Goal: Task Accomplishment & Management: Use online tool/utility

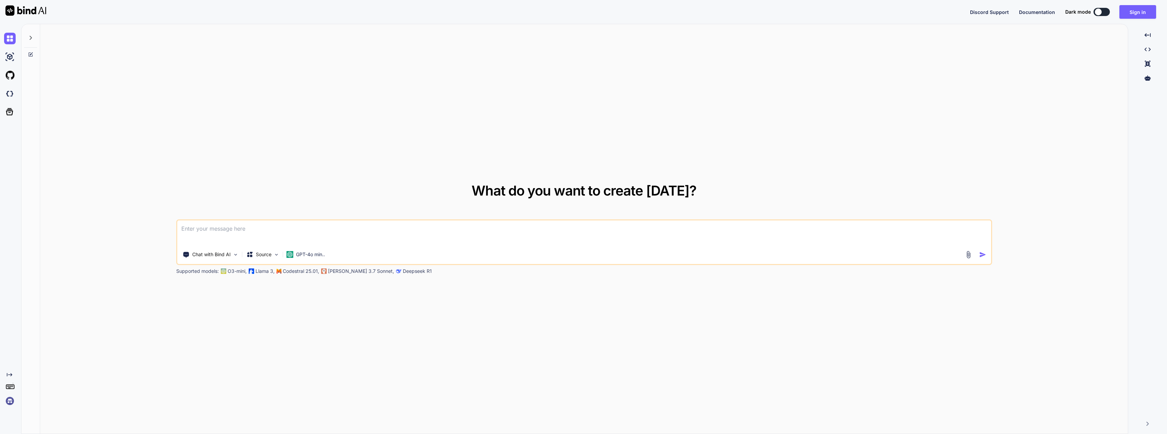
click at [331, 236] on textarea at bounding box center [584, 232] width 814 height 25
click at [1125, 13] on button "Sign in" at bounding box center [1138, 12] width 37 height 14
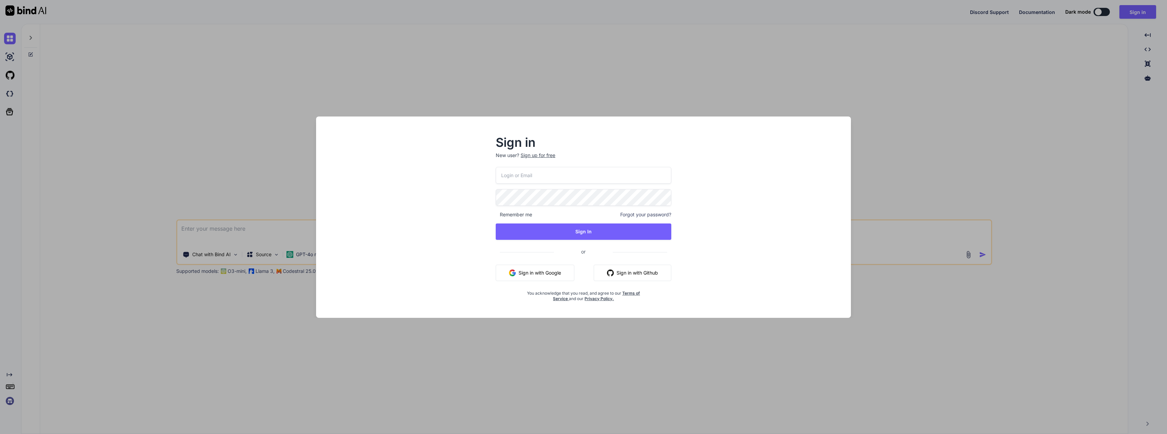
click at [630, 179] on input "email" at bounding box center [584, 175] width 176 height 17
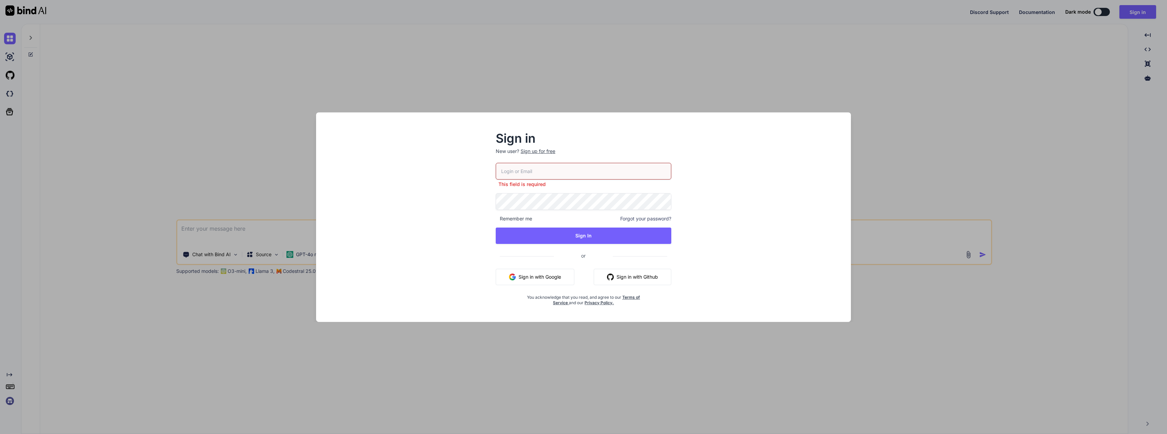
click at [578, 175] on input "email" at bounding box center [584, 171] width 176 height 17
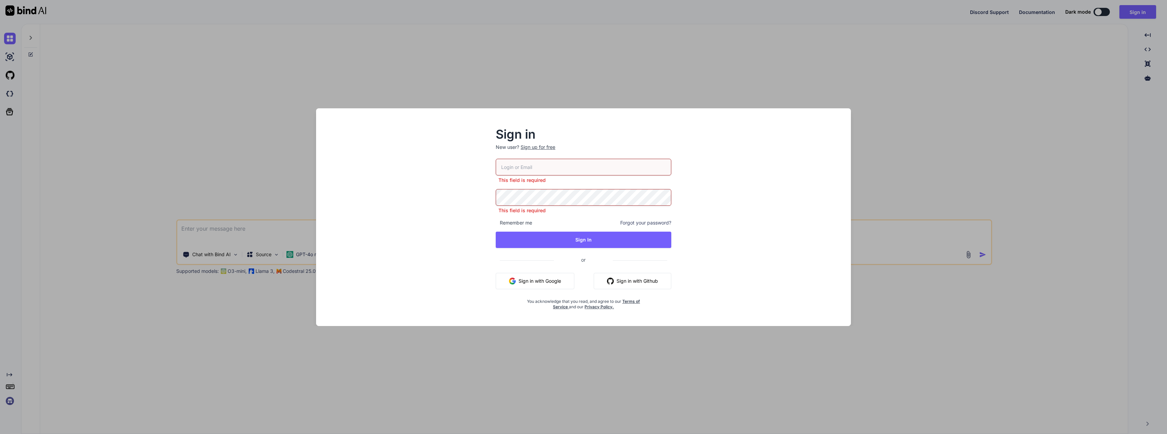
type input "team@rainforestx.com"
click at [577, 235] on button "Sign In" at bounding box center [584, 239] width 176 height 16
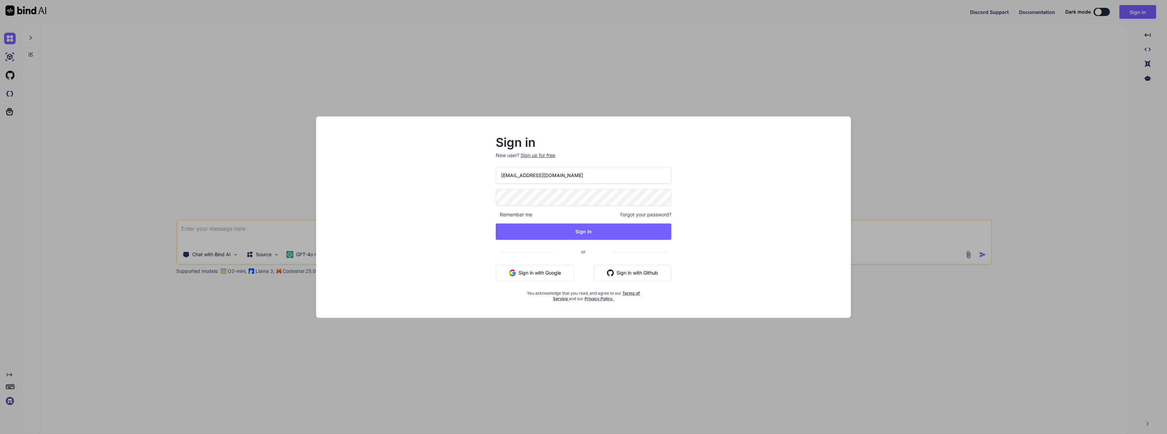
click at [635, 227] on button "Sign In" at bounding box center [584, 231] width 176 height 16
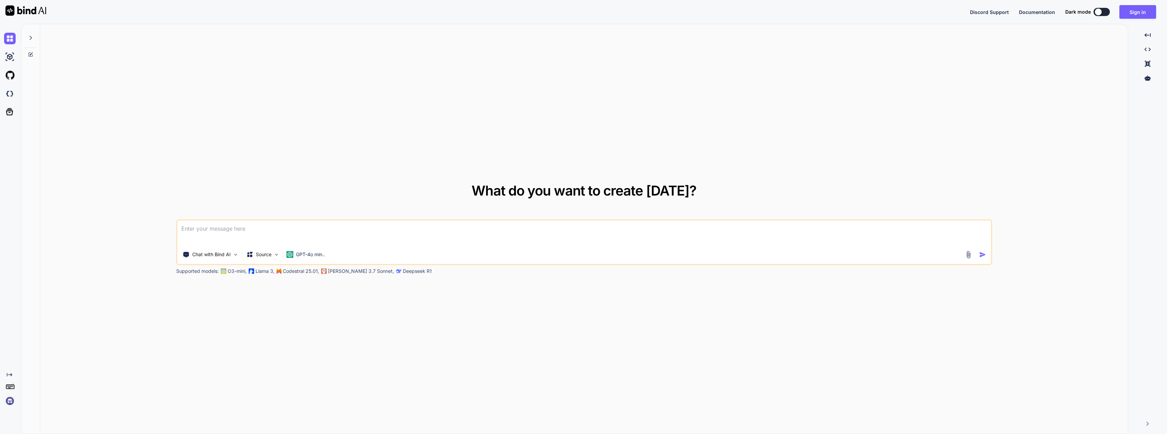
click at [1132, 13] on button "Sign in" at bounding box center [1138, 12] width 37 height 14
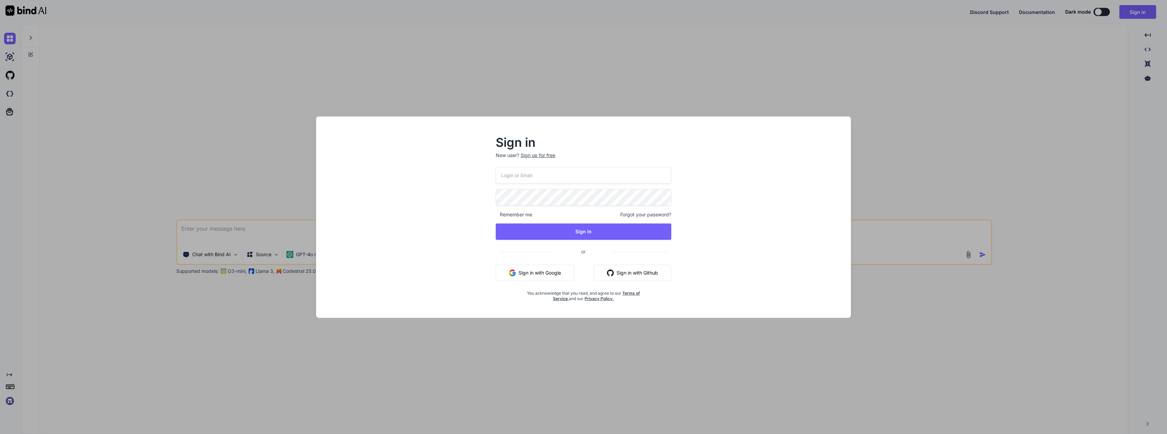
click at [610, 182] on div "Remember me Forgot your password? Sign In or Sign in with Google Sign in with G…" at bounding box center [584, 234] width 176 height 134
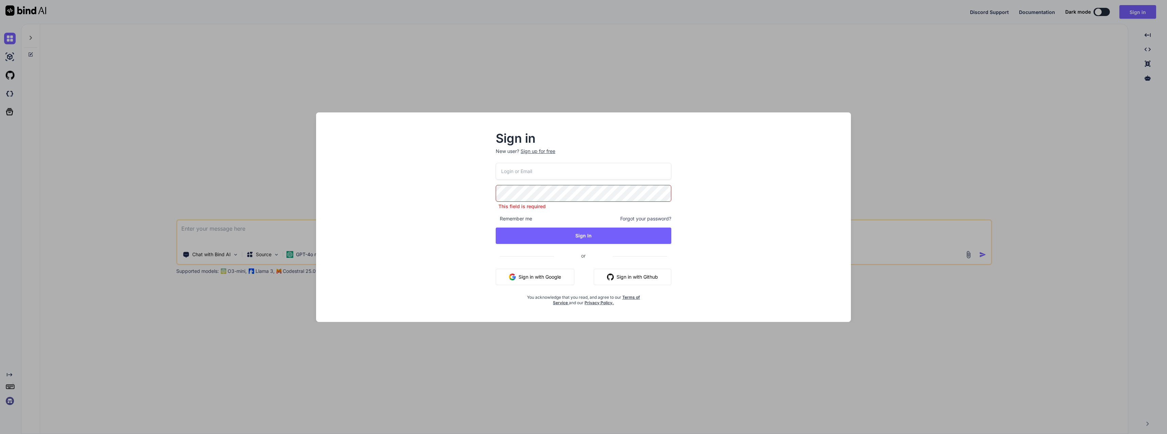
type input "team@rainforestx.com"
click at [627, 237] on button "Sign In" at bounding box center [584, 235] width 176 height 16
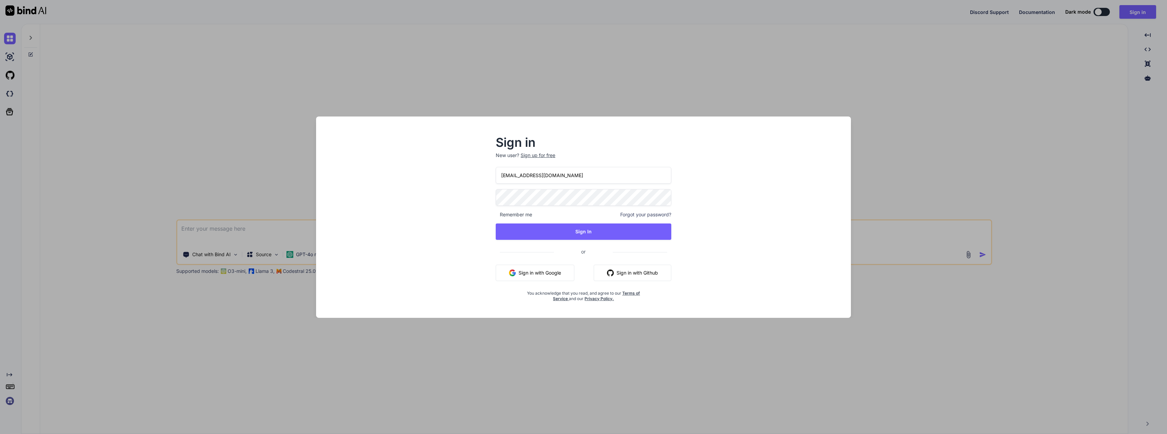
click at [607, 236] on button "Sign In" at bounding box center [584, 231] width 176 height 16
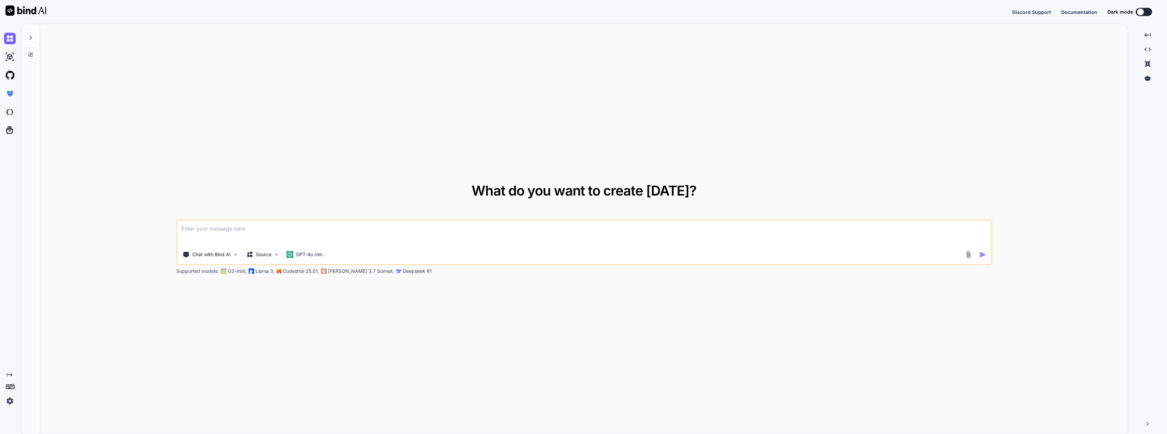
click at [11, 62] on img at bounding box center [10, 57] width 12 height 12
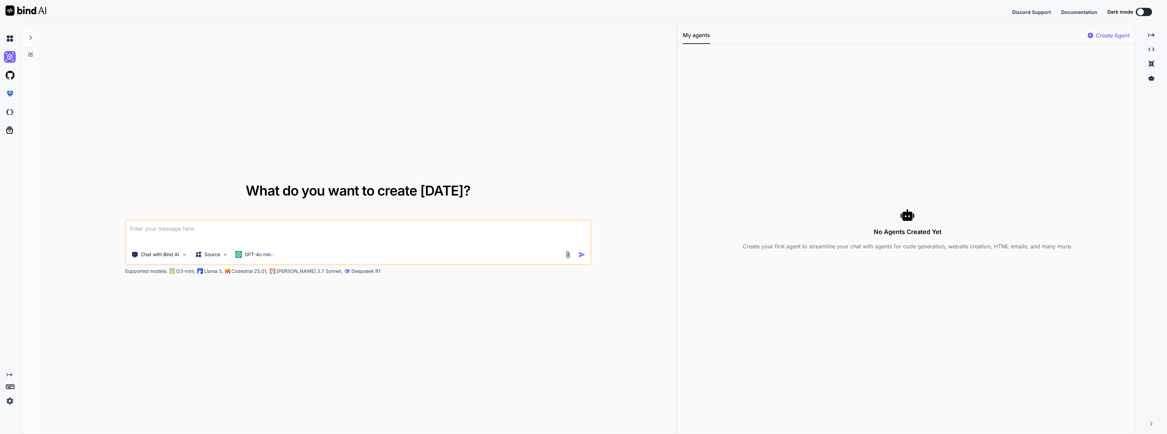
click at [8, 396] on img at bounding box center [10, 401] width 12 height 12
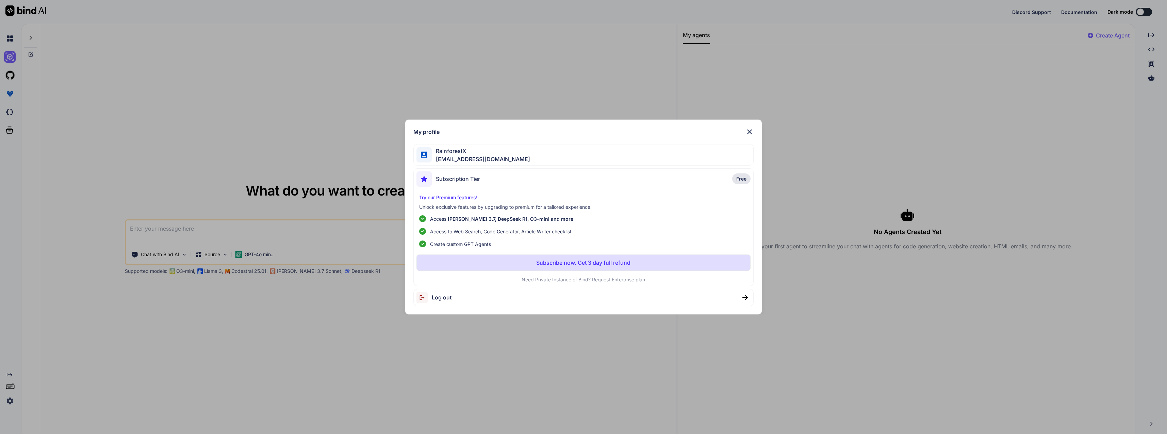
click at [11, 399] on div "My profile RainforestX team@rainforestx.com Subscription Tier Free Try our Prem…" at bounding box center [583, 217] width 1167 height 434
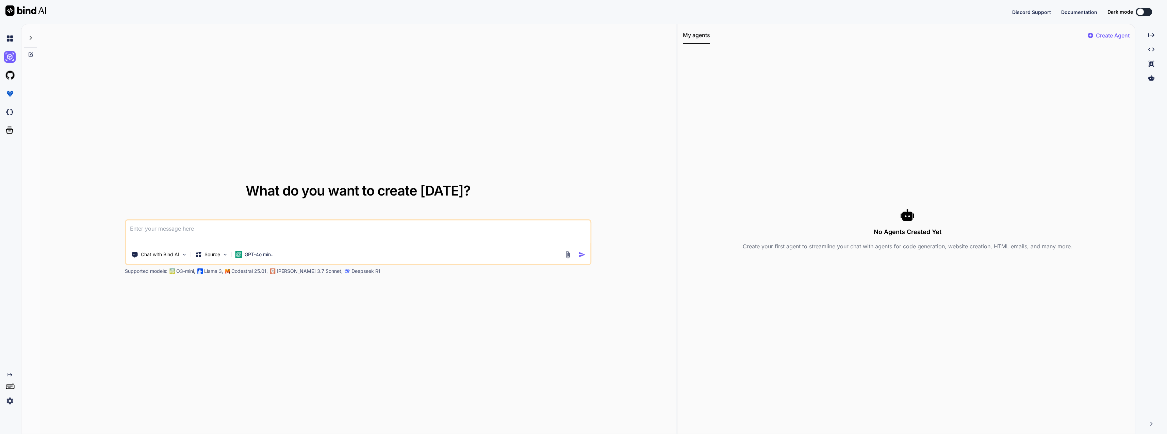
click at [11, 399] on img at bounding box center [10, 401] width 12 height 12
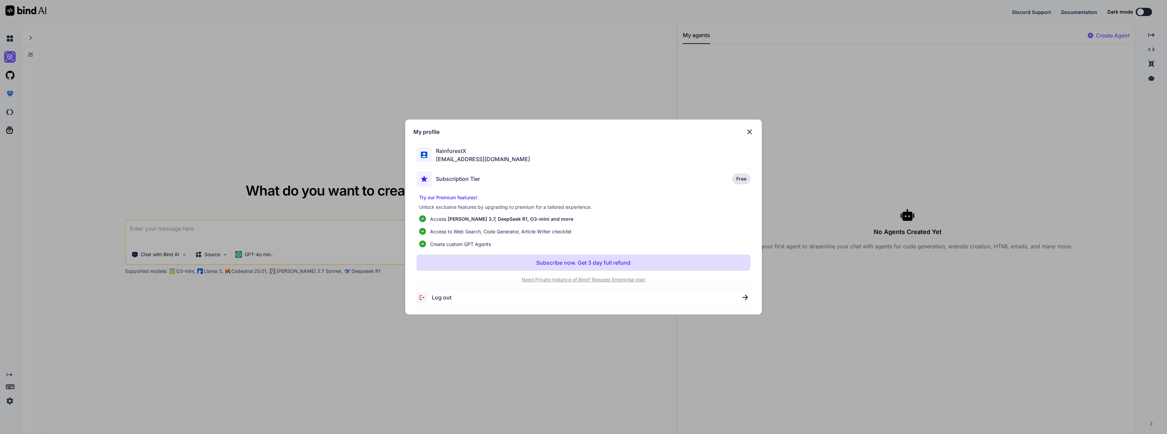
click at [497, 153] on div "RainforestX team@rainforestx.com" at bounding box center [583, 154] width 340 height 21
click at [335, 171] on div "My profile RainforestX team@rainforestx.com Subscription Tier Free Try our Prem…" at bounding box center [583, 217] width 1167 height 434
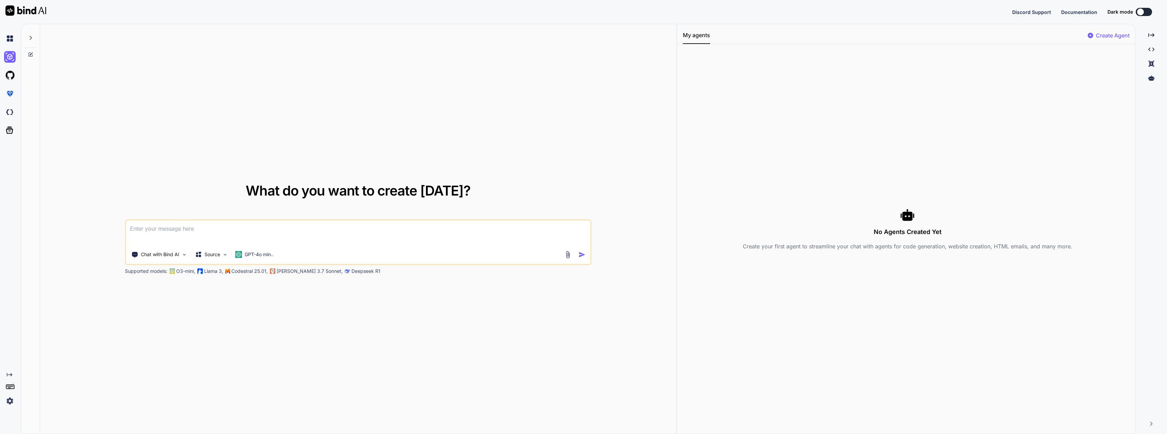
click at [11, 75] on img at bounding box center [10, 75] width 12 height 12
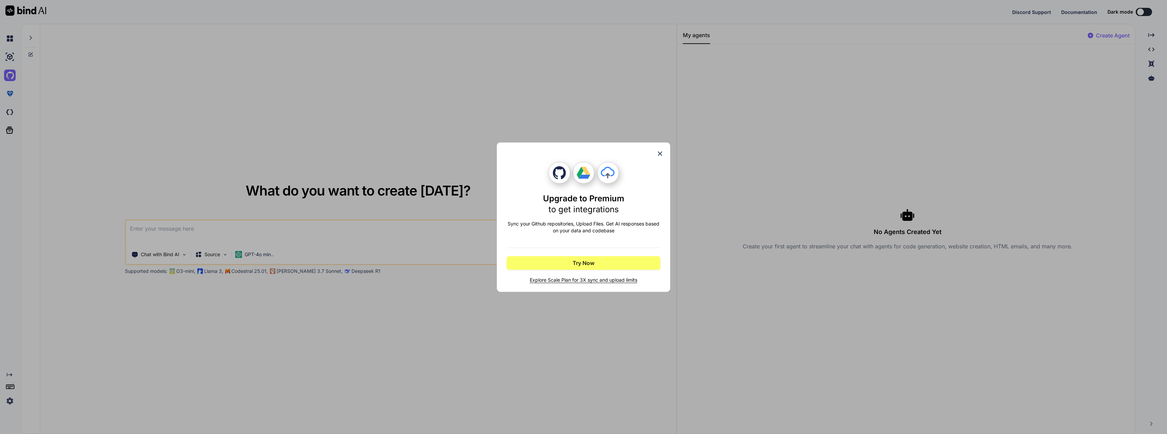
click at [10, 89] on div "Upgrade to Premium to get integrations Sync your Github repositories, Upload Fi…" at bounding box center [583, 217] width 1167 height 434
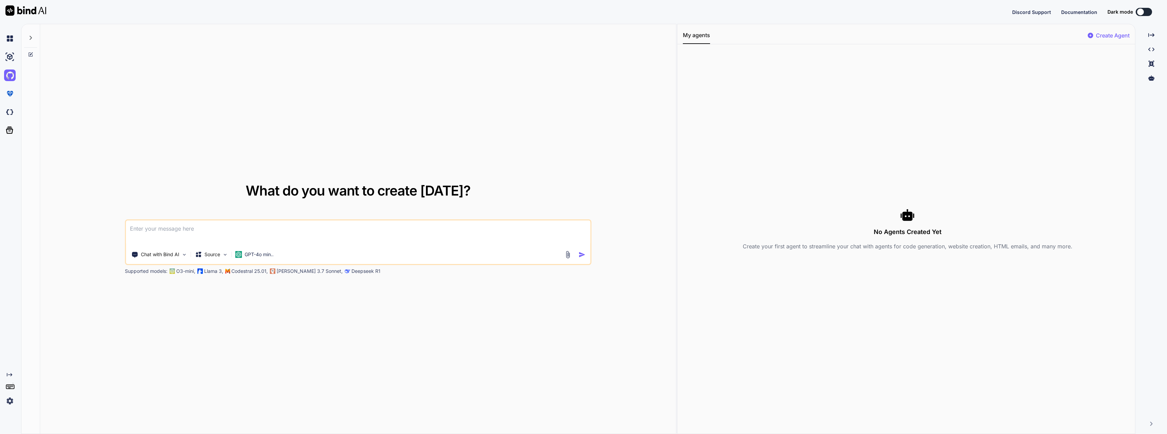
click at [10, 91] on img at bounding box center [10, 94] width 12 height 12
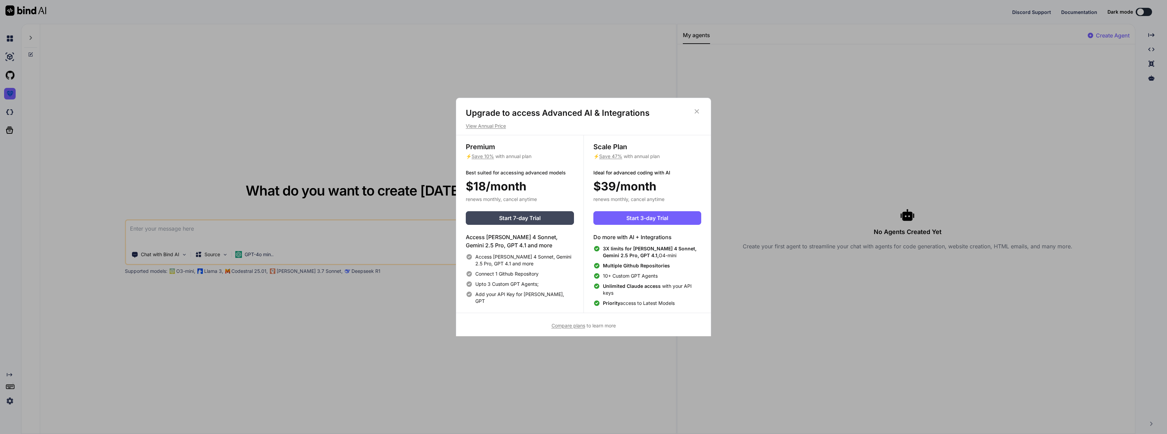
click at [10, 91] on div "Upgrade to access Advanced AI & Integrations View Annual Price Premium ⚡ Save 1…" at bounding box center [583, 217] width 1167 height 434
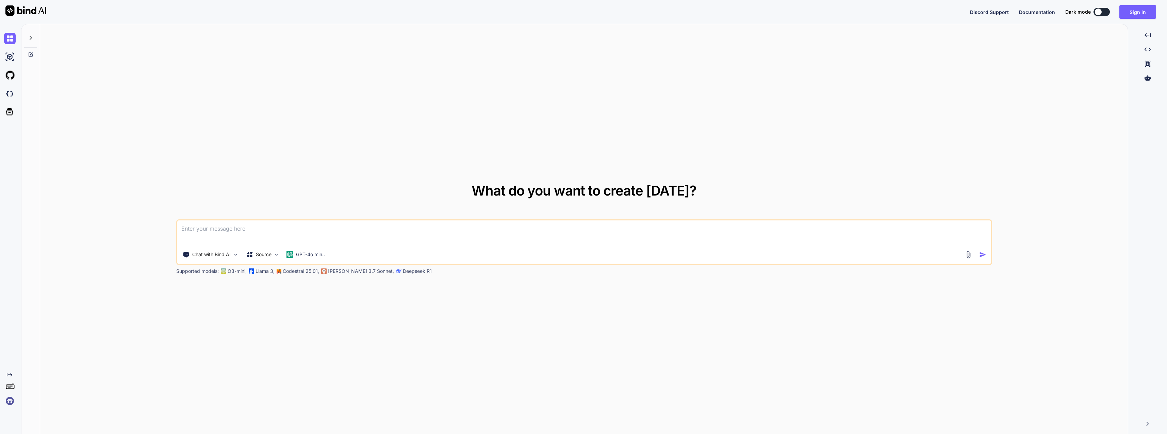
click at [1130, 11] on button "Sign in" at bounding box center [1138, 12] width 37 height 14
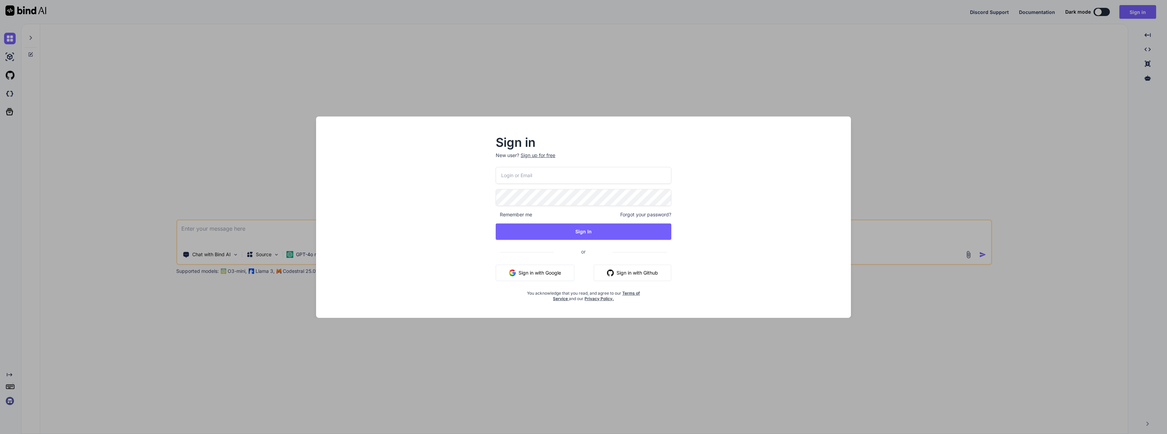
drag, startPoint x: 536, startPoint y: 179, endPoint x: 534, endPoint y: 183, distance: 5.0
click at [536, 179] on input "email" at bounding box center [584, 175] width 176 height 17
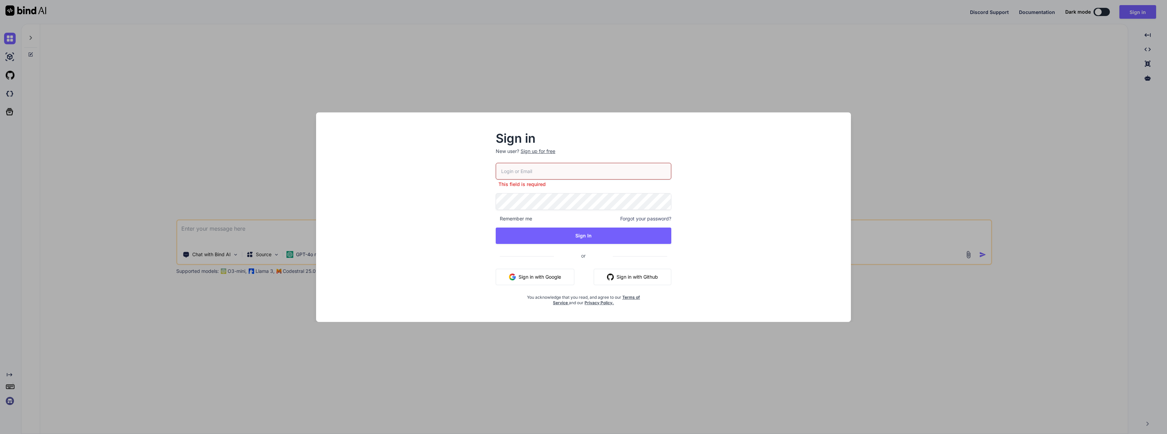
type input "[EMAIL_ADDRESS][DOMAIN_NAME]"
click at [569, 235] on button "Sign In" at bounding box center [584, 235] width 176 height 16
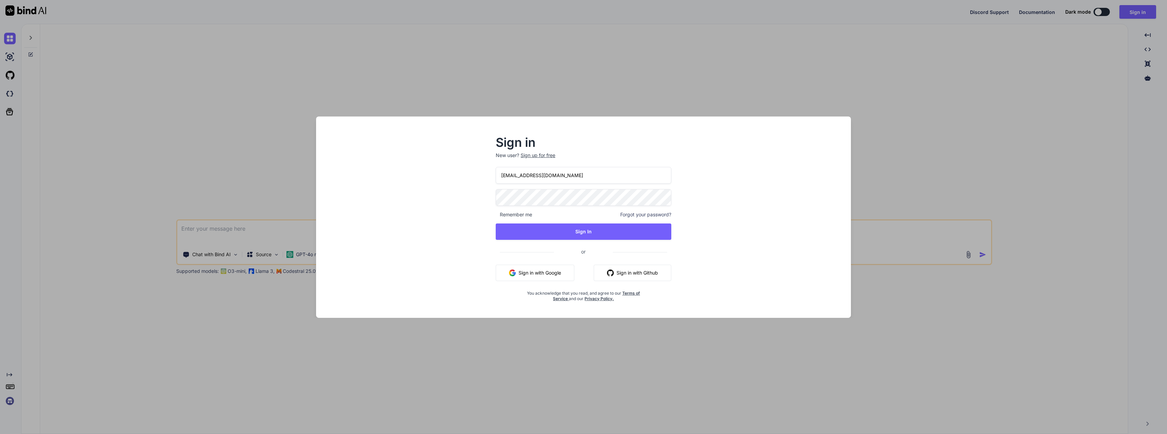
click at [571, 232] on button "Sign In" at bounding box center [584, 231] width 176 height 16
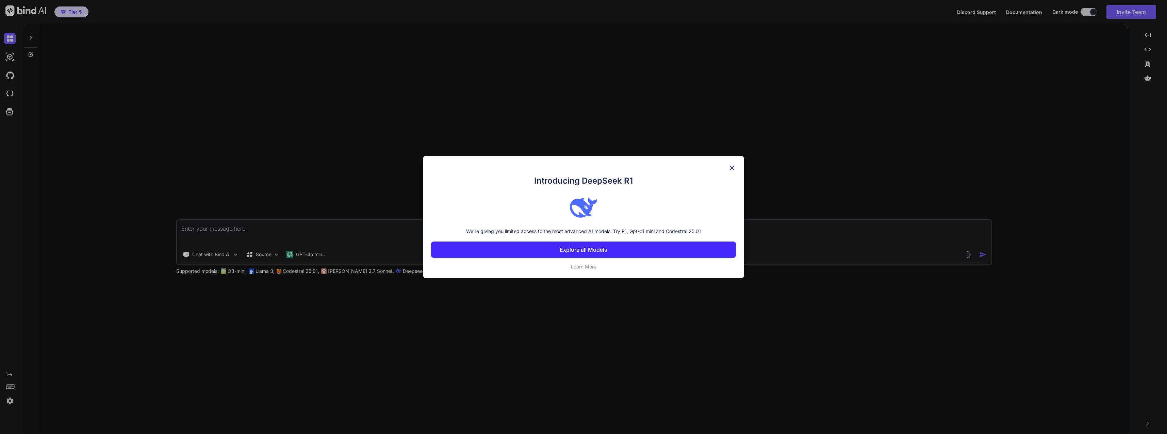
click at [730, 167] on img at bounding box center [732, 168] width 8 height 8
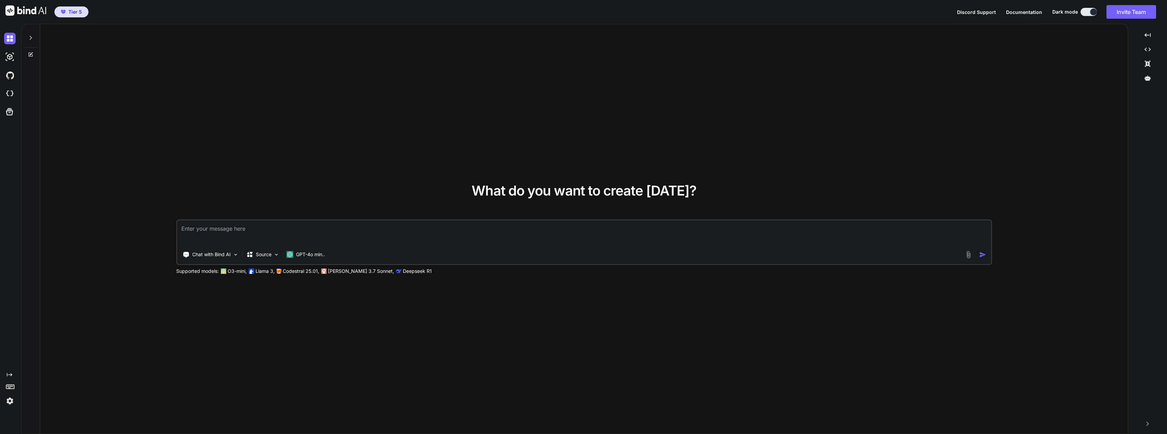
click at [318, 248] on div "GPT-4o min.." at bounding box center [306, 254] width 44 height 14
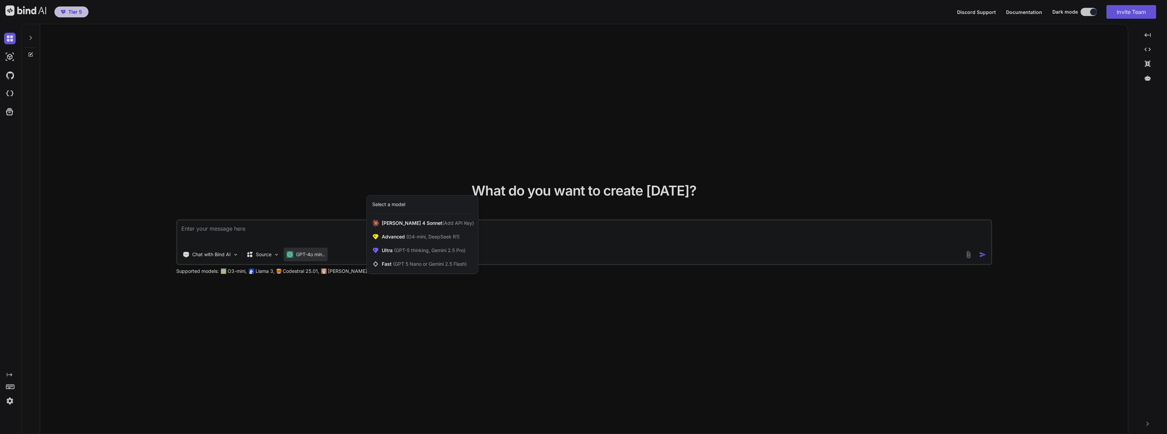
click at [401, 252] on span "(GPT-5 thinking, Gemini 2.5 Pro)" at bounding box center [429, 250] width 73 height 6
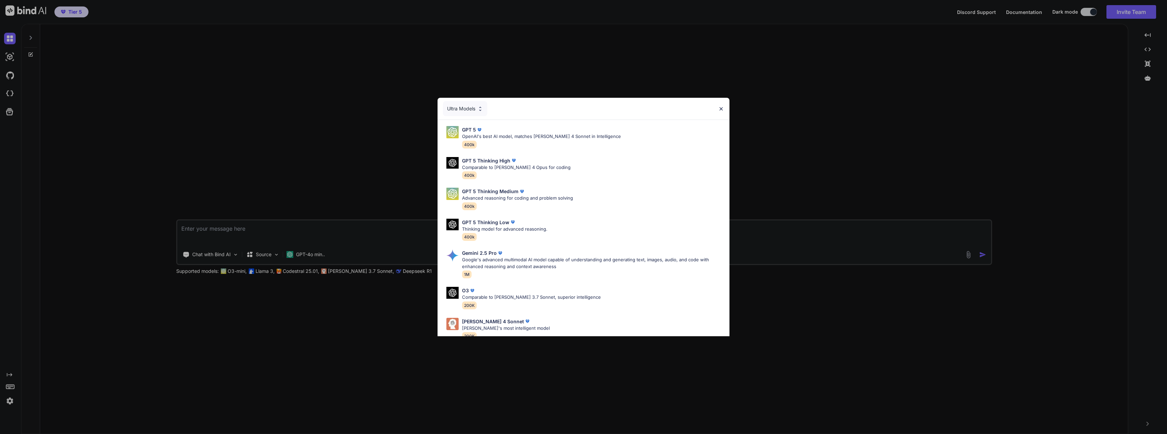
click at [479, 147] on div "GPT 5 OpenAI's best AI model, matches Claude 4 Sonnet in Intelligence 400k" at bounding box center [541, 137] width 159 height 22
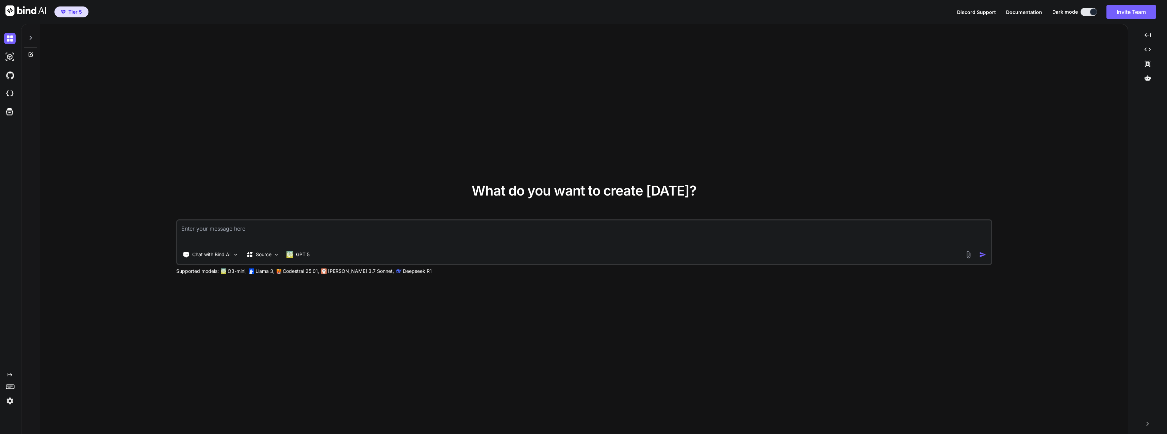
click at [301, 251] on p "GPT 5" at bounding box center [303, 254] width 14 height 7
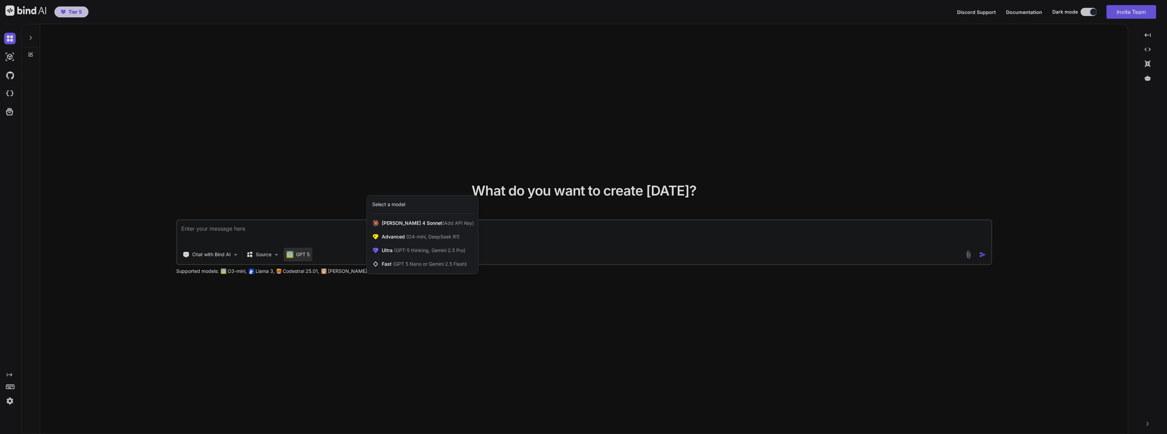
click at [545, 273] on div at bounding box center [583, 217] width 1167 height 434
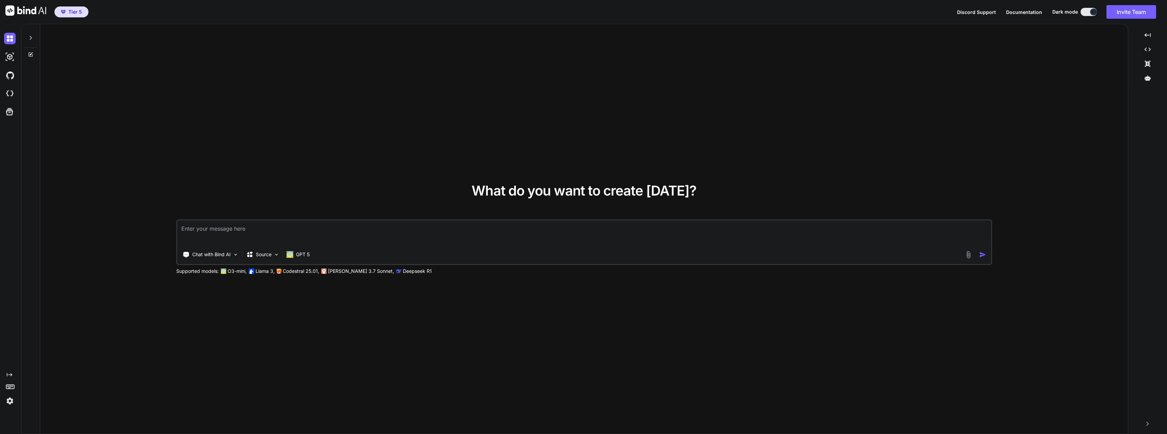
click at [966, 256] on img at bounding box center [969, 254] width 8 height 8
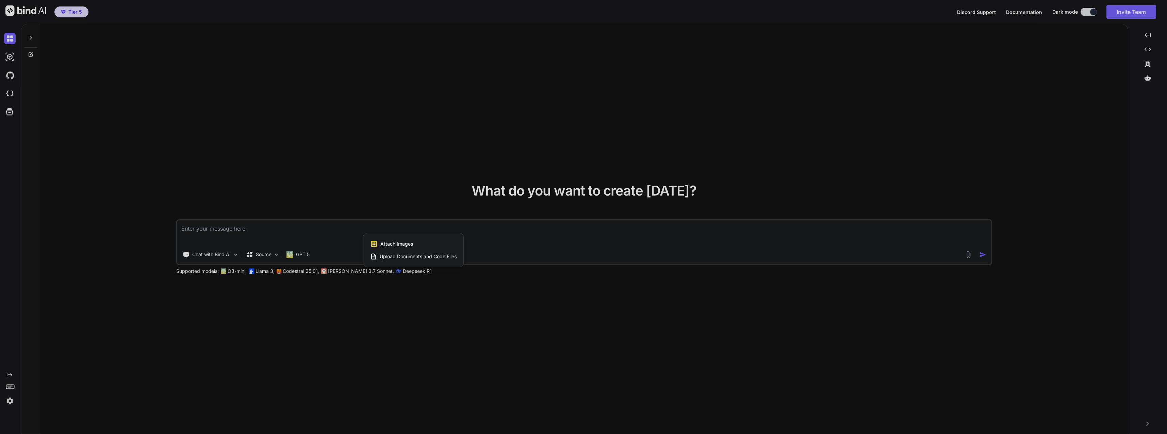
click at [414, 256] on span "Upload Documents and Code Files" at bounding box center [418, 256] width 77 height 7
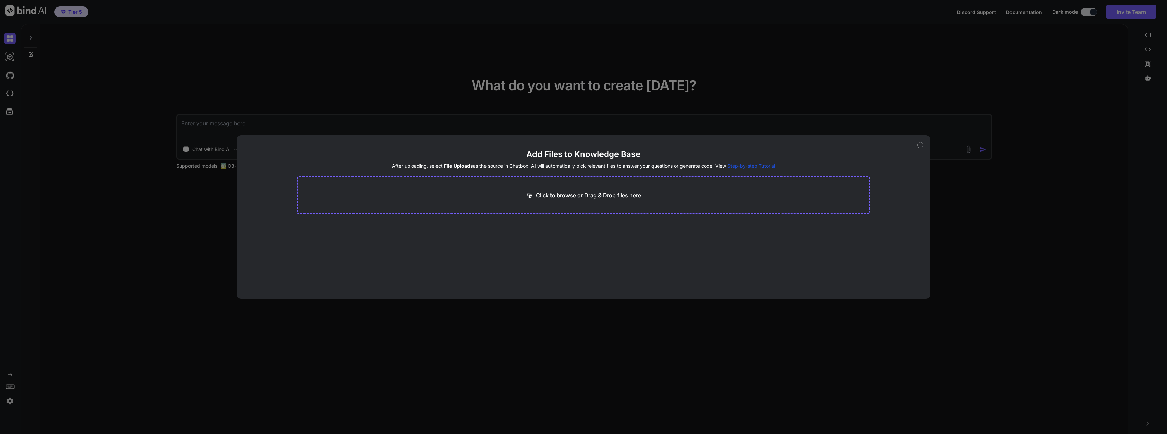
click at [517, 196] on div "Click to browse or Drag & Drop files here" at bounding box center [584, 195] width 574 height 38
click at [585, 196] on p "Click to browse or Drag & Drop files here" at bounding box center [588, 195] width 105 height 8
type input "C:\fakepath\test1.html"
click at [627, 199] on p "Click to browse or Drag & Drop files here" at bounding box center [588, 195] width 105 height 8
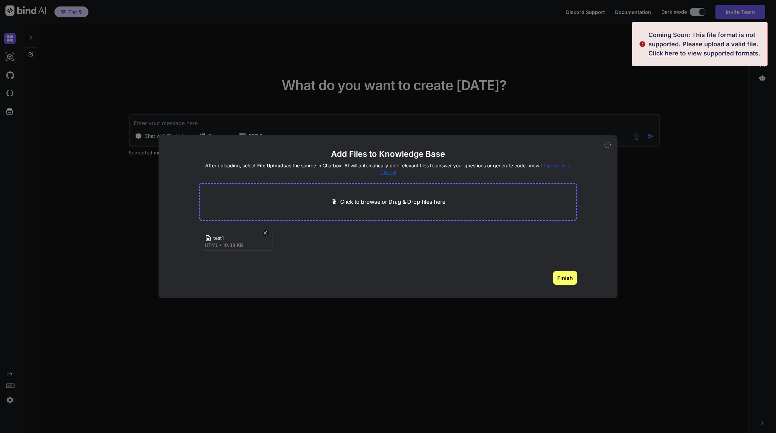
click at [671, 54] on span "Click here" at bounding box center [664, 53] width 30 height 7
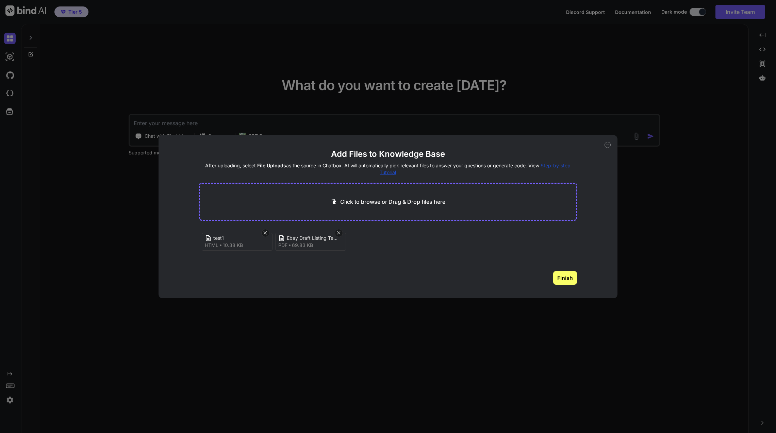
click at [565, 275] on button "Finish" at bounding box center [565, 278] width 24 height 14
click at [607, 145] on icon at bounding box center [608, 145] width 6 height 6
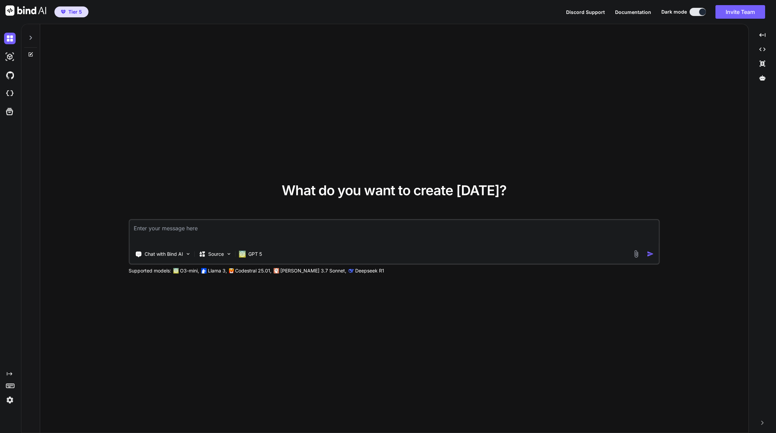
click at [365, 231] on textarea at bounding box center [394, 232] width 529 height 25
click at [632, 251] on div "Chat with Bind AI Source GPT 5" at bounding box center [381, 254] width 503 height 14
click at [632, 252] on div "Chat with Bind AI Source GPT 5" at bounding box center [381, 254] width 503 height 14
click at [636, 252] on img at bounding box center [637, 254] width 8 height 8
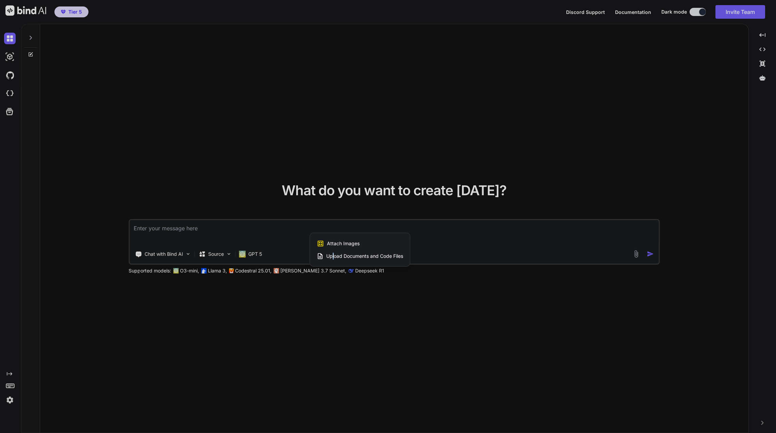
click at [334, 255] on span "Upload Documents and Code Files" at bounding box center [364, 256] width 77 height 7
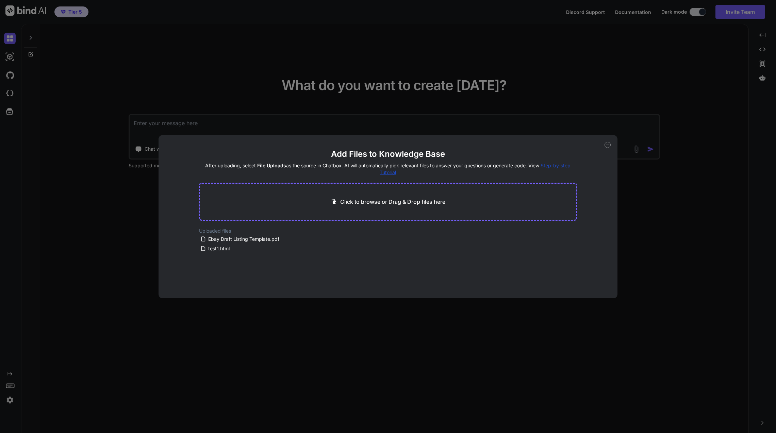
click at [624, 230] on div "Add Files to Knowledge Base After uploading, select File Uploads as the source …" at bounding box center [388, 216] width 776 height 433
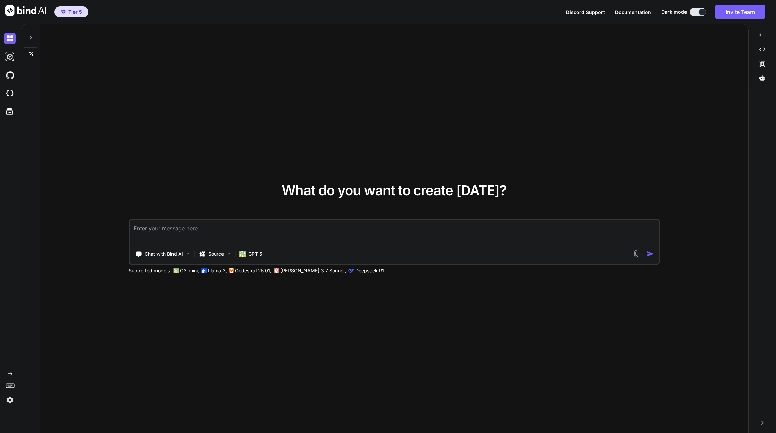
click at [407, 240] on textarea at bounding box center [394, 232] width 529 height 25
click at [406, 234] on textarea at bounding box center [394, 232] width 529 height 25
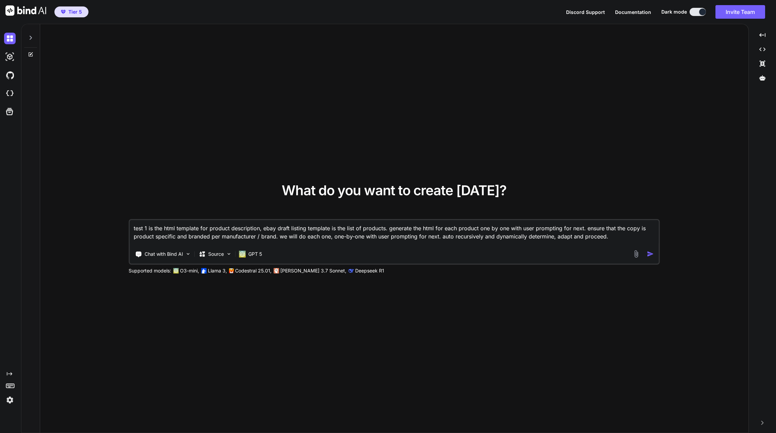
click at [442, 239] on textarea "test 1 is the html template for product description, ebay draft listing templat…" at bounding box center [394, 232] width 529 height 25
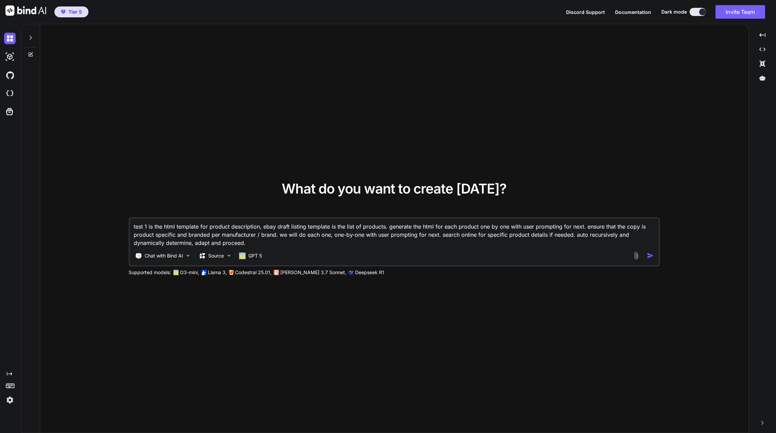
type textarea "test 1 is the html template for product description, ebay draft listing templat…"
click at [156, 255] on p "Chat with Bind AI" at bounding box center [164, 255] width 38 height 7
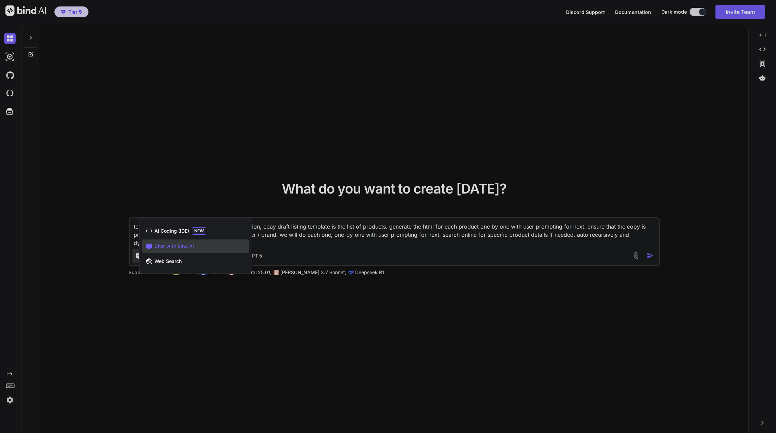
click at [339, 241] on div at bounding box center [388, 216] width 776 height 433
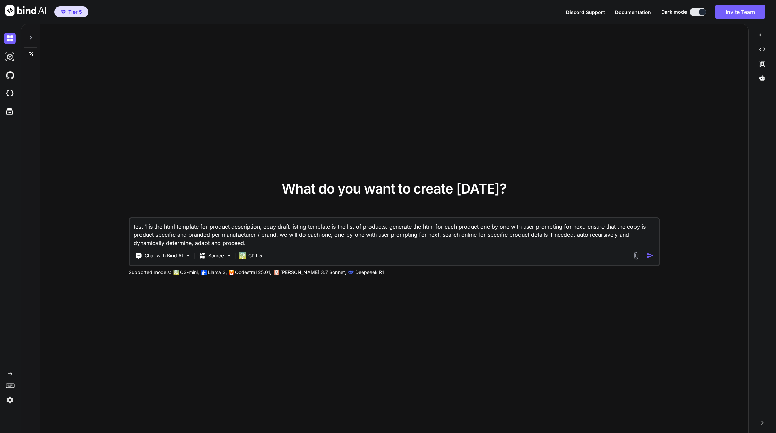
click at [651, 257] on img "button" at bounding box center [650, 255] width 7 height 7
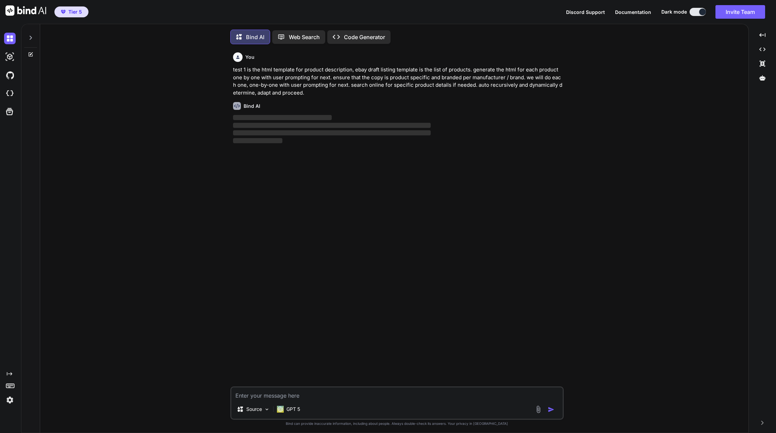
scroll to position [3, 0]
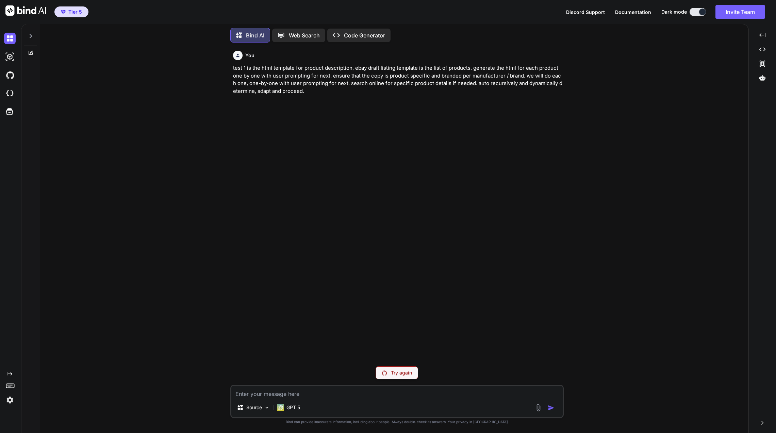
click at [403, 366] on div "You test 1 is the html template for product description, ebay draft listing tem…" at bounding box center [396, 240] width 333 height 385
click at [403, 371] on p "Try again" at bounding box center [401, 373] width 21 height 7
click at [334, 84] on p "test 1 is the html template for product description, ebay draft listing templat…" at bounding box center [397, 79] width 329 height 31
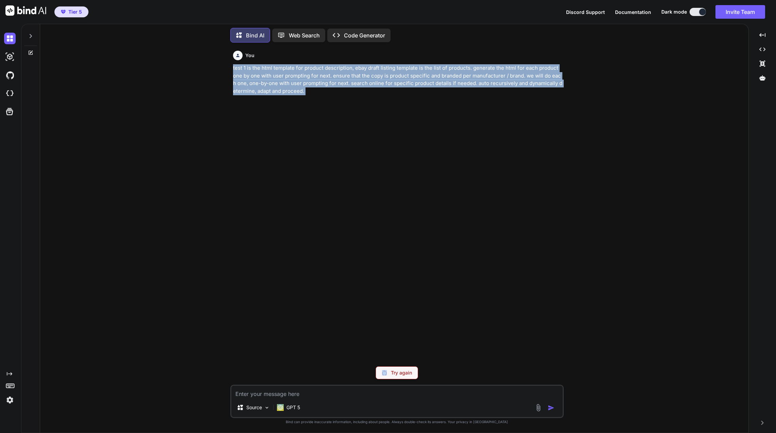
click at [334, 84] on p "test 1 is the html template for product description, ebay draft listing templat…" at bounding box center [397, 79] width 329 height 31
copy p "test 1 is the html template for product description, ebay draft listing templat…"
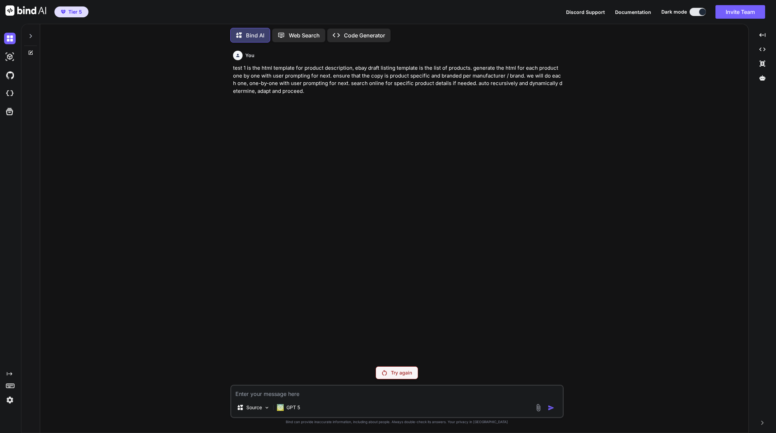
click at [257, 394] on textarea at bounding box center [396, 392] width 331 height 12
paste textarea "test 1 is the html template for product description, ebay draft listing templat…"
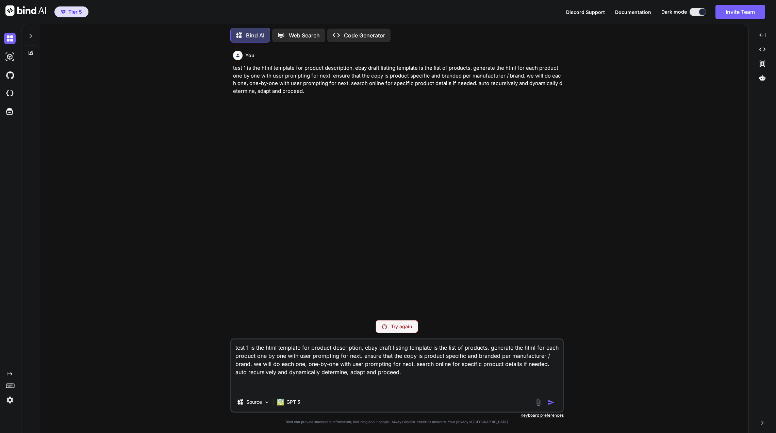
drag, startPoint x: 412, startPoint y: 366, endPoint x: 256, endPoint y: 364, distance: 156.6
click at [256, 364] on textarea "test 1 is the html template for product description, ebay draft listing templat…" at bounding box center [396, 366] width 331 height 53
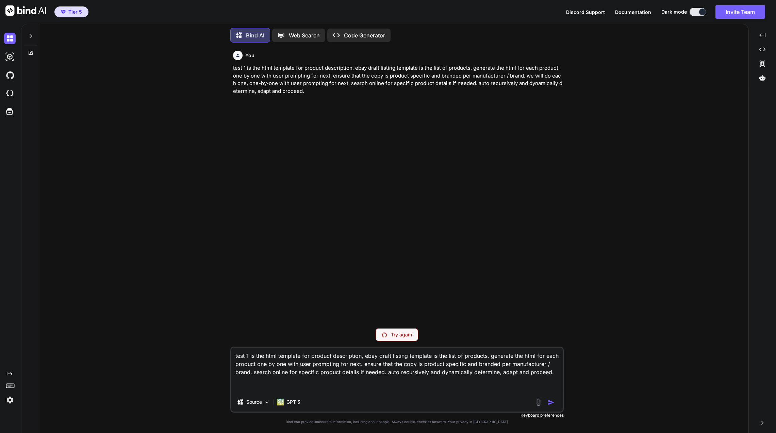
type textarea "test 1 is the html template for product description, ebay draft listing templat…"
drag, startPoint x: 556, startPoint y: 375, endPoint x: 191, endPoint y: 349, distance: 366.3
click at [191, 349] on div "You test 1 is the html template for product description, ebay draft listing tem…" at bounding box center [397, 240] width 703 height 385
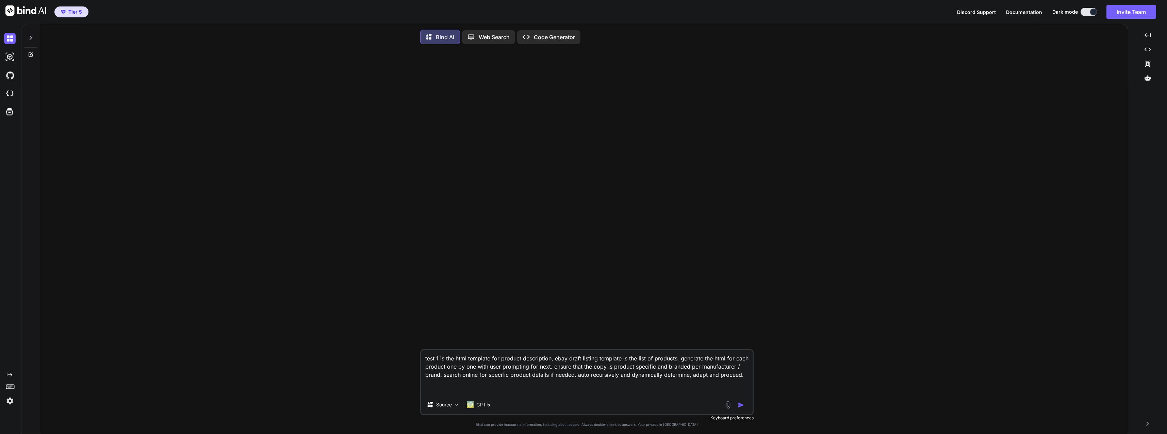
click at [726, 404] on img at bounding box center [728, 405] width 8 height 8
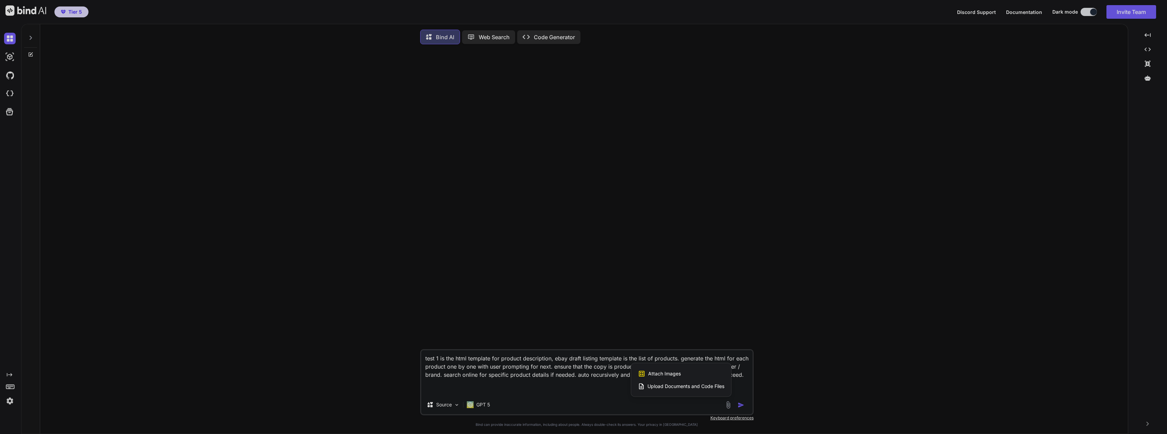
click at [683, 388] on span "Upload Documents and Code Files" at bounding box center [686, 385] width 77 height 7
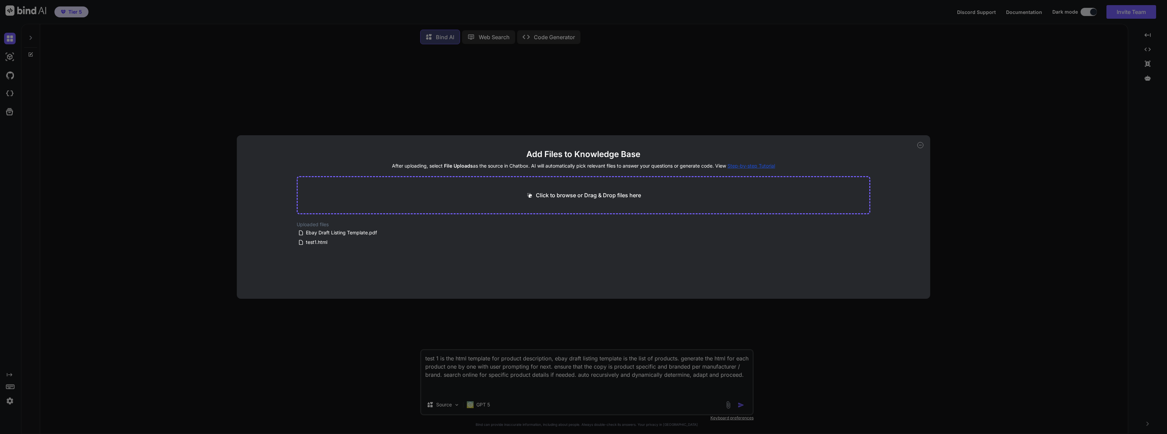
click at [776, 143] on icon at bounding box center [920, 145] width 6 height 6
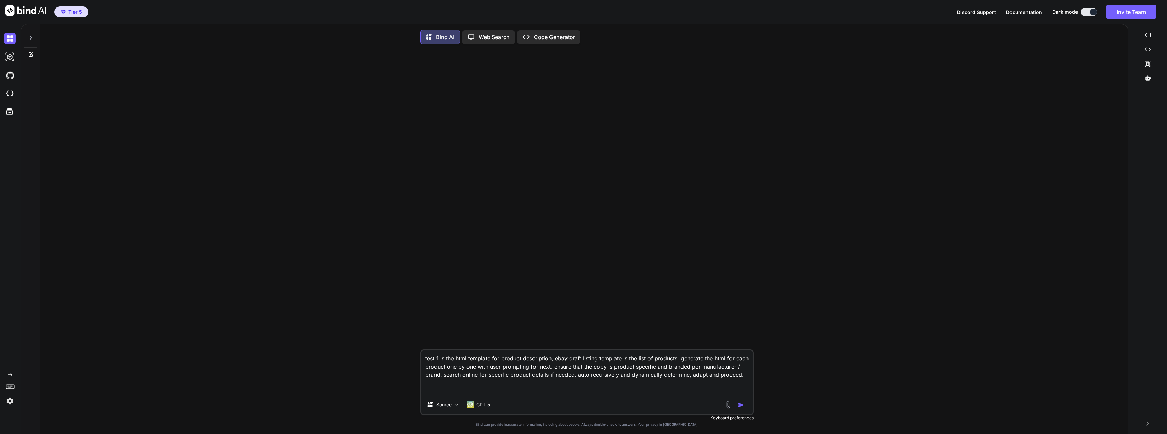
click at [740, 405] on img "button" at bounding box center [741, 404] width 7 height 7
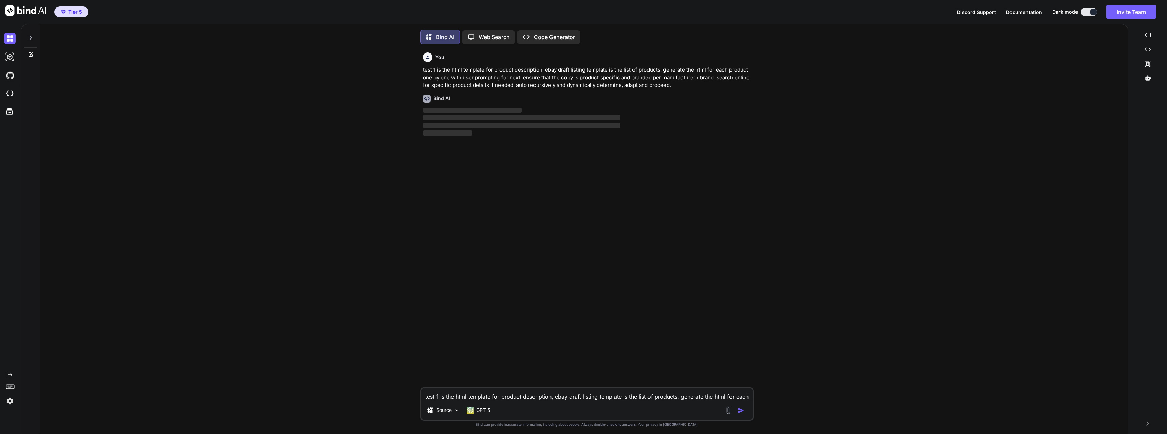
scroll to position [3, 0]
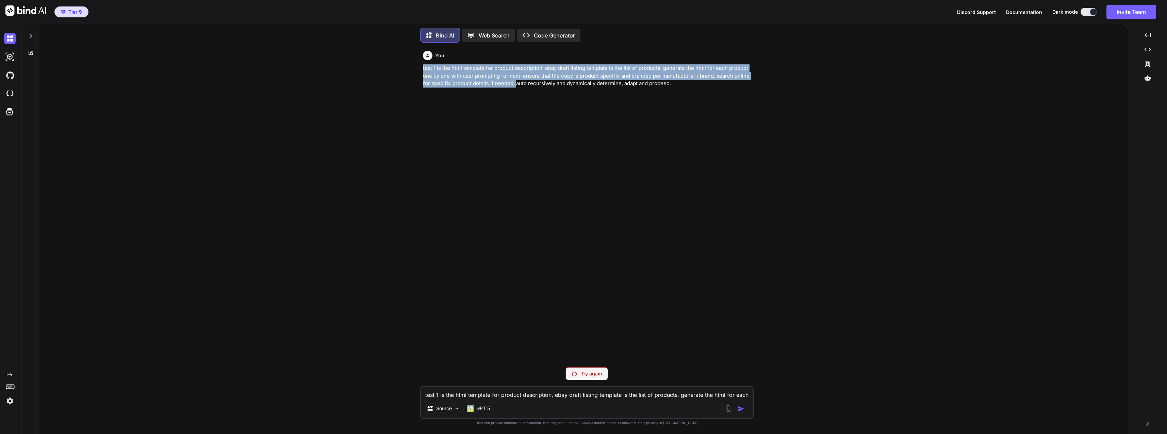
drag, startPoint x: 420, startPoint y: 66, endPoint x: 511, endPoint y: 92, distance: 94.8
click at [511, 92] on div "You test 1 is the html template for product description, ebay draft listing tem…" at bounding box center [587, 240] width 1082 height 385
copy p "test 1 is the html template for product description, ebay draft listing templat…"
click at [9, 43] on img at bounding box center [10, 39] width 12 height 12
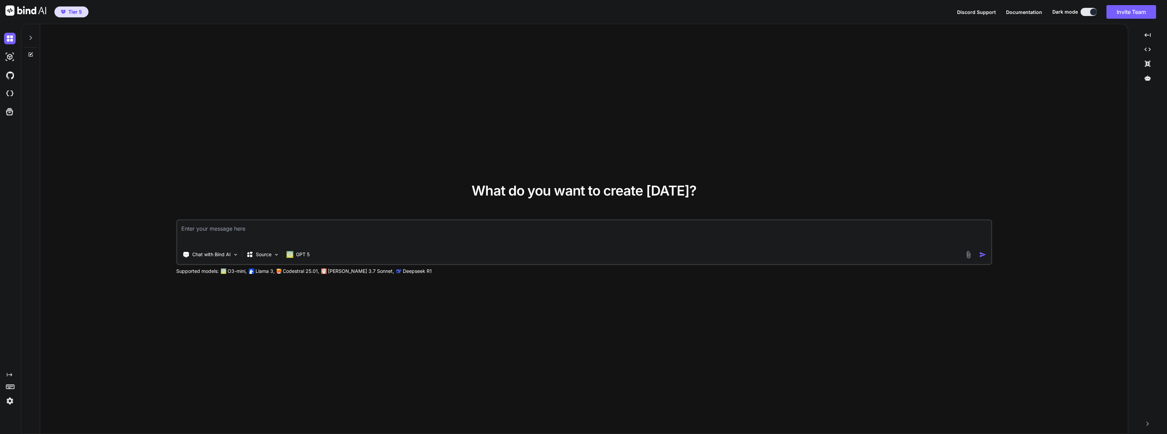
click at [220, 221] on textarea at bounding box center [584, 232] width 814 height 25
type textarea "x"
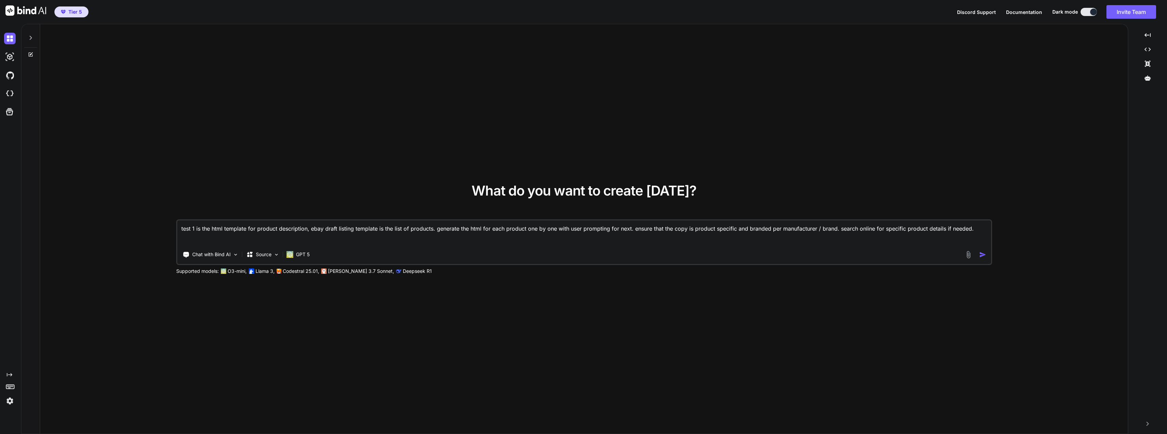
type textarea "test 1 is the html template for product description, ebay draft listing templat…"
click at [264, 252] on p "Source" at bounding box center [264, 254] width 16 height 7
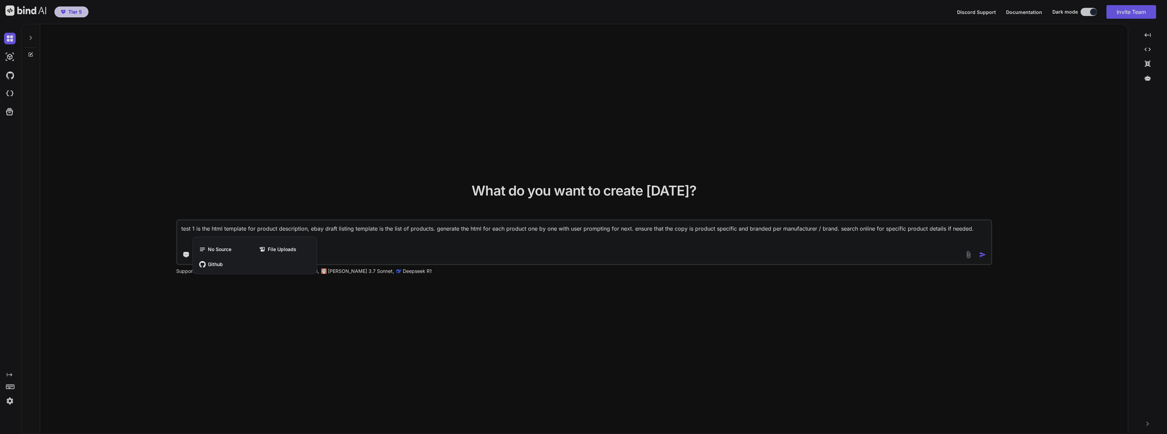
click at [265, 250] on icon at bounding box center [262, 249] width 7 height 7
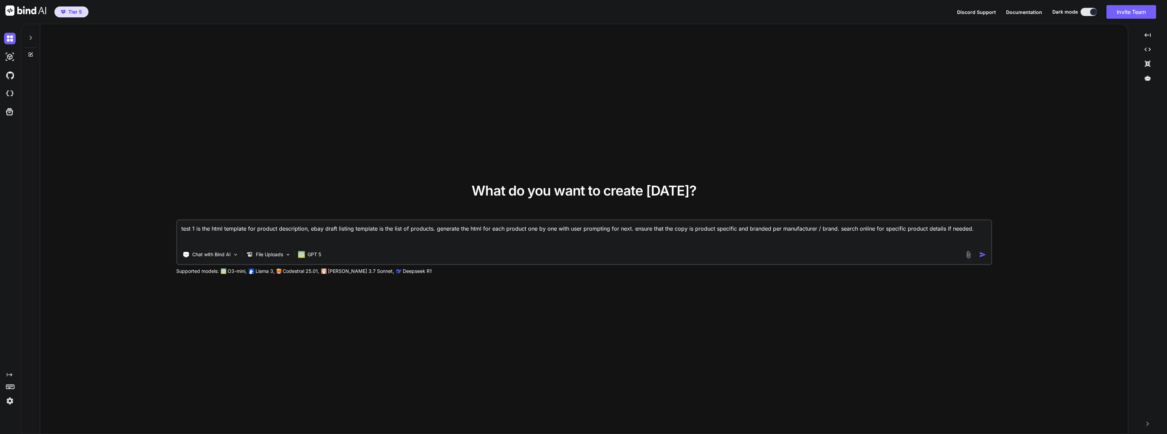
click at [270, 254] on p "File Uploads" at bounding box center [269, 254] width 27 height 7
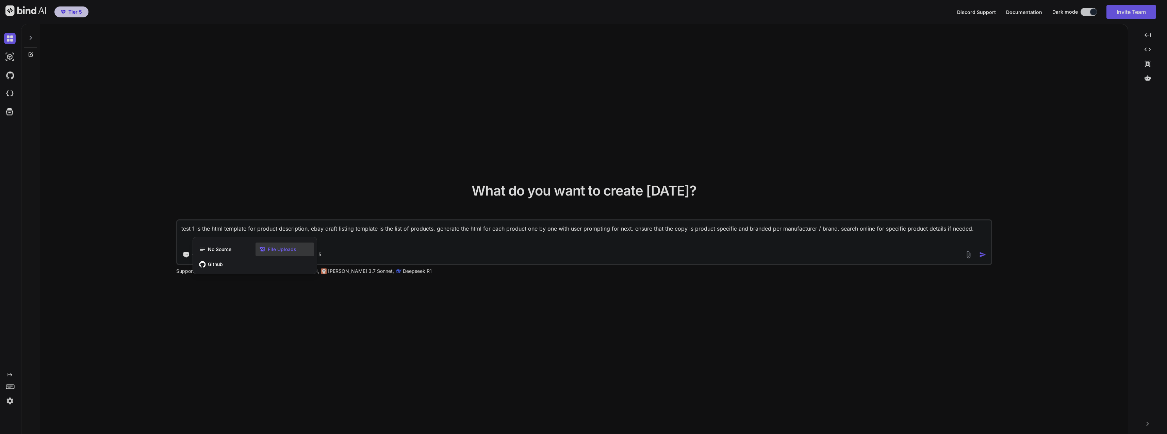
click at [273, 249] on span "File Uploads" at bounding box center [282, 249] width 29 height 7
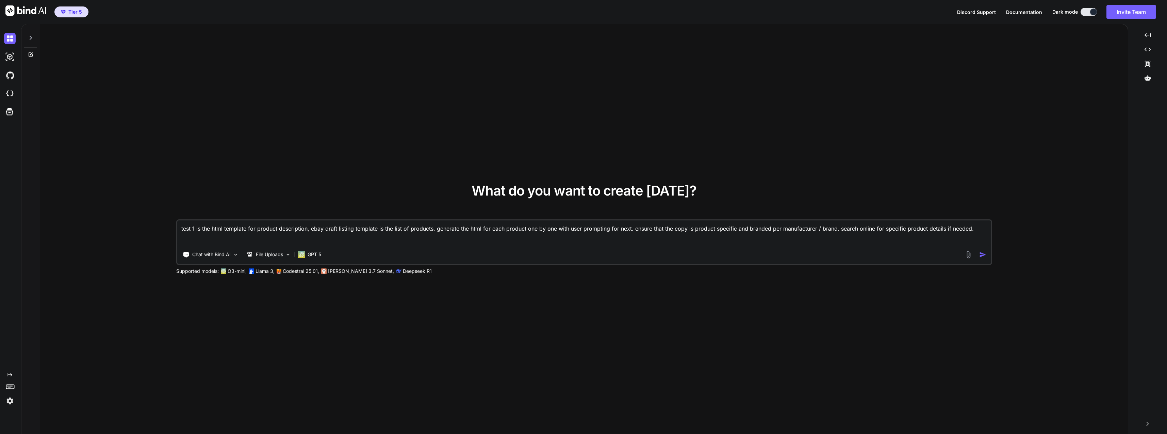
click at [277, 291] on div "What do you want to create today? test 1 is the html template for product descr…" at bounding box center [584, 229] width 1088 height 410
click at [776, 251] on div "Chat with Bind AI File Uploads GPT 5" at bounding box center [570, 254] width 787 height 14
click at [776, 253] on img at bounding box center [969, 254] width 8 height 8
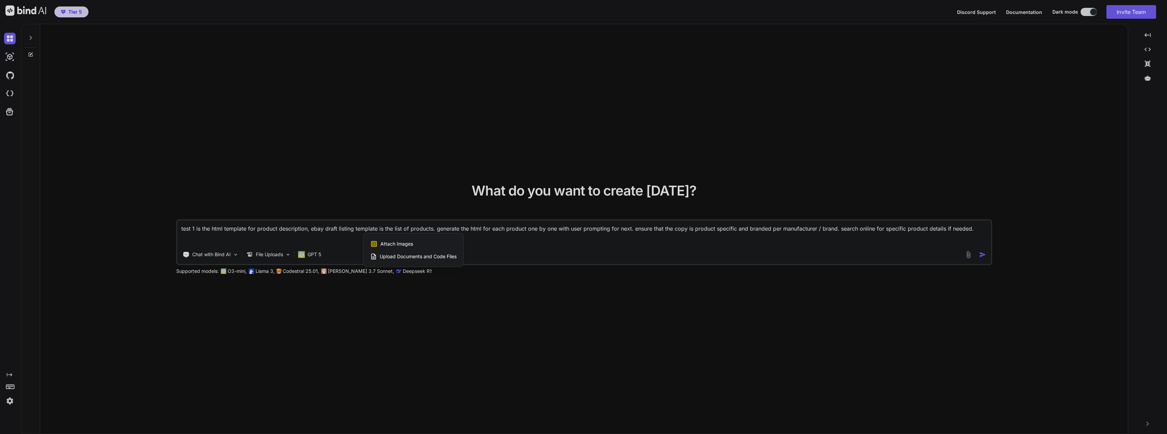
click at [389, 257] on span "Upload Documents and Code Files" at bounding box center [418, 256] width 77 height 7
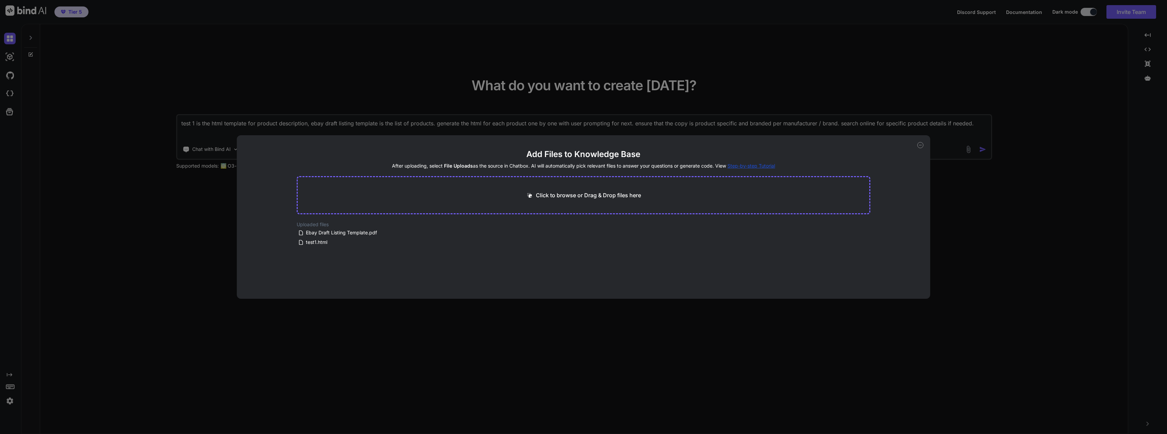
click at [364, 376] on div "Add Files to Knowledge Base After uploading, select File Uploads as the source …" at bounding box center [583, 217] width 1167 height 434
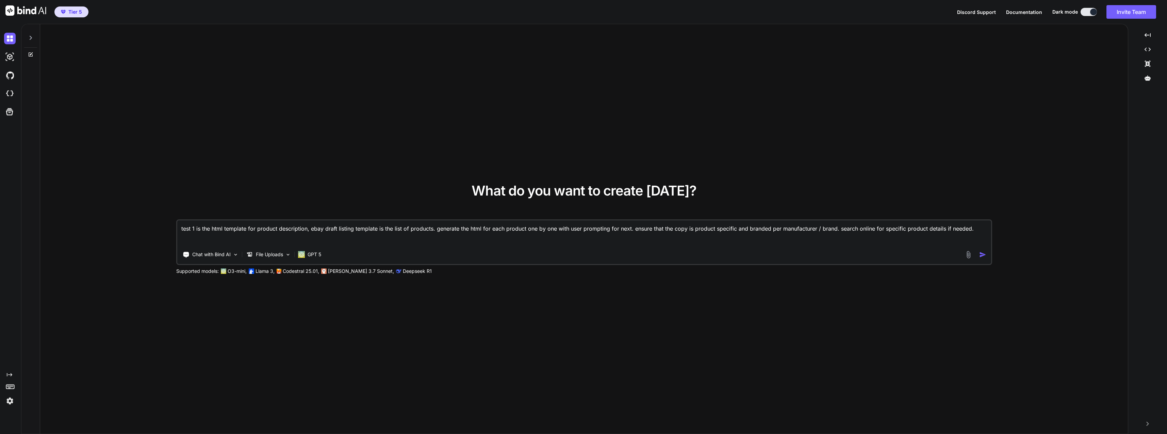
click at [776, 254] on img "button" at bounding box center [982, 254] width 7 height 7
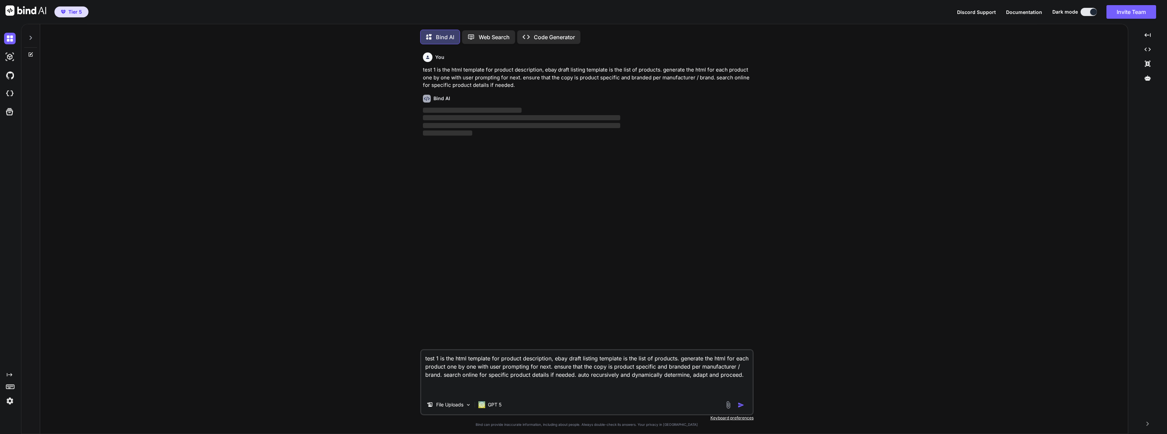
scroll to position [3, 0]
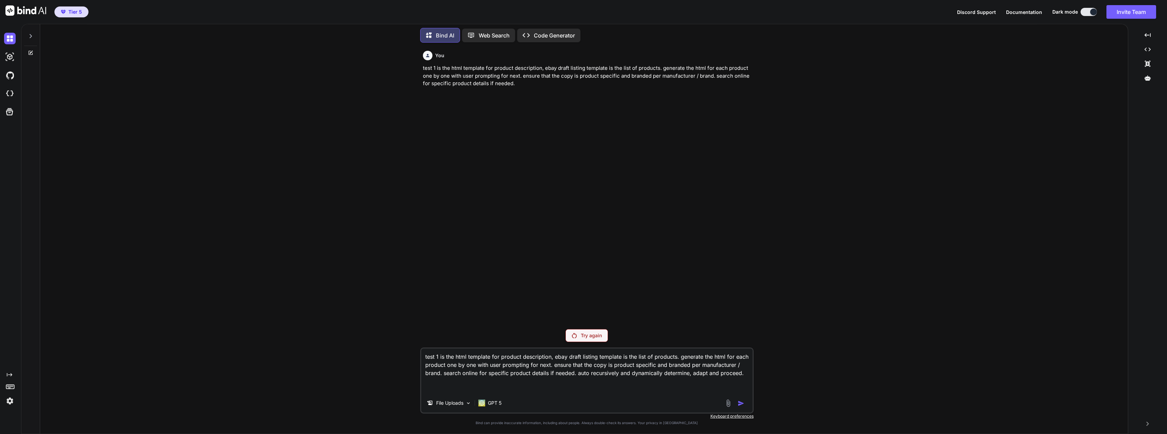
click at [585, 337] on p "Try again" at bounding box center [591, 335] width 21 height 7
click at [576, 32] on div "Created with Pixso. Code Generator" at bounding box center [548, 36] width 63 height 14
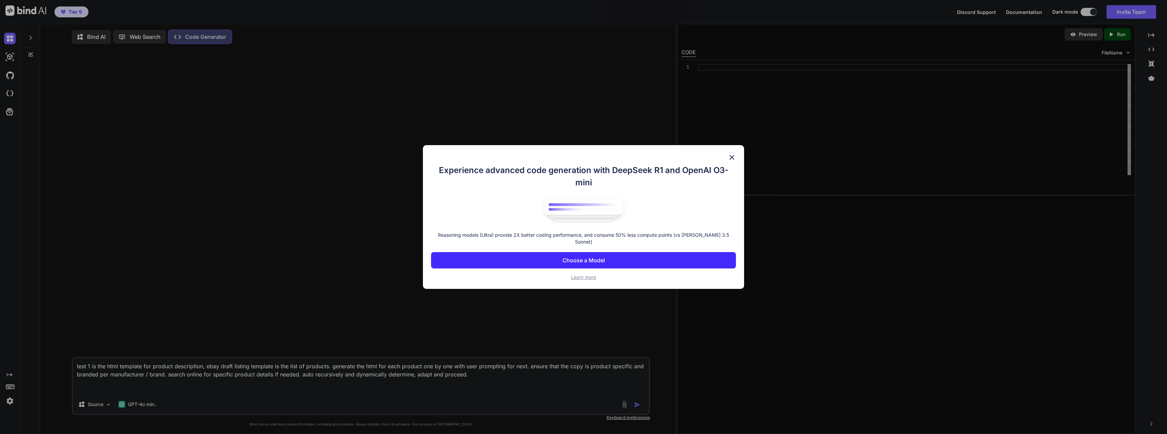
click at [563, 260] on p "Choose a Model" at bounding box center [583, 260] width 43 height 8
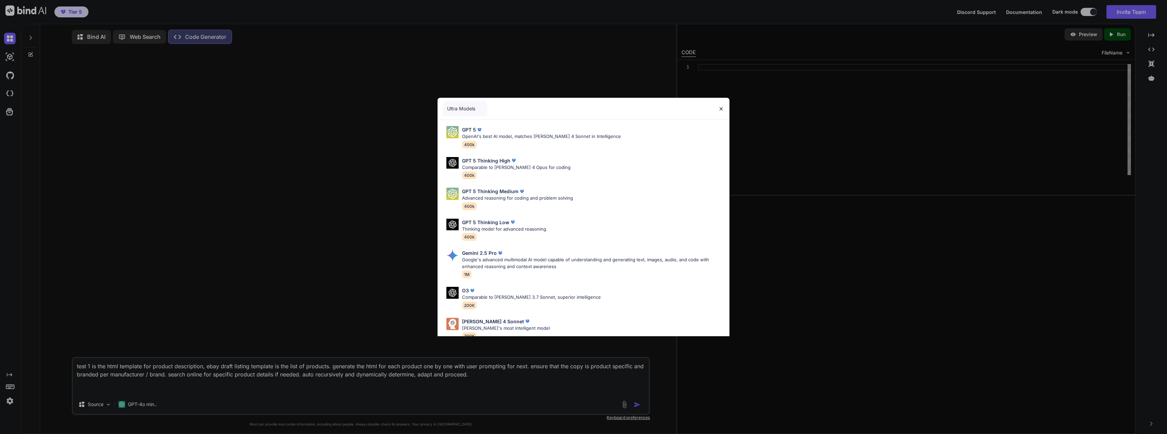
click at [531, 132] on div "GPT 5" at bounding box center [541, 129] width 159 height 7
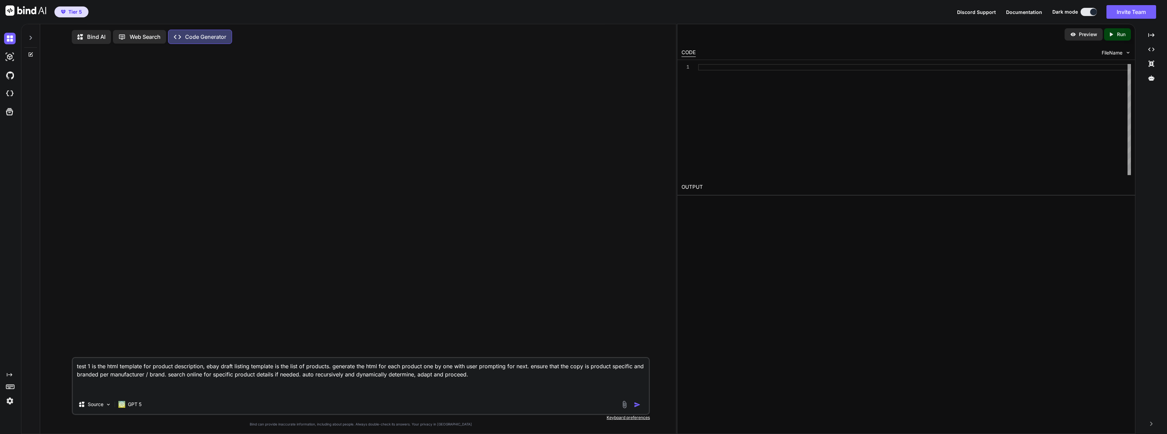
click at [637, 408] on img "button" at bounding box center [637, 404] width 7 height 7
type textarea "x"
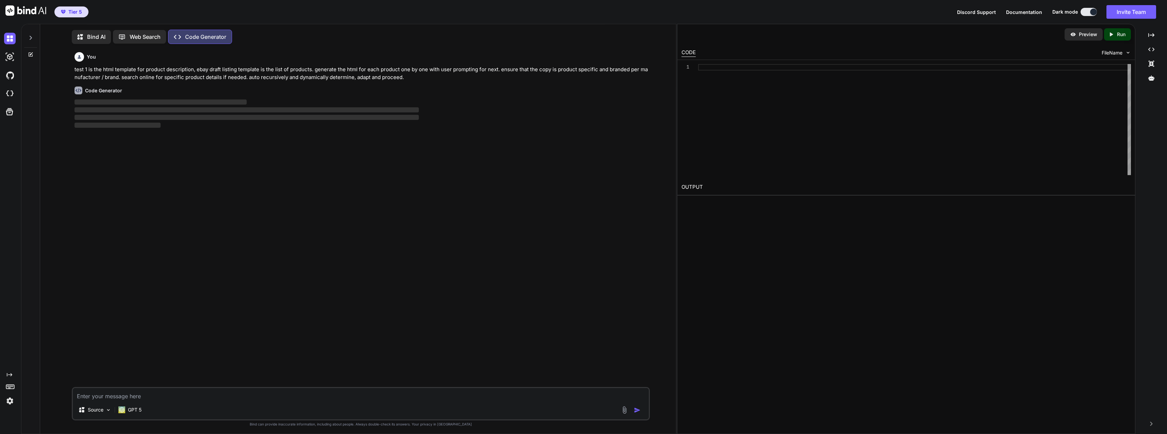
scroll to position [3, 0]
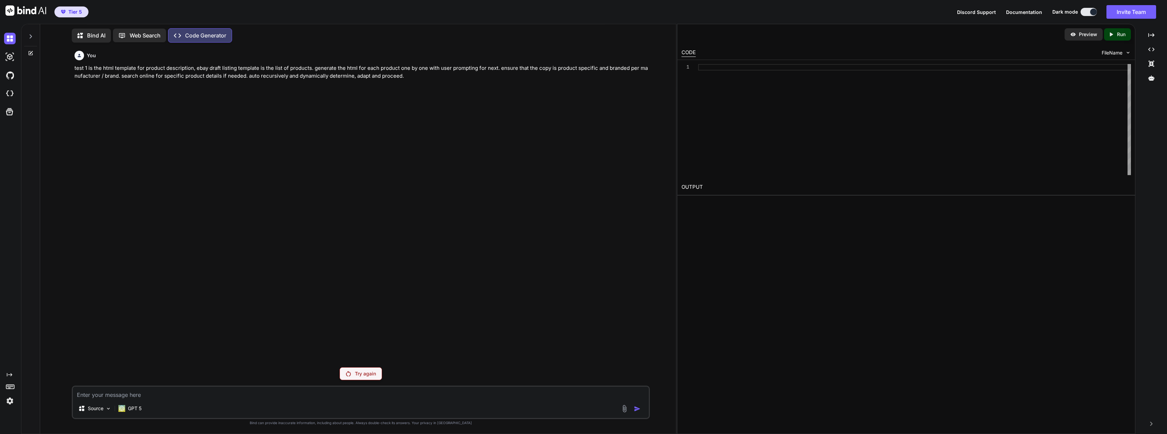
click at [147, 408] on div "Source GPT 5" at bounding box center [361, 409] width 576 height 16
click at [139, 408] on p "GPT 5" at bounding box center [135, 408] width 14 height 7
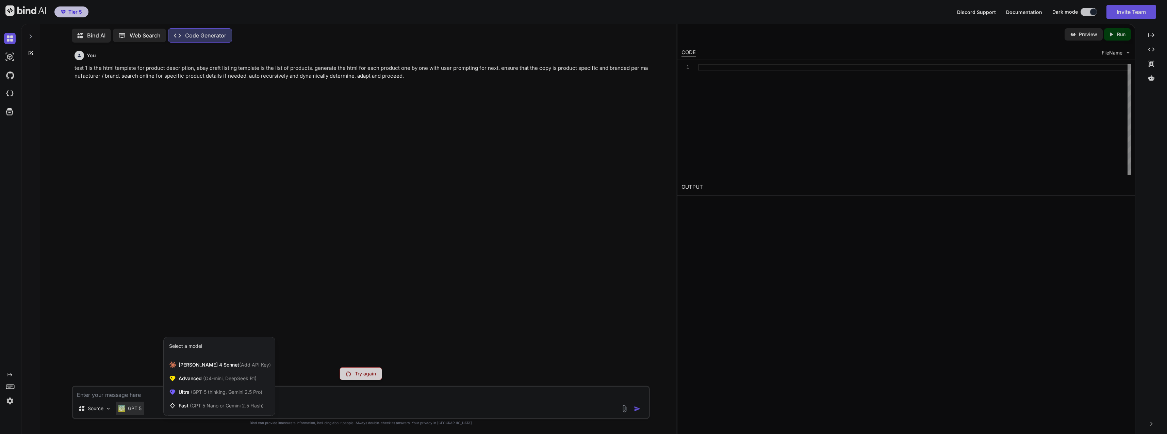
click at [235, 403] on span "(GPT 5 Nano or Gemini 2.5 Flash)" at bounding box center [227, 405] width 74 height 6
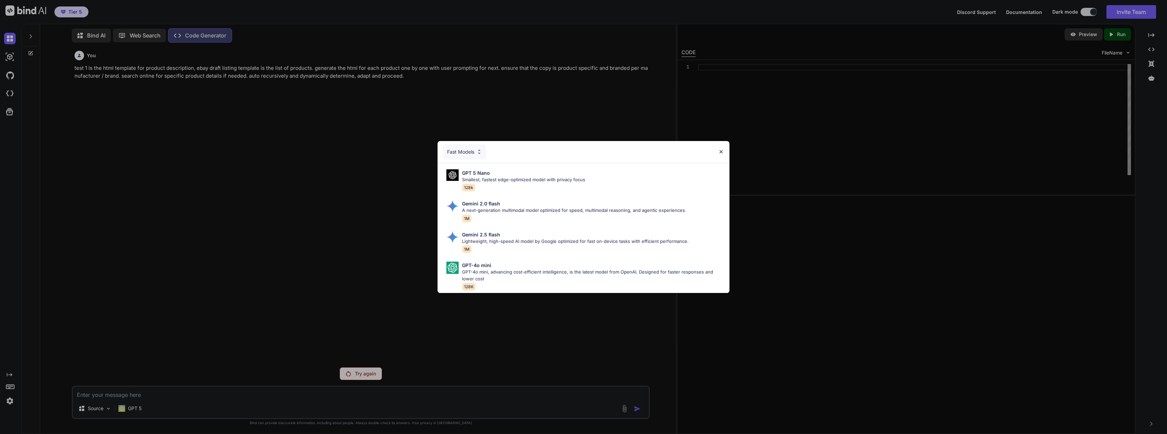
click at [532, 180] on div "GPT 5 Nano Smallest, fastest edge-optimized model with privacy focus 128k" at bounding box center [523, 180] width 123 height 22
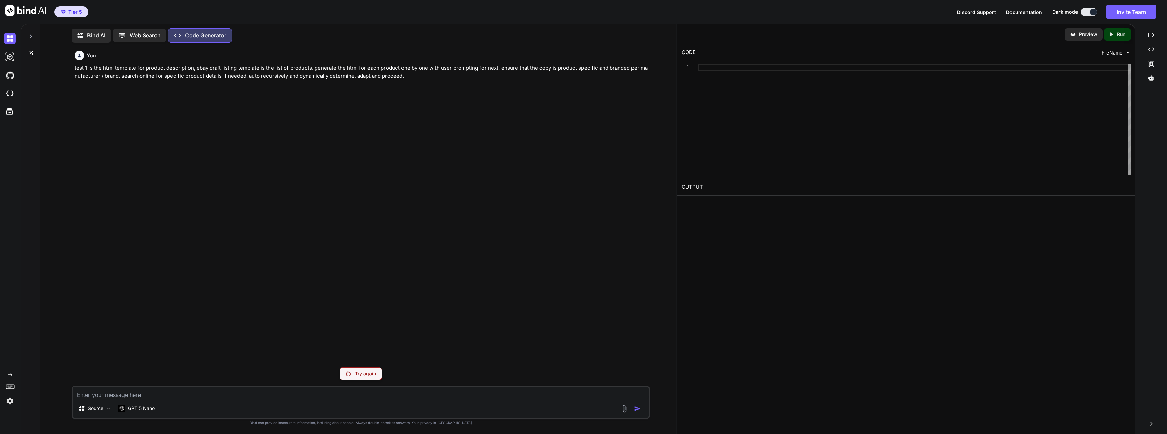
click at [292, 392] on textarea at bounding box center [361, 392] width 576 height 12
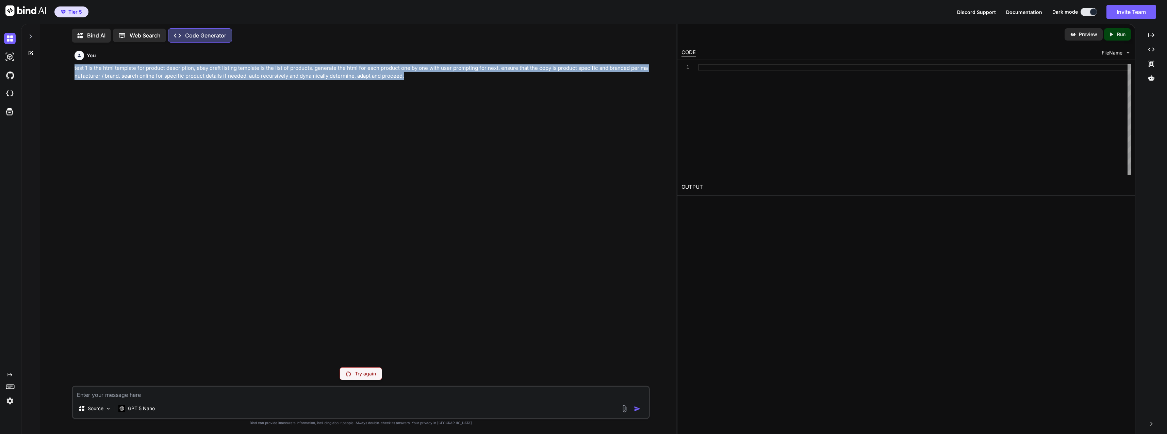
drag, startPoint x: 358, startPoint y: 73, endPoint x: 61, endPoint y: 67, distance: 297.5
click at [61, 67] on div "You test 1 is the html template for product description, ebay draft listing tem…" at bounding box center [361, 240] width 631 height 385
copy p "test 1 is the html template for product description, ebay draft listing templat…"
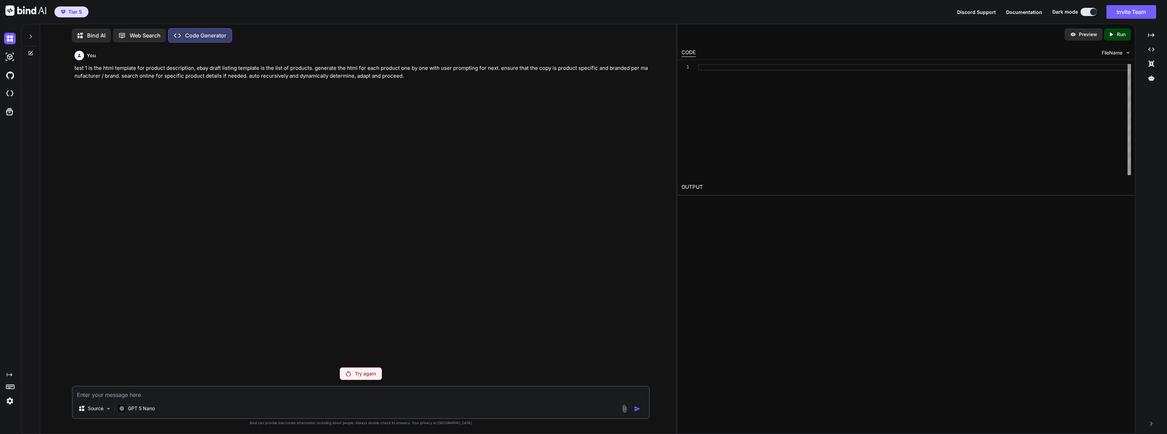
click at [116, 388] on textarea at bounding box center [361, 392] width 576 height 12
paste textarea "test 1 is the html template for product description, ebay draft listing templat…"
type textarea "x"
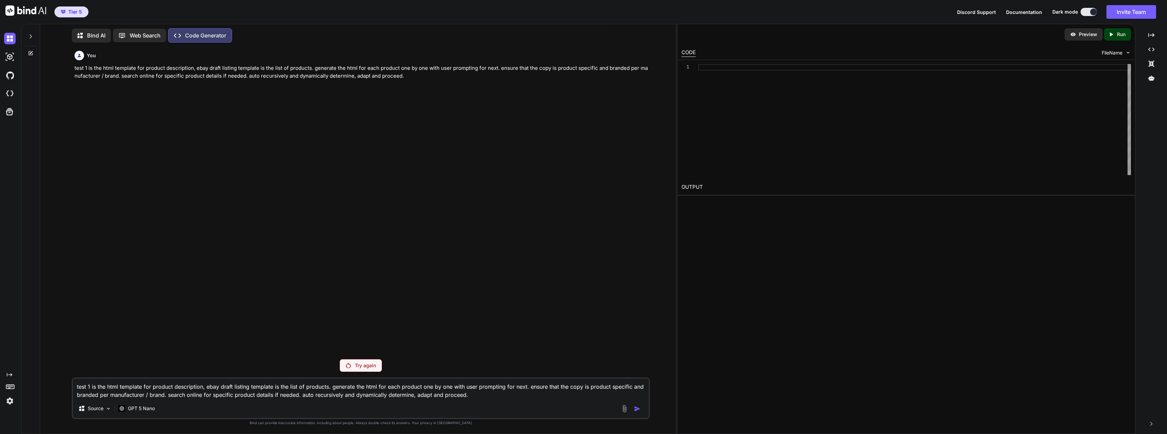
type textarea "test 1 is the html template for product description, ebay draft listing templat…"
click at [633, 406] on div at bounding box center [632, 408] width 23 height 8
click at [371, 363] on p "Try again" at bounding box center [365, 365] width 21 height 7
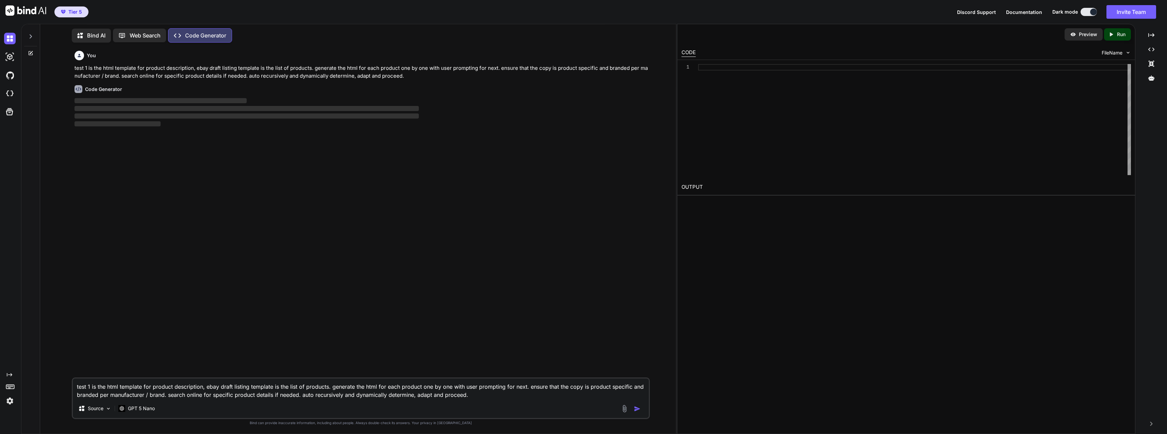
click at [125, 405] on img at bounding box center [121, 408] width 7 height 6
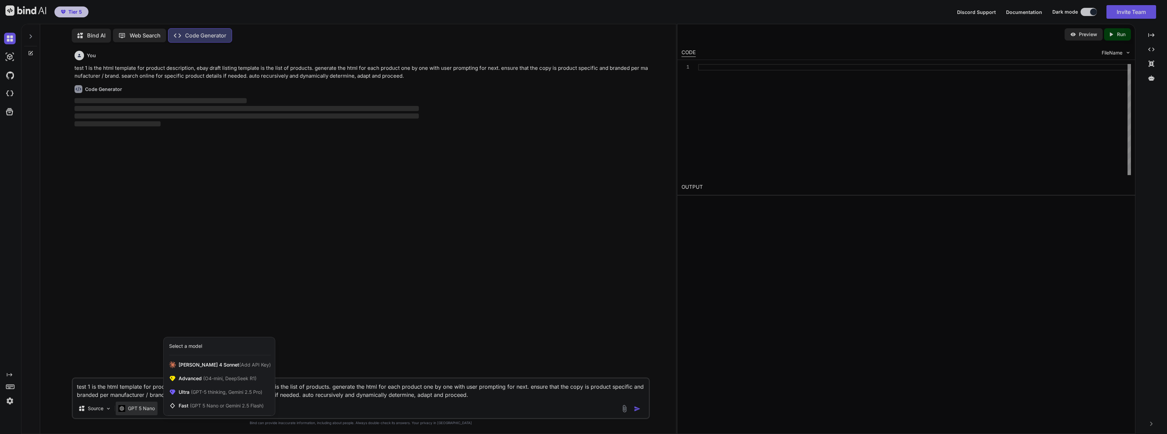
click at [198, 370] on div "Claude 4 Sonnet (Add API Key)" at bounding box center [219, 365] width 111 height 14
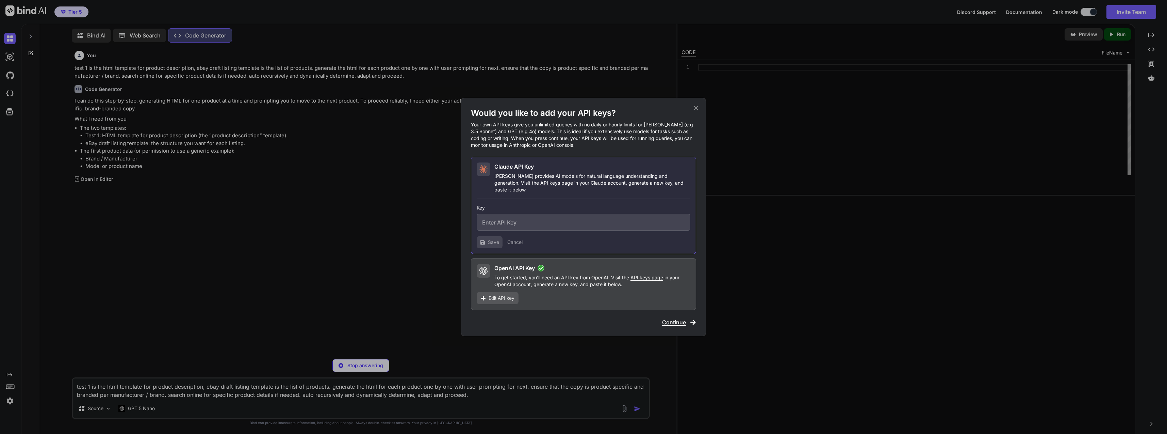
click at [693, 108] on icon at bounding box center [695, 107] width 7 height 7
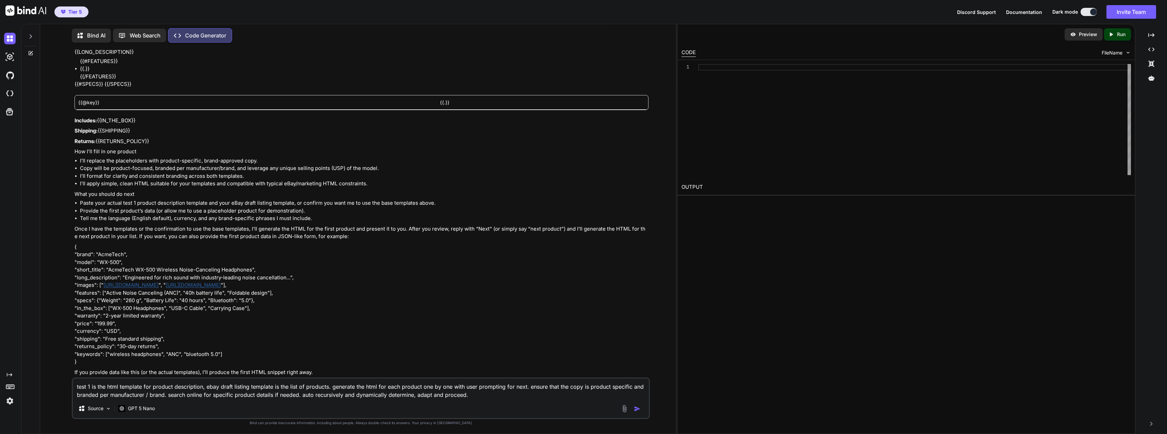
scroll to position [411, 0]
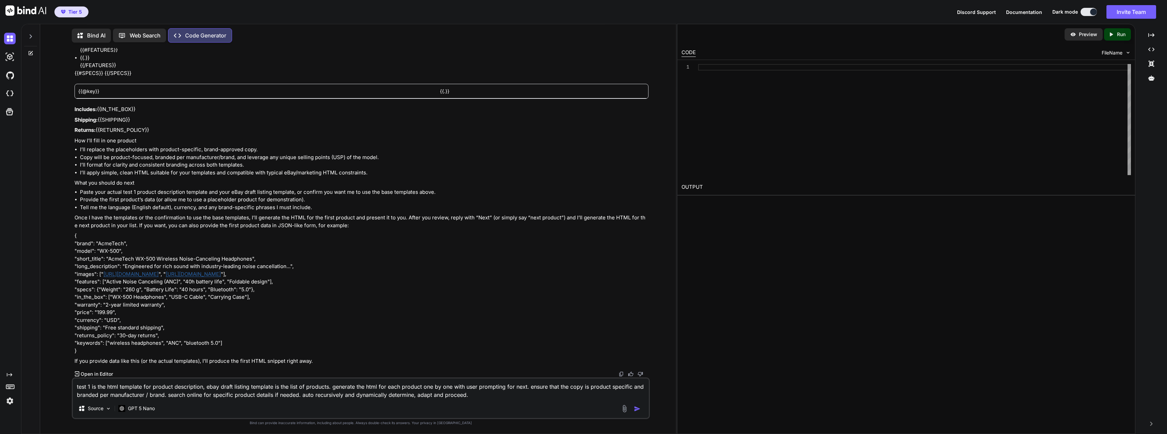
click at [110, 373] on p "Open in Editor" at bounding box center [97, 373] width 32 height 7
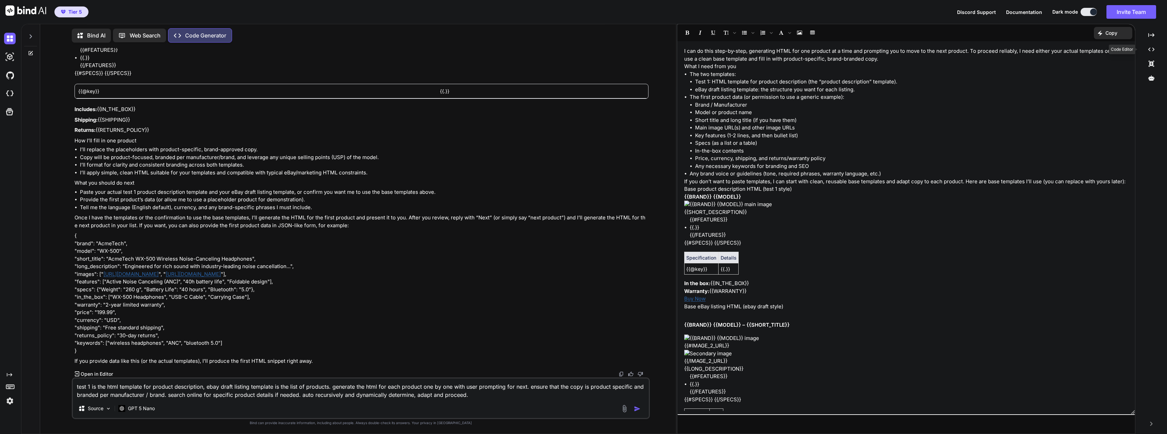
click at [776, 51] on div "Created with Pixso." at bounding box center [1151, 50] width 26 height 12
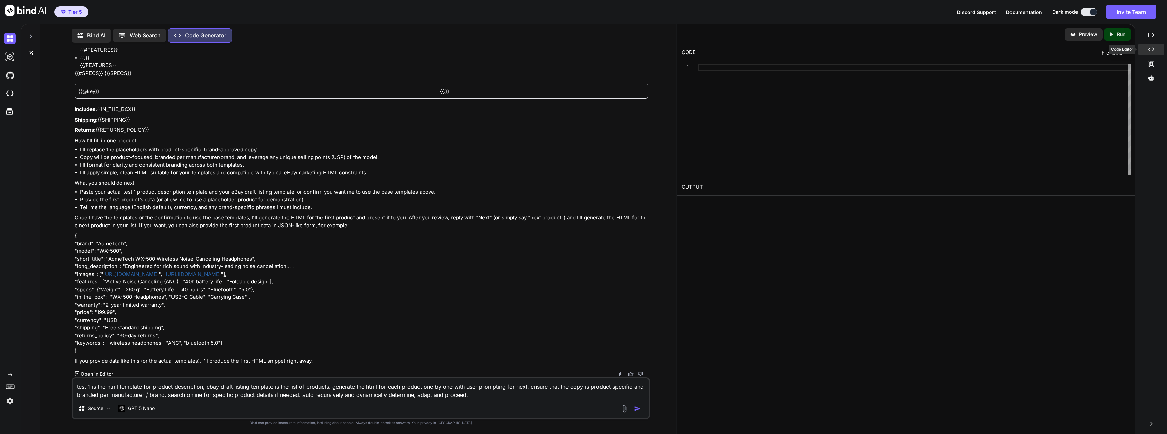
click at [776, 51] on div "Created with Pixso." at bounding box center [1151, 50] width 26 height 12
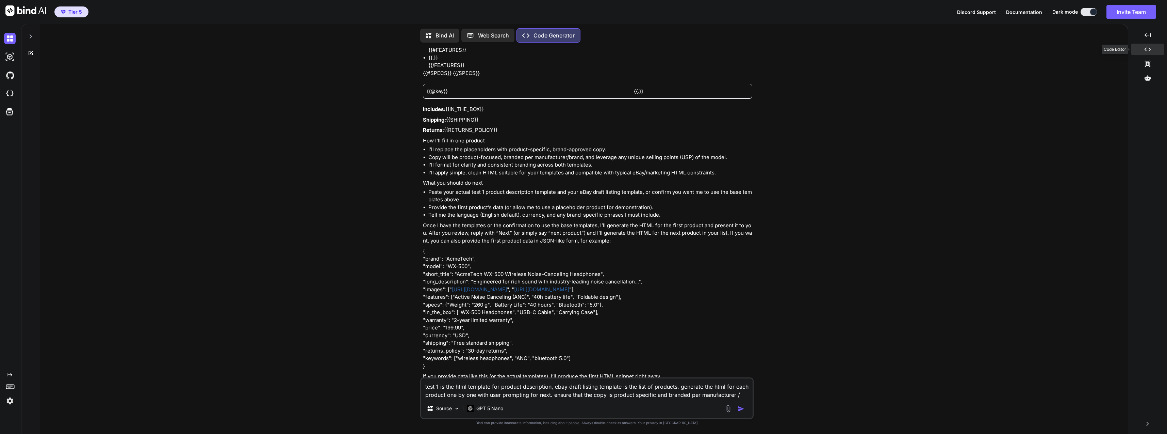
click at [776, 51] on div "Created with Pixso." at bounding box center [1147, 50] width 33 height 12
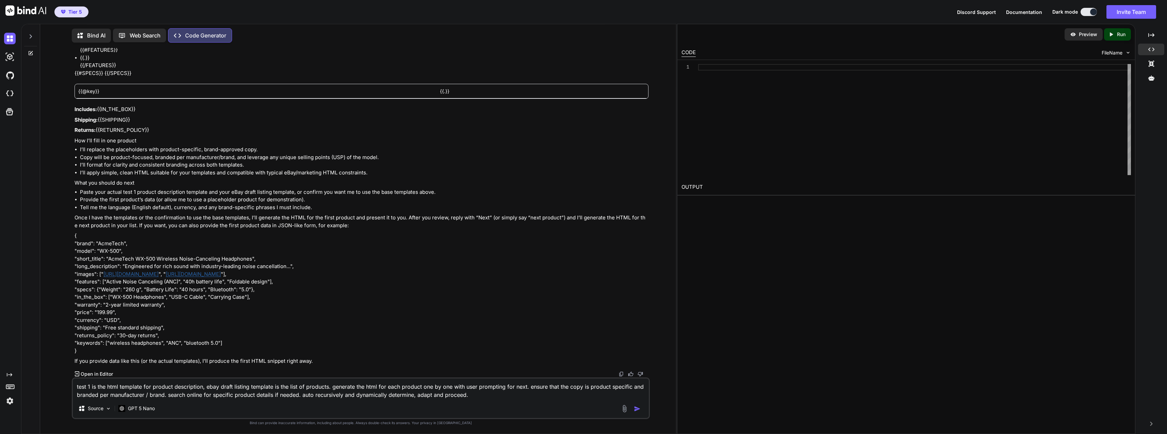
click at [776, 211] on div "Preview Created with Pixso. Run CODE FileName 1 OUTPUT" at bounding box center [906, 229] width 458 height 410
click at [108, 372] on p "Open in Editor" at bounding box center [97, 373] width 32 height 7
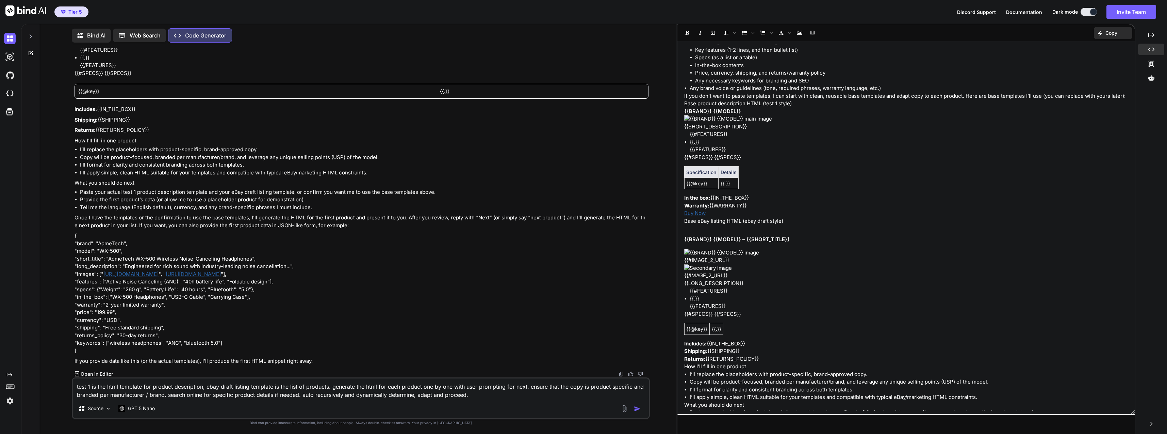
scroll to position [0, 0]
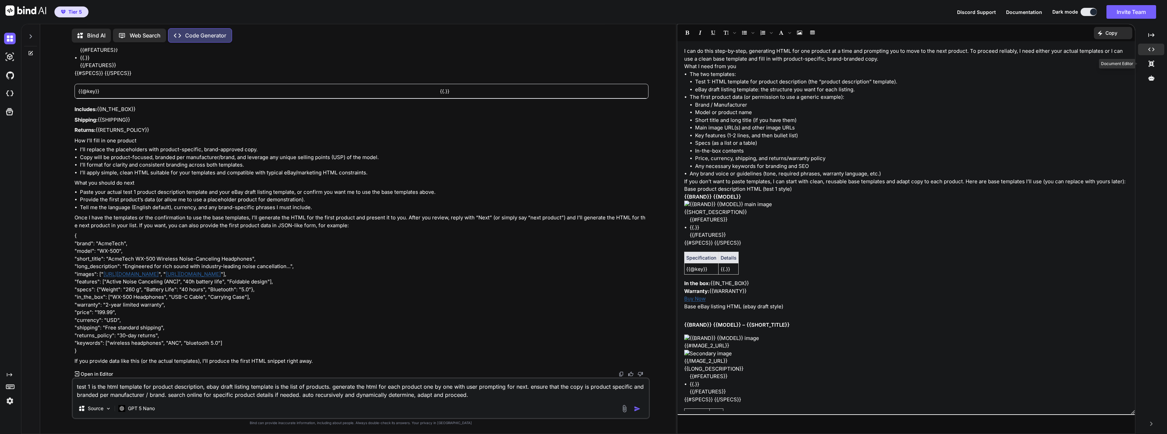
click at [776, 66] on icon at bounding box center [1150, 64] width 5 height 6
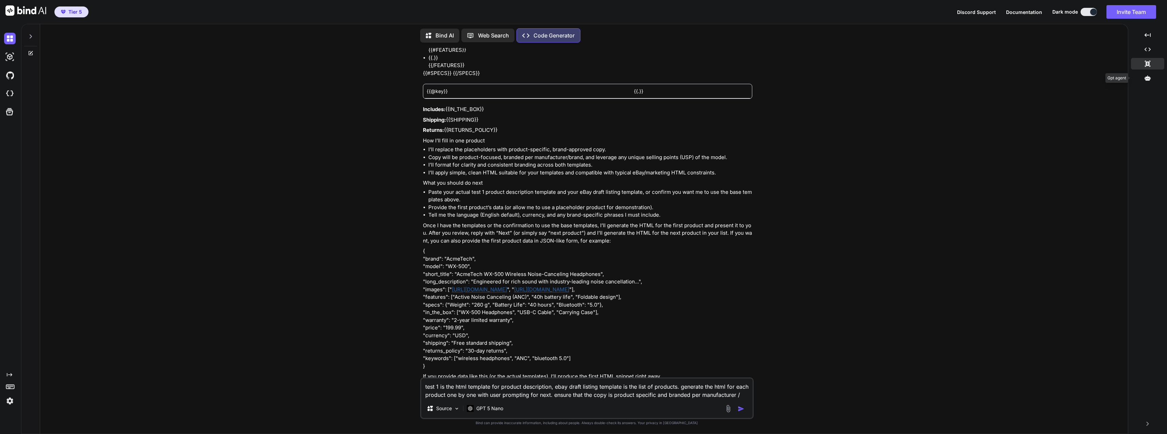
click at [776, 76] on icon at bounding box center [1148, 78] width 6 height 6
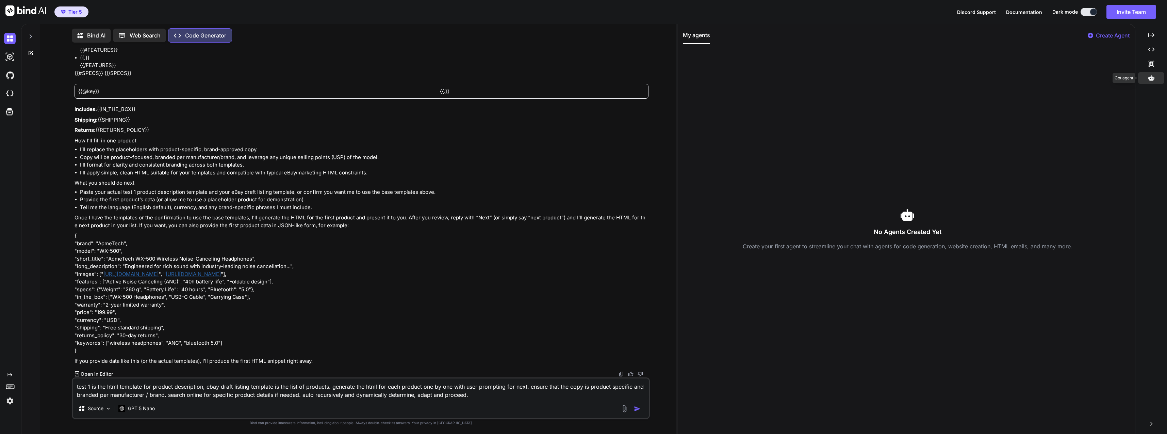
scroll to position [411, 0]
click at [776, 65] on icon "Created with Pixso." at bounding box center [1151, 64] width 6 height 6
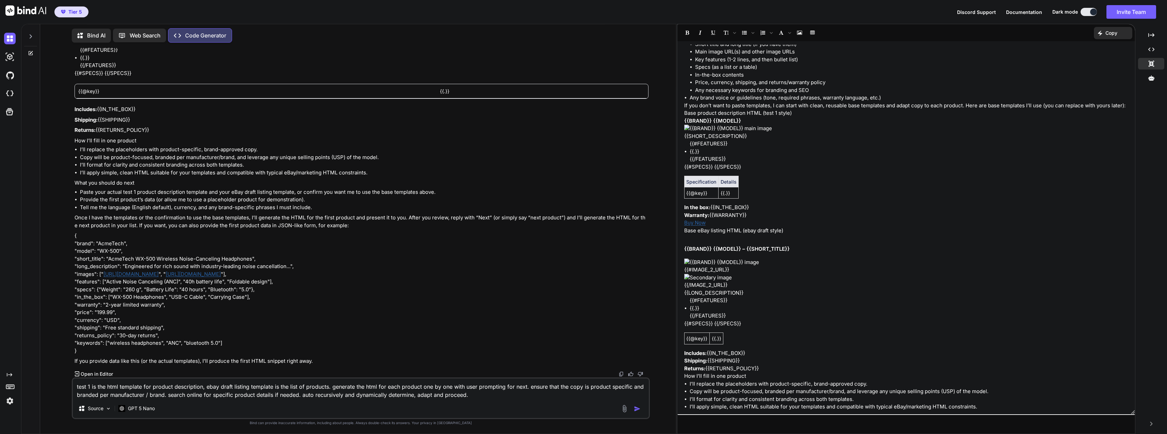
scroll to position [0, 0]
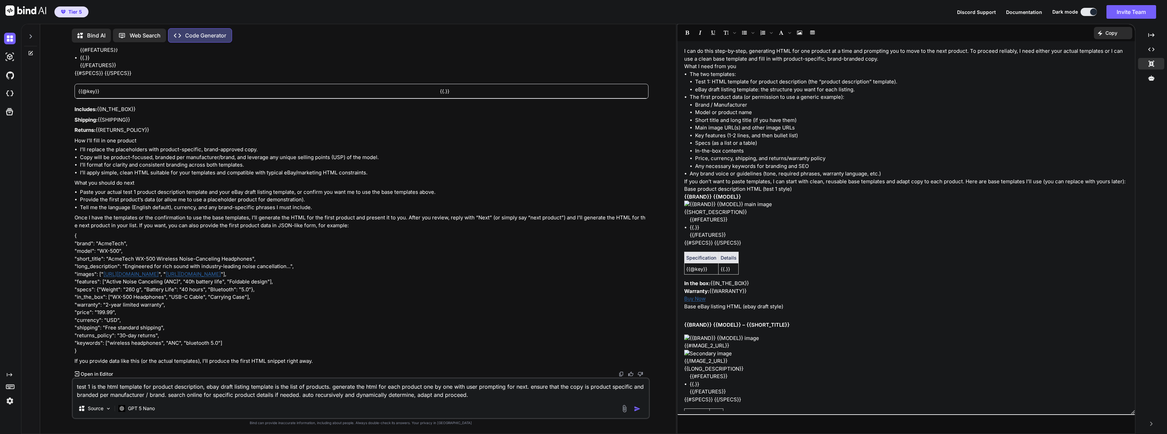
drag, startPoint x: 476, startPoint y: 395, endPoint x: 75, endPoint y: 377, distance: 401.9
click at [0, 385] on html "Tier 5 Discord Support Documentation Dark mode Invite Team Created with Pixso. …" at bounding box center [583, 217] width 1167 height 434
type textarea "x"
type textarea "p"
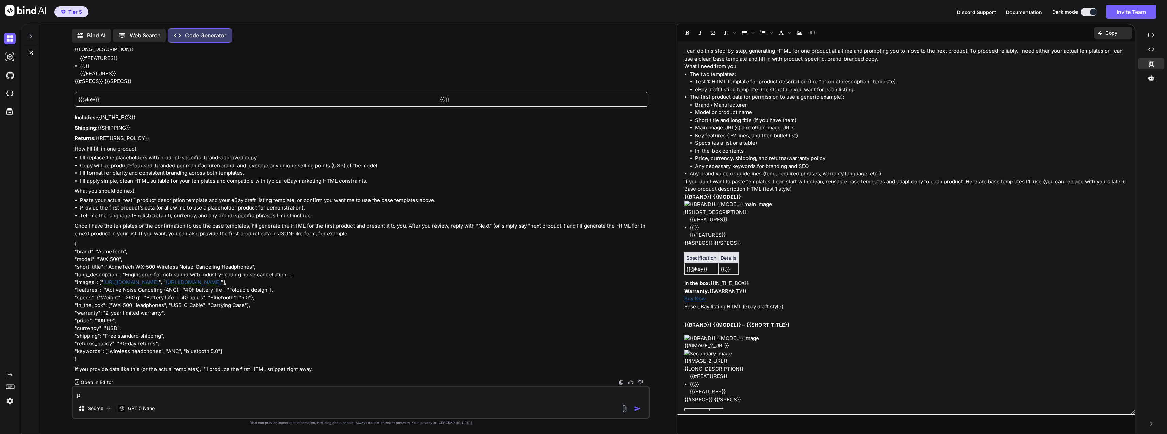
scroll to position [403, 0]
type textarea "x"
type textarea "pl"
type textarea "x"
type textarea "p"
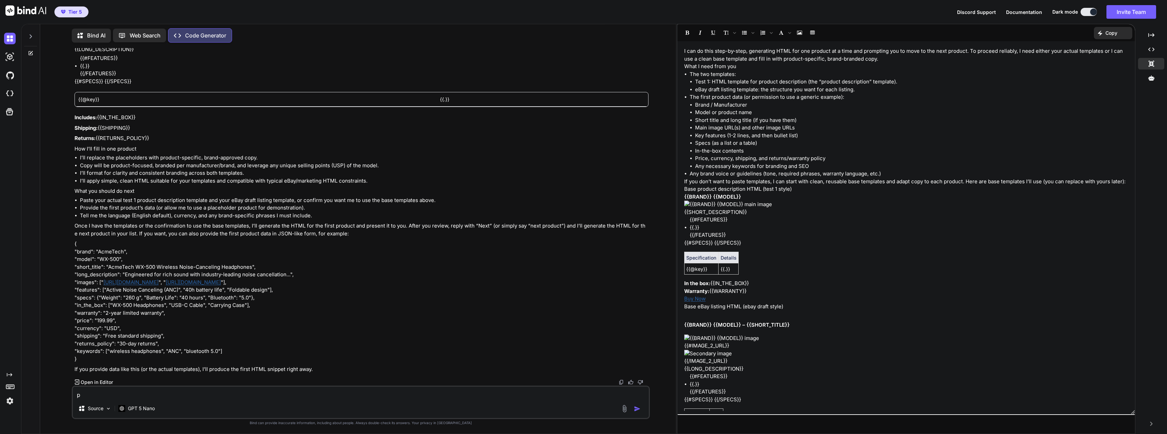
type textarea "x"
type textarea "o"
type textarea "x"
type textarea "ok"
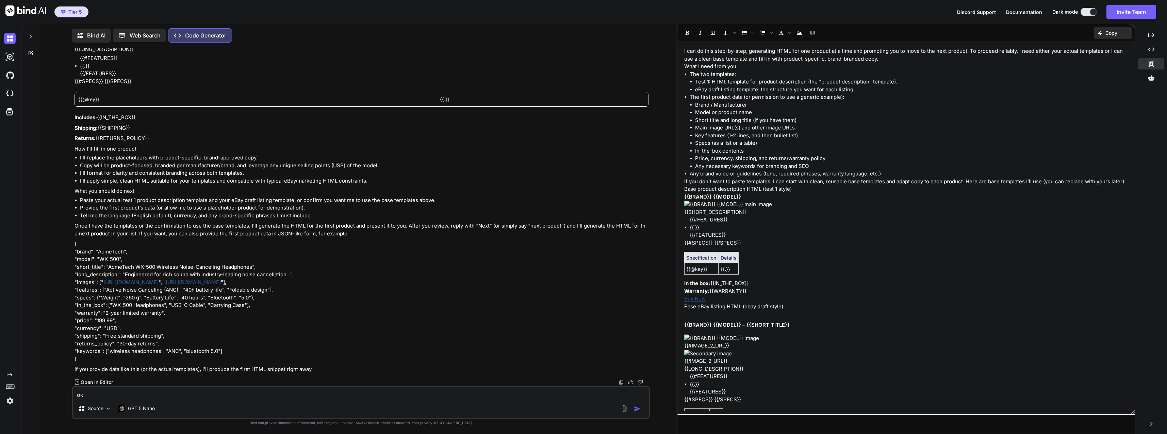
click at [622, 407] on img at bounding box center [625, 408] width 8 height 8
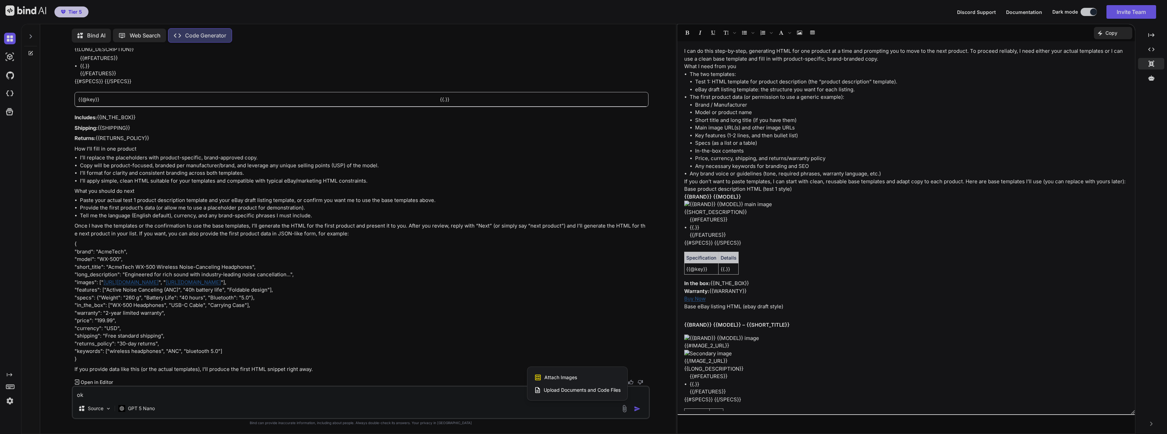
click at [602, 391] on span "Upload Documents and Code Files" at bounding box center [582, 389] width 77 height 7
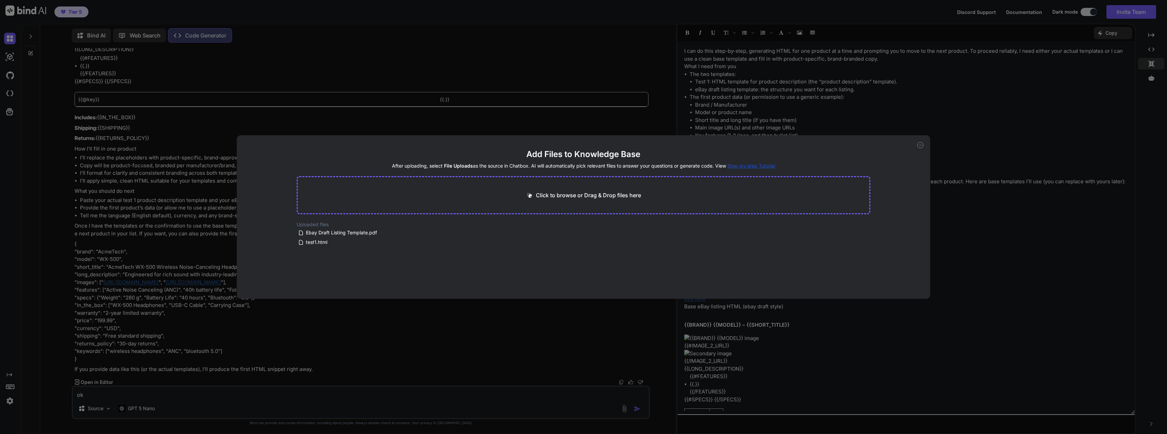
click at [502, 392] on div "Add Files to Knowledge Base After uploading, select File Uploads as the source …" at bounding box center [583, 217] width 1167 height 434
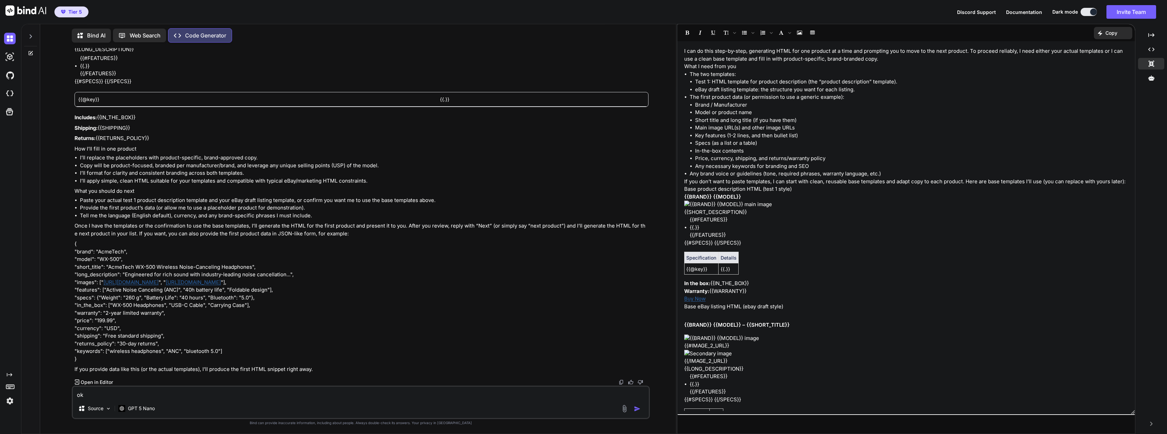
click at [492, 408] on div "Source GPT 5 Nano" at bounding box center [361, 409] width 576 height 16
click at [479, 399] on div "ok Source GPT 5 Nano" at bounding box center [361, 401] width 578 height 33
click at [477, 399] on div "ok Source GPT 5 Nano" at bounding box center [361, 401] width 578 height 33
click at [476, 396] on textarea "ok" at bounding box center [361, 392] width 576 height 12
click at [476, 393] on textarea "ok" at bounding box center [361, 392] width 576 height 12
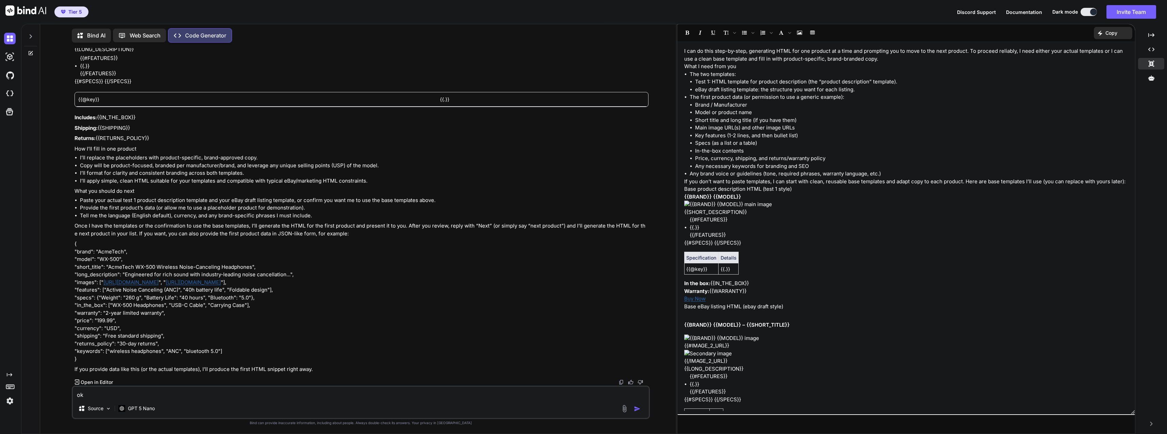
type textarea "x"
type textarea "okm"
type textarea "x"
type textarea "okm"
type textarea "x"
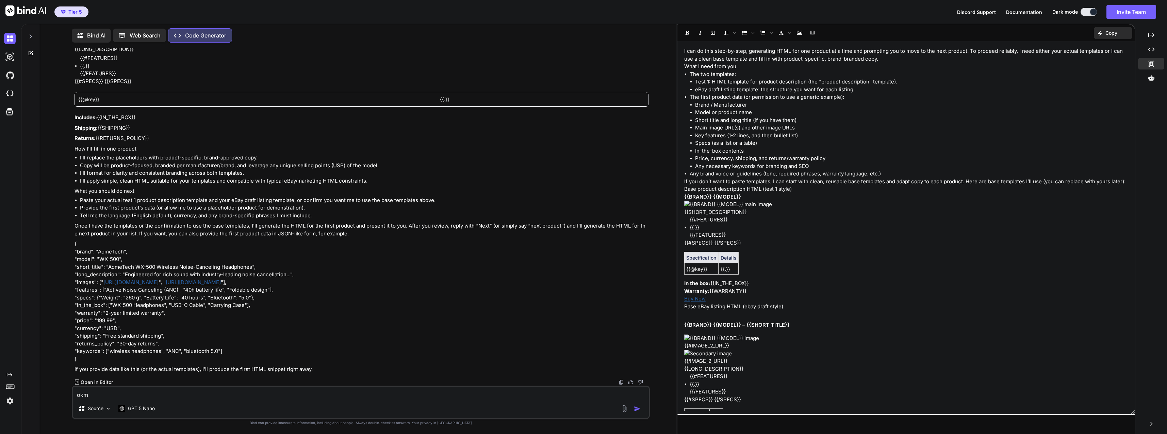
type textarea "okm"
type textarea "x"
type textarea "ok"
type textarea "x"
type textarea "ok,"
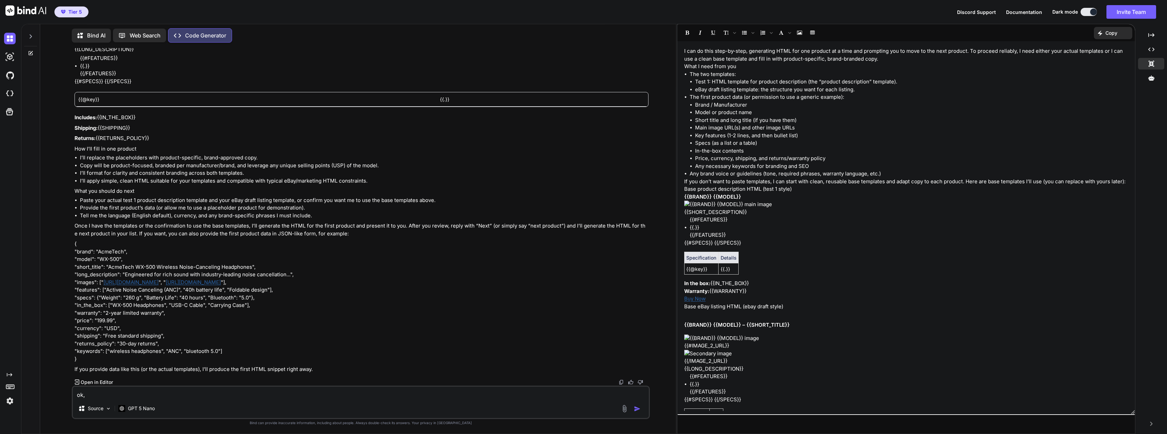
type textarea "x"
type textarea "ok,"
type textarea "x"
type textarea "ok, u"
type textarea "x"
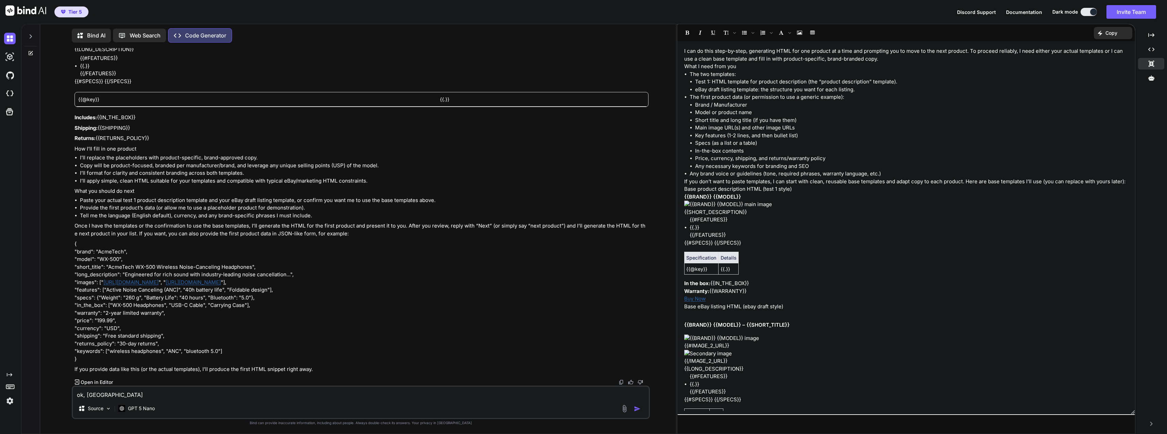
type textarea "ok, up"
type textarea "x"
type textarea "ok, upl"
type textarea "x"
type textarea "ok, uplo"
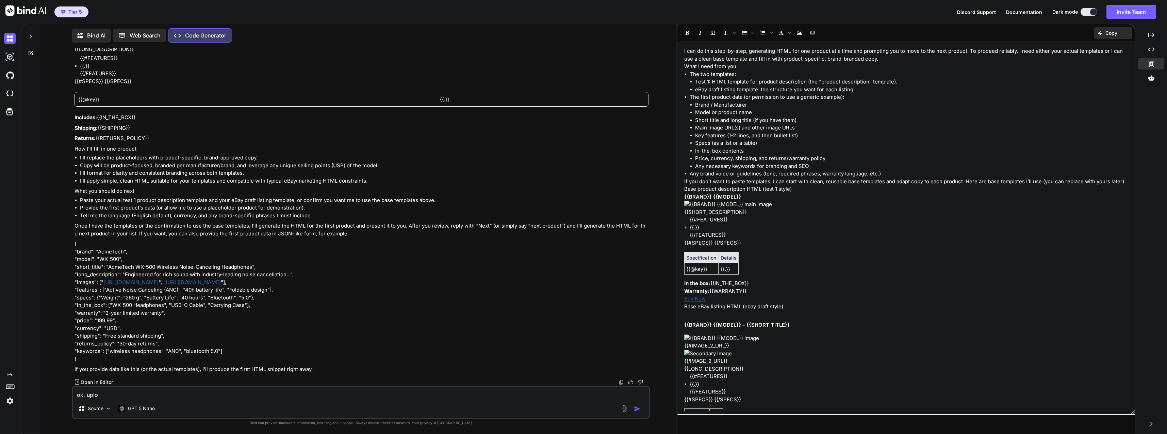
type textarea "x"
type textarea "ok, uploa"
type textarea "x"
type textarea "ok, upload"
type textarea "x"
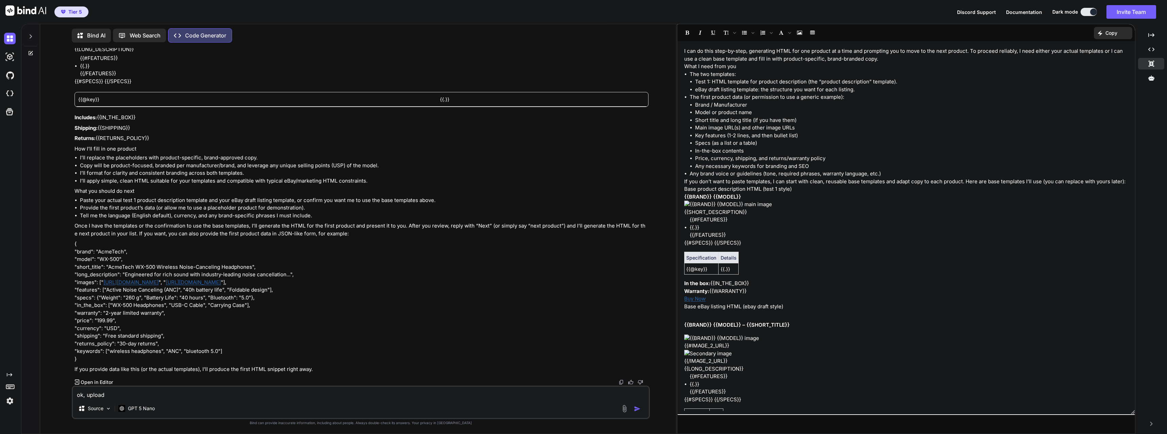
type textarea "ok, uploade"
type textarea "x"
type textarea "ok, uploaded"
type textarea "x"
type textarea "ok, uploaded"
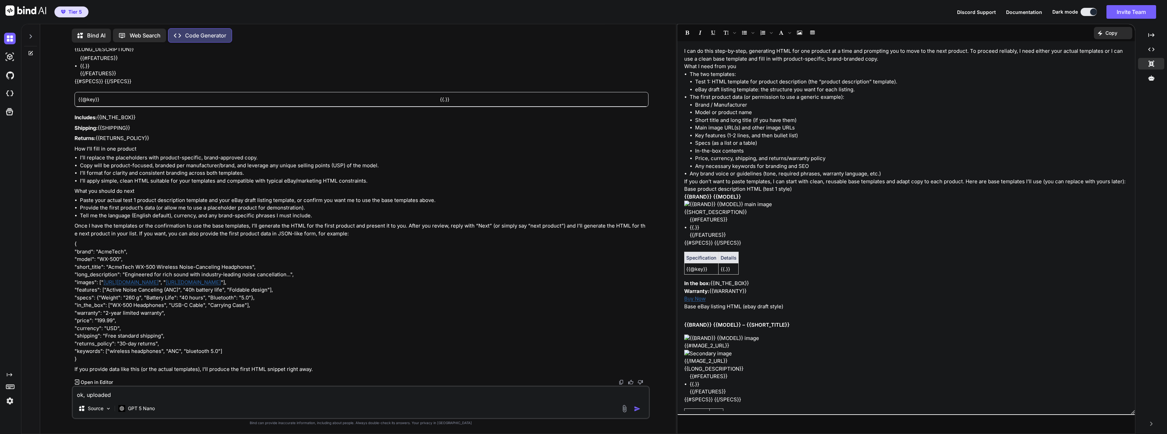
type textarea "x"
type textarea "ok, uploaded f"
type textarea "x"
type textarea "ok, uploaded fi"
type textarea "x"
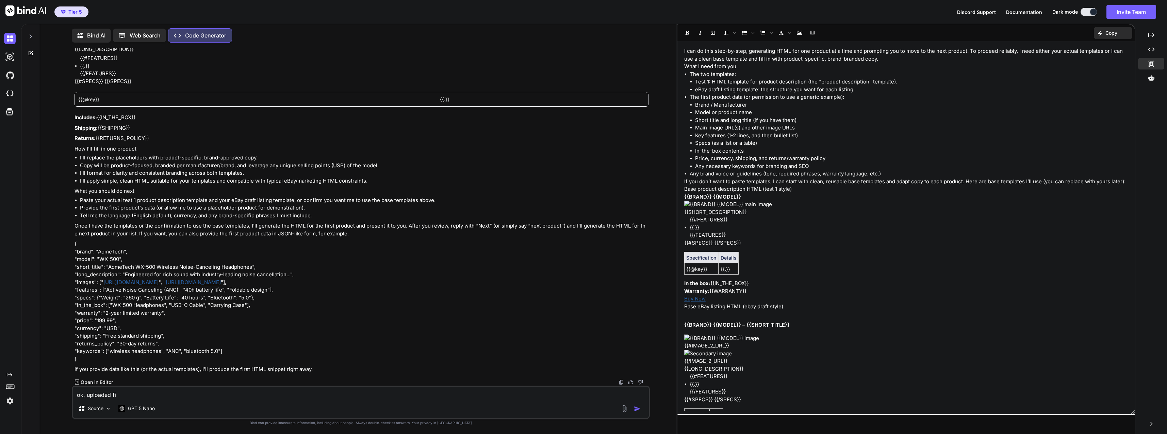
type textarea "ok, uploaded fil"
type textarea "x"
type textarea "ok, uploaded file"
type textarea "x"
type textarea "ok, uploaded files"
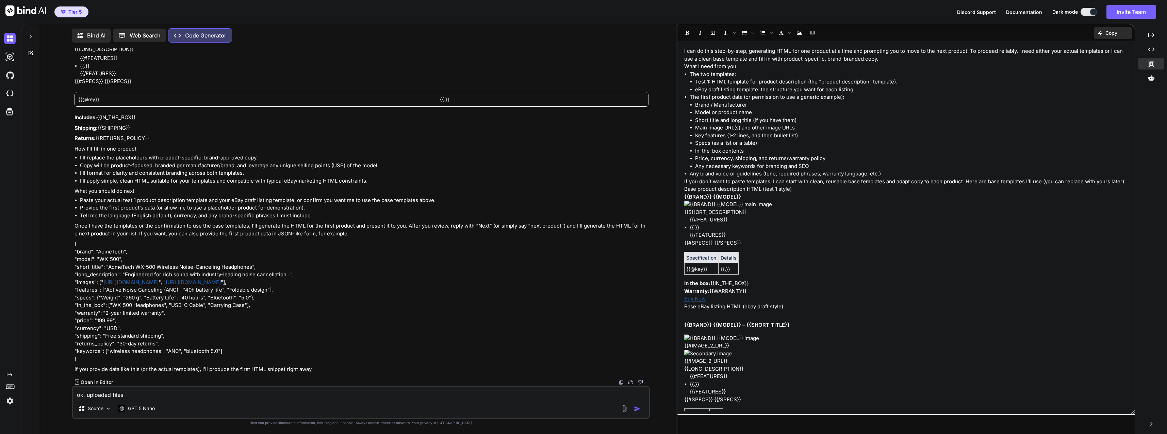
click at [102, 407] on p "Source" at bounding box center [96, 408] width 16 height 7
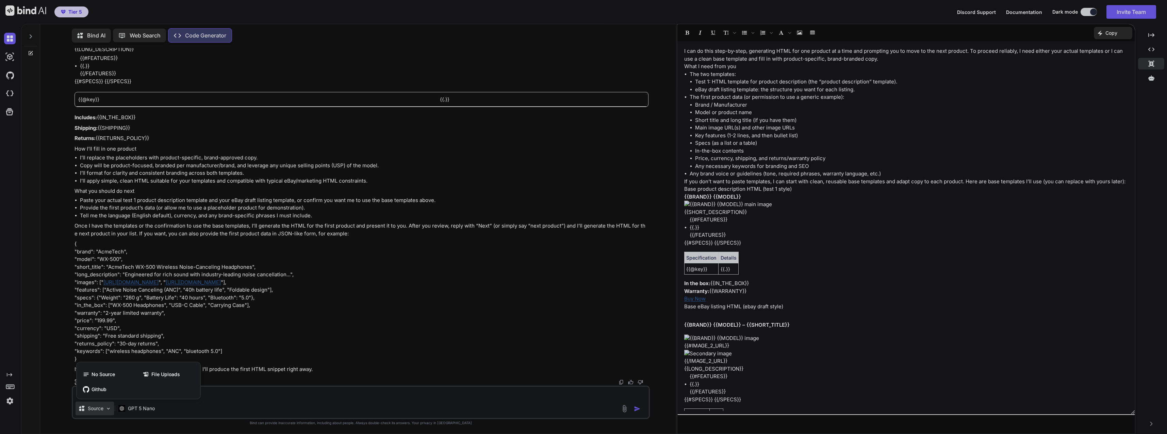
click at [182, 376] on div "File Uploads" at bounding box center [168, 374] width 59 height 14
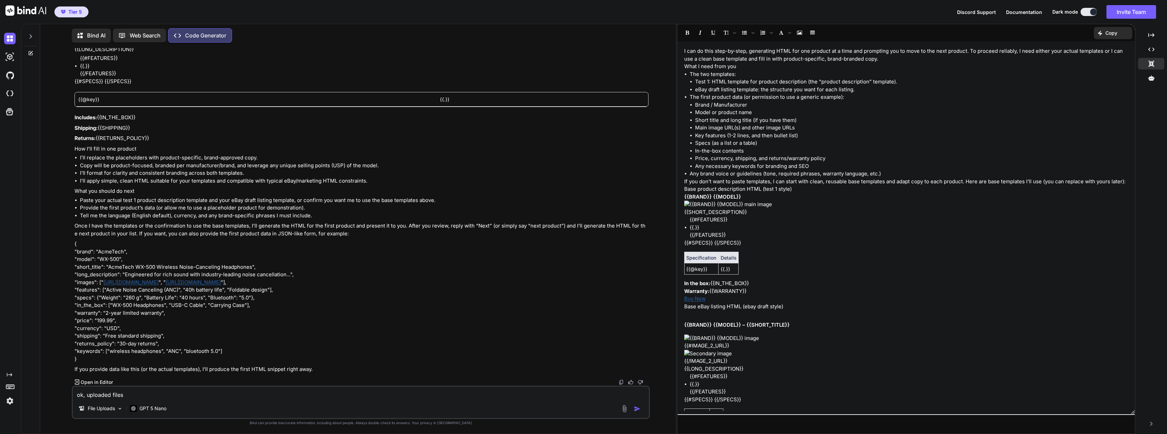
click at [637, 406] on img "button" at bounding box center [637, 408] width 7 height 7
type textarea "x"
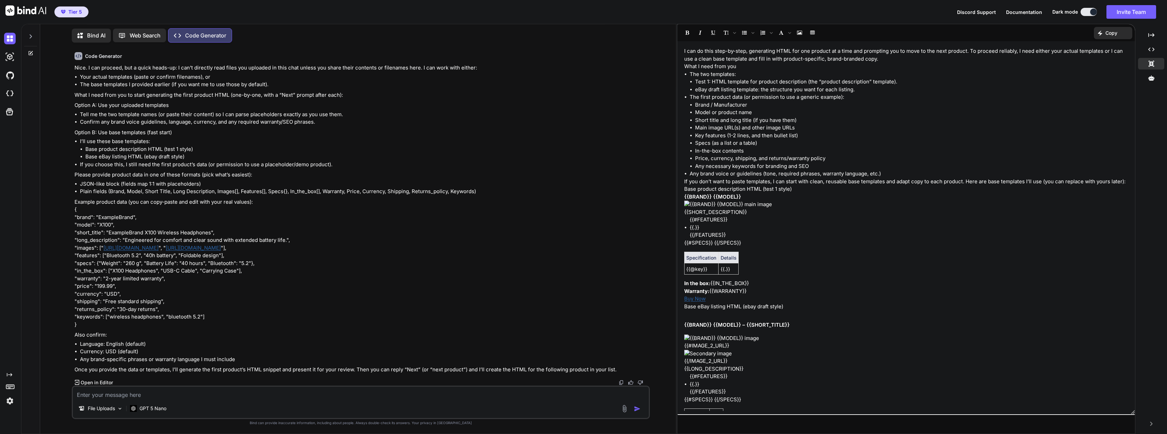
scroll to position [766, 0]
click at [202, 392] on textarea at bounding box center [361, 392] width 576 height 12
paste textarea "test 1 is the html template for product description, ebay draft listing templat…"
type textarea "x"
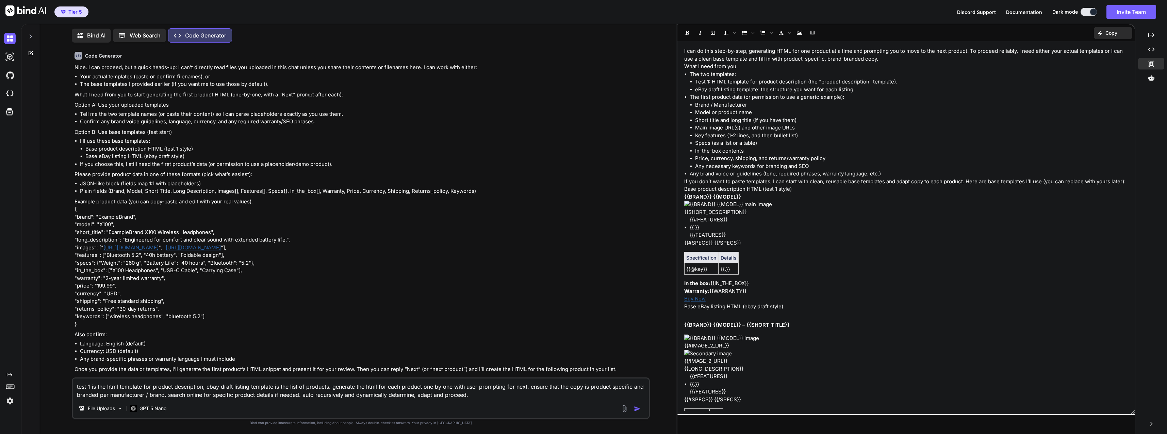
type textarea "test 1 is the html template for product description, ebay draft listing templat…"
click at [641, 409] on button "button" at bounding box center [639, 408] width 10 height 7
type textarea "x"
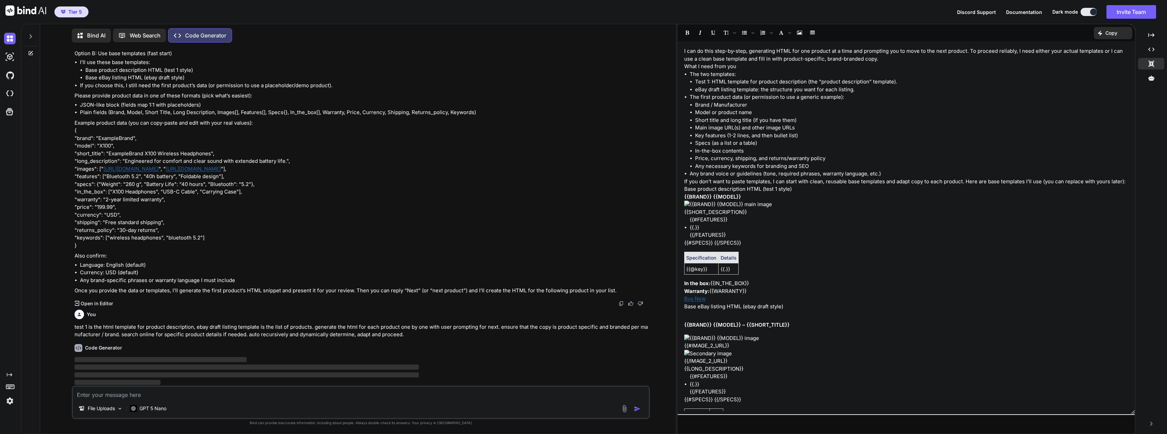
scroll to position [846, 0]
click at [543, 390] on textarea at bounding box center [361, 392] width 576 height 12
type textarea "x"
type textarea "t"
type textarea "x"
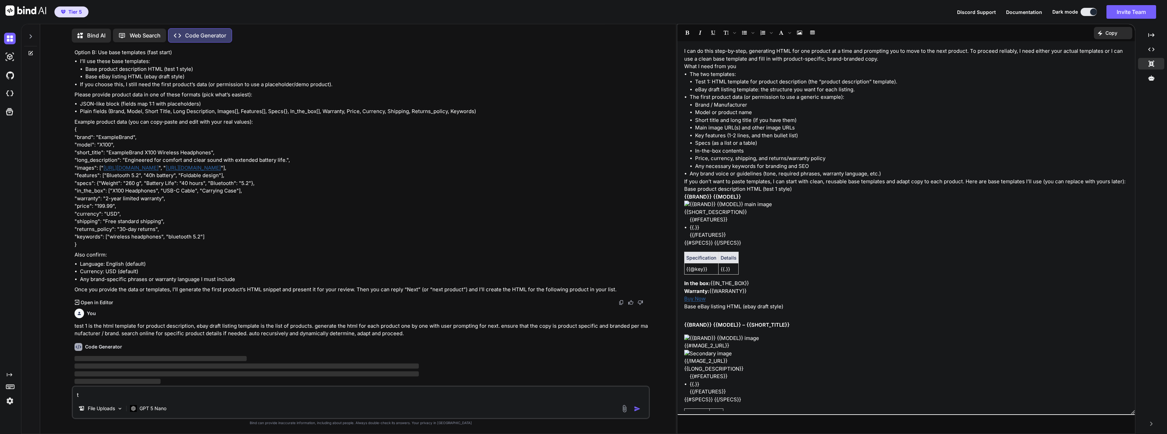
type textarea "te"
type textarea "x"
type textarea "tes"
type textarea "x"
type textarea "test"
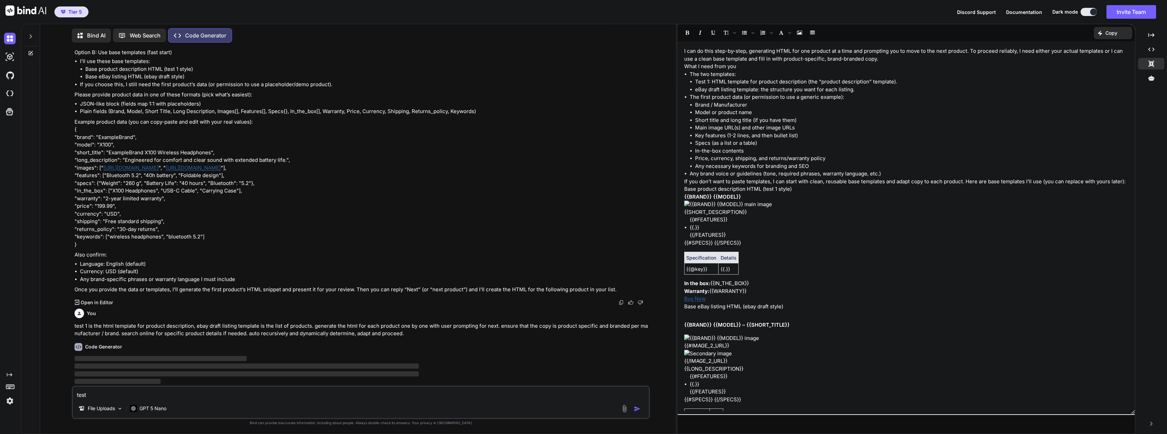
type textarea "x"
type textarea "test`"
type textarea "x"
type textarea "test"
type textarea "x"
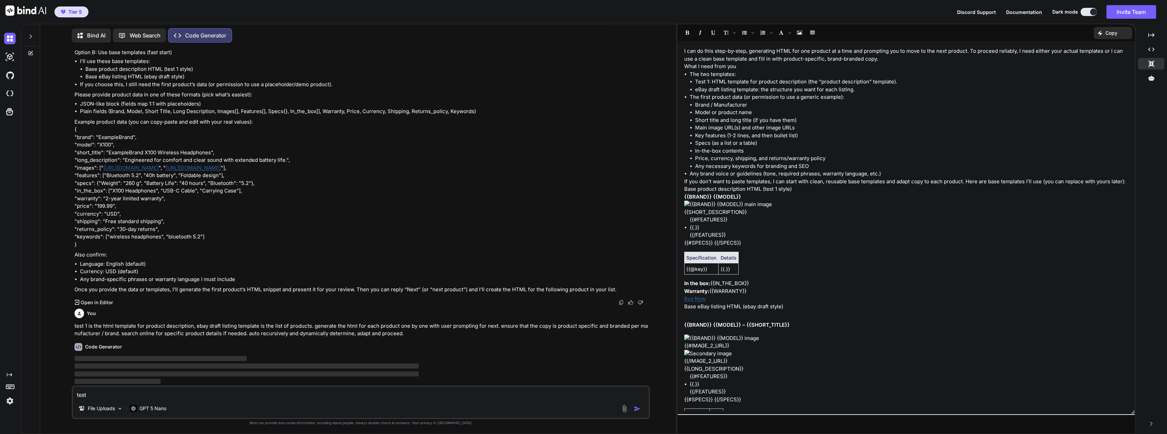
type textarea "test1"
type textarea "x"
type textarea "test1."
type textarea "x"
type textarea "test1.h"
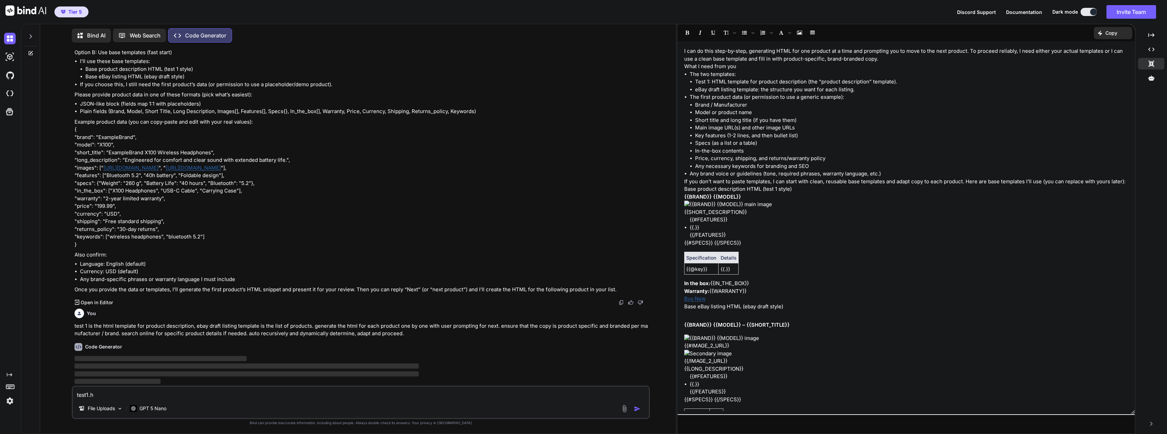
type textarea "x"
type textarea "test1.ht"
type textarea "x"
type textarea "test1.htm"
type textarea "x"
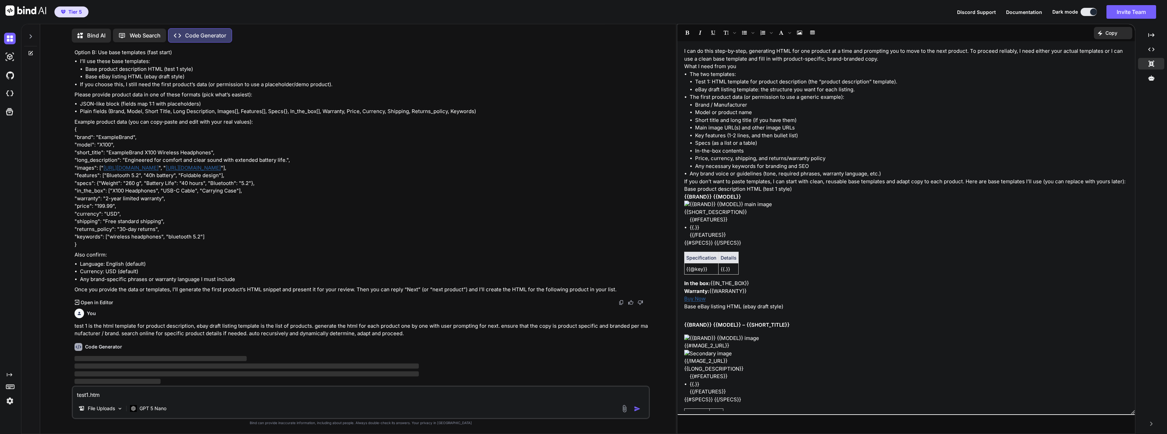
type textarea "test1.html"
type textarea "x"
type textarea "test1.html,"
type textarea "x"
type textarea "test1.html,"
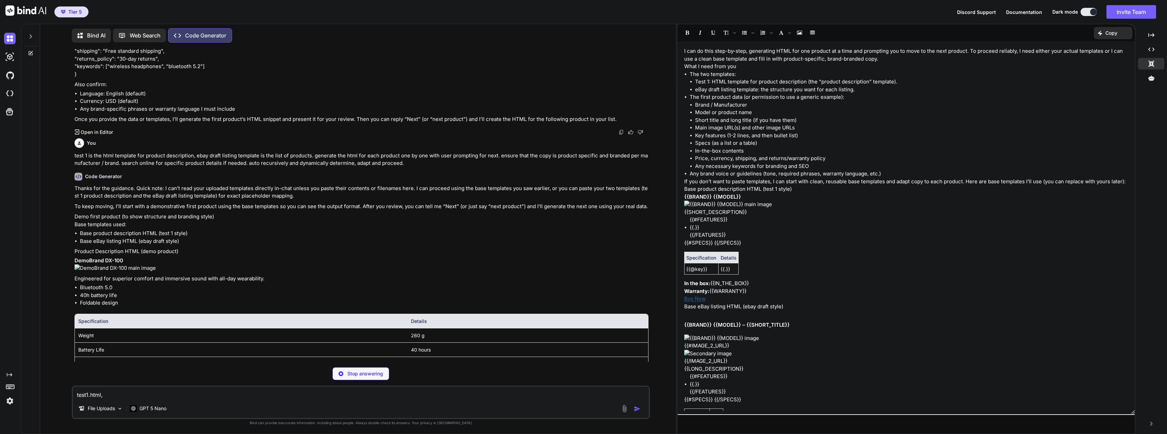
scroll to position [1084, 0]
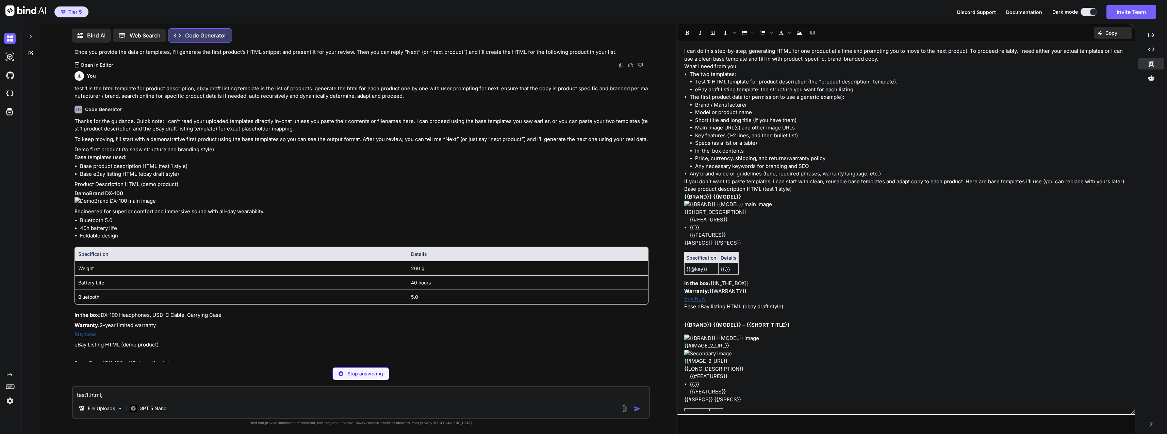
type textarea "x"
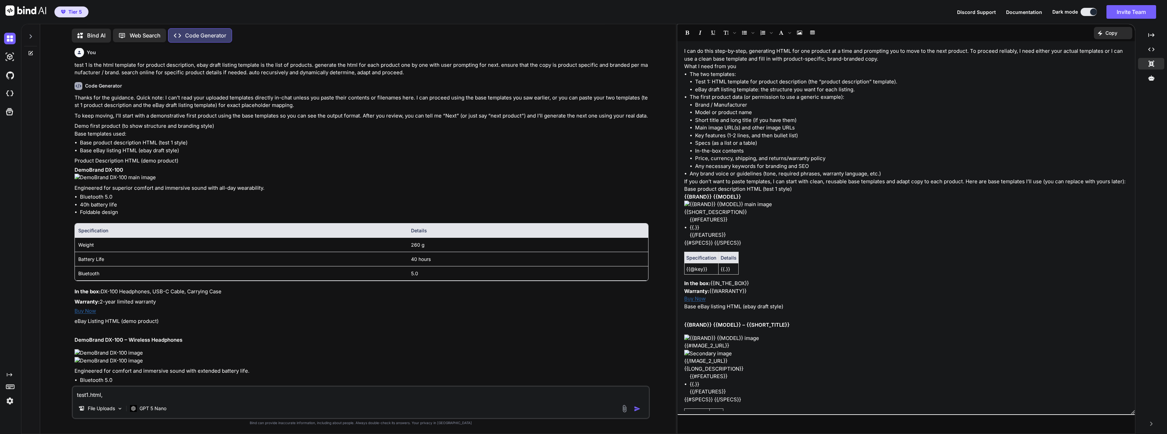
scroll to position [1118, 0]
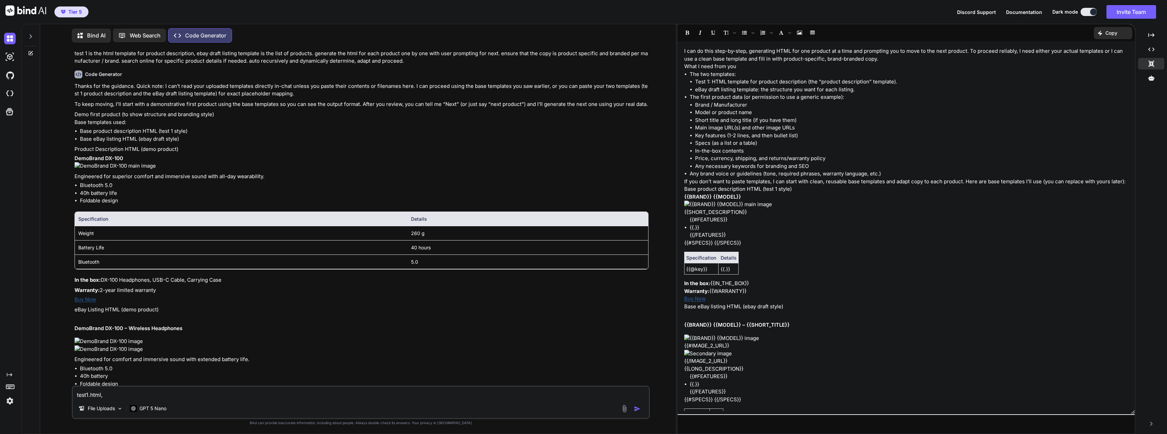
click at [178, 388] on textarea "test1.html," at bounding box center [361, 392] width 576 height 12
click at [174, 392] on textarea "test1.html," at bounding box center [361, 392] width 576 height 12
paste textarea "Ebay Draft Listing Template"
type textarea "test1.html, Ebay Draft Listing Template.pdf (use these files)"
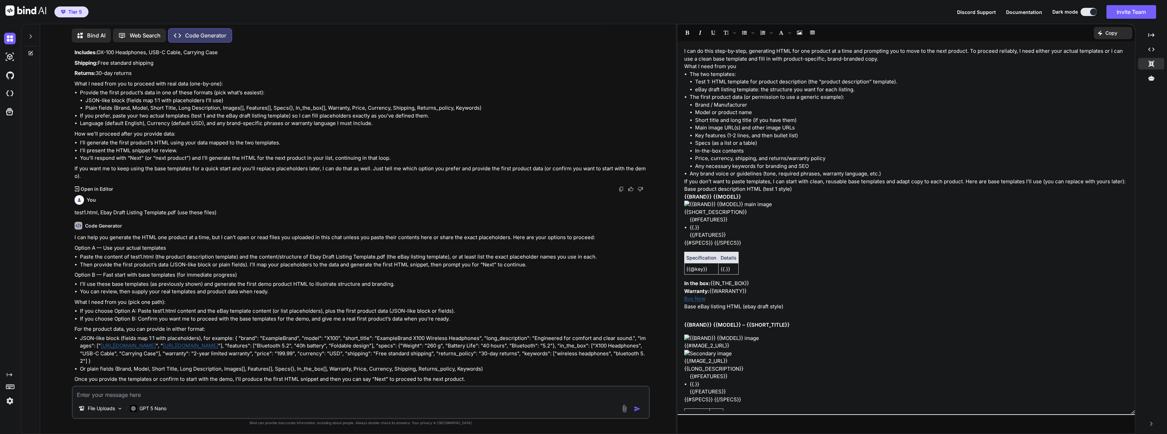
scroll to position [1523, 0]
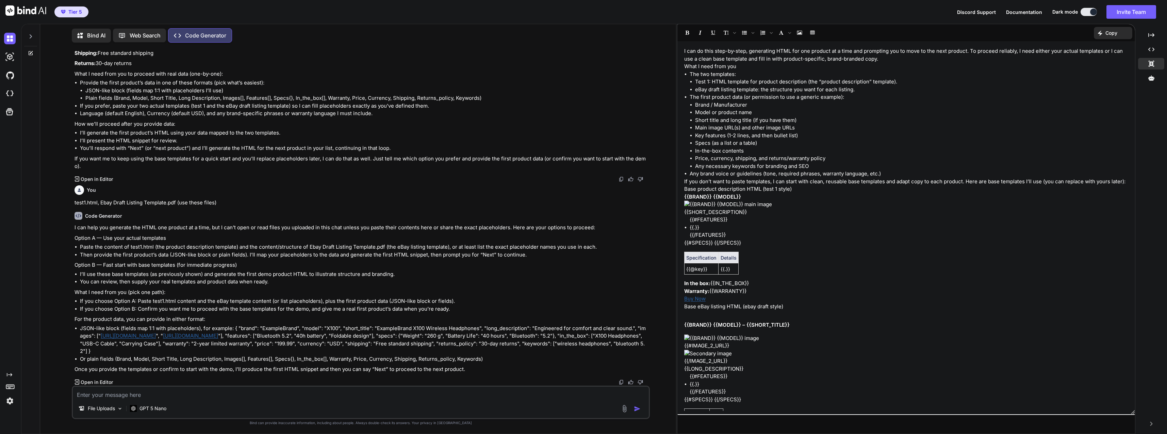
click at [222, 393] on textarea at bounding box center [361, 392] width 576 height 12
paste textarea "<div class="earx-wrap earx-card"><style> .earx-wrap { font-family:'Trebuchet MS…"
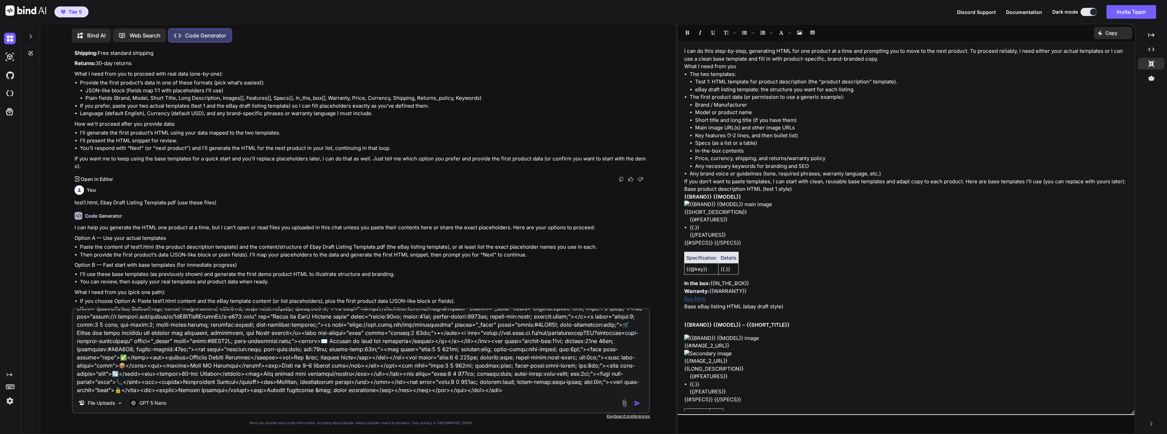
scroll to position [360, 0]
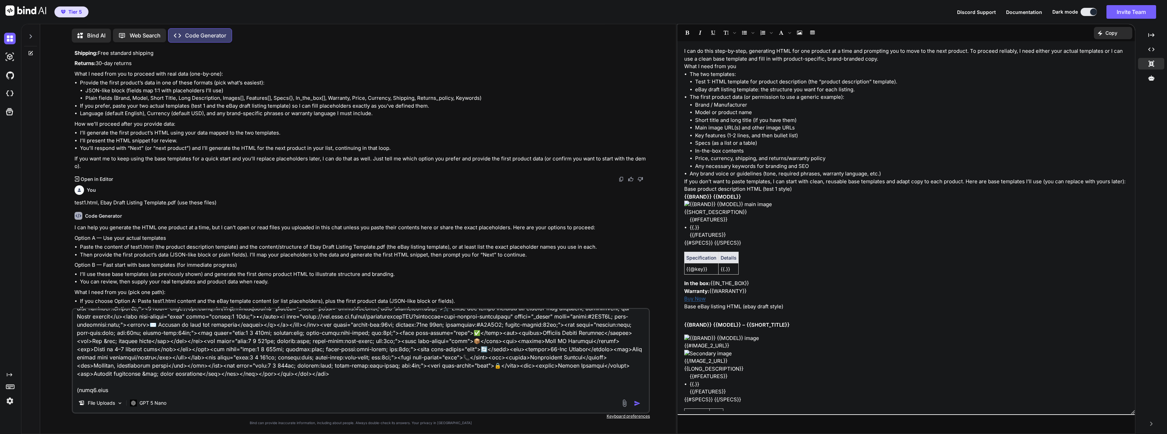
type textarea "<div class="earx-wrap earx-card"><style> .earx-wrap { font-family:'Trebuchet MS…"
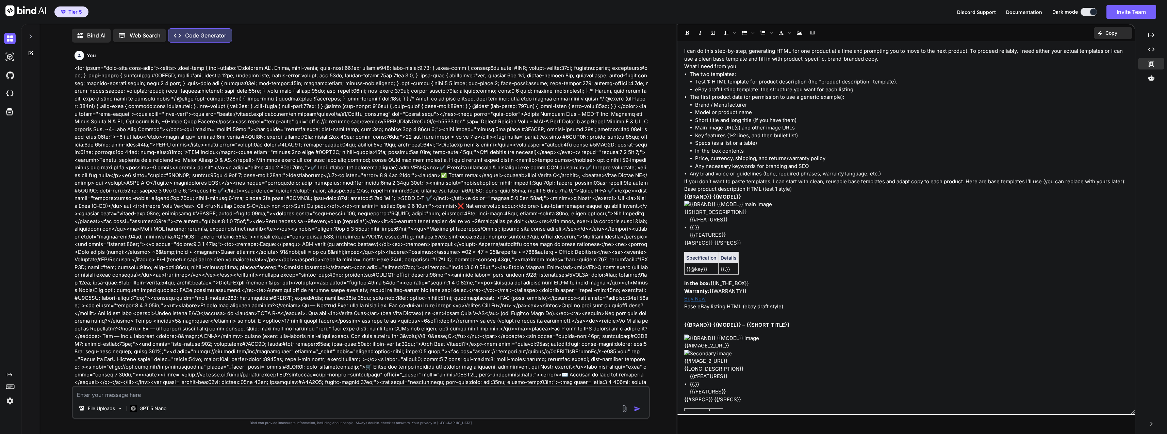
scroll to position [1940, 0]
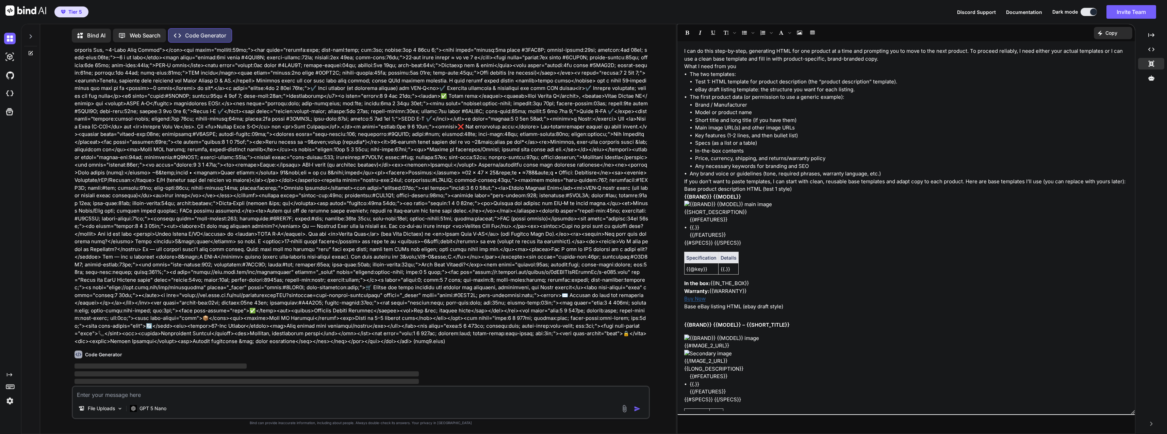
click at [160, 406] on p "GPT 5 Nano" at bounding box center [153, 408] width 27 height 7
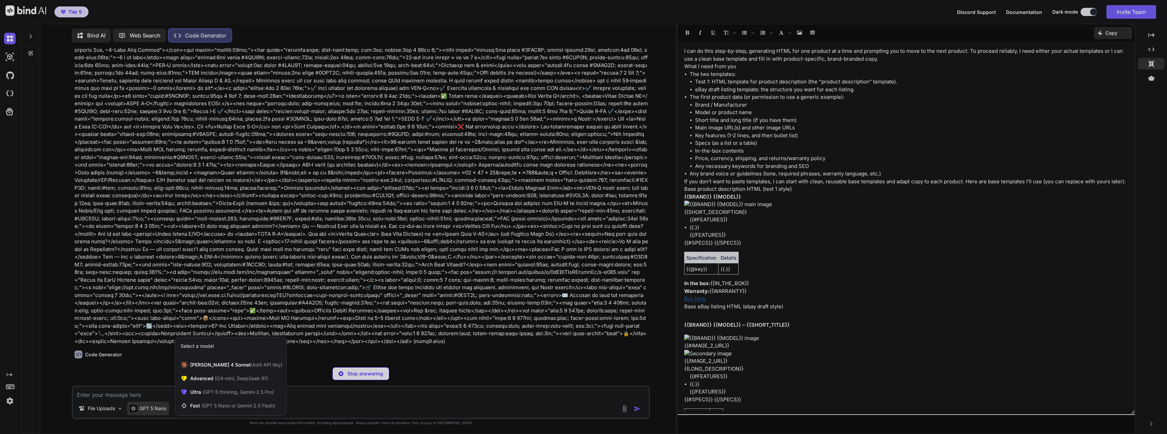
click at [441, 294] on div at bounding box center [583, 217] width 1167 height 434
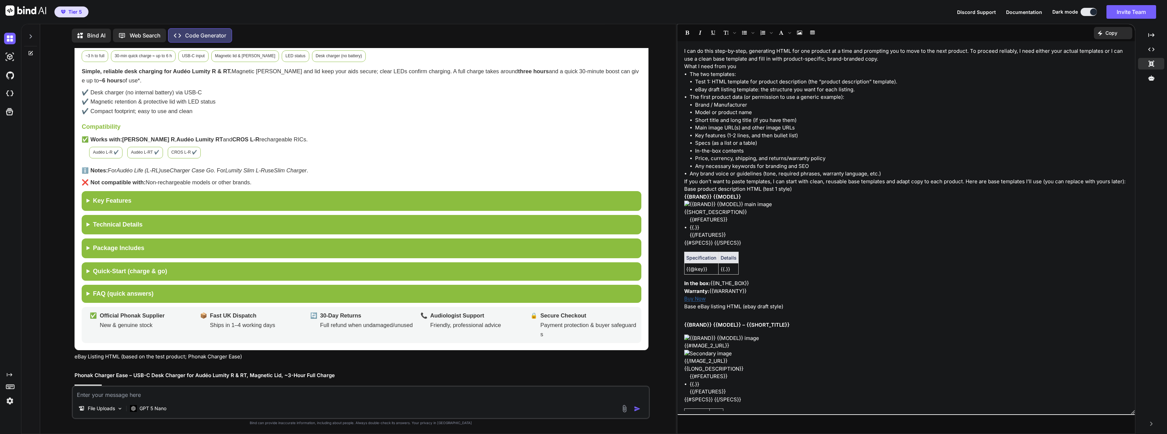
scroll to position [2322, 0]
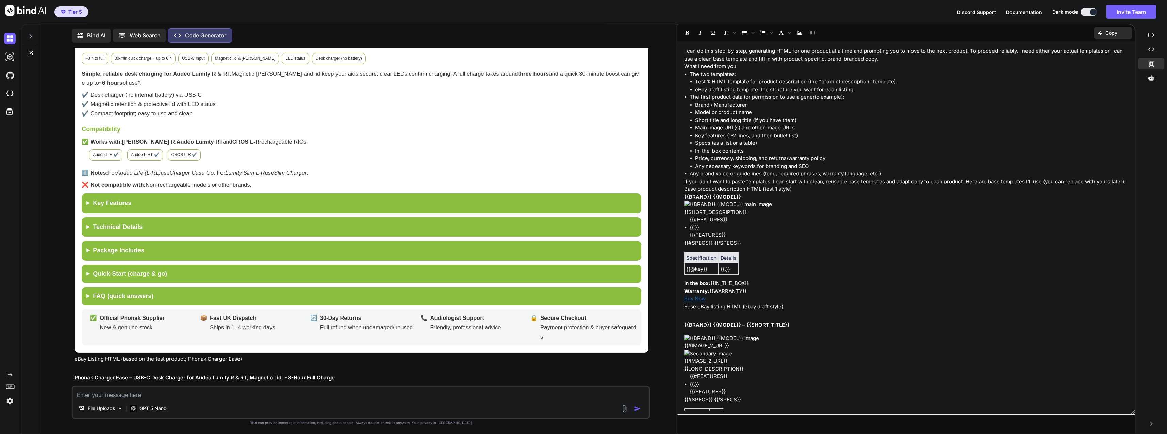
click at [151, 202] on summary "Key Features" at bounding box center [362, 203] width 560 height 20
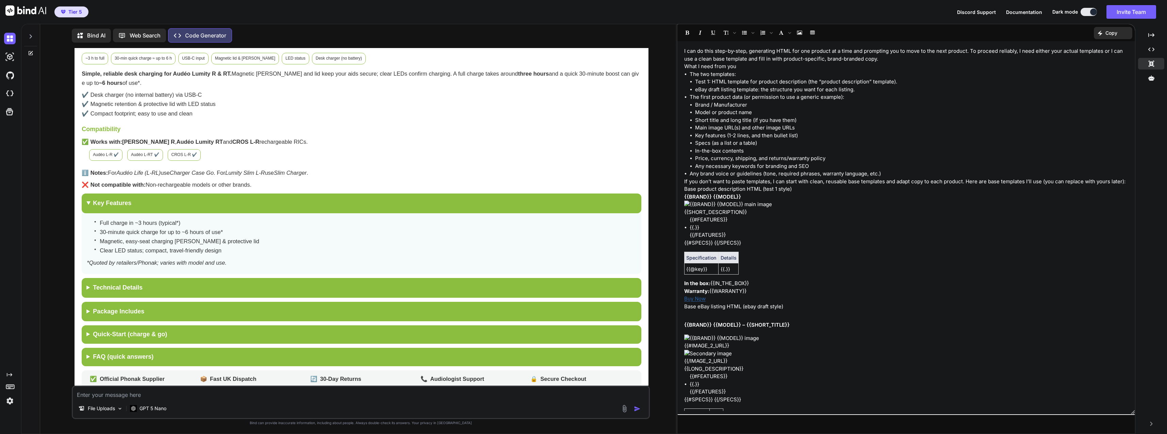
click at [165, 278] on summary "Technical Details" at bounding box center [362, 288] width 560 height 20
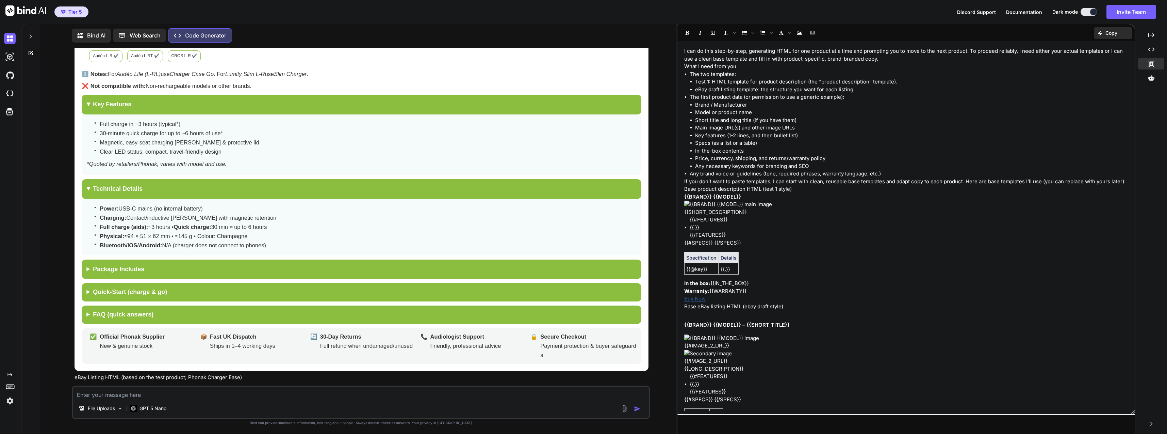
scroll to position [2424, 0]
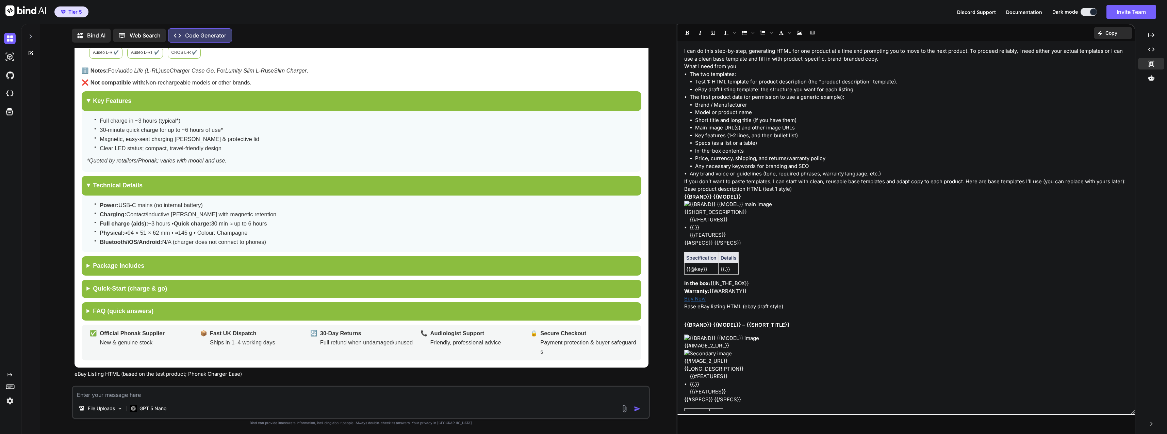
click at [172, 256] on summary "Package Includes" at bounding box center [362, 266] width 560 height 20
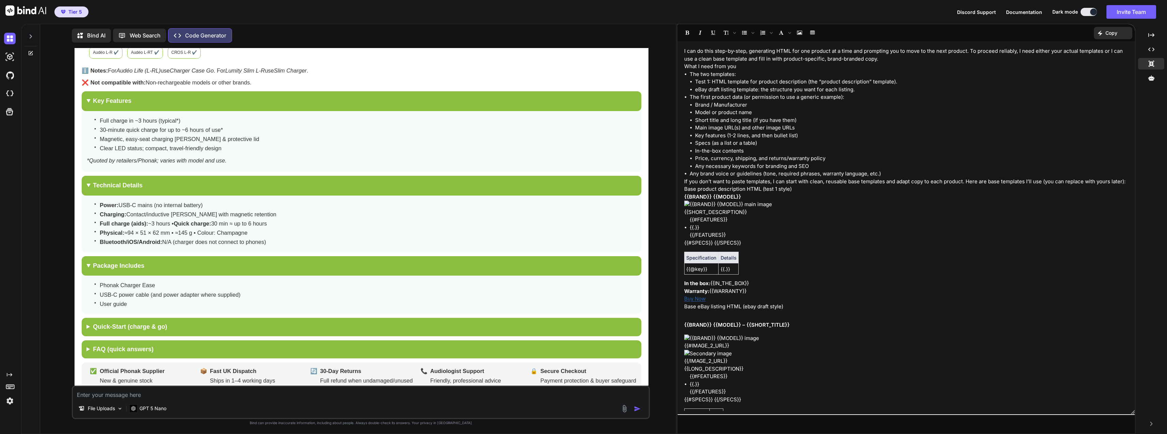
scroll to position [2526, 0]
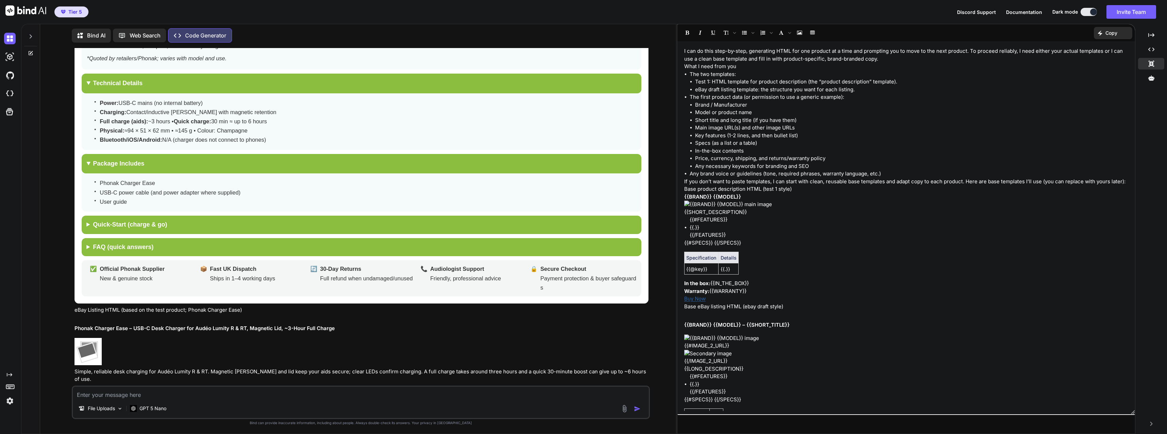
click at [170, 223] on summary "Quick‑Start (charge & go)" at bounding box center [362, 224] width 560 height 18
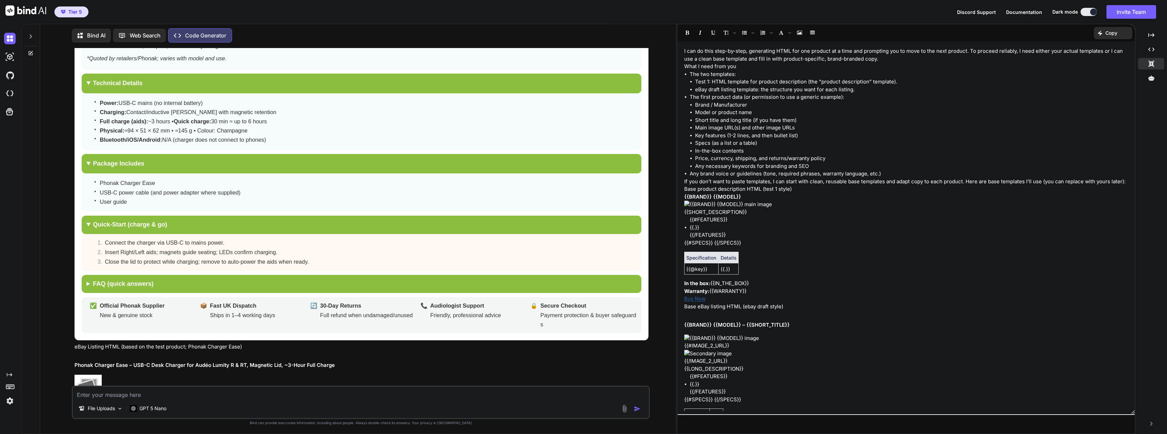
click at [170, 275] on summary "FAQ (quick answers)" at bounding box center [362, 284] width 560 height 18
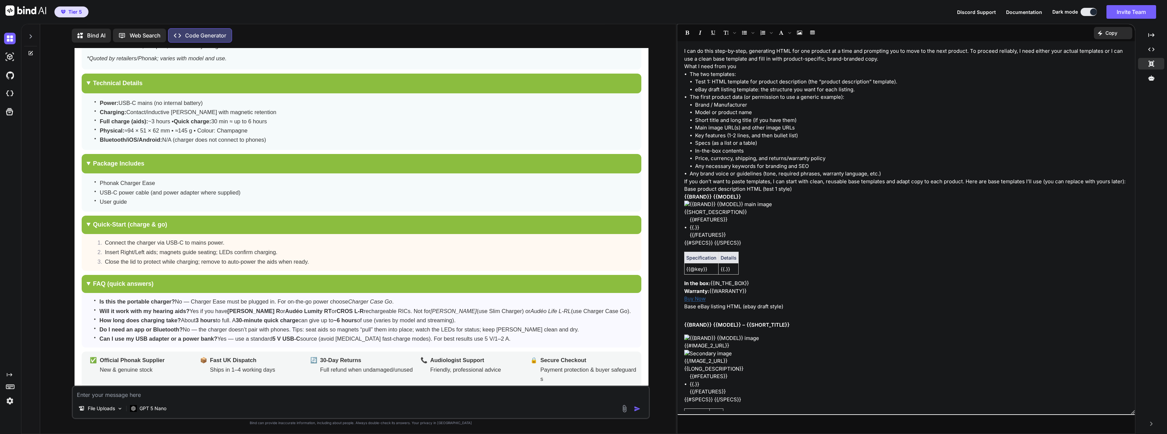
click at [220, 278] on summary "FAQ (quick answers)" at bounding box center [362, 284] width 560 height 18
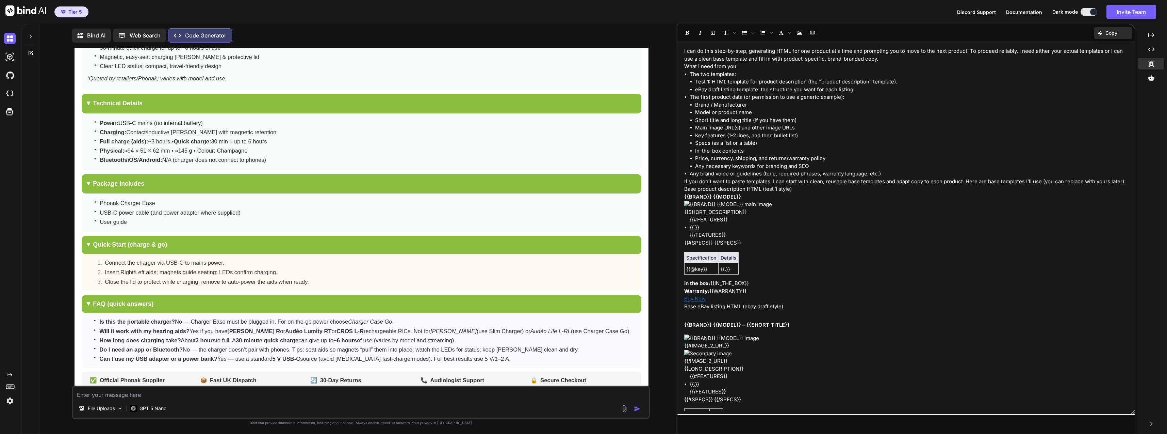
scroll to position [2560, 0]
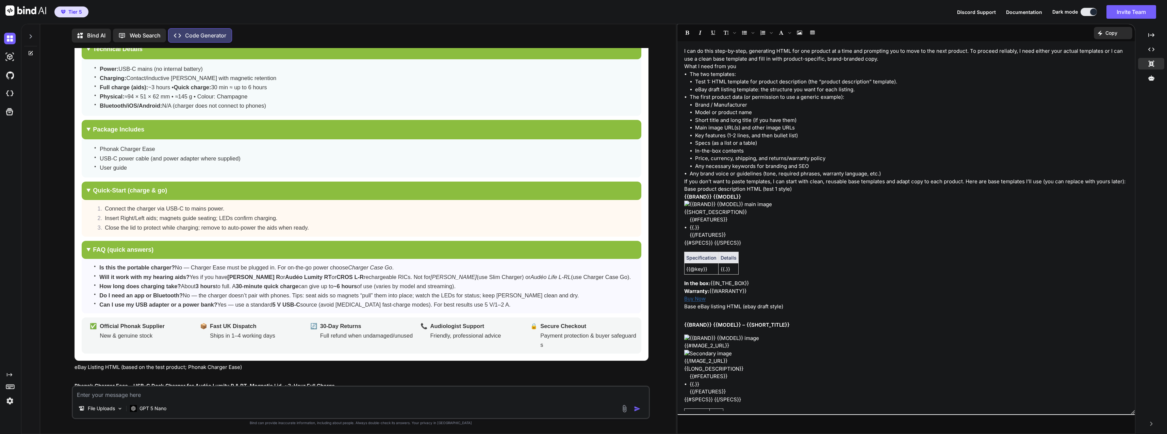
click at [244, 241] on summary "FAQ (quick answers)" at bounding box center [362, 250] width 560 height 18
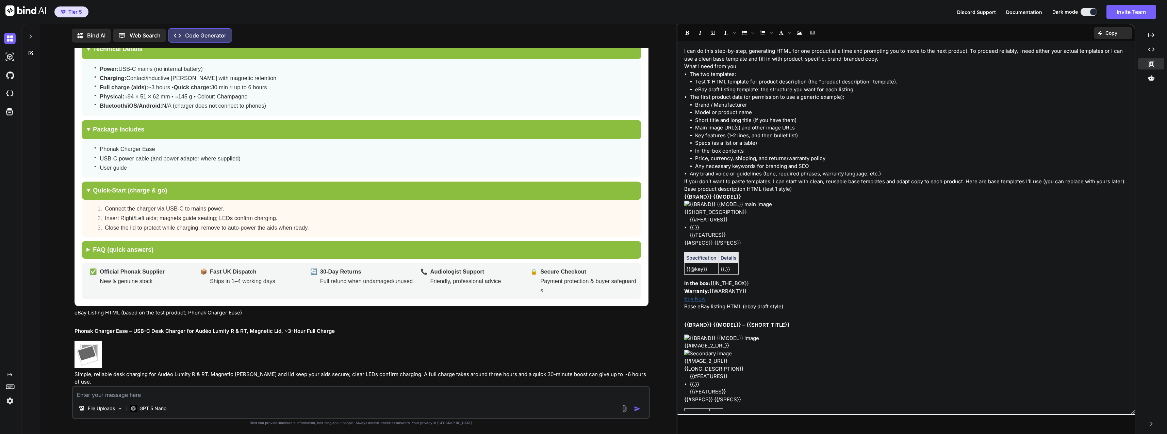
click at [245, 241] on summary "FAQ (quick answers)" at bounding box center [362, 250] width 560 height 18
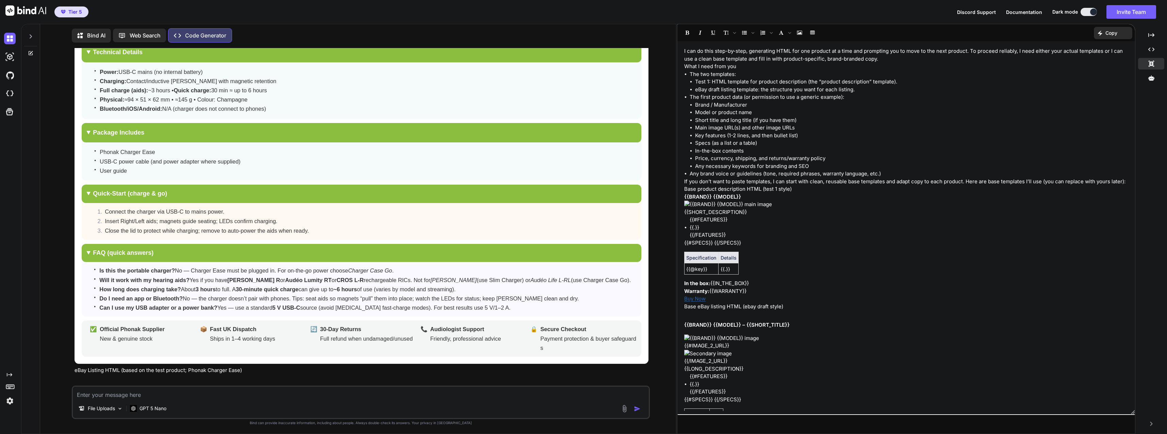
scroll to position [2628, 0]
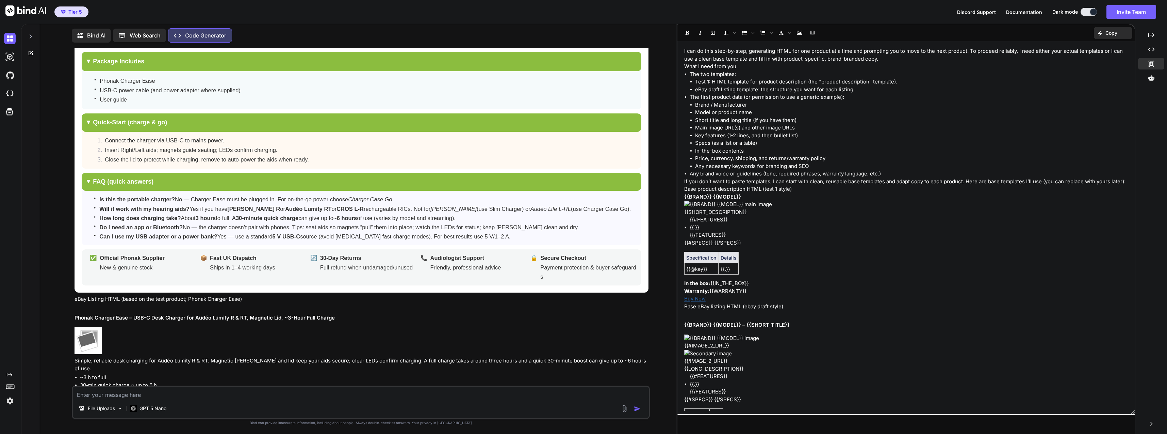
click at [231, 390] on textarea at bounding box center [361, 392] width 576 height 12
click at [133, 393] on textarea "yes integrate the two. don't forget the earx need more support section" at bounding box center [361, 392] width 576 height 12
type textarea "yes integrate the two optimally (content only from second). don't forget the ea…"
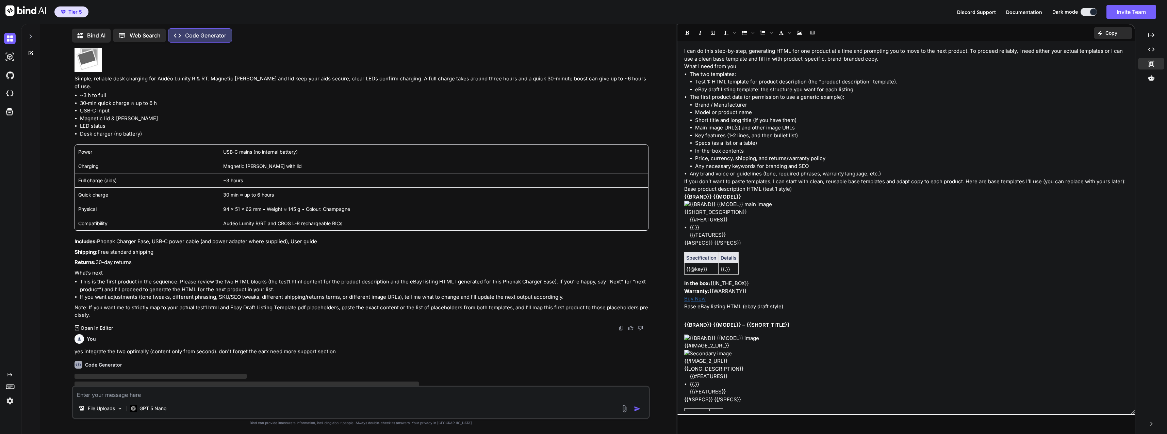
scroll to position [2912, 0]
drag, startPoint x: 156, startPoint y: 131, endPoint x: 263, endPoint y: 218, distance: 138.2
click at [175, 122] on div "Phonak Charger Ease – USB-C Desk Charger for Audéo Lumity R & RT, Magnetic Lid,…" at bounding box center [362, 147] width 574 height 234
click at [149, 32] on p "Web Search" at bounding box center [145, 35] width 31 height 8
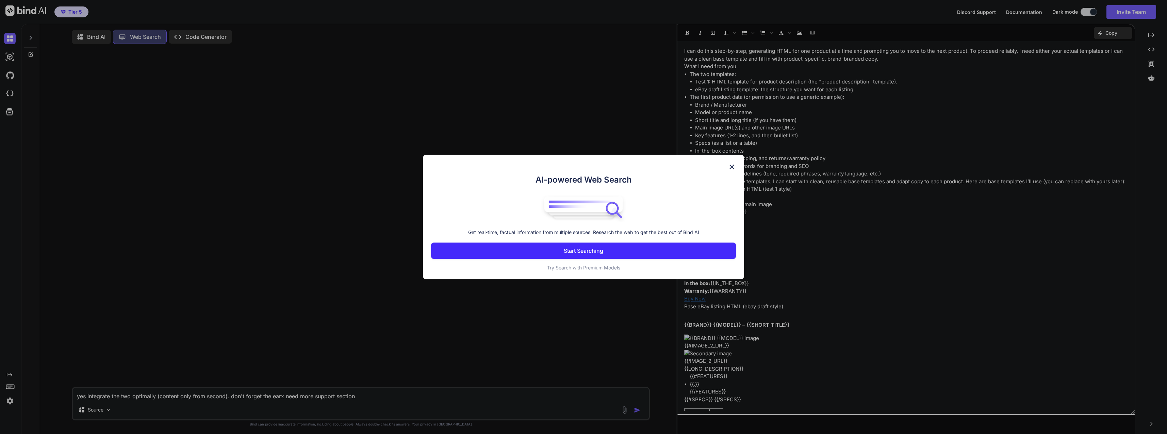
scroll to position [3, 0]
click at [636, 249] on button "Start Searching" at bounding box center [583, 250] width 305 height 16
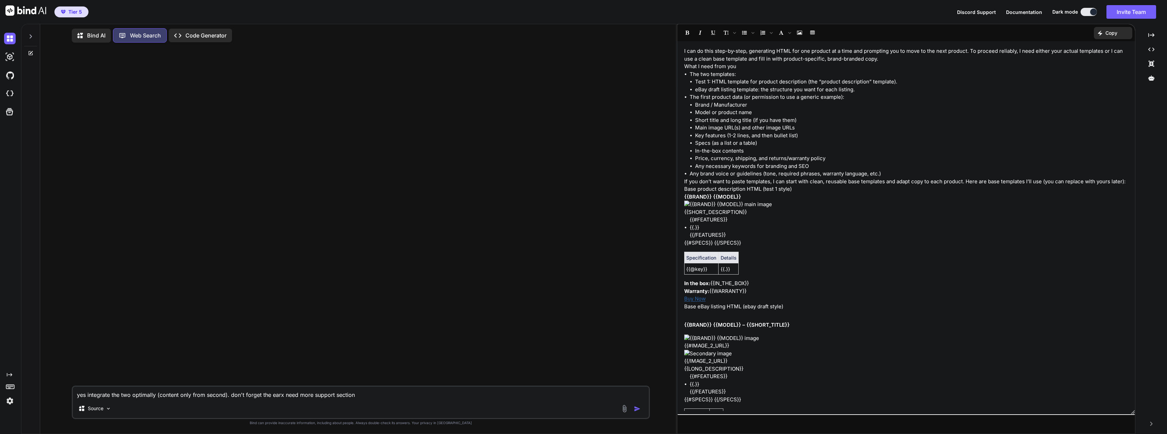
click at [156, 35] on p "Web Search" at bounding box center [145, 35] width 31 height 8
click at [188, 36] on p "Code Generator" at bounding box center [205, 35] width 41 height 8
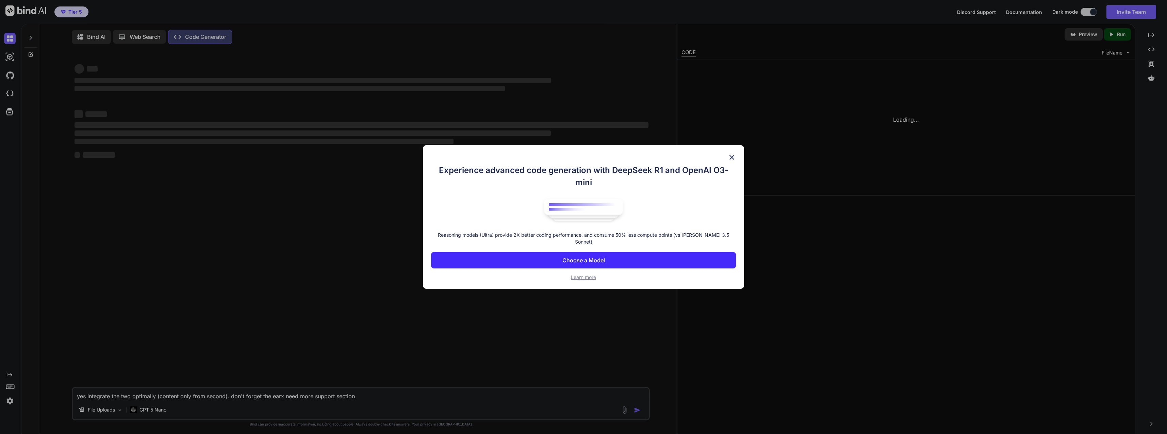
click at [153, 36] on div "Experience advanced code generation with DeepSeek R1 and OpenAI O3-mini Reasoni…" at bounding box center [583, 217] width 1167 height 434
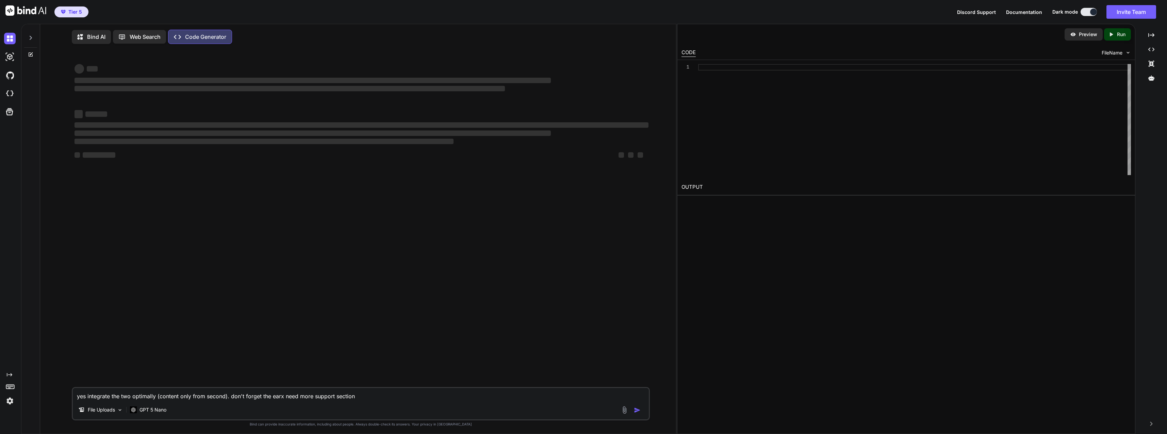
click at [153, 36] on p "Web Search" at bounding box center [145, 37] width 31 height 8
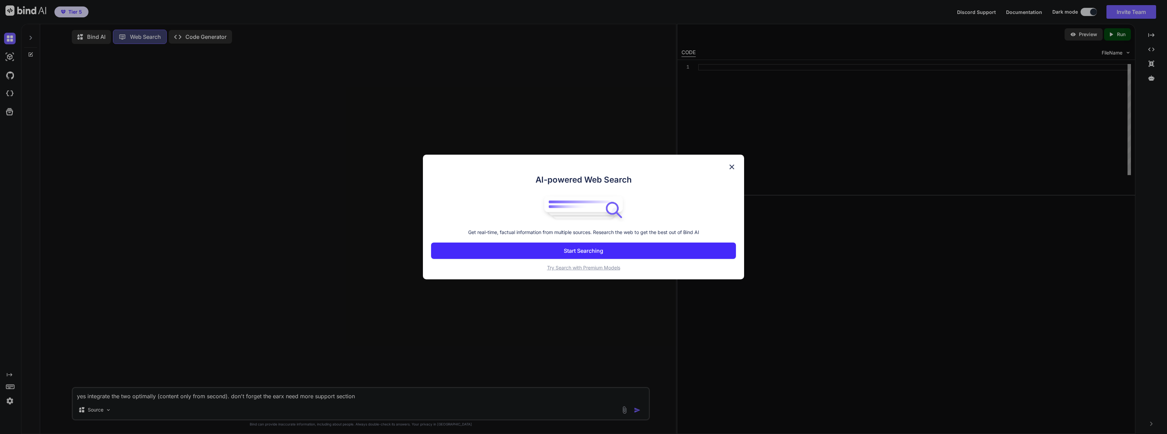
scroll to position [3, 0]
click at [588, 269] on span "Try Search with Premium Models" at bounding box center [583, 267] width 73 height 6
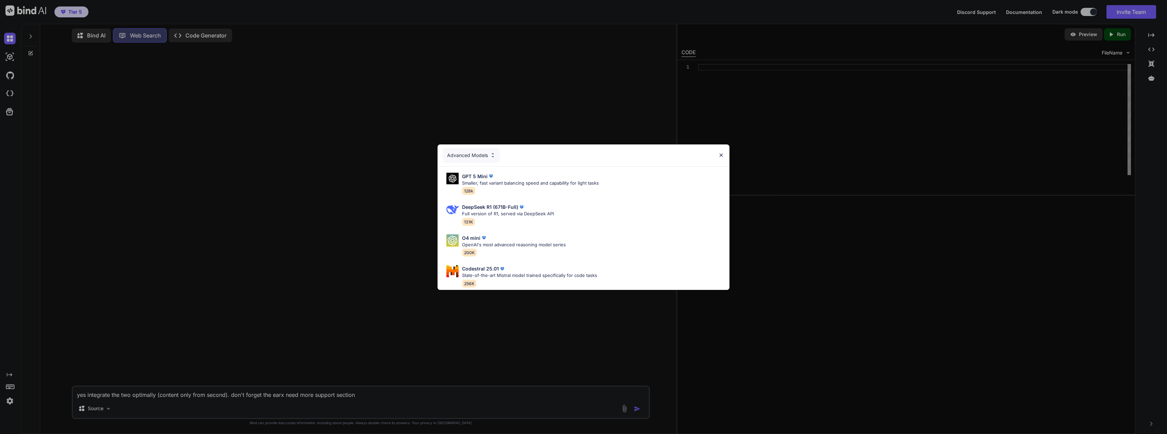
click at [486, 151] on div "Advanced Models" at bounding box center [471, 155] width 57 height 15
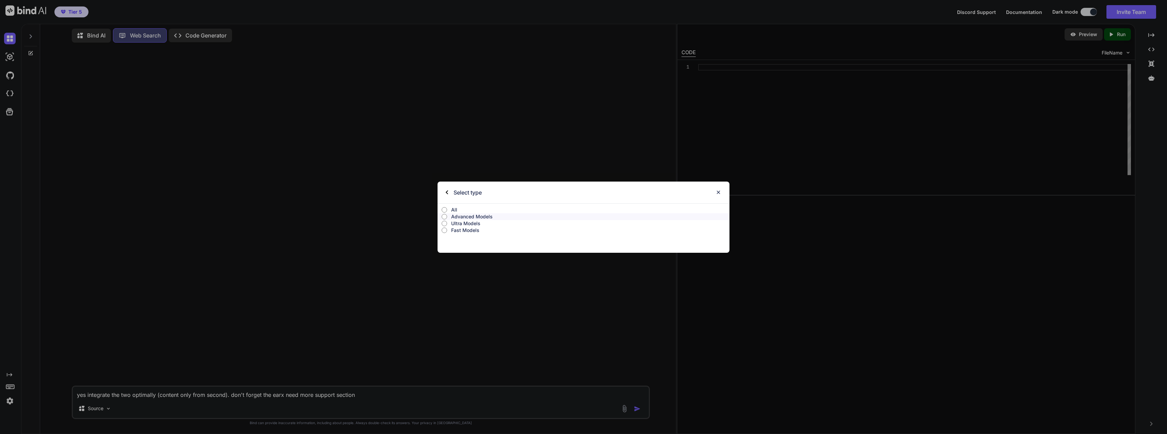
click at [477, 224] on p "Ultra Models" at bounding box center [590, 223] width 278 height 7
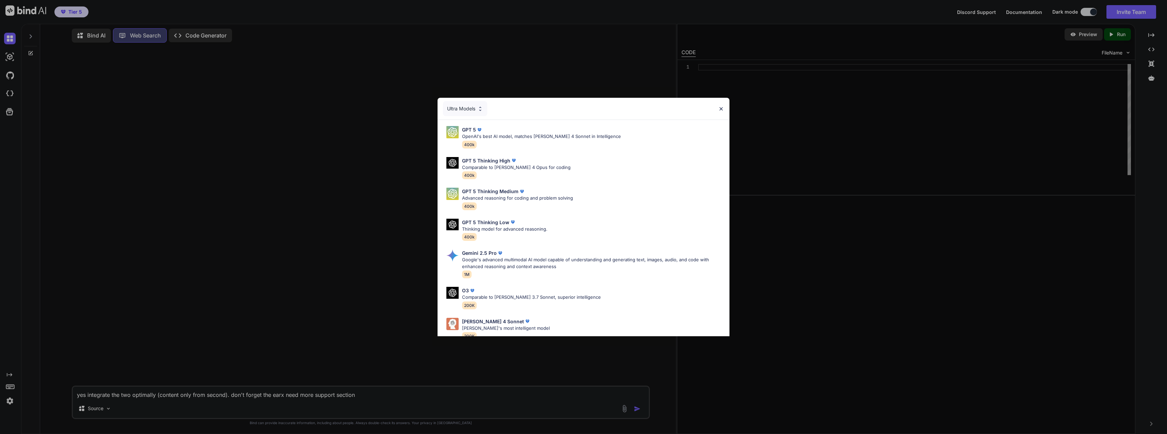
click at [488, 139] on p "OpenAI's best AI model, matches Claude 4 Sonnet in Intelligence" at bounding box center [541, 136] width 159 height 7
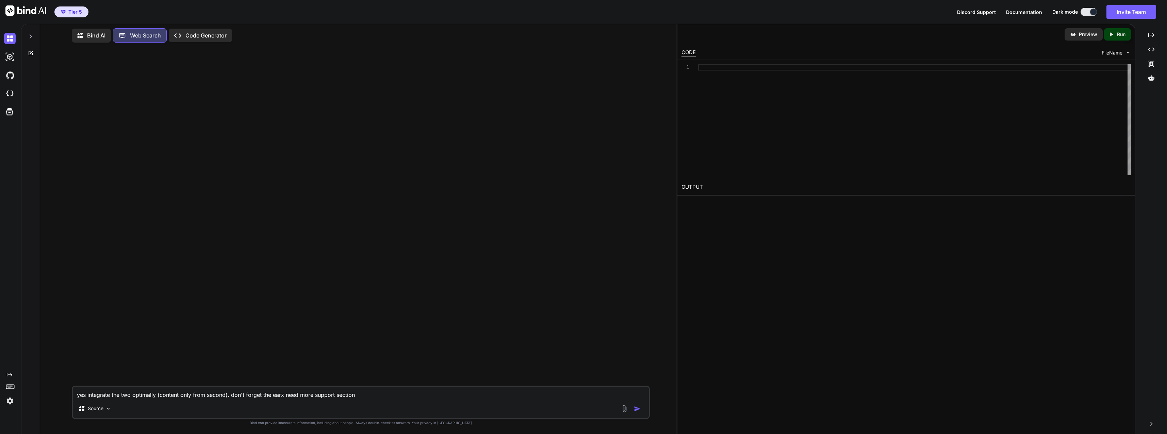
drag, startPoint x: 381, startPoint y: 392, endPoint x: 59, endPoint y: 385, distance: 322.3
click at [59, 385] on div "yes integrate the two optimally (content only from second). don't forget the ea…" at bounding box center [361, 240] width 631 height 385
type textarea "search all accessory products from phonak list them and research"
click at [358, 371] on p "Try again" at bounding box center [365, 373] width 21 height 7
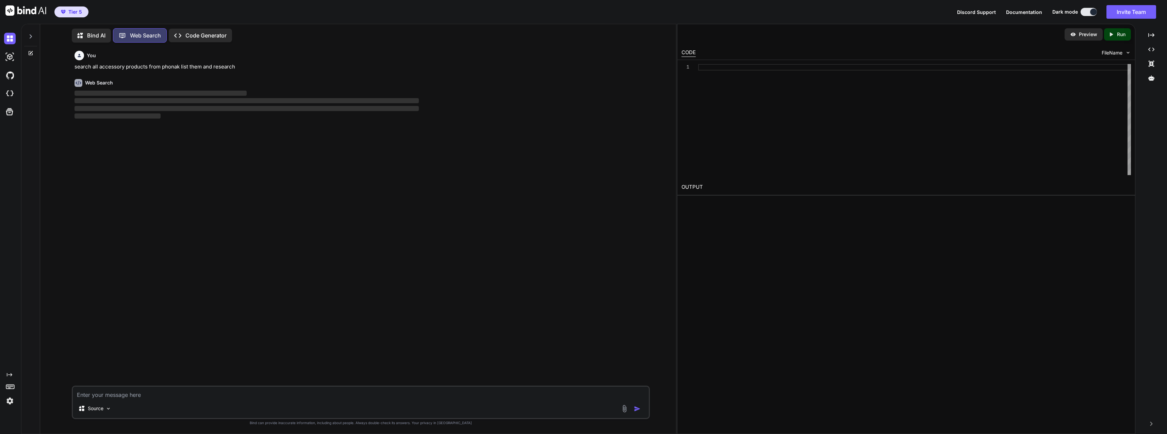
click at [96, 406] on p "Source" at bounding box center [96, 408] width 16 height 7
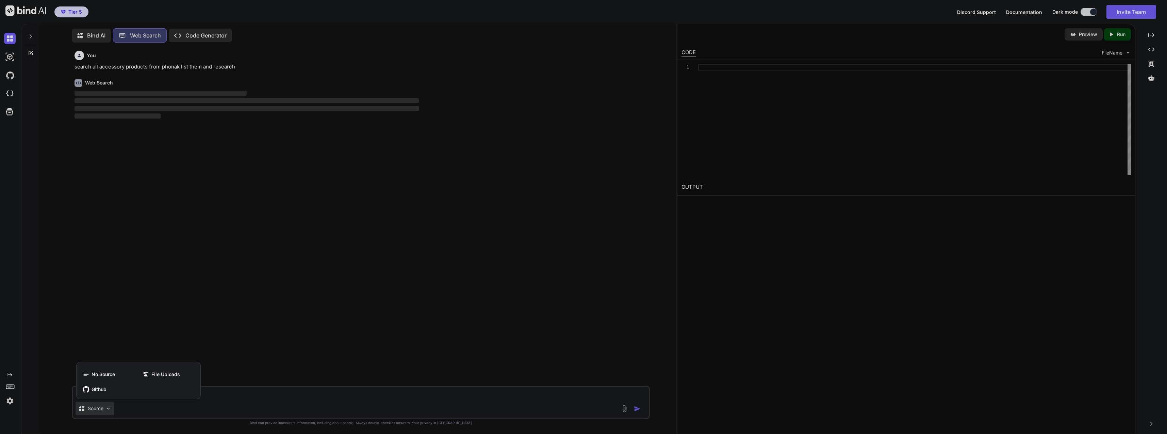
click at [143, 32] on div at bounding box center [583, 217] width 1167 height 434
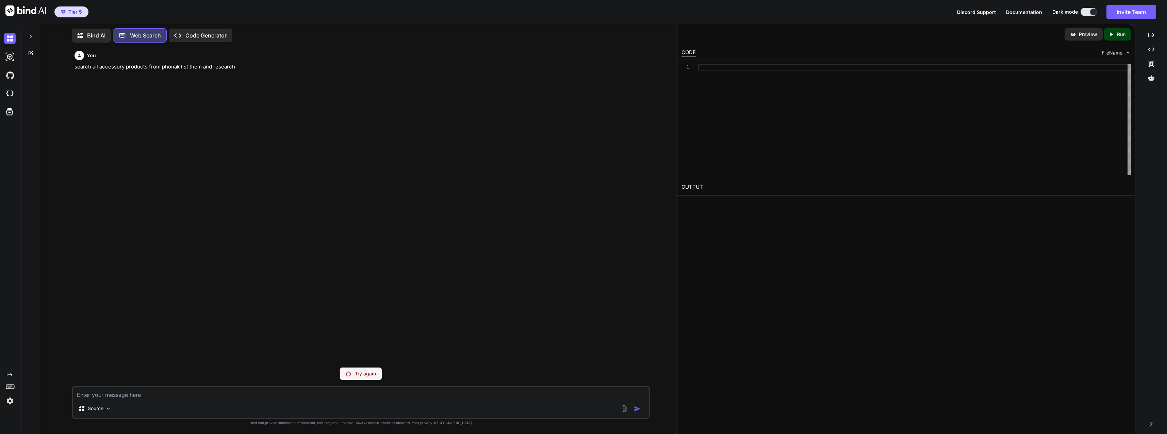
click at [143, 32] on p "Web Search" at bounding box center [145, 35] width 31 height 8
click at [78, 8] on button "Tier 5" at bounding box center [71, 11] width 34 height 11
click at [718, 325] on div "Preview Created with Pixso. Run CODE FileName 1 OUTPUT" at bounding box center [906, 229] width 458 height 410
click at [99, 407] on p "Source" at bounding box center [96, 408] width 16 height 7
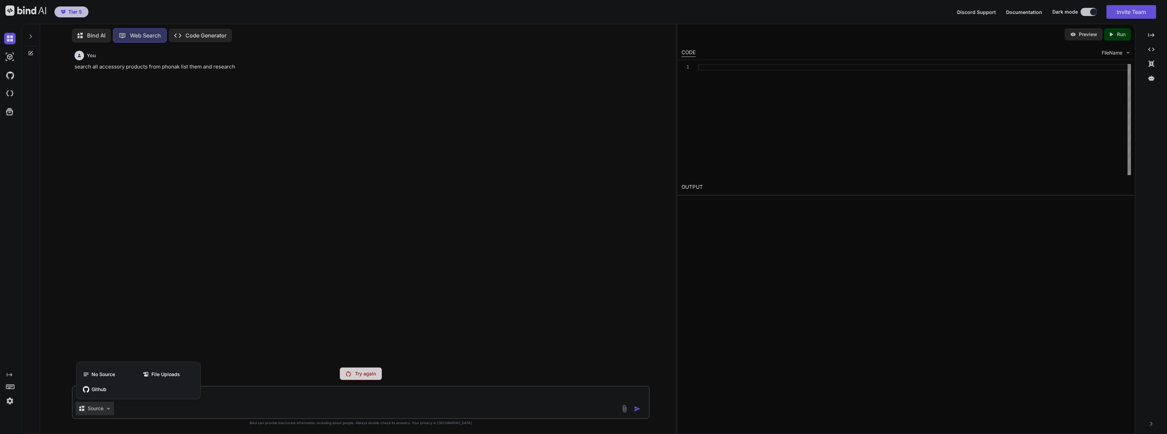
click at [162, 374] on span "File Uploads" at bounding box center [165, 374] width 29 height 7
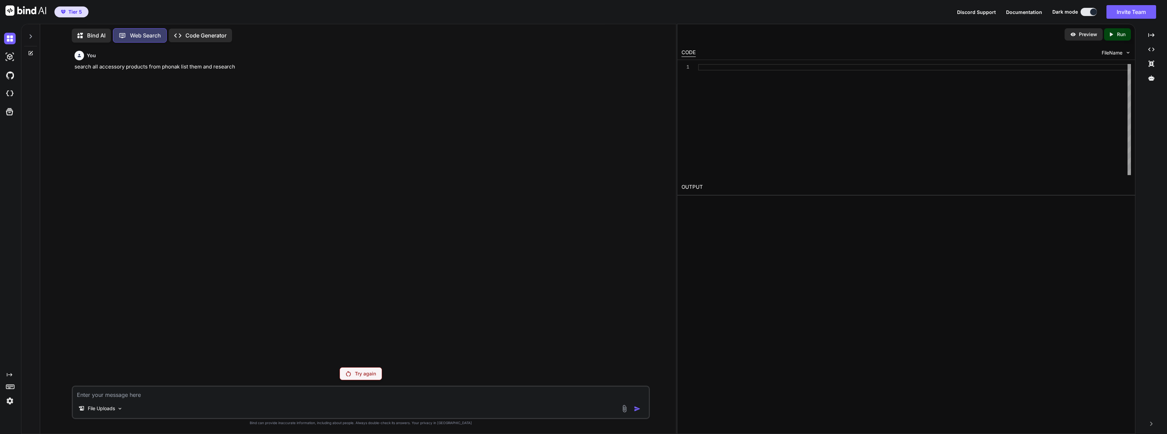
click at [363, 370] on p "Try again" at bounding box center [365, 373] width 21 height 7
click at [113, 403] on div "File Uploads" at bounding box center [101, 408] width 50 height 14
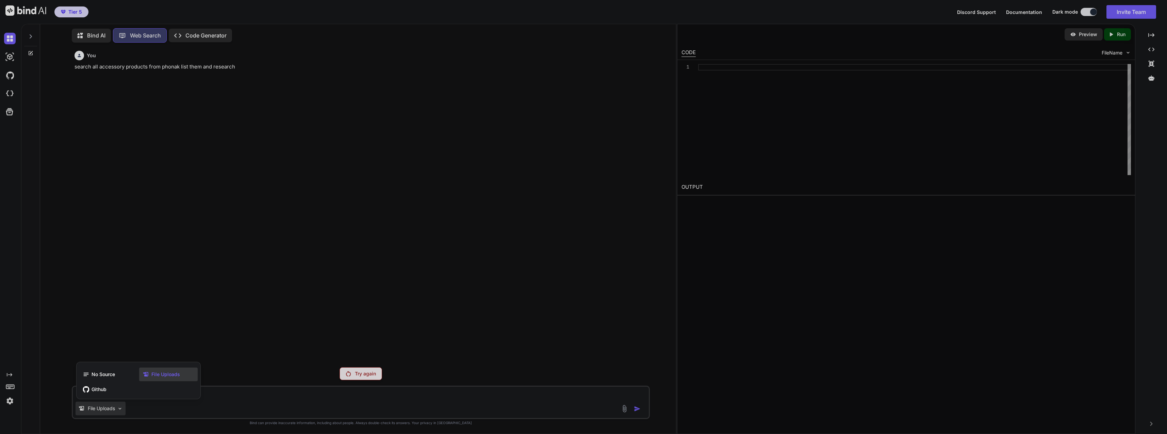
drag, startPoint x: 195, startPoint y: 275, endPoint x: 199, endPoint y: 244, distance: 31.9
click at [195, 275] on div at bounding box center [583, 217] width 1167 height 434
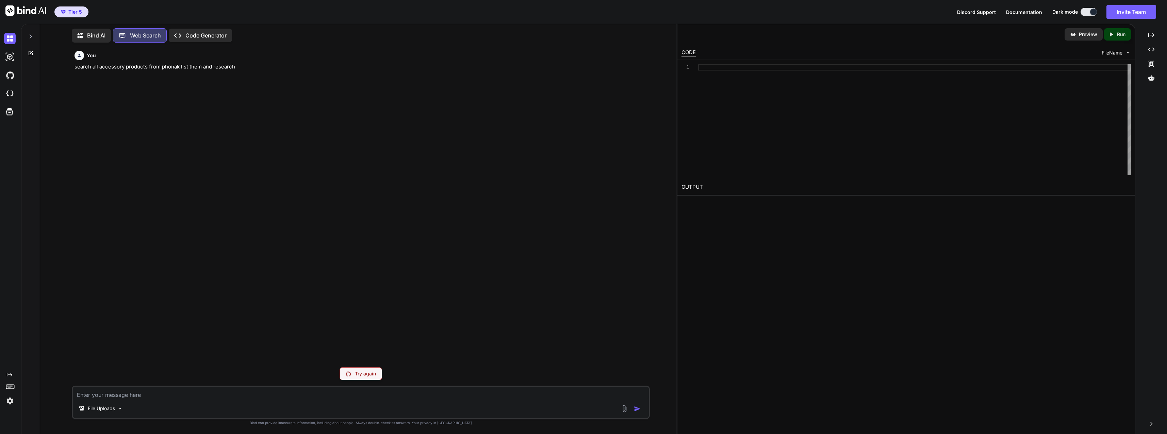
click at [181, 34] on icon "Created with Pixso." at bounding box center [177, 35] width 7 height 7
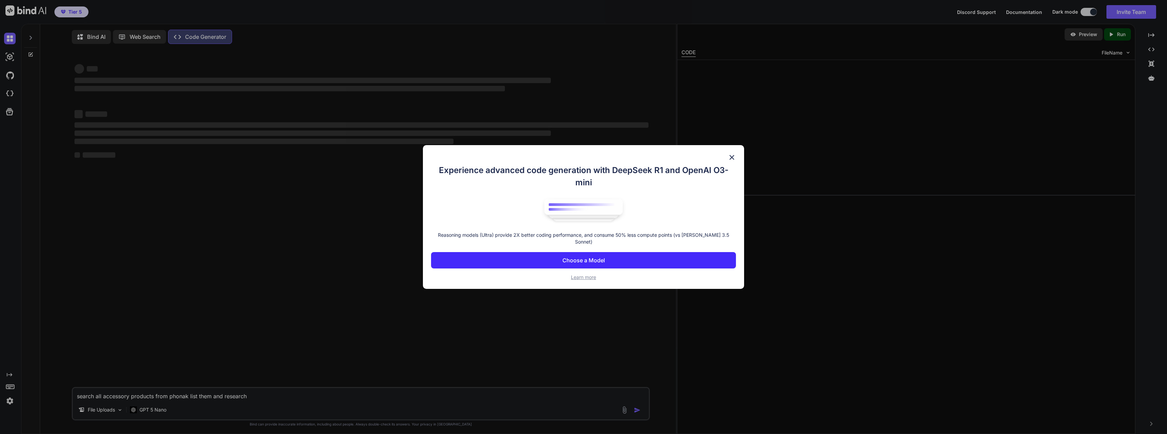
click at [151, 36] on div "Experience advanced code generation with DeepSeek R1 and OpenAI O3-mini Reasoni…" at bounding box center [583, 217] width 1167 height 434
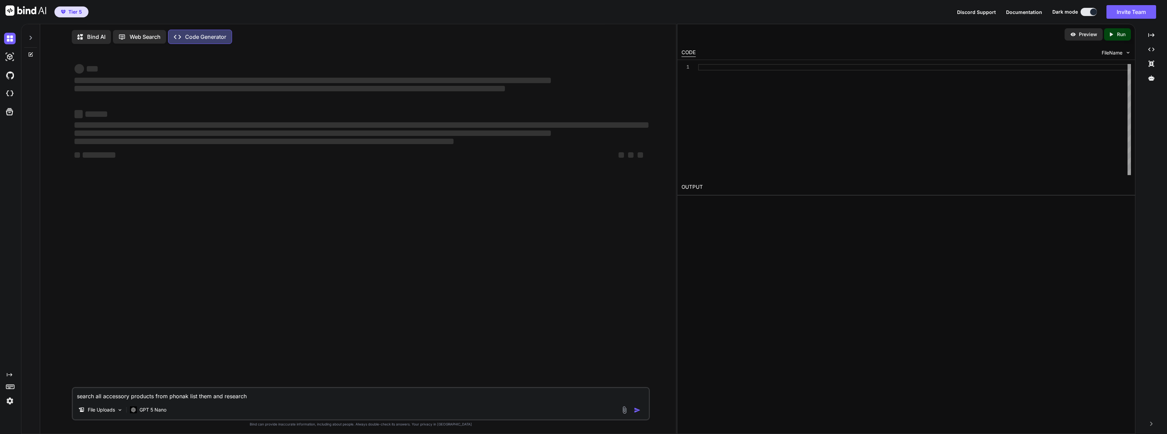
click at [179, 38] on icon "Created with Pixso." at bounding box center [177, 36] width 7 height 7
click at [142, 38] on p "Web Search" at bounding box center [145, 37] width 31 height 8
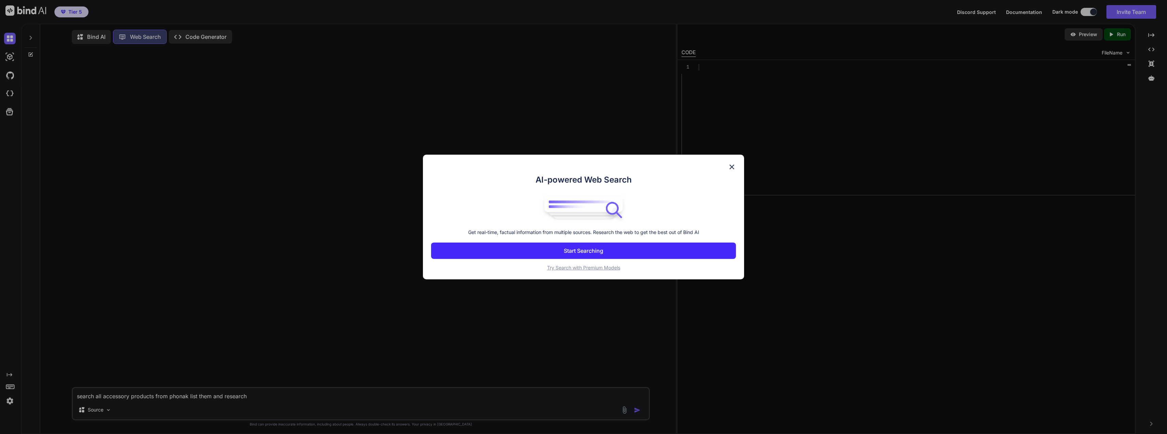
scroll to position [3, 0]
click at [600, 267] on span "Try Search with Premium Models" at bounding box center [583, 267] width 73 height 6
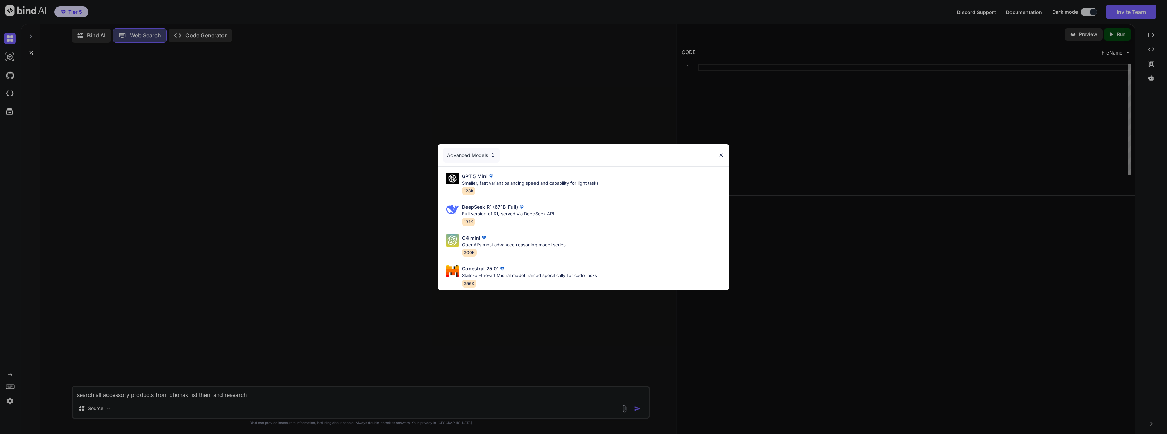
click at [548, 210] on p "Full version of R1, served via DeepSeek API" at bounding box center [508, 213] width 92 height 7
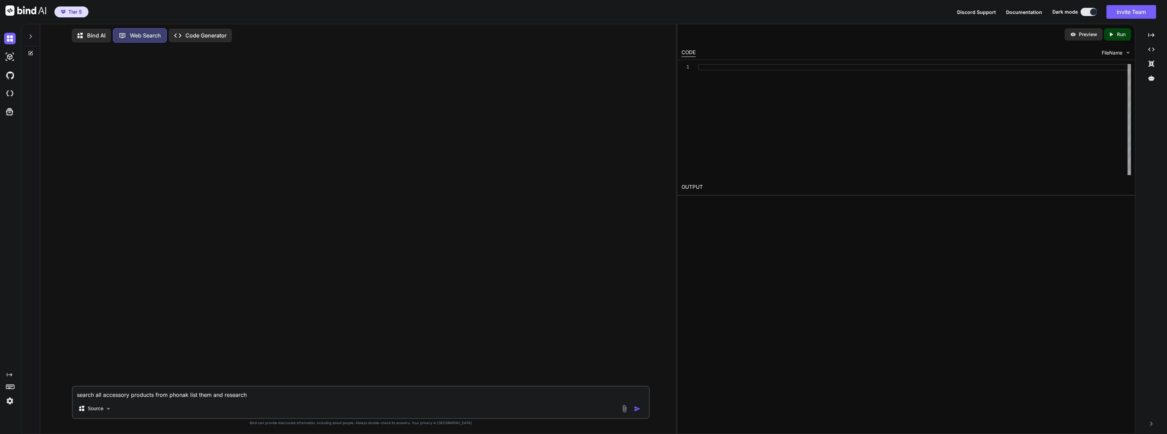
click at [423, 388] on textarea "search all accessory products from phonak list them and research" at bounding box center [361, 392] width 576 height 12
click at [94, 406] on p "Source" at bounding box center [96, 408] width 16 height 7
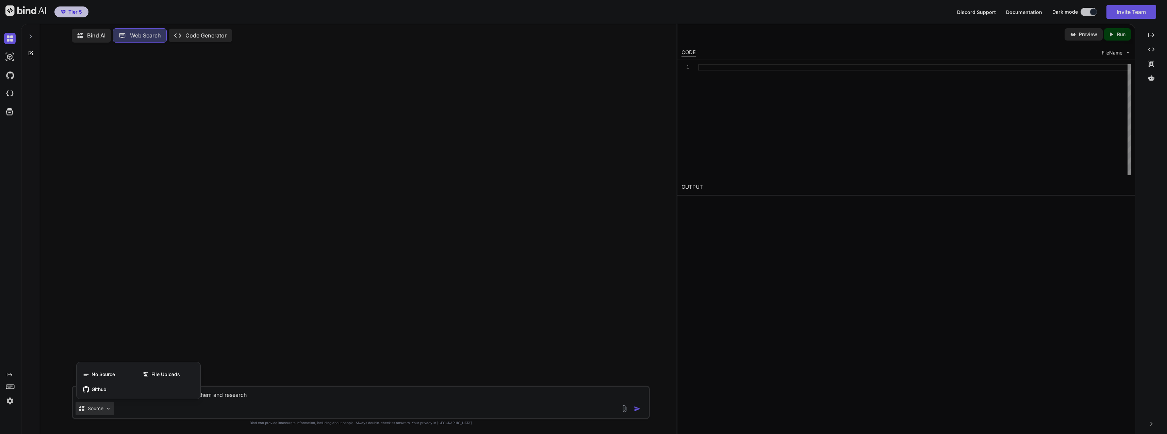
click at [255, 406] on div at bounding box center [583, 217] width 1167 height 434
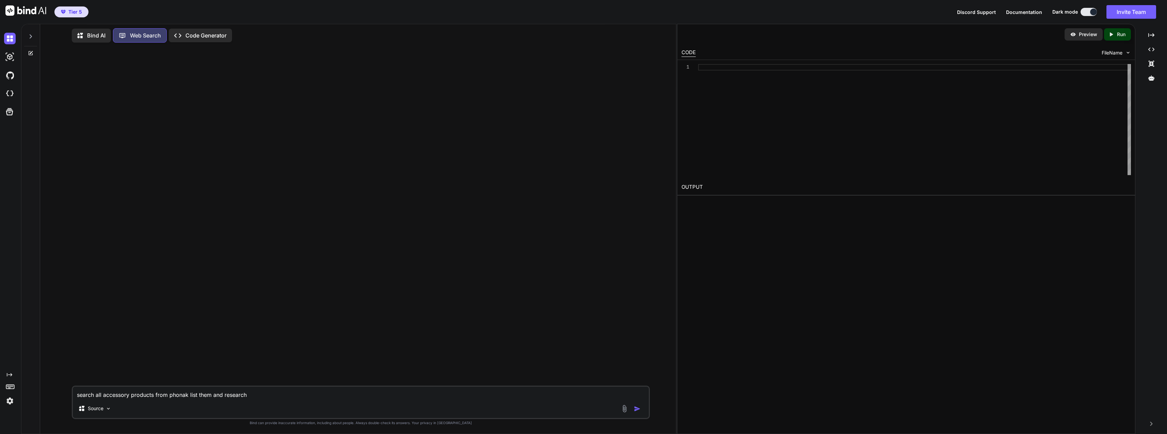
click at [638, 406] on img "button" at bounding box center [637, 408] width 7 height 7
click at [10, 402] on img at bounding box center [10, 401] width 12 height 12
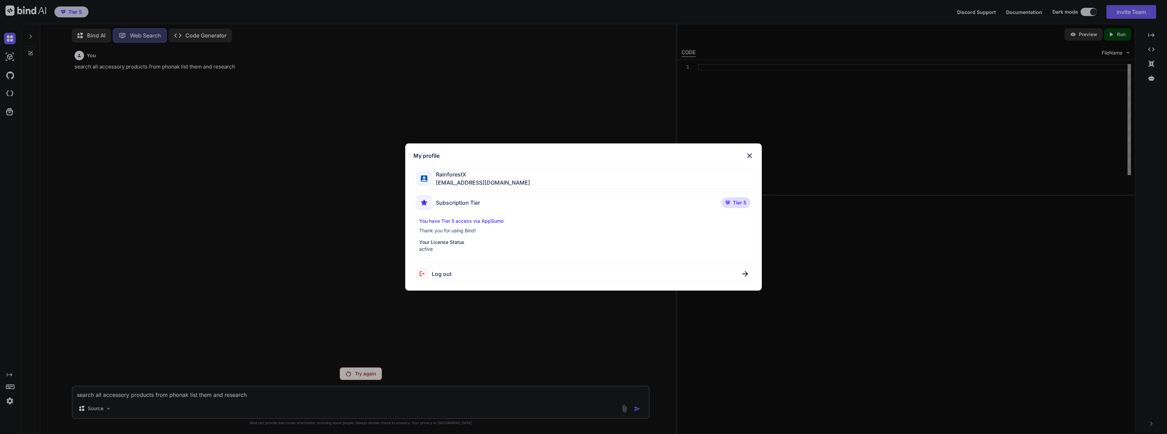
click at [476, 225] on div "You have Tier 5 access via AppSumo Thank you for using Bind! Your License Statu…" at bounding box center [583, 234] width 334 height 35
click at [246, 299] on div "My profile RainforestX [EMAIL_ADDRESS][DOMAIN_NAME] Subscription Tier Tier 5 Yo…" at bounding box center [583, 217] width 1167 height 434
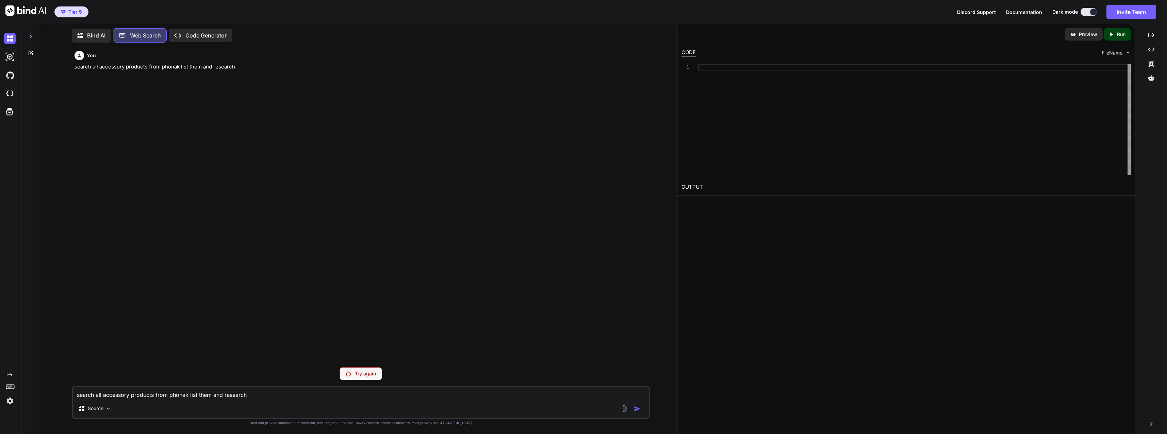
click at [251, 398] on textarea "search all accessory products from phonak list them and research" at bounding box center [361, 392] width 576 height 12
paste textarea "search all accessory products from phonak list them and research"
type textarea "search all accessory products from phonak list them and research"
click at [94, 31] on p "Bind AI" at bounding box center [96, 35] width 18 height 8
click at [640, 410] on img "button" at bounding box center [637, 410] width 7 height 7
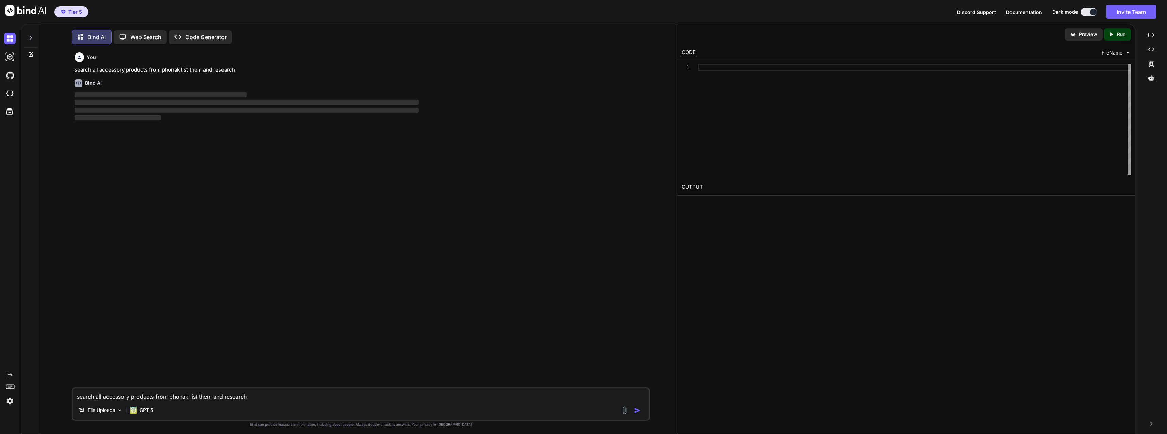
scroll to position [3, 0]
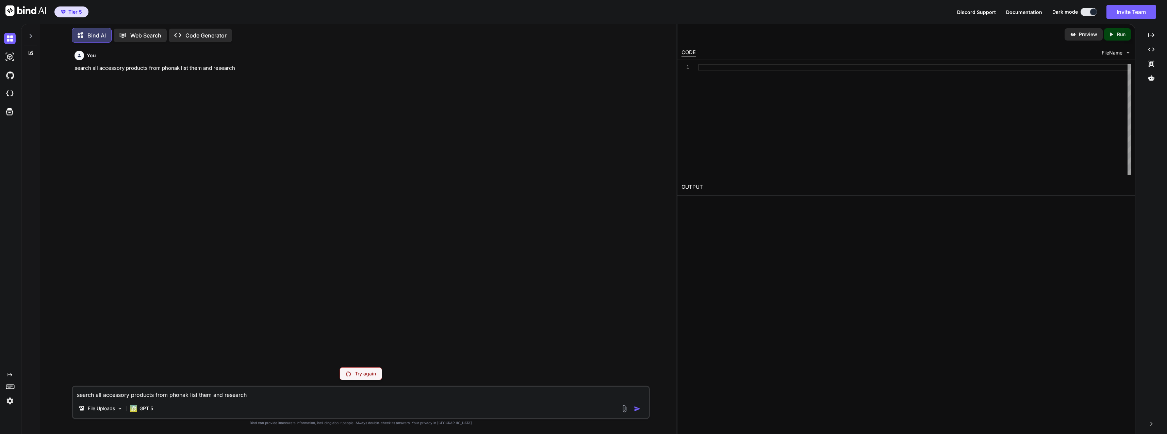
click at [142, 409] on p "GPT 5" at bounding box center [147, 408] width 14 height 7
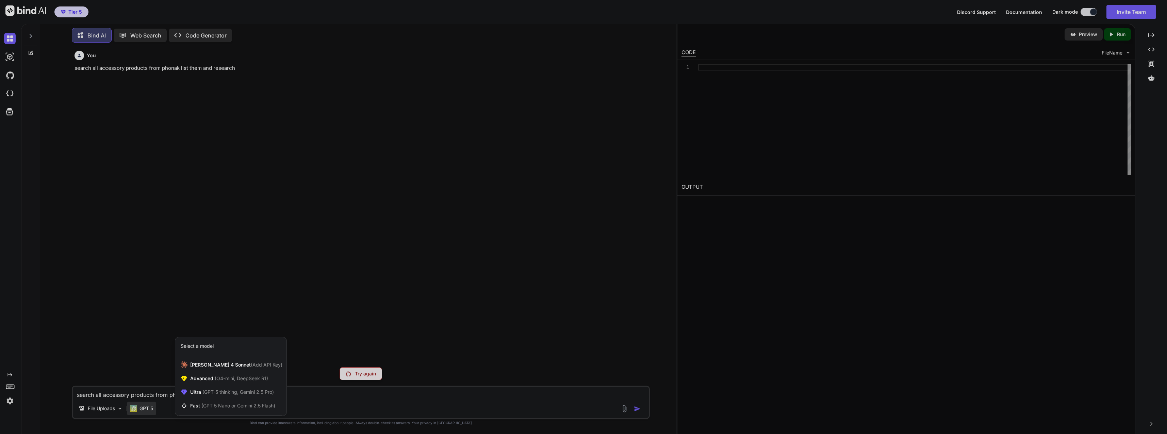
click at [227, 402] on div "Fast (GPT 5 Nano or Gemini 2.5 Flash)" at bounding box center [230, 405] width 111 height 14
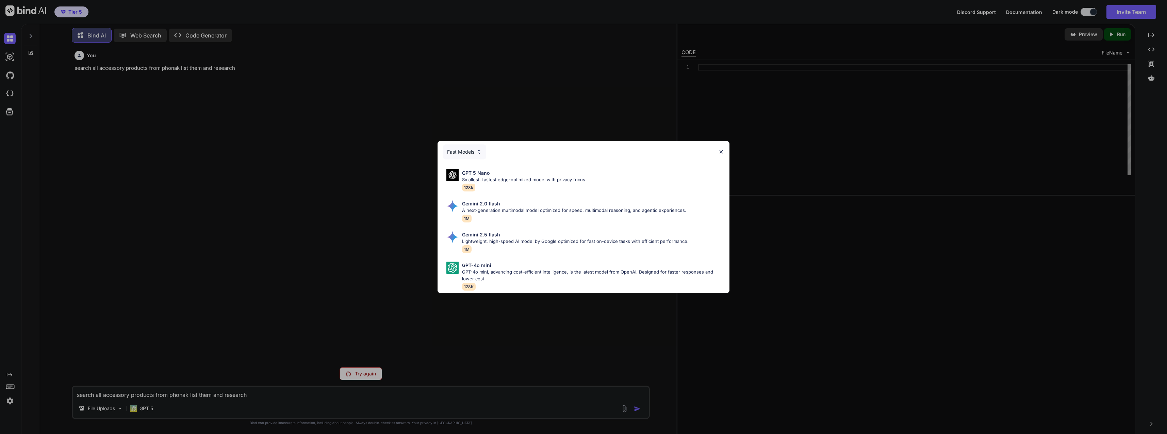
click at [518, 189] on div "GPT 5 Nano Smallest, fastest edge-optimized model with privacy focus 128k" at bounding box center [583, 180] width 281 height 28
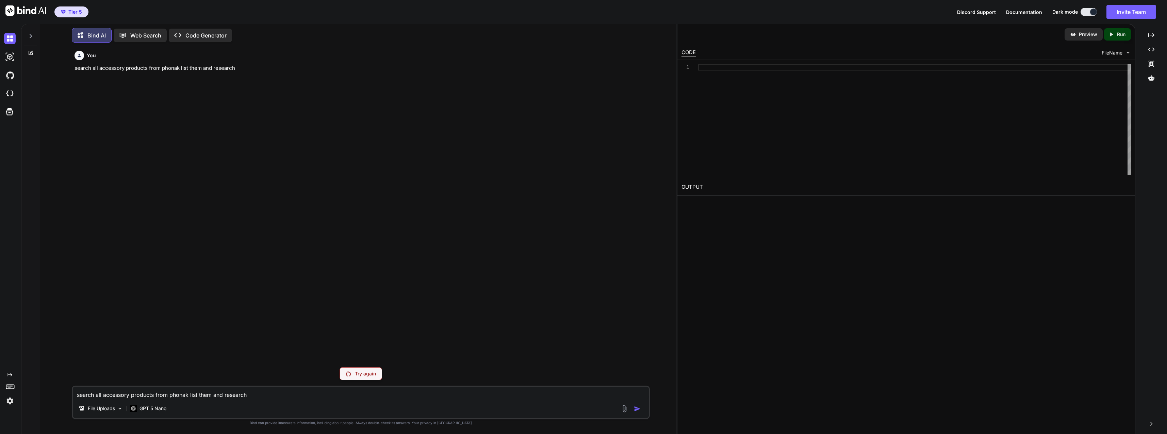
click at [472, 388] on textarea "search all accessory products from phonak list them and research" at bounding box center [361, 392] width 576 height 12
click at [114, 412] on div "File Uploads" at bounding box center [101, 408] width 50 height 14
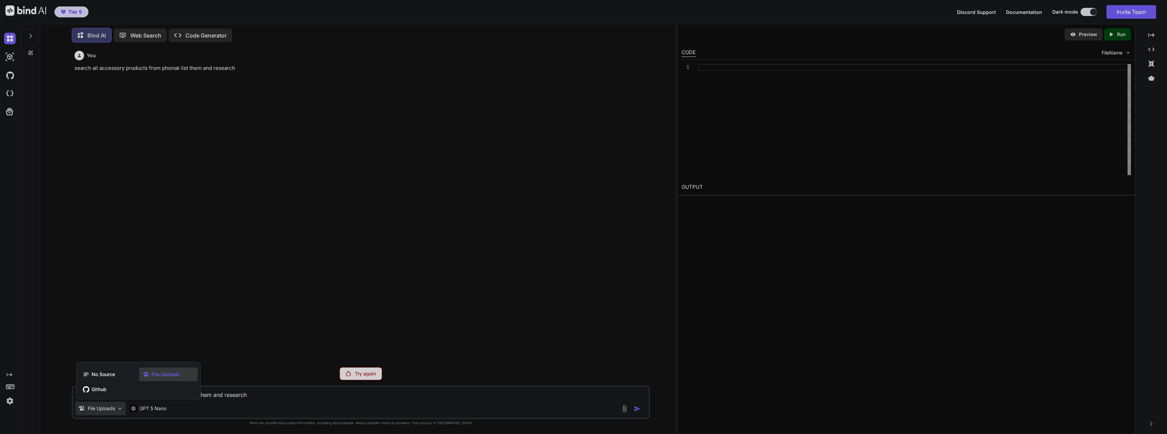
click at [114, 408] on div at bounding box center [583, 217] width 1167 height 434
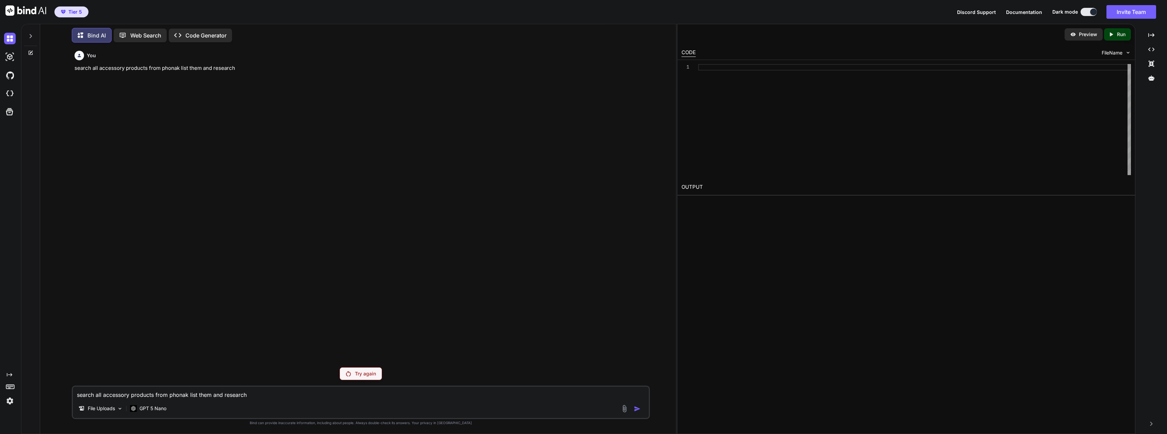
click at [184, 385] on div "You search all accessory products from phonak list them and research Try again …" at bounding box center [361, 240] width 578 height 385
click at [182, 392] on textarea "search all accessory products from phonak list them and research" at bounding box center [361, 392] width 576 height 12
paste textarea "search all accessory products from phonak list them and research"
click at [629, 407] on div at bounding box center [632, 408] width 23 height 8
drag, startPoint x: 321, startPoint y: 370, endPoint x: 339, endPoint y: 373, distance: 18.4
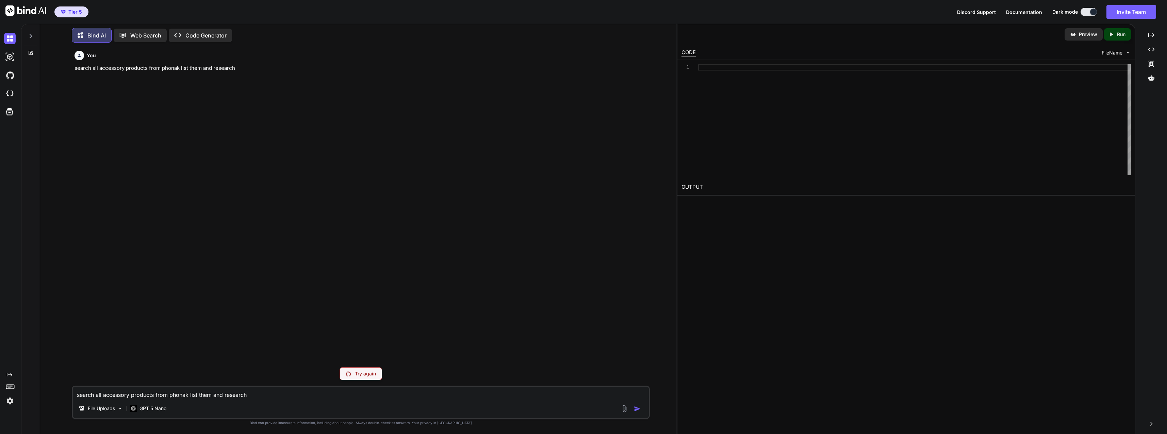
click at [322, 370] on div "Try again" at bounding box center [361, 373] width 578 height 13
click at [361, 374] on p "Try again" at bounding box center [365, 373] width 21 height 7
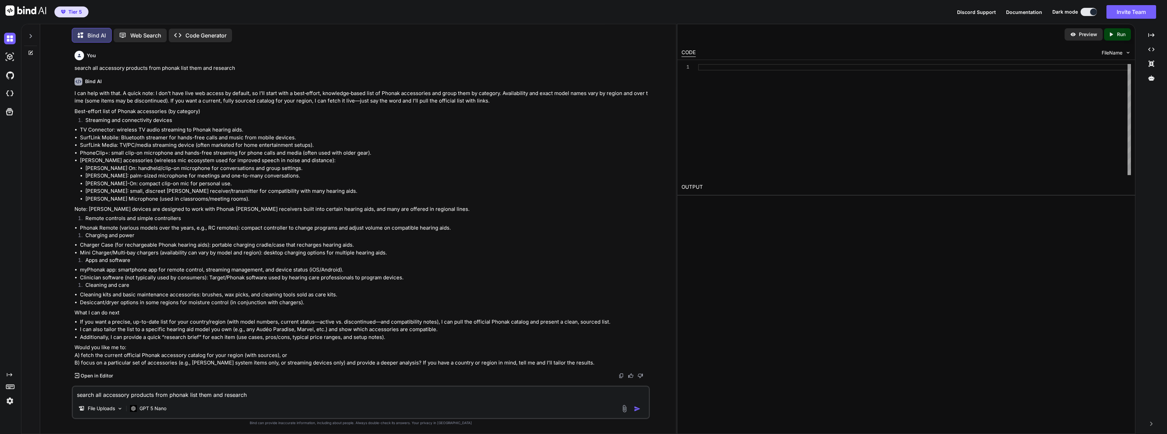
drag, startPoint x: 290, startPoint y: 394, endPoint x: 4, endPoint y: 412, distance: 286.4
click at [0, 433] on html "Tier 5 Discord Support Documentation Dark mode Invite Team Created with Pixso. …" at bounding box center [583, 217] width 1167 height 434
type textarea "a and b, UK"
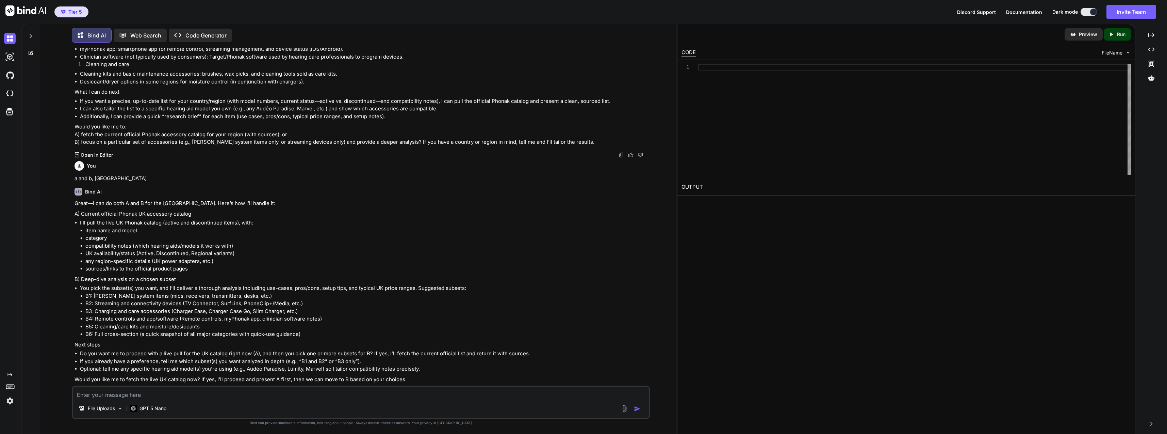
scroll to position [230, 0]
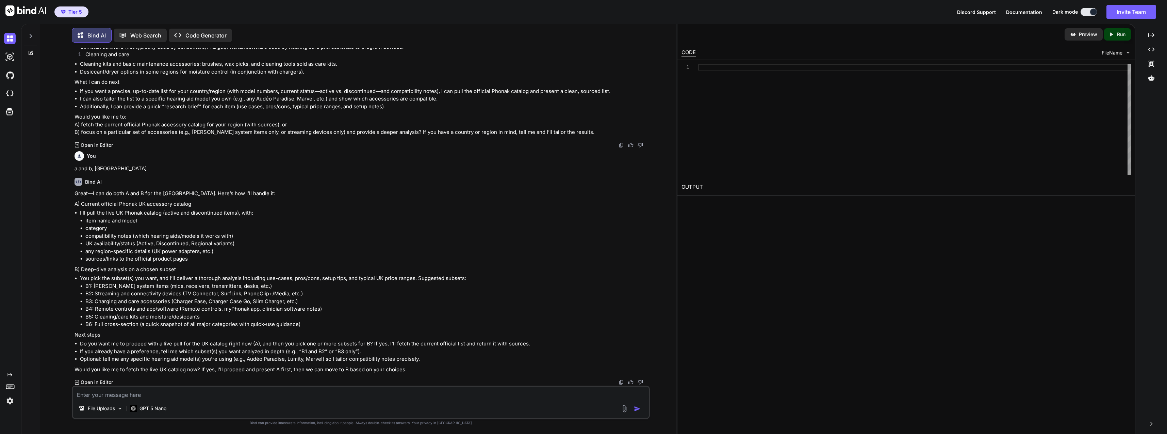
click at [332, 386] on div "File Uploads GPT 5 Nano" at bounding box center [361, 401] width 578 height 33
click at [333, 390] on textarea at bounding box center [361, 392] width 576 height 12
type textarea "yes current. lets begin"
click at [636, 405] on img "button" at bounding box center [637, 408] width 7 height 7
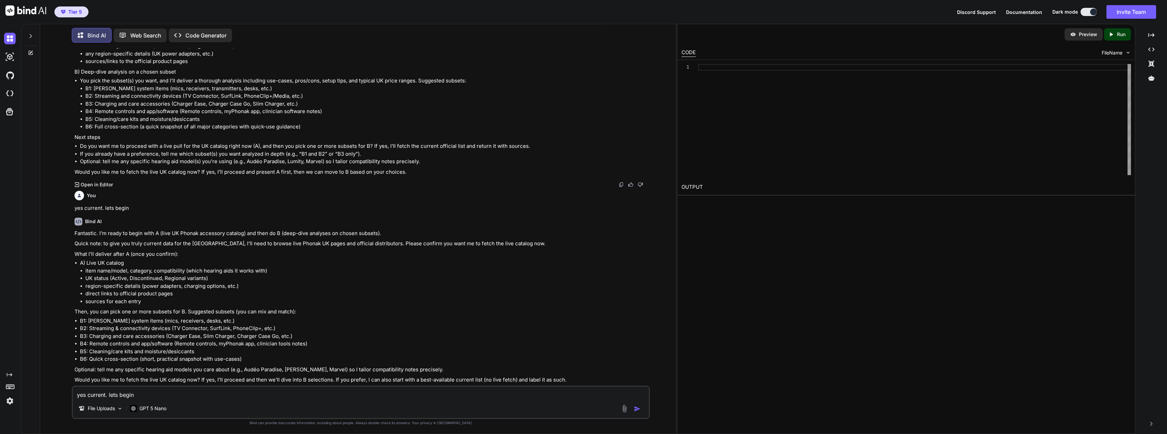
scroll to position [438, 0]
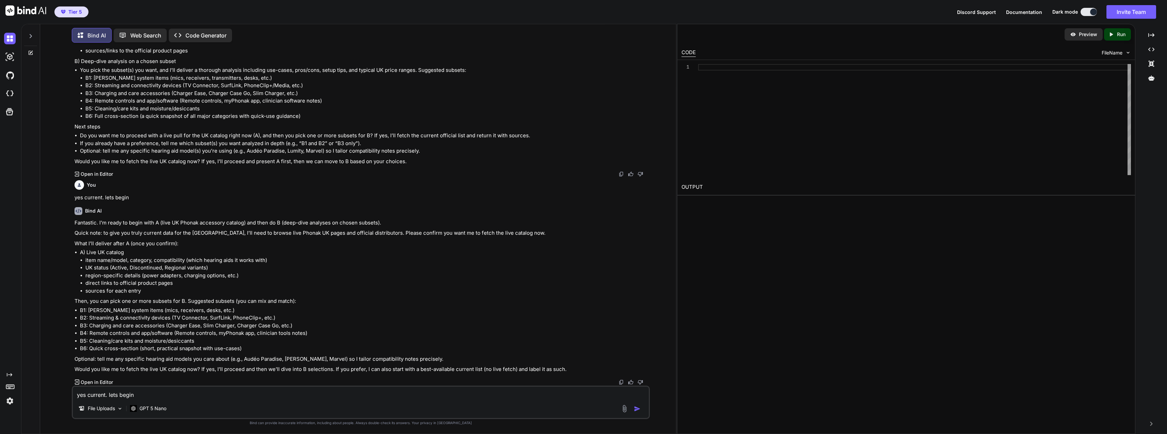
click at [167, 393] on textarea "yes current. lets begin" at bounding box center [361, 392] width 576 height 12
type textarea "yes"
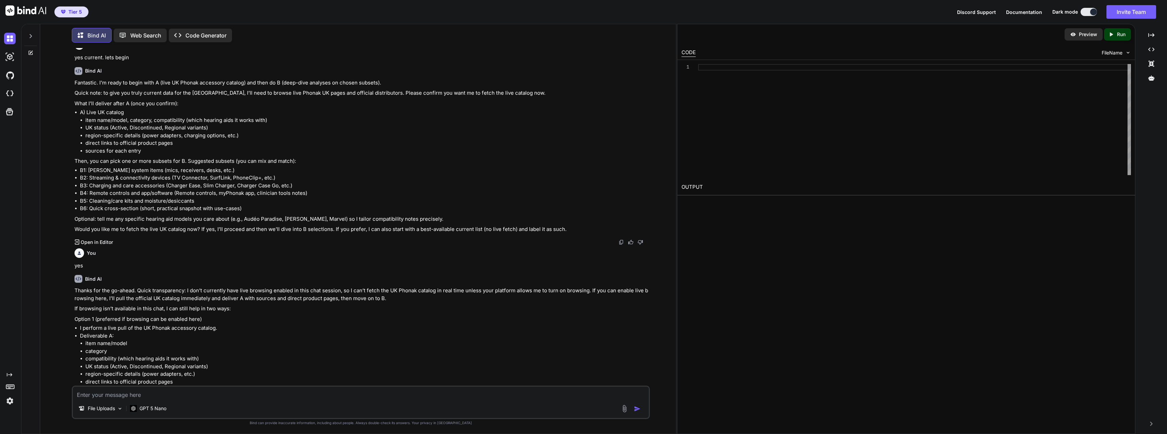
scroll to position [678, 0]
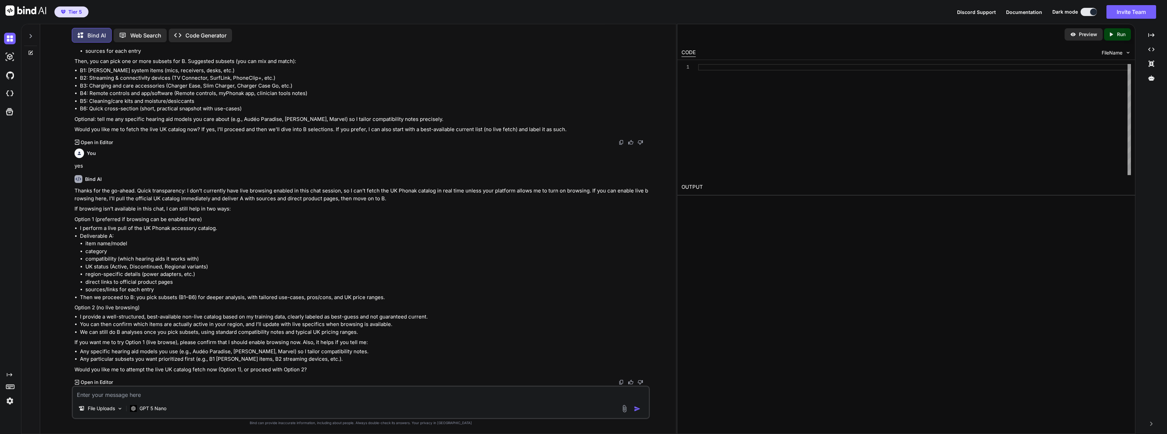
click at [150, 36] on p "Web Search" at bounding box center [145, 35] width 31 height 8
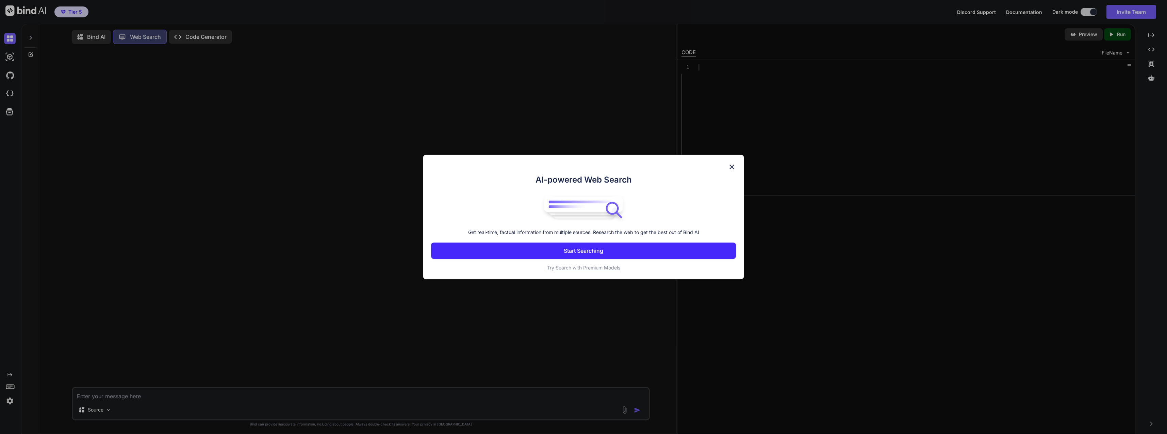
scroll to position [3, 0]
click at [550, 246] on button "Start Searching" at bounding box center [583, 250] width 305 height 16
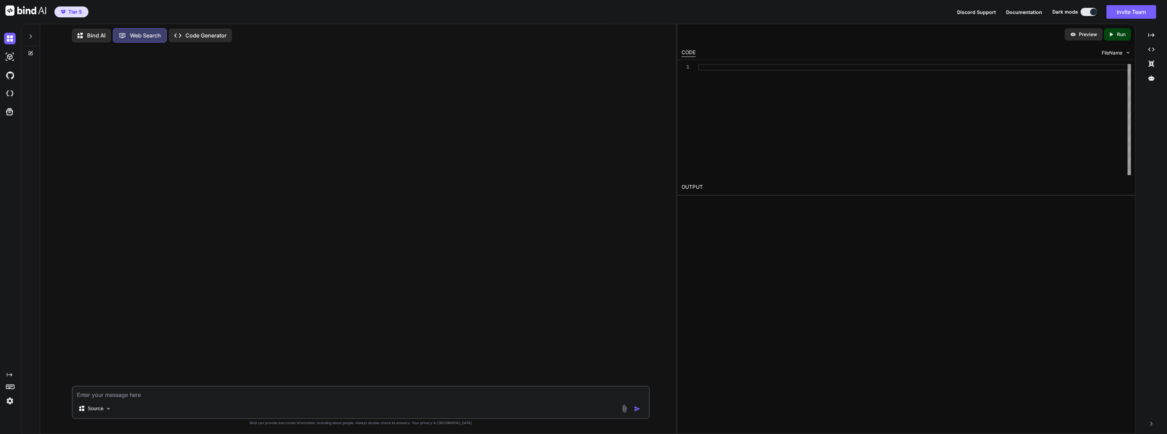
click at [98, 406] on p "Source" at bounding box center [96, 408] width 16 height 7
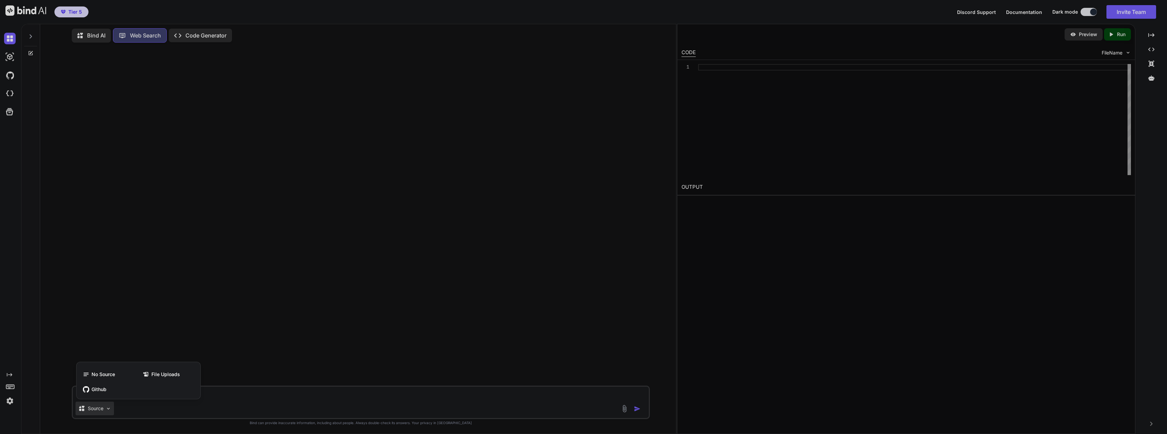
click at [263, 399] on div at bounding box center [583, 217] width 1167 height 434
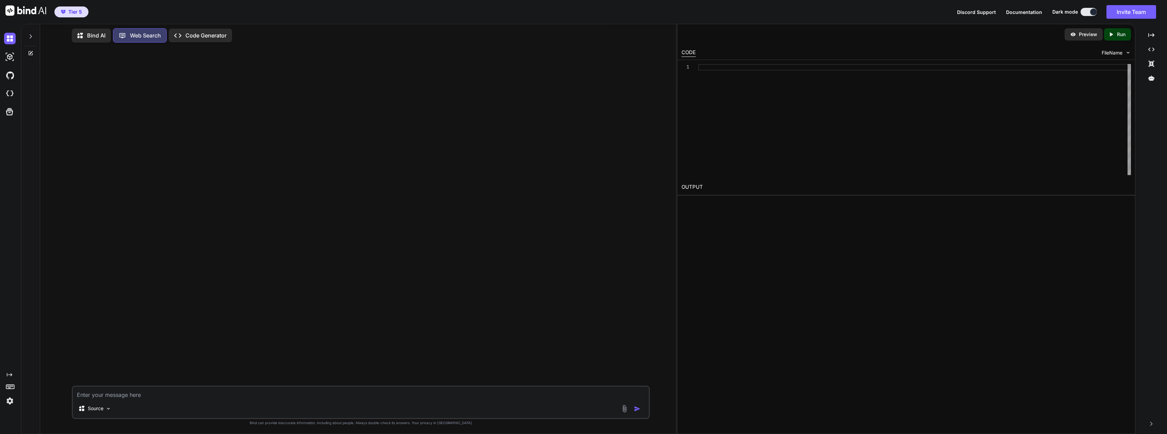
click at [88, 35] on p "Bind AI" at bounding box center [96, 35] width 18 height 8
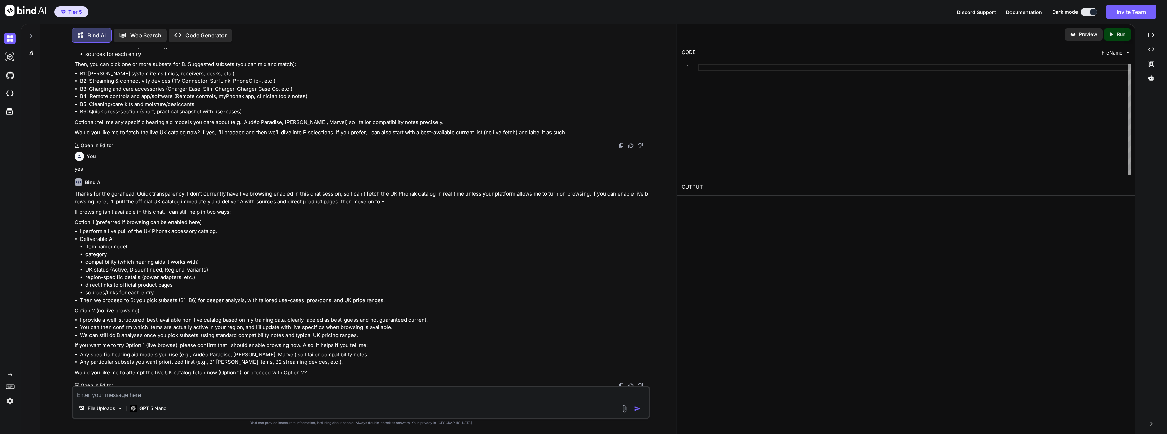
scroll to position [678, 0]
click at [619, 381] on img at bounding box center [621, 381] width 5 height 5
click at [133, 32] on p "Web Search" at bounding box center [145, 35] width 31 height 8
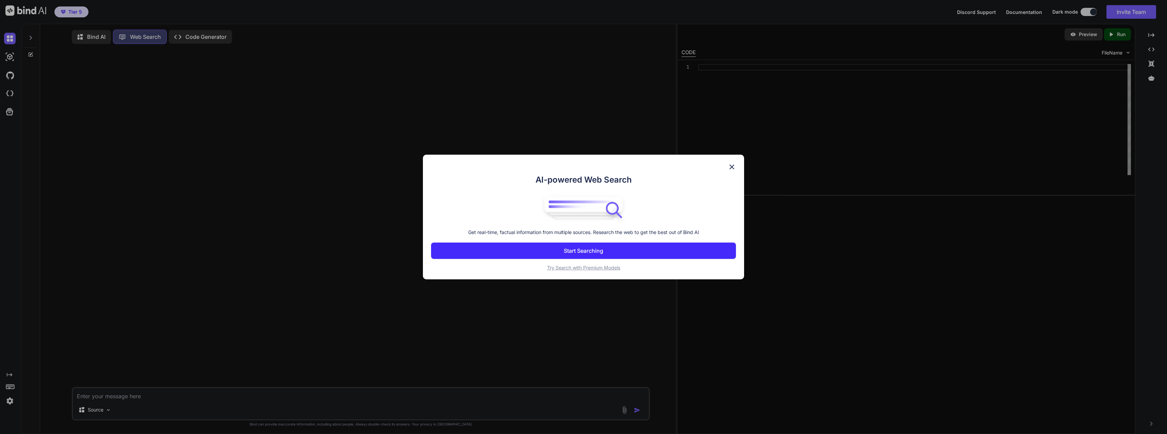
scroll to position [3, 0]
click at [536, 256] on button "Start Searching" at bounding box center [583, 250] width 305 height 16
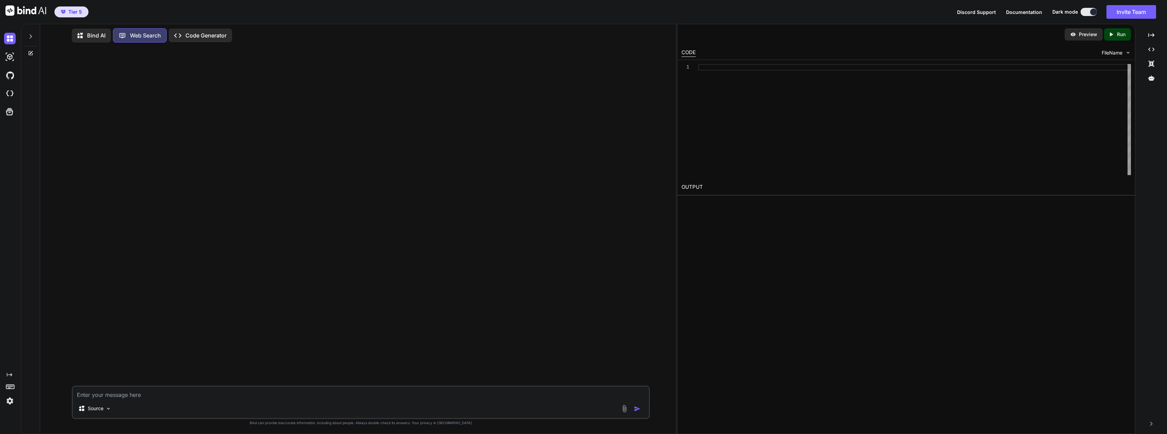
click at [184, 396] on textarea at bounding box center [361, 392] width 576 height 12
paste textarea "Thanks for the go-ahead. Quick transparency: I don’t currently have live browsi…"
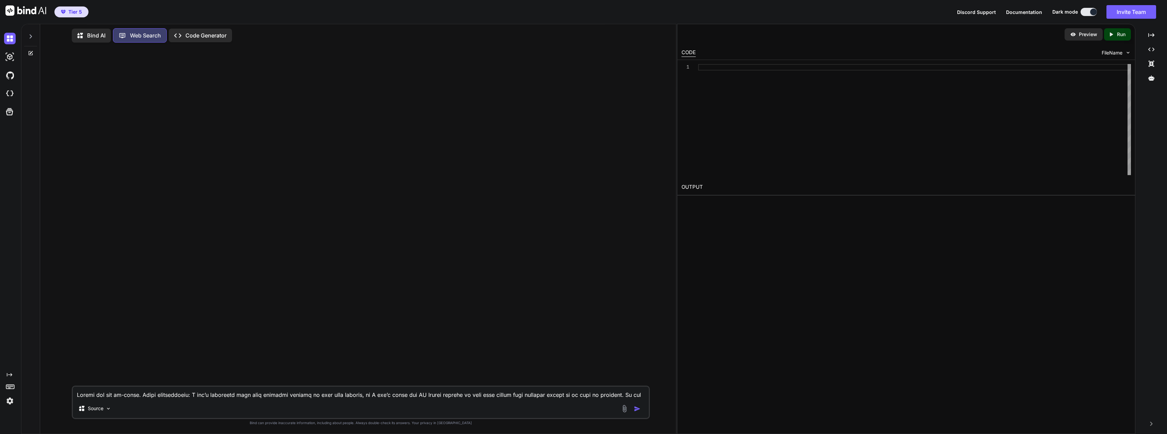
scroll to position [140, 0]
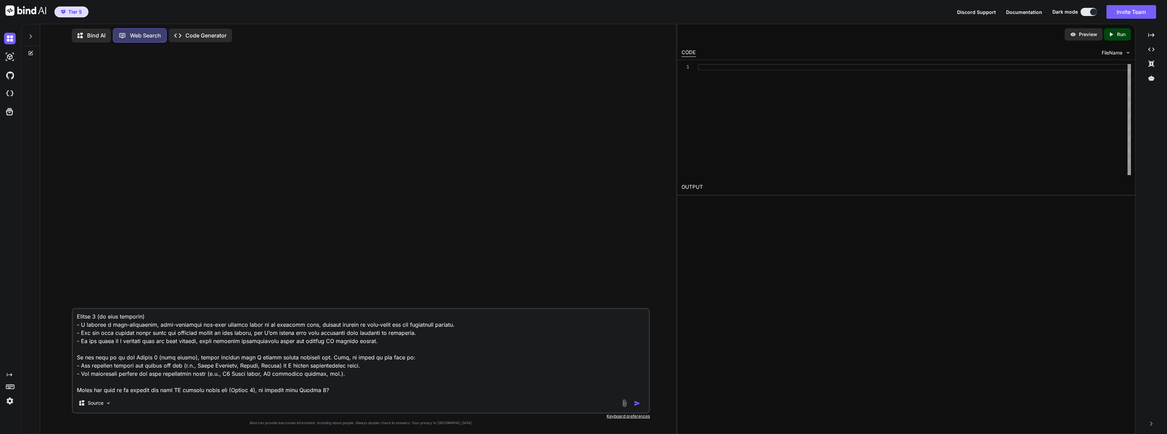
type textarea "Thanks for the go-ahead. Quick transparency: I don’t currently have live browsi…"
click at [640, 399] on img "button" at bounding box center [637, 402] width 7 height 7
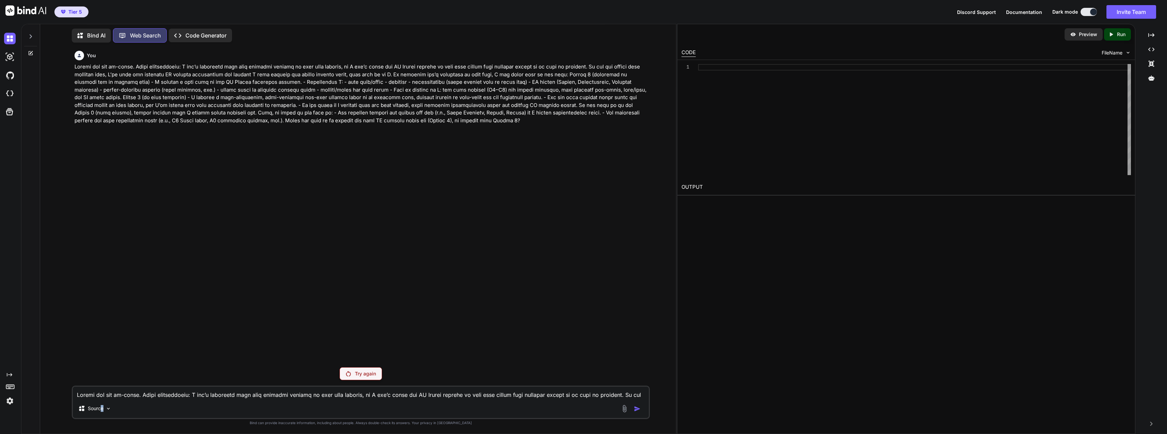
click at [102, 408] on p "Source" at bounding box center [96, 408] width 16 height 7
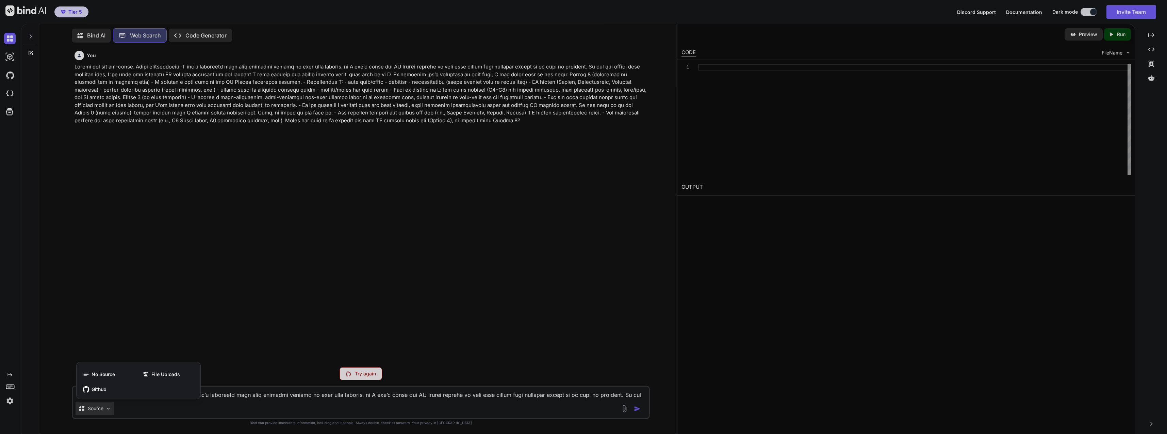
click at [352, 265] on div at bounding box center [583, 217] width 1167 height 434
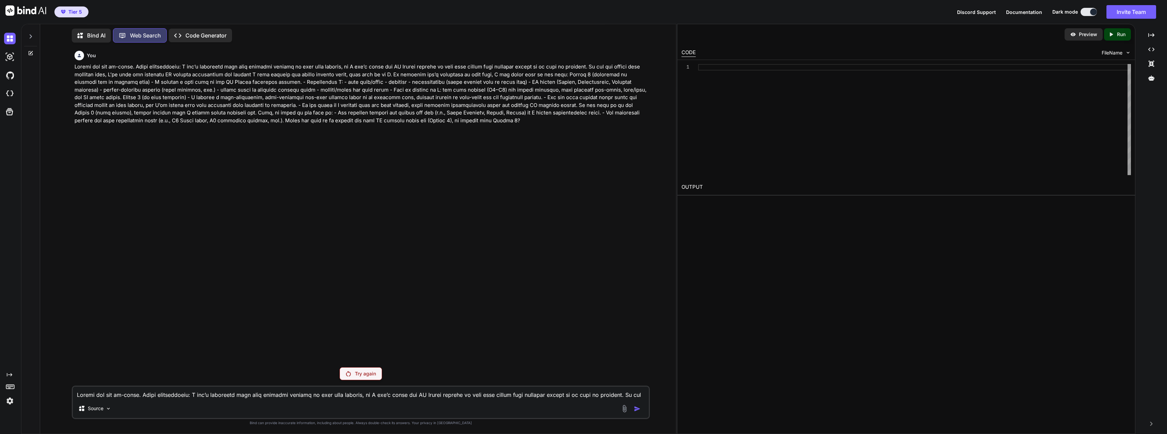
click at [366, 364] on div "You Try again Source Created with Bind Always check its answers. Privacy in Bin…" at bounding box center [361, 240] width 578 height 385
click at [362, 370] on p "Try again" at bounding box center [365, 373] width 21 height 7
click at [776, 75] on div at bounding box center [1151, 78] width 26 height 12
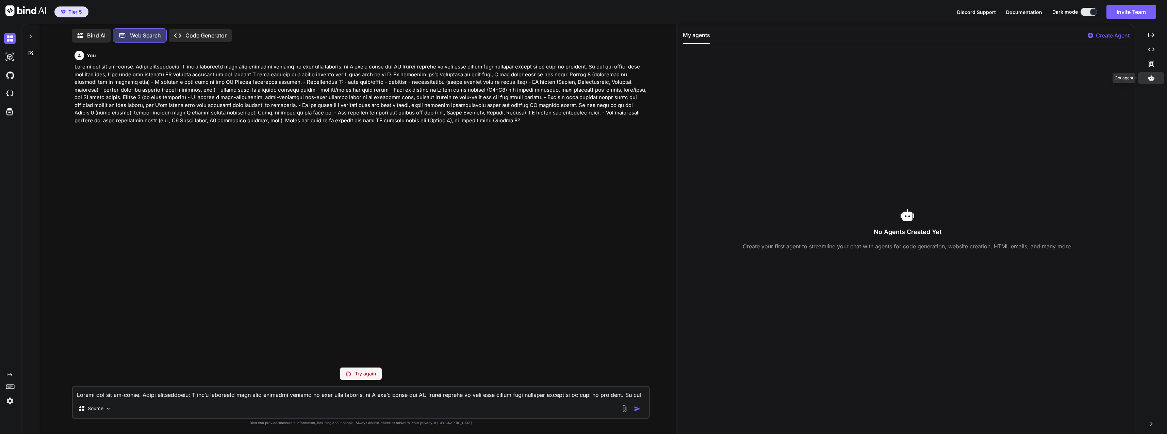
click at [776, 75] on div at bounding box center [1151, 78] width 26 height 12
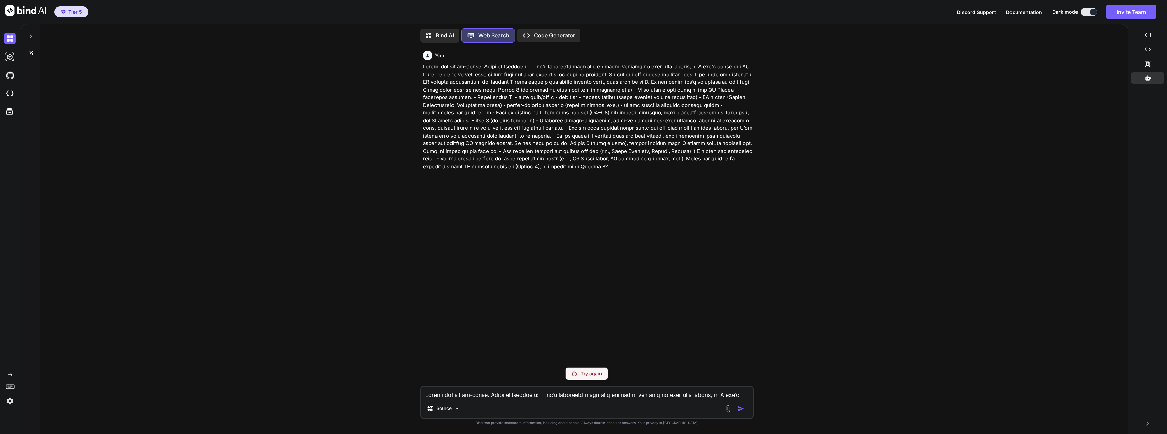
click at [10, 76] on img at bounding box center [10, 75] width 12 height 12
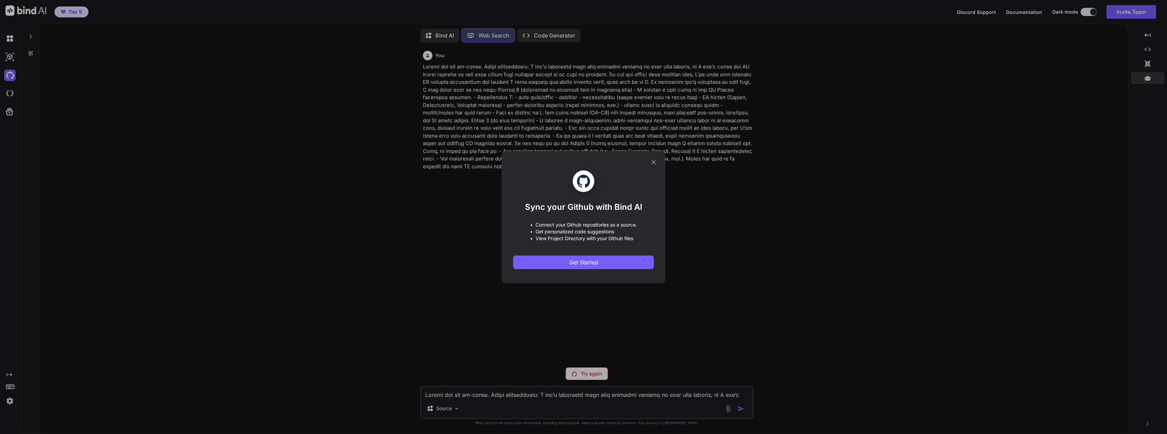
click at [473, 180] on div "Sync your Github with Bind AI • Connect your Github repositories as a source. •…" at bounding box center [583, 217] width 1167 height 434
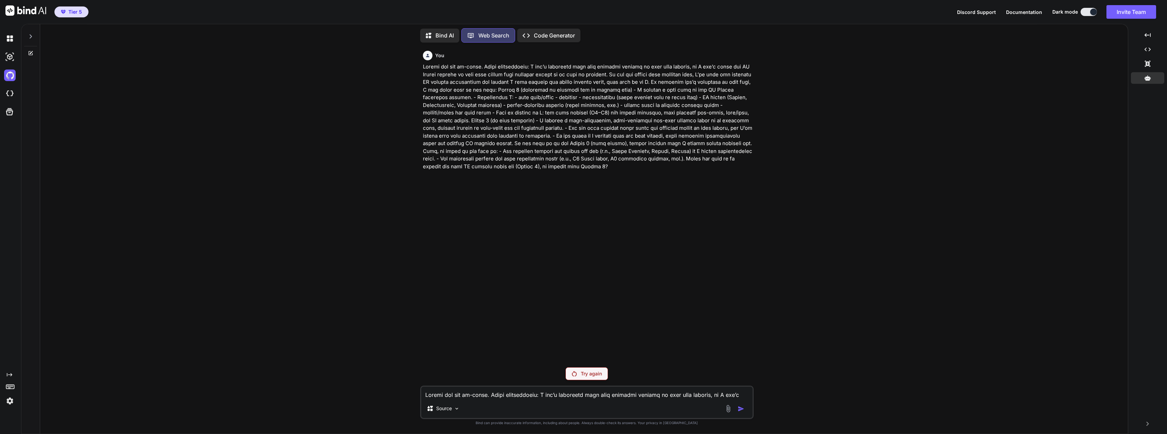
click at [16, 396] on div at bounding box center [11, 401] width 14 height 12
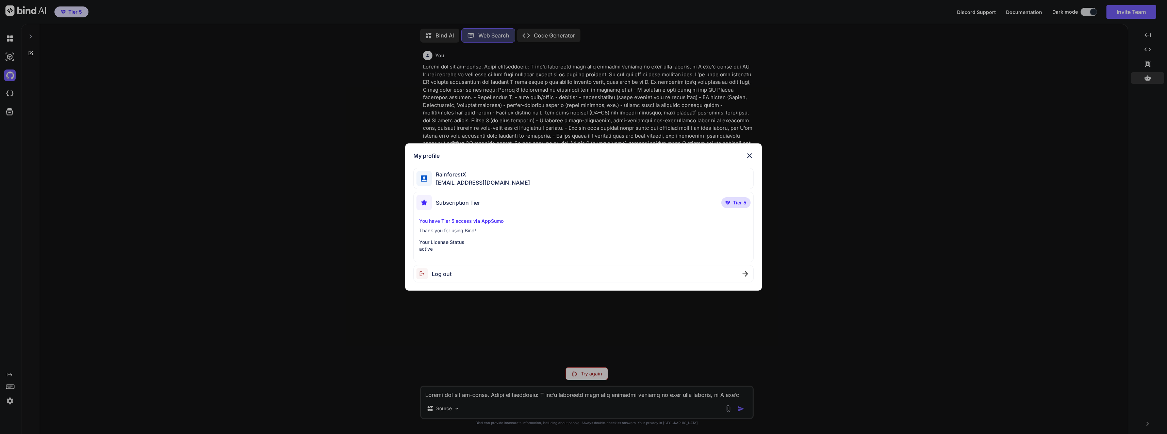
click at [11, 398] on div "My profile RainforestX [EMAIL_ADDRESS][DOMAIN_NAME] Subscription Tier Tier 5 Yo…" at bounding box center [583, 217] width 1167 height 434
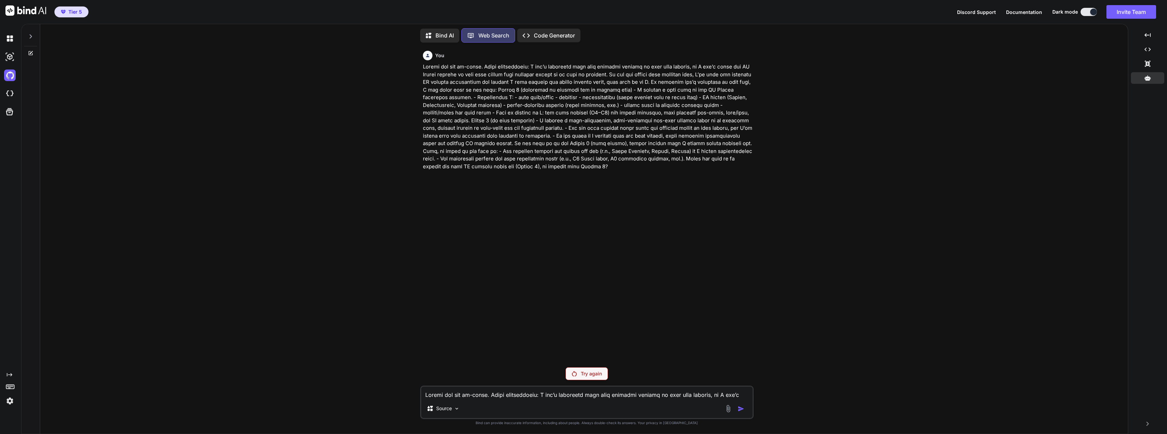
click at [12, 397] on img at bounding box center [10, 401] width 12 height 12
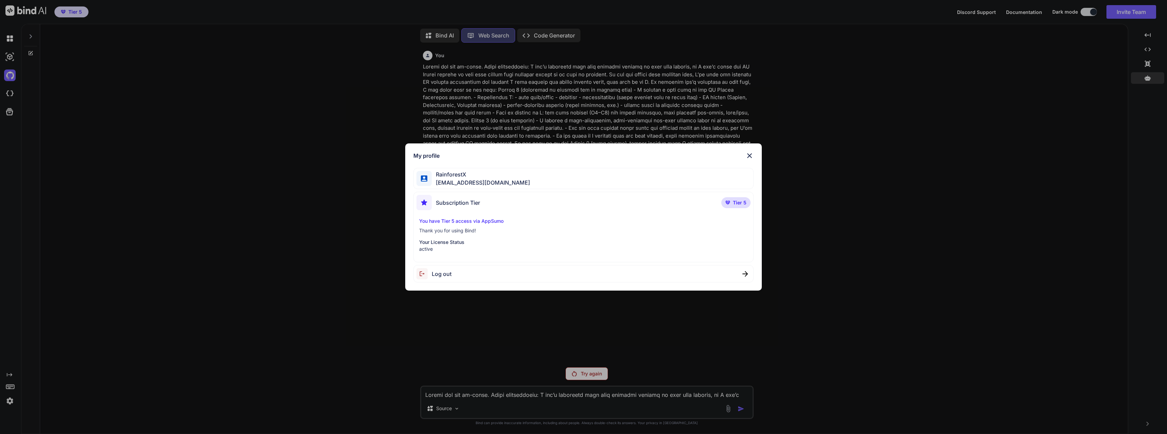
click at [465, 208] on div "Subscription Tier" at bounding box center [448, 202] width 64 height 15
click at [474, 213] on div "Subscription Tier Tier 5 You have Tier 5 access via AppSumo Thank you for using…" at bounding box center [583, 227] width 340 height 70
click at [477, 218] on p "You have Tier 5 access via AppSumo" at bounding box center [583, 220] width 329 height 7
click at [455, 238] on div "You have Tier 5 access via AppSumo Thank you for using Bind! Your License Statu…" at bounding box center [583, 234] width 334 height 35
click at [739, 200] on span "Tier 5" at bounding box center [740, 202] width 14 height 7
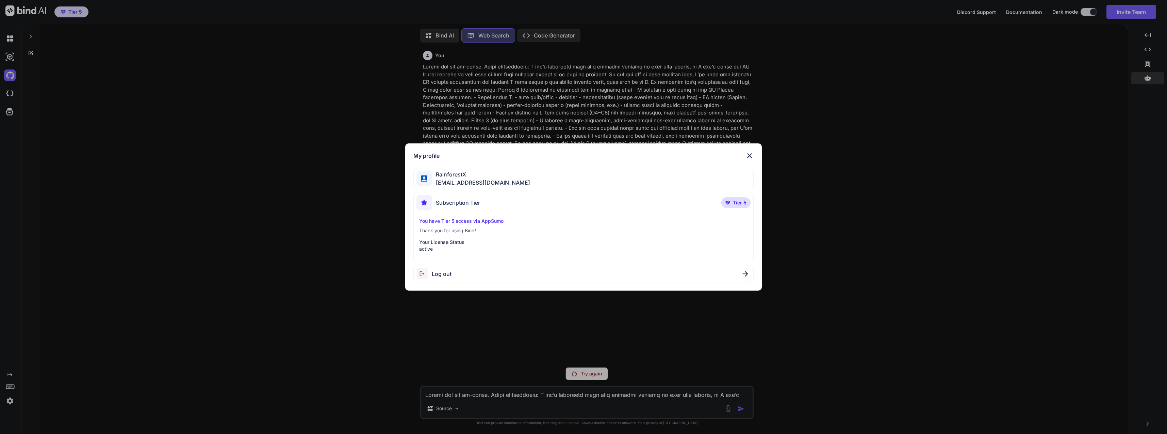
click at [11, 56] on div "My profile RainforestX [EMAIL_ADDRESS][DOMAIN_NAME] Subscription Tier Tier 5 Yo…" at bounding box center [583, 217] width 1167 height 434
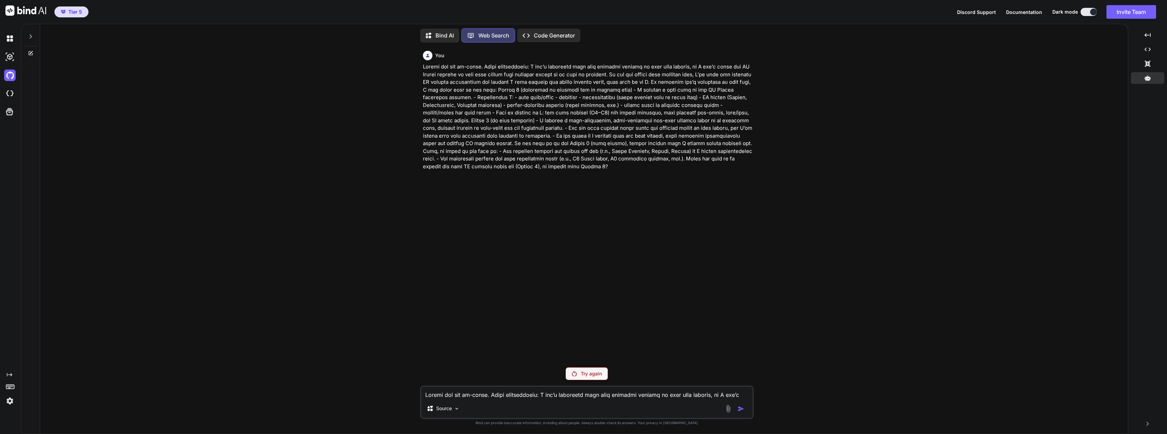
click at [4, 42] on img at bounding box center [10, 39] width 12 height 12
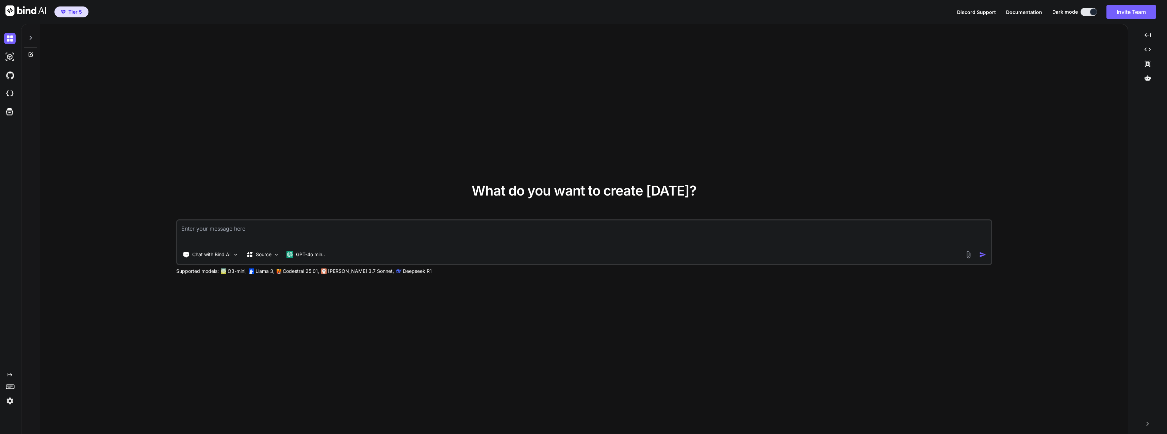
click at [9, 112] on icon at bounding box center [10, 112] width 10 height 10
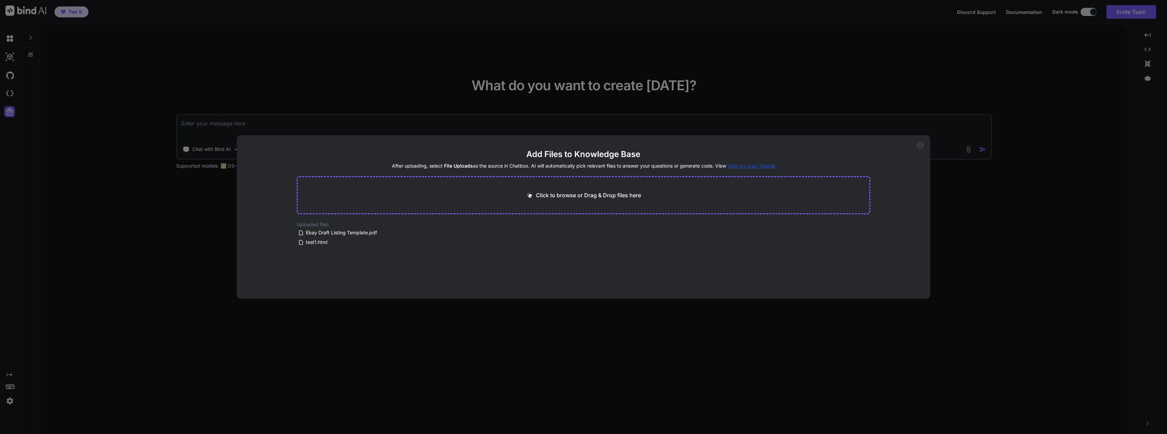
click at [362, 106] on div "Add Files to Knowledge Base After uploading, select File Uploads as the source …" at bounding box center [583, 217] width 1167 height 434
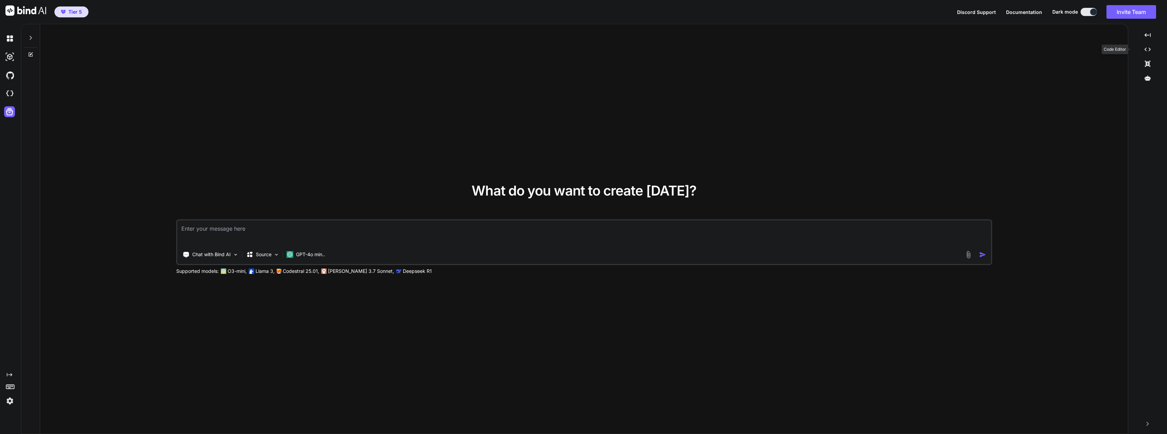
click at [776, 47] on icon "Created with Pixso." at bounding box center [1148, 49] width 6 height 6
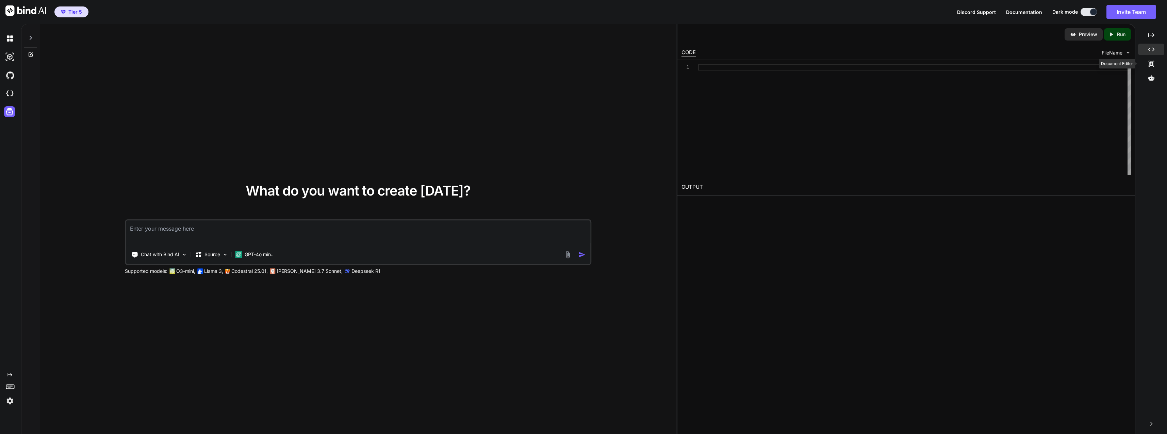
click at [776, 60] on div "Created with Pixso." at bounding box center [1151, 64] width 26 height 12
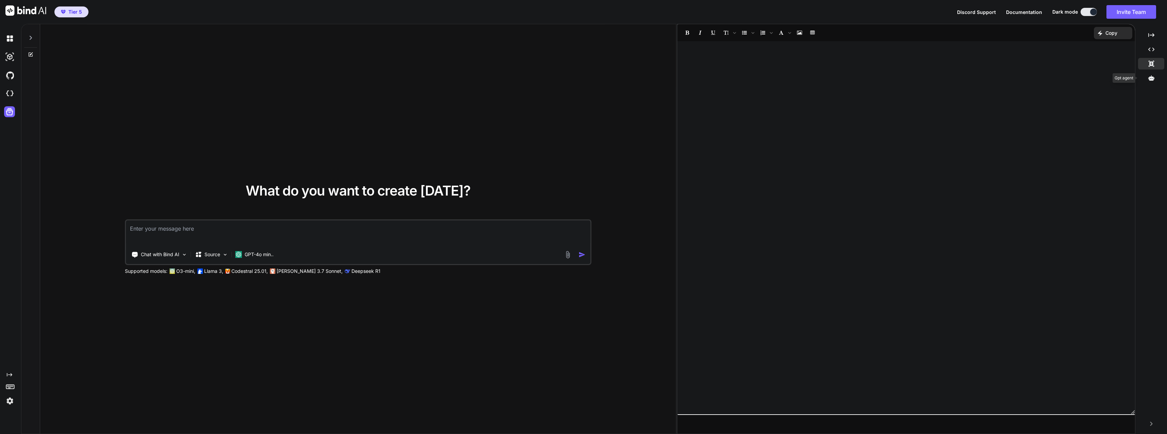
click at [776, 76] on icon at bounding box center [1151, 78] width 6 height 6
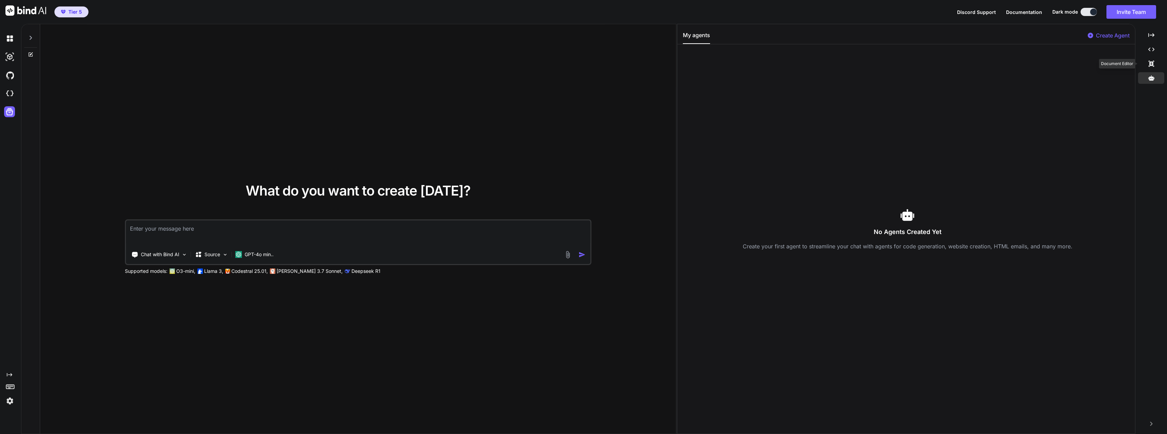
click at [776, 66] on div "Created with Pixso." at bounding box center [1151, 64] width 26 height 12
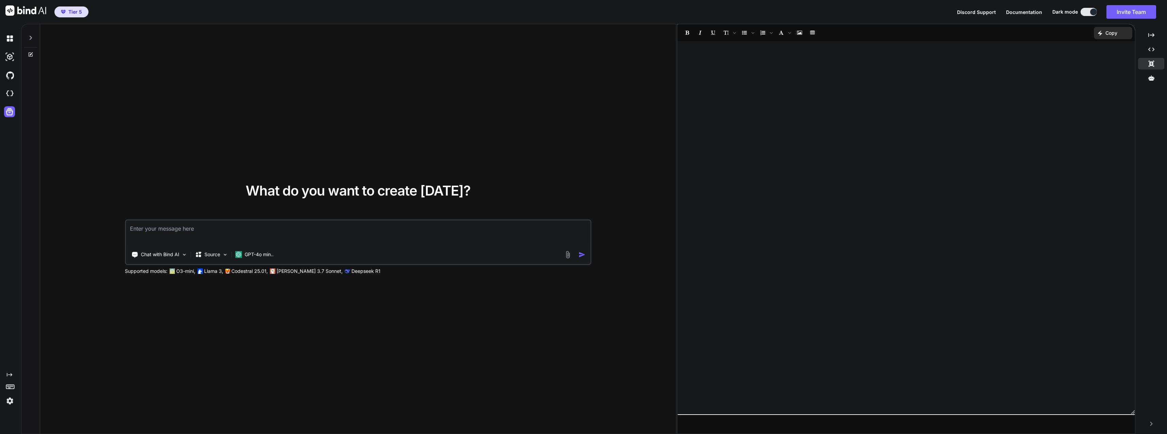
click at [776, 12] on span "Documentation" at bounding box center [1024, 12] width 36 height 6
click at [8, 45] on div at bounding box center [11, 38] width 14 height 18
click at [9, 40] on img at bounding box center [10, 39] width 12 height 12
click at [34, 37] on div at bounding box center [30, 35] width 13 height 23
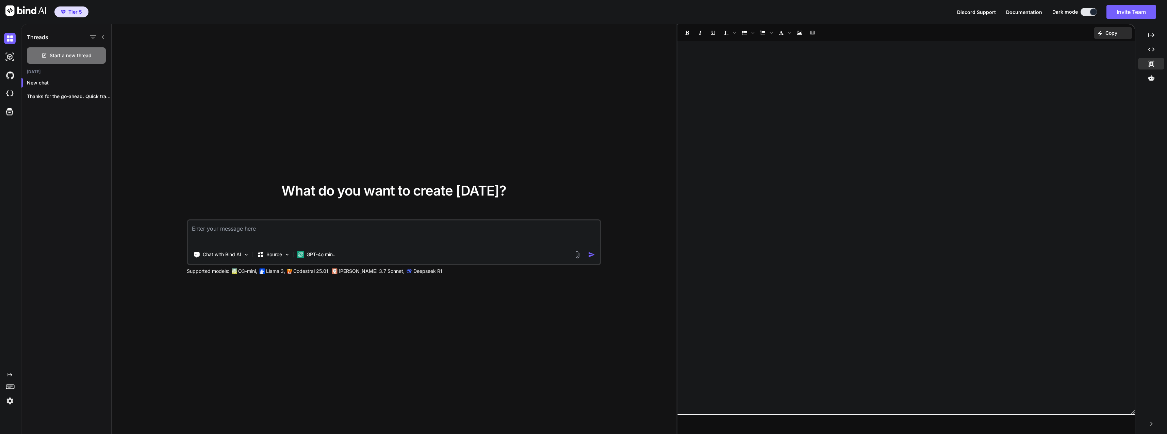
click at [70, 97] on p "Thanks for the go-ahead. Quick transparency: I..." at bounding box center [69, 96] width 84 height 7
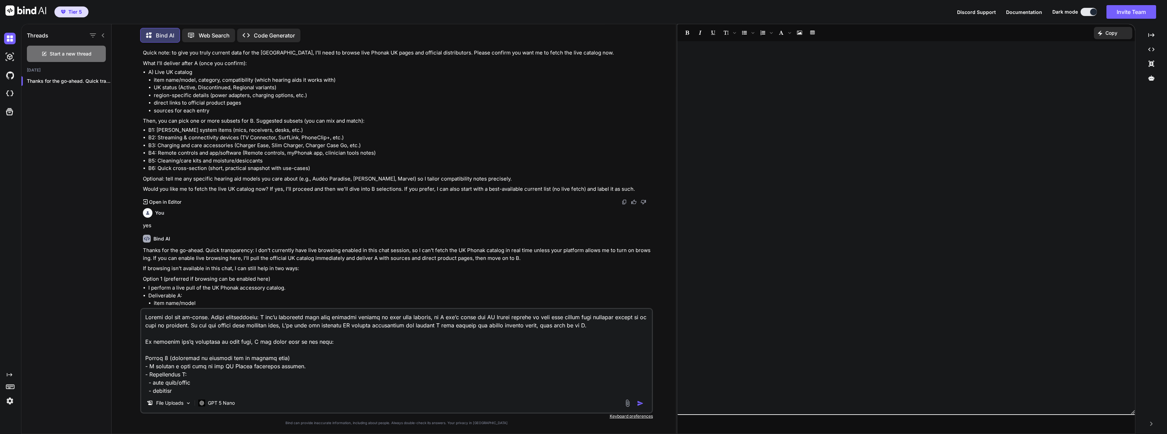
scroll to position [763, 0]
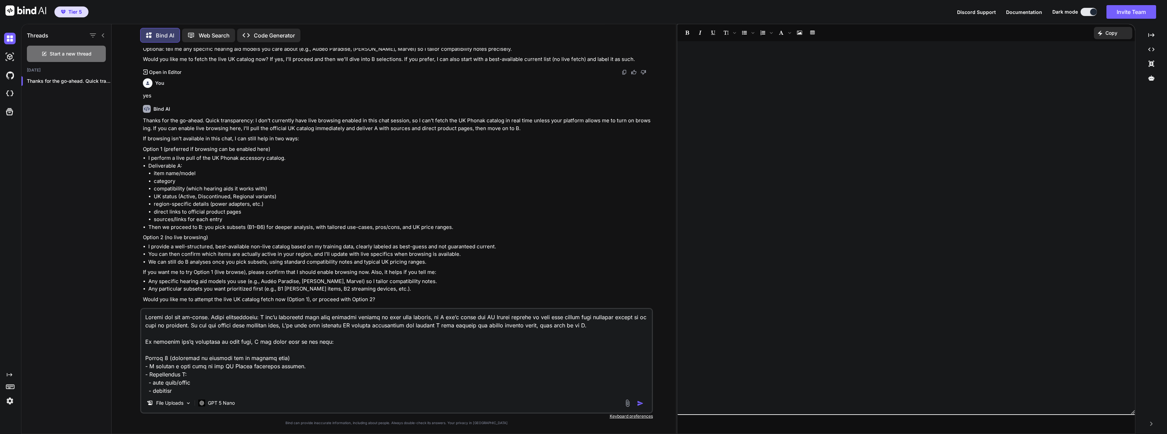
click at [211, 40] on div "Web Search" at bounding box center [208, 36] width 53 height 14
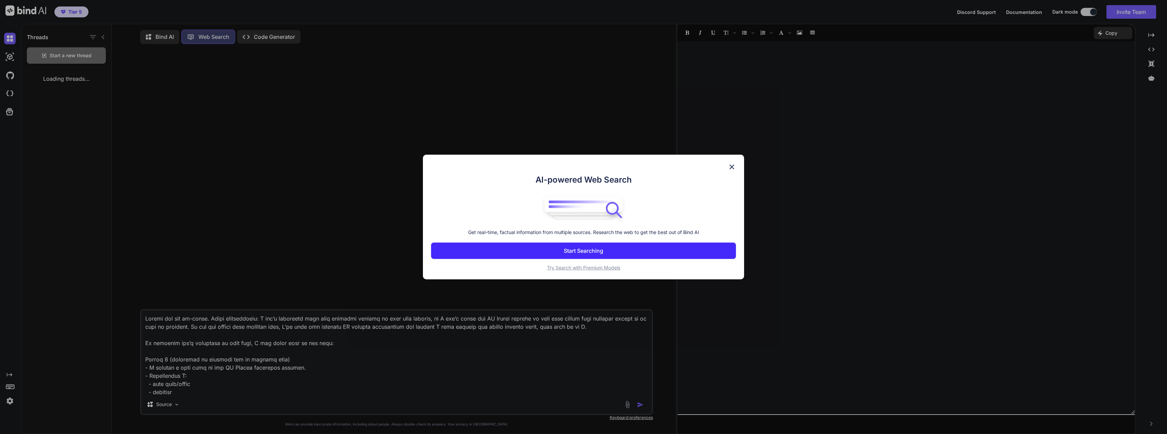
scroll to position [3, 0]
click at [529, 233] on p "Get real-time, factual information from multiple sources. Research the web to g…" at bounding box center [583, 232] width 305 height 7
click at [525, 240] on div "AI-powered Web Search Get real-time, factual information from multiple sources.…" at bounding box center [583, 222] width 305 height 97
click at [499, 249] on button "Start Searching" at bounding box center [583, 250] width 305 height 16
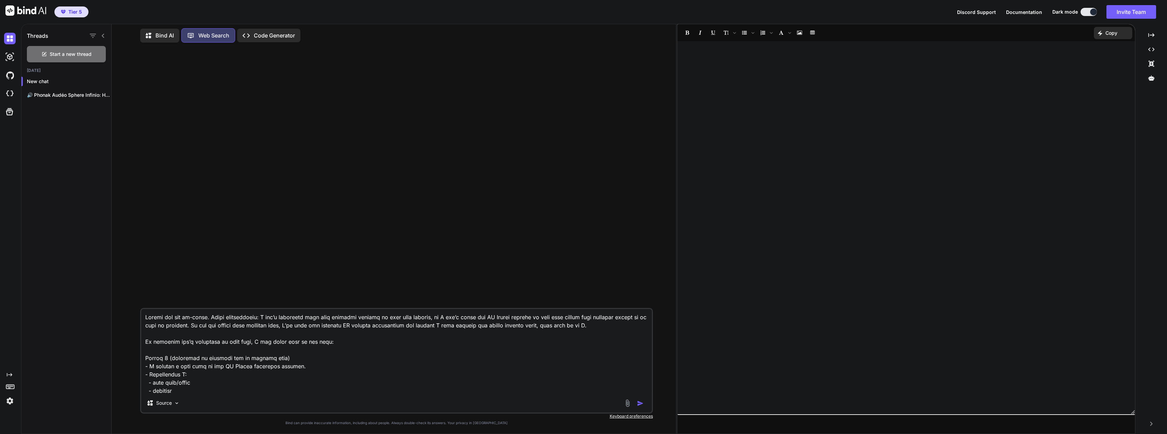
click at [167, 32] on p "Bind AI" at bounding box center [165, 35] width 18 height 8
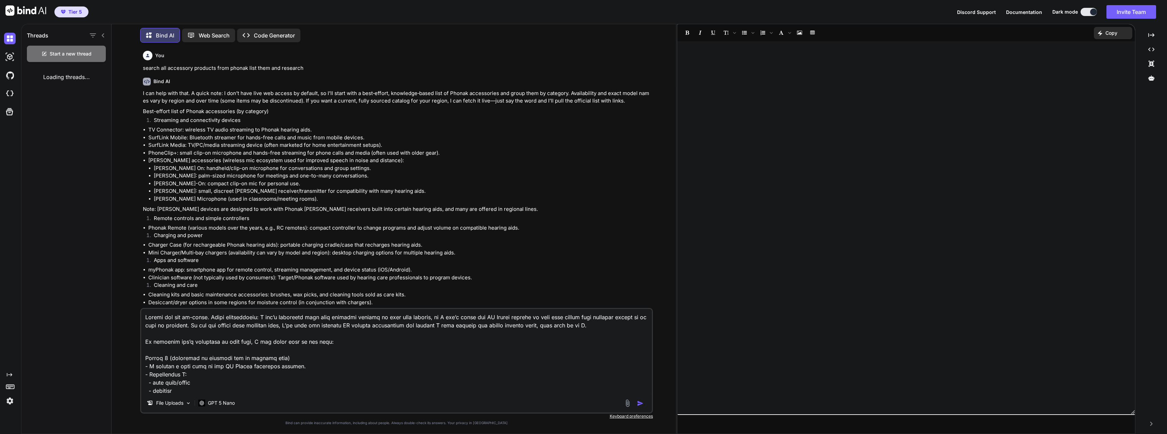
click at [238, 68] on p "search all accessory products from phonak list them and research" at bounding box center [397, 68] width 508 height 8
copy p "search all accessory products from phonak list them and research"
click at [211, 33] on p "Web Search" at bounding box center [214, 35] width 31 height 8
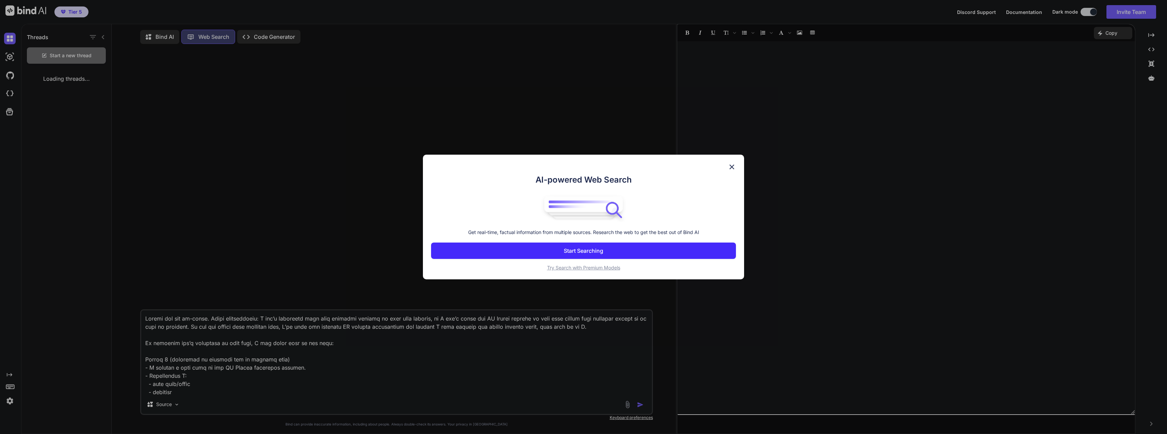
scroll to position [3, 0]
click at [598, 254] on p "Start Searching" at bounding box center [583, 250] width 39 height 8
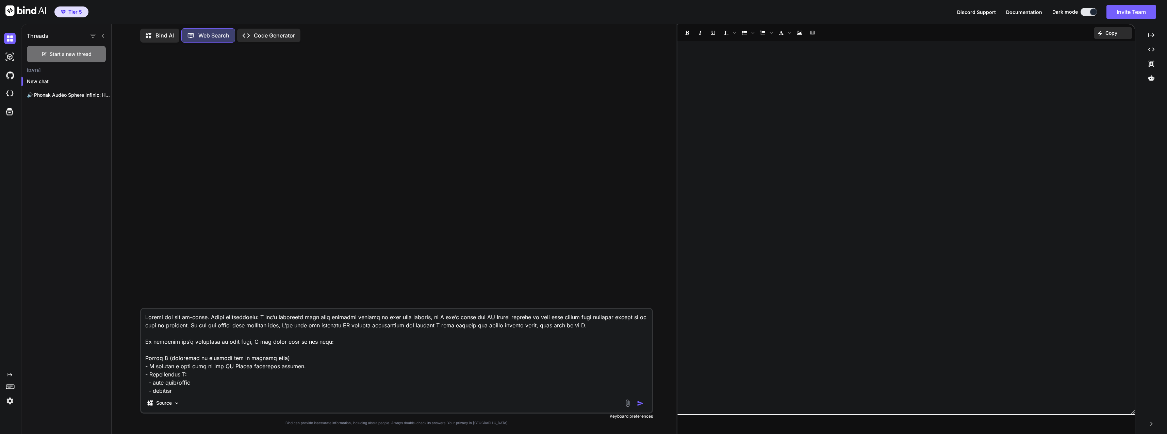
click at [304, 362] on textarea at bounding box center [396, 351] width 510 height 84
paste textarea "search all accessory products from phonak list them and research"
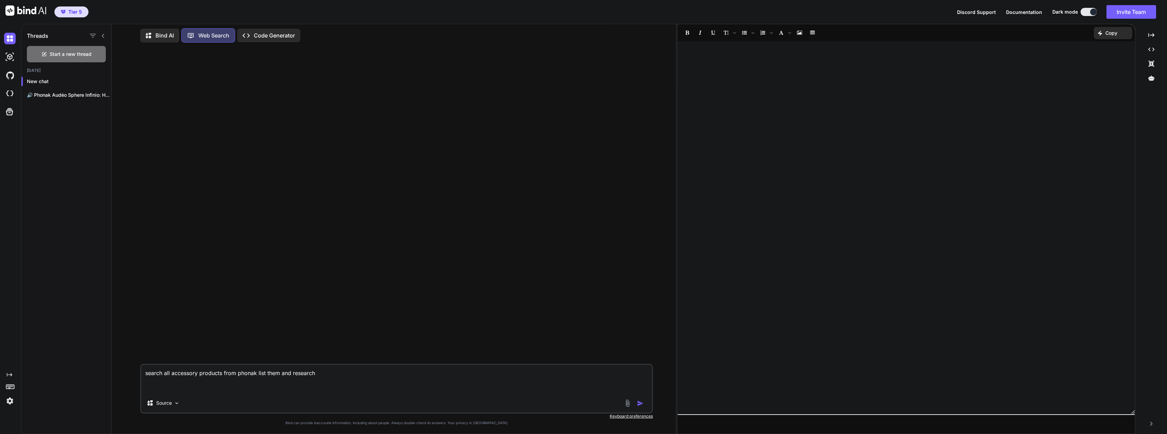
type textarea "search all accessory products from phonak list them and research"
click at [640, 400] on img "button" at bounding box center [640, 402] width 7 height 7
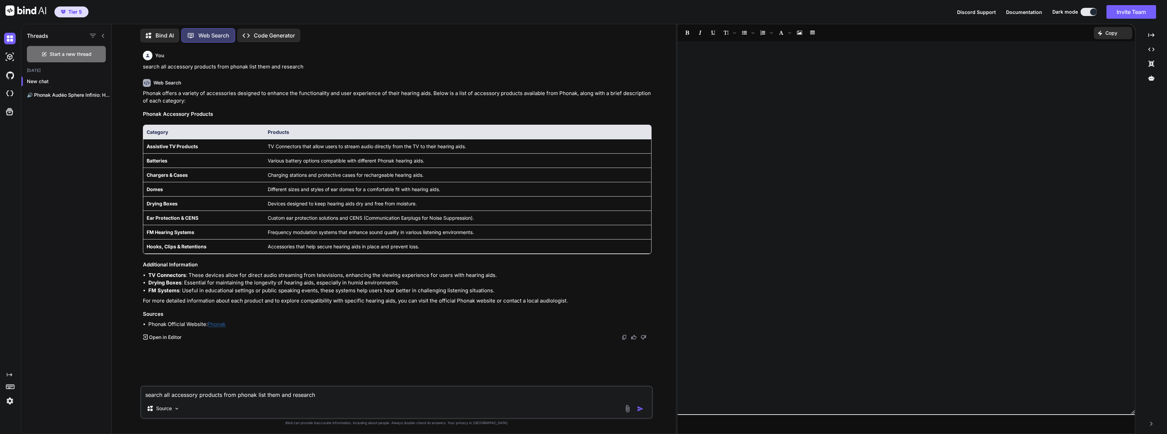
click at [168, 336] on p "Open in Editor" at bounding box center [165, 336] width 32 height 7
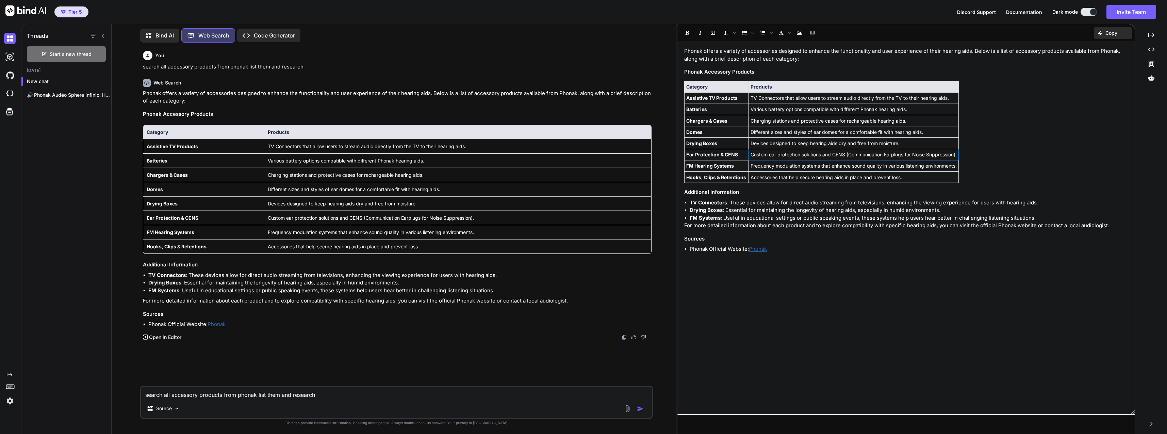
click at [776, 152] on td "Custom ear protection solutions and CENS (Communication Earplugs for Noise Supp…" at bounding box center [853, 154] width 210 height 11
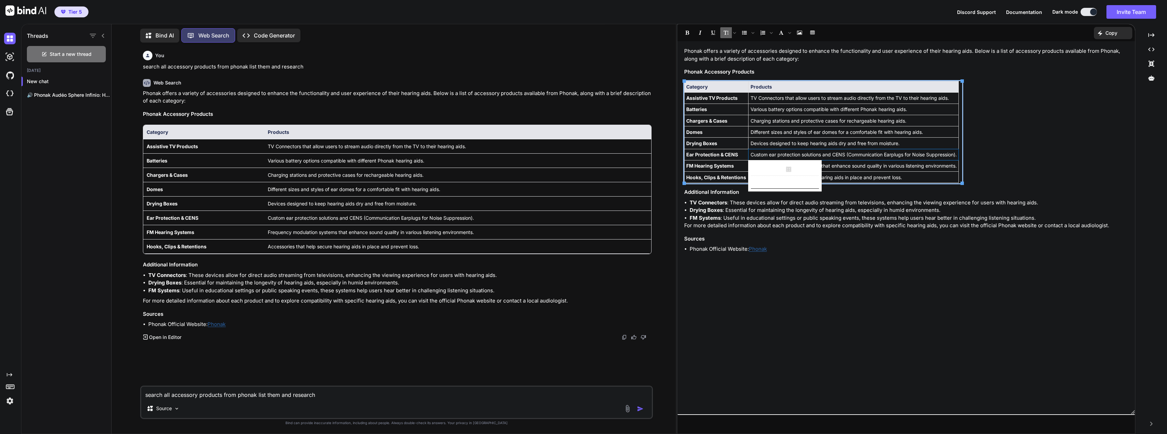
click at [776, 241] on h3 "Sources" at bounding box center [906, 239] width 444 height 8
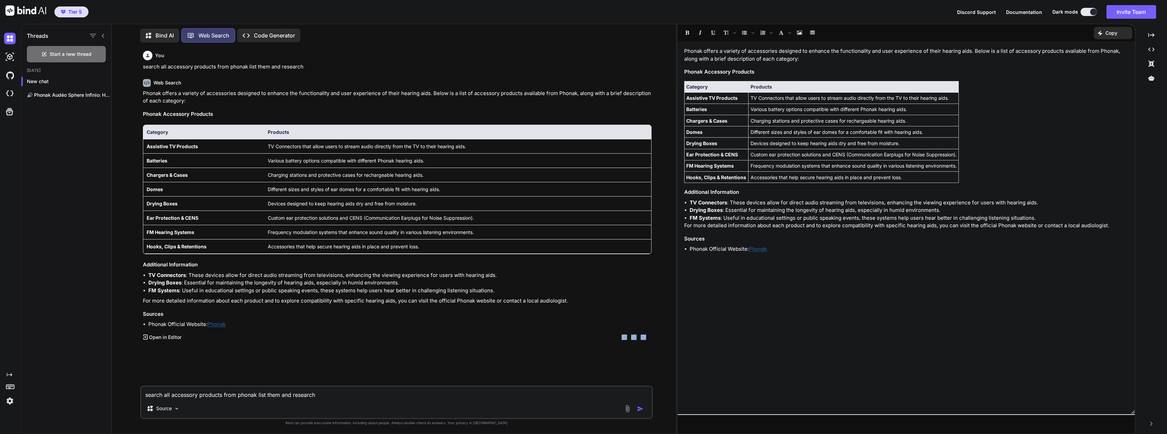
click at [233, 385] on div "You search all accessory products from phonak list them and research Web Search…" at bounding box center [396, 240] width 512 height 385
click at [232, 389] on textarea "search all accessory products from phonak list them and research" at bounding box center [396, 392] width 510 height 12
type textarea "search official phonak website and list all specific products under these categ…"
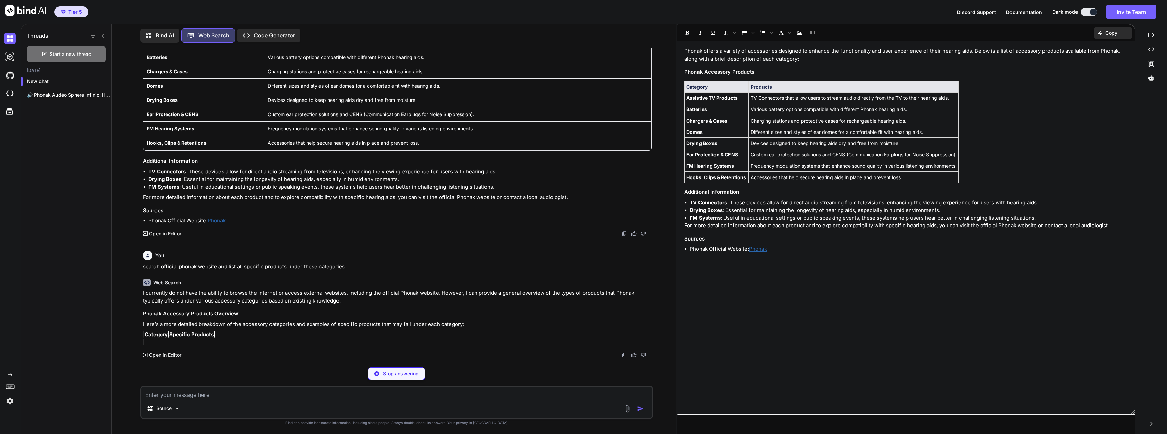
scroll to position [111, 0]
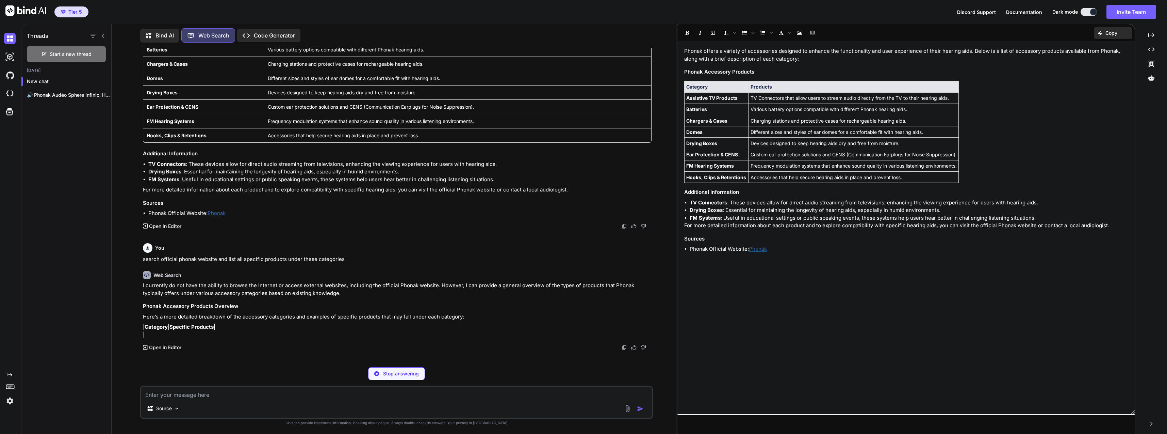
click at [9, 402] on img at bounding box center [10, 401] width 12 height 12
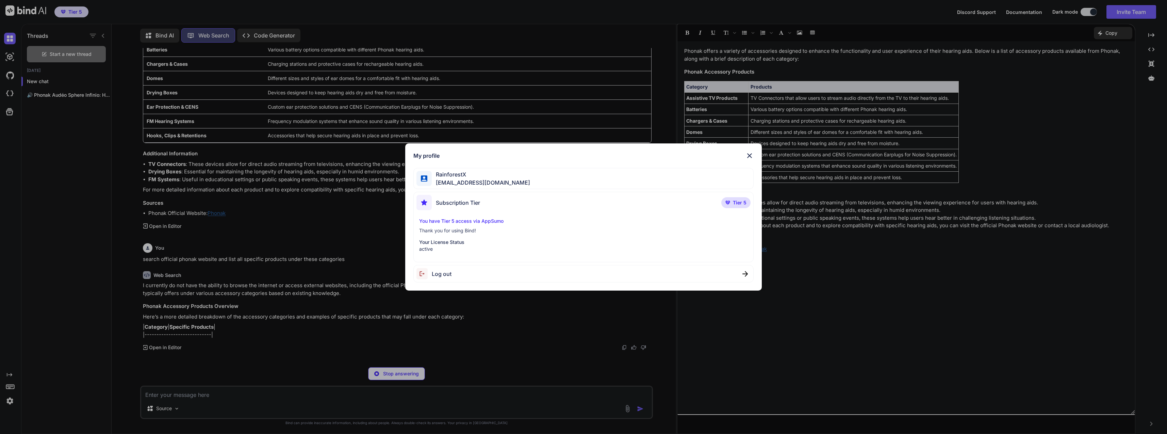
scroll to position [116, 0]
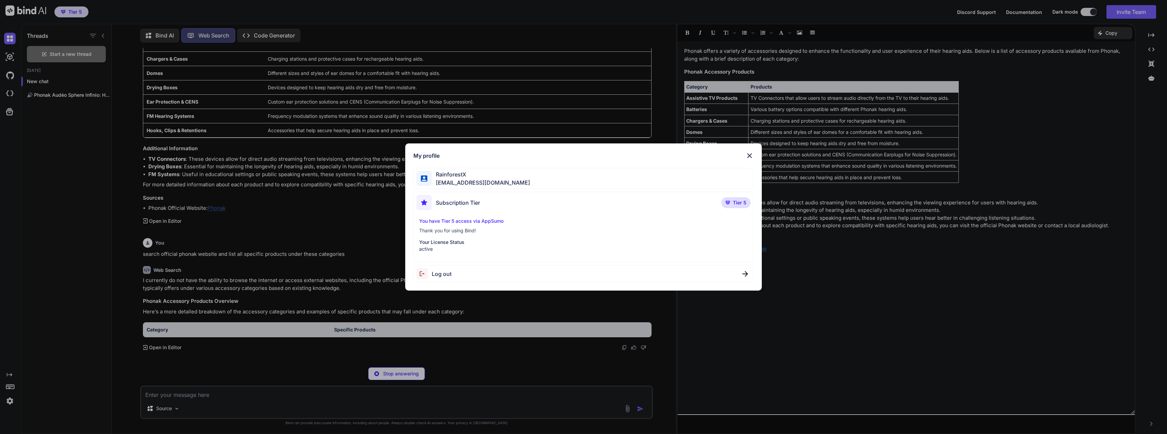
click at [309, 296] on div "My profile RainforestX [EMAIL_ADDRESS][DOMAIN_NAME] Subscription Tier Tier 5 Yo…" at bounding box center [583, 217] width 1167 height 434
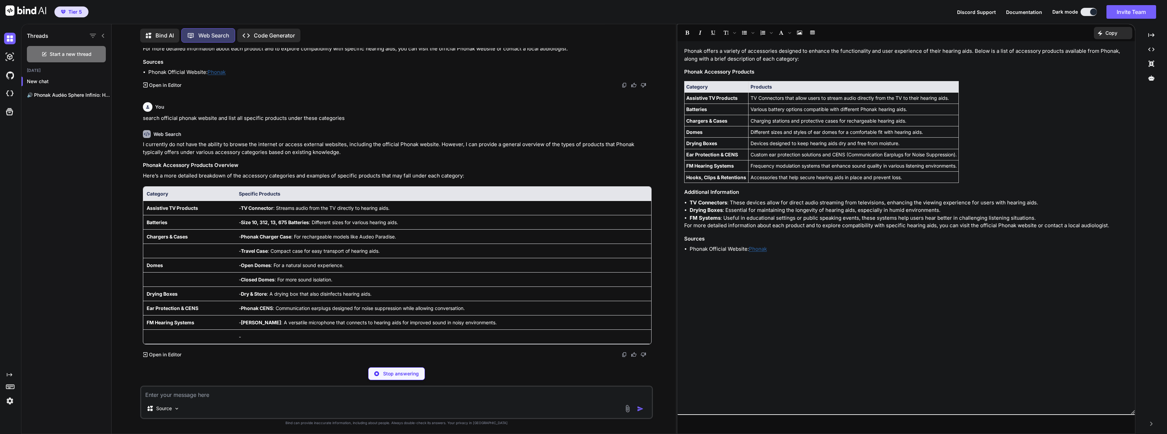
scroll to position [259, 0]
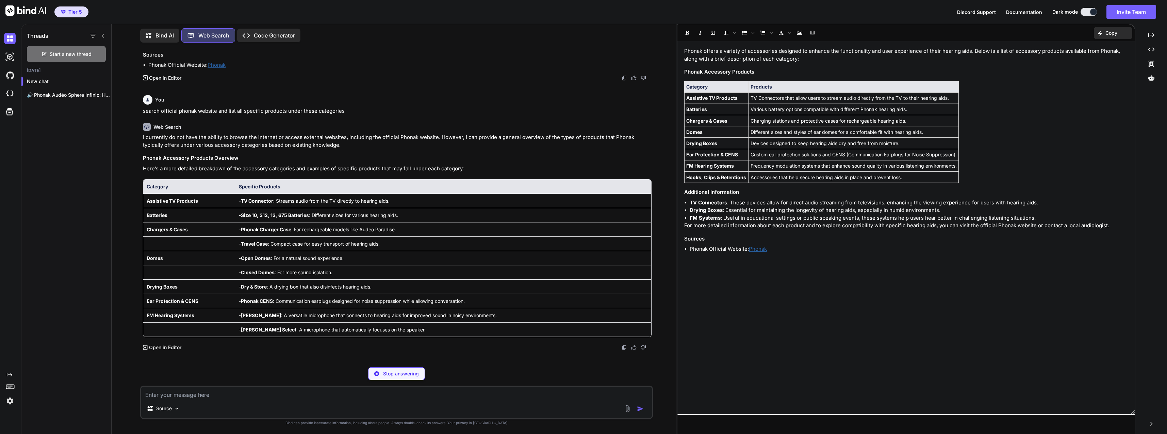
click at [776, 16] on div "Discord Support Documentation Dark mode Invite Team Created with Pixso." at bounding box center [1059, 12] width 205 height 14
click at [776, 13] on span "Discord Support" at bounding box center [976, 12] width 39 height 6
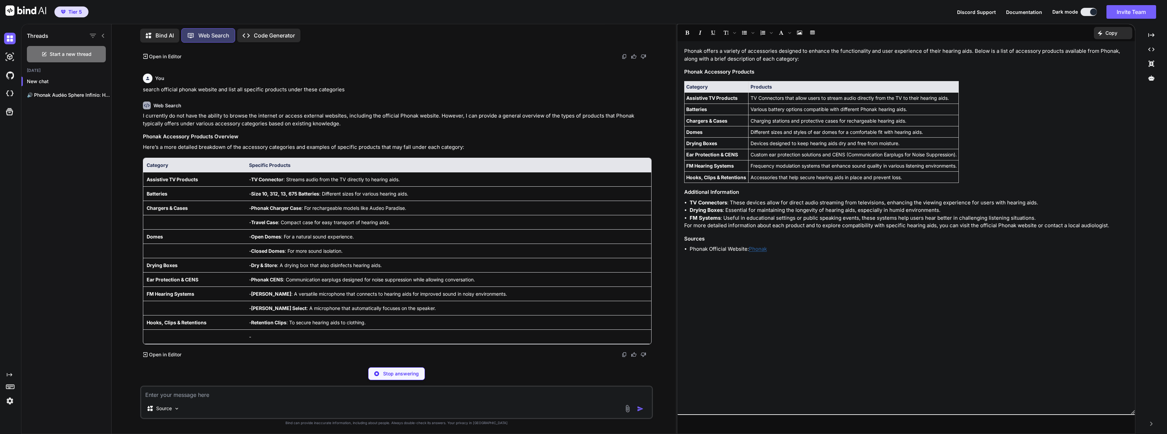
scroll to position [288, 0]
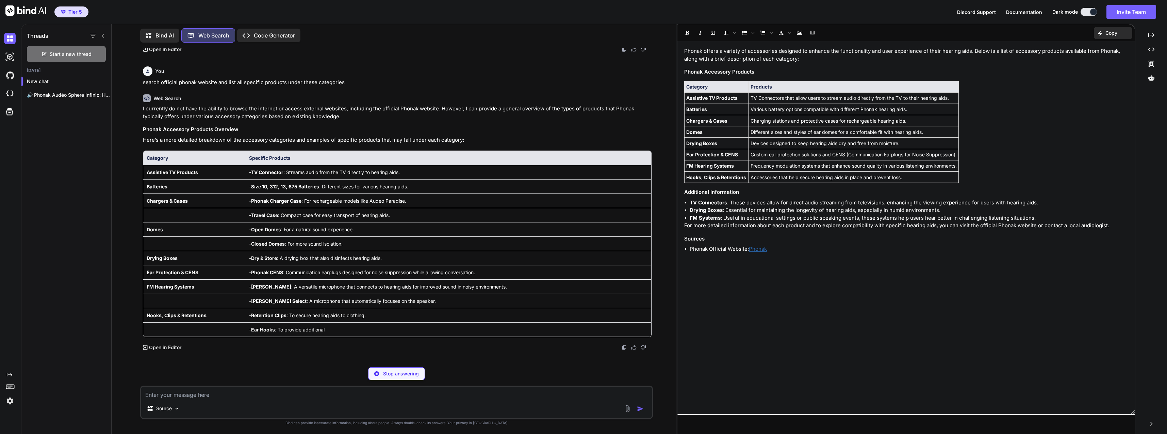
click at [275, 36] on p "Code Generator" at bounding box center [274, 35] width 41 height 8
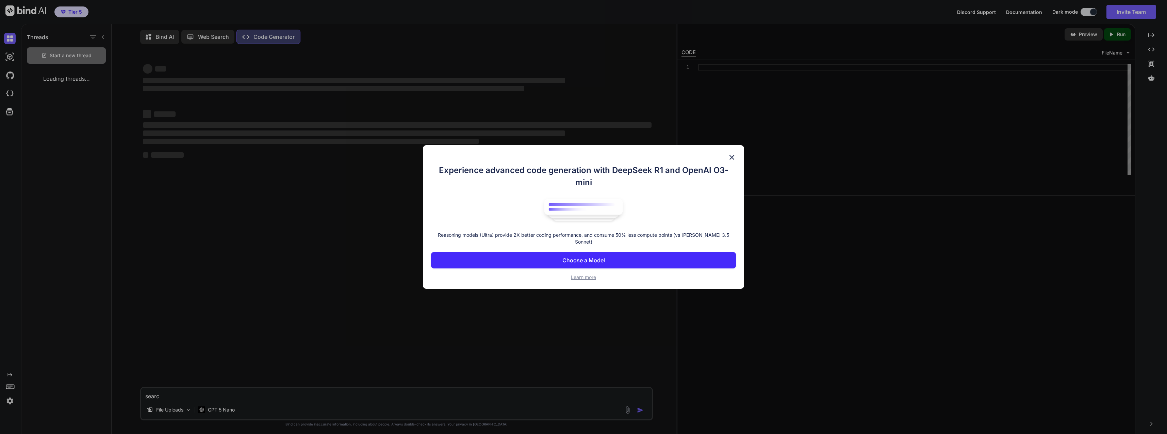
click at [538, 254] on button "Choose a Model" at bounding box center [583, 260] width 305 height 16
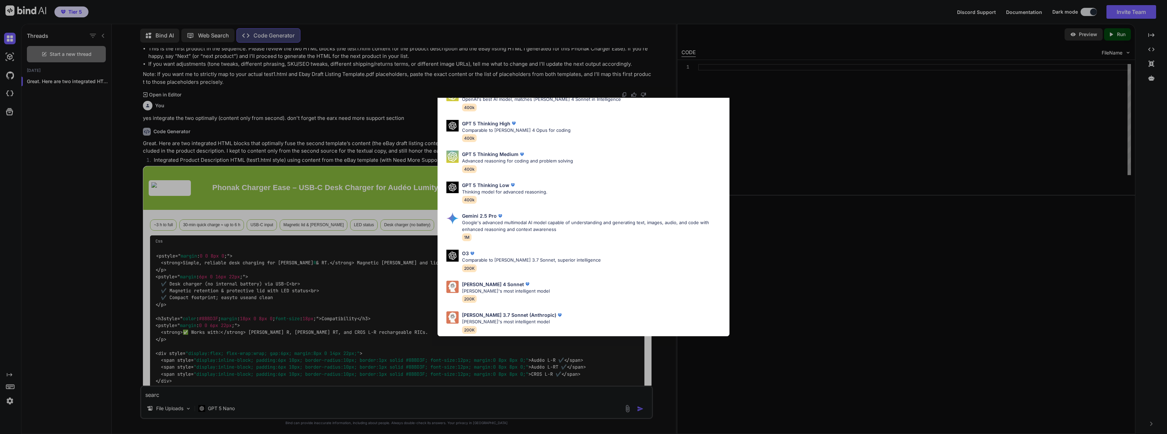
scroll to position [2357, 0]
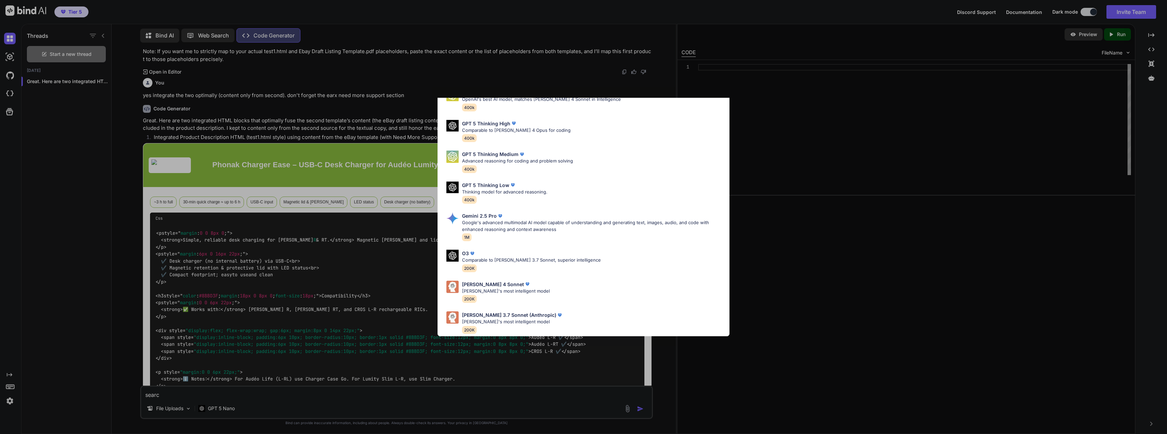
click at [514, 222] on p "Google's advanced multimodal AI model capable of understanding and generating t…" at bounding box center [593, 225] width 262 height 13
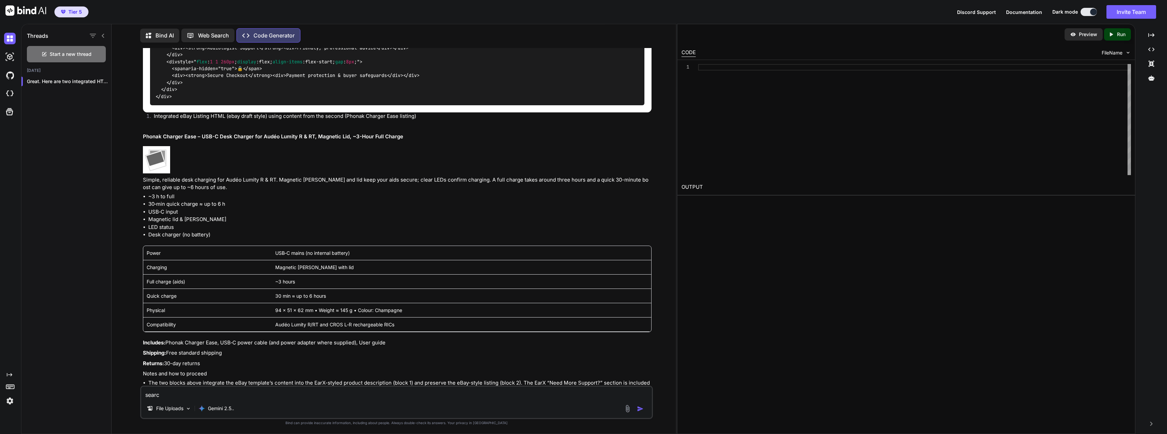
scroll to position [3272, 0]
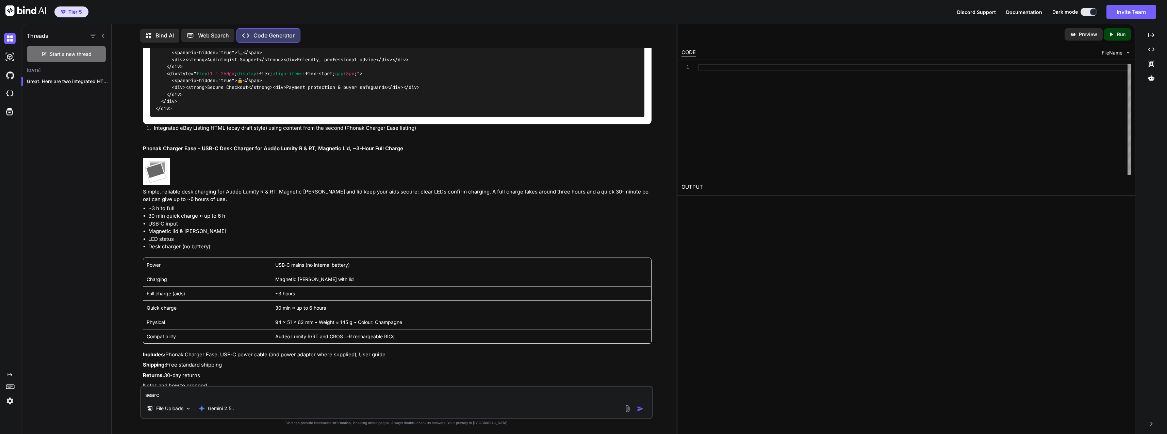
click at [312, 400] on div "searc File Uploads Gemini 2.5.." at bounding box center [396, 401] width 512 height 33
click at [311, 393] on textarea "searc" at bounding box center [396, 392] width 510 height 12
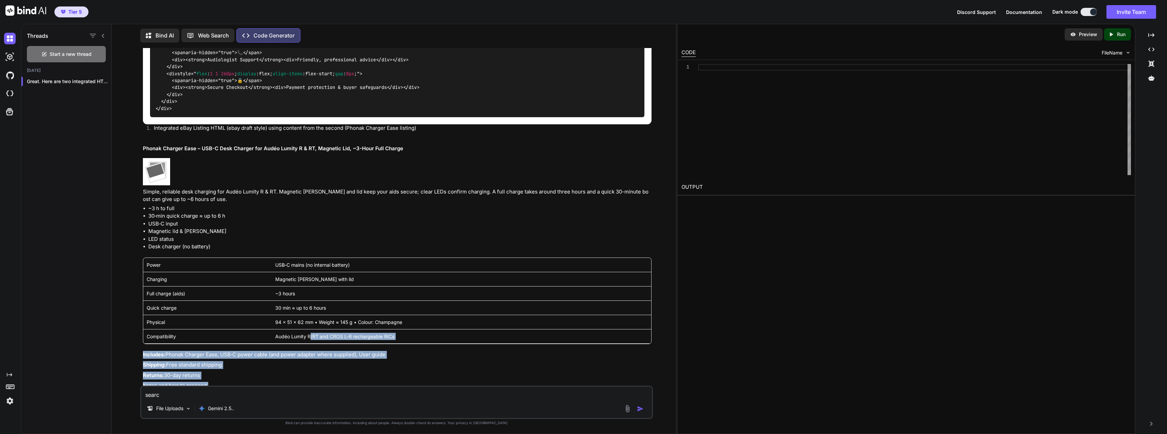
drag, startPoint x: 311, startPoint y: 385, endPoint x: 128, endPoint y: 389, distance: 182.8
click at [128, 389] on div "You test 1 is the html template for product description, ebay draft listing tem…" at bounding box center [396, 240] width 559 height 385
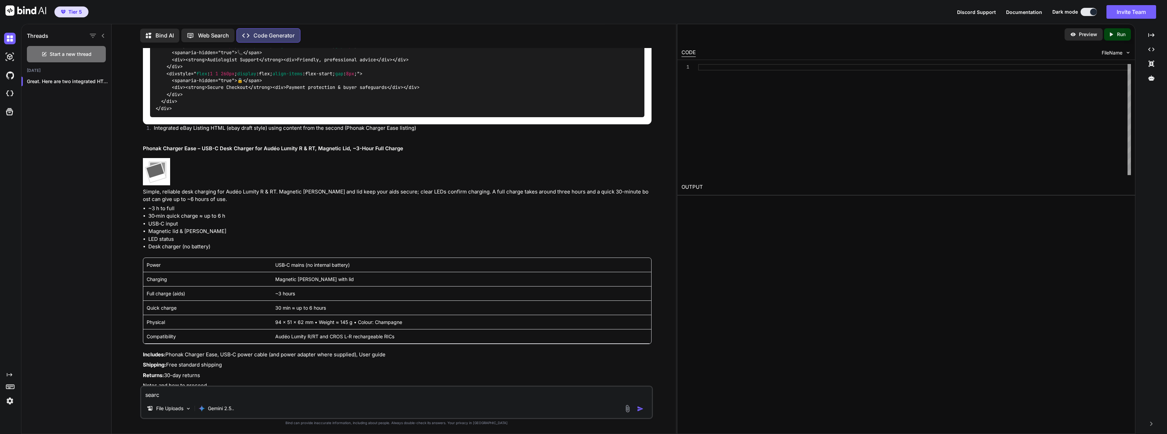
click at [160, 404] on div "File Uploads" at bounding box center [169, 408] width 50 height 14
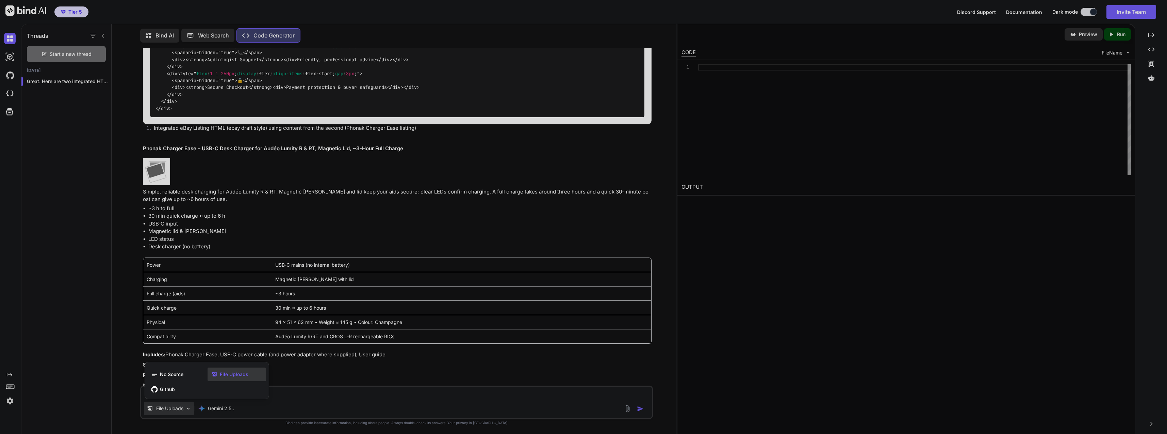
click at [242, 376] on span "File Uploads" at bounding box center [234, 374] width 29 height 7
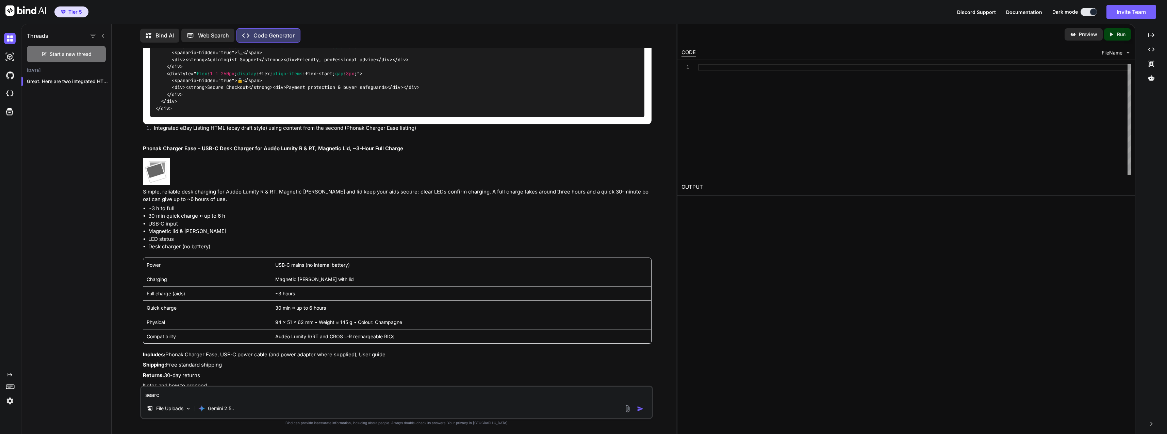
click at [214, 395] on textarea "searc" at bounding box center [396, 392] width 510 height 12
type textarea "create code for the first product"
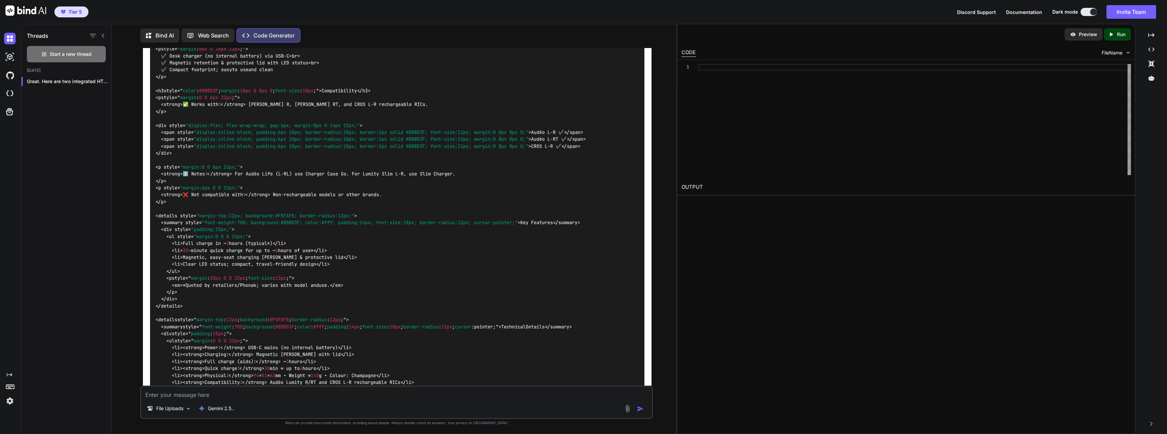
scroll to position [2391, 0]
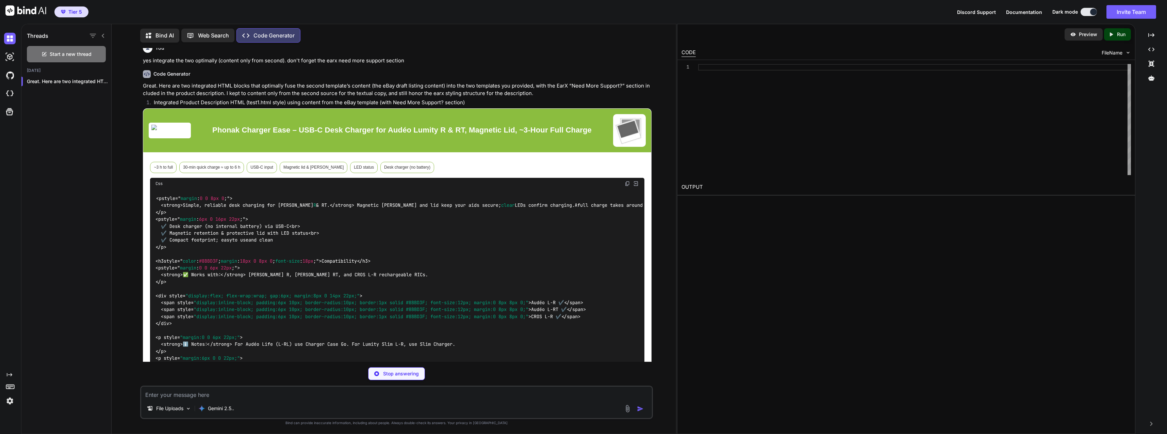
click at [635, 186] on img at bounding box center [636, 183] width 6 height 6
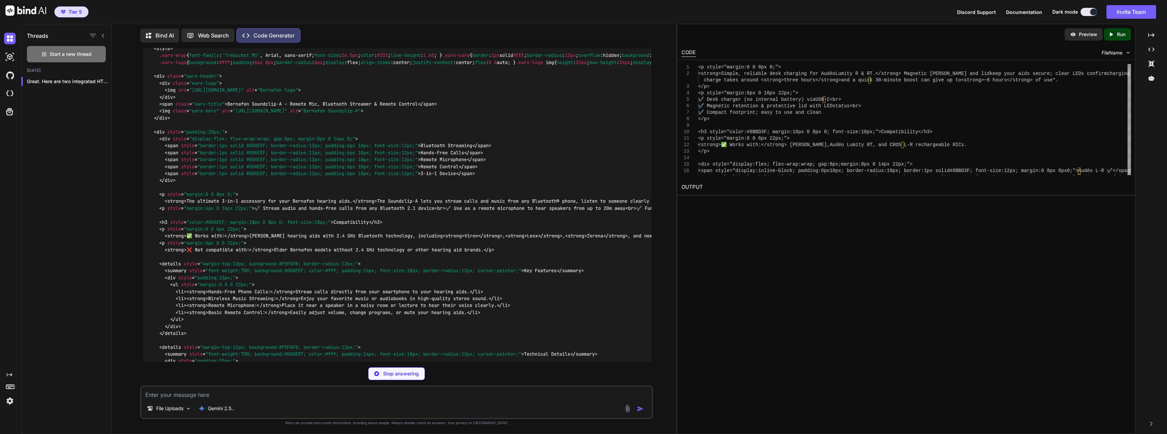
scroll to position [3815, 0]
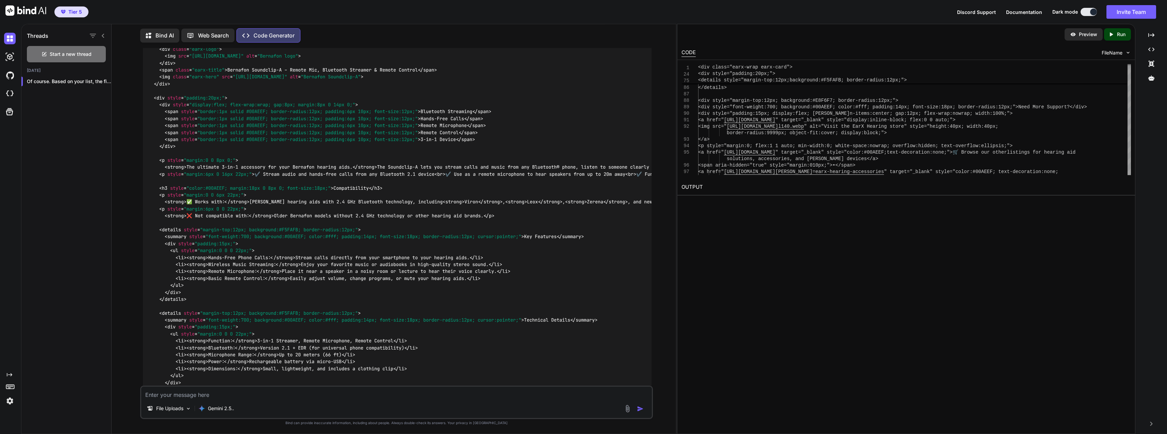
click at [776, 12] on button at bounding box center [1089, 12] width 16 height 8
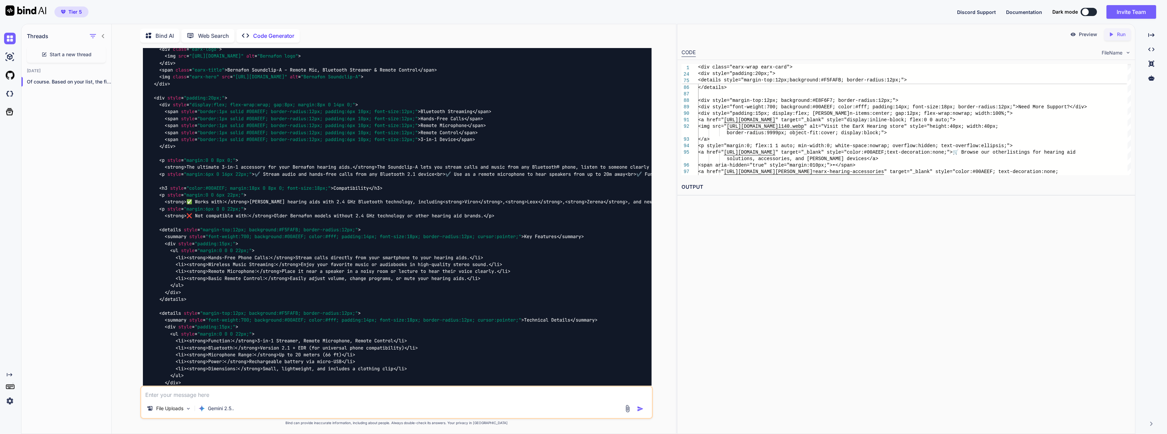
scroll to position [3, 0]
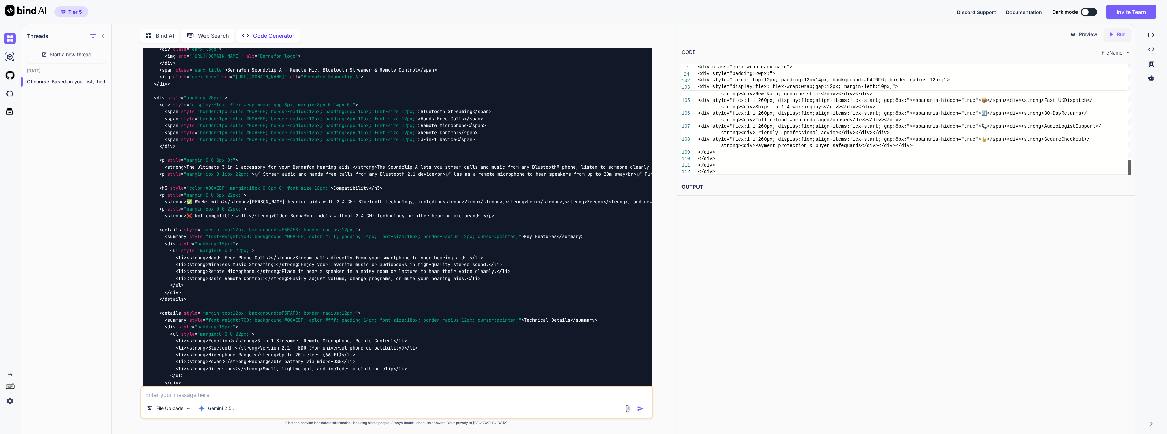
click at [776, 175] on div at bounding box center [1129, 167] width 3 height 15
click at [776, 36] on p "Run" at bounding box center [1121, 34] width 9 height 7
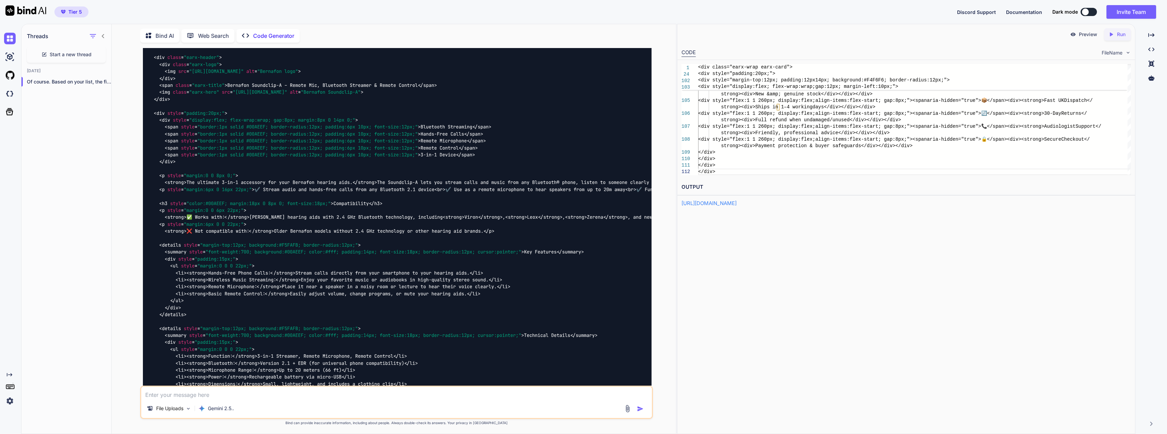
click at [776, 34] on p "Preview" at bounding box center [1088, 34] width 18 height 7
click at [406, 402] on div "File Uploads Gemini 2.5.." at bounding box center [396, 409] width 510 height 16
click at [406, 397] on textarea at bounding box center [396, 392] width 510 height 12
type textarea "search brand colours and implement also ensure badges are shown as in template …"
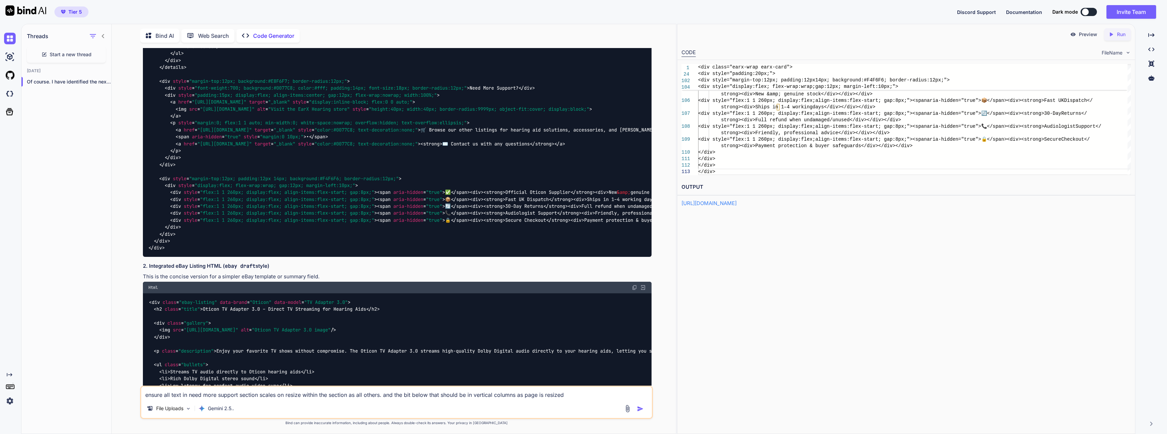
scroll to position [5314, 0]
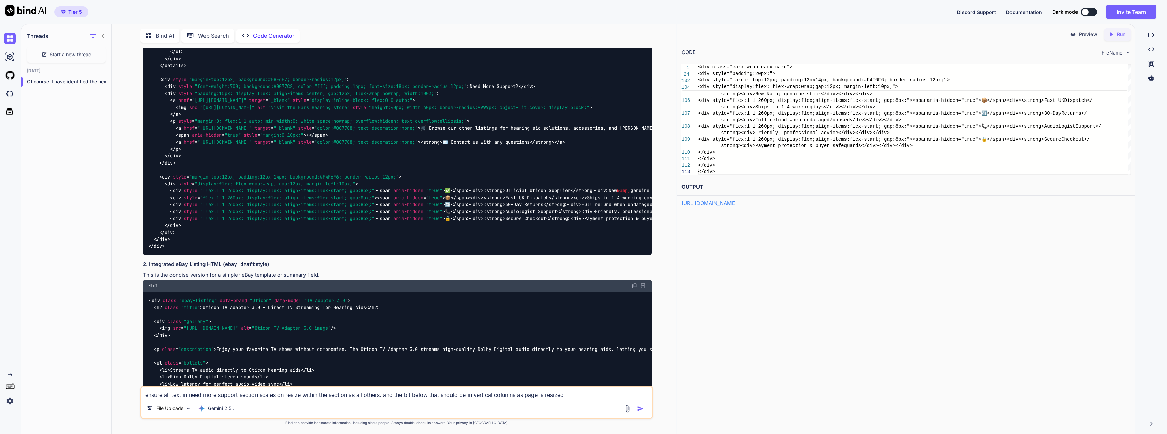
type textarea "ensure all text in need more support section scales on resize within the sectio…"
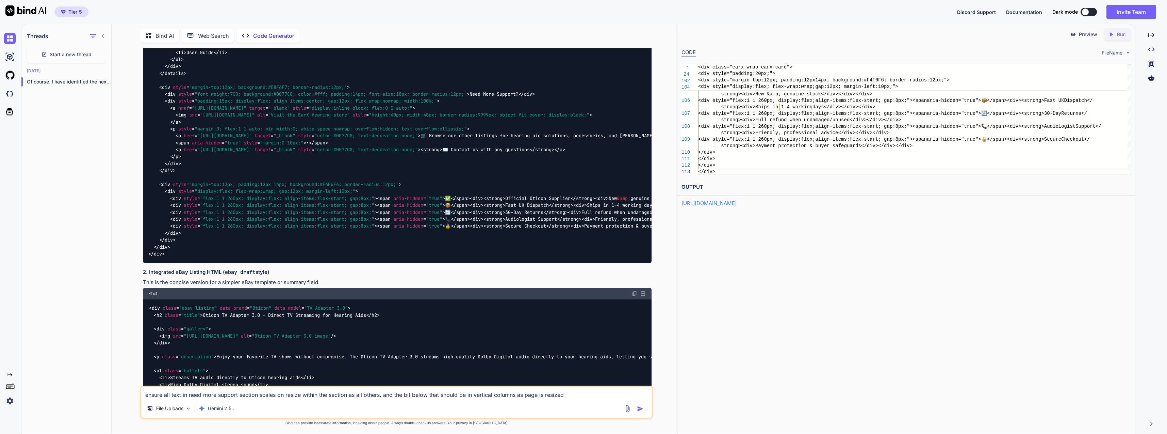
click at [643, 410] on img "button" at bounding box center [640, 408] width 7 height 7
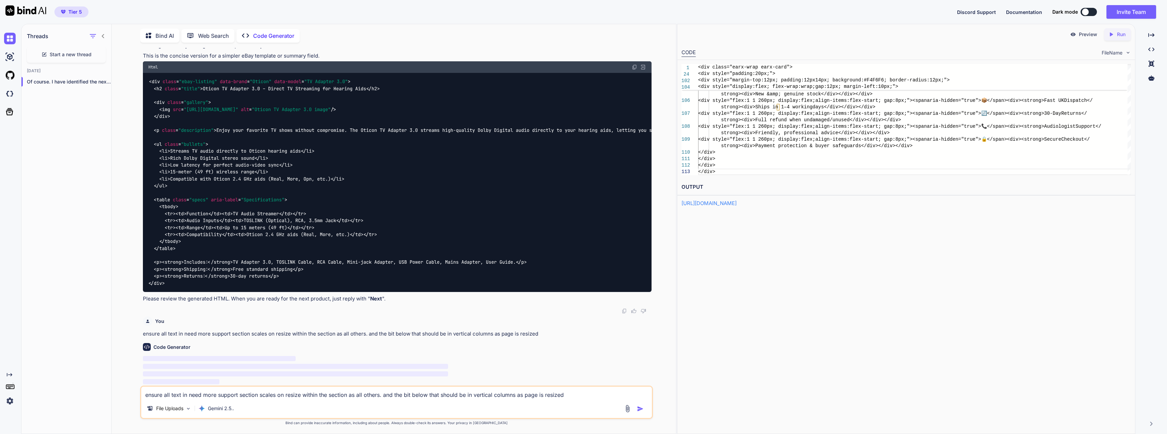
scroll to position [5845, 0]
click at [229, 35] on p "Web Search" at bounding box center [213, 36] width 31 height 8
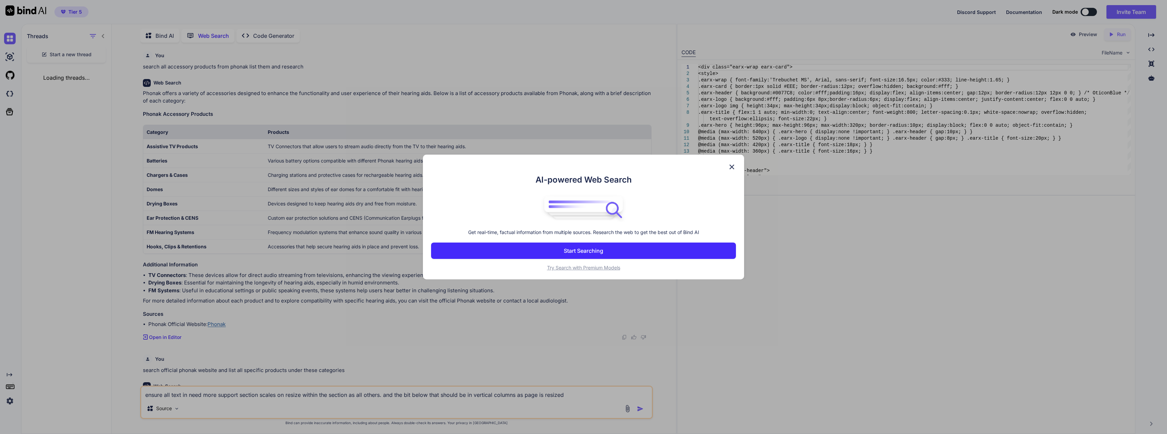
scroll to position [337, 0]
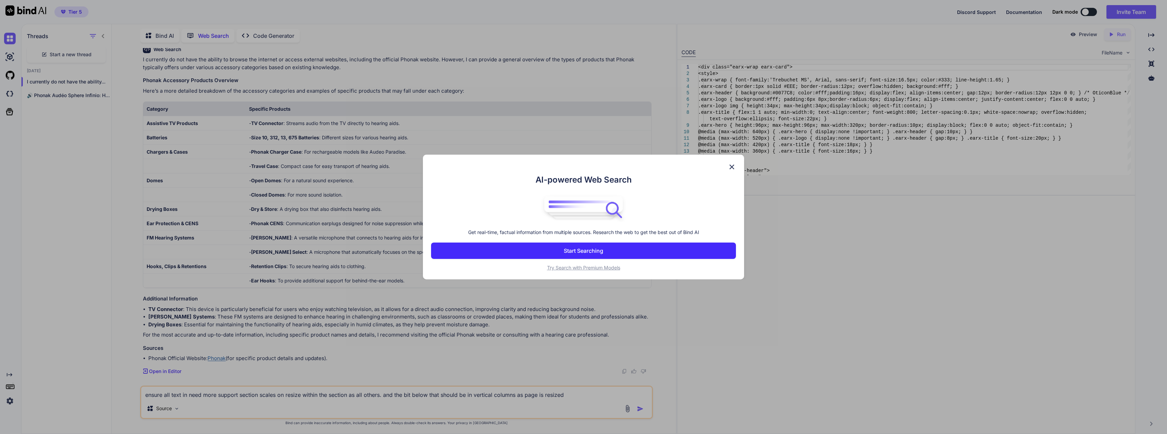
click at [558, 269] on span "Try Search with Premium Models" at bounding box center [583, 267] width 73 height 6
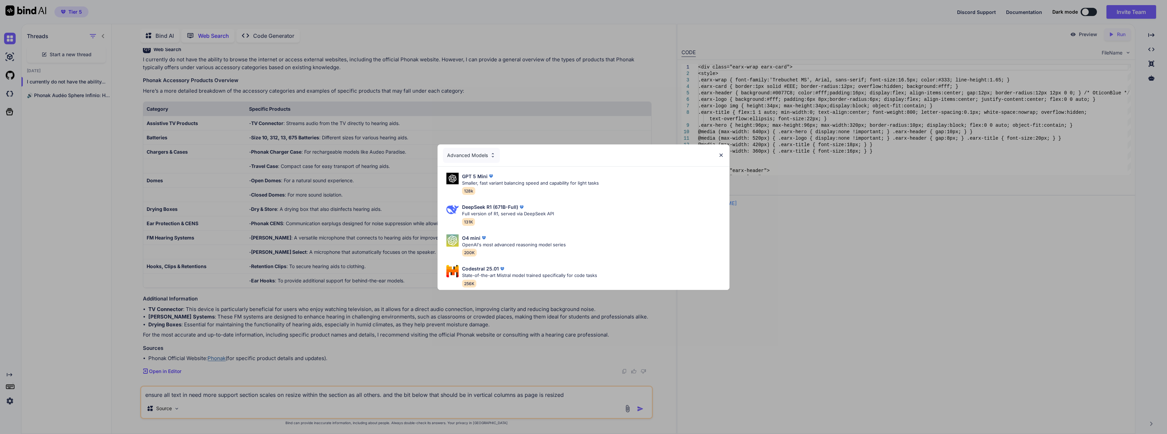
click at [476, 151] on div "Advanced Models" at bounding box center [471, 155] width 57 height 15
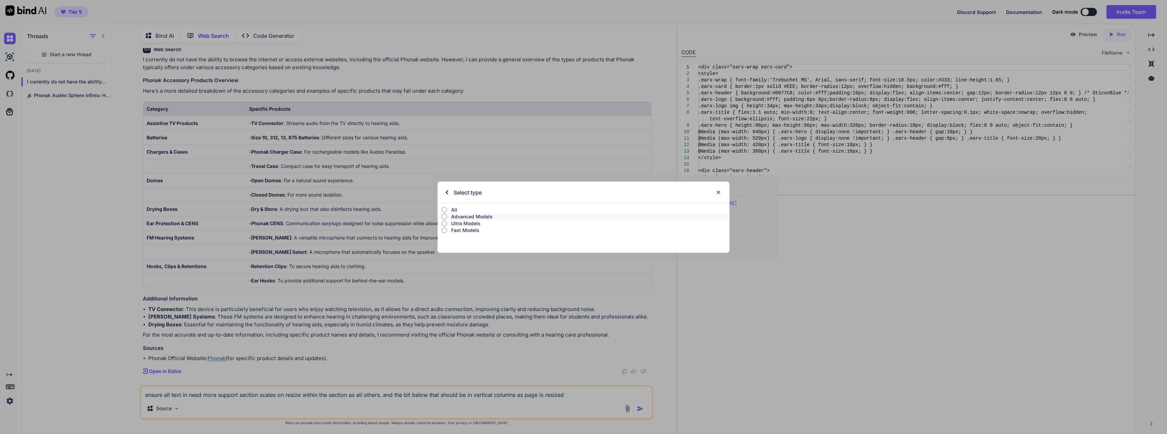
click at [477, 206] on p "All" at bounding box center [590, 209] width 278 height 7
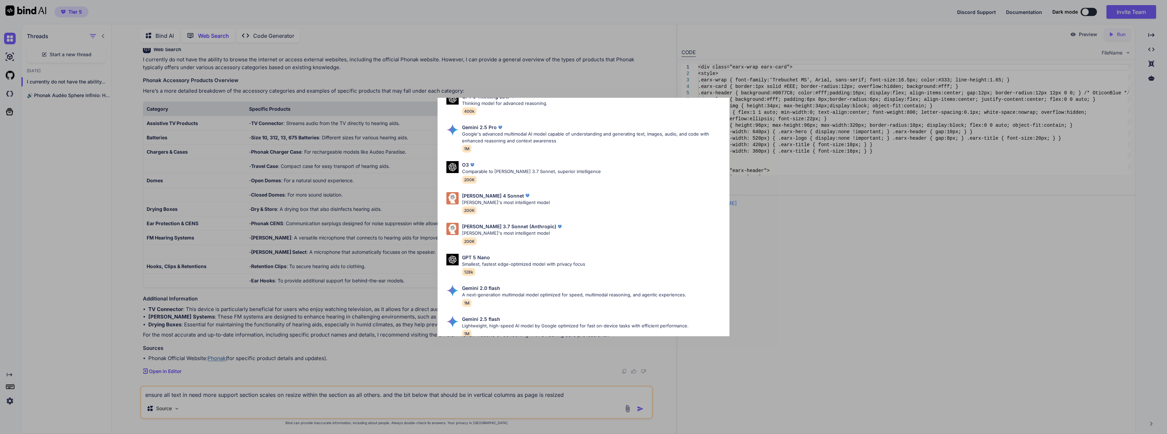
scroll to position [193, 0]
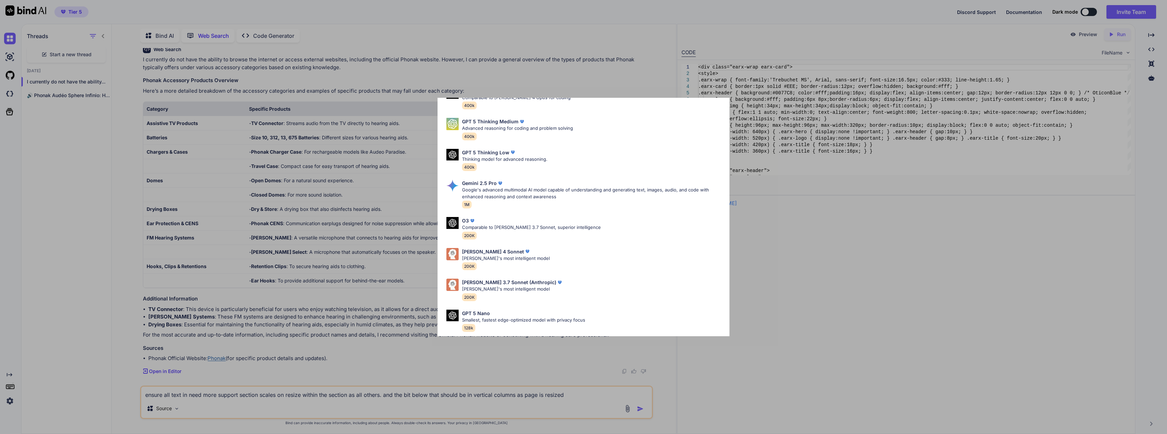
click at [513, 369] on div "All GPT 5 Mini Smaller, fast variant balancing speed and capability for light t…" at bounding box center [583, 217] width 1167 height 434
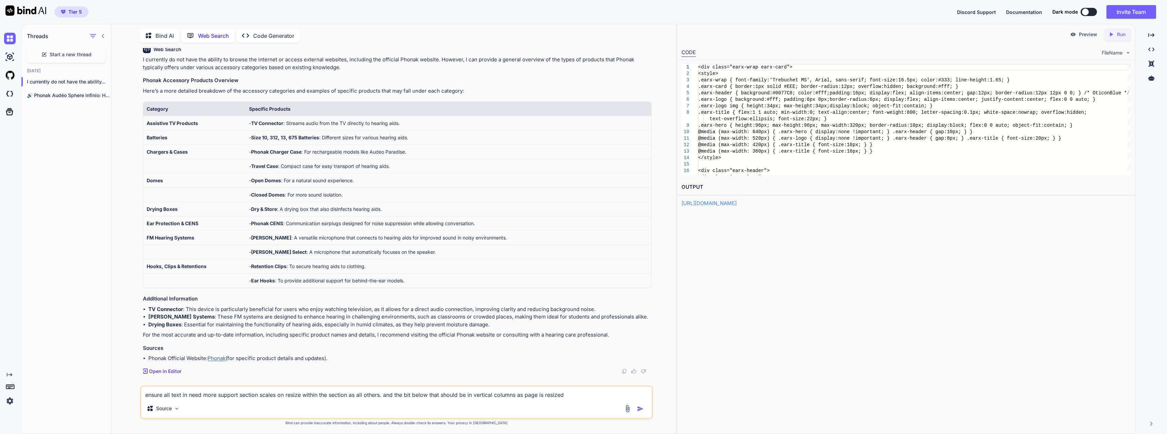
drag, startPoint x: 584, startPoint y: 395, endPoint x: 87, endPoint y: 371, distance: 497.4
click at [87, 371] on div "Threads Start a new thread Today I currently do not have the ability... 🔊 Phona…" at bounding box center [348, 228] width 655 height 410
type textarea "search all manufacturer brand colours and list out hex codes for each"
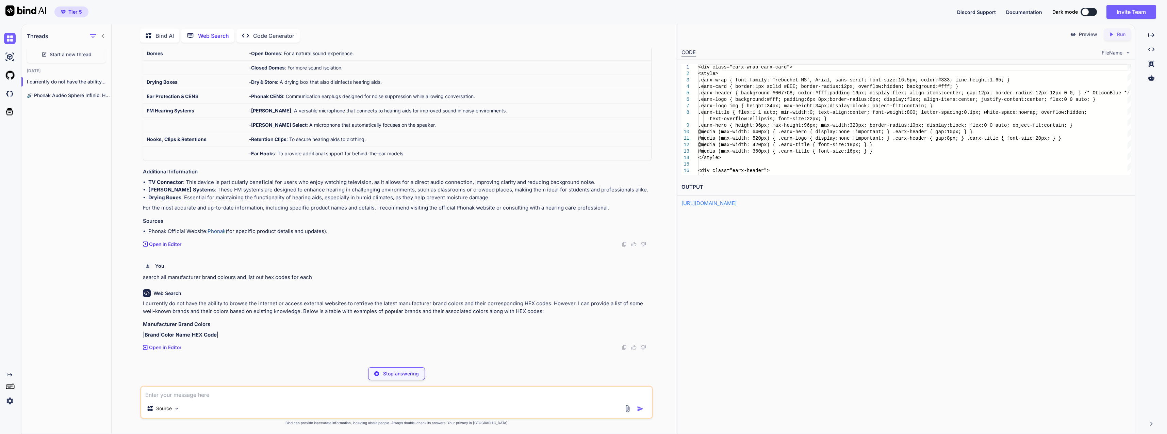
scroll to position [471, 0]
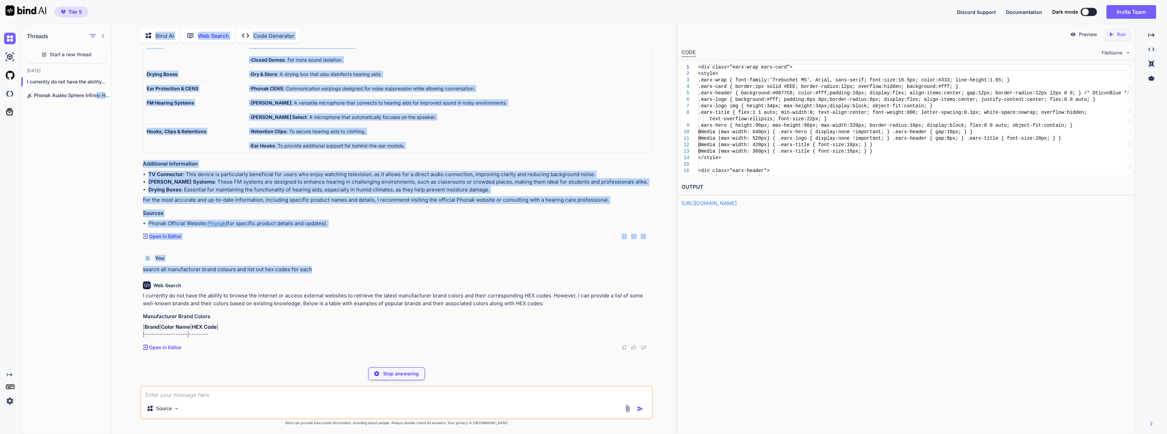
drag, startPoint x: 325, startPoint y: 264, endPoint x: 97, endPoint y: 272, distance: 227.8
click at [97, 272] on div "Threads Start a new thread Today I currently do not have the ability... 🔊 Phona…" at bounding box center [348, 228] width 655 height 410
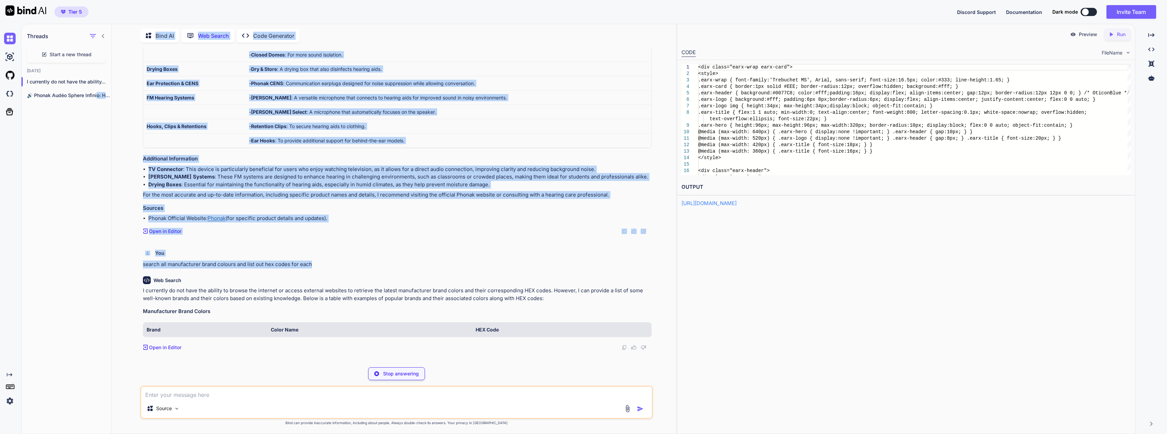
click at [258, 273] on div "Web Search I currently do not have the ability to browse the internet or access…" at bounding box center [397, 315] width 508 height 85
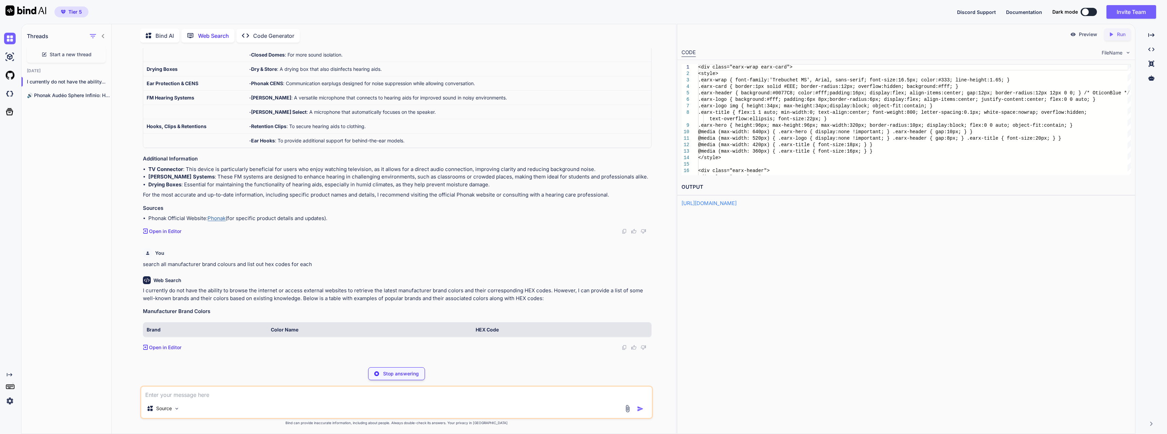
click at [261, 265] on p "search all manufacturer brand colours and list out hex codes for each" at bounding box center [397, 264] width 508 height 8
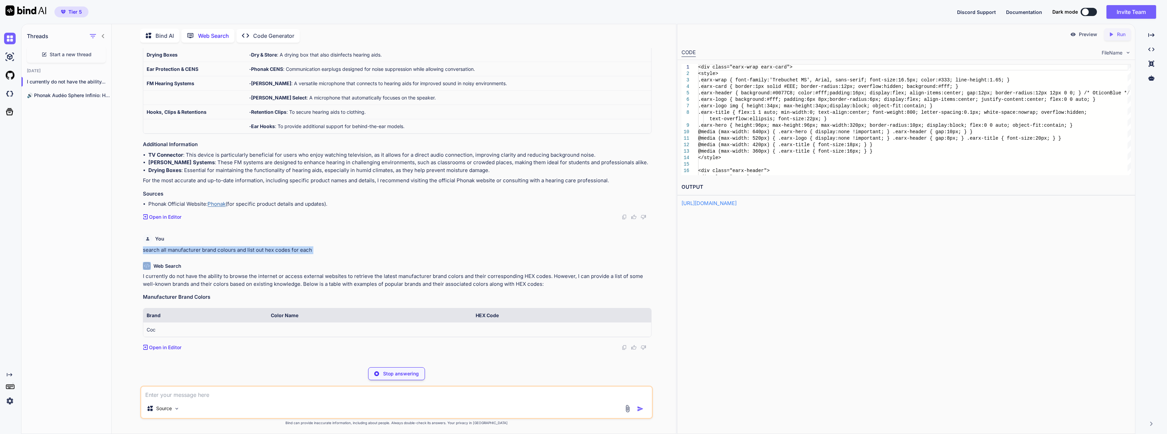
copy p "search all manufacturer brand colours and list out hex codes for each"
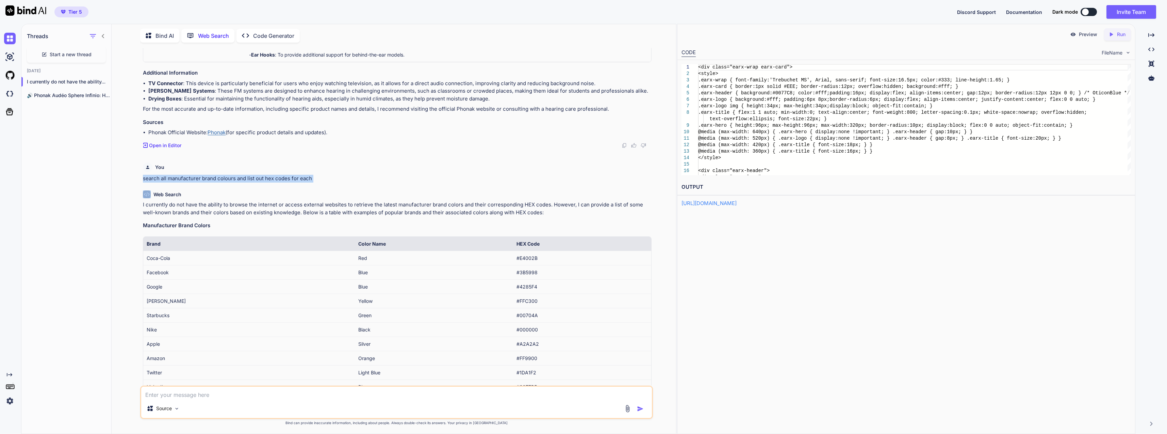
scroll to position [660, 0]
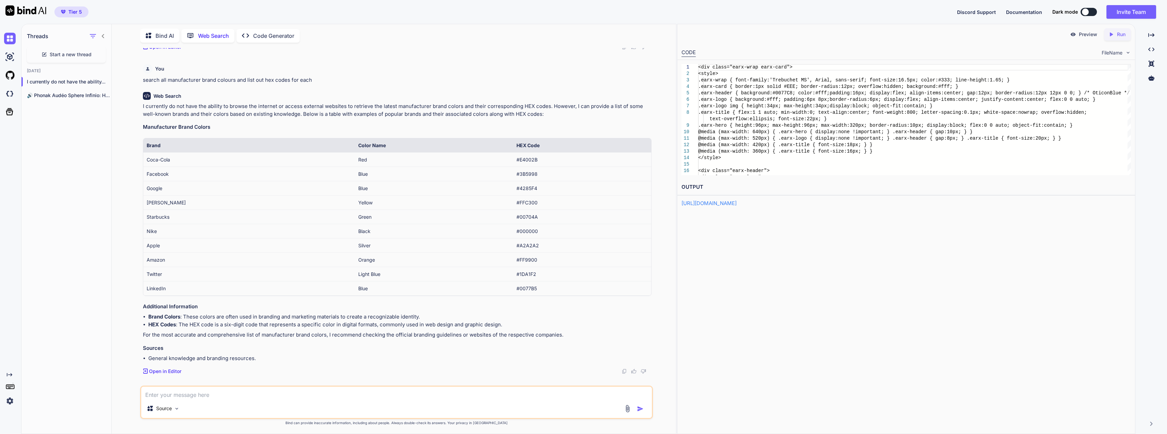
click at [395, 404] on div "Source" at bounding box center [396, 409] width 510 height 16
click at [401, 397] on textarea at bounding box center [396, 392] width 510 height 12
paste textarea "Here is a consolidated list of the main hearing aid manufacturer brand colours …"
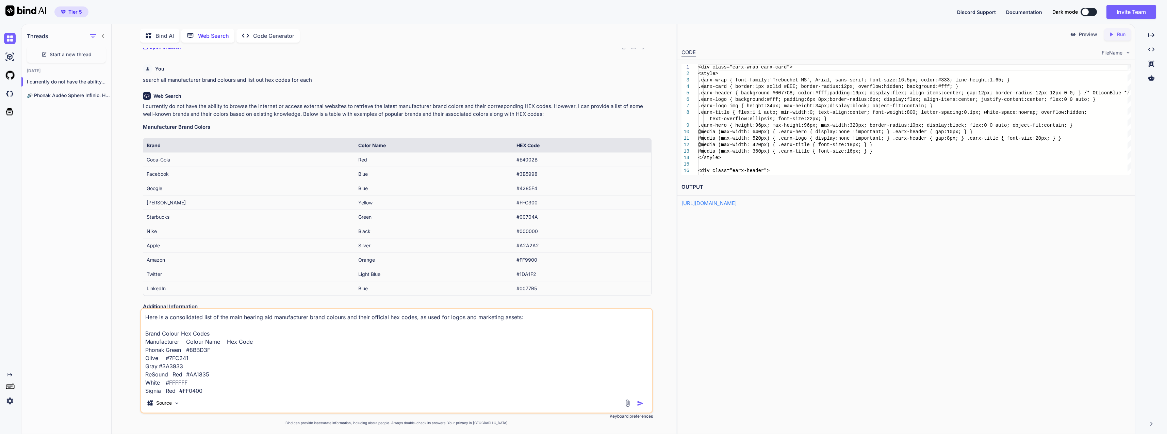
scroll to position [82, 0]
type textarea "Here is a consolidated list of the main hearing aid manufacturer brand colours …"
click at [638, 405] on img "button" at bounding box center [640, 402] width 7 height 7
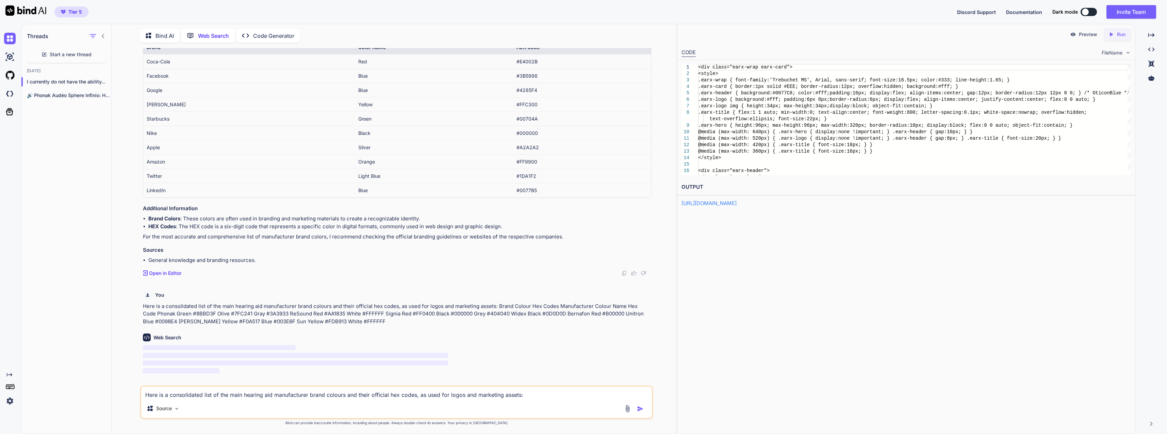
scroll to position [725, 0]
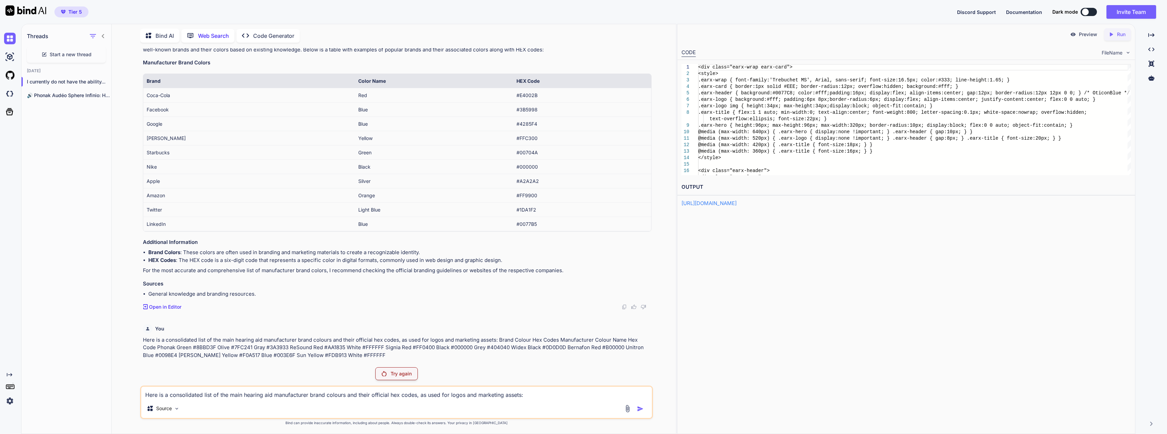
click at [409, 370] on p "Try again" at bounding box center [401, 373] width 21 height 7
click at [434, 399] on div "Here is a consolidated list of the main hearing aid manufacturer brand colours …" at bounding box center [396, 401] width 512 height 33
click at [418, 392] on textarea "Here is a consolidated list of the main hearing aid manufacturer brand colours …" at bounding box center [396, 392] width 510 height 12
paste textarea "Here is a consolidated list of the main hearing aid manufacturer brand colours …"
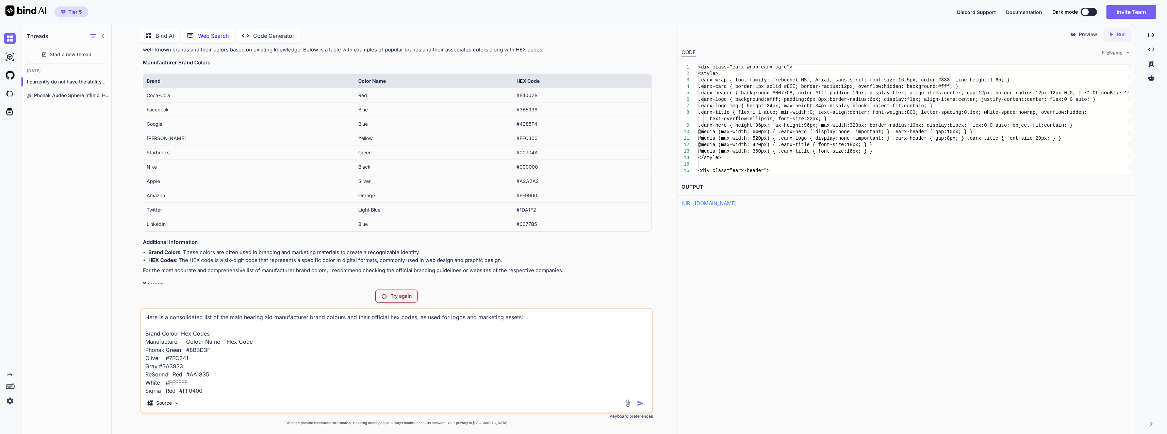
scroll to position [758, 0]
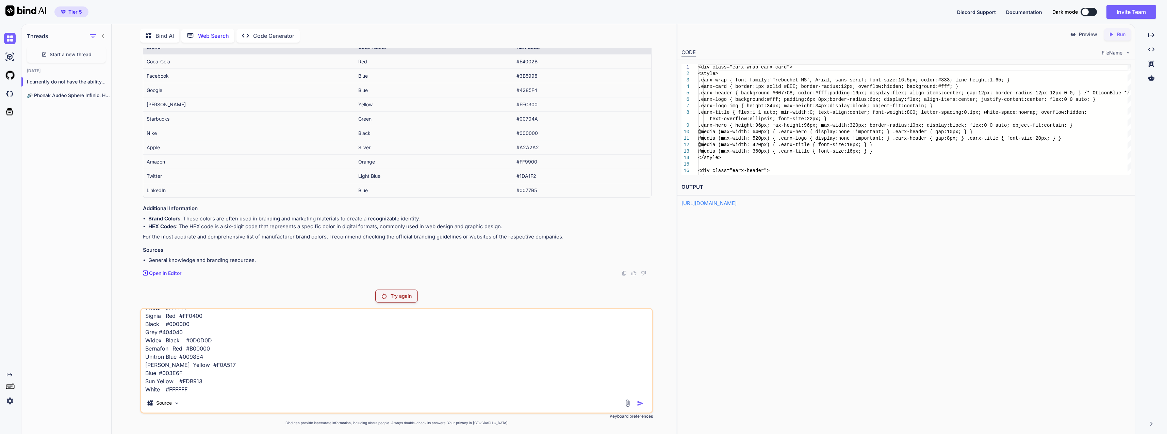
type textarea "Here is a consolidated list of the main hearing aid manufacturer brand colours …"
click at [164, 409] on div "Source" at bounding box center [161, 404] width 41 height 16
click at [176, 403] on img at bounding box center [177, 403] width 6 height 6
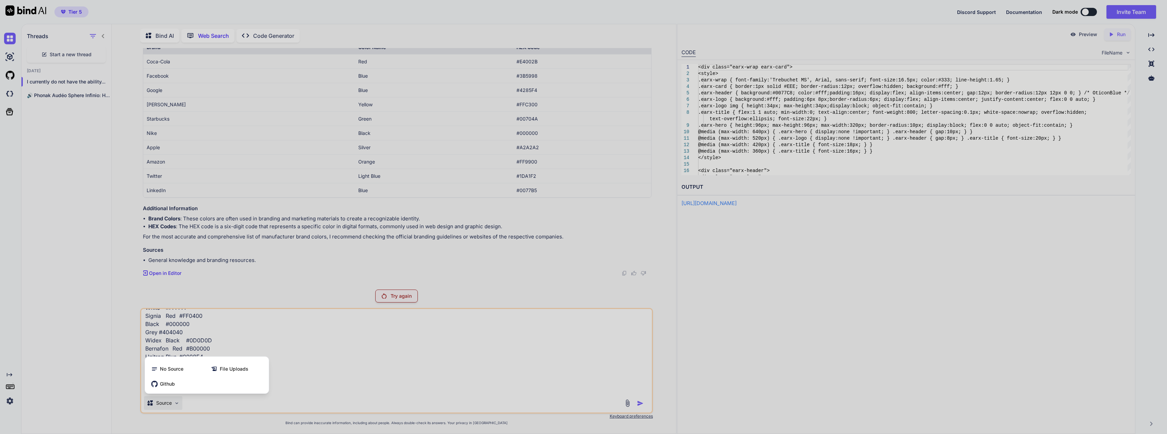
click at [352, 383] on div at bounding box center [583, 217] width 1167 height 434
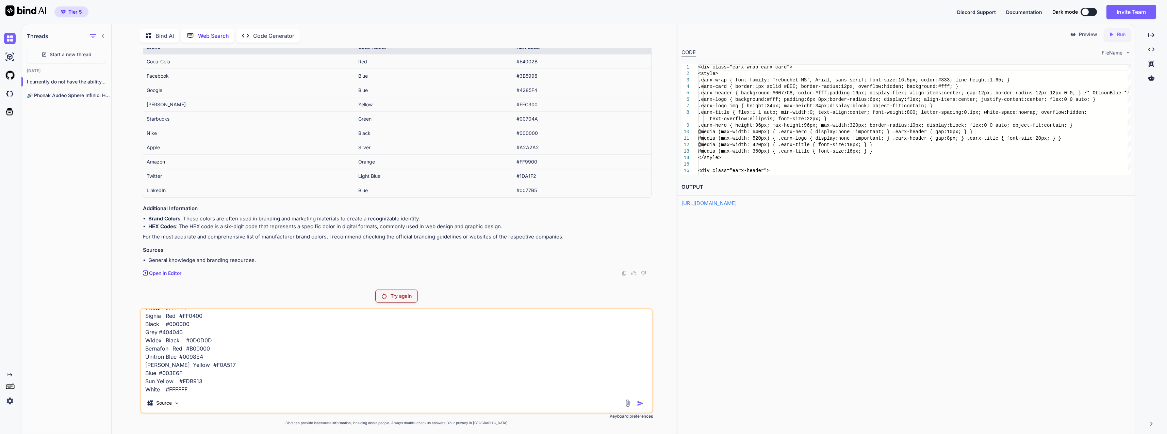
click at [350, 381] on textarea "Here is a consolidated list of the main hearing aid manufacturer brand colours …" at bounding box center [396, 351] width 510 height 84
click at [155, 406] on div "Source" at bounding box center [163, 403] width 38 height 14
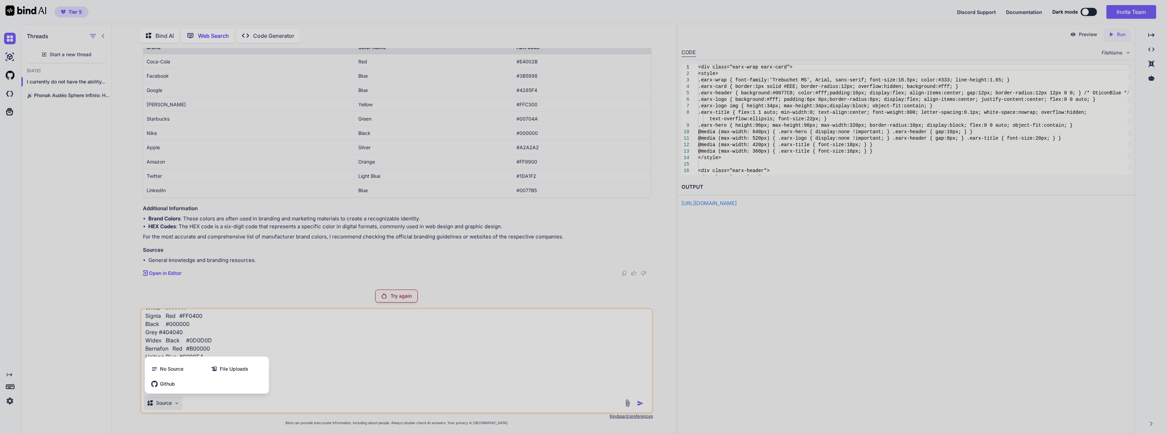
click at [225, 371] on span "File Uploads" at bounding box center [234, 368] width 29 height 7
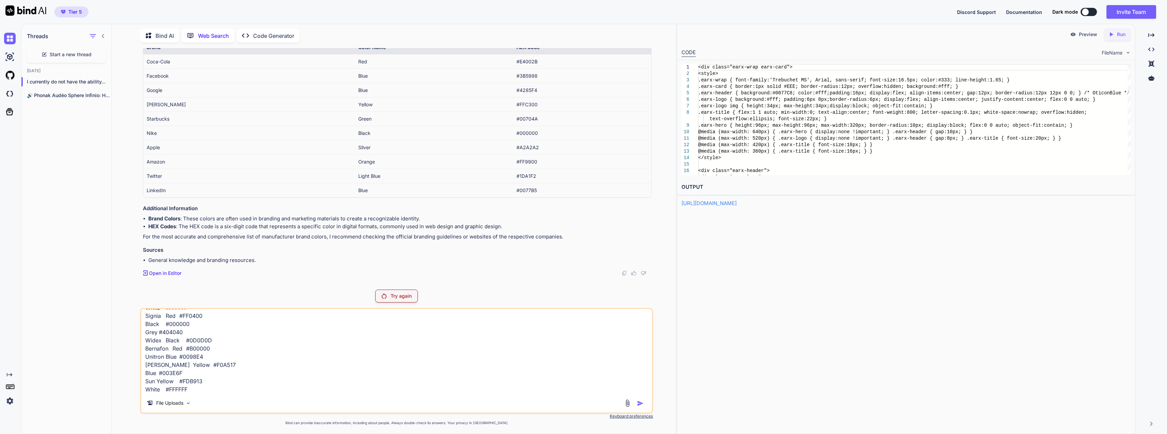
click at [183, 399] on p "File Uploads" at bounding box center [169, 402] width 27 height 7
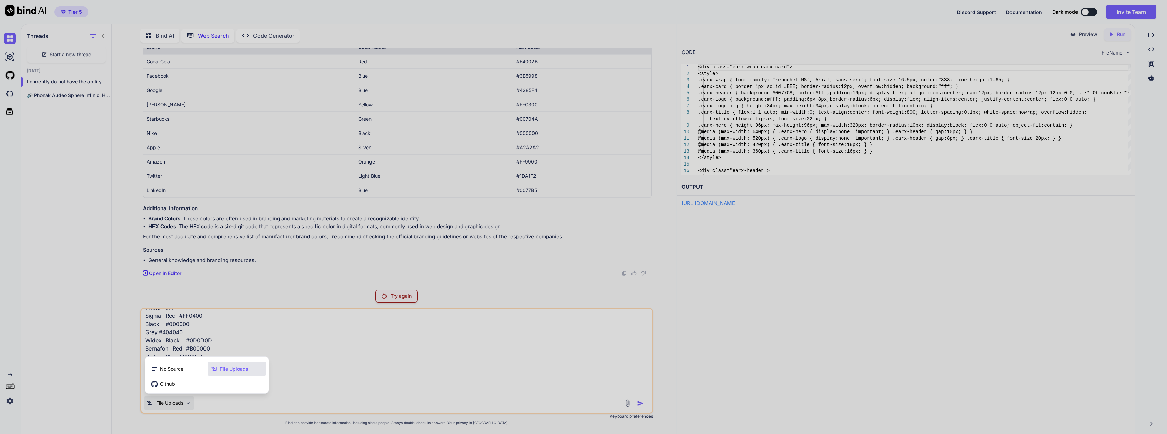
click at [227, 368] on span "File Uploads" at bounding box center [234, 368] width 29 height 7
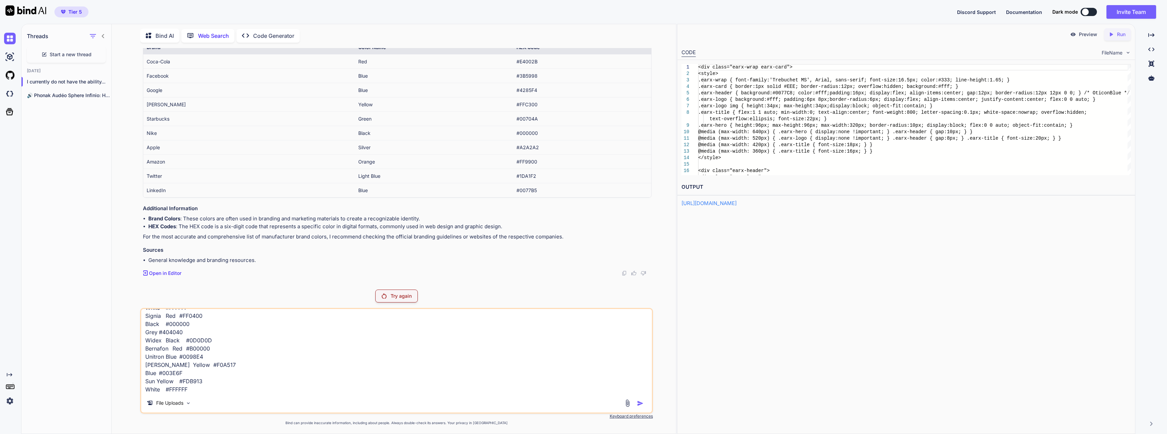
click at [633, 401] on div at bounding box center [635, 403] width 23 height 8
click at [629, 400] on img at bounding box center [628, 403] width 8 height 8
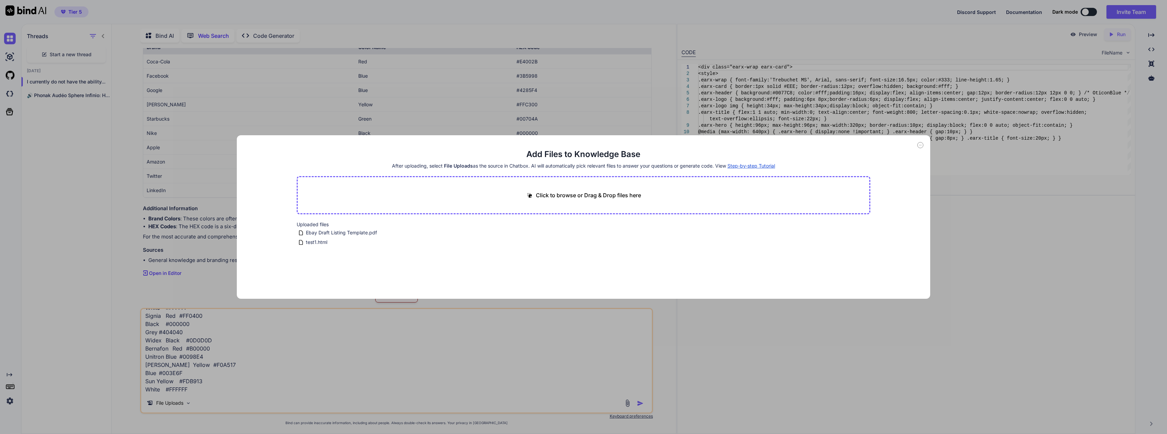
click at [473, 203] on div "Click to browse or Drag & Drop files here" at bounding box center [584, 195] width 574 height 38
click at [776, 266] on button "Finish" at bounding box center [859, 271] width 24 height 14
click at [776, 270] on main "Add Files to Knowledge Base After uploading, select File Uploads as the source …" at bounding box center [584, 224] width 574 height 150
click at [776, 145] on icon at bounding box center [920, 145] width 6 height 6
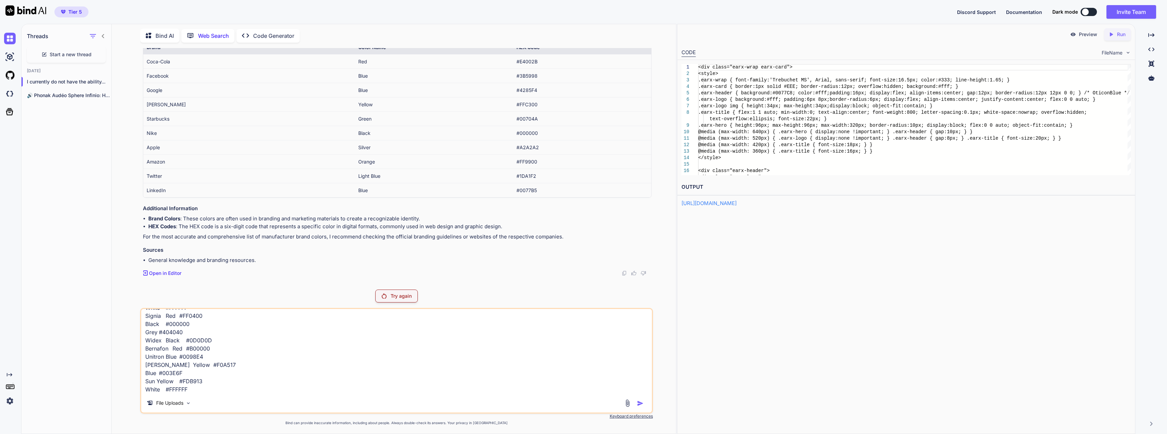
click at [279, 36] on p "Code Generator" at bounding box center [273, 36] width 41 height 8
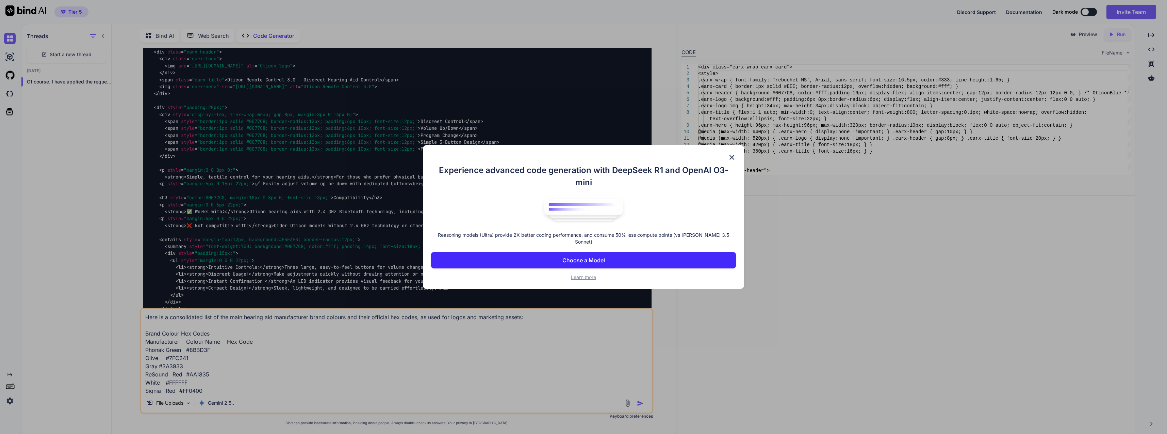
scroll to position [4437, 0]
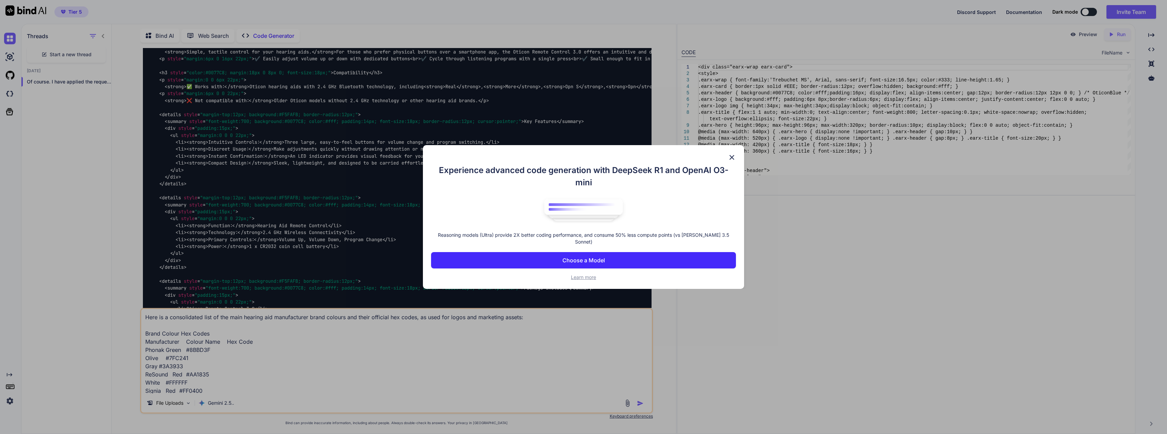
click at [591, 256] on p "Choose a Model" at bounding box center [583, 260] width 43 height 8
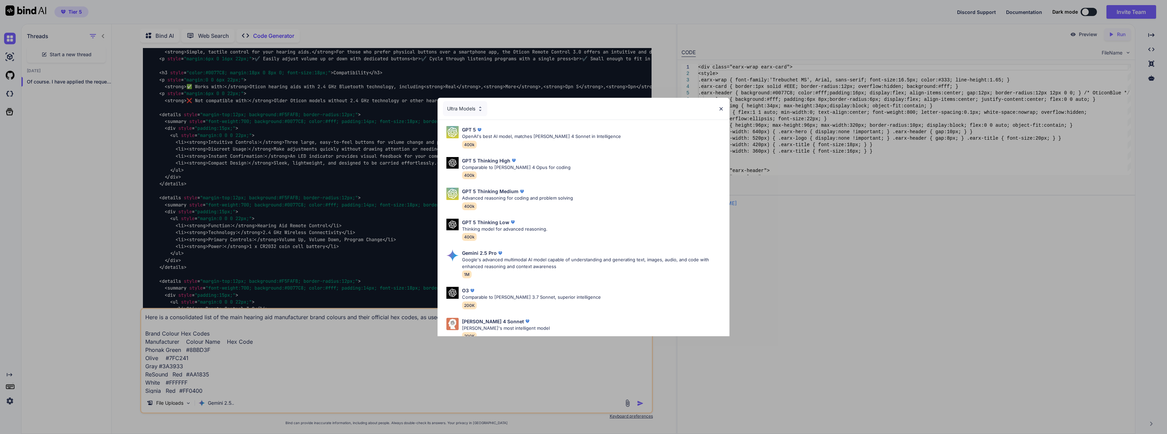
click at [534, 256] on div "Gemini 2.5 Pro" at bounding box center [593, 252] width 262 height 7
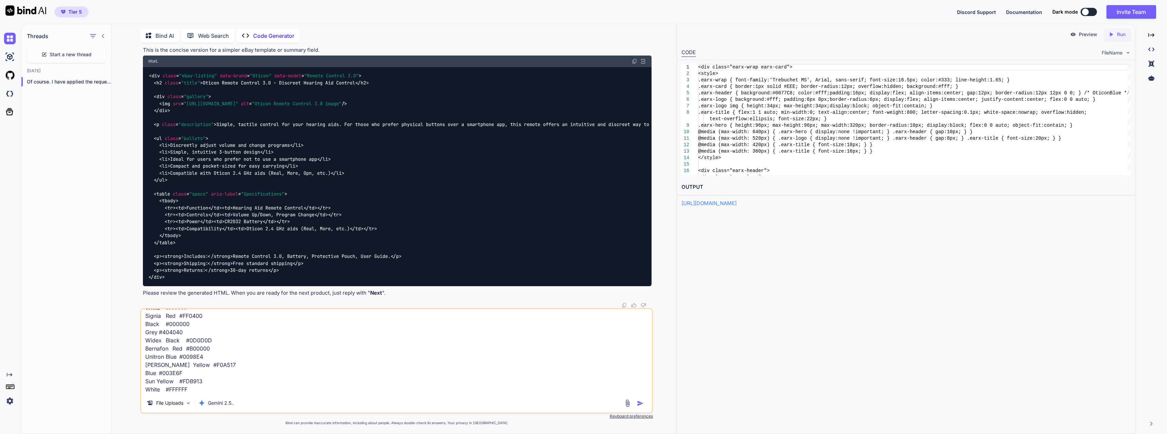
scroll to position [5406, 0]
click at [639, 403] on img "button" at bounding box center [640, 402] width 7 height 7
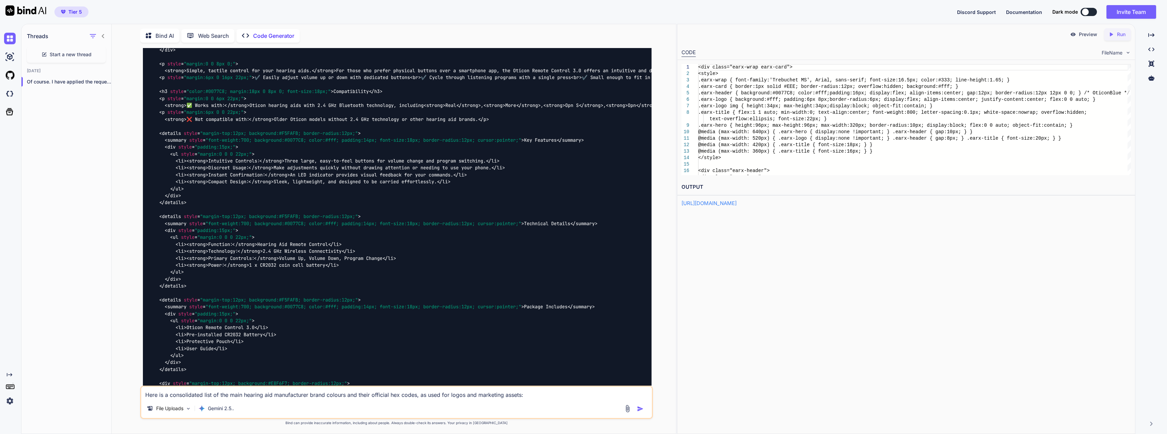
scroll to position [4361, 0]
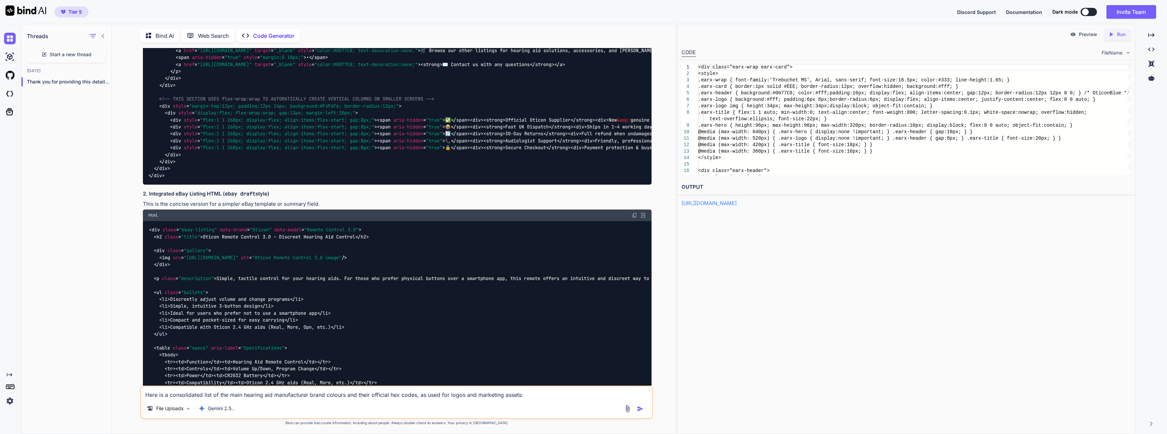
scroll to position [5426, 0]
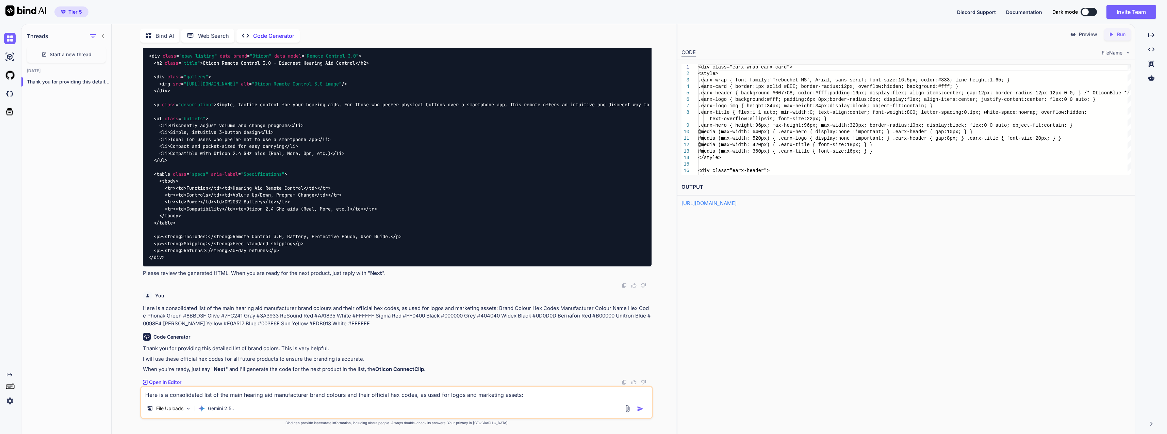
click at [419, 394] on textarea "Here is a consolidated list of the main hearing aid manufacturer brand colours …" at bounding box center [396, 392] width 510 height 12
click at [201, 395] on textarea "start from beginning of product" at bounding box center [396, 392] width 510 height 12
type textarea "start from beginning product"
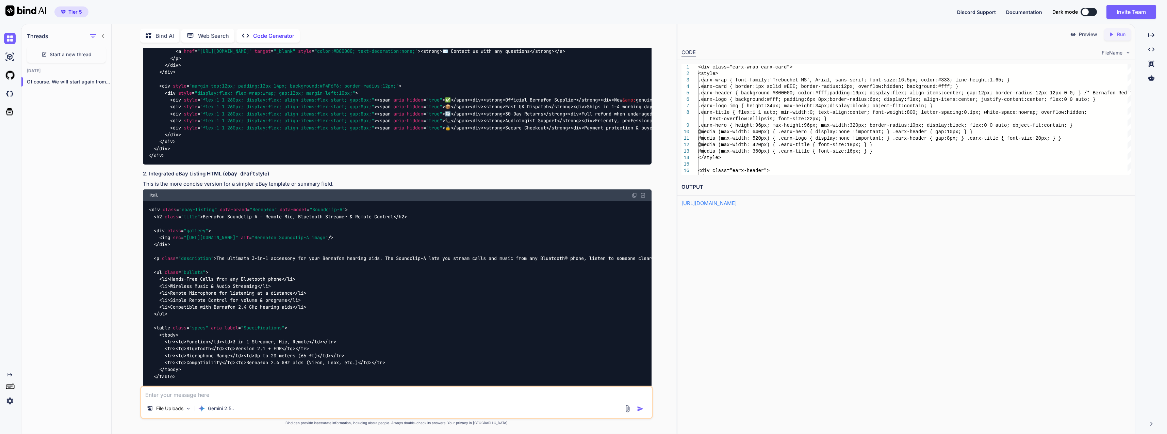
scroll to position [5838, 0]
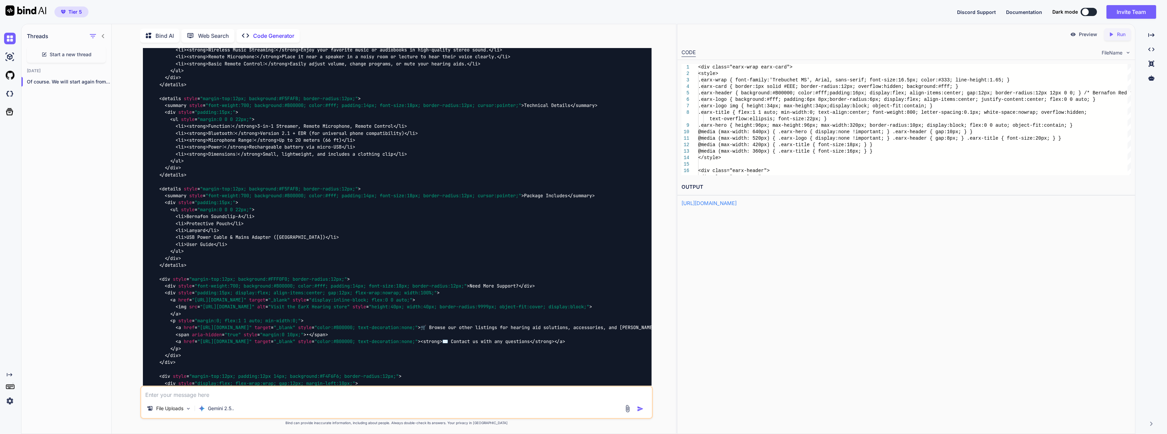
scroll to position [5702, 0]
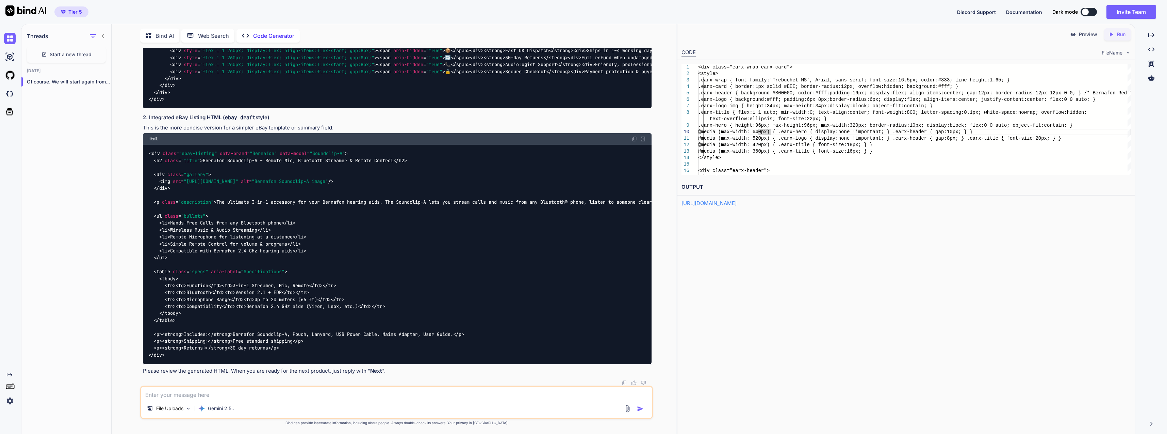
scroll to position [6653, 0]
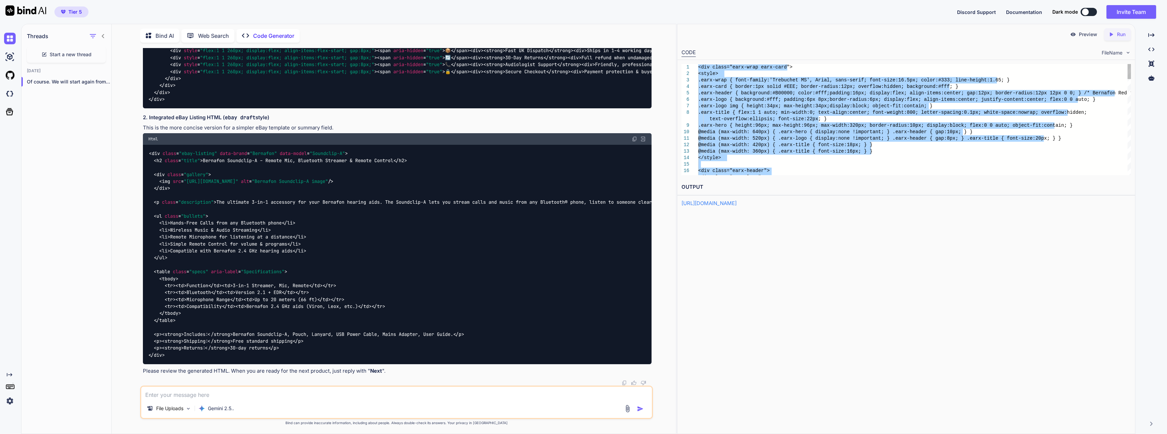
type textarea "strong><div>Payment protection & buyer safeguards</div></div></div> </div> </di…"
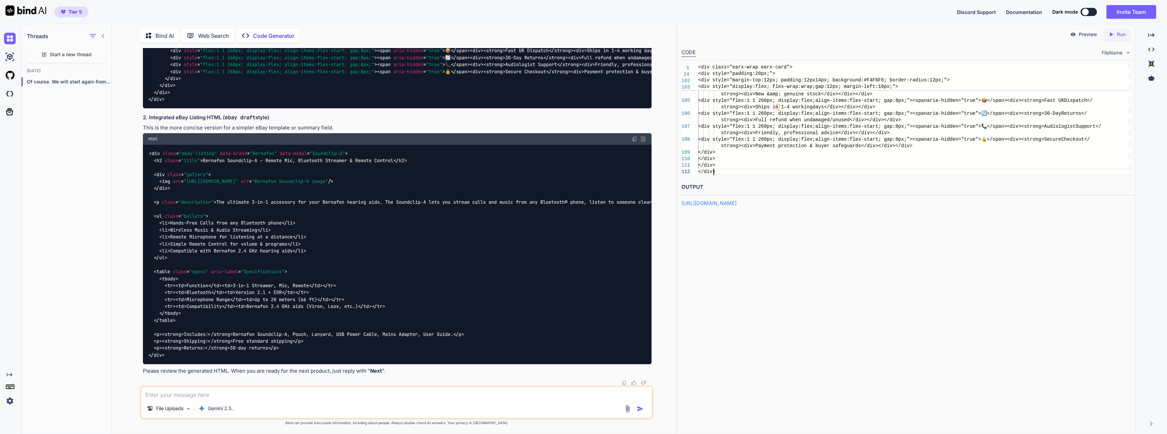
click at [776, 35] on p "Preview" at bounding box center [1088, 34] width 18 height 7
click at [632, 133] on div "Html" at bounding box center [397, 139] width 508 height 12
click at [635, 136] on img at bounding box center [634, 138] width 5 height 5
click at [636, 136] on img at bounding box center [634, 138] width 5 height 5
click at [776, 37] on p "Run" at bounding box center [1121, 34] width 9 height 7
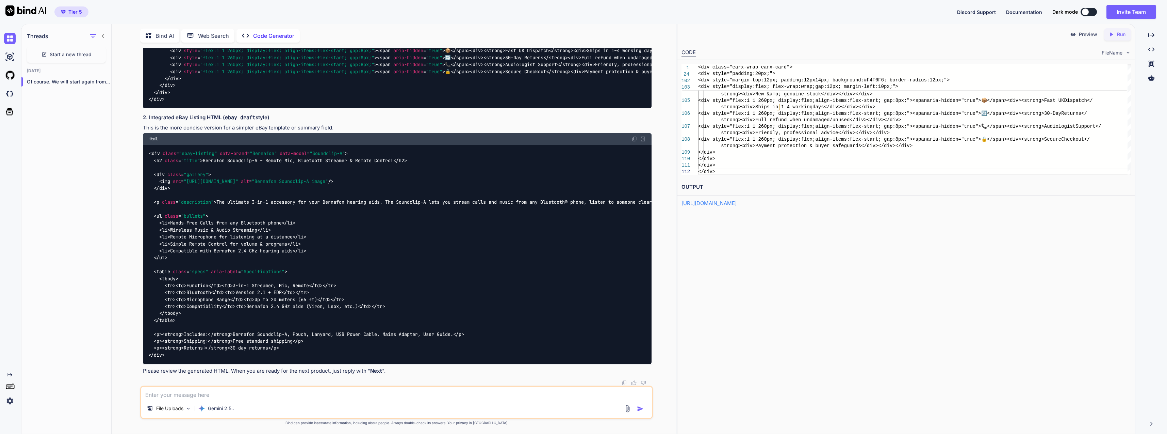
click at [734, 207] on div "https://app.onecompiler.com/43wb746by_43wc8r9m8" at bounding box center [907, 203] width 450 height 8
click at [737, 204] on link "https://app.onecompiler.com/43wb746by_43wc8r9m8" at bounding box center [709, 203] width 55 height 6
click at [215, 406] on p "Gemini 2.5.." at bounding box center [221, 408] width 26 height 7
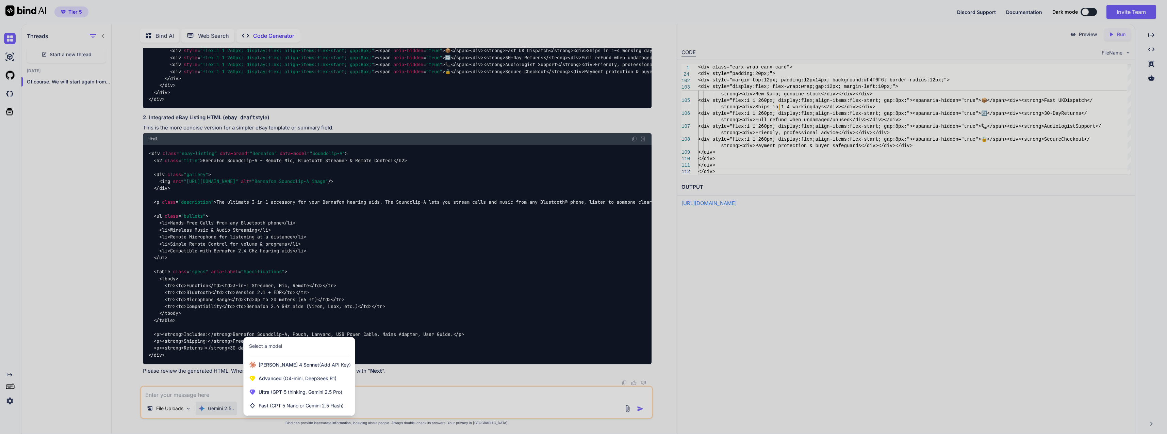
click at [290, 386] on div "Ultra (GPT-5 thinking, Gemini 2.5 Pro)" at bounding box center [299, 392] width 111 height 14
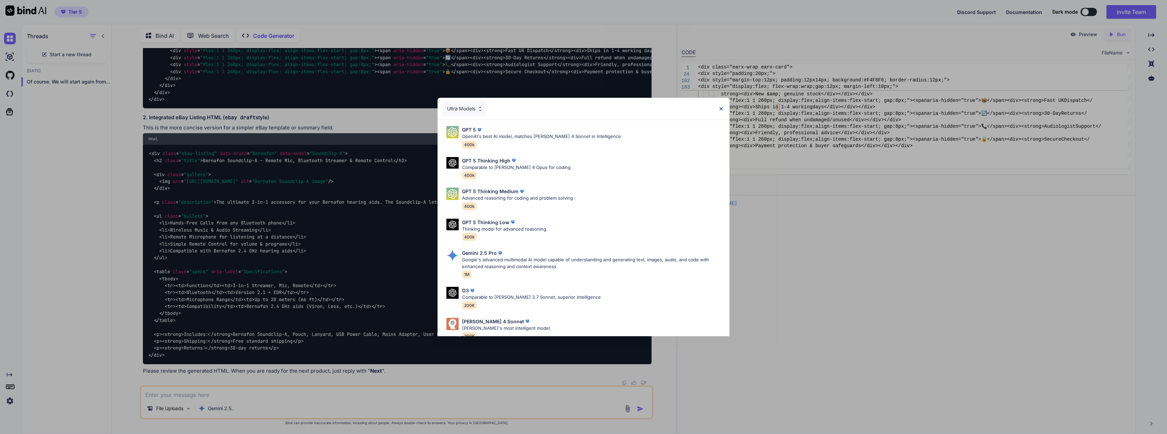
click at [494, 141] on div "GPT 5 OpenAI's best AI model, matches Claude 4 Sonnet in Intelligence 400k" at bounding box center [541, 137] width 159 height 22
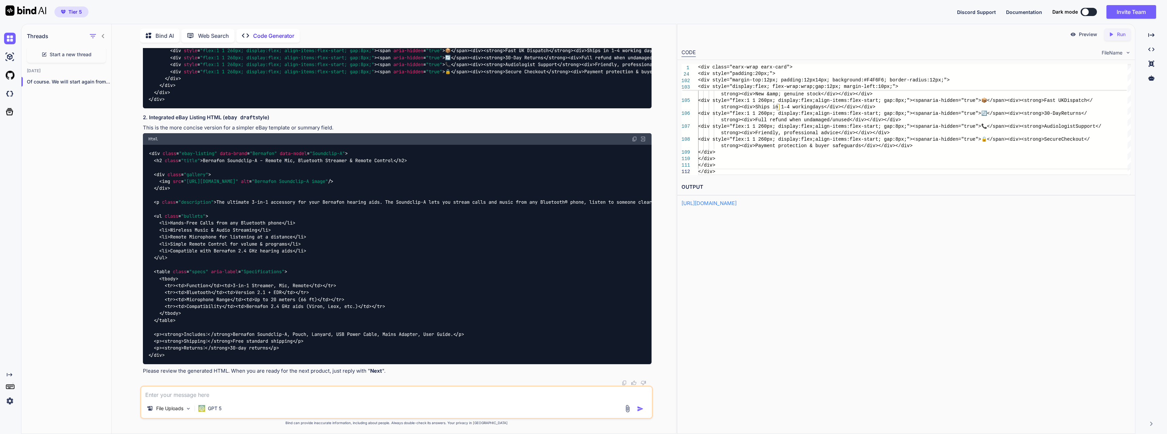
click at [274, 395] on textarea at bounding box center [396, 392] width 510 height 12
type textarea "use sections from test1.html to enhance template and search online for addition…"
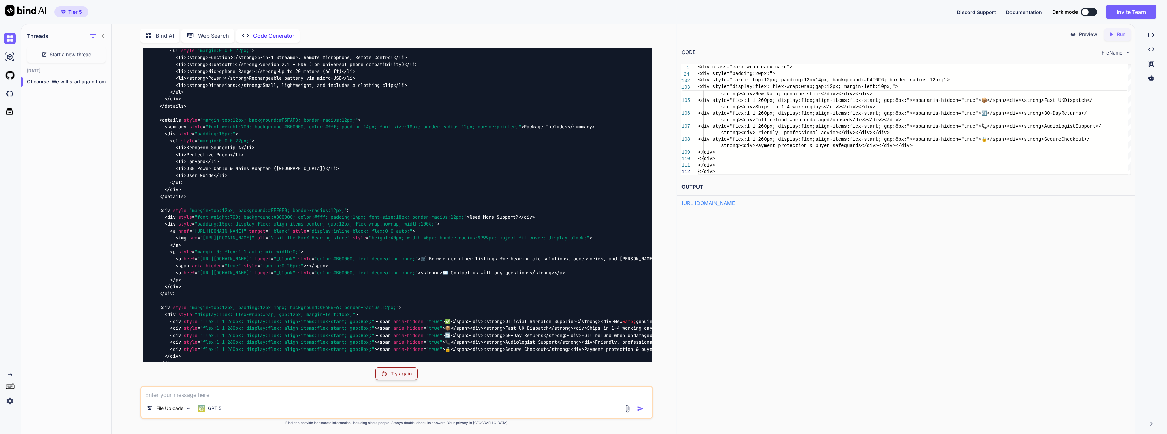
scroll to position [6701, 0]
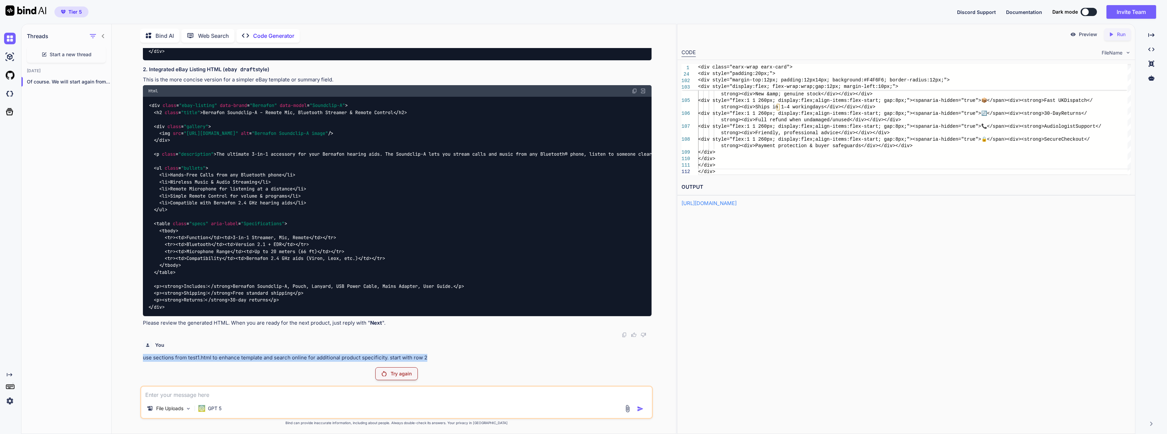
drag, startPoint x: 440, startPoint y: 354, endPoint x: 163, endPoint y: 339, distance: 276.7
click at [163, 339] on div "You use sections from test1.html to enhance template and search online for addi…" at bounding box center [397, 349] width 508 height 24
copy div "use sections from test1.html to enhance template and search online for addition…"
click at [212, 390] on textarea at bounding box center [396, 392] width 510 height 12
paste textarea "use sections from test1.html to enhance template and search online for addition…"
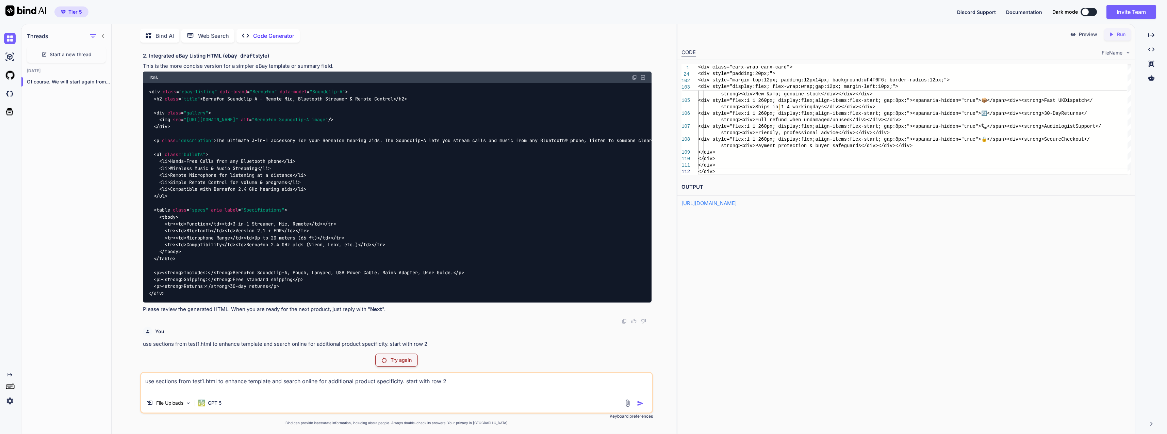
click at [219, 400] on p "GPT 5" at bounding box center [215, 402] width 14 height 7
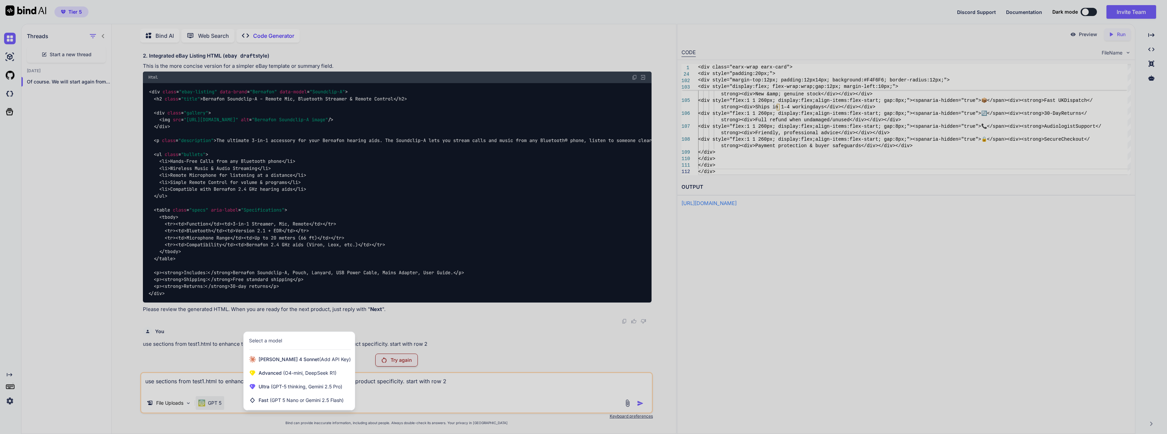
click at [289, 375] on span "(O4-mini, DeepSeek R1)" at bounding box center [309, 373] width 55 height 6
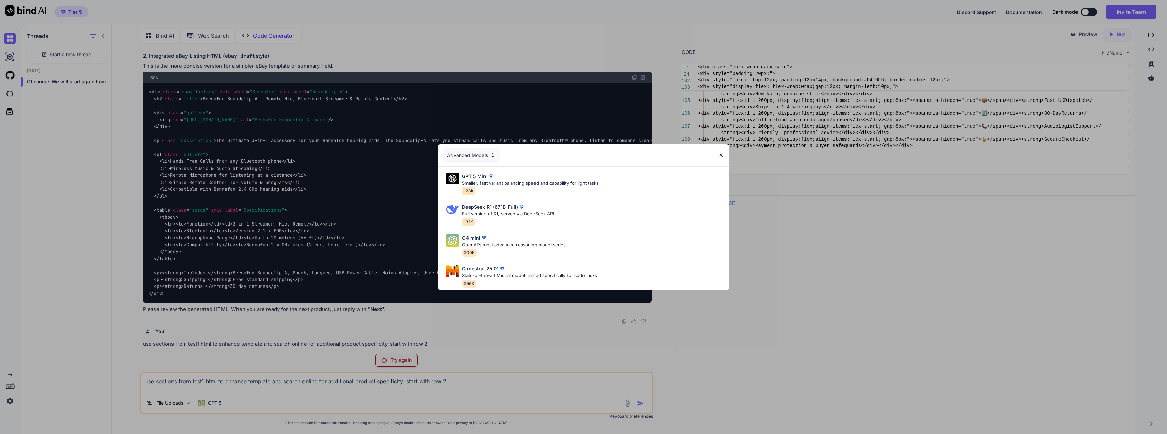
click at [492, 246] on div "O4 mini OpenAI's most advanced reasoning model series 200K" at bounding box center [514, 245] width 104 height 22
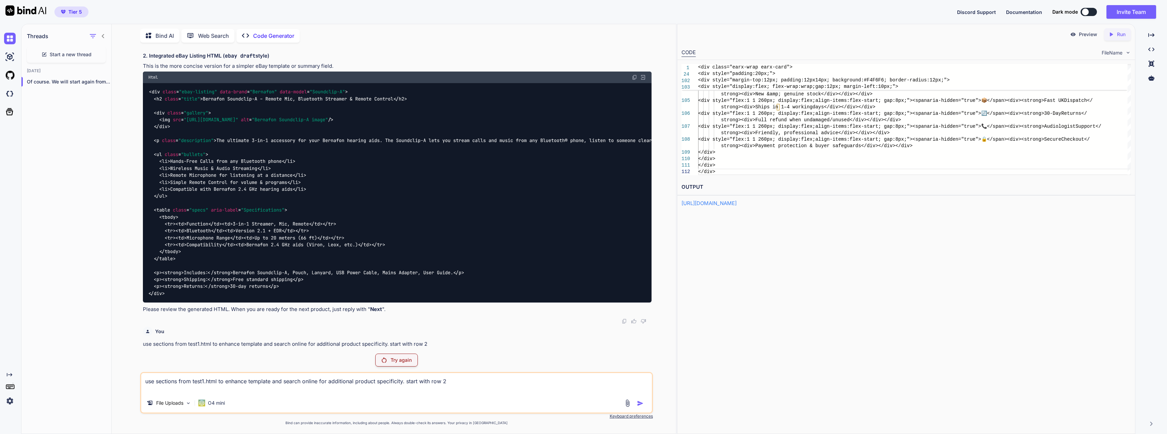
click at [275, 378] on textarea "use sections from test1.html to enhance template and search online for addition…" at bounding box center [396, 383] width 510 height 20
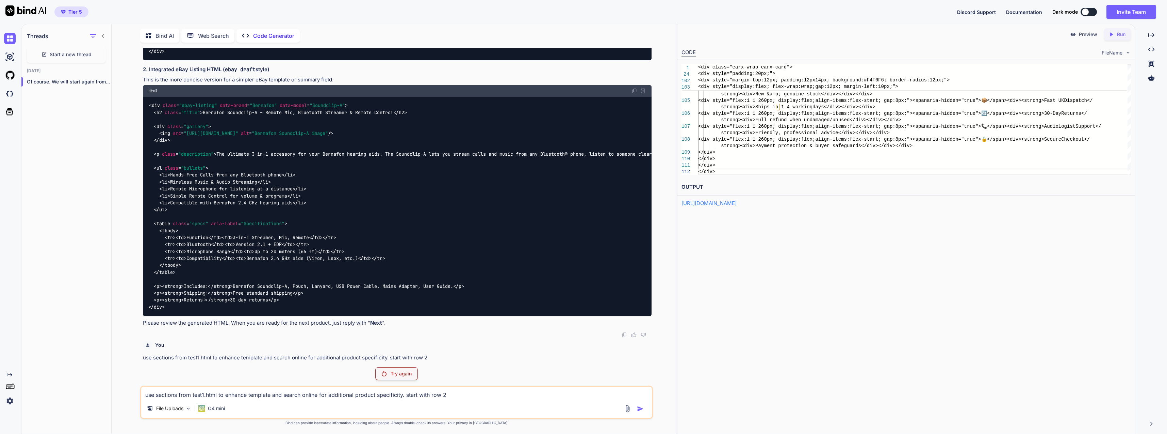
type textarea "use sections from test1.html to enhance template and search online for addition…"
click at [451, 401] on div "use sections from test1.html to enhance template and search online for addition…" at bounding box center [396, 401] width 512 height 33
drag, startPoint x: 457, startPoint y: 395, endPoint x: 134, endPoint y: 397, distance: 323.3
click at [134, 397] on div "You test1.html, Ebay Draft Listing Template.pdf (use these files) Code Generato…" at bounding box center [396, 240] width 559 height 385
click at [405, 373] on p "Try again" at bounding box center [401, 373] width 21 height 7
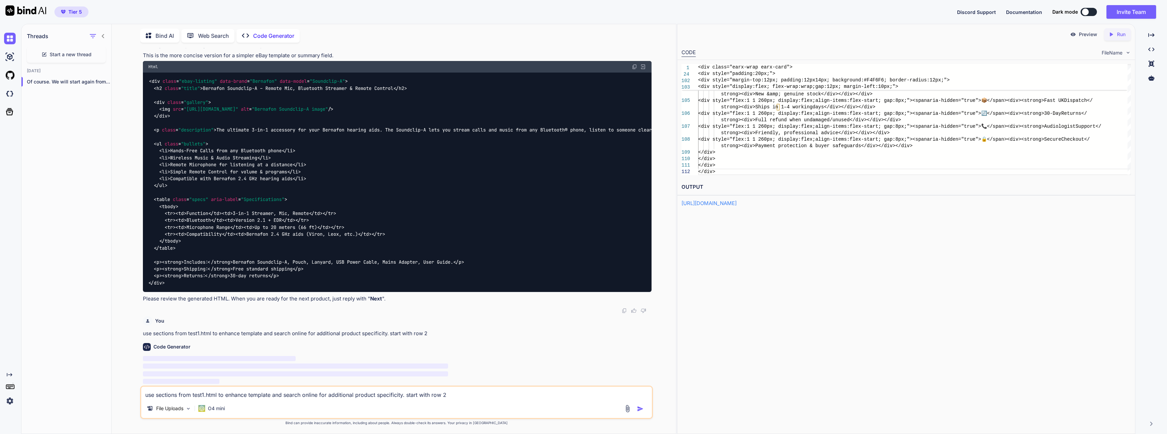
scroll to position [6725, 0]
click at [218, 408] on p "O4 mini" at bounding box center [216, 408] width 17 height 7
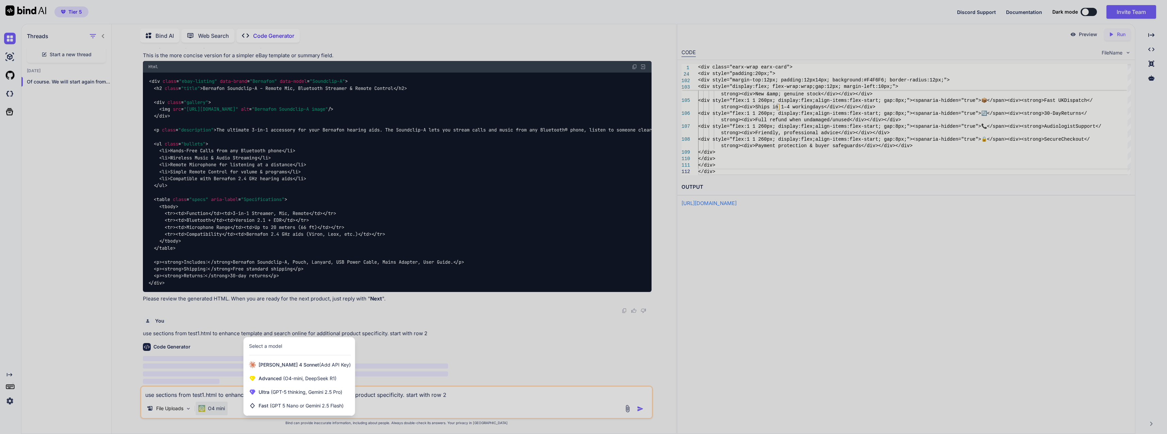
click at [276, 388] on span "Ultra (GPT-5 thinking, Gemini 2.5 Pro)" at bounding box center [301, 391] width 84 height 7
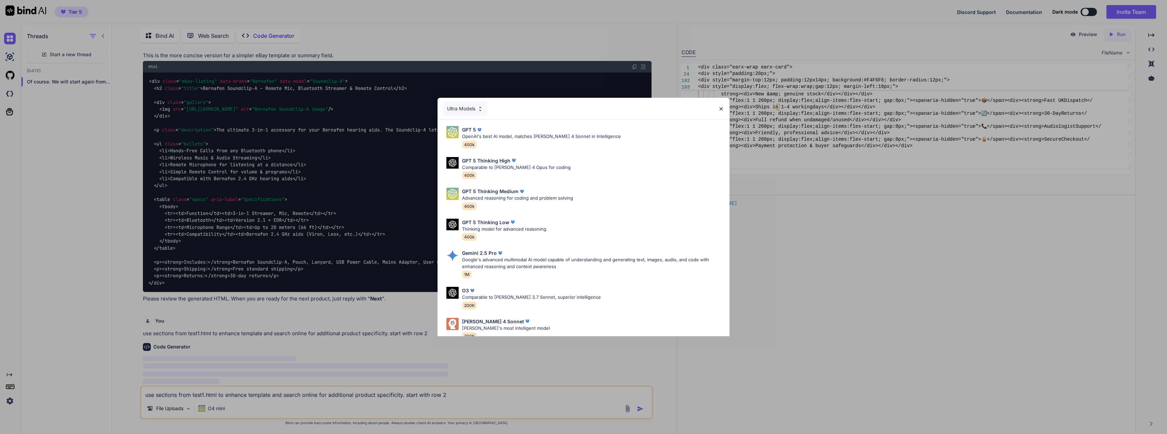
click at [491, 137] on p "OpenAI's best AI model, matches Claude 4 Sonnet in Intelligence" at bounding box center [541, 136] width 159 height 7
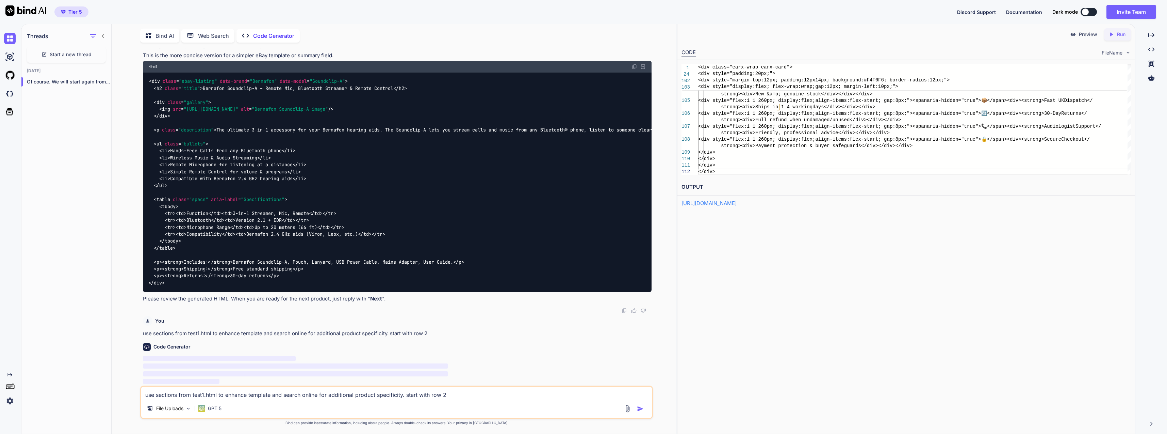
click at [636, 406] on div at bounding box center [635, 408] width 23 height 8
click at [638, 407] on img "button" at bounding box center [640, 408] width 7 height 7
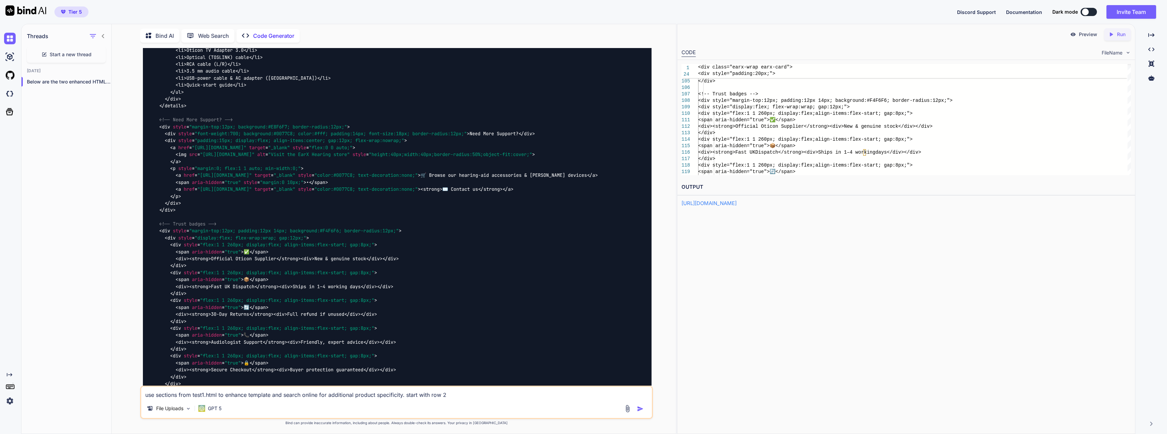
scroll to position [6914, 0]
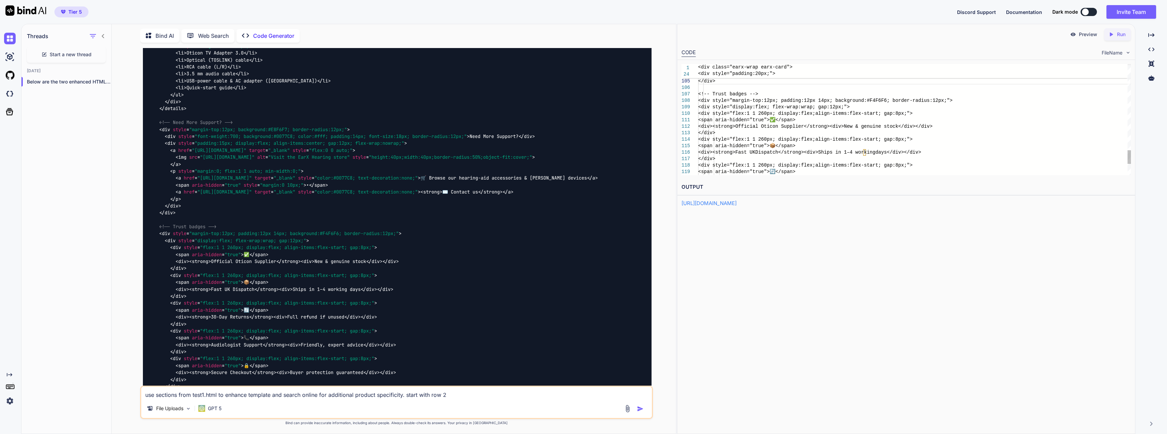
drag, startPoint x: 762, startPoint y: 74, endPoint x: 768, endPoint y: 96, distance: 22.6
click at [768, 96] on div "103 104 105 106 107 108 109 110 111 112 113 114 115 116 117 118 119 </p> </div>…" at bounding box center [907, 119] width 450 height 111
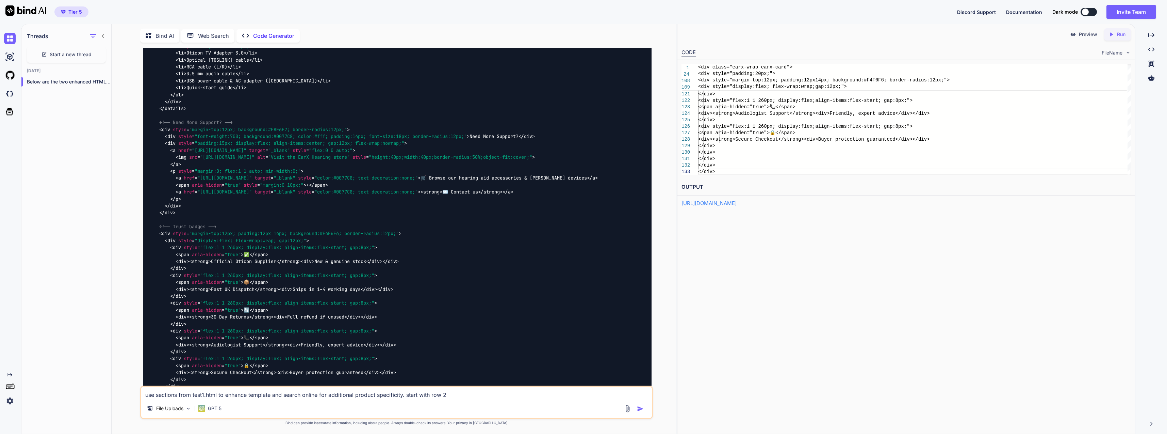
click at [776, 277] on div "Preview Created with Pixso. Run CODE FileName 116 117 118 119 120 121 122 123 1…" at bounding box center [906, 229] width 458 height 410
drag, startPoint x: 787, startPoint y: 65, endPoint x: 789, endPoint y: 79, distance: 13.8
click at [698, 64] on div "<div class="earx-wrap earx-card"> <div style="padding:20px;"> <div style="margi…" at bounding box center [698, 64] width 0 height 0
click at [776, 67] on span "<div class="earx-wrap earx-card">" at bounding box center [912, 67] width 429 height 6
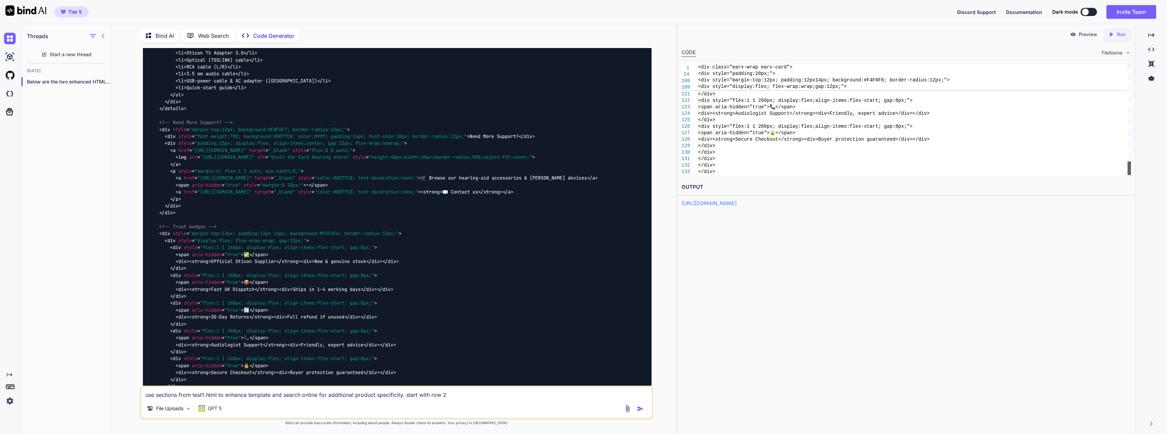
click at [776, 175] on div at bounding box center [1129, 168] width 3 height 14
click at [776, 34] on p "Preview" at bounding box center [1088, 34] width 18 height 7
type textarea "<div class="earx-wrap earx-card"> <style> .earx-wrap { font-family:'Trebuchet M…"
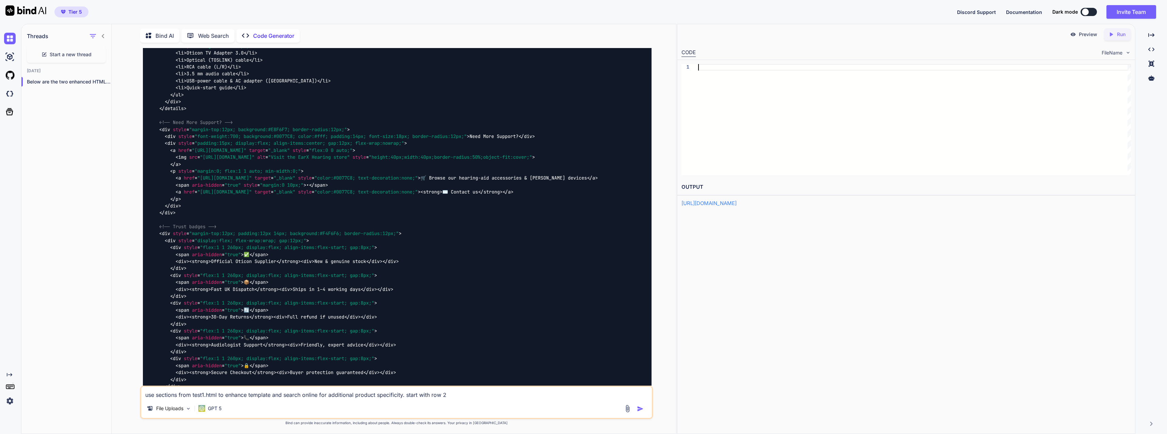
type textarea "</div> <div style="flex:1 1 260px; display:flex; align-items:flex-start; gap:8p…"
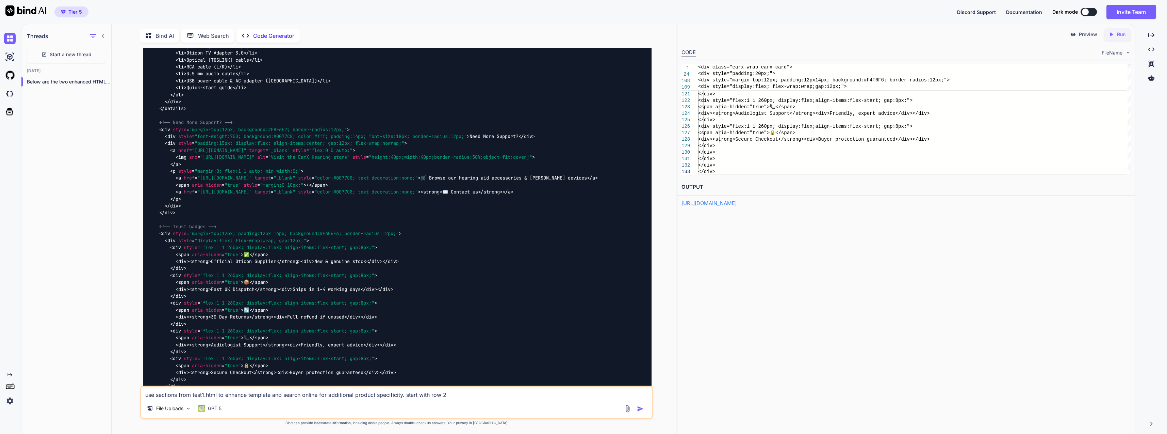
click at [776, 38] on div "Preview" at bounding box center [1084, 34] width 38 height 12
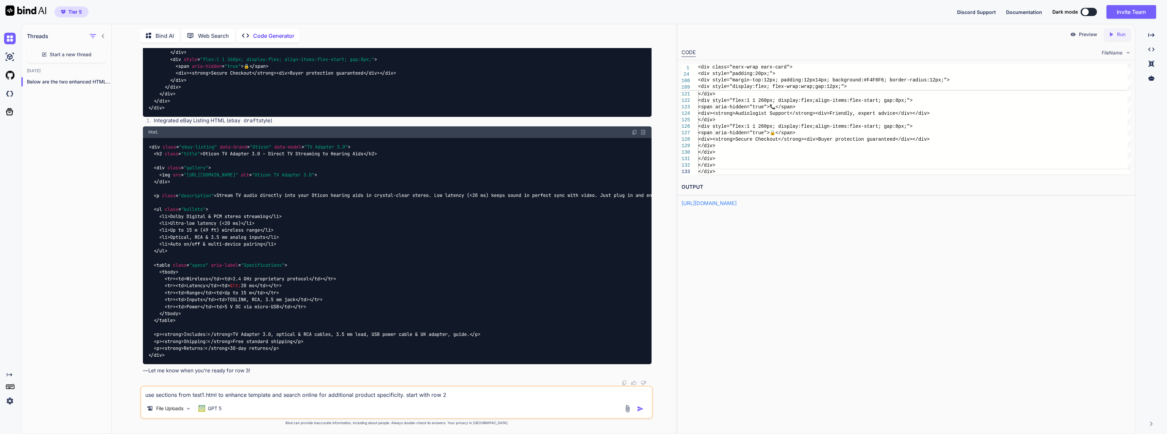
scroll to position [7951, 0]
click at [215, 396] on textarea "use sections from test1.html to enhance template and search online for addition…" at bounding box center [396, 392] width 510 height 12
click at [220, 395] on textarea "use sections from test1.html to enhance template and search online for addition…" at bounding box center [396, 392] width 510 height 12
click at [176, 392] on textarea "use sections from test1.html to enhance template and search online for addition…" at bounding box center [396, 392] width 510 height 12
click at [181, 392] on textarea "use sections from test1.html to enhance template and search online for addition…" at bounding box center [396, 392] width 510 height 12
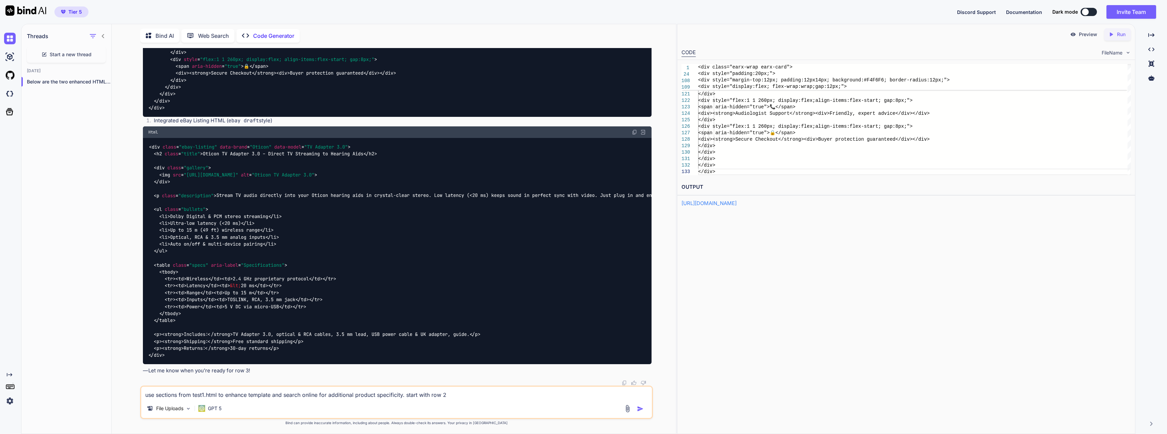
click at [448, 394] on textarea "use sections from test1.html to enhance template and search online for addition…" at bounding box center [396, 392] width 510 height 12
click at [399, 395] on textarea "use sections from test1.html to enhance template and search online for addition…" at bounding box center [396, 392] width 510 height 12
click at [272, 394] on textarea "use sections from test1.html to enhance template and search online for addition…" at bounding box center [396, 392] width 510 height 12
type textarea "use sections from test1.html to enhance template and search online for addition…"
type textarea "x"
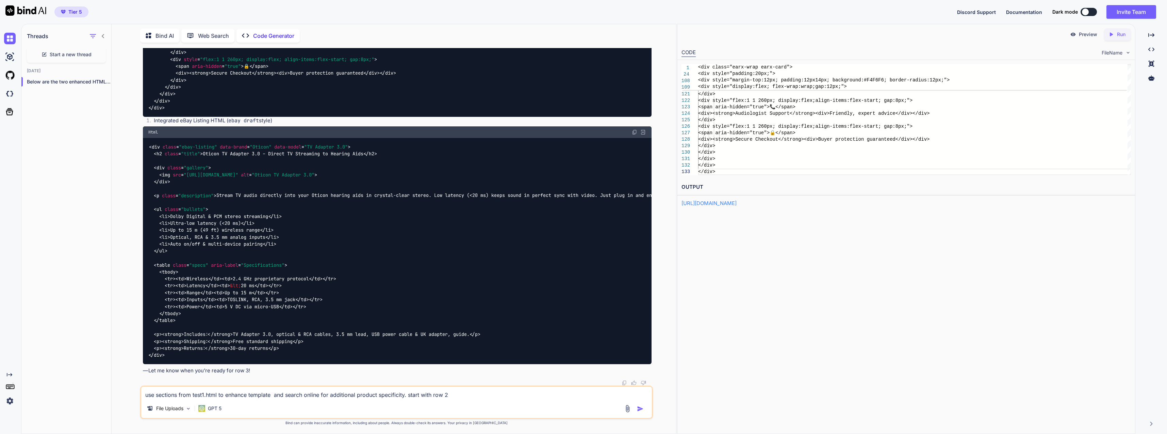
type textarea "use sections from test1.html to enhance template ( and search online for additi…"
type textarea "x"
type textarea "use sections from test1.html to enhance template (d and search online for addit…"
type textarea "x"
type textarea "use sections from test1.html to enhance template (do and search online for addi…"
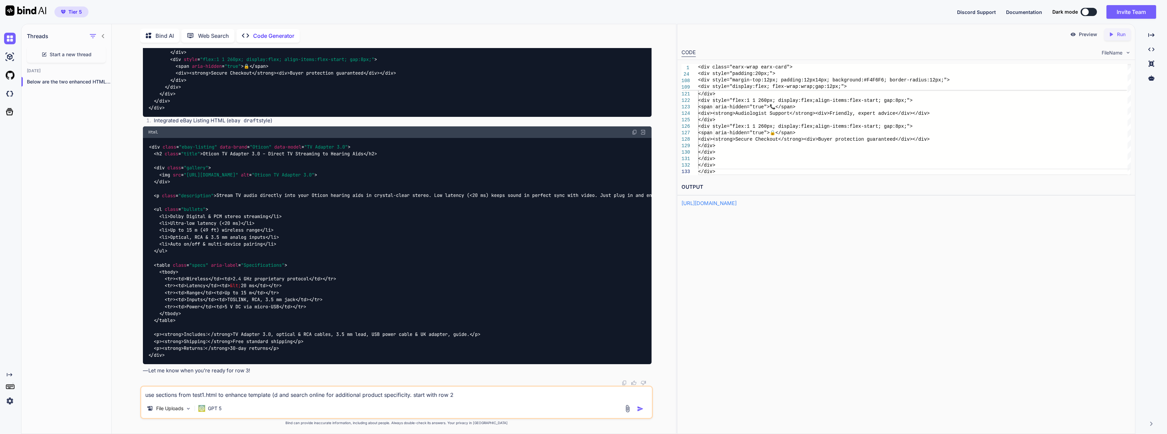
type textarea "x"
type textarea "use sections from test1.html to enhance template (don and search online for add…"
type textarea "x"
type textarea "use sections from test1.html to enhance template (don' and search online for ad…"
type textarea "x"
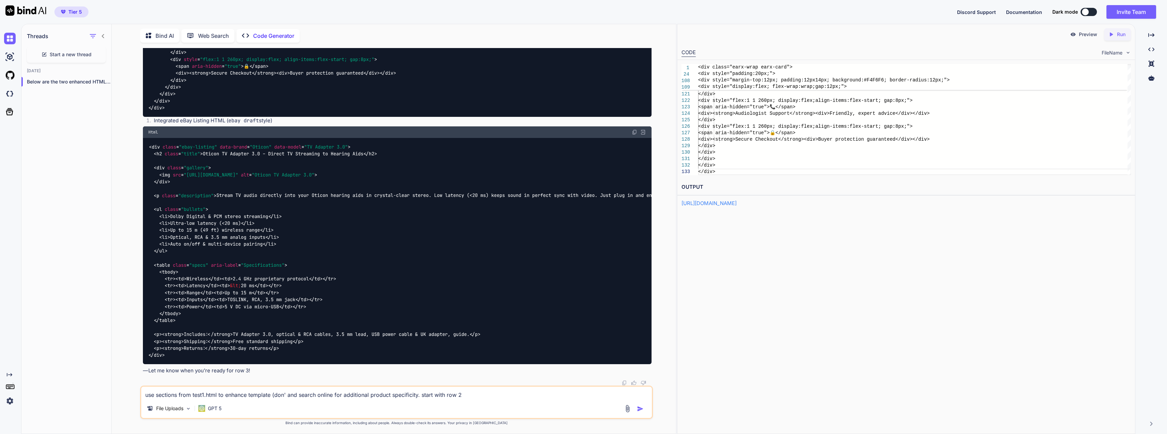
type textarea "use sections from test1.html to enhance template (don't and search online for a…"
type textarea "x"
type textarea "use sections from test1.html to enhance template (don't and search online for a…"
type textarea "x"
type textarea "use sections from test1.html to enhance template (don't f and search online for…"
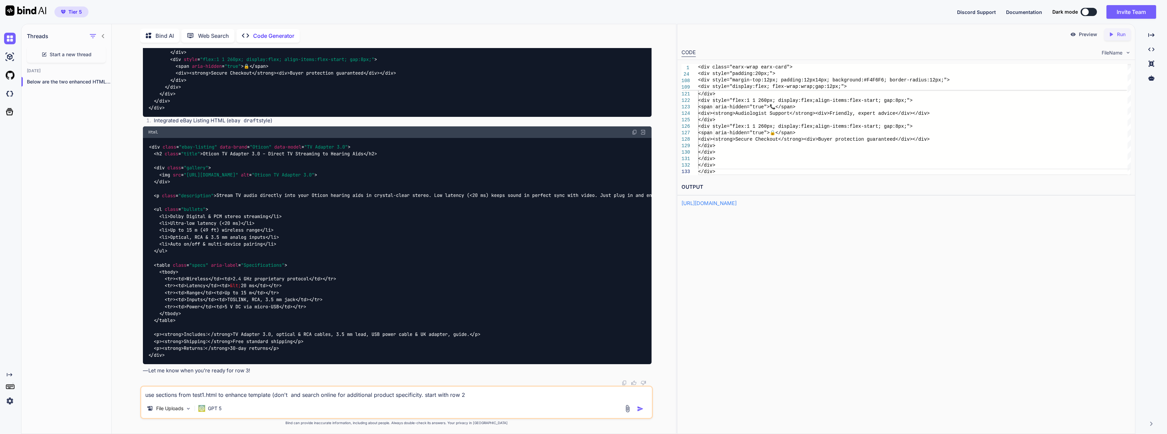
type textarea "x"
type textarea "use sections from test1.html to enhance template (don't fo and search online fo…"
type textarea "x"
type textarea "use sections from test1.html to enhance template (don't for and search online f…"
type textarea "x"
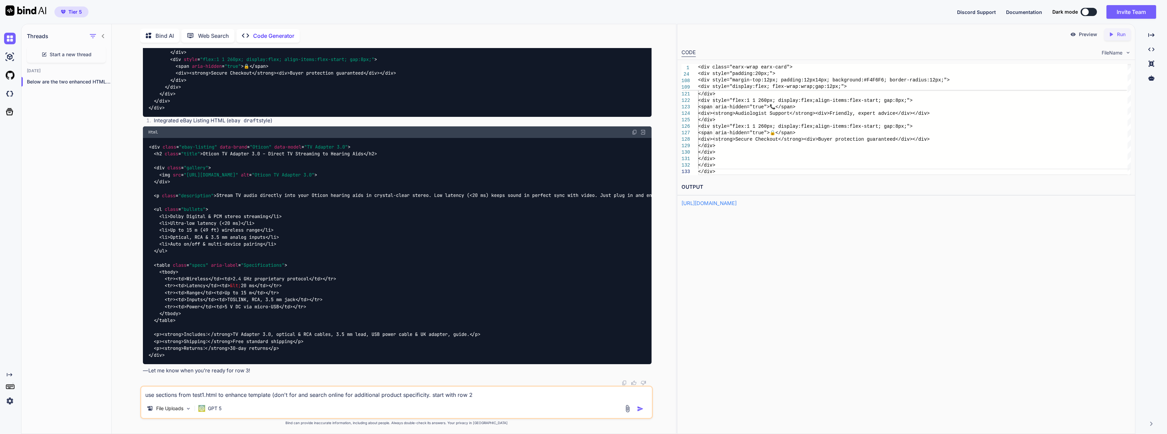
type textarea "use sections from test1.html to enhance template (don't forg and search online …"
type textarea "x"
type textarea "use sections from test1.html to enhance template (don't forge and search online…"
type textarea "x"
type textarea "use sections from test1.html to enhance template (don't forget and search onlin…"
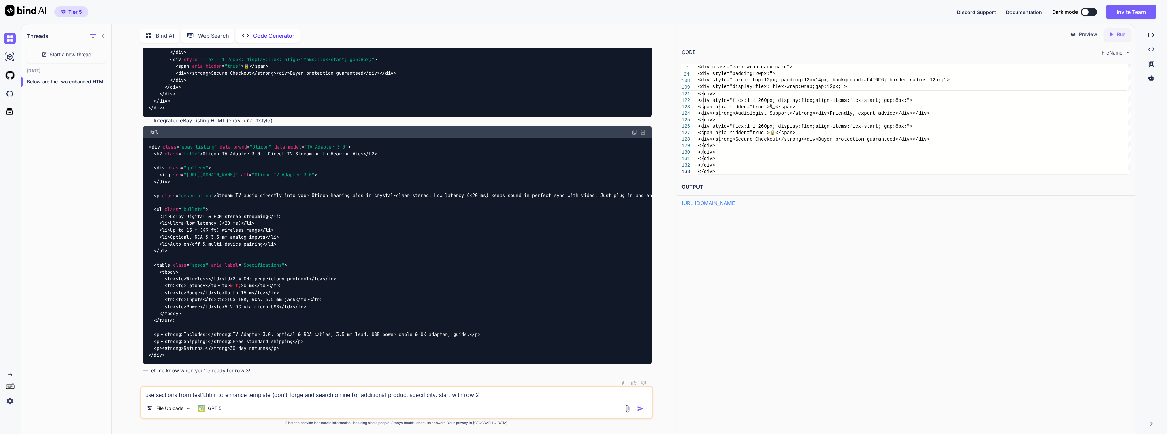
type textarea "x"
type textarea "use sections from test1.html to enhance template (don't forget and search onlin…"
type textarea "x"
type textarea "use sections from test1.html to enhance template (don't forget F and search onl…"
type textarea "x"
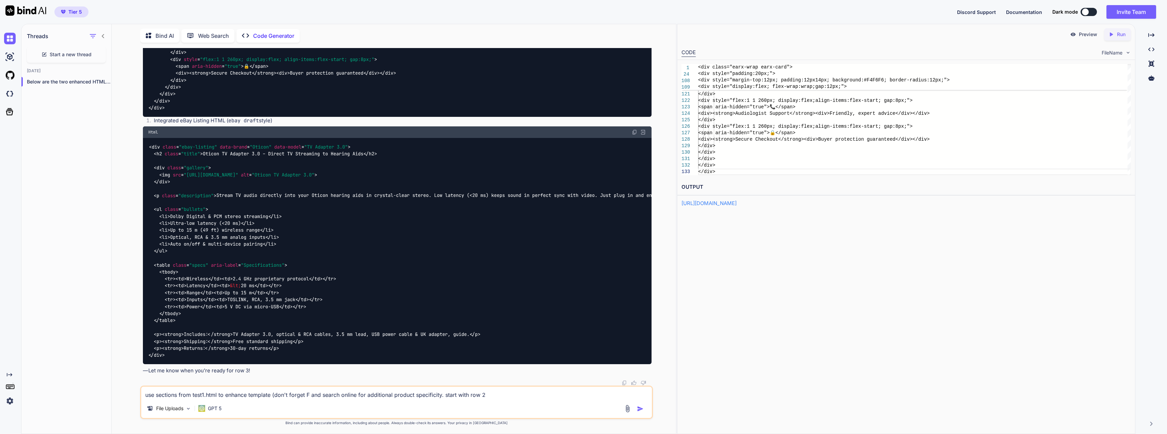
type textarea "use sections from test1.html to enhance template (don't forget FA and search on…"
type textarea "x"
type textarea "use sections from test1.html to enhance template (don't forget FAQ and search o…"
type textarea "x"
type textarea "use sections from test1.html to enhance template (don't forget FAQ) and search …"
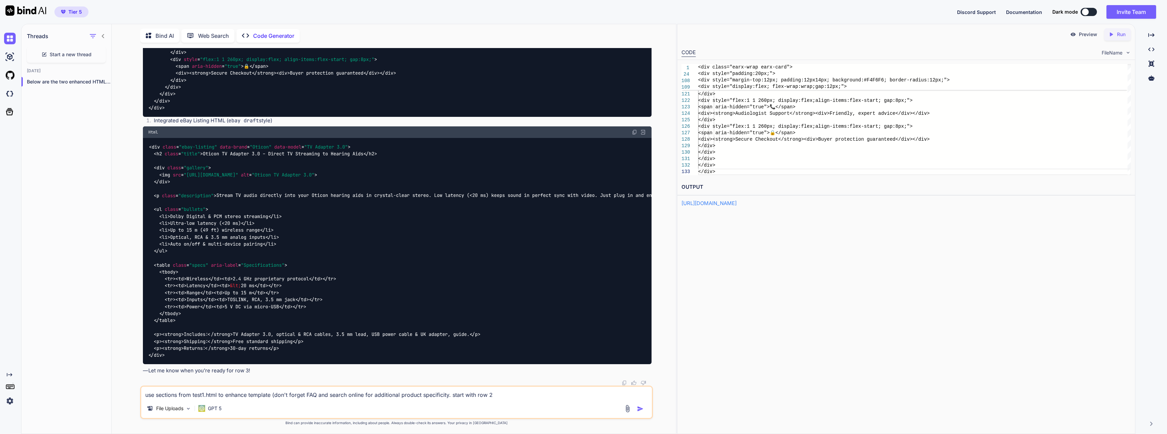
type textarea "x"
type textarea "use sections from test1.html to enhance template (don't forget FAQ) and search …"
type textarea "x"
type textarea "use sections from test1.html to enhance template (don't forget FAQ) a and searc…"
type textarea "x"
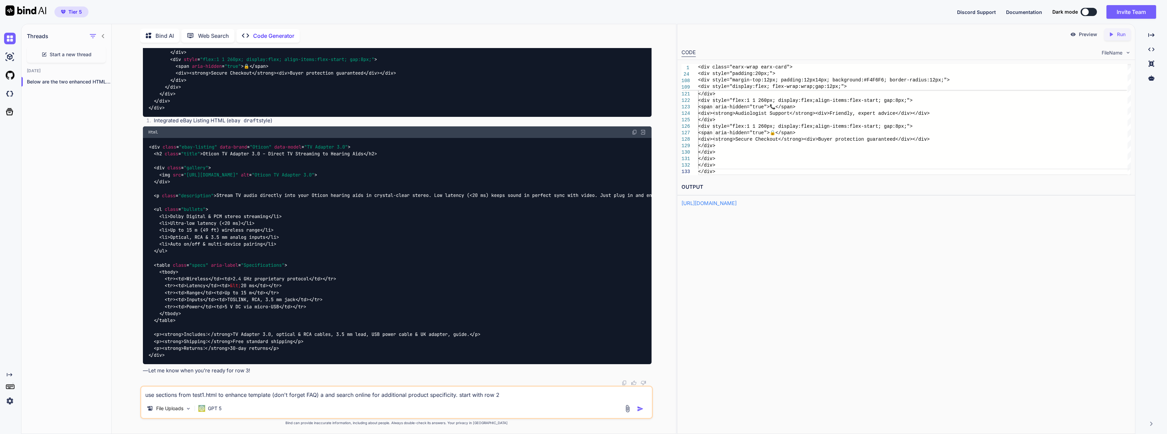
type textarea "use sections from test1.html to enhance template (don't forget FAQ) an and sear…"
type textarea "x"
type textarea "use sections from test1.html to enhance template (don't forget FAQ) and and sea…"
type textarea "x"
type textarea "use sections from test1.html to enhance template (don't forget FAQ) and and sea…"
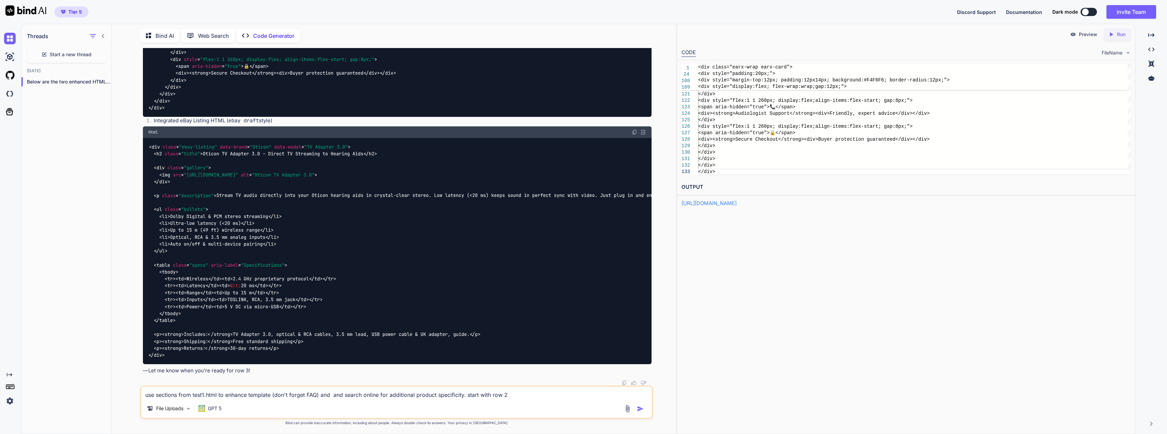
type textarea "x"
type textarea "use sections from test1.html to enhance template (don't forget FAQ) and t and s…"
type textarea "x"
type textarea "use sections from test1.html to enhance template (don't forget FAQ) and th and …"
type textarea "x"
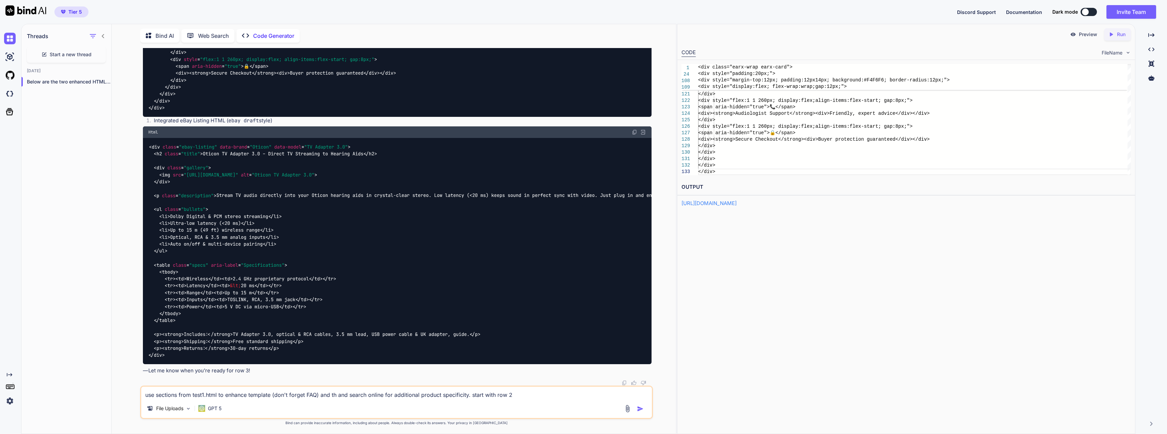
type textarea "use sections from test1.html to enhance template (don't forget FAQ) and the and…"
type textarea "x"
type textarea "use sections from test1.html to enhance template (don't forget FAQ) and the and…"
type textarea "x"
type textarea "use sections from test1.html to enhance template (don't forget FAQ) and the and…"
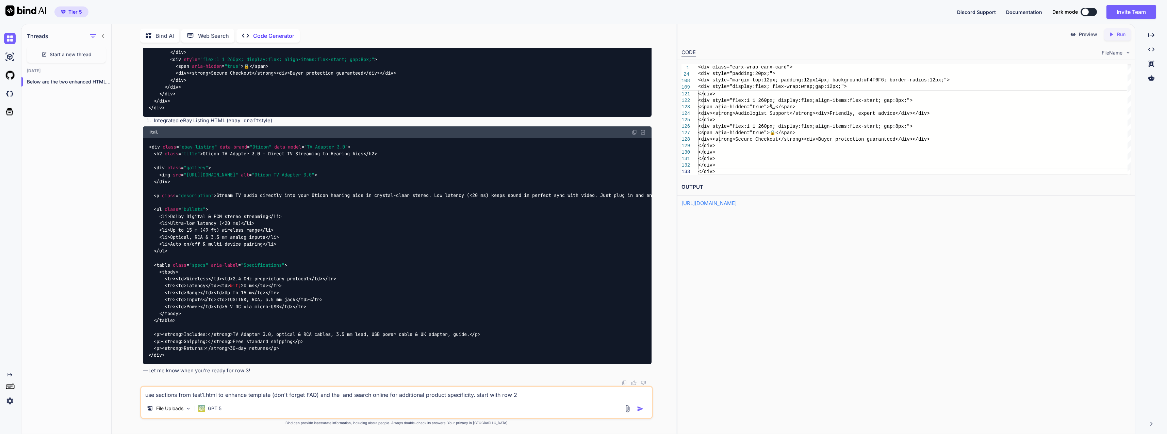
type textarea "x"
type textarea "use sections from test1.html to enhance template (don't forget FAQ) and th and …"
type textarea "x"
type textarea "use sections from test1.html to enhance template (don't forget FAQ) and t and s…"
type textarea "x"
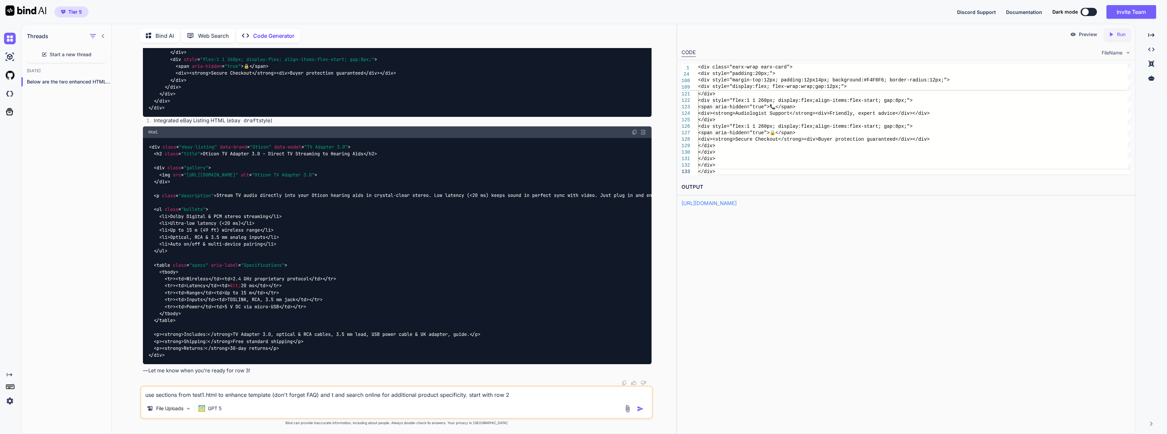
type textarea "use sections from test1.html to enhance template (don't forget FAQ) and and sea…"
type textarea "x"
type textarea "use sections from test1.html to enhance template (don't forget FAQ) and a and s…"
type textarea "x"
type textarea "use sections from test1.html to enhance template (don't forget FAQ) and al and …"
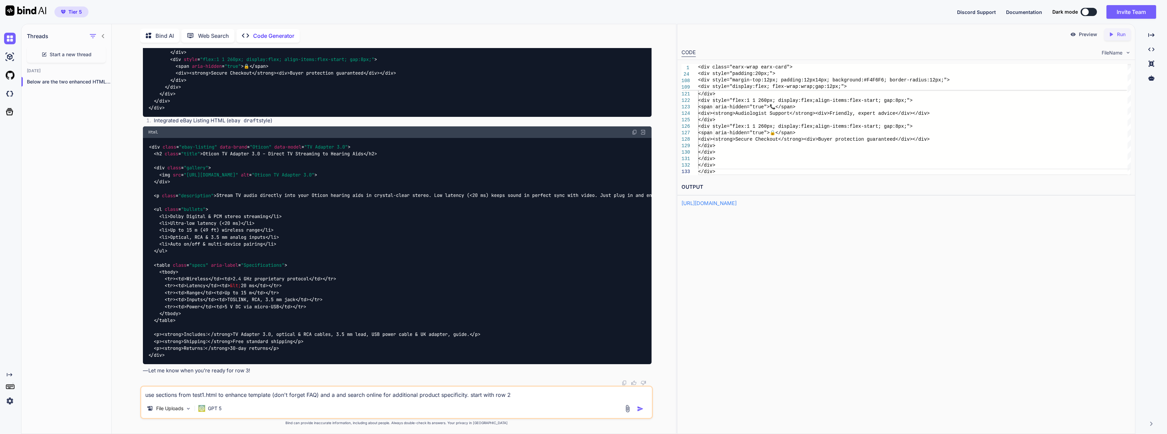
type textarea "x"
type textarea "use sections from test1.html to enhance template (don't forget FAQ) and all and…"
type textarea "x"
type textarea "use sections from test1.html to enhance template (don't forget FAQ) and all and…"
type textarea "x"
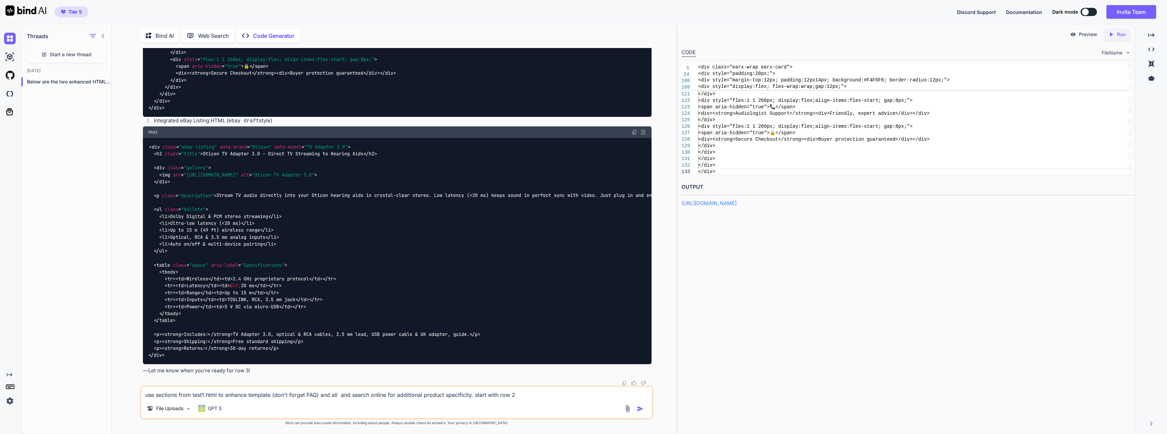
type textarea "use sections from test1.html to enhance template (don't forget FAQ) and all t a…"
type textarea "x"
type textarea "use sections from test1.html to enhance template (don't forget FAQ) and all th …"
type textarea "x"
type textarea "use sections from test1.html to enhance template (don't forget FAQ) and all the…"
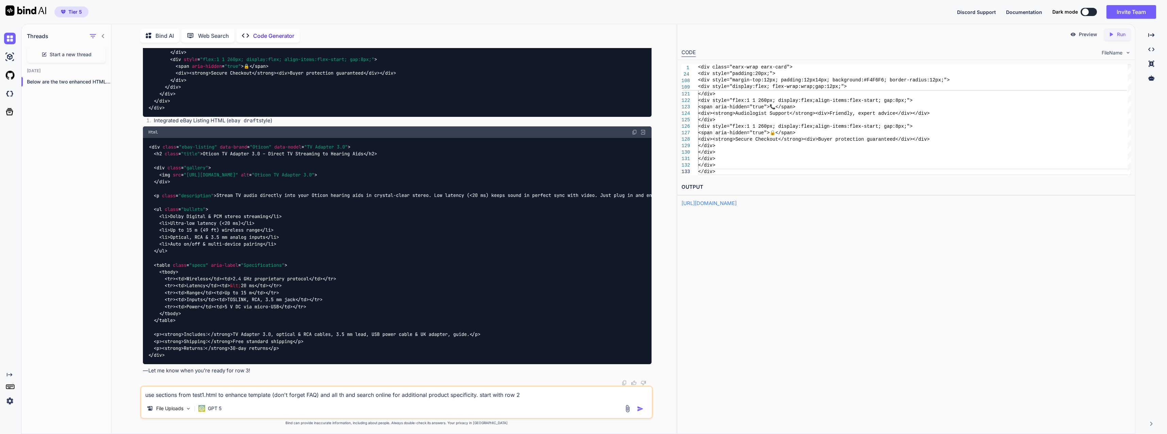
type textarea "x"
type textarea "use sections from test1.html to enhance template (don't forget FAQ) and all the…"
type textarea "x"
type textarea "use sections from test1.html to enhance template (don't forget FAQ) and all the…"
type textarea "x"
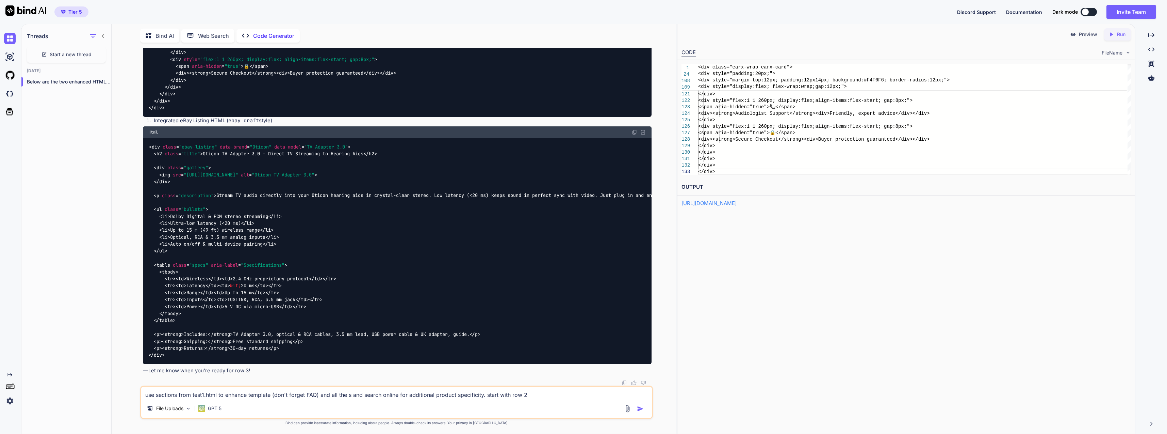
type textarea "use sections from test1.html to enhance template (don't forget FAQ) and all the…"
type textarea "x"
type textarea "use sections from test1.html to enhance template (don't forget FAQ) and all the…"
type textarea "x"
type textarea "use sections from test1.html to enhance template (don't forget FAQ) and all the…"
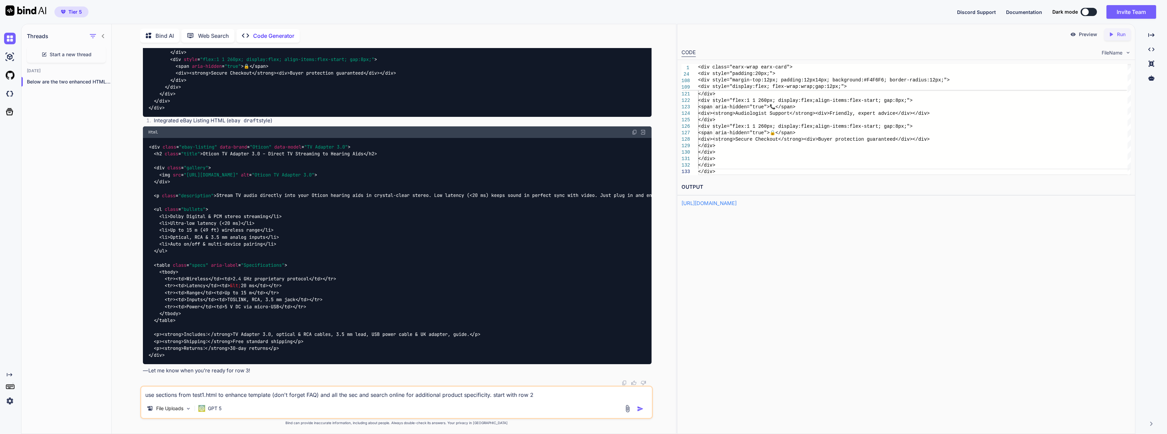
type textarea "x"
type textarea "use sections from test1.html to enhance template (don't forget FAQ) and all the…"
type textarea "x"
type textarea "use sections from test1.html to enhance template (don't forget FAQ) and all the…"
type textarea "x"
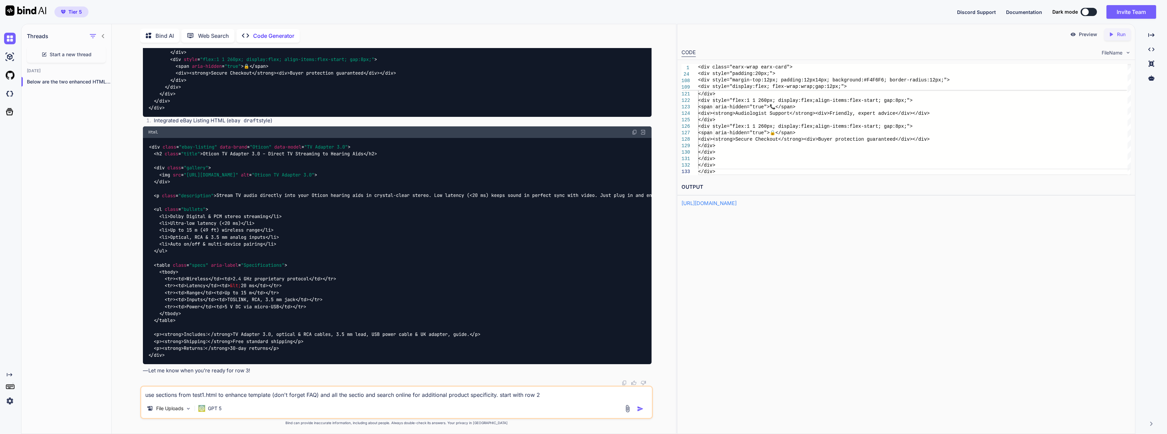
type textarea "use sections from test1.html to enhance template (don't forget FAQ) and all the…"
type textarea "x"
type textarea "use sections from test1.html to enhance template (don't forget FAQ) and all the…"
type textarea "x"
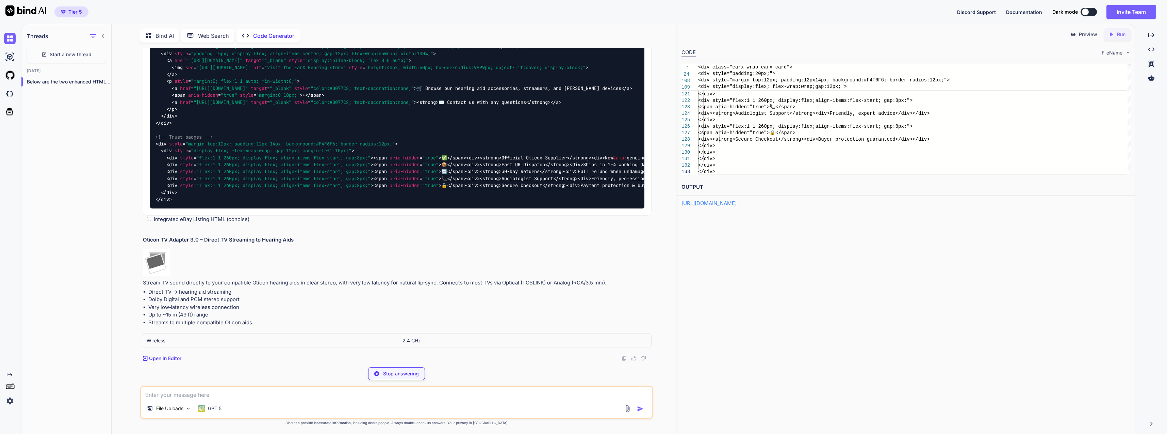
scroll to position [9070, 0]
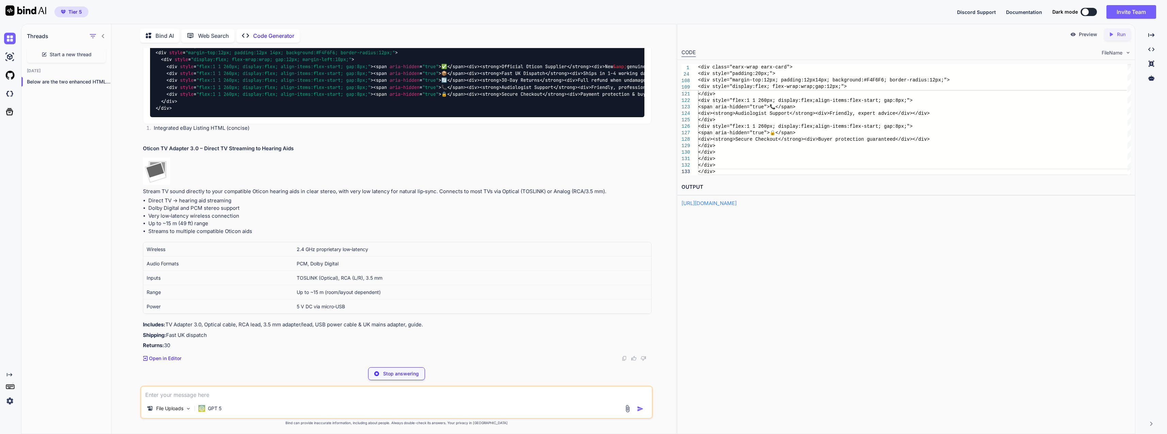
type textarea "x"
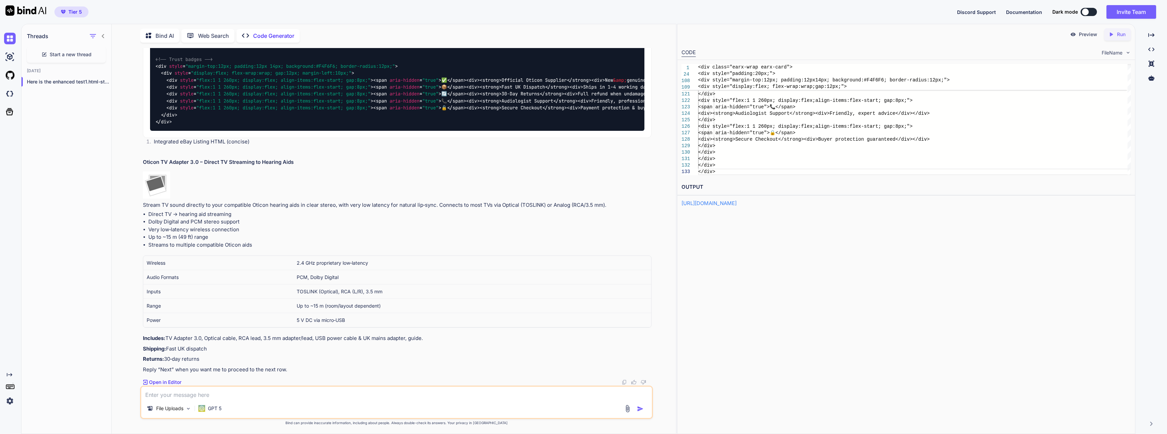
scroll to position [8209, 0]
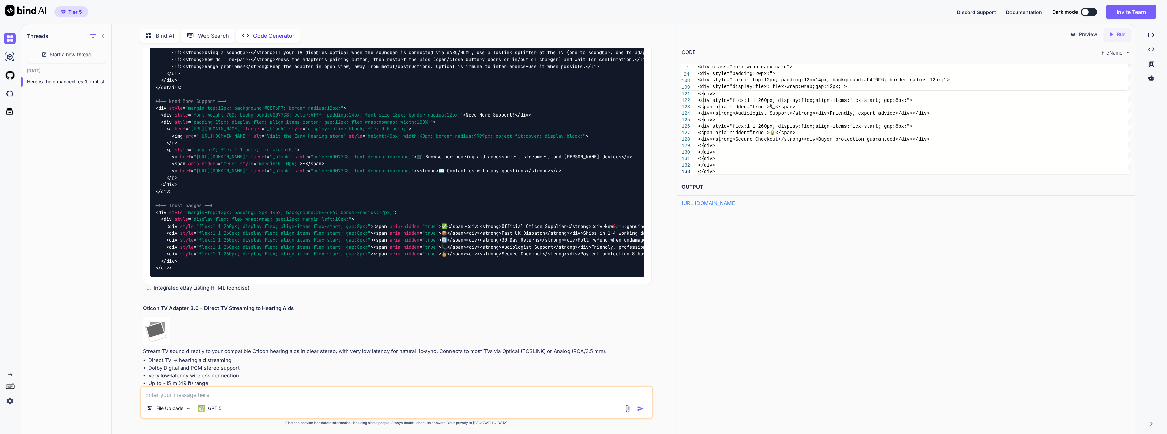
type textarea "<div class="earx-wrap earx-card"> <style> .earx-wrap { font-family:'Trebuchet M…"
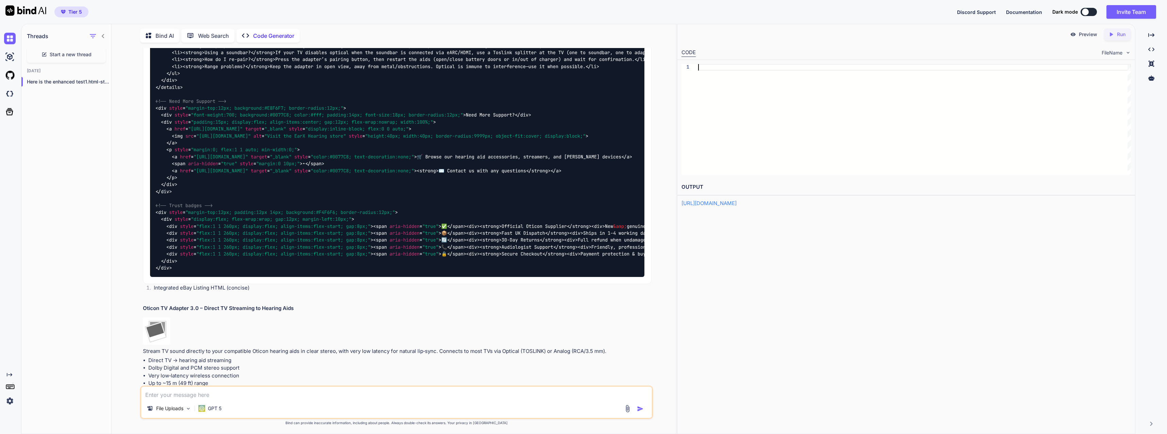
type textarea "</div> </div>"
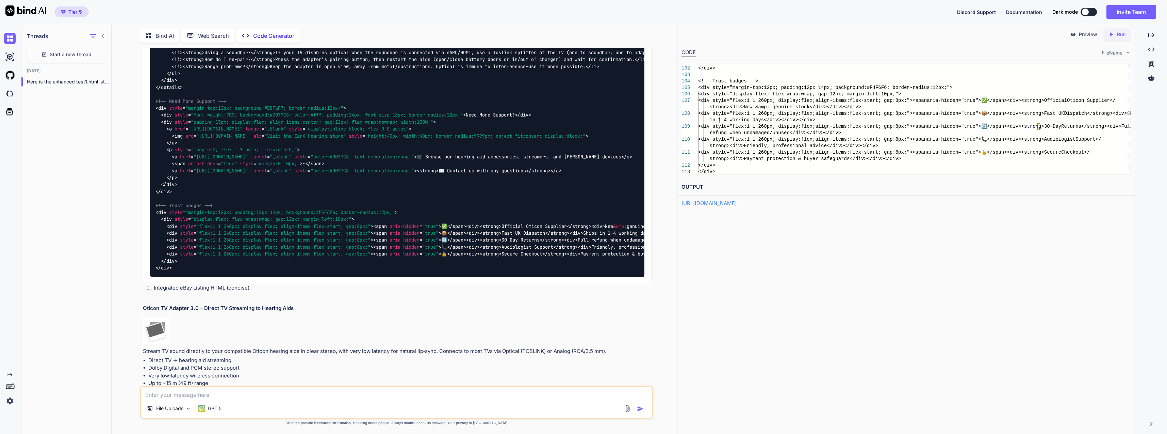
click at [1088, 35] on p "Preview" at bounding box center [1088, 34] width 18 height 7
click at [1107, 35] on div "Created with Pixso. Run" at bounding box center [1117, 34] width 27 height 12
click at [1091, 33] on p "Preview" at bounding box center [1088, 34] width 18 height 7
click at [755, 208] on div "Preview Created with Pixso. Run CODE FileName 101 102 103 104 105 106 107 108 1…" at bounding box center [906, 229] width 458 height 410
click at [737, 202] on link "https://app.onecompiler.com/43wb746cq_43wca4agj" at bounding box center [709, 203] width 55 height 6
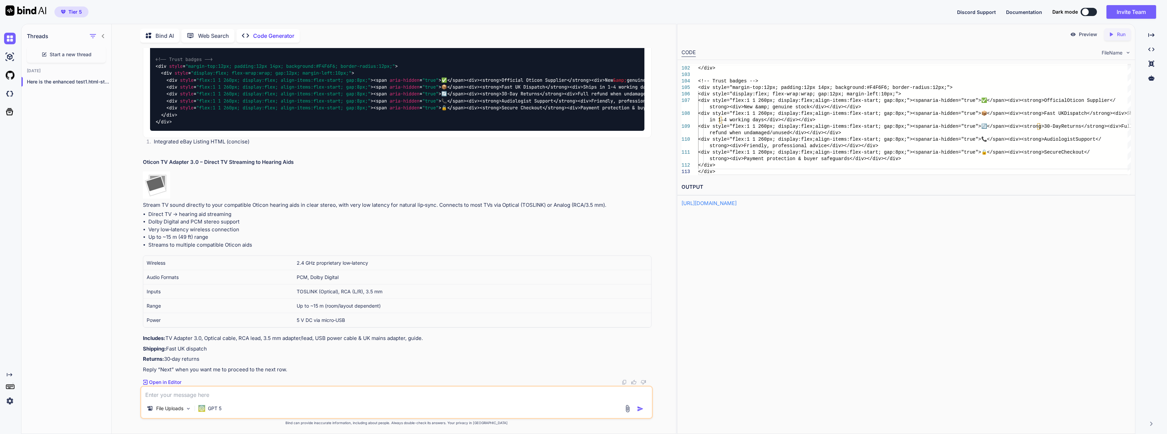
scroll to position [9162, 0]
click at [178, 385] on p "Open in Editor" at bounding box center [165, 381] width 32 height 7
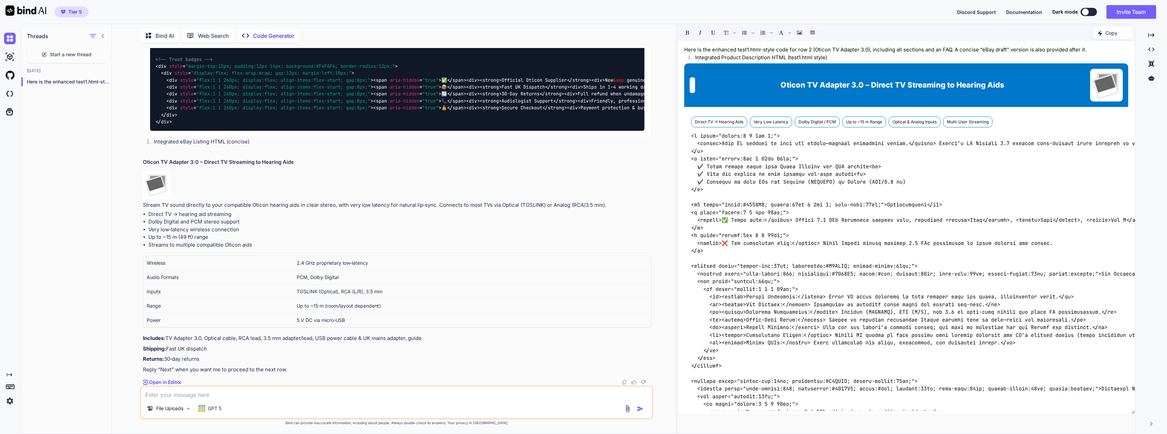
scroll to position [0, 0]
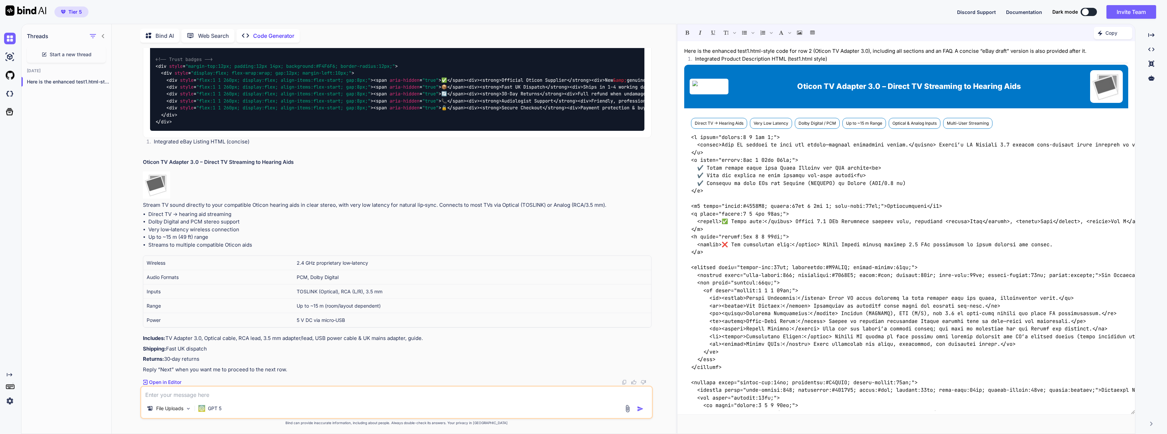
click at [1045, 54] on p "Here is the enhanced test1.html-style code for row 2 (Oticon TV Adapter 3.0), i…" at bounding box center [906, 51] width 444 height 8
click at [697, 89] on img at bounding box center [708, 87] width 33 height 12
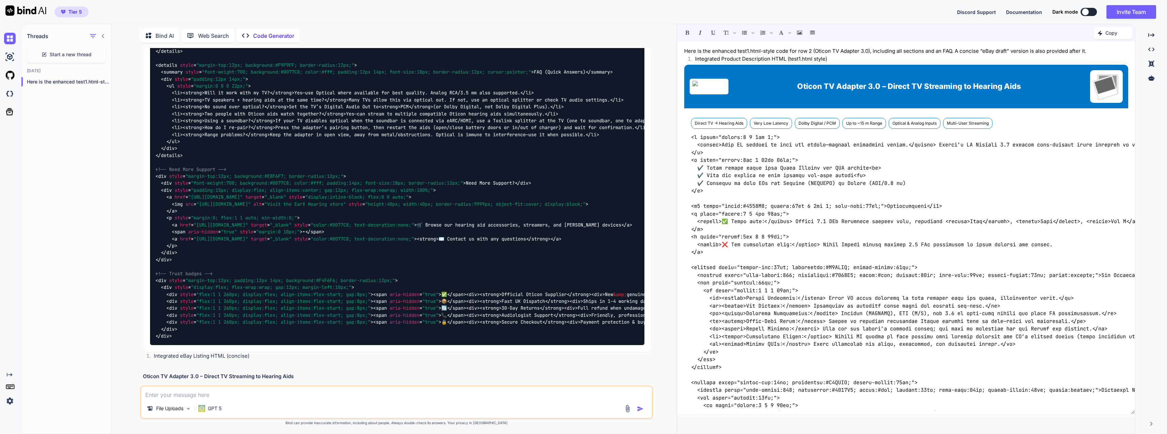
scroll to position [8039, 0]
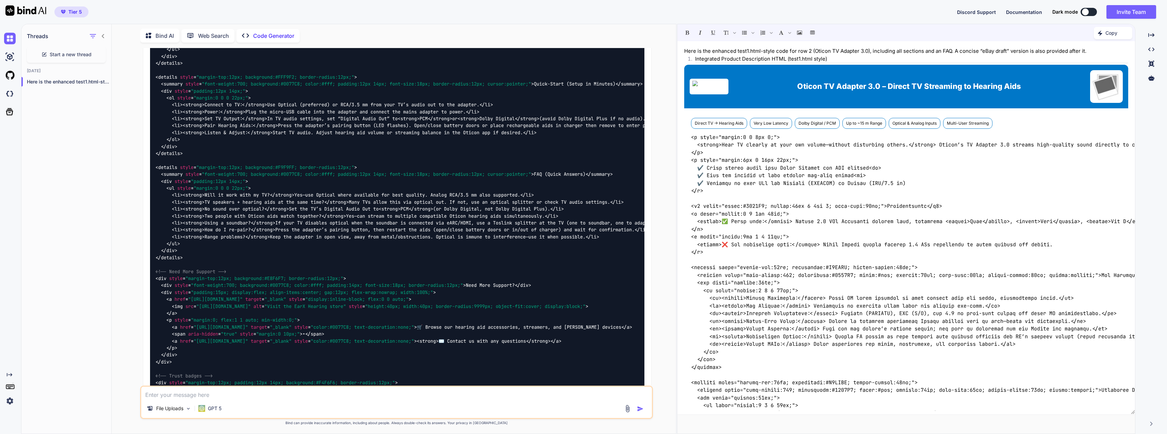
click at [1108, 32] on p "Copy" at bounding box center [1112, 33] width 12 height 7
click at [1158, 48] on div "Created with Pixso." at bounding box center [1151, 50] width 26 height 12
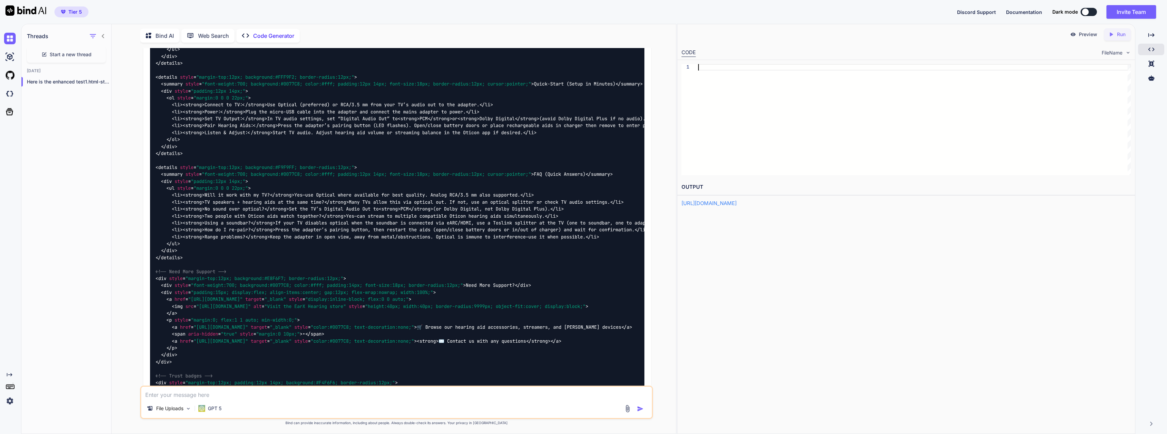
scroll to position [0, 0]
click at [950, 104] on div at bounding box center [914, 119] width 433 height 111
type textarea "</div> </div>"
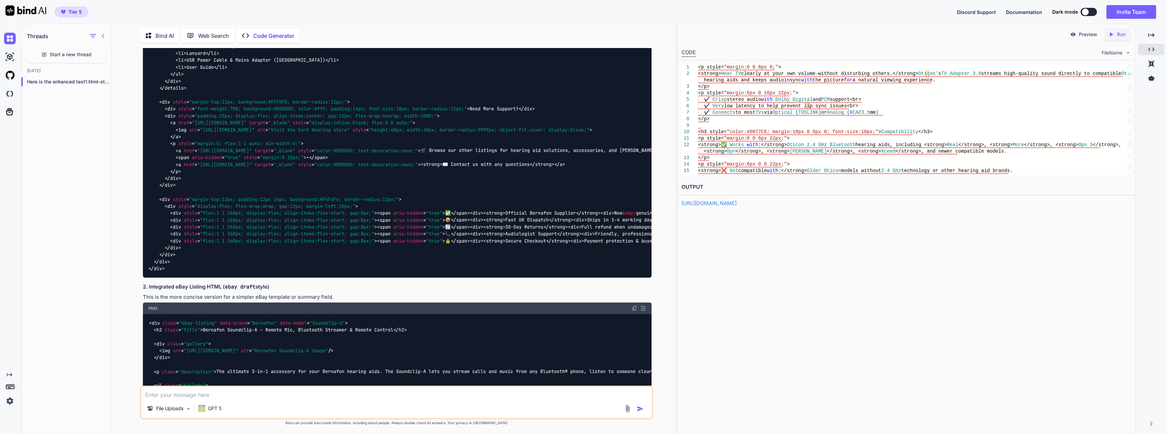
scroll to position [5725, 0]
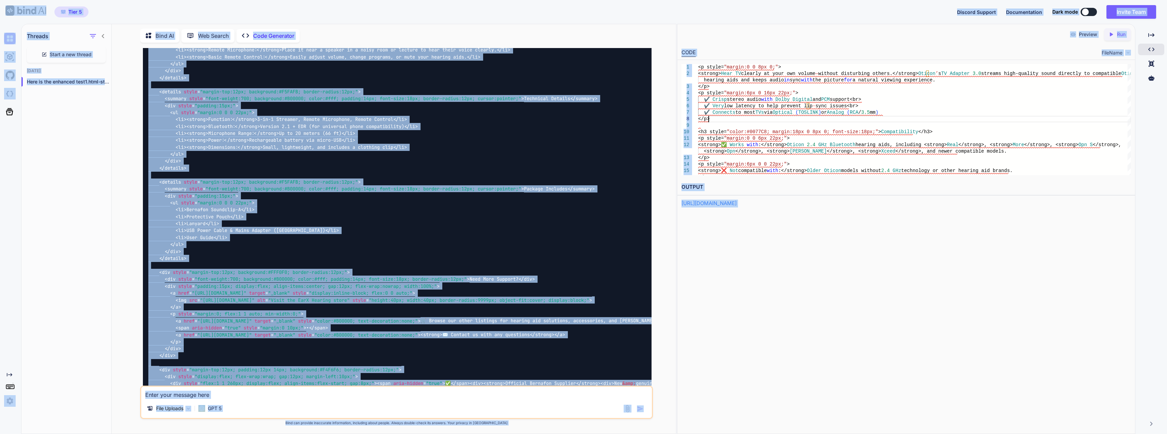
scroll to position [0, 0]
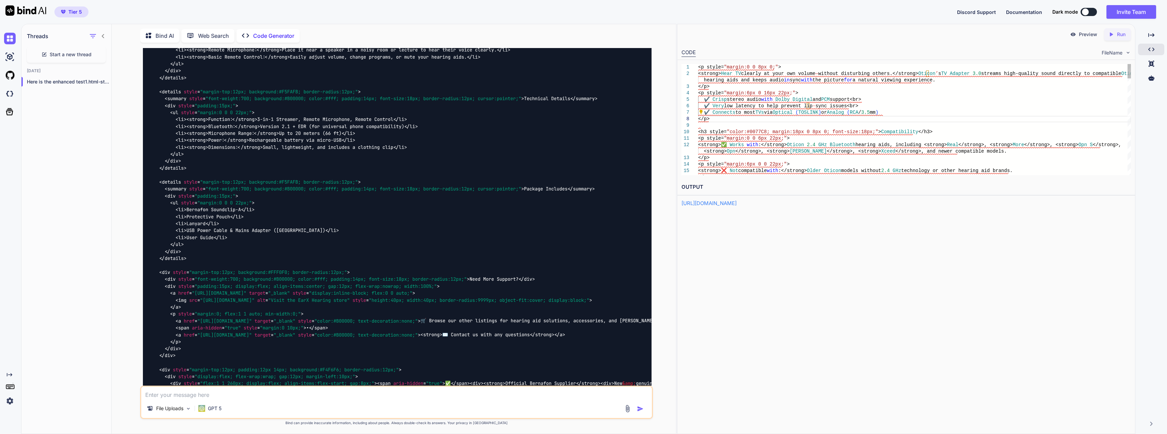
type textarea "<p style="margin:0 0 8px 0;"> <strong>Hear TV clearly at your own volume—withou…"
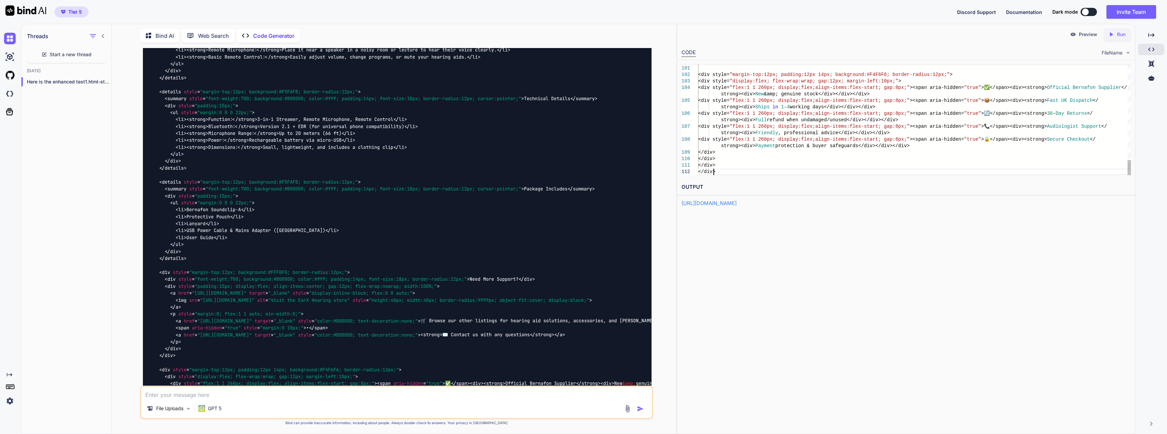
click at [1114, 36] on icon "Created with Pixso." at bounding box center [1112, 34] width 9 height 6
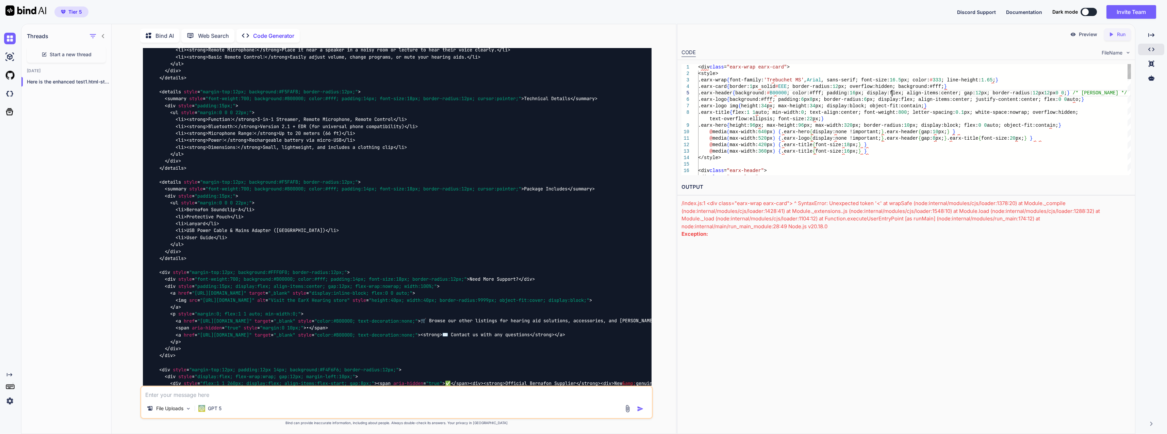
type textarea "<div class="earx-wrap earx-card"> <style> .earx-wrap { font-family:'Trebuchet M…"
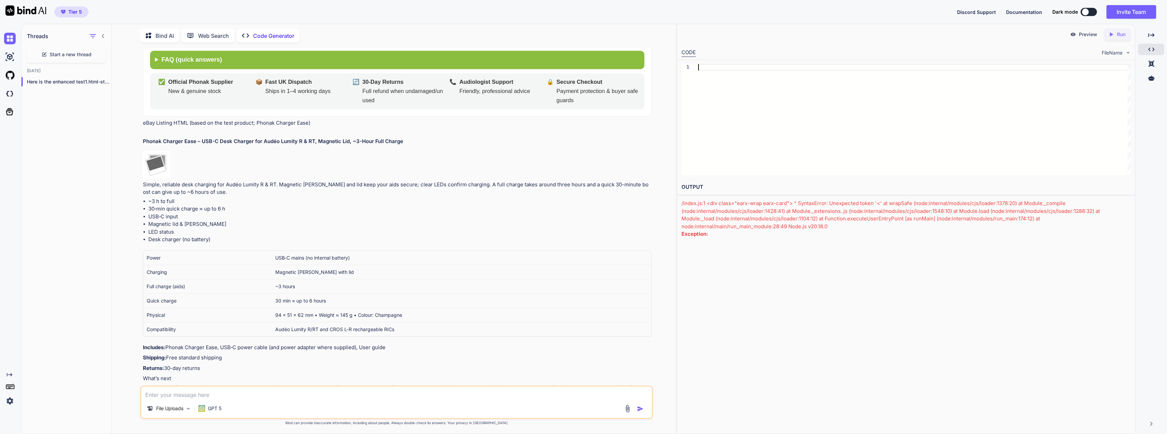
scroll to position [442, 0]
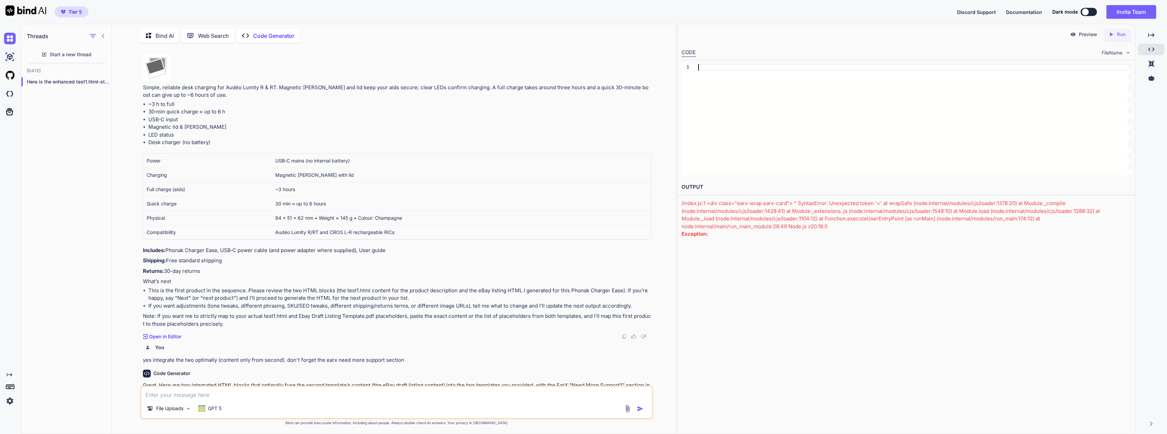
click at [317, 394] on textarea at bounding box center [396, 392] width 510 height 12
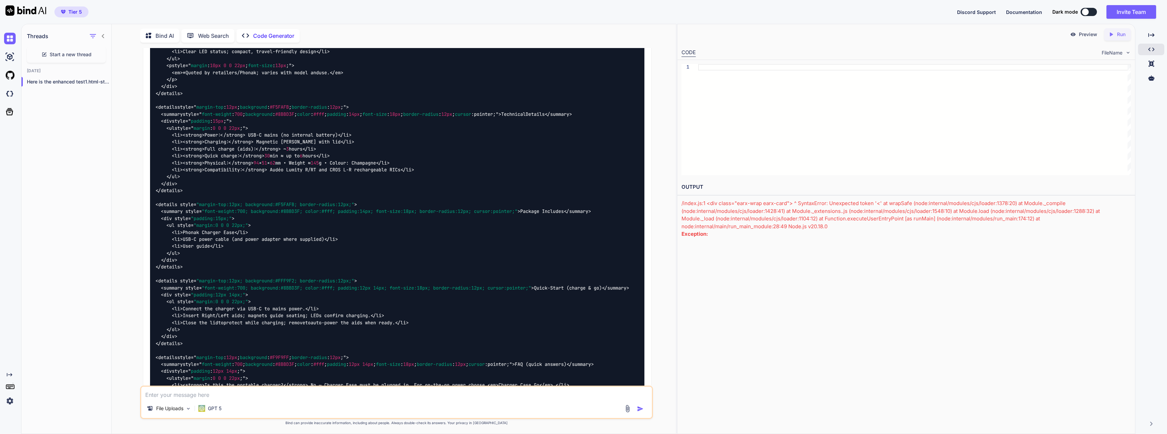
scroll to position [1123, 0]
click at [396, 394] on textarea at bounding box center [396, 392] width 510 height 12
type textarea "i"
type textarea "x"
type textarea "it"
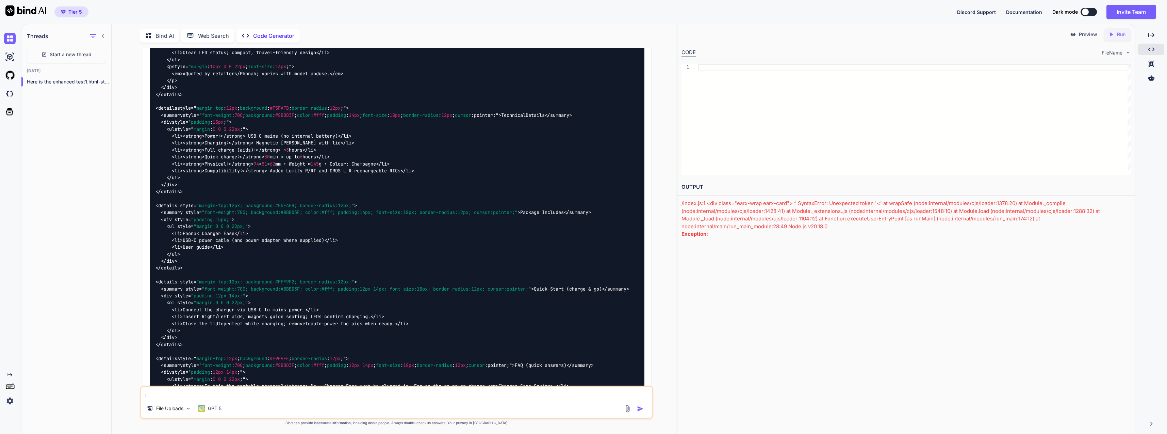
type textarea "x"
type textarea "it"
type textarea "x"
type textarea "it d"
type textarea "x"
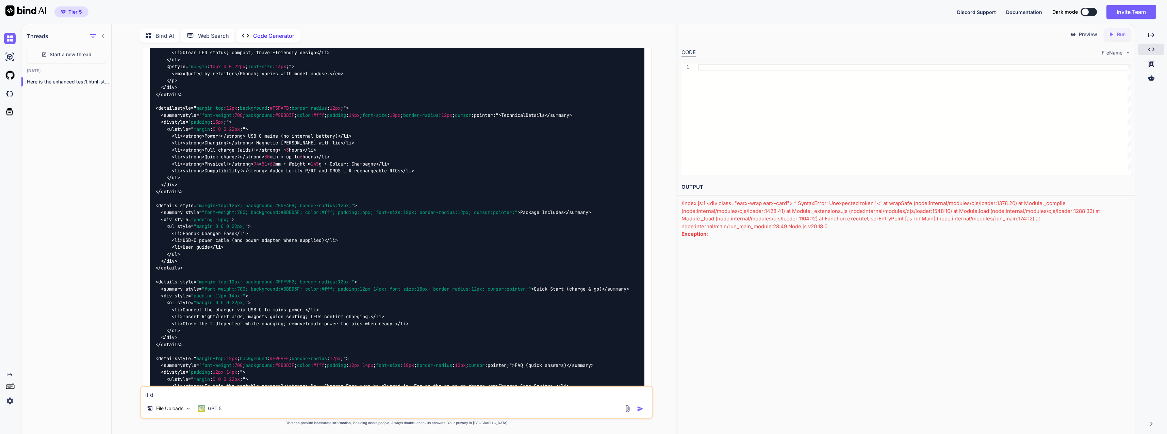
type textarea "it do"
type textarea "x"
type textarea "it doe"
type textarea "x"
type textarea "it does"
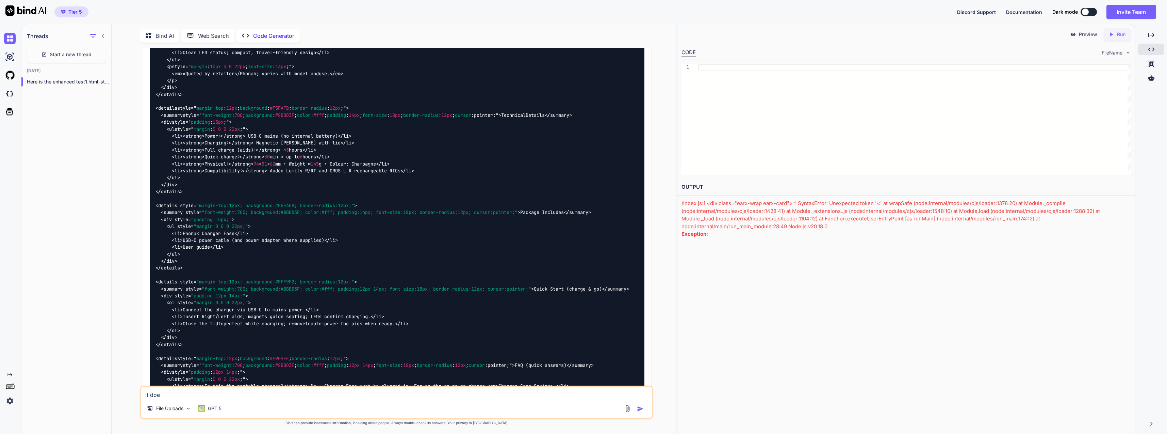
type textarea "x"
type textarea "it doesn"
type textarea "x"
type textarea "it doesnt"
type textarea "x"
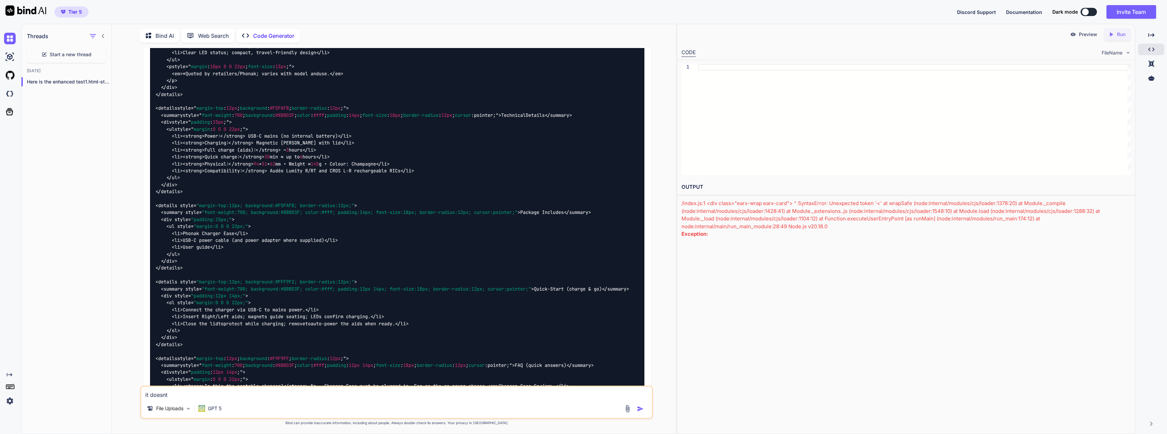
type textarea "it doesnt"
type textarea "x"
type textarea "it doesnt s"
type textarea "x"
type textarea "it doesnt se"
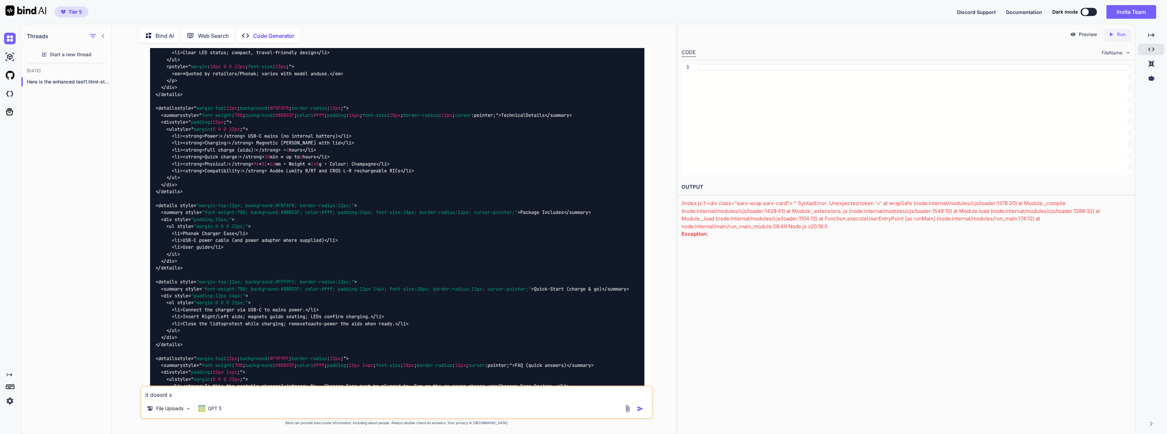
type textarea "x"
type textarea "it doesnt see"
type textarea "x"
type textarea "it doesnt seem"
type textarea "x"
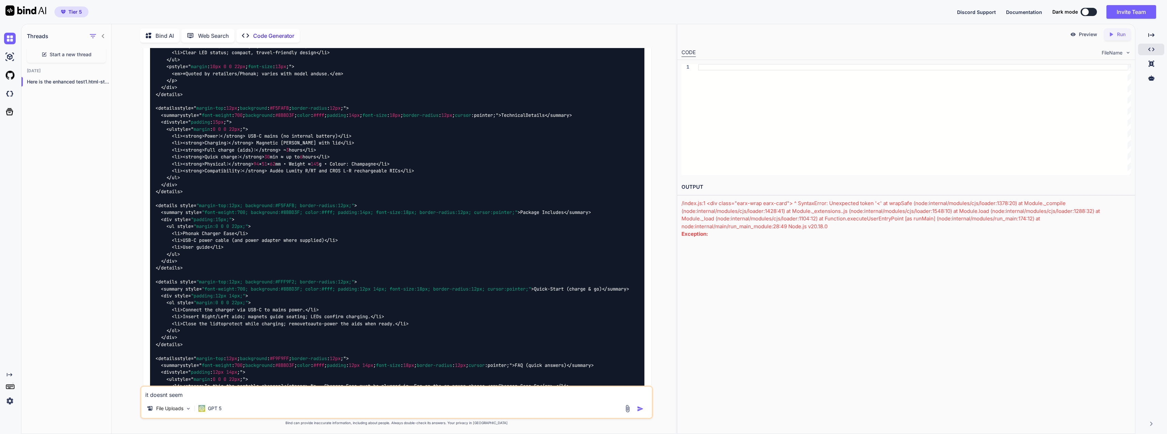
type textarea "it doesnt seem"
type textarea "x"
type textarea "it doesnt seem t"
type textarea "x"
type textarea "it doesnt seem to"
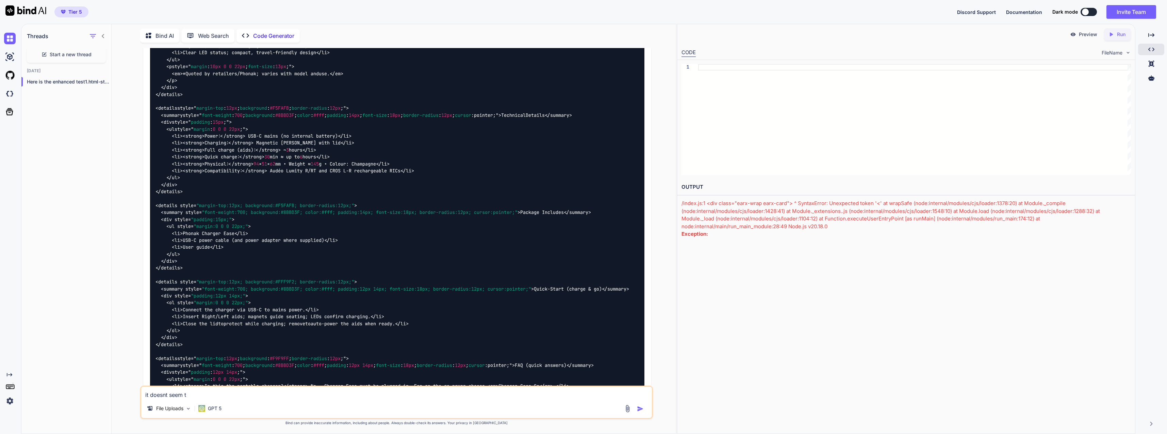
type textarea "x"
type textarea "it doesnt seem to"
type textarea "x"
type textarea "it doesnt seem to b"
type textarea "x"
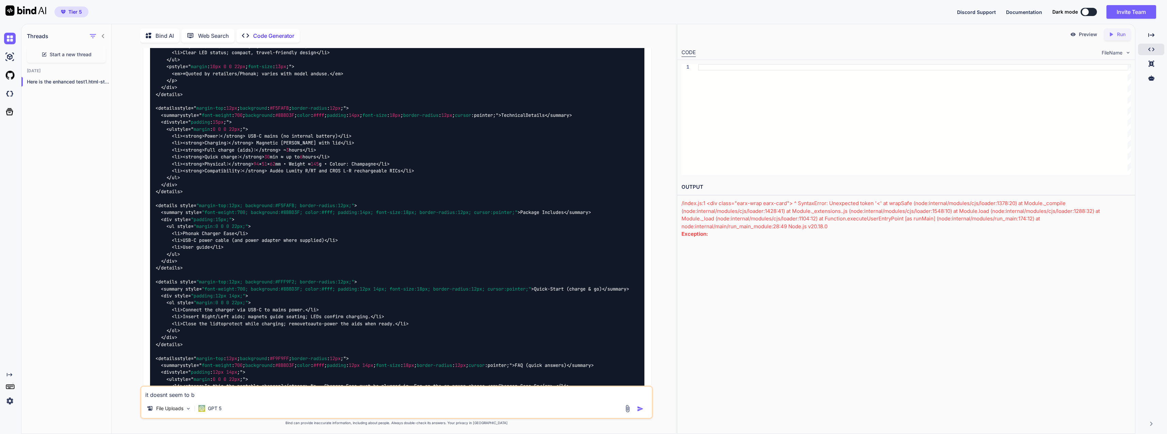
type textarea "it doesnt seem to be"
type textarea "x"
type textarea "it doesnt seem to be"
type textarea "x"
type textarea "it doesnt seem to be f"
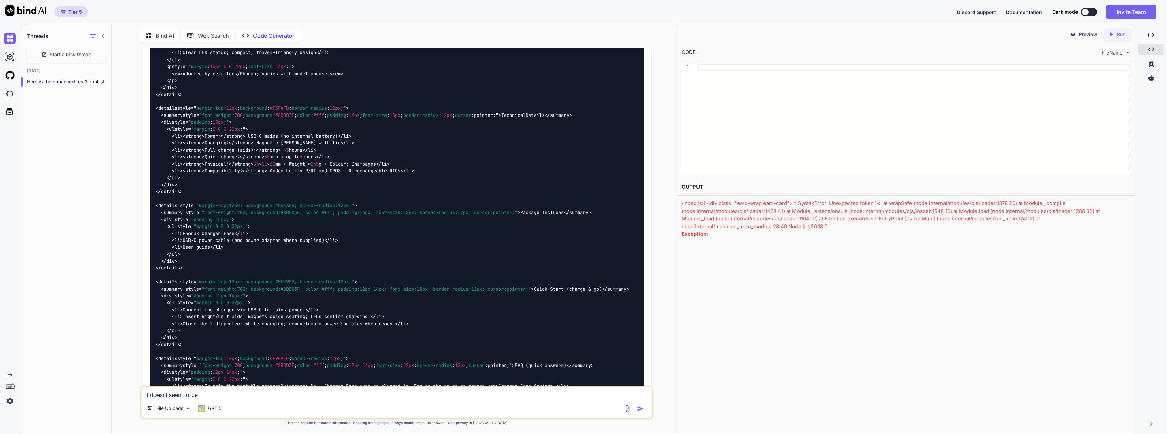
type textarea "x"
type textarea "it doesnt seem to be fo"
type textarea "x"
type textarea "it doesnt seem to be fol"
type textarea "x"
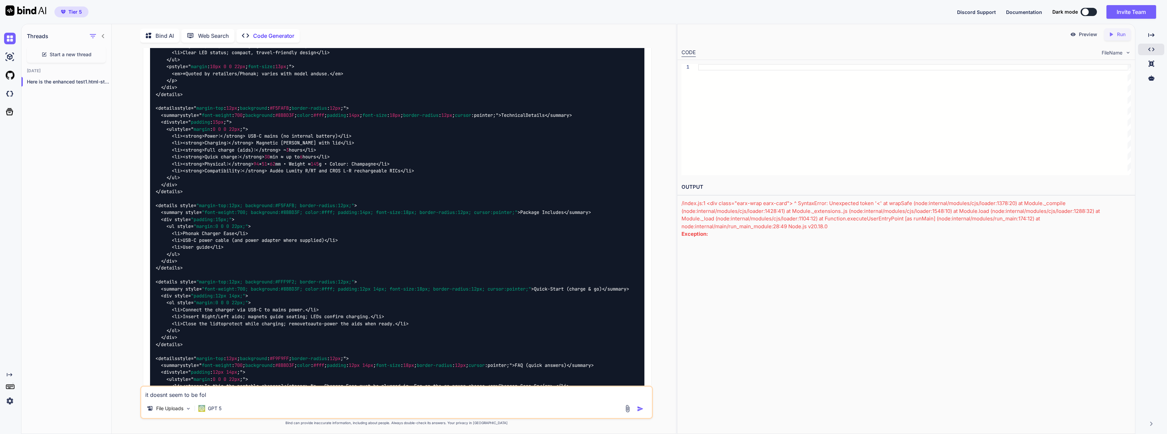
type textarea "it doesnt seem to be foll"
type textarea "x"
type textarea "it doesnt seem to be follo"
type textarea "x"
type textarea "it doesnt seem to be follow"
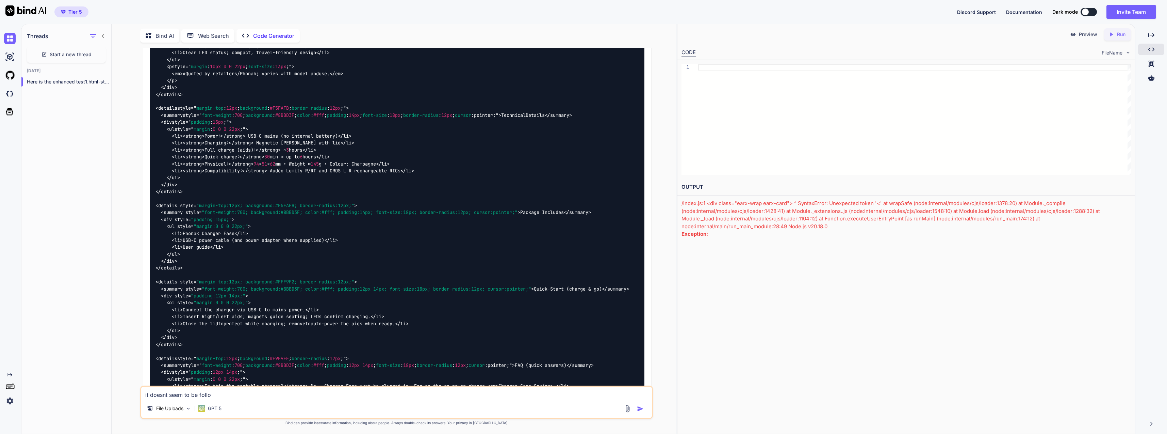
type textarea "x"
type textarea "it doesnt seem to be followi"
type textarea "x"
type textarea "it doesnt seem to be followin"
type textarea "x"
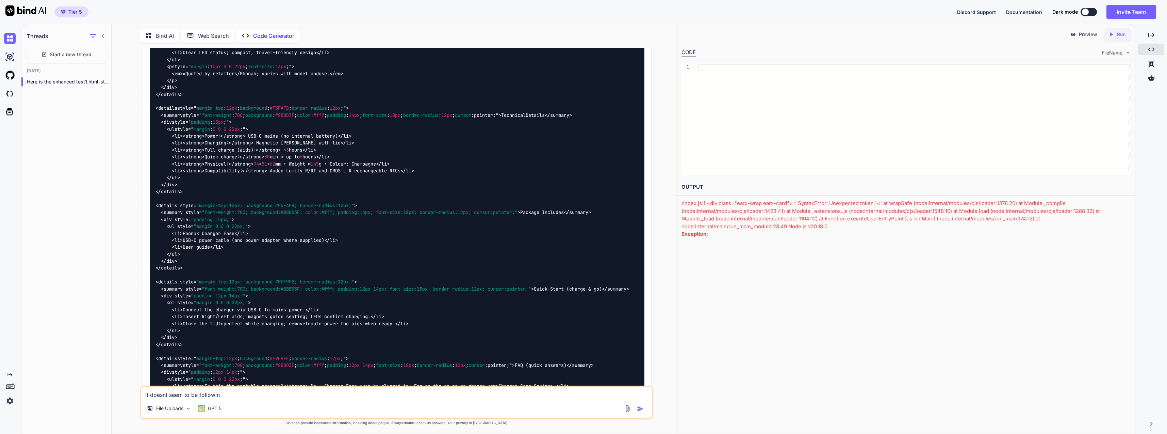
type textarea "it doesnt seem to be following"
type textarea "x"
type textarea "it doesnt seem to be following"
type textarea "x"
type textarea "it doesnt seem to be following t"
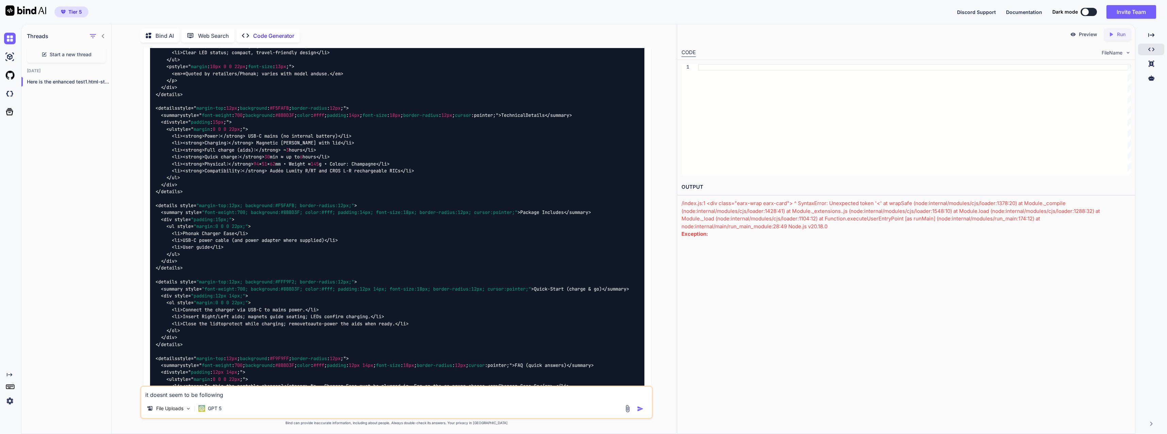
type textarea "x"
type textarea "it doesnt seem to be following te"
type textarea "x"
type textarea "it doesnt seem to be following tem"
type textarea "x"
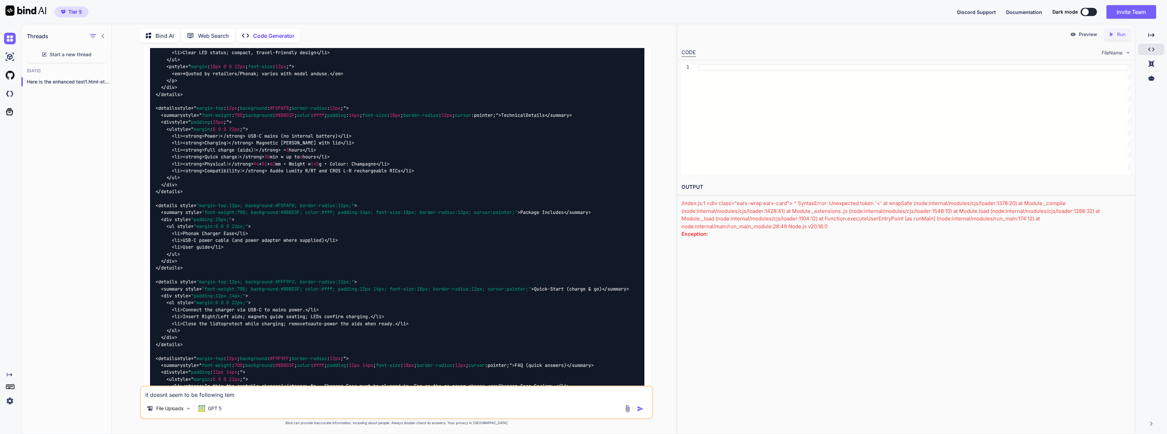
type textarea "it doesnt seem to be following temp"
type textarea "x"
type textarea "it doesnt seem to be following templ"
type textarea "x"
type textarea "it doesnt seem to be following templa"
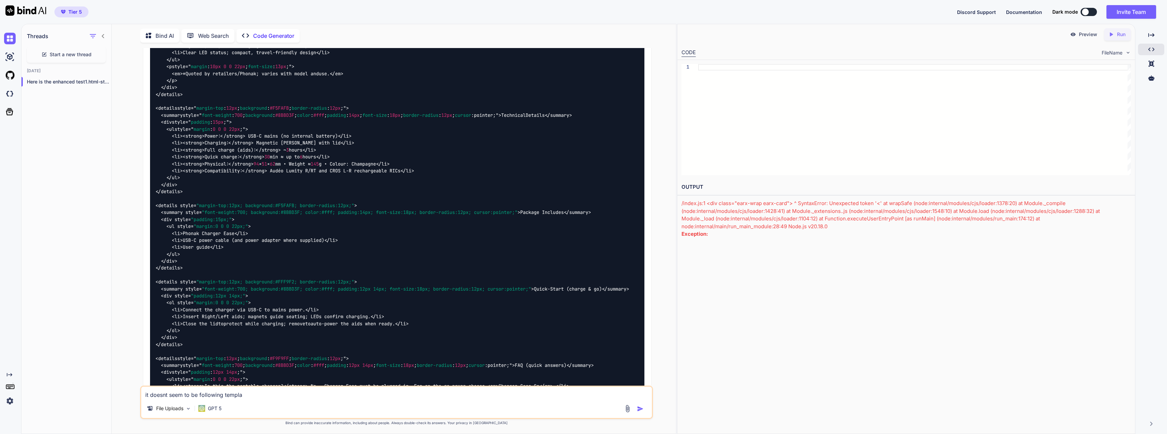
type textarea "x"
type textarea "it doesnt seem to be following templat"
type textarea "x"
type textarea "it doesnt seem to be following template"
type textarea "x"
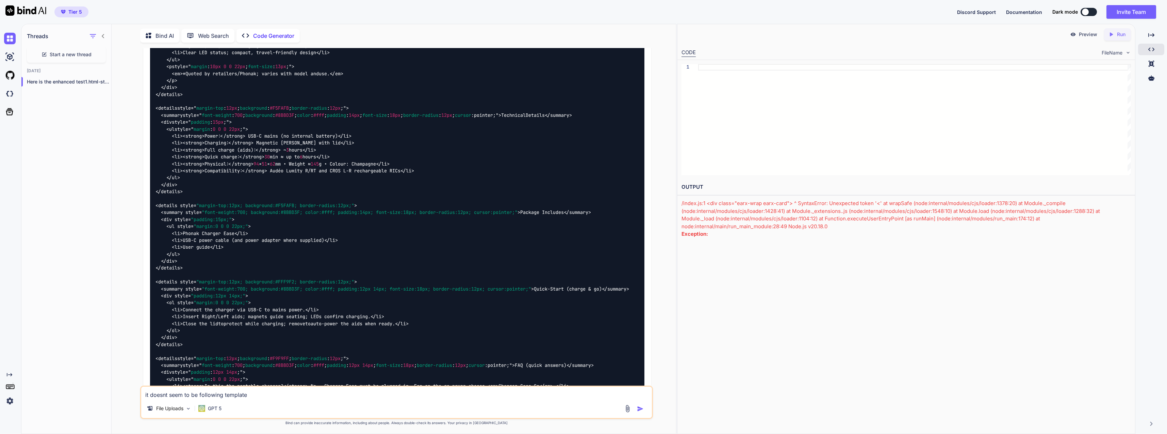
type textarea "it doesnt seem to be following template"
type textarea "x"
type textarea "it doesnt seem to be following template c"
type textarea "x"
type textarea "it doesnt seem to be following template ch"
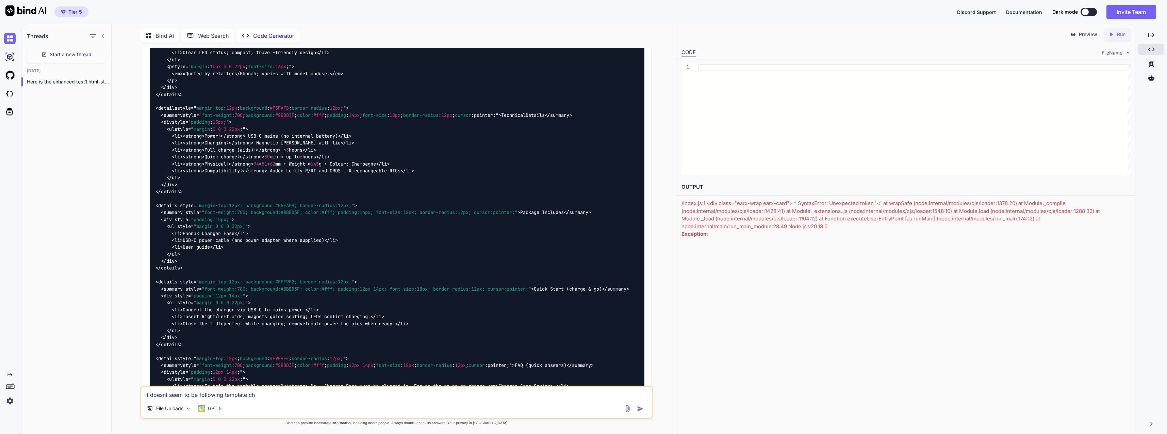
type textarea "x"
type textarea "it doesnt seem to be following template che"
type textarea "x"
type textarea "it doesnt seem to be following template chec"
type textarea "x"
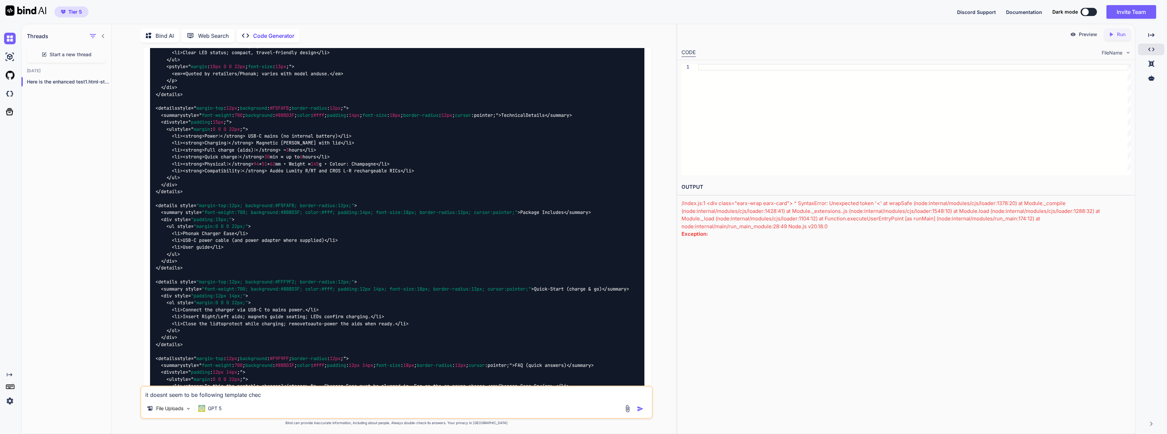
type textarea "it doesnt seem to be following template check"
type textarea "x"
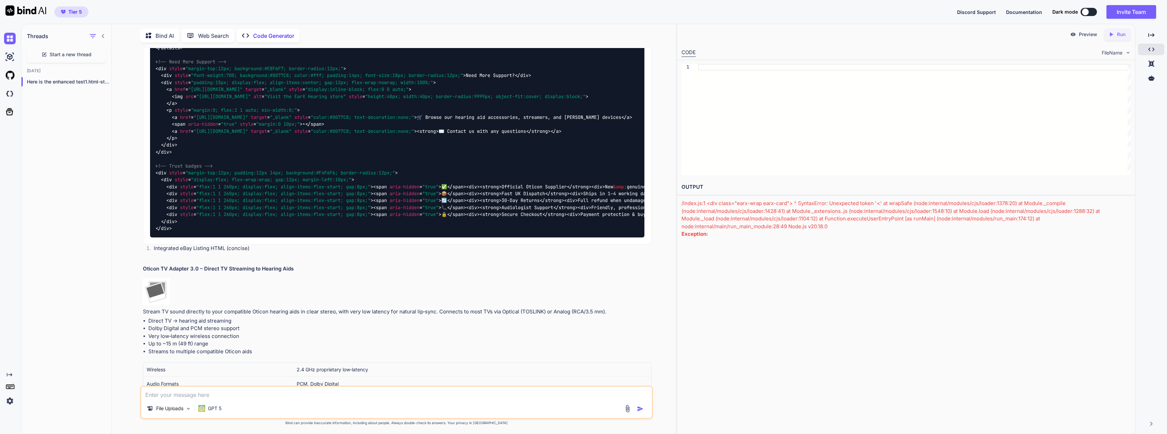
scroll to position [8247, 0]
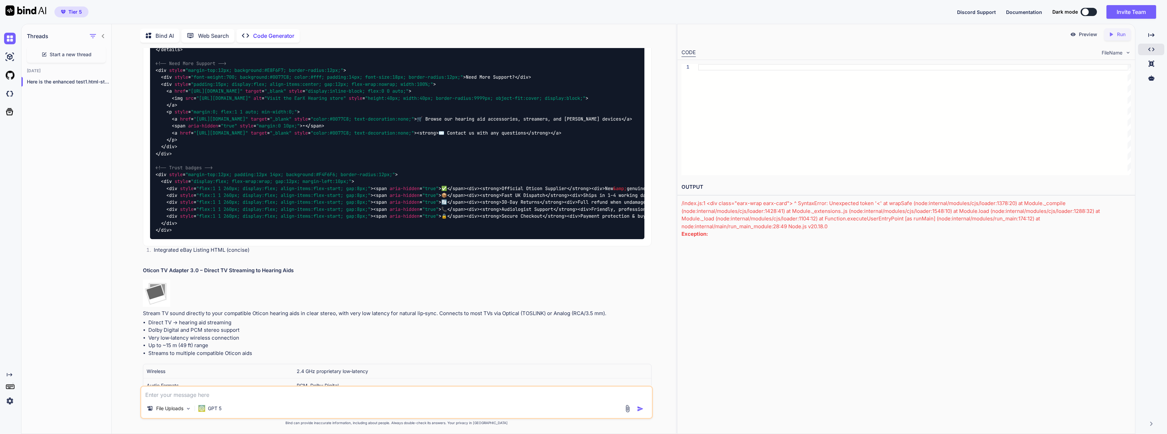
drag, startPoint x: 292, startPoint y: 143, endPoint x: 149, endPoint y: 144, distance: 143.6
copy li "Integrated Product Description HTML (test1.html style)"
click at [258, 395] on textarea at bounding box center [396, 392] width 510 height 12
paste textarea "Integrated Product Description HTML (test1.html style)"
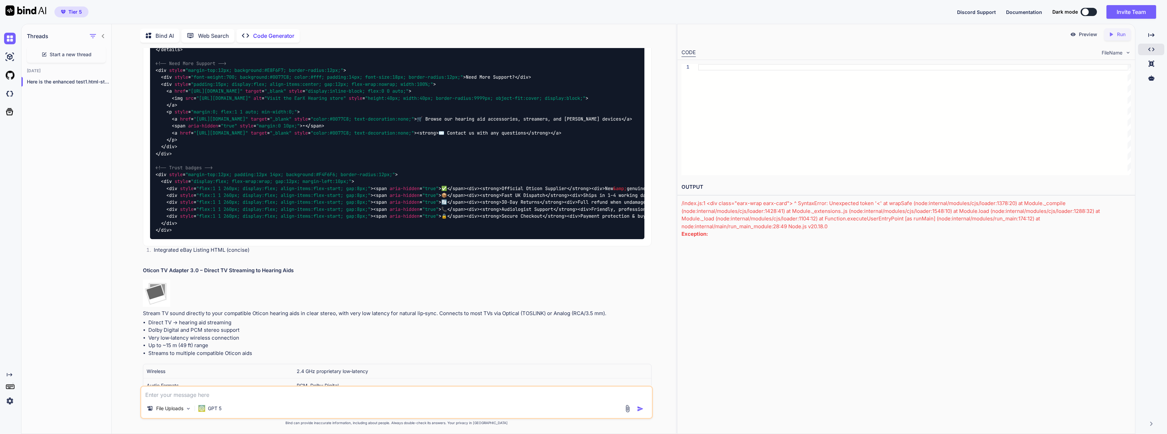
type textarea "Integrated Product Description HTML (test1.html style)"
type textarea "x"
type textarea "wIntegrated Product Description HTML (test1.html style)"
type textarea "x"
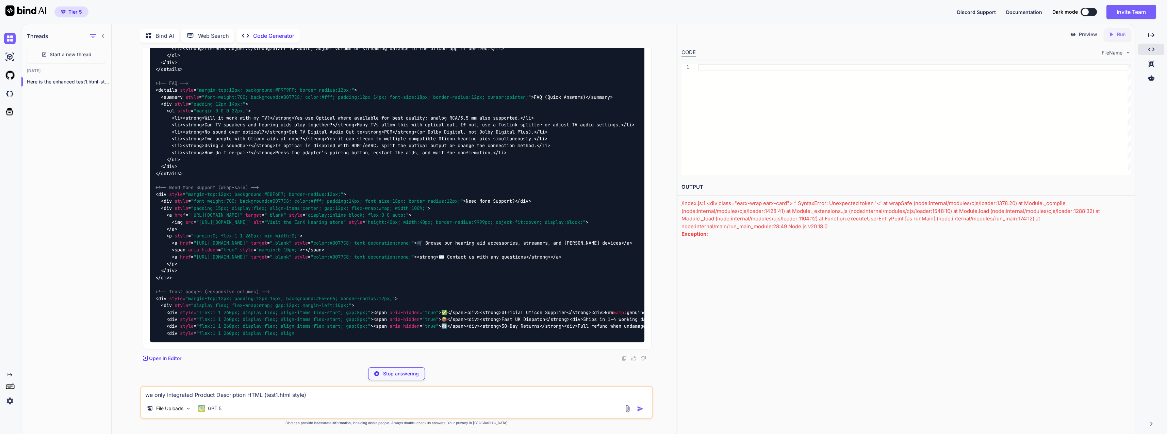
scroll to position [9482, 0]
click at [339, 395] on textarea "we only Integrated Product Description HTML (test1.html style)" at bounding box center [396, 392] width 510 height 12
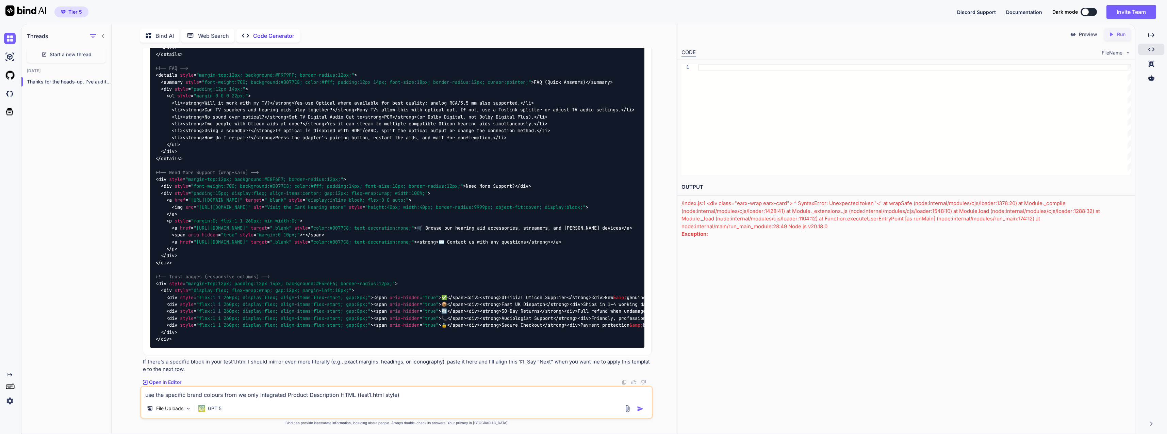
click at [628, 407] on img at bounding box center [628, 408] width 8 height 8
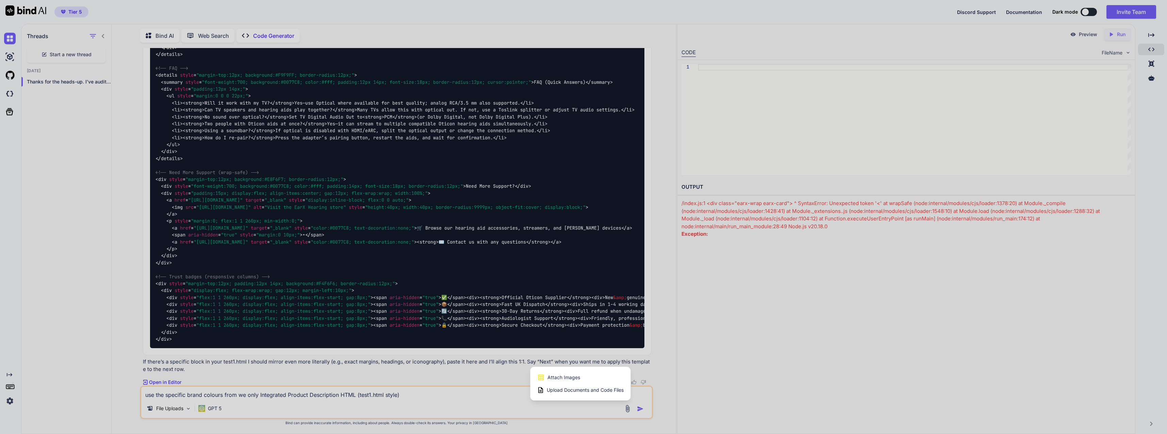
click at [583, 390] on span "Upload Documents and Code Files" at bounding box center [585, 389] width 77 height 7
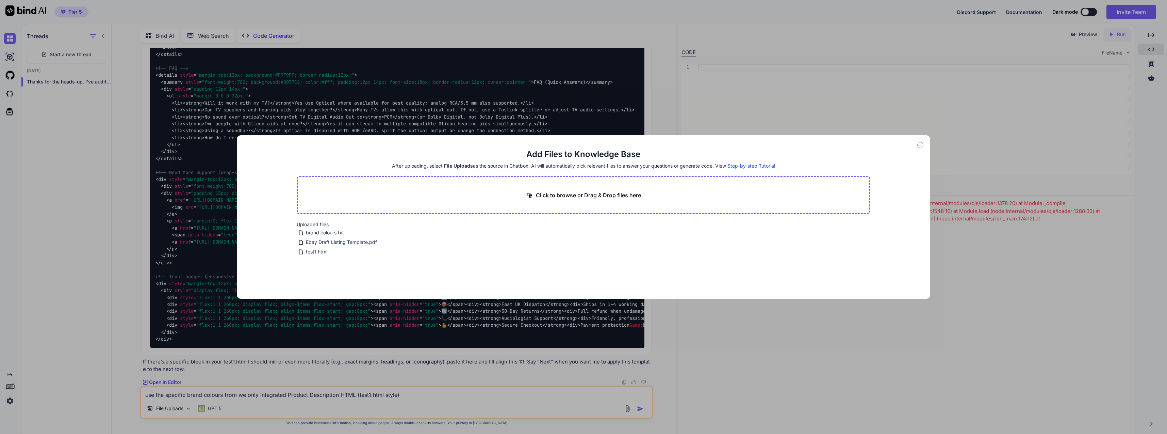
click at [437, 362] on div "Add Files to Knowledge Base After uploading, select File Uploads as the source …" at bounding box center [583, 217] width 1167 height 434
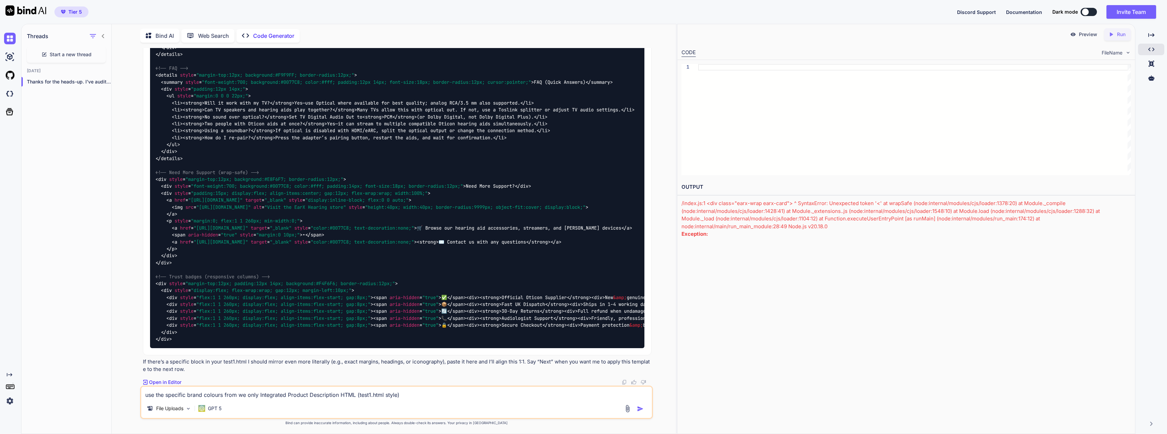
click at [623, 407] on div "File Uploads GPT 5" at bounding box center [396, 409] width 510 height 16
click at [626, 406] on img at bounding box center [628, 408] width 8 height 8
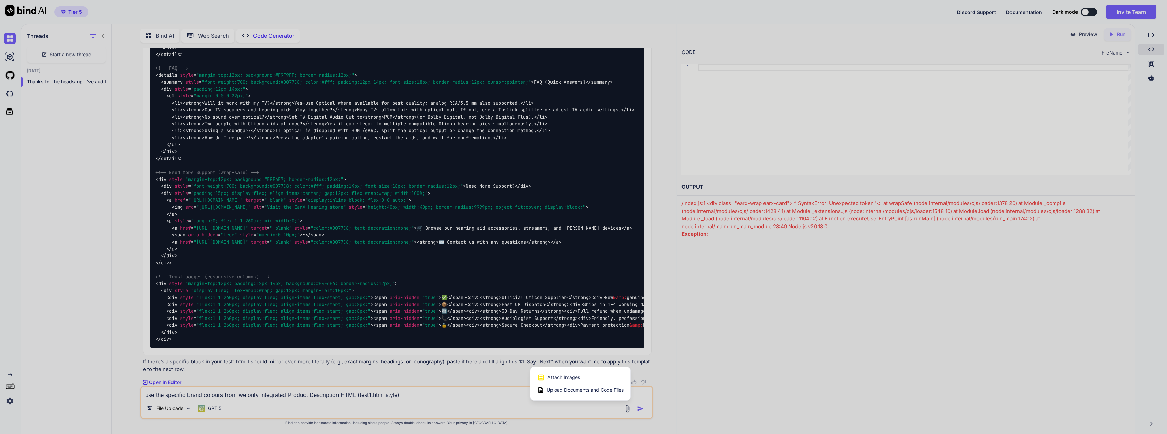
click at [609, 392] on span "Upload Documents and Code Files" at bounding box center [585, 389] width 77 height 7
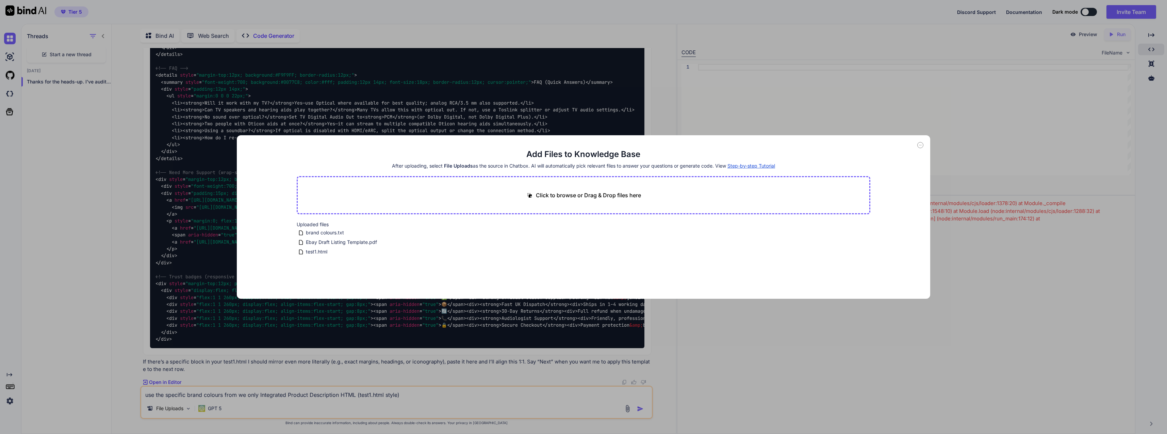
drag, startPoint x: 504, startPoint y: 370, endPoint x: 500, endPoint y: 371, distance: 3.8
click at [503, 371] on div "Add Files to Knowledge Base After uploading, select File Uploads as the source …" at bounding box center [583, 217] width 1167 height 434
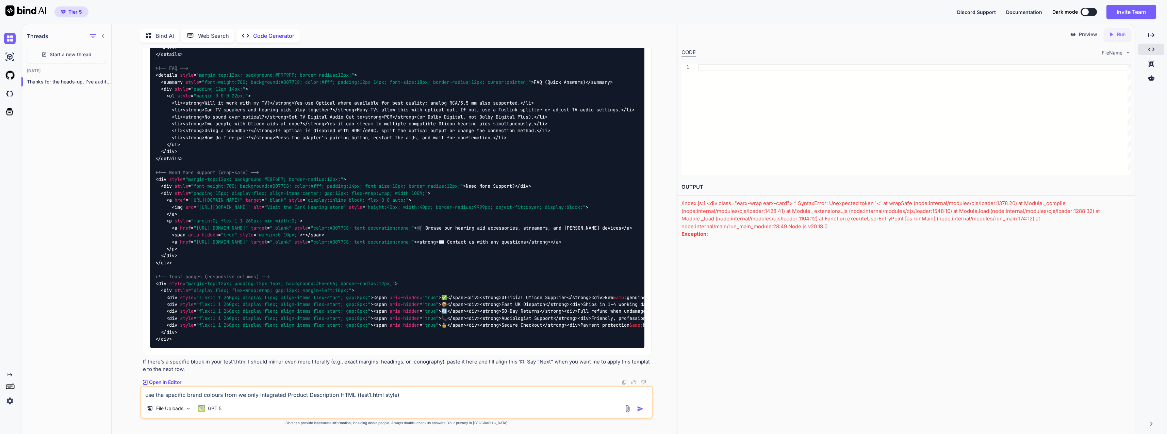
click at [235, 392] on textarea "use the specific brand colours from we only Integrated Product Description HTML…" at bounding box center [396, 392] width 510 height 12
click at [483, 389] on textarea "use the specific brand colours from "brand colours.txt". we only Integrated Pro…" at bounding box center [396, 392] width 510 height 12
click at [501, 394] on textarea "use the specific brand colours from "brand colours.txt". we only Integrated Pro…" at bounding box center [396, 392] width 510 height 12
click at [503, 395] on textarea "use the specific brand colours from "brand colours.txt". we only Integrated Pro…" at bounding box center [396, 392] width 510 height 12
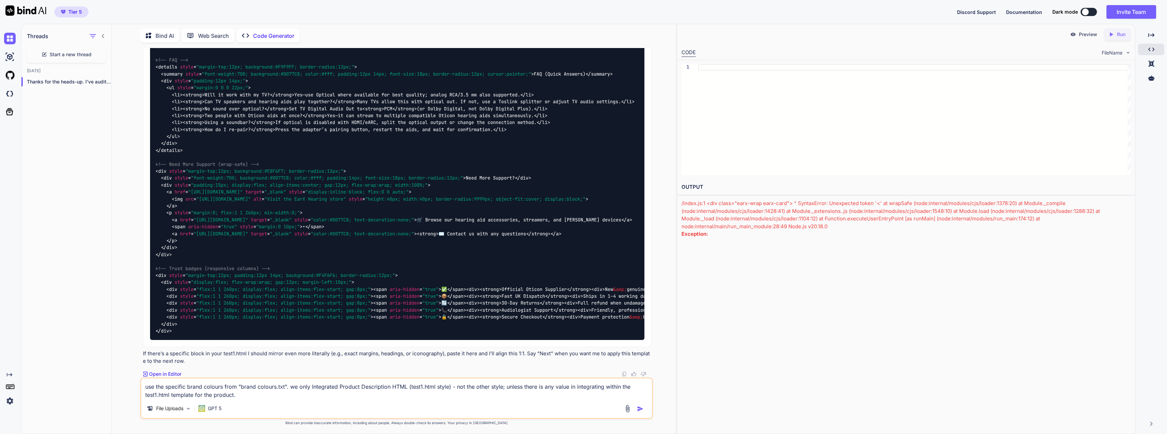
scroll to position [10251, 0]
click at [643, 409] on img "button" at bounding box center [640, 408] width 7 height 7
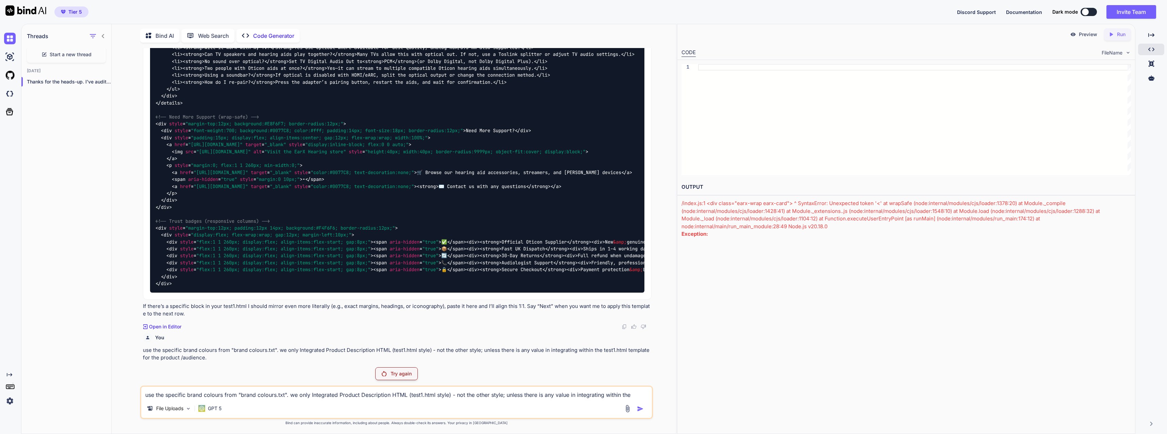
scroll to position [10298, 0]
click at [173, 326] on p "Open in Editor" at bounding box center [165, 326] width 32 height 7
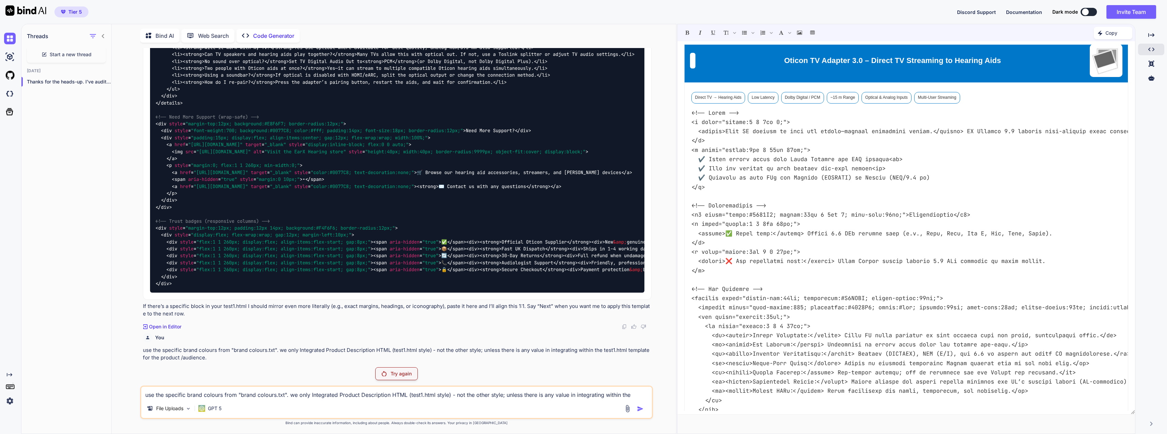
scroll to position [0, 0]
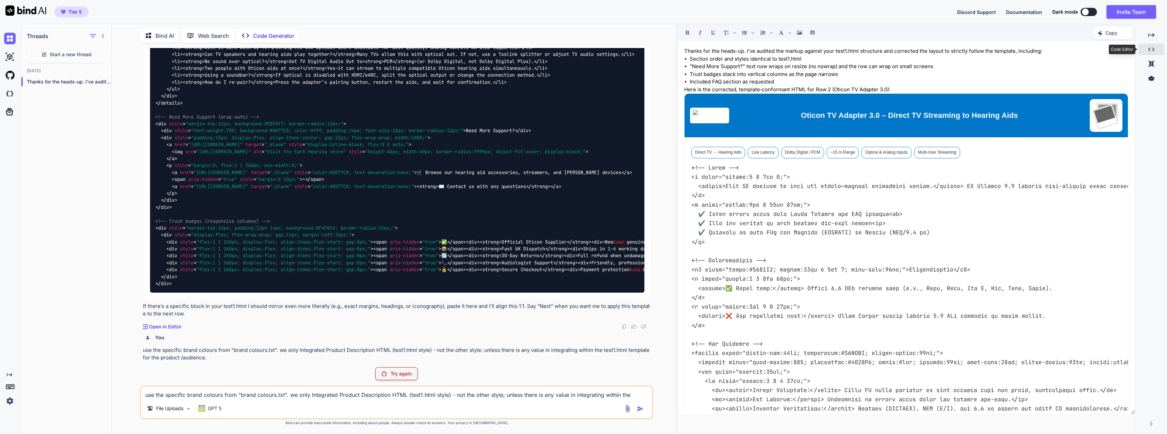
click at [1155, 51] on div "Created with Pixso." at bounding box center [1151, 50] width 26 height 12
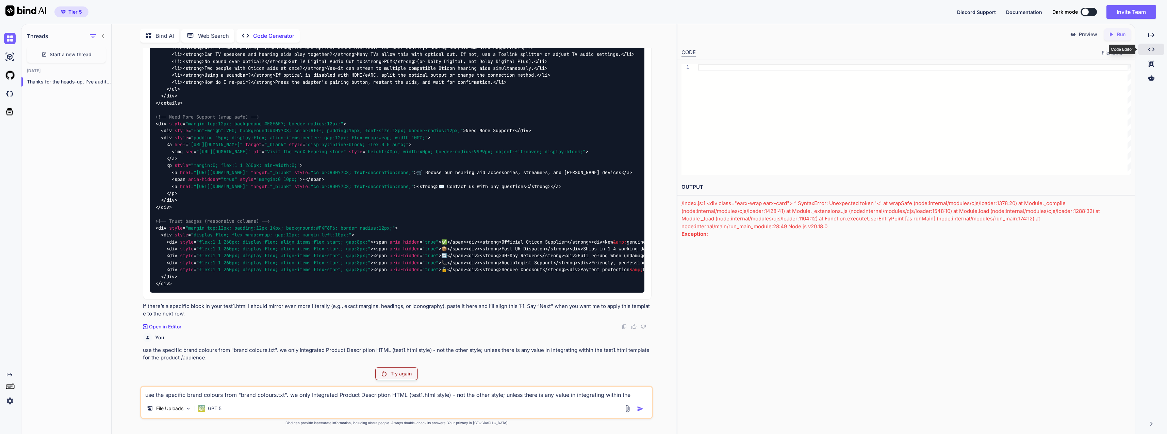
click at [1155, 51] on div "Created with Pixso." at bounding box center [1151, 50] width 26 height 12
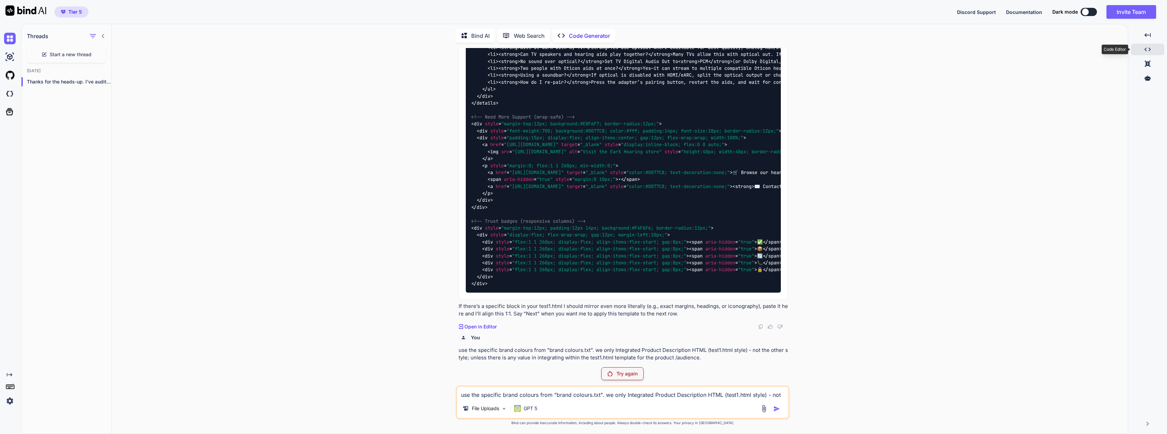
click at [1155, 51] on div "Created with Pixso." at bounding box center [1147, 50] width 33 height 12
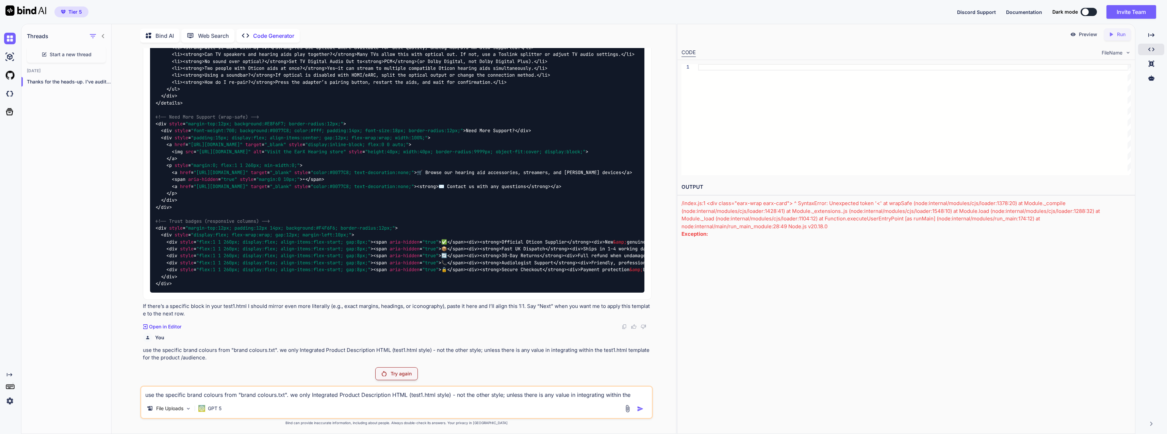
click at [920, 158] on div at bounding box center [914, 119] width 433 height 111
click at [305, 393] on textarea "use the specific brand colours from "brand colours.txt". we only Integrated Pro…" at bounding box center [396, 392] width 510 height 12
click at [307, 386] on textarea "use the specific brand colours from "brand colours.txt". we only Integrated Pro…" at bounding box center [396, 392] width 510 height 12
click at [410, 371] on p "Try again" at bounding box center [401, 373] width 21 height 7
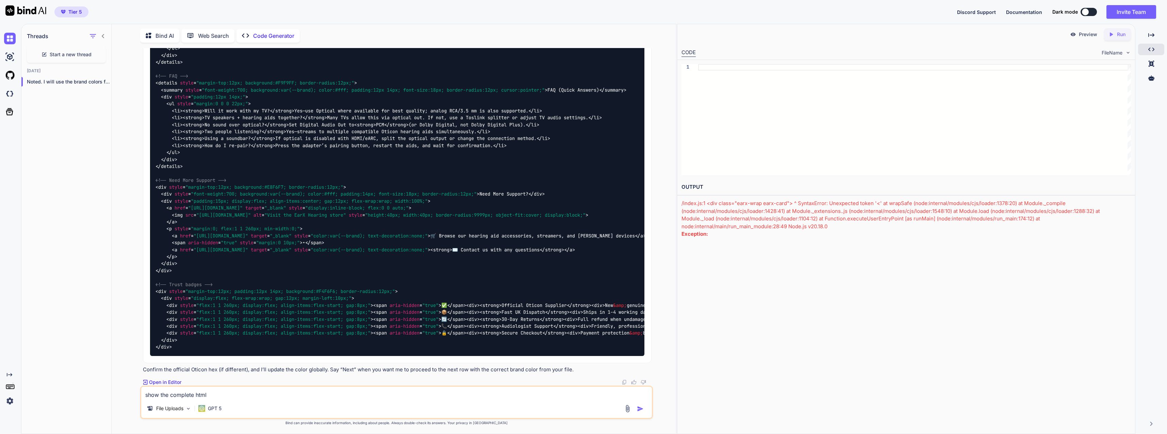
scroll to position [11271, 0]
click at [173, 378] on p "Open in Editor" at bounding box center [165, 381] width 32 height 7
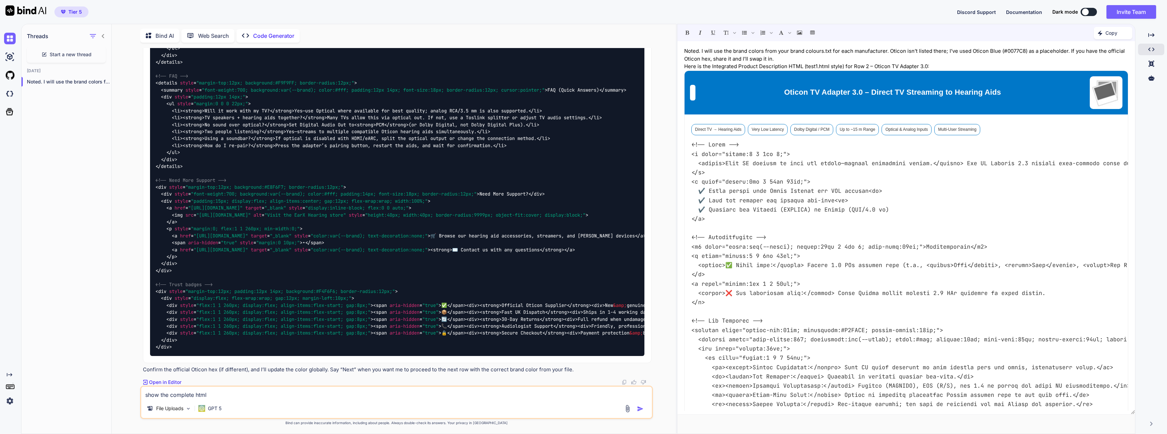
scroll to position [10965, 0]
click at [627, 409] on img at bounding box center [628, 408] width 8 height 8
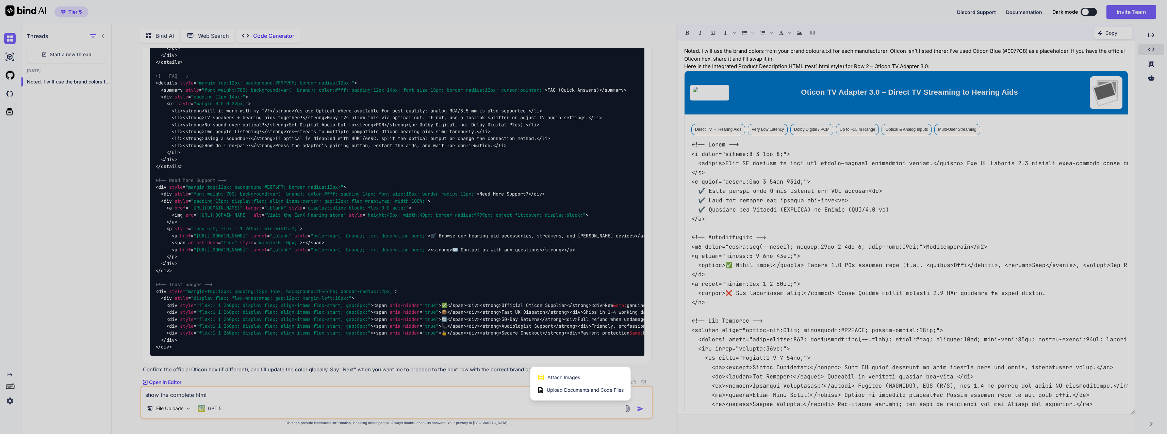
click at [579, 393] on span "Upload Documents and Code Files" at bounding box center [585, 389] width 77 height 7
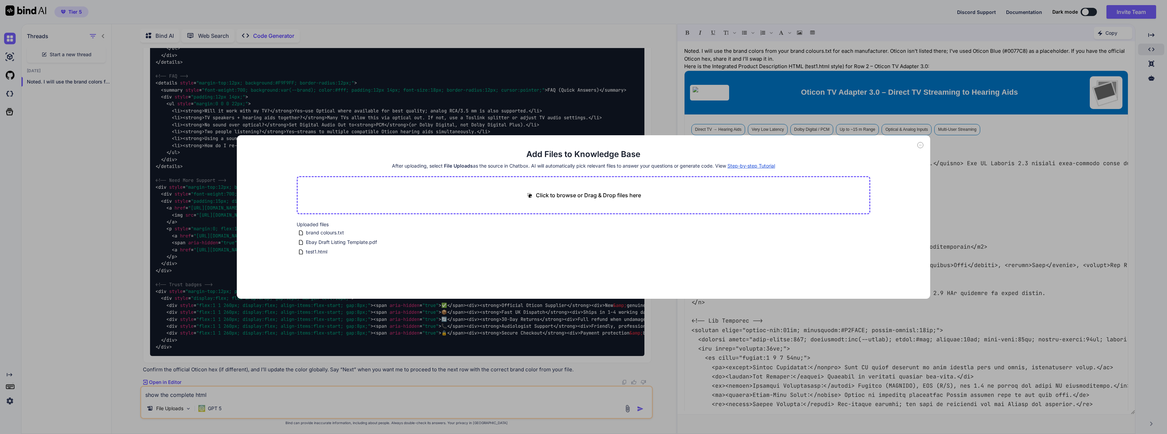
click at [390, 233] on icon at bounding box center [391, 233] width 6 height 6
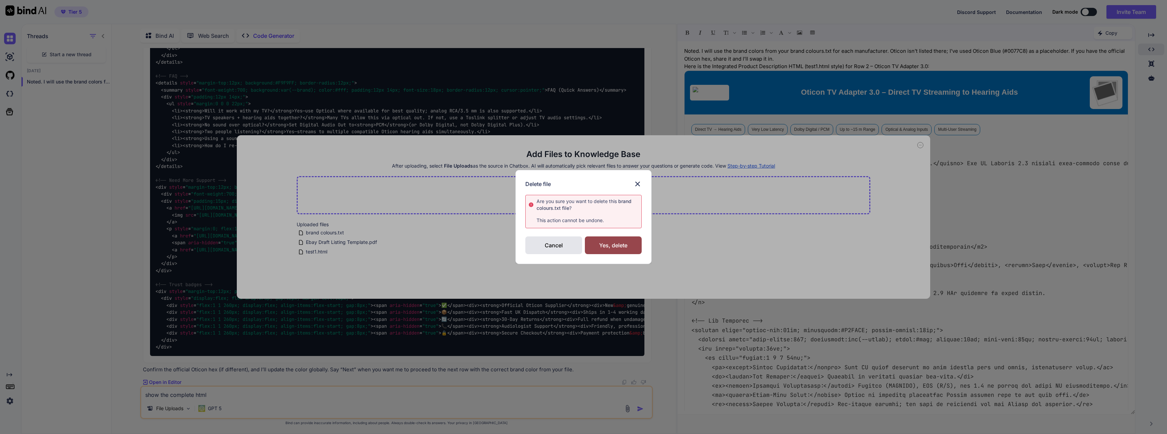
click at [615, 243] on div "Yes, delete" at bounding box center [613, 245] width 57 height 18
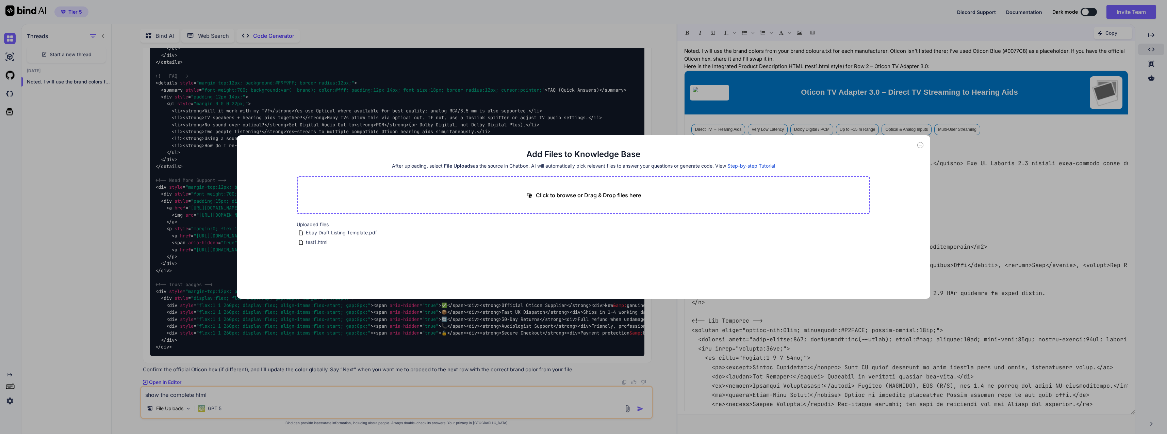
click at [690, 203] on div "Click to browse or Drag & Drop files here" at bounding box center [584, 195] width 574 height 38
click at [584, 195] on p "Click to browse or Drag & Drop files here" at bounding box center [588, 195] width 105 height 8
click at [580, 196] on p "Click to browse or Drag & Drop files here" at bounding box center [588, 195] width 105 height 8
click at [862, 275] on button "Finish" at bounding box center [859, 271] width 24 height 14
click at [921, 145] on icon at bounding box center [920, 145] width 6 height 6
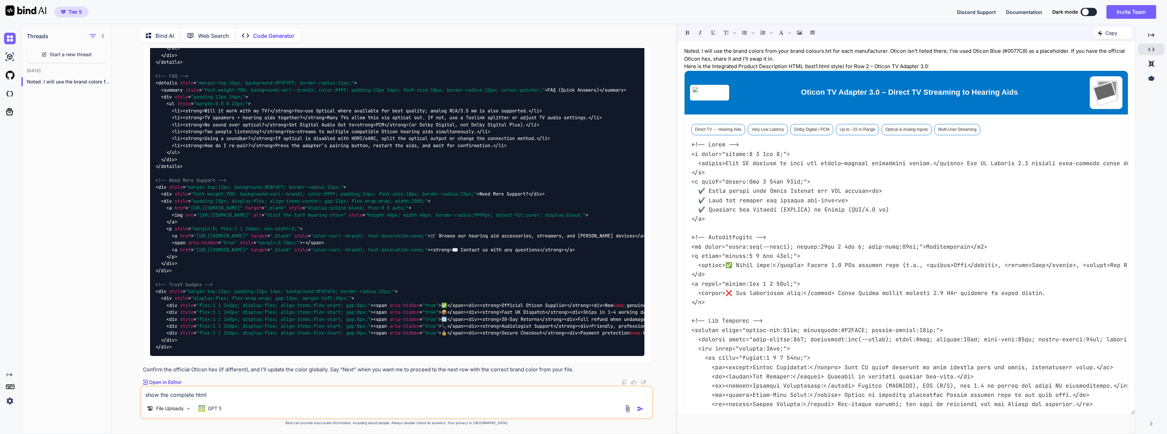
click at [283, 399] on div "show the complete html File Uploads GPT 5" at bounding box center [396, 401] width 512 height 33
click at [263, 397] on textarea "show the complete html" at bounding box center [396, 392] width 510 height 12
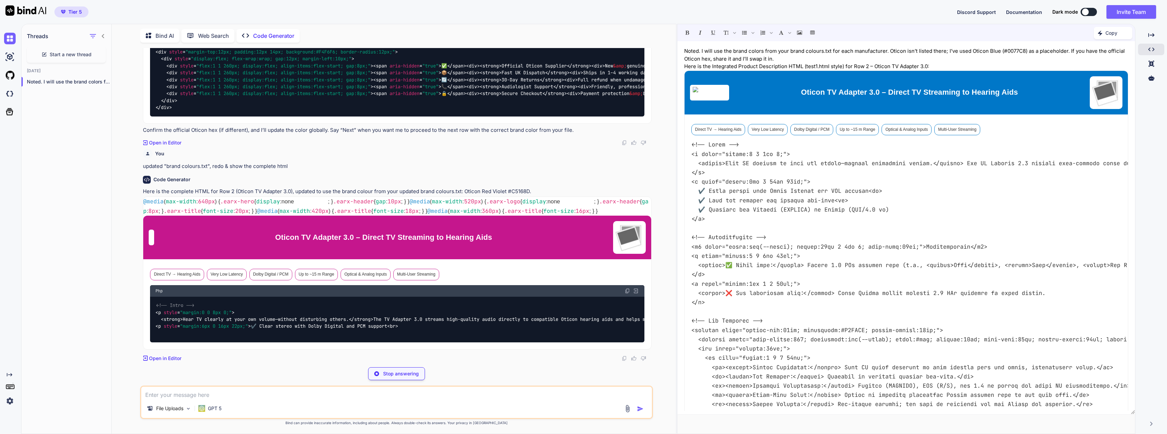
scroll to position [11506, 0]
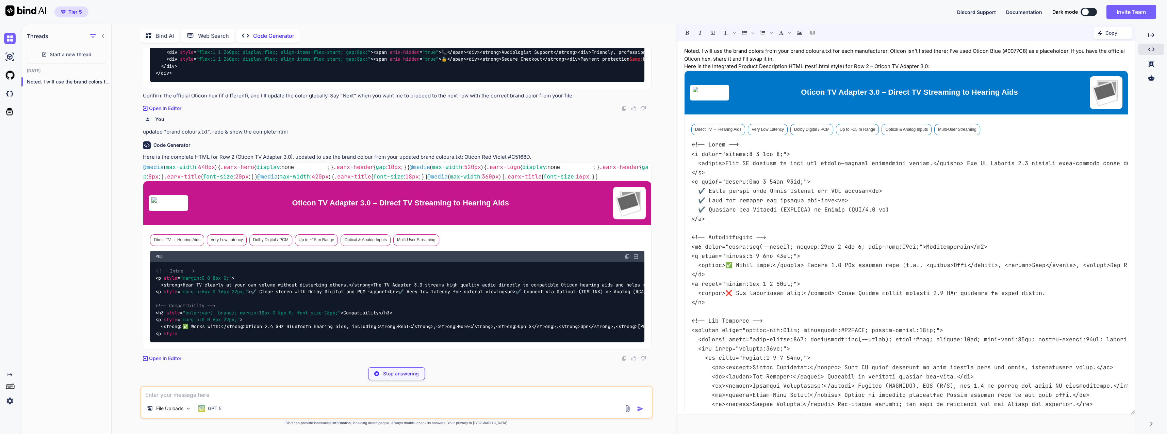
click at [416, 222] on div "@media ( max-width : 640px ) { .earx-hero { display :none !important ; } .earx-…" at bounding box center [397, 255] width 508 height 187
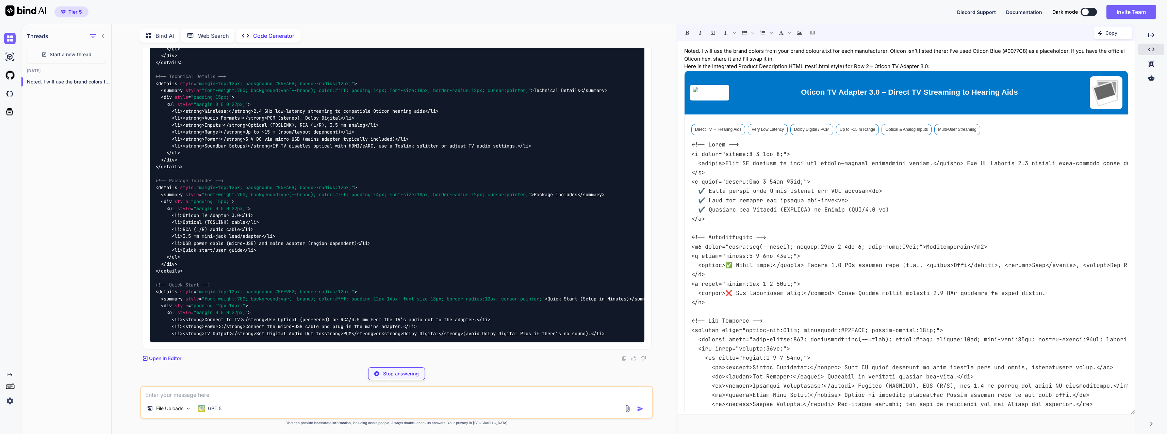
scroll to position [11990, 0]
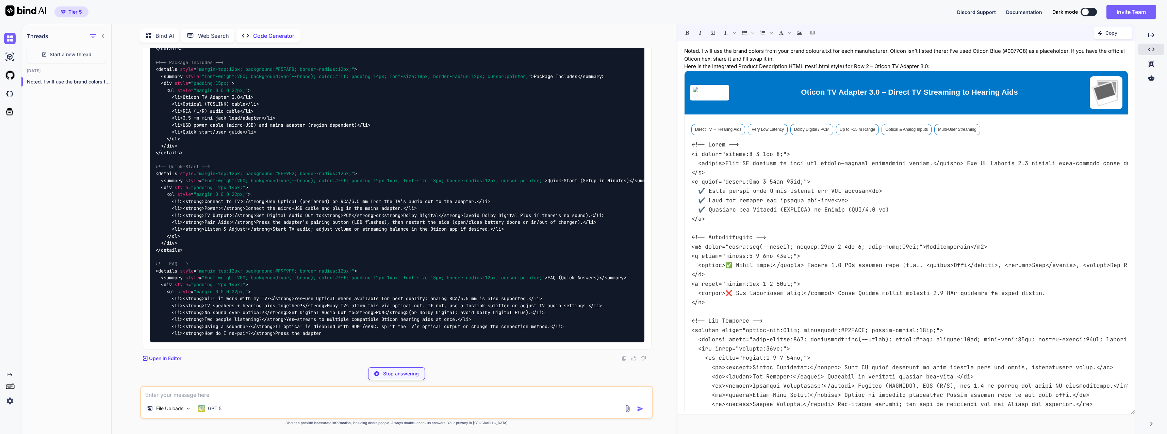
click at [1154, 66] on icon "Created with Pixso." at bounding box center [1151, 64] width 6 height 6
click at [1153, 64] on div "Created with Pixso." at bounding box center [1151, 64] width 26 height 12
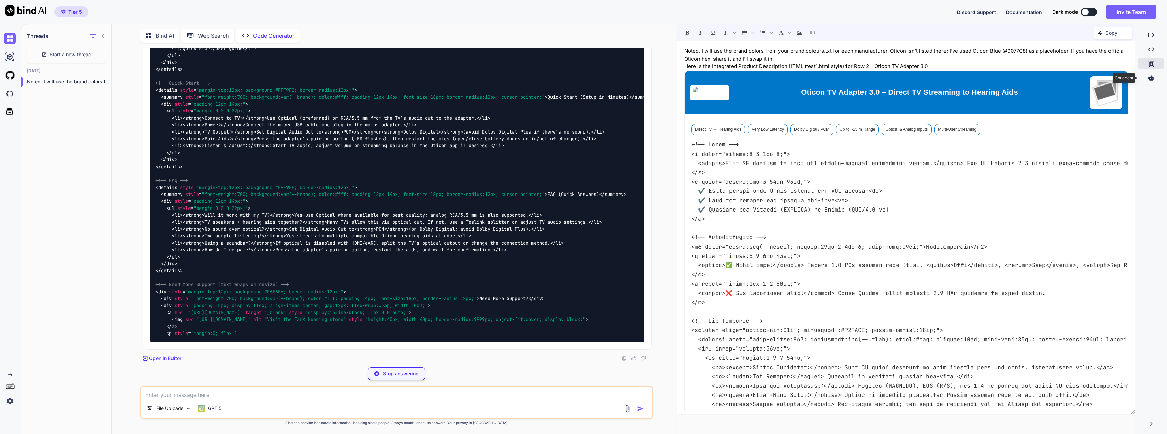
click at [1148, 79] on icon at bounding box center [1151, 78] width 6 height 6
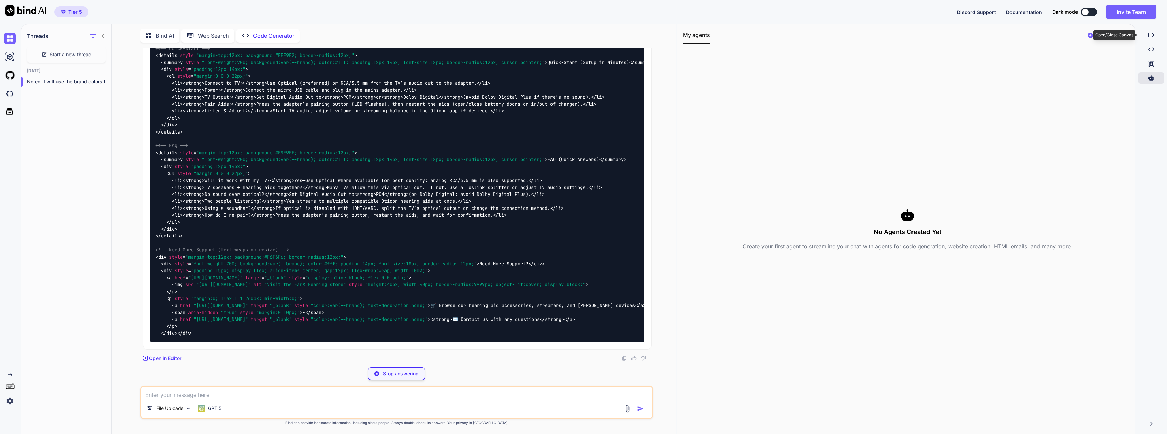
click at [1150, 36] on icon "Created with Pixso." at bounding box center [1151, 35] width 6 height 6
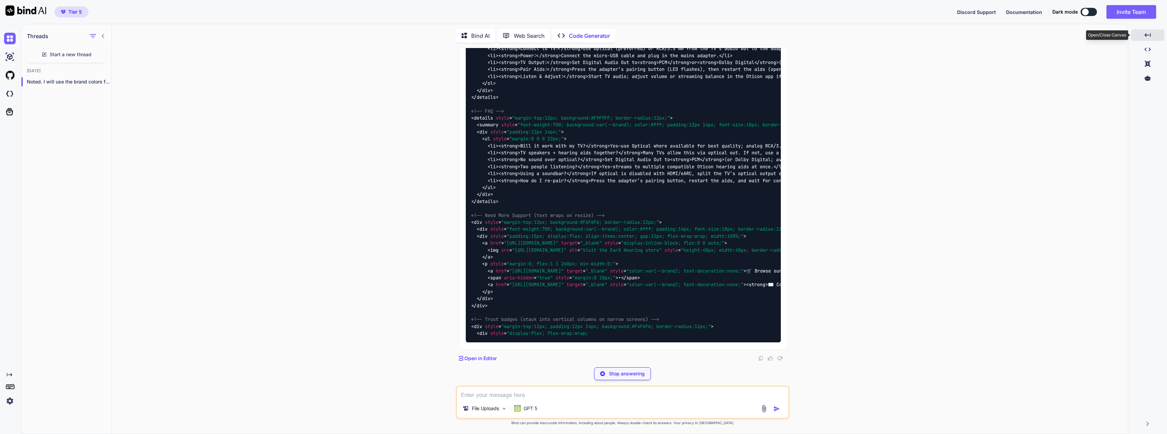
scroll to position [12213, 0]
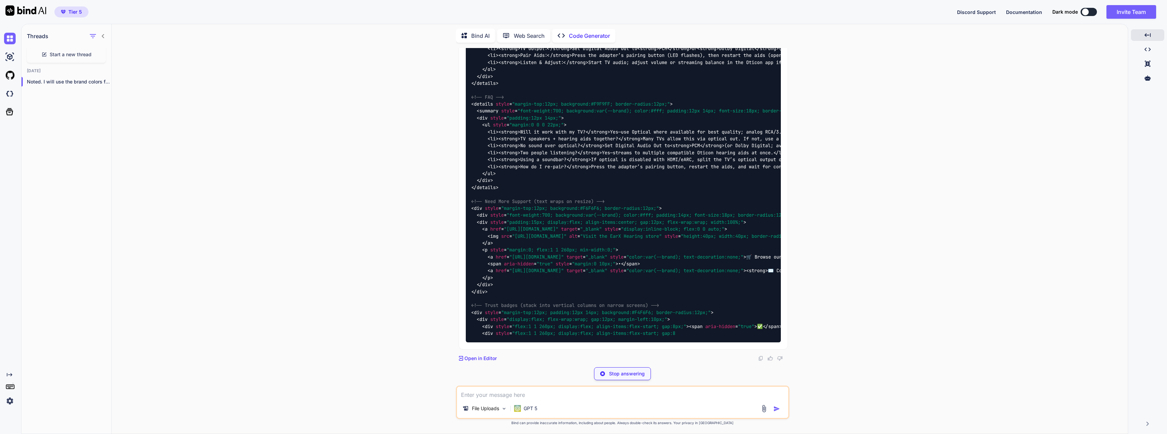
click at [1156, 33] on div "Created with Pixso." at bounding box center [1147, 35] width 33 height 12
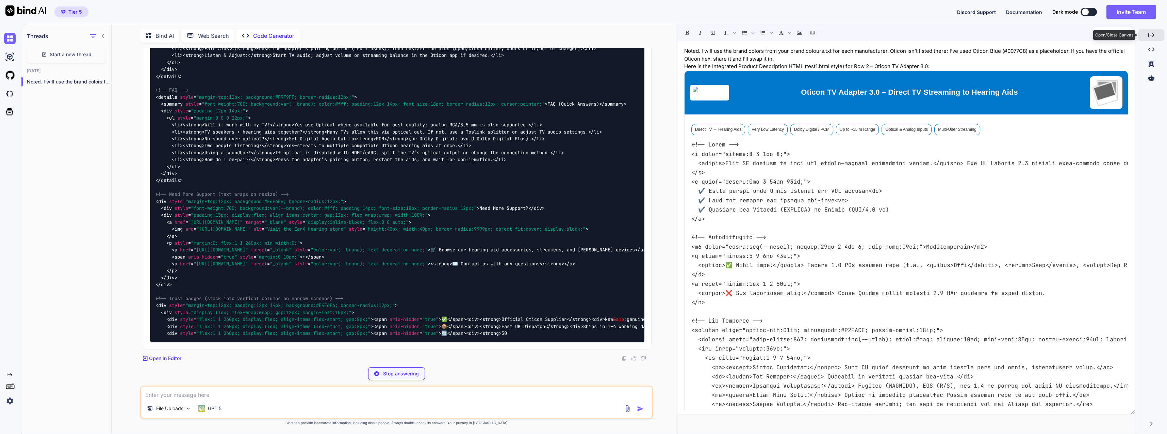
click at [1144, 37] on div "Created with Pixso." at bounding box center [1151, 35] width 26 height 12
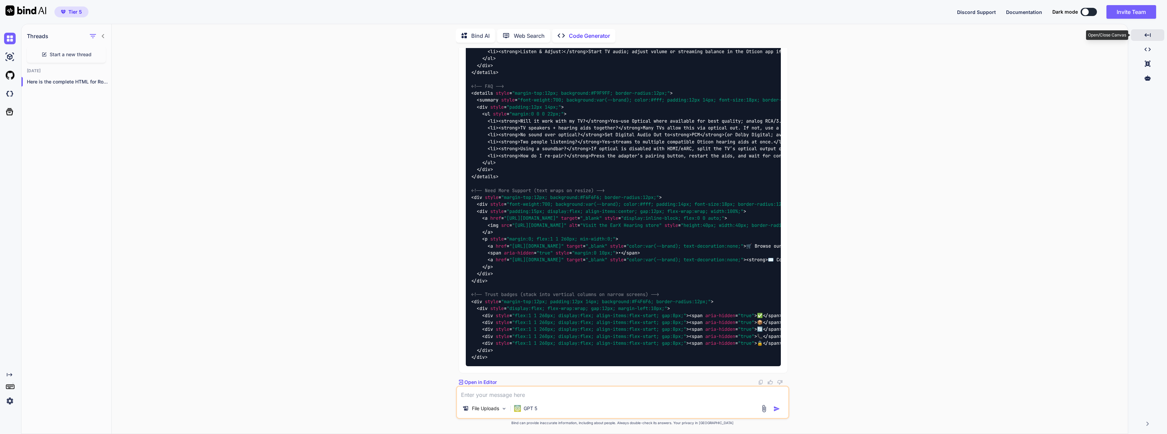
click at [1155, 34] on div "Created with Pixso." at bounding box center [1147, 35] width 33 height 12
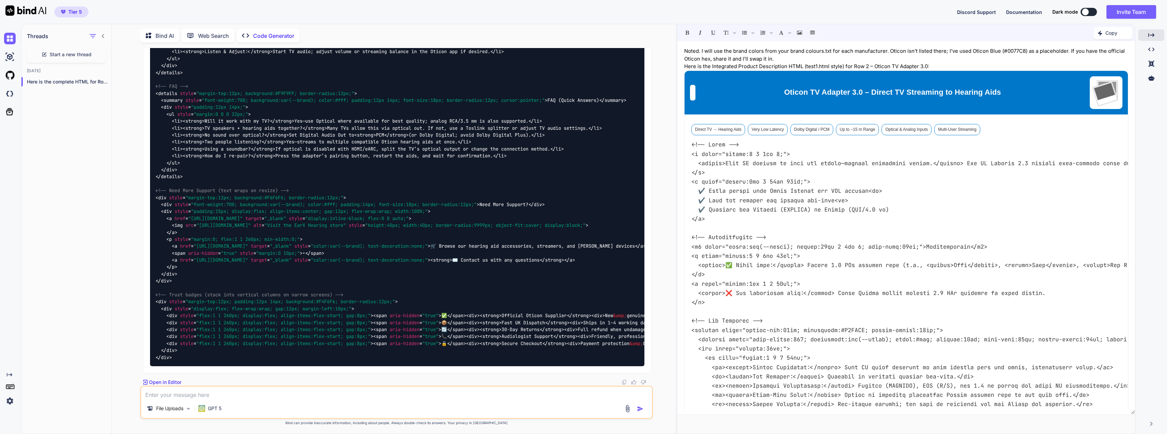
scroll to position [11547, 0]
drag, startPoint x: 555, startPoint y: 167, endPoint x: 547, endPoint y: 220, distance: 54.3
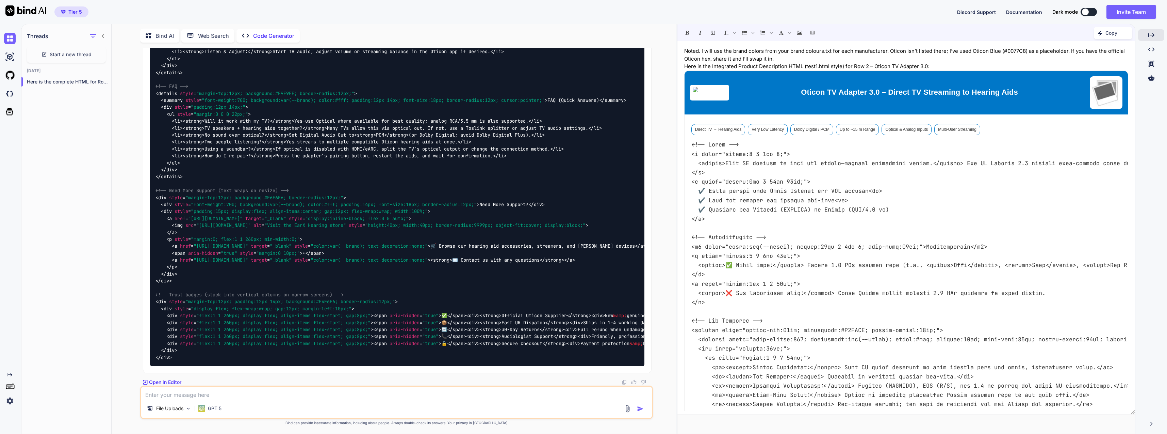
drag, startPoint x: 613, startPoint y: 207, endPoint x: 440, endPoint y: 202, distance: 172.9
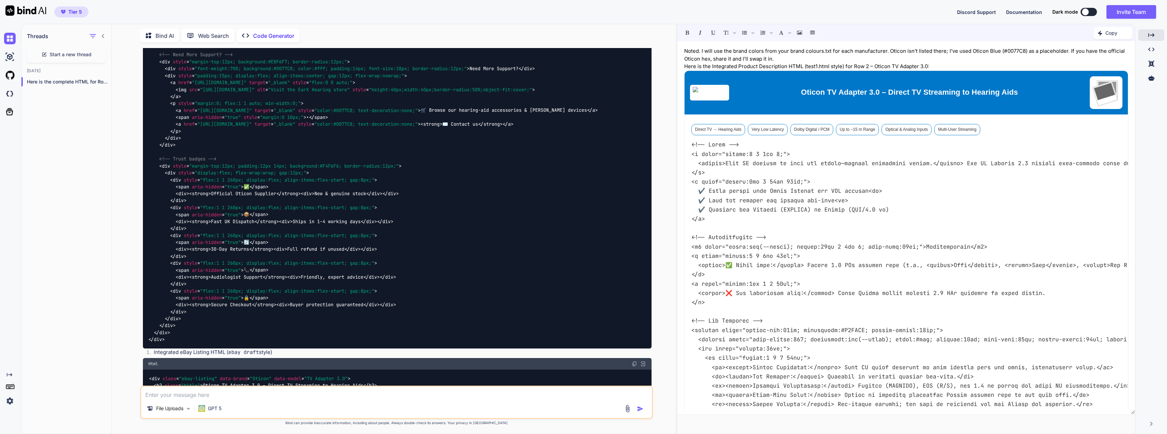
scroll to position [6915, 0]
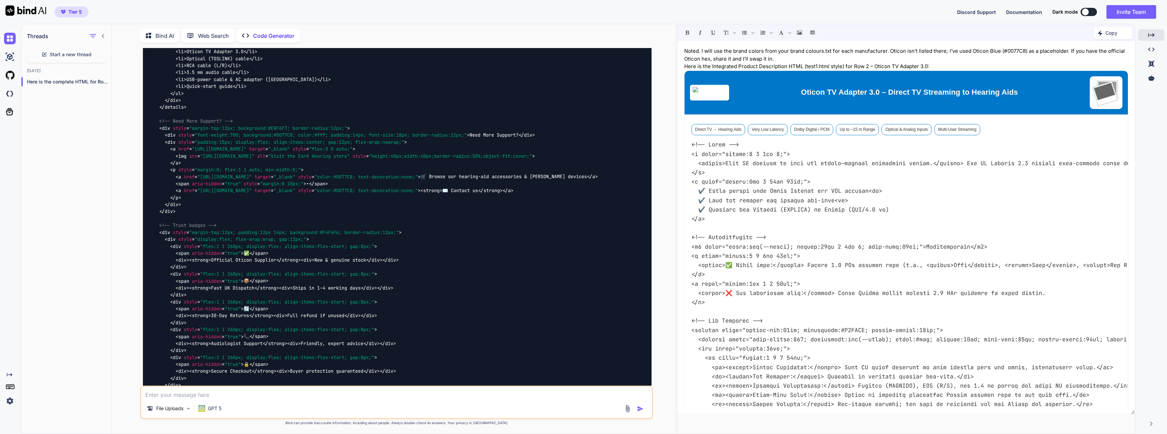
click at [304, 397] on textarea at bounding box center [396, 392] width 510 height 12
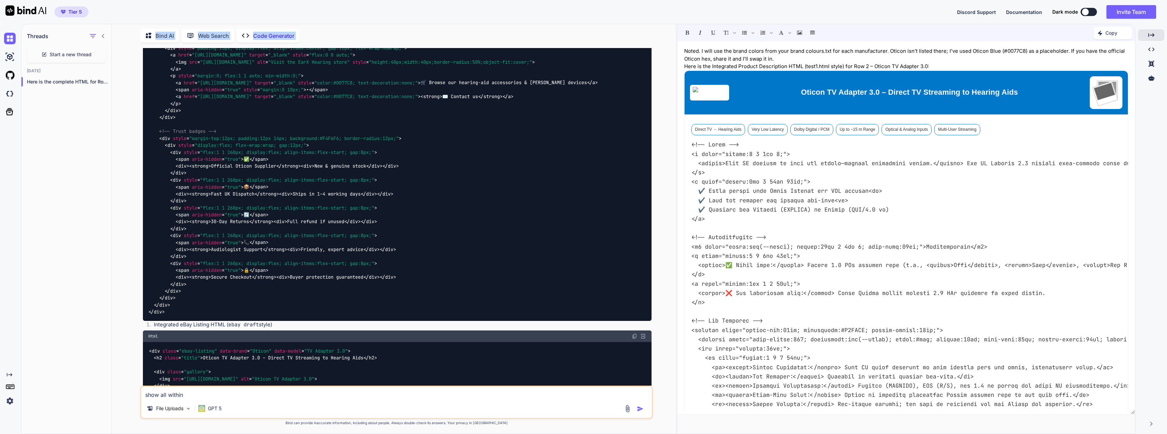
scroll to position [6950, 0]
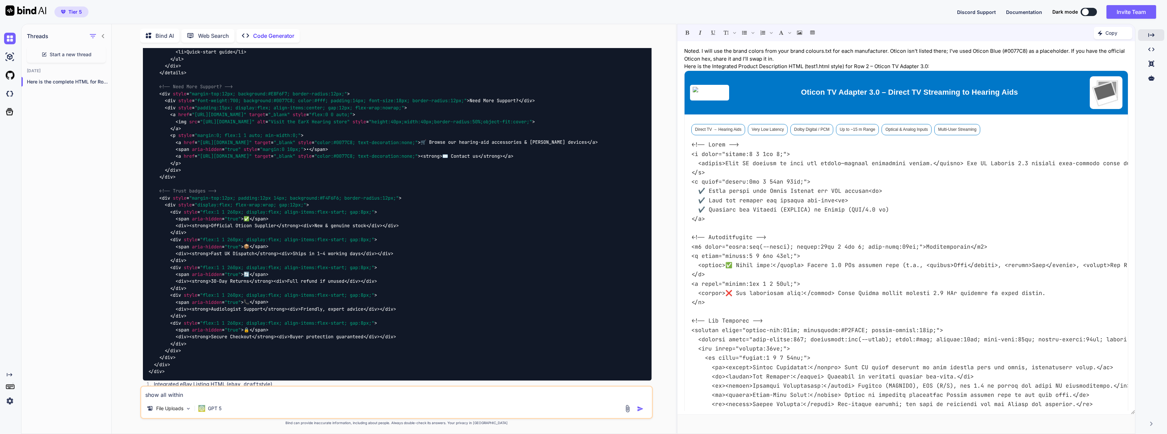
drag, startPoint x: 206, startPoint y: 212, endPoint x: 148, endPoint y: 165, distance: 73.8
copy code "< div class = "earx-wrap earx-card" > < style > .earx-wrap { font-family : 'Tre…"
drag, startPoint x: 193, startPoint y: 394, endPoint x: 158, endPoint y: 394, distance: 35.4
click at [158, 394] on textarea "show all within" at bounding box center [396, 392] width 510 height 12
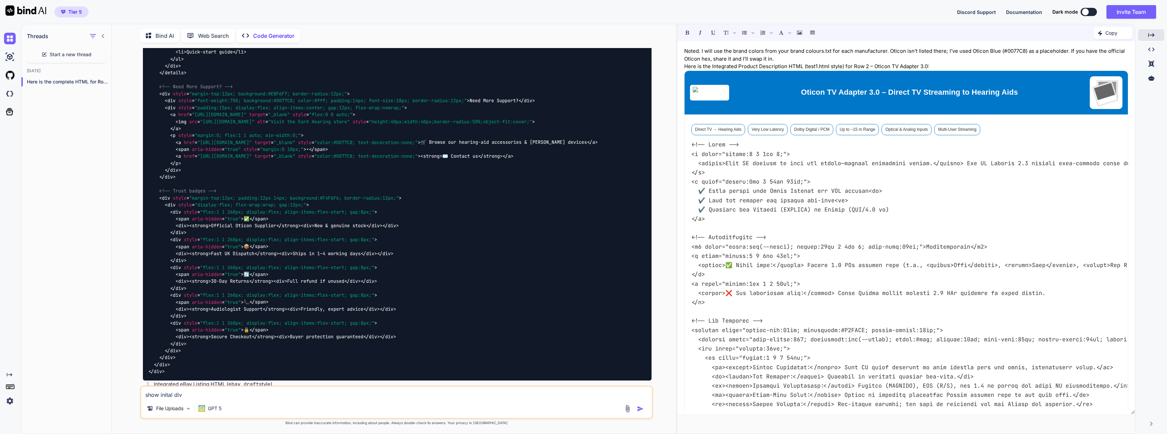
paste textarea "<div class="earx-wrap earx-card"> <style> .earx-wrap { font-family:'Trebuchet M…"
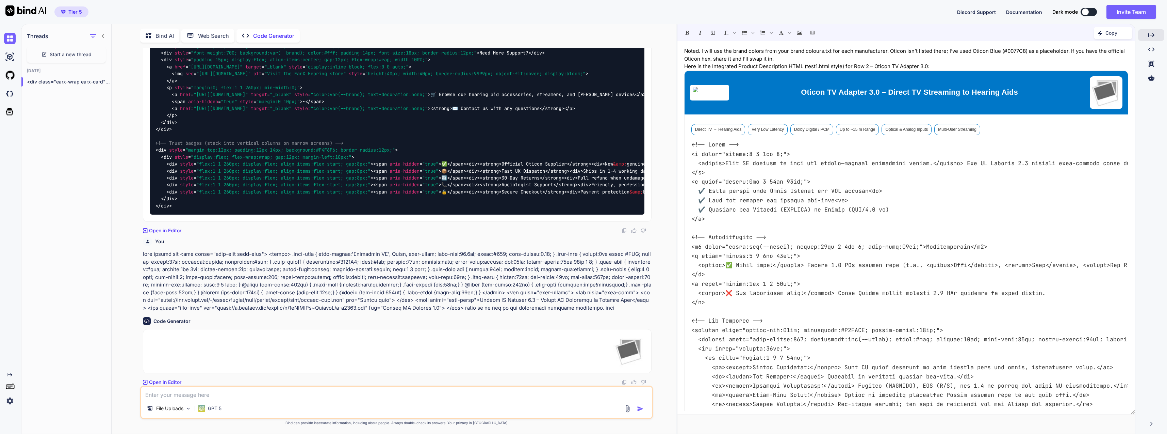
scroll to position [12443, 0]
click at [174, 380] on p "Open in Editor" at bounding box center [165, 381] width 32 height 7
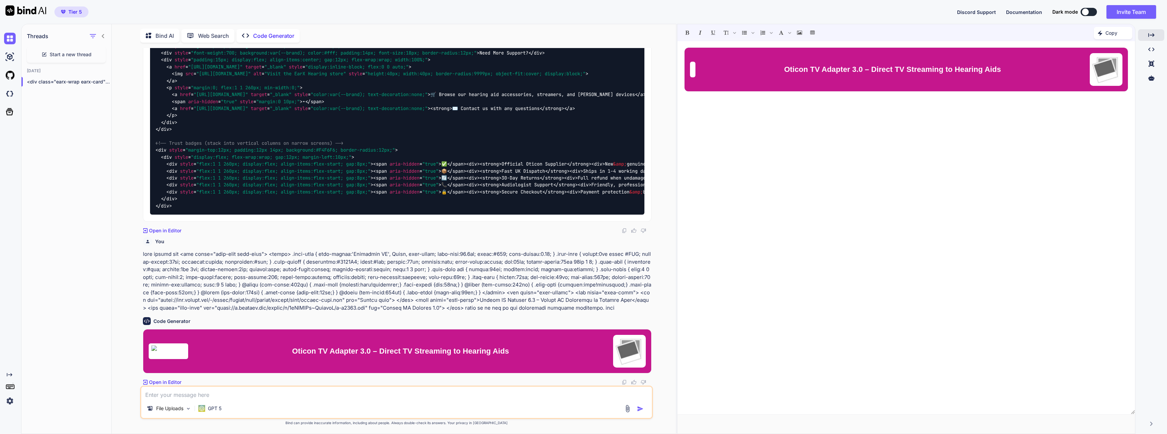
scroll to position [12375, 0]
click at [833, 209] on div "Oticon TV Adapter 3.0 – Direct TV Streaming to Hearing Aids" at bounding box center [906, 228] width 458 height 366
click at [1149, 47] on icon "Created with Pixso." at bounding box center [1151, 49] width 6 height 6
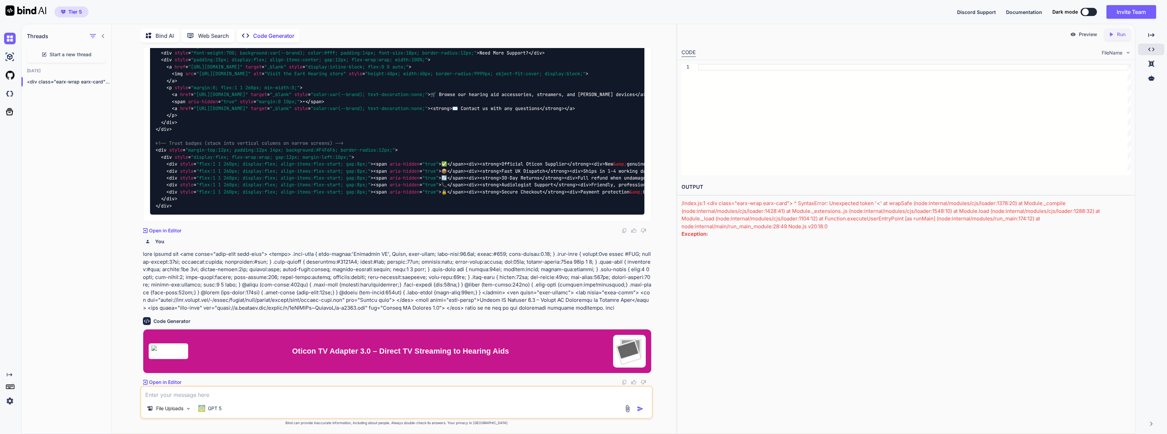
scroll to position [0, 0]
click at [904, 135] on div at bounding box center [914, 119] width 433 height 111
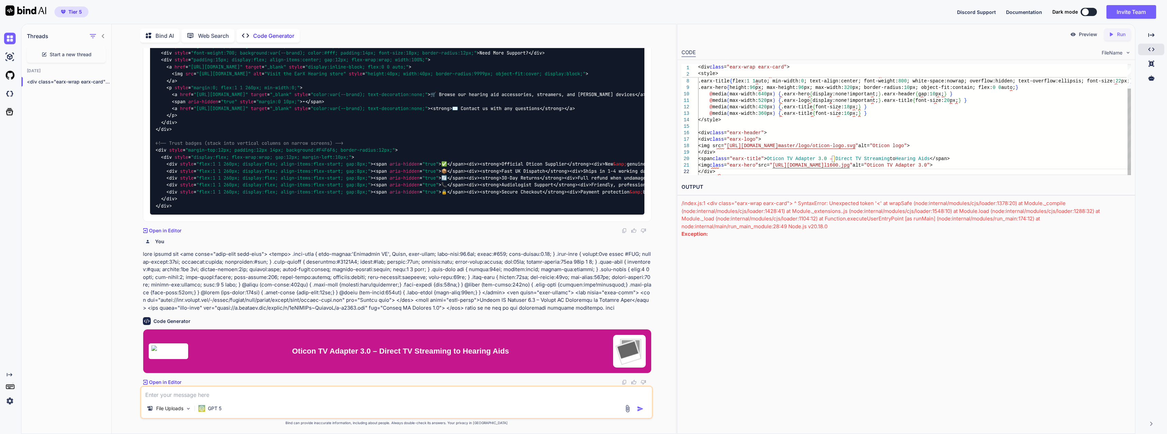
click at [748, 172] on div ".earx-header { background: # 0077 C8 ; color:#fff; padding: 16 px; display:flex…" at bounding box center [914, 104] width 433 height 142
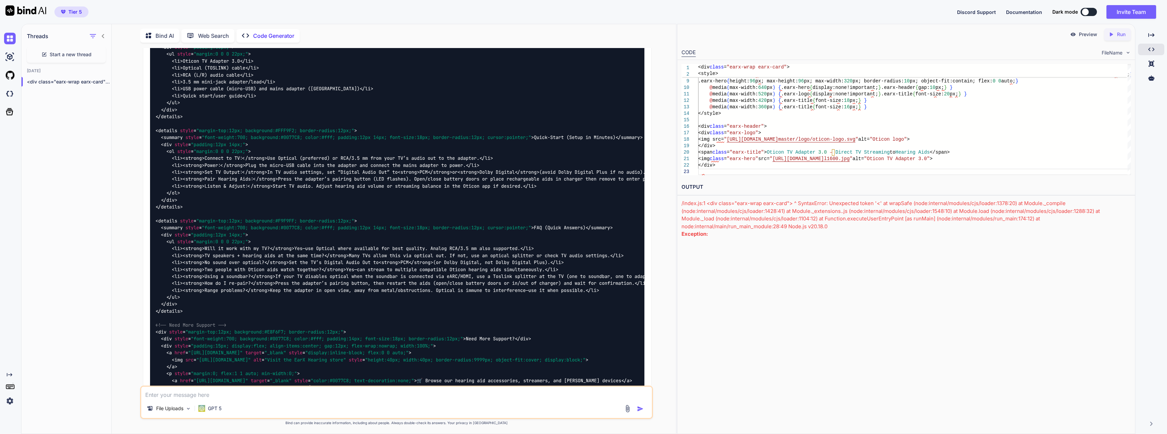
scroll to position [8020, 0]
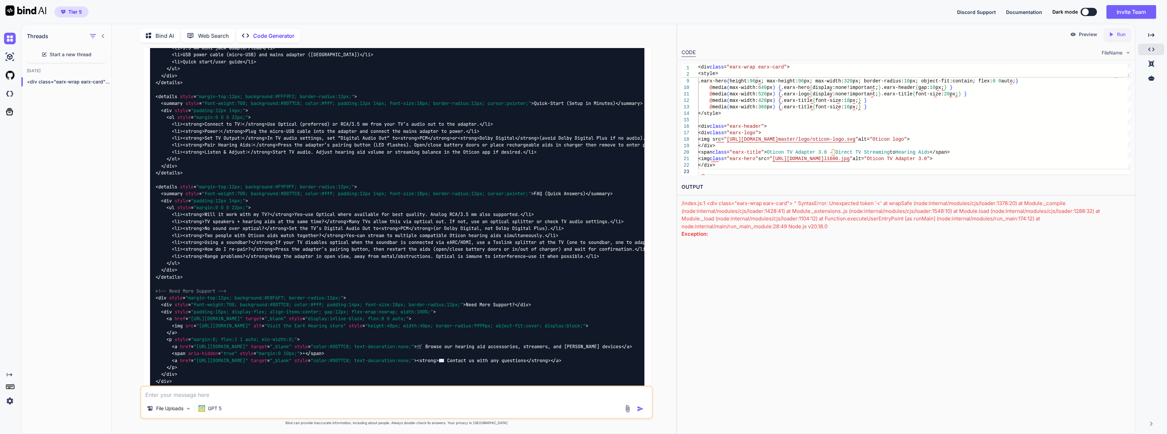
click at [527, 392] on textarea at bounding box center [396, 392] width 510 height 12
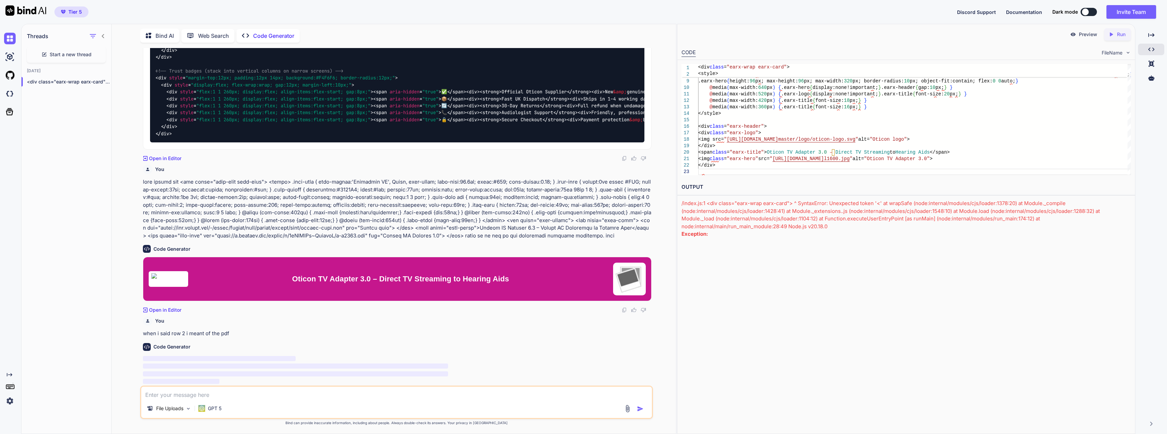
scroll to position [12515, 0]
click at [1114, 38] on div "Created with Pixso. Run" at bounding box center [1117, 34] width 27 height 12
click at [768, 164] on div ".earx-logo { background:#fff; padding: 6 px 8 px; border-radius: 6 px; display:…" at bounding box center [914, 100] width 433 height 149
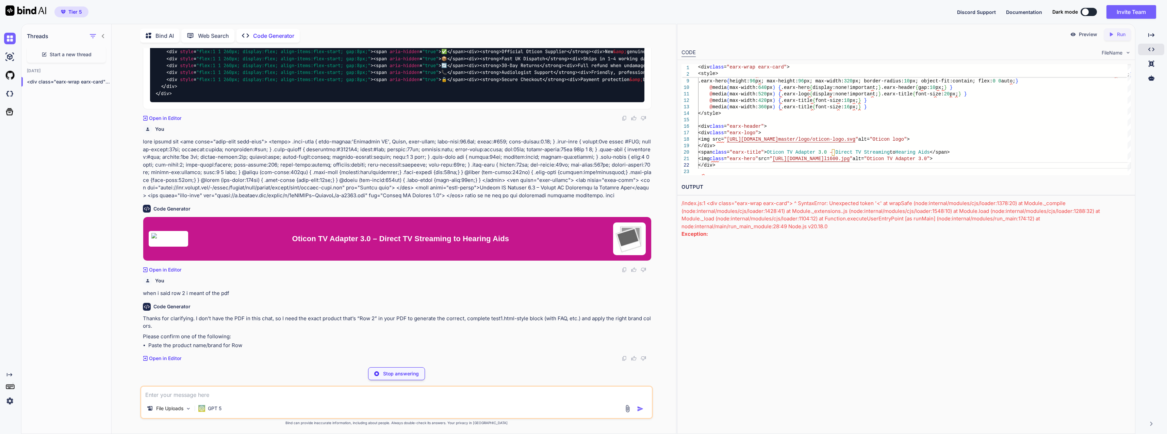
scroll to position [13, 0]
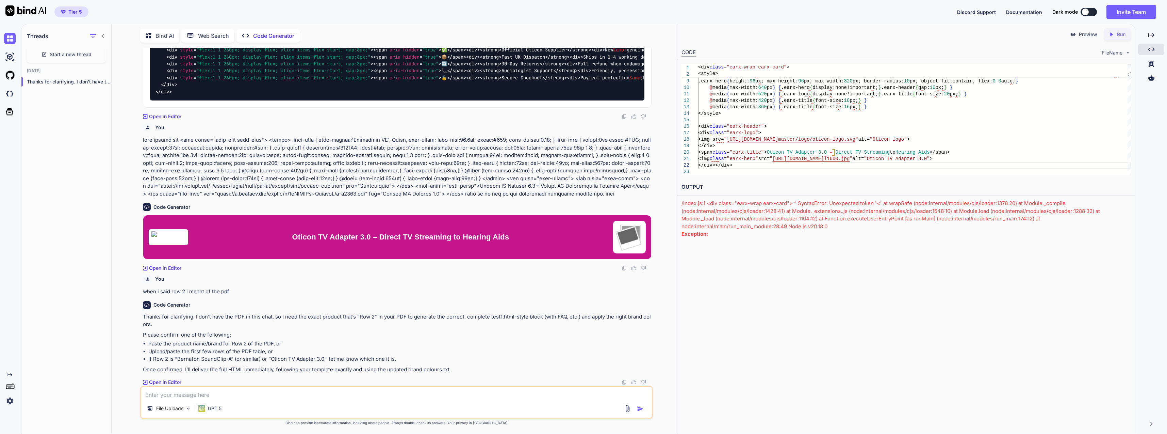
click at [1115, 35] on icon "Created with Pixso." at bounding box center [1112, 34] width 9 height 6
click at [173, 379] on p "Open in Editor" at bounding box center [165, 381] width 32 height 7
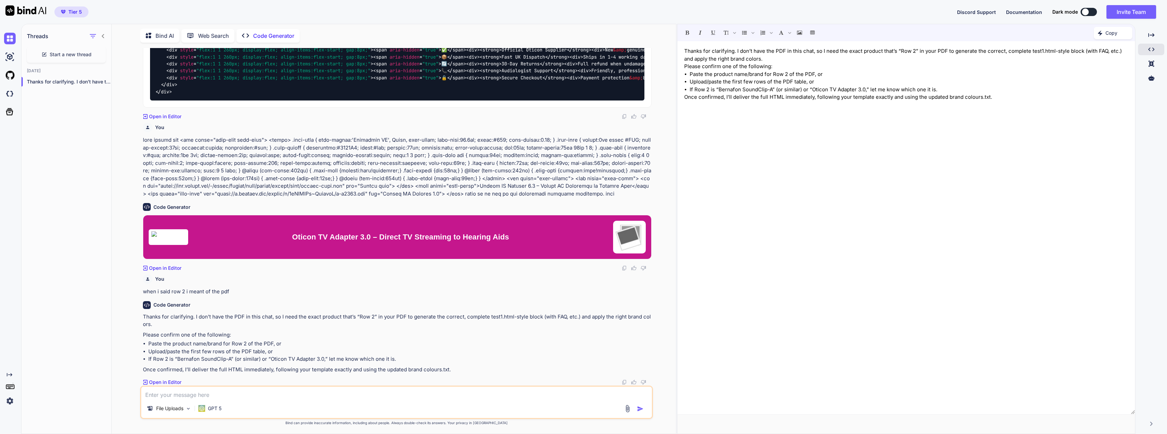
click at [175, 381] on p "Open in Editor" at bounding box center [165, 381] width 32 height 7
drag, startPoint x: 215, startPoint y: 396, endPoint x: 82, endPoint y: 397, distance: 132.7
click at [81, 398] on div "Threads Start a new thread Today Thanks for clarifying. I don’t have the ... Bi…" at bounding box center [348, 228] width 655 height 410
drag, startPoint x: 177, startPoint y: 361, endPoint x: 231, endPoint y: 357, distance: 54.2
click at [231, 357] on li "If Row 2 is “Bernafon SoundClip-A” (or similar) or “Oticon TV Adapter 3.0,” let…" at bounding box center [399, 359] width 503 height 8
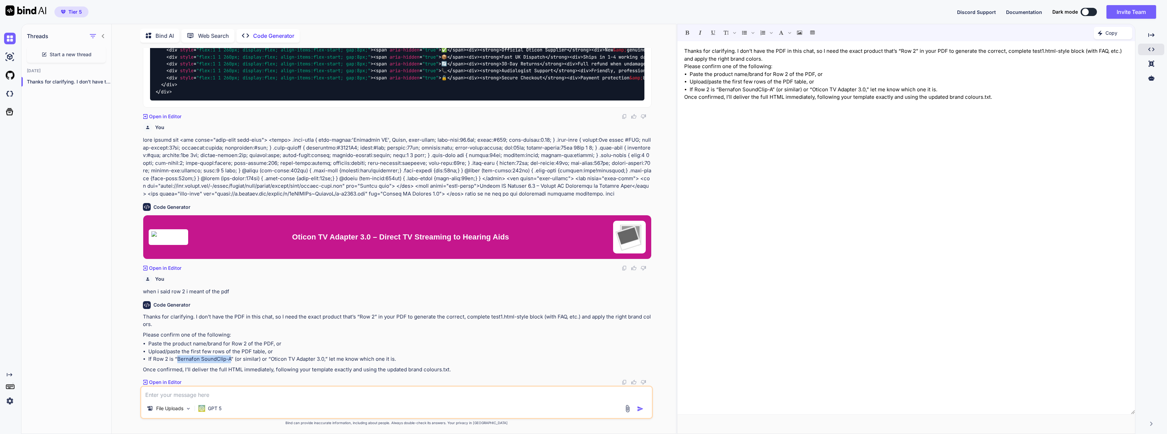
copy li "Bernafon SoundClip-A"
click at [203, 398] on textarea at bounding box center [396, 392] width 510 height 12
paste textarea "Bernafon SoundClip-A"
click at [640, 408] on img "button" at bounding box center [640, 408] width 7 height 7
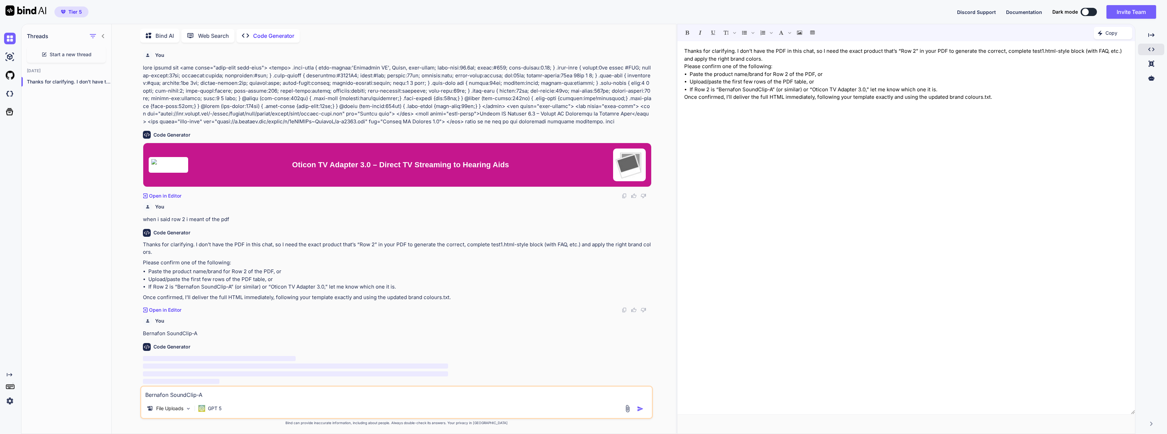
scroll to position [12605, 0]
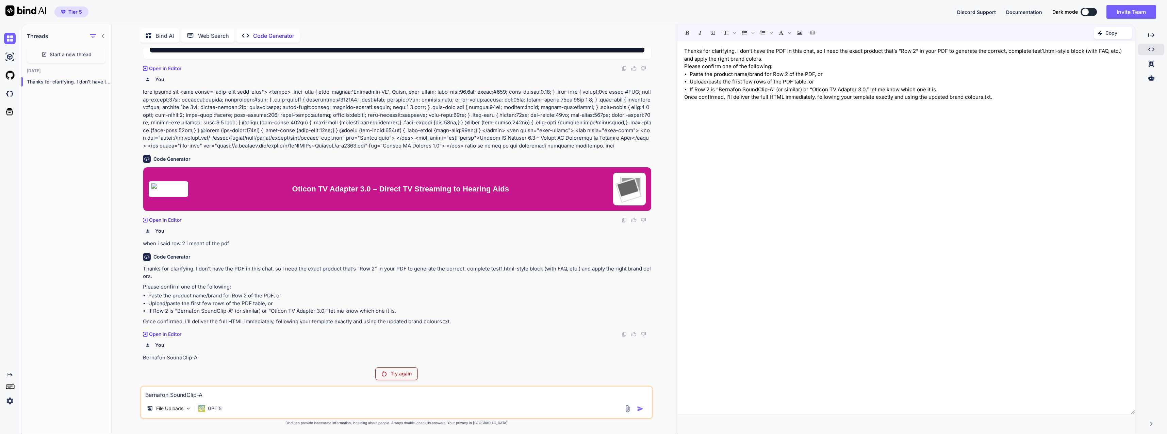
click at [628, 409] on img at bounding box center [628, 408] width 8 height 8
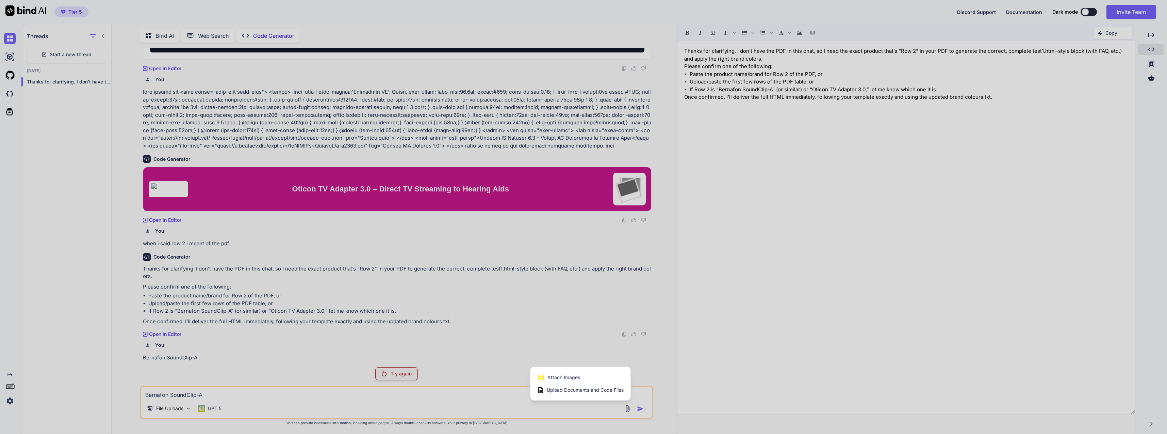
click at [590, 389] on span "Upload Documents and Code Files" at bounding box center [585, 389] width 77 height 7
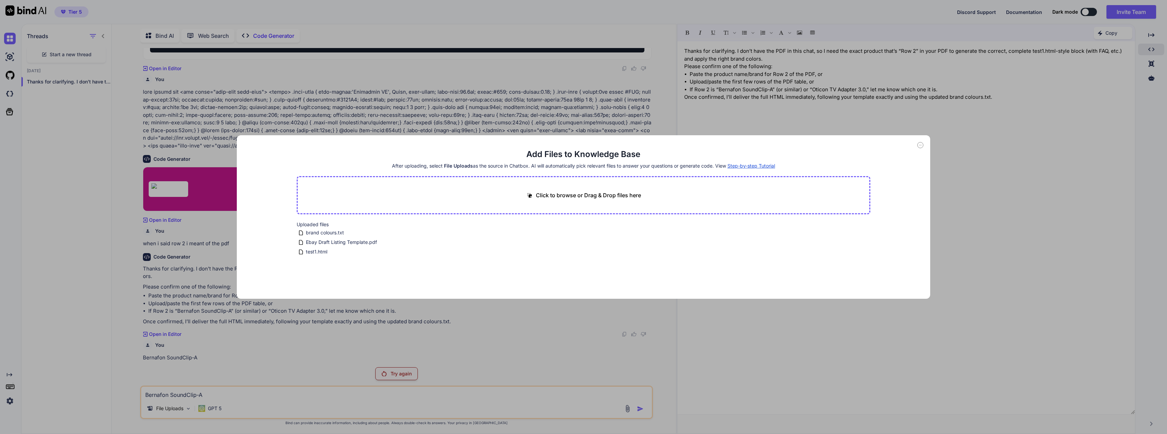
drag, startPoint x: 388, startPoint y: 266, endPoint x: 378, endPoint y: 247, distance: 21.0
click at [379, 246] on main "Add Files to Knowledge Base After uploading, select File Uploads as the source …" at bounding box center [584, 224] width 574 height 150
drag, startPoint x: 292, startPoint y: 241, endPoint x: 360, endPoint y: 241, distance: 67.7
click at [360, 241] on div "Add Files to Knowledge Base After uploading, select File Uploads as the source …" at bounding box center [584, 216] width 694 height 163
drag, startPoint x: 337, startPoint y: 242, endPoint x: 323, endPoint y: 289, distance: 48.9
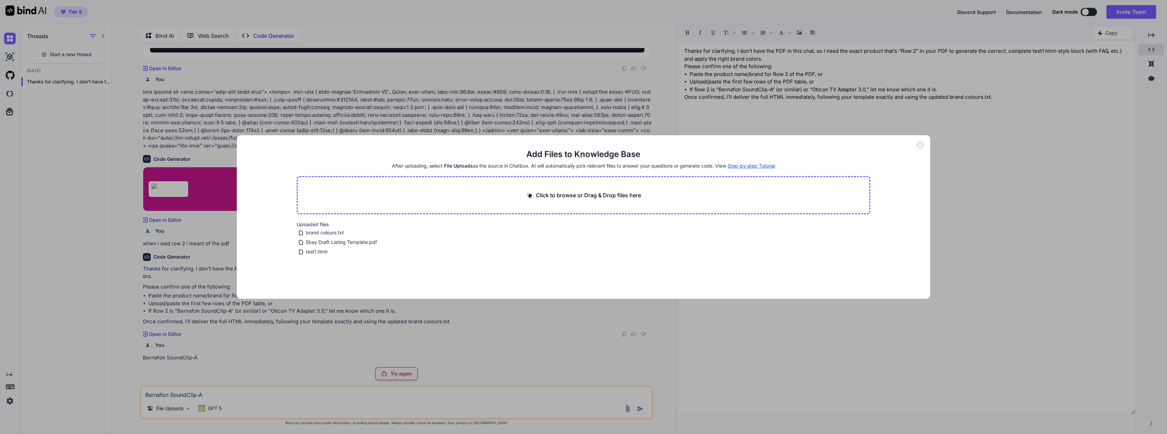
click at [315, 286] on main "Add Files to Knowledge Base After uploading, select File Uploads as the source …" at bounding box center [584, 224] width 574 height 150
drag, startPoint x: 283, startPoint y: 226, endPoint x: 392, endPoint y: 259, distance: 113.1
click at [391, 282] on div "Add Files to Knowledge Base After uploading, select File Uploads as the source …" at bounding box center [584, 216] width 694 height 163
click at [296, 392] on div "Add Files to Knowledge Base After uploading, select File Uploads as the source …" at bounding box center [583, 217] width 1167 height 434
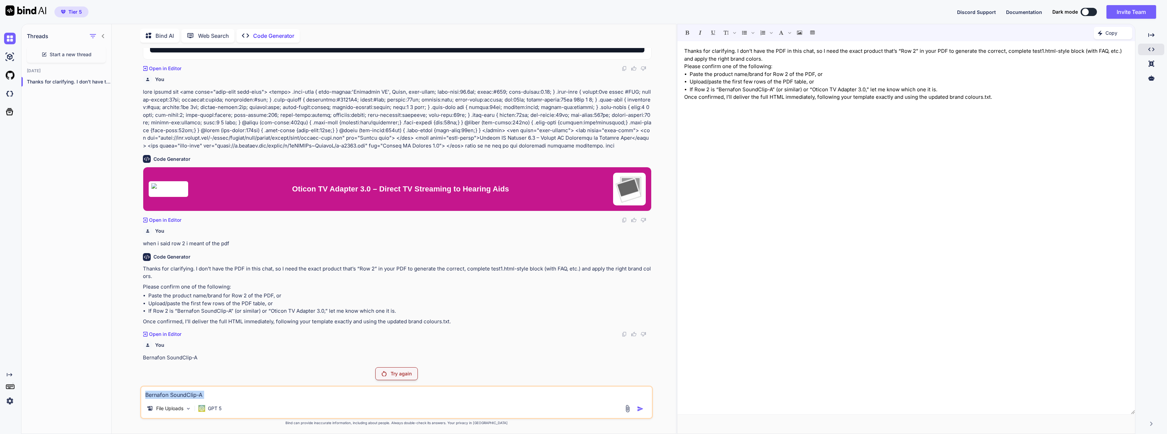
click at [284, 401] on div "Bernafon SoundClip-A File Uploads GPT 5" at bounding box center [396, 401] width 512 height 33
click at [949, 163] on div "Thanks for clarifying. I don’t have the PDF in this chat, so I need the exact p…" at bounding box center [906, 228] width 458 height 366
click at [921, 149] on div "Thanks for clarifying. I don’t have the PDF in this chat, so I need the exact p…" at bounding box center [906, 228] width 458 height 366
click at [921, 147] on div "Thanks for clarifying. I don’t have the PDF in this chat, so I need the exact p…" at bounding box center [906, 228] width 458 height 366
click at [920, 146] on div "Thanks for clarifying. I don’t have the PDF in this chat, so I need the exact p…" at bounding box center [906, 228] width 458 height 366
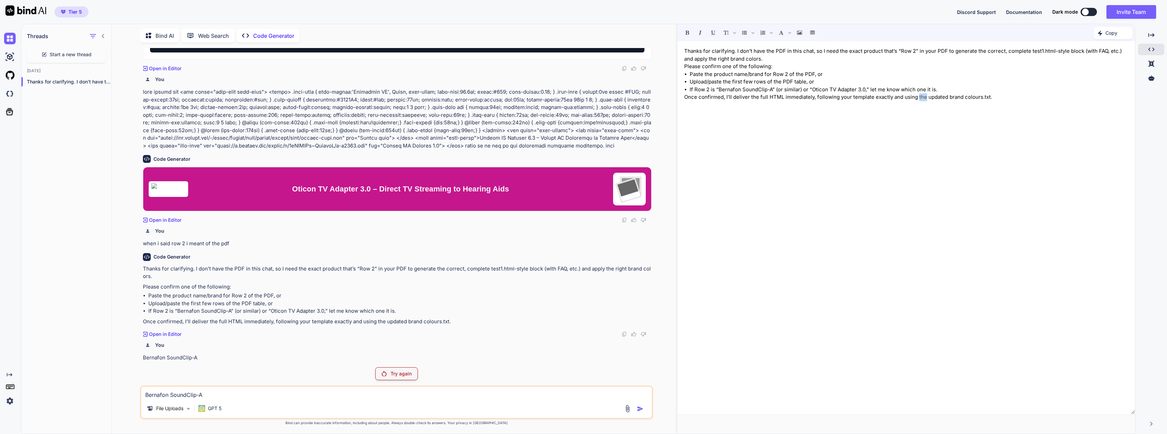
click at [919, 144] on div "Thanks for clarifying. I don’t have the PDF in this chat, so I need the exact p…" at bounding box center [906, 228] width 458 height 366
click at [309, 394] on textarea "Bernafon SoundClip-A" at bounding box center [396, 392] width 510 height 12
drag, startPoint x: 209, startPoint y: 356, endPoint x: 119, endPoint y: 351, distance: 90.3
click at [119, 351] on div "You test1.html, Ebay Draft Listing Template.pdf (use these files) Code Generato…" at bounding box center [396, 240] width 559 height 385
copy p "Bernafon SoundClip-A"
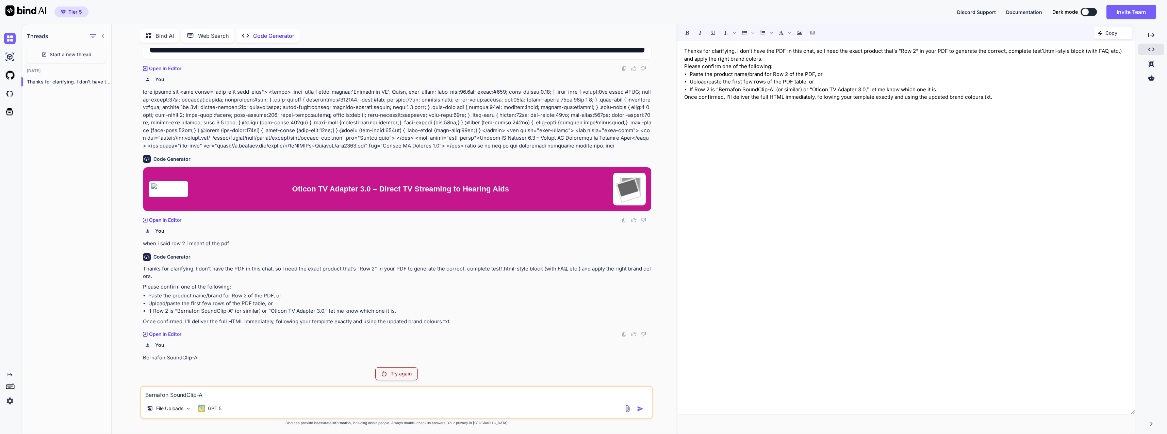
click at [176, 394] on textarea "Bernafon SoundClip-A" at bounding box center [396, 392] width 510 height 12
drag, startPoint x: 239, startPoint y: 360, endPoint x: 142, endPoint y: 358, distance: 96.3
click at [142, 358] on div "You test1.html, Ebay Draft Listing Template.pdf (use these files) Code Generato…" at bounding box center [397, 204] width 511 height 313
copy p "Bernafon SoundClip-A"
click at [260, 401] on div "File Uploads GPT 5" at bounding box center [396, 409] width 510 height 16
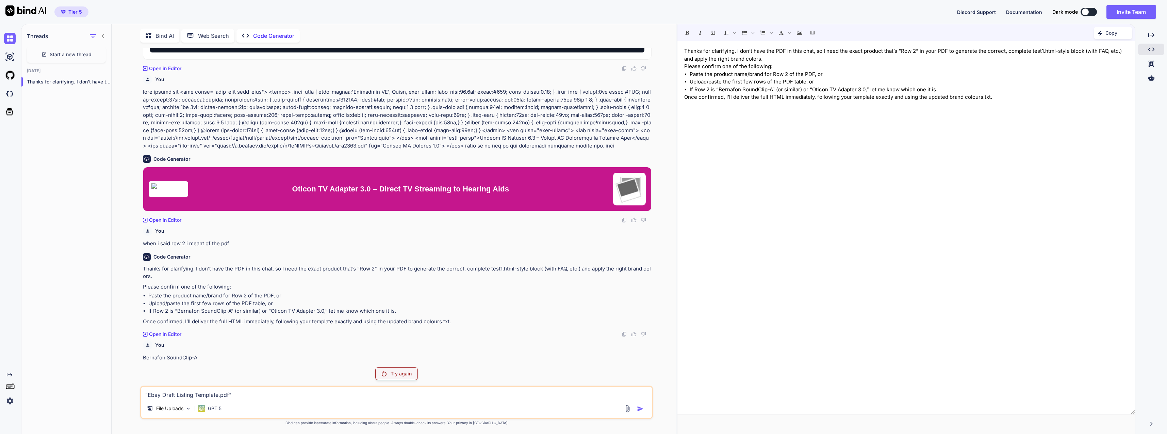
click at [262, 395] on textarea ""Ebay Draft Listing Template.pdf"" at bounding box center [396, 392] width 510 height 12
paste textarea "Bernafon SoundClip-A"
click at [323, 397] on textarea ""Ebay Draft Listing Template.pdf" start with Bernafon SoundClip-A" at bounding box center [396, 392] width 510 height 12
click at [403, 372] on p "Try again" at bounding box center [401, 373] width 21 height 7
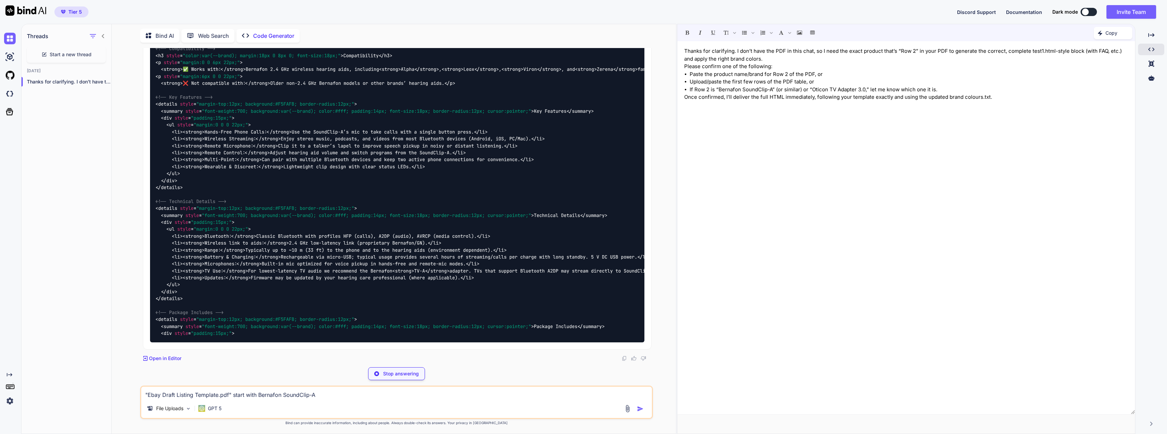
scroll to position [12799, 0]
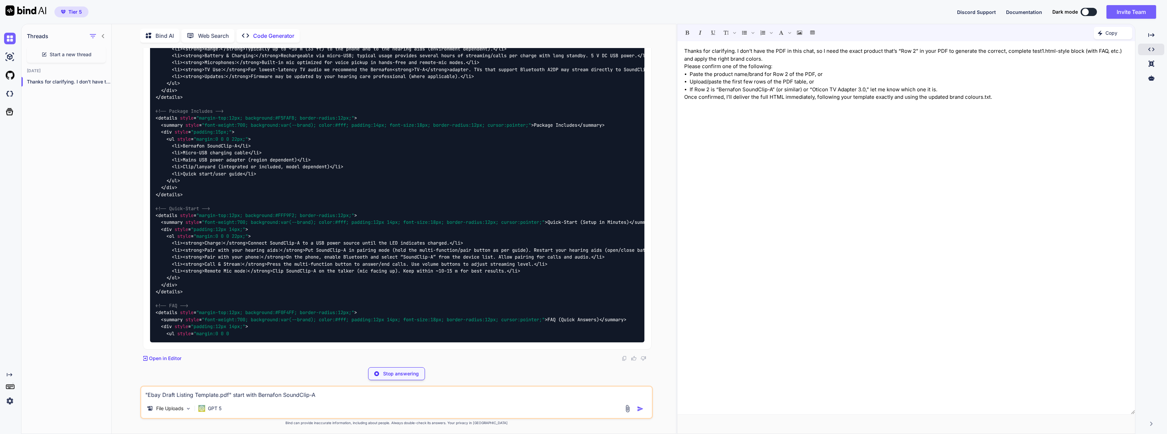
click at [1016, 101] on p "Once confirmed, I’ll deliver the full HTML immediately, following your template…" at bounding box center [906, 97] width 444 height 8
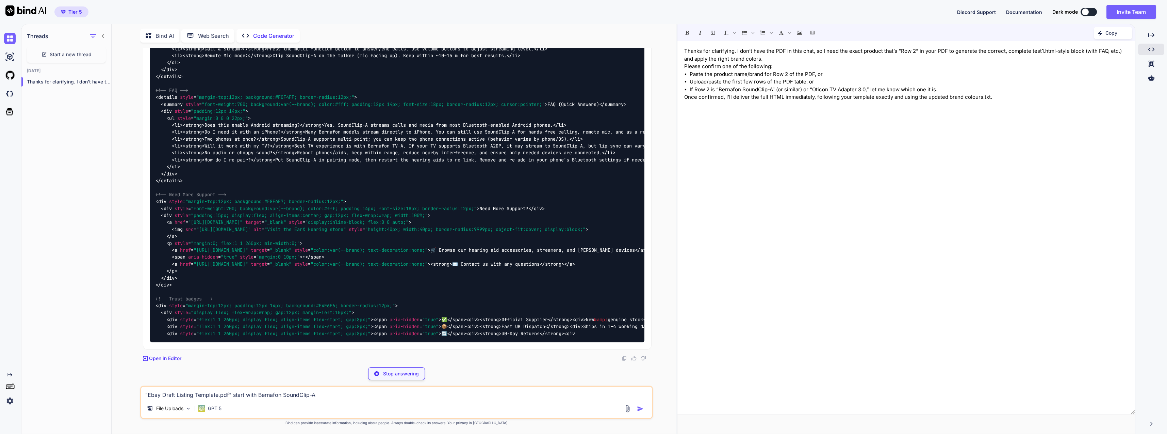
scroll to position [12902, 0]
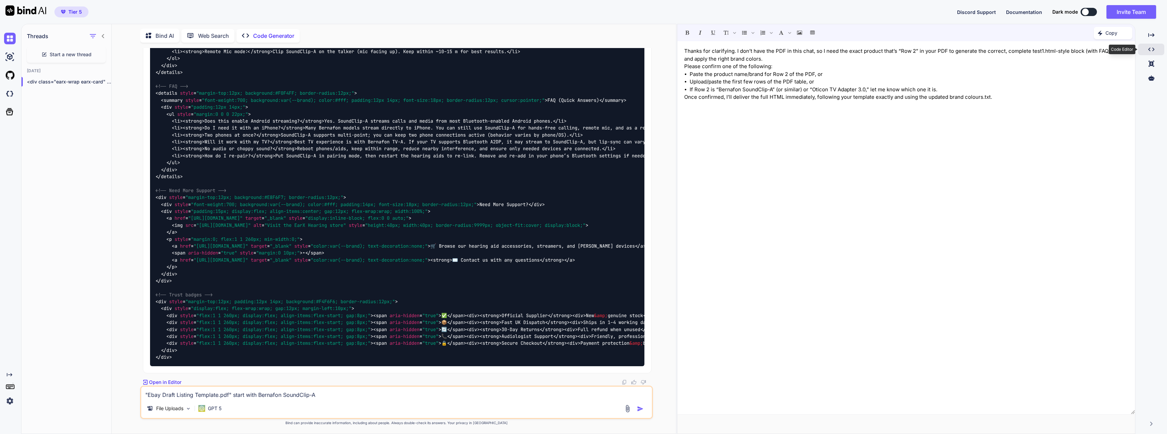
click at [1155, 49] on div "Created with Pixso." at bounding box center [1151, 50] width 26 height 12
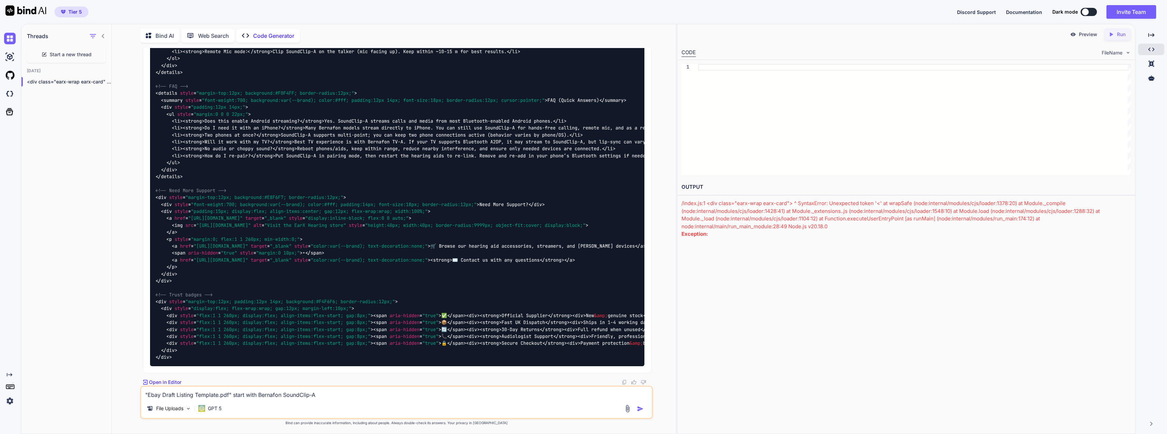
scroll to position [0, 0]
click at [772, 70] on div at bounding box center [914, 119] width 433 height 111
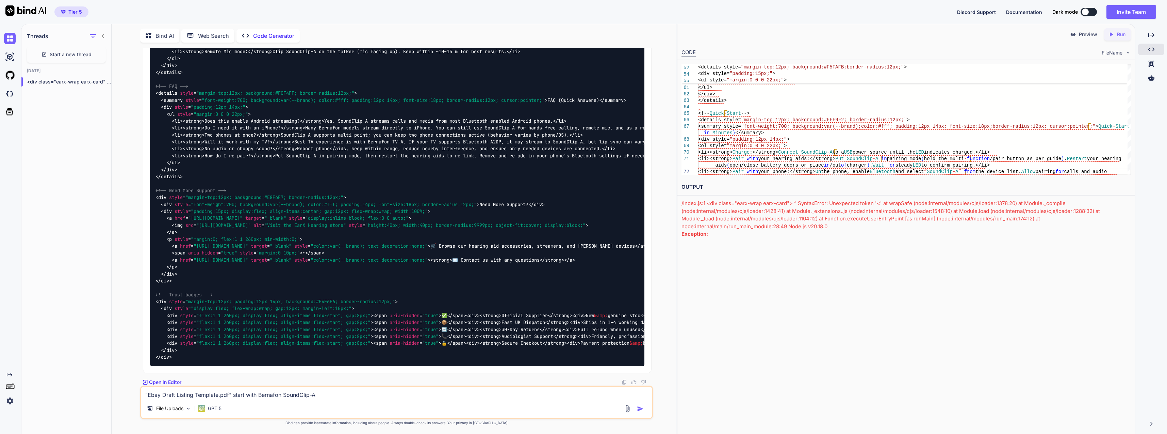
click at [890, 258] on div "Preview Created with Pixso. Run CODE FileName 57 58 59 60 61 62 63 64 65 66 67 …" at bounding box center [906, 229] width 458 height 410
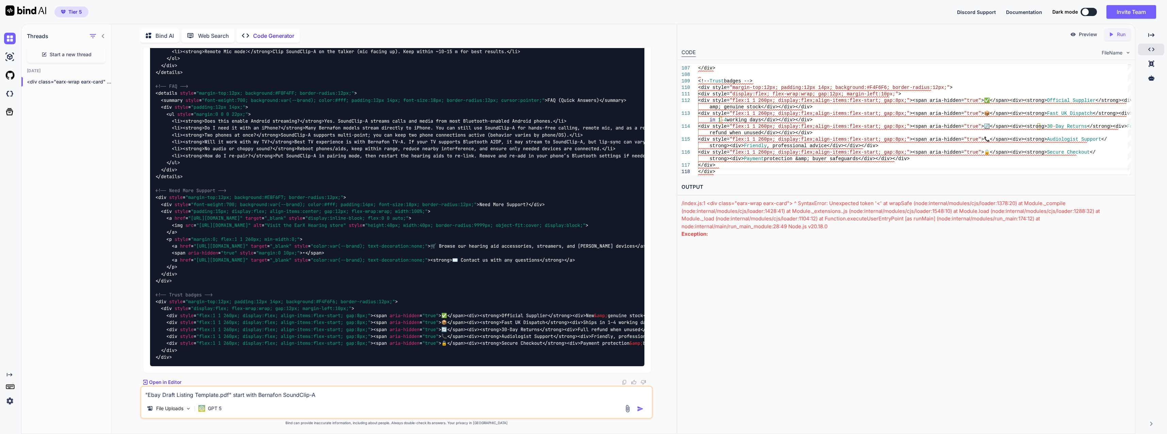
click at [1005, 242] on div "Preview Created with Pixso. Run CODE FileName 106 107 108 109 110 111 112 113 1…" at bounding box center [906, 229] width 458 height 410
click at [1114, 35] on icon "Created with Pixso." at bounding box center [1111, 34] width 6 height 6
click at [1127, 36] on div "Created with Pixso. Run" at bounding box center [1117, 34] width 27 height 12
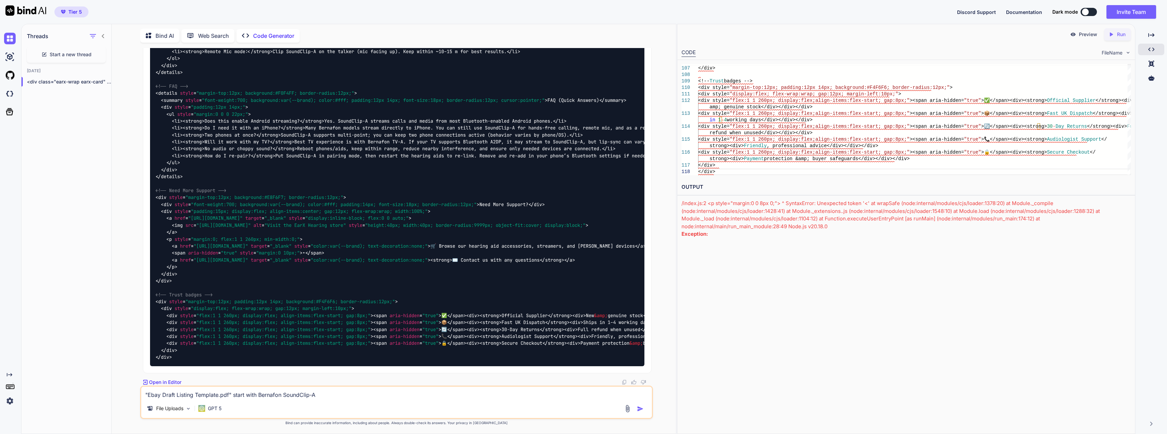
drag, startPoint x: 358, startPoint y: 393, endPoint x: 110, endPoint y: 389, distance: 248.4
click at [110, 389] on div "Threads Start a new thread Today <div class="earx-wrap earx-card" style="... Bi…" at bounding box center [348, 228] width 655 height 410
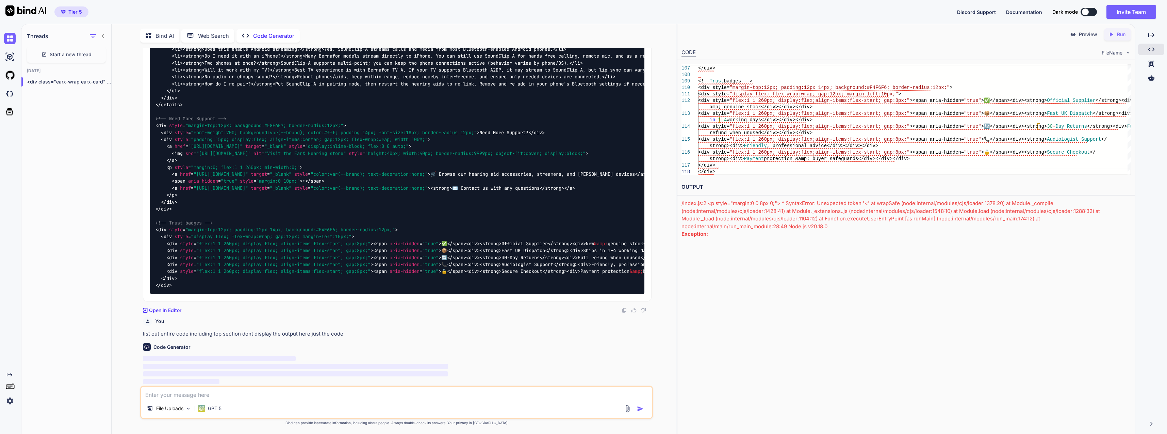
scroll to position [13606, 0]
click at [153, 308] on p "Open in Editor" at bounding box center [165, 310] width 32 height 7
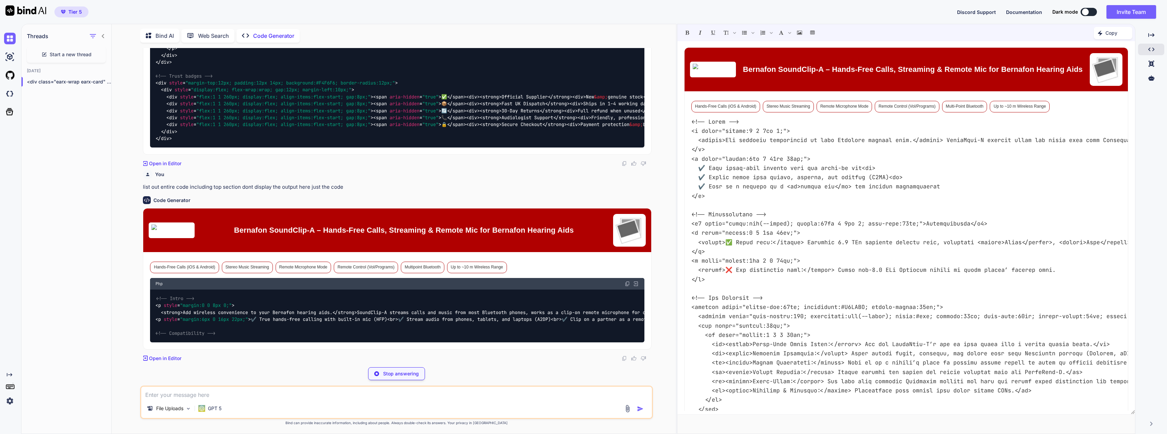
scroll to position [13765, 0]
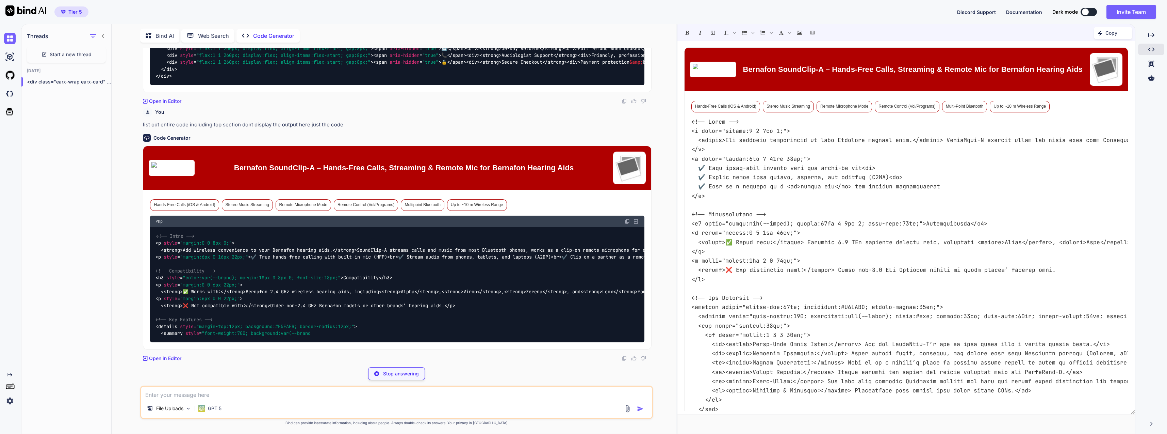
click at [322, 398] on div "File Uploads GPT 5" at bounding box center [396, 401] width 512 height 33
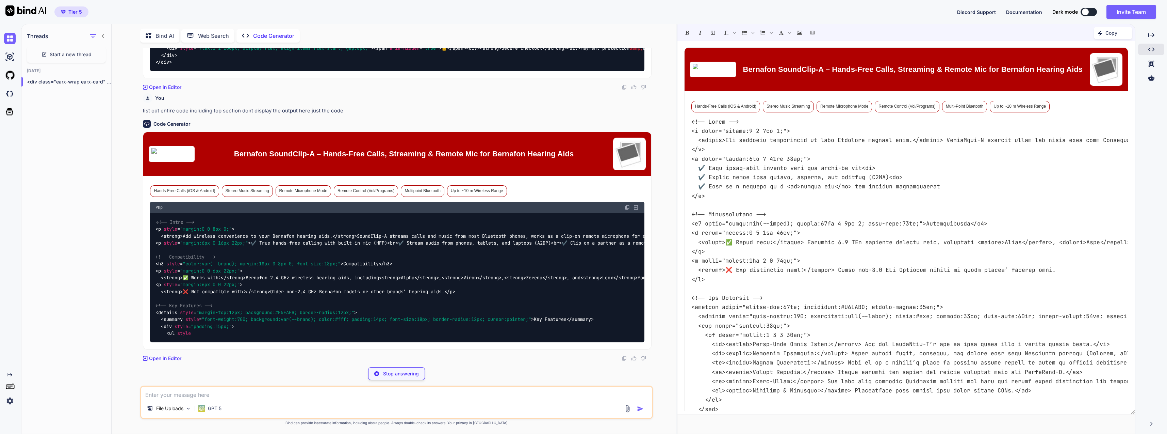
click at [321, 394] on textarea at bounding box center [396, 392] width 510 height 12
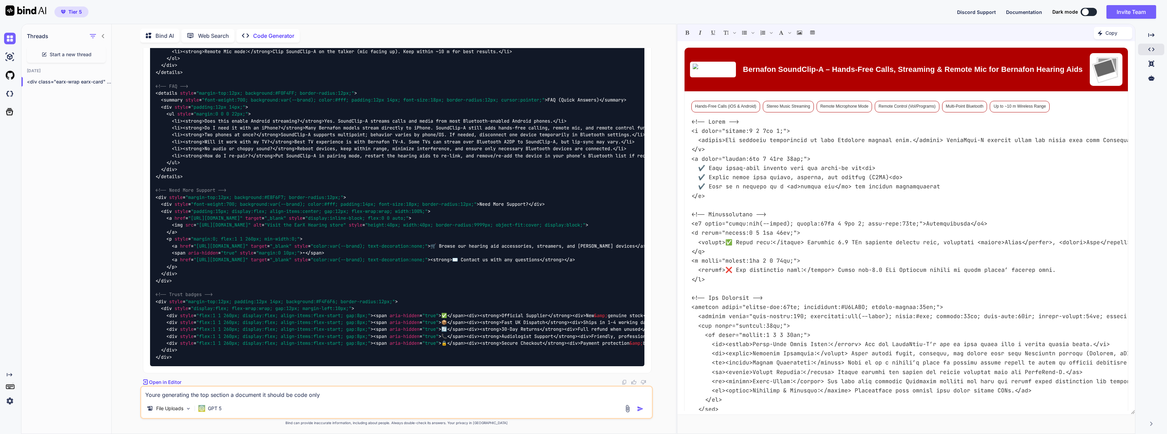
scroll to position [14511, 0]
click at [297, 395] on textarea "Youre generating the top section a document it should be code only" at bounding box center [396, 392] width 510 height 12
drag, startPoint x: 295, startPoint y: 396, endPoint x: 370, endPoint y: 396, distance: 75.2
click at [370, 396] on textarea "Youre generating the top section a document it should be code only" at bounding box center [396, 392] width 510 height 12
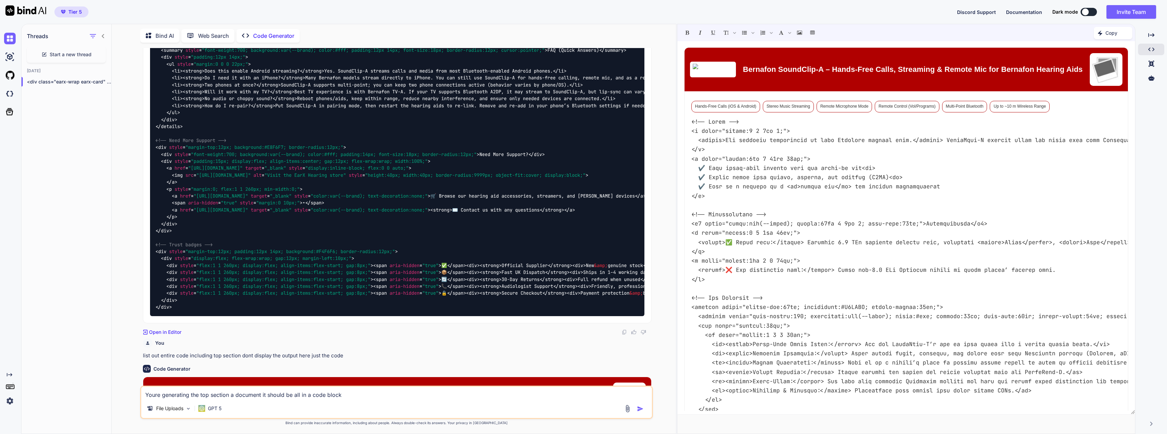
scroll to position [12707, 0]
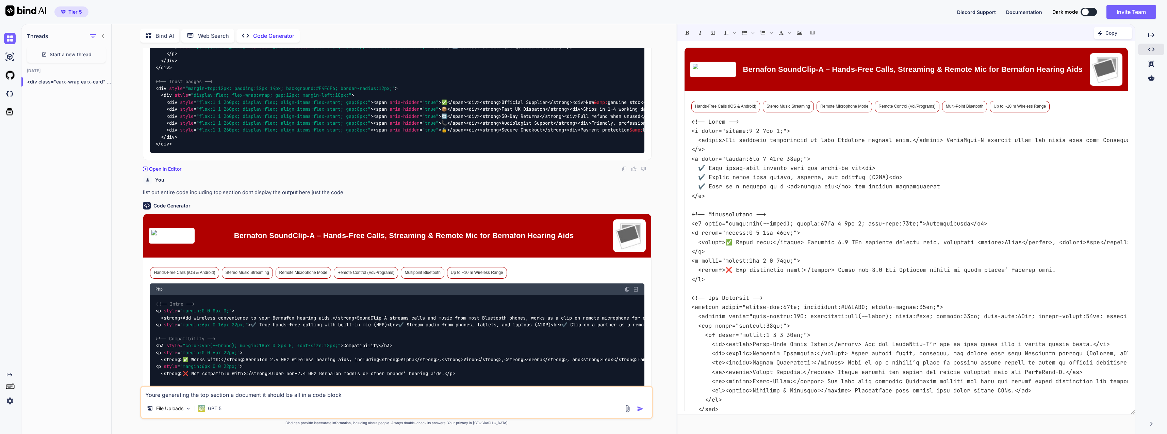
click at [210, 393] on textarea "Youre generating the top section a document it should be all in a code block" at bounding box center [396, 392] width 510 height 12
drag, startPoint x: 241, startPoint y: 395, endPoint x: 273, endPoint y: 398, distance: 32.1
click at [273, 398] on textarea "Youre generating the top title section a document it should be all in a code bl…" at bounding box center [396, 392] width 510 height 12
click at [377, 404] on div "File Uploads GPT 5" at bounding box center [396, 409] width 510 height 16
click at [378, 402] on div "File Uploads GPT 5" at bounding box center [396, 409] width 510 height 16
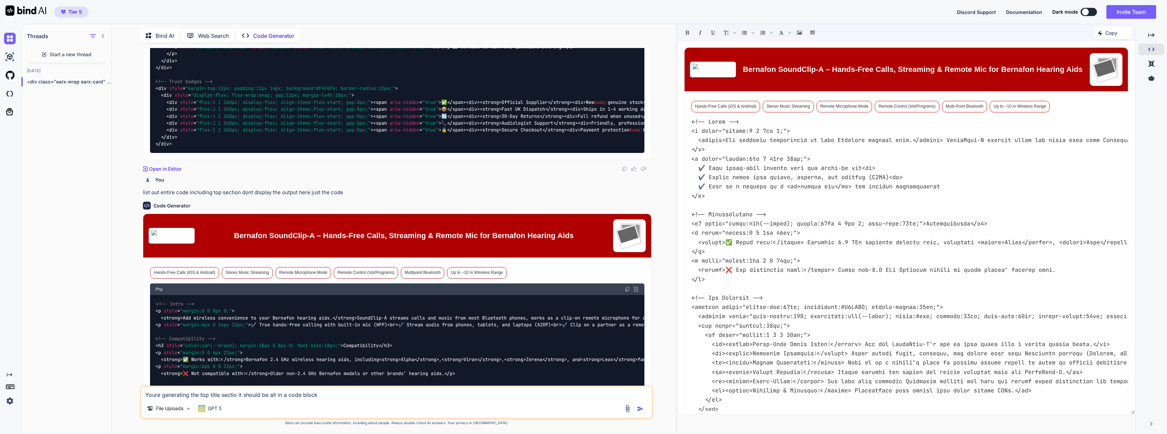
click at [383, 394] on textarea "Youre generating the top title sectio it should be all in a code block" at bounding box center [396, 392] width 510 height 12
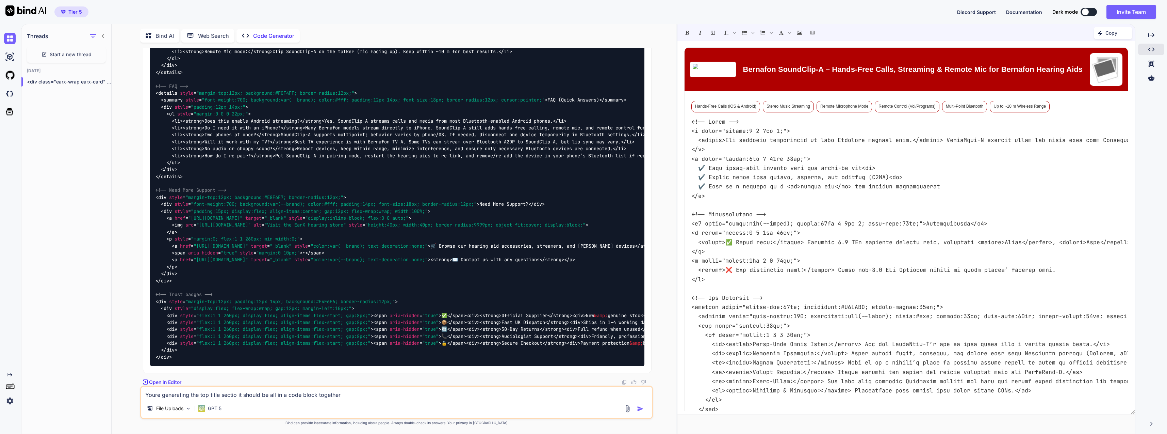
scroll to position [14511, 0]
click at [644, 404] on div "File Uploads GPT 5" at bounding box center [396, 409] width 510 height 16
click at [640, 407] on img "button" at bounding box center [640, 408] width 7 height 7
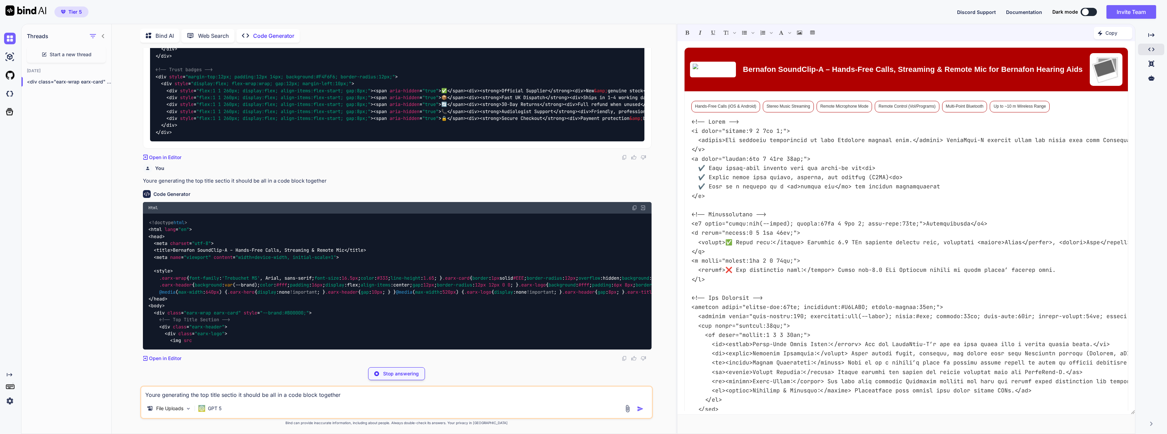
scroll to position [14817, 0]
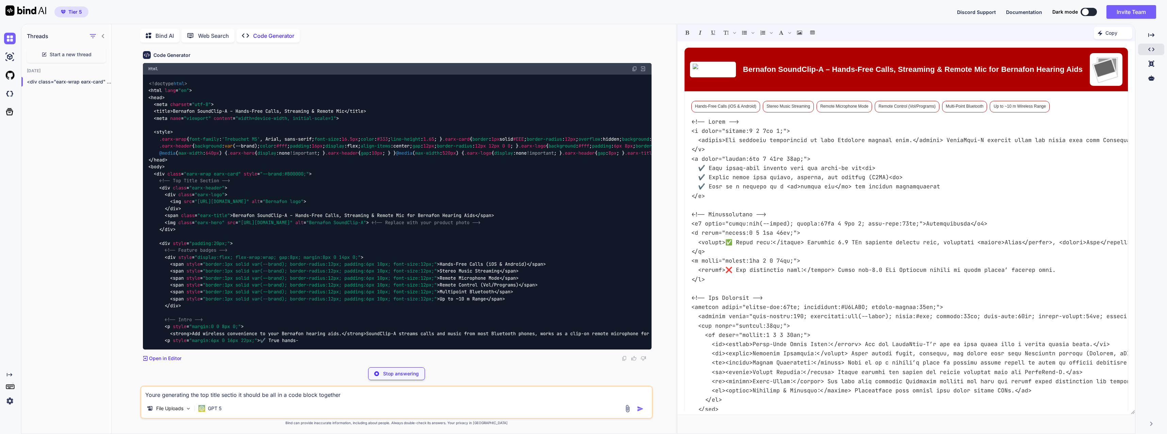
click at [285, 398] on div "Youre generating the top title sectio it should be all in a code block together…" at bounding box center [396, 401] width 512 height 33
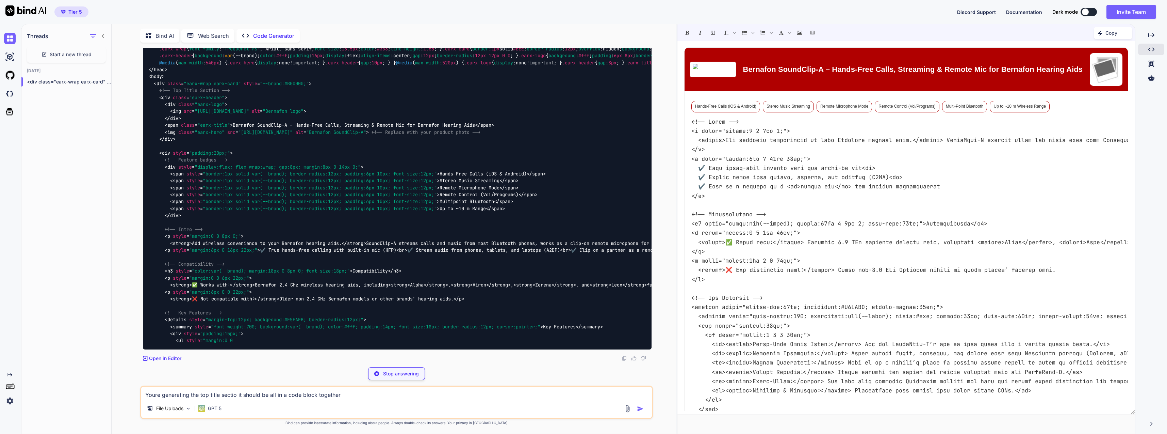
click at [247, 392] on textarea "Youre generating the top title sectio it should be all in a code block together" at bounding box center [396, 392] width 510 height 12
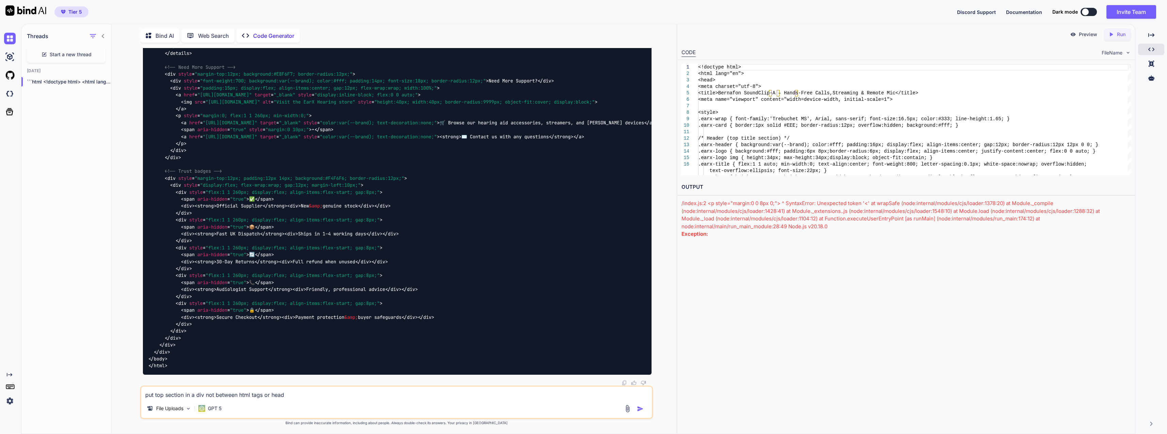
scroll to position [15561, 0]
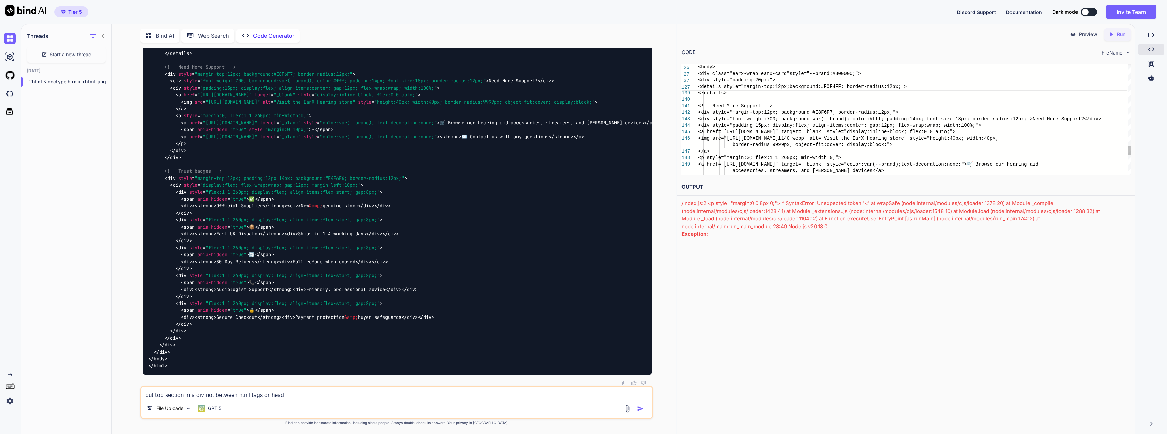
click at [1114, 35] on icon "Created with Pixso." at bounding box center [1112, 34] width 9 height 6
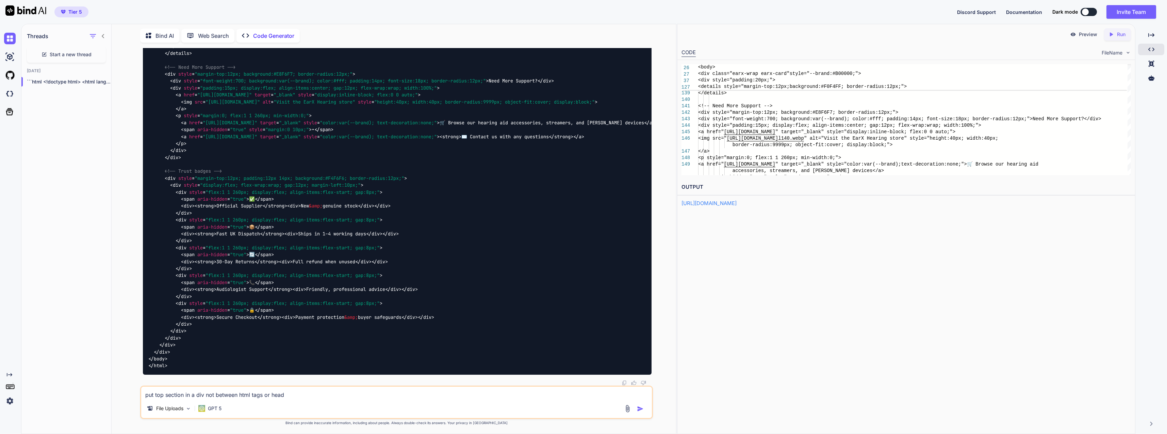
click at [1087, 33] on p "Preview" at bounding box center [1088, 34] width 18 height 7
drag, startPoint x: 315, startPoint y: 395, endPoint x: 101, endPoint y: 393, distance: 214.4
click at [101, 393] on div "Threads Start a new thread Today ```html <!doctype html> <html lang="en">... Bi…" at bounding box center [348, 228] width 655 height 410
click at [283, 394] on textarea "can we output to a csv ie with the following columns. (the html should be under…" at bounding box center [396, 392] width 510 height 12
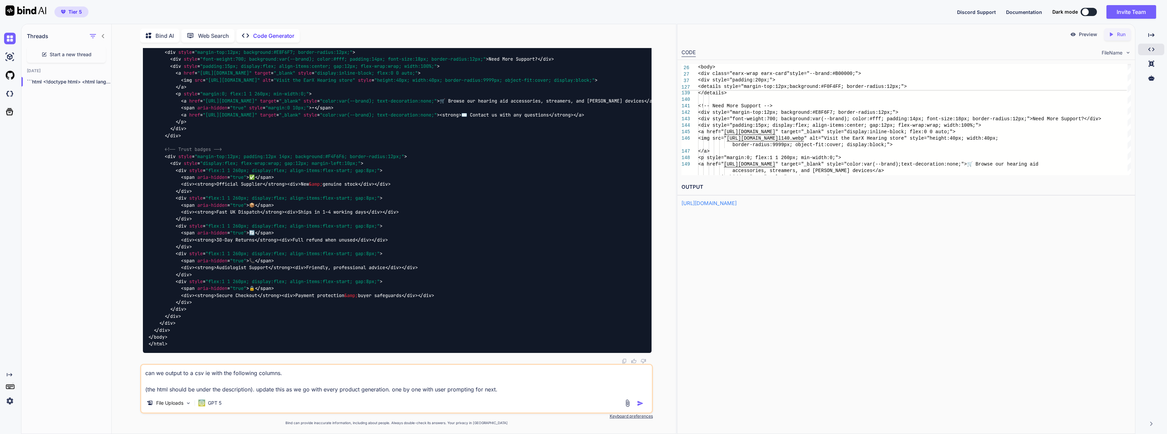
paste textarea "Action(SiteID=UK|Country=GB|Currency=GBP|Version=1193|CC=UTF-8) Custom label (S…"
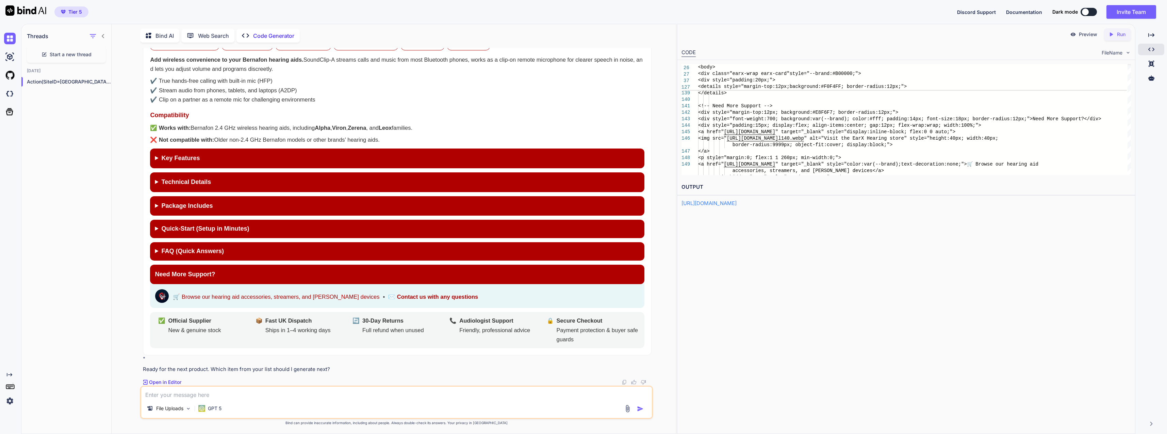
scroll to position [16486, 0]
click at [174, 382] on p "Open in Editor" at bounding box center [165, 381] width 32 height 7
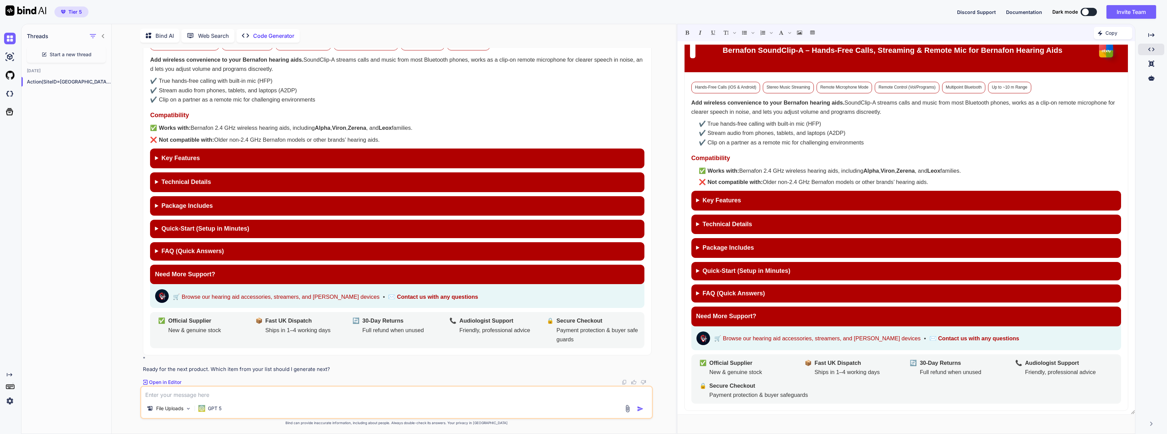
scroll to position [0, 0]
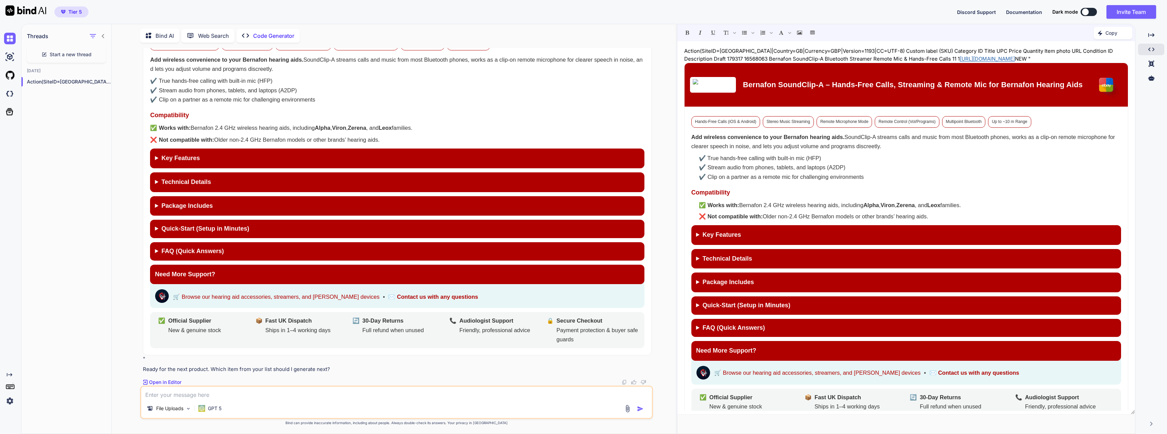
click at [893, 358] on div "Need More Support?" at bounding box center [906, 351] width 430 height 20
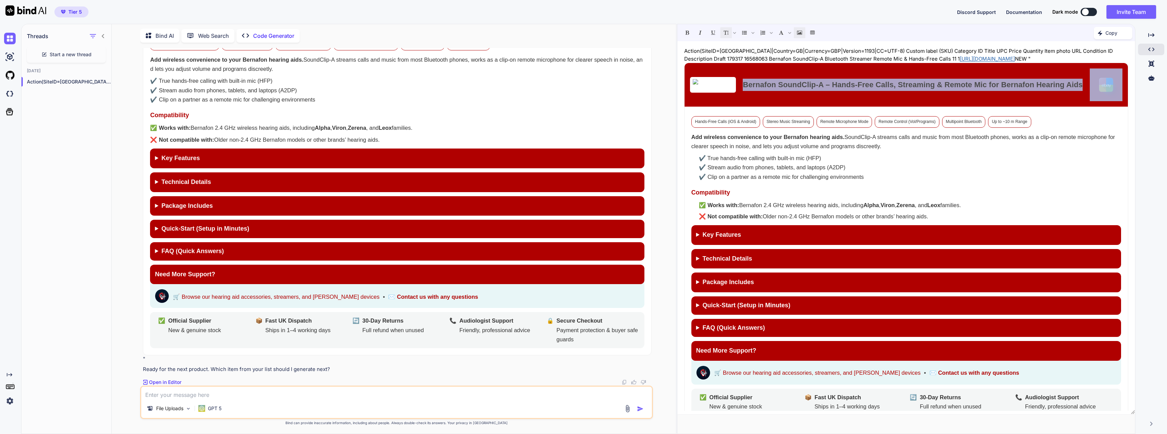
click at [1106, 89] on img at bounding box center [1106, 84] width 33 height 33
click at [1153, 67] on div "Created with Pixso." at bounding box center [1151, 64] width 26 height 12
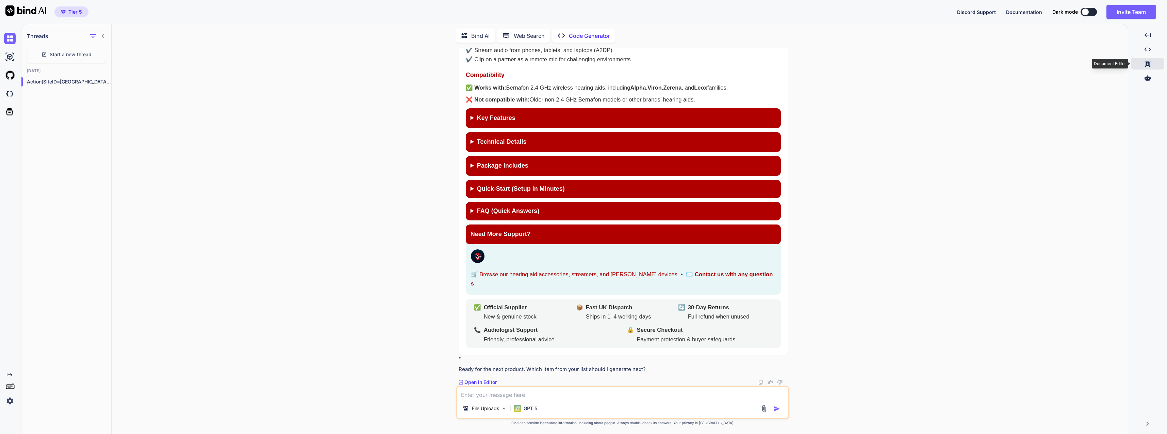
scroll to position [16875, 0]
click at [1145, 69] on div "Created with Pixso. Created with Pixso. Created with Pixso." at bounding box center [1147, 57] width 33 height 57
click at [1148, 35] on icon at bounding box center [1148, 35] width 6 height 4
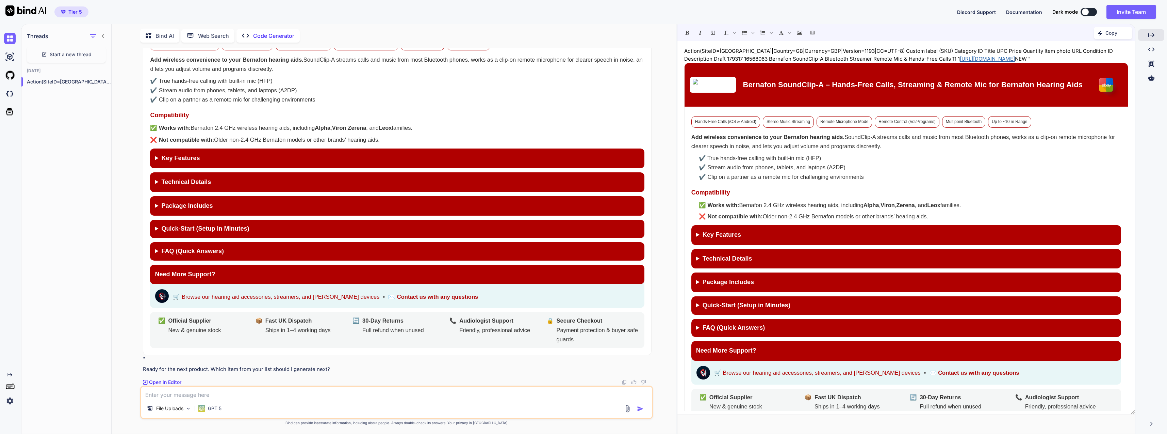
scroll to position [16009, 0]
drag, startPoint x: 140, startPoint y: 263, endPoint x: 186, endPoint y: 270, distance: 46.7
click at [184, 269] on div "You test1.html, Ebay Draft Listing Template.pdf (use these files) Code Generato…" at bounding box center [396, 240] width 559 height 385
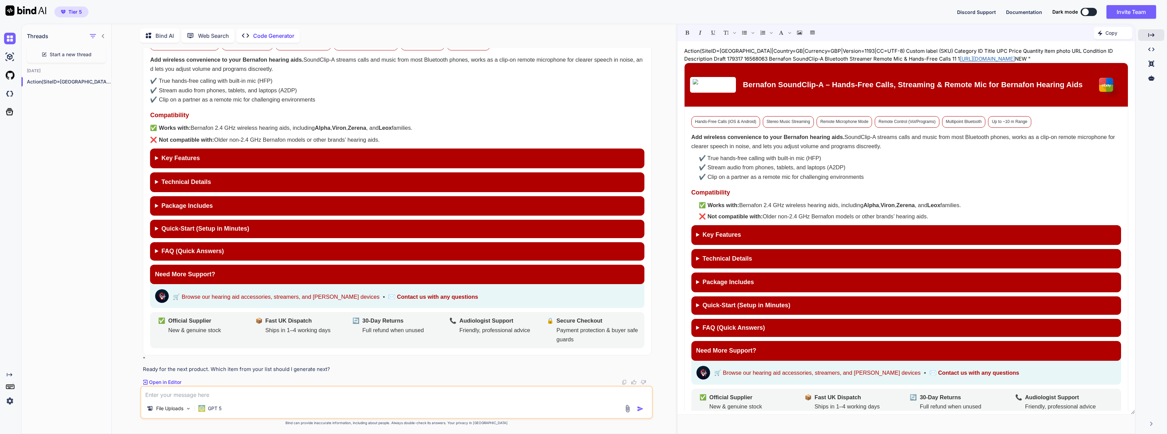
click at [410, 394] on textarea at bounding box center [396, 392] width 510 height 12
click at [811, 34] on icon "Insert table" at bounding box center [812, 32] width 5 height 5
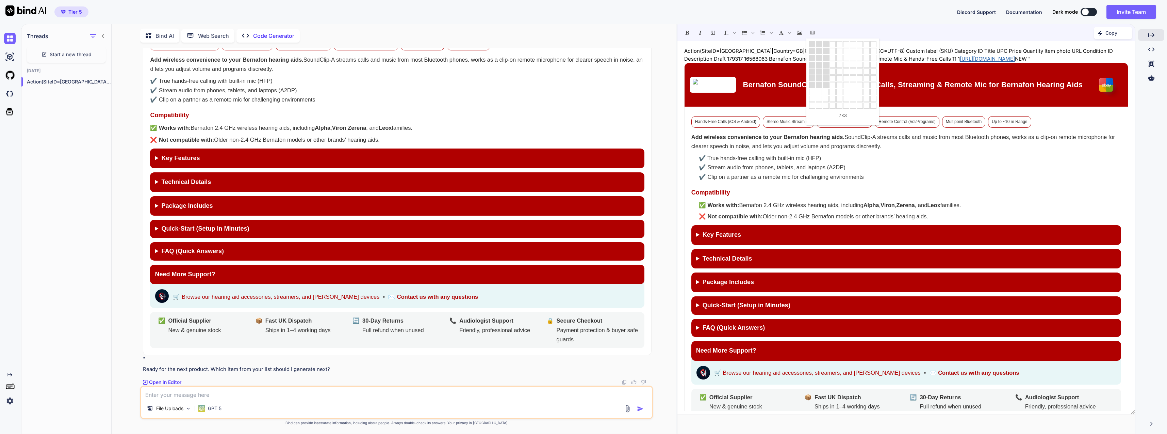
click at [800, 188] on h3 "Compatibility" at bounding box center [906, 192] width 430 height 10
click at [313, 388] on textarea at bounding box center [396, 392] width 510 height 12
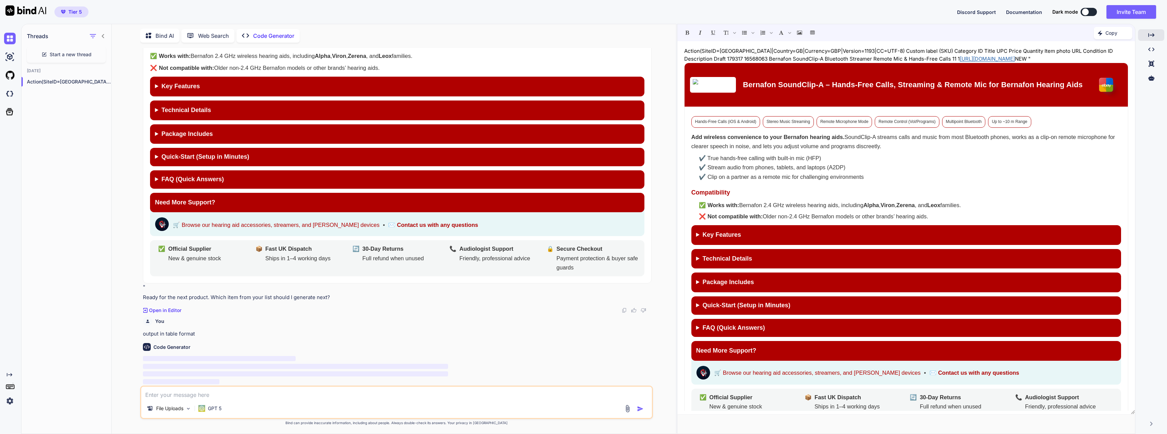
scroll to position [16558, 0]
click at [715, 231] on summary "Key Features" at bounding box center [906, 235] width 430 height 20
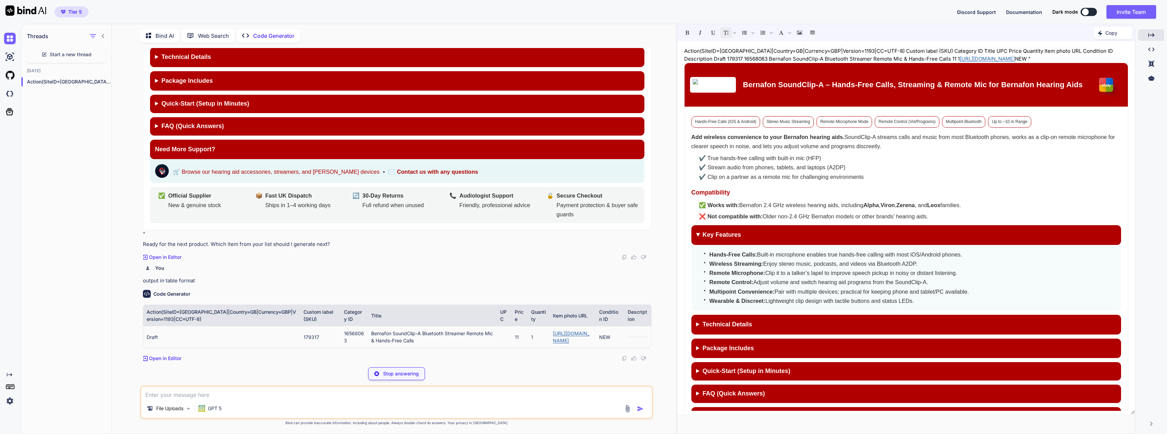
scroll to position [16611, 0]
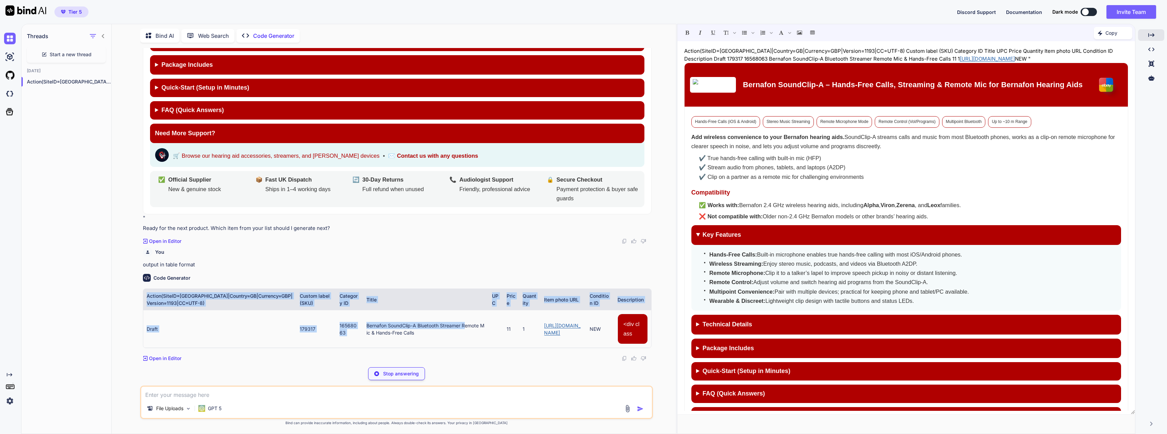
drag, startPoint x: 432, startPoint y: 333, endPoint x: 671, endPoint y: 331, distance: 238.5
click at [671, 331] on div "You test1.html, Ebay Draft Listing Template.pdf (use these files) Code Generato…" at bounding box center [396, 240] width 559 height 385
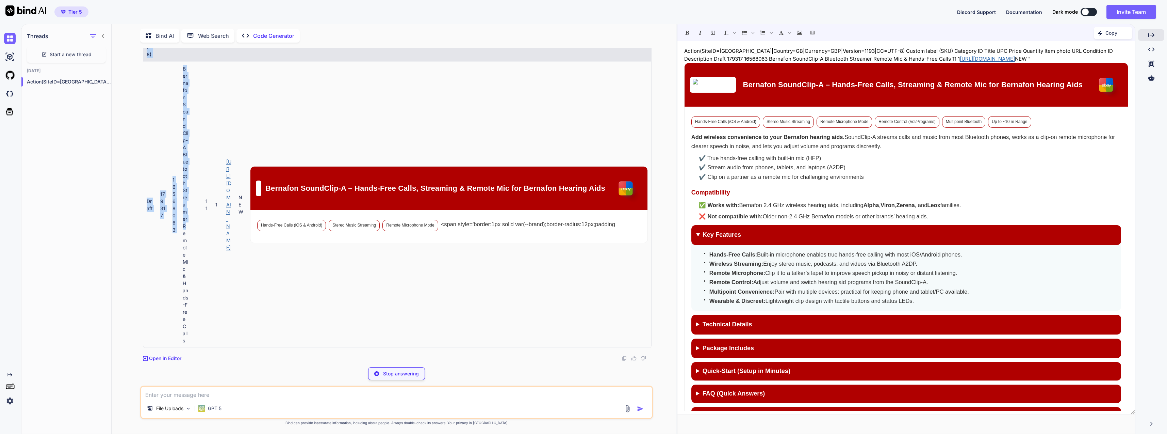
scroll to position [17011, 0]
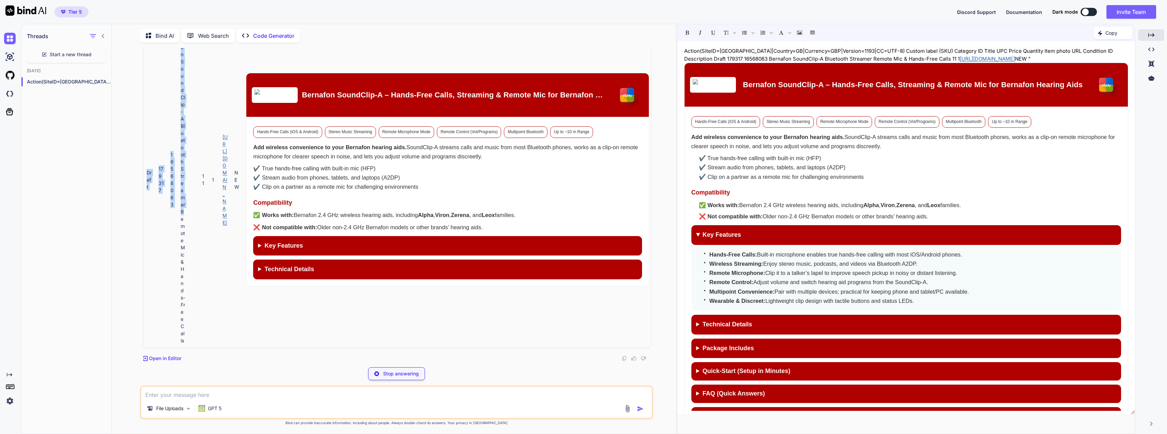
click at [288, 399] on div "File Uploads GPT 5" at bounding box center [396, 401] width 512 height 33
click at [297, 395] on textarea at bounding box center [396, 392] width 510 height 12
click at [250, 390] on textarea at bounding box center [396, 392] width 510 height 12
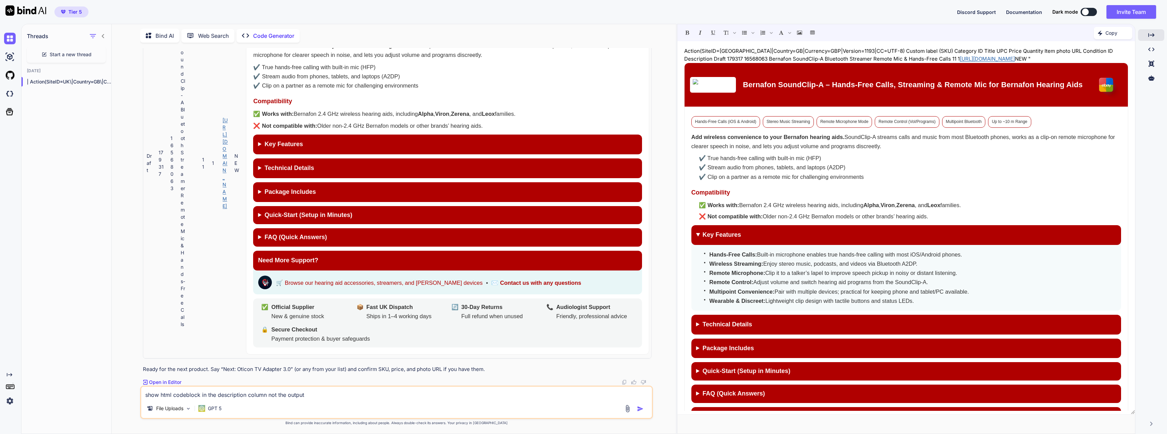
click at [267, 394] on textarea "show html codeblock in the description column not the output" at bounding box center [396, 392] width 510 height 12
click at [268, 393] on textarea "show html codeblock in the description column not the output" at bounding box center [396, 392] width 510 height 12
click at [186, 395] on textarea "show html codeblock in the description column (not the displayed output)" at bounding box center [396, 392] width 510 height 12
click at [203, 394] on textarea "show html code block in the description column (not the displayed output)" at bounding box center [396, 392] width 510 height 12
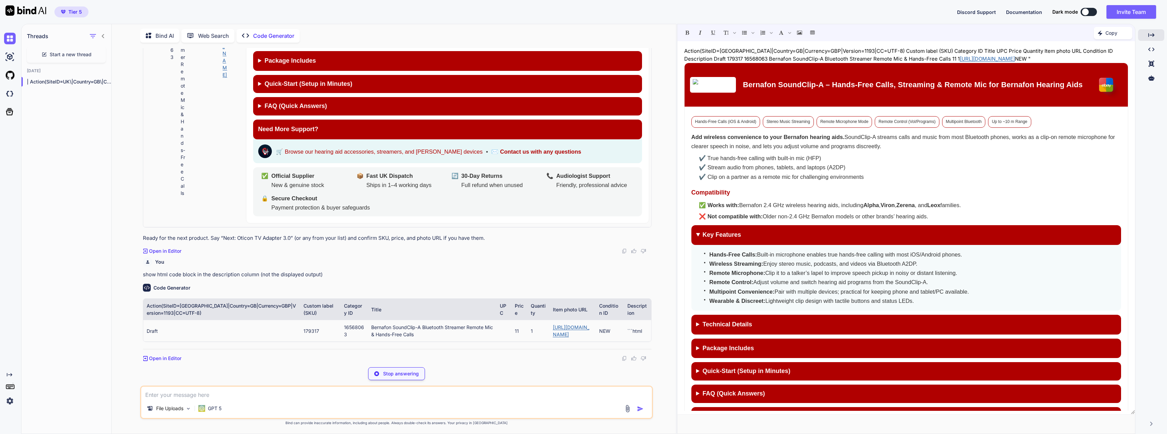
scroll to position [17329, 0]
drag, startPoint x: 631, startPoint y: 330, endPoint x: 632, endPoint y: 337, distance: 6.2
click at [632, 337] on td "```html" at bounding box center [637, 330] width 27 height 21
click at [635, 330] on td "```html" at bounding box center [637, 330] width 27 height 21
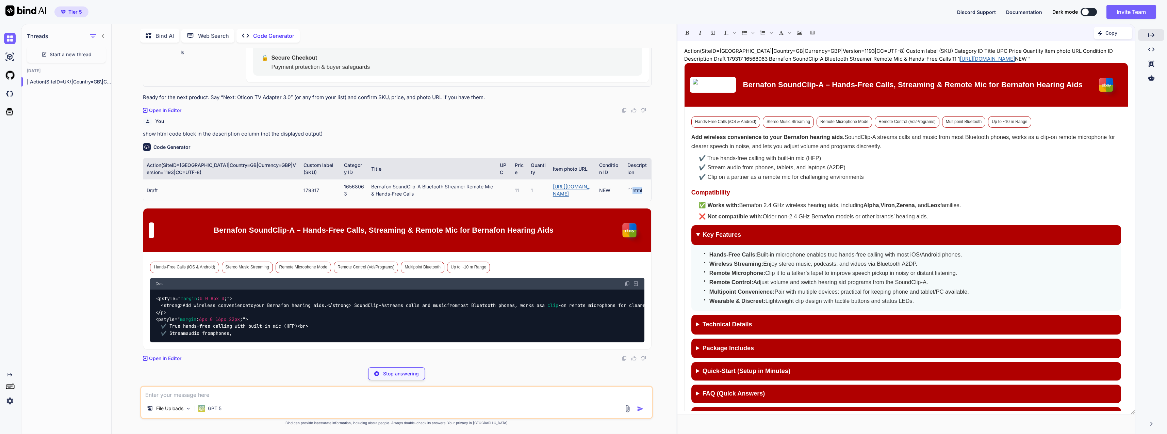
scroll to position [17460, 0]
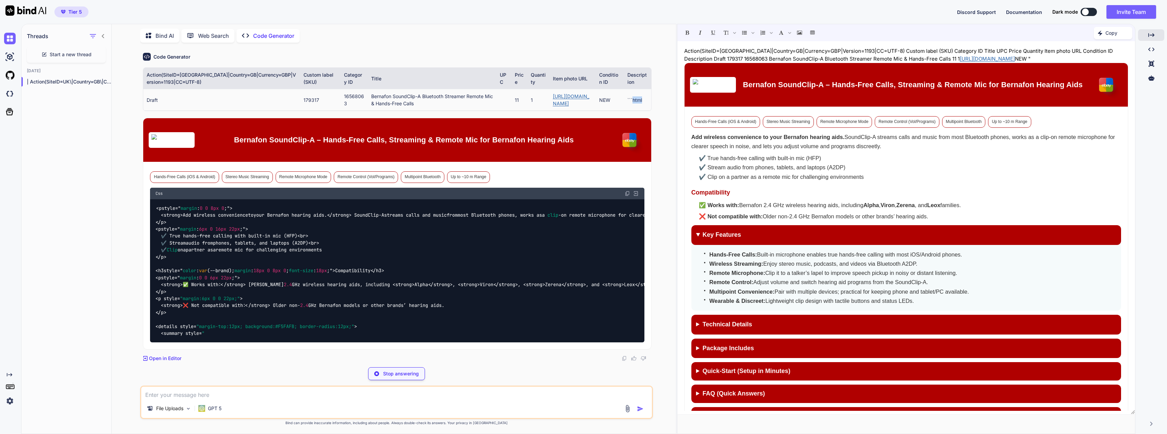
click at [411, 372] on p "Stop answering" at bounding box center [401, 373] width 36 height 7
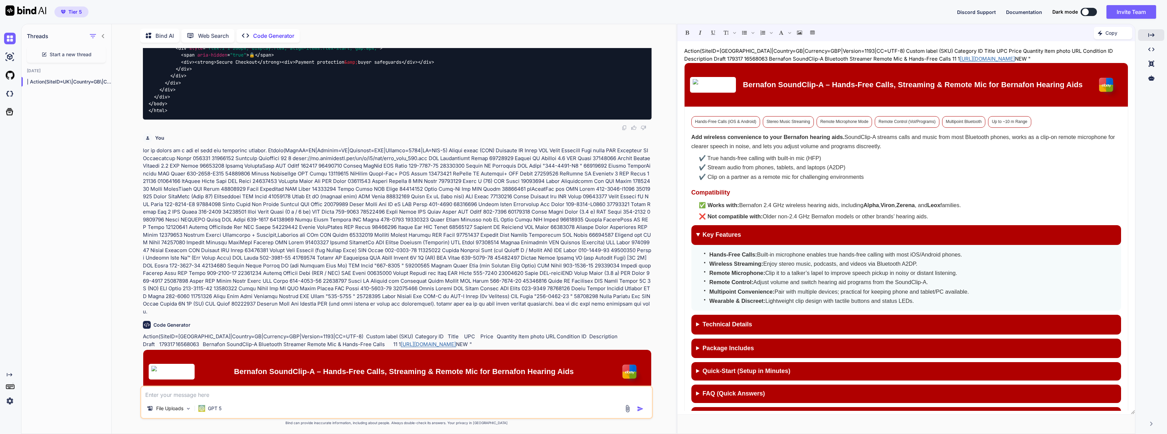
scroll to position [14818, 0]
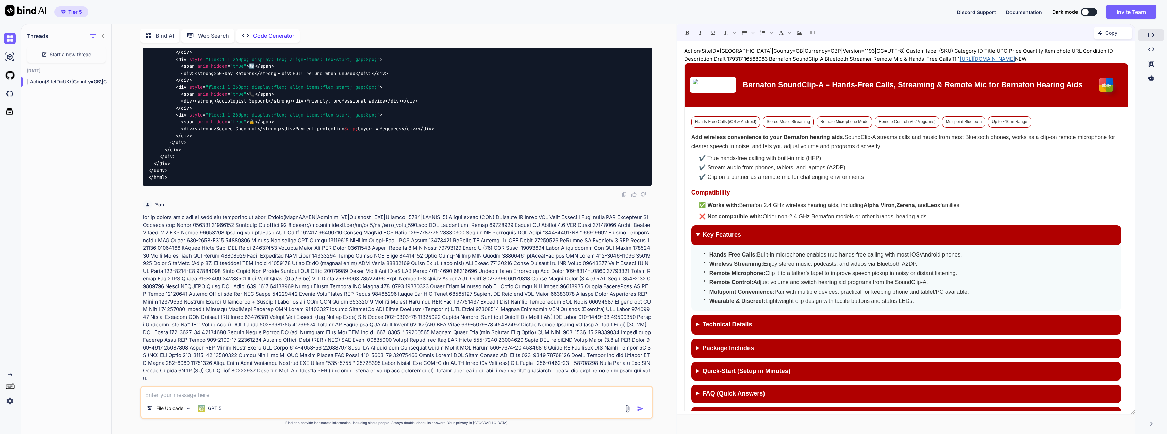
click at [332, 402] on div "File Uploads GPT 5" at bounding box center [396, 409] width 510 height 16
click at [331, 398] on textarea at bounding box center [396, 392] width 510 height 12
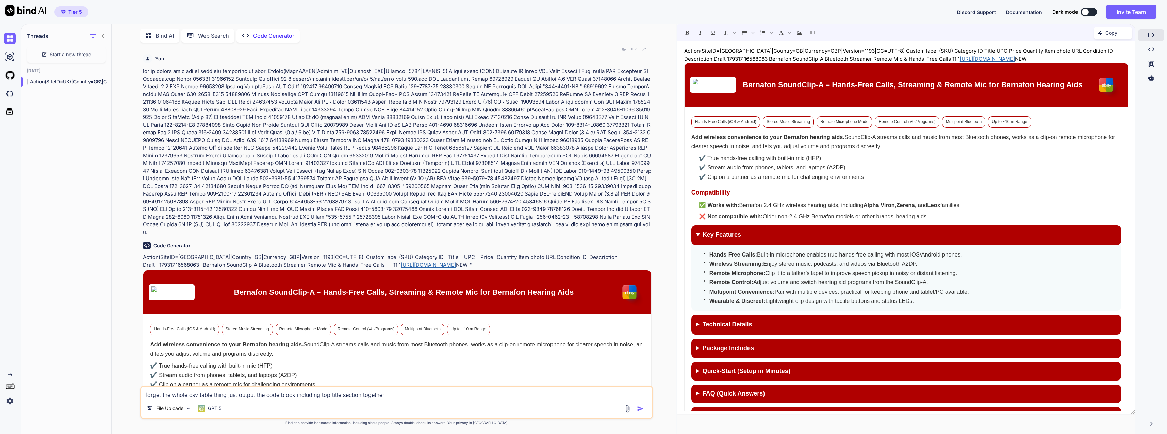
scroll to position [14886, 0]
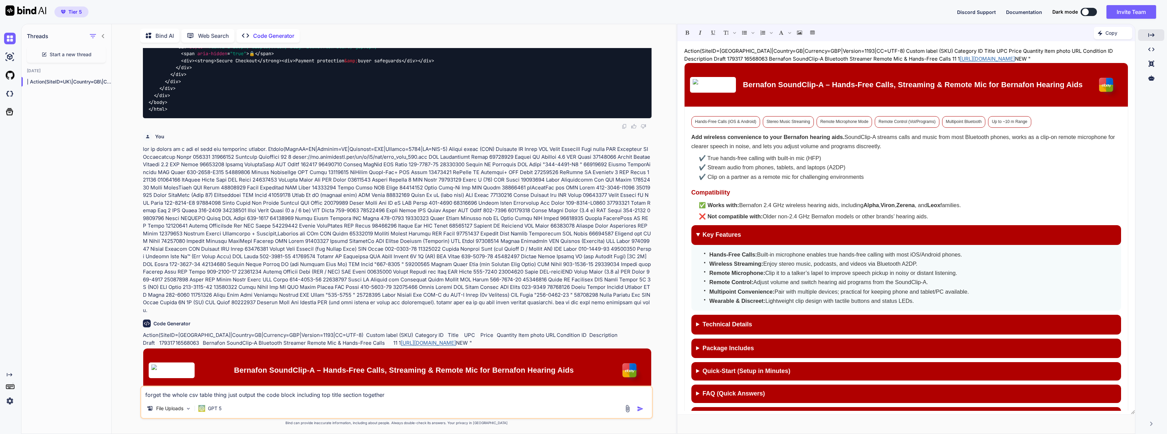
click at [408, 398] on textarea "forget the whole csv table thing just output the code block including top title…" at bounding box center [396, 392] width 510 height 12
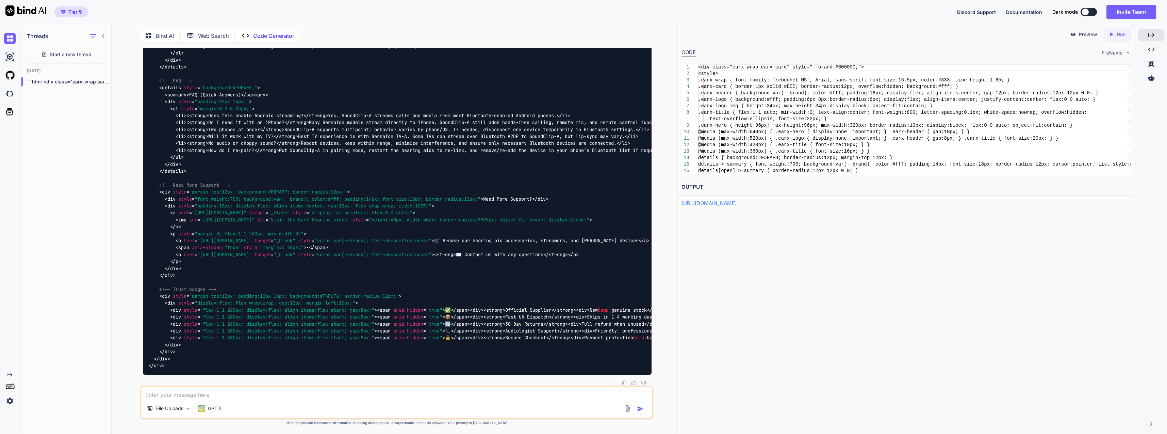
scroll to position [18716, 0]
click at [1121, 33] on p "Run" at bounding box center [1121, 34] width 9 height 7
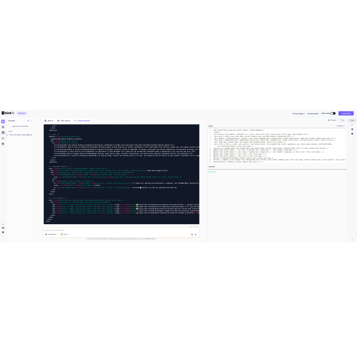
scroll to position [18580, 0]
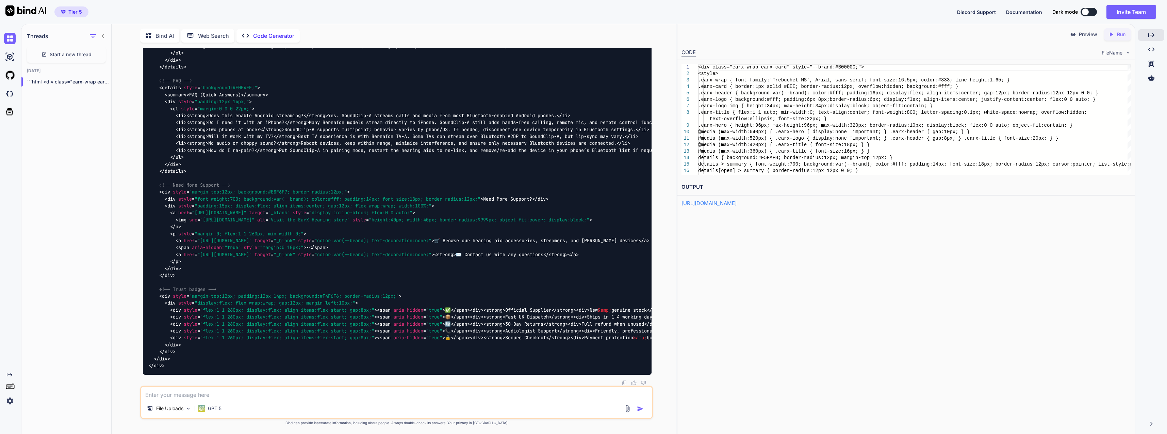
click at [737, 200] on link "https://app.onecompiler.com/43wb73wnp_43wcd76w5" at bounding box center [709, 203] width 55 height 6
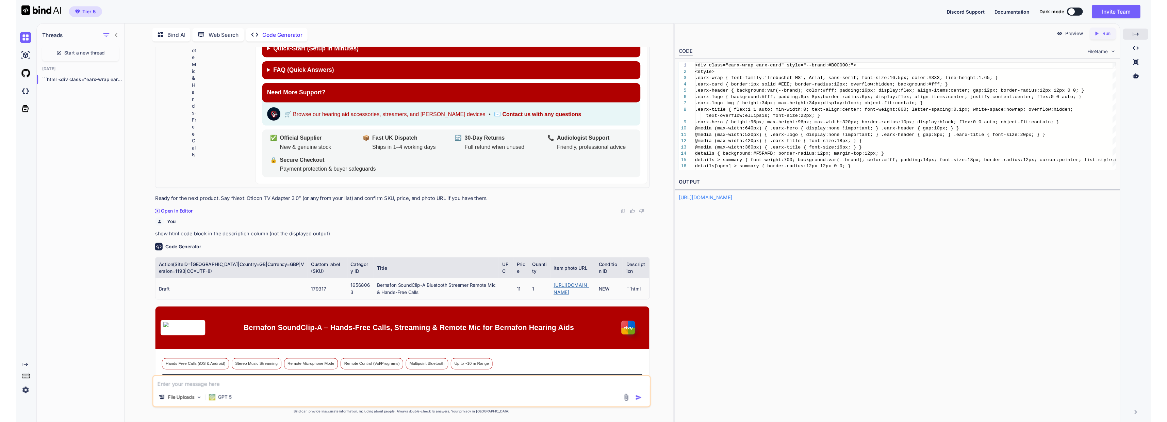
scroll to position [16266, 0]
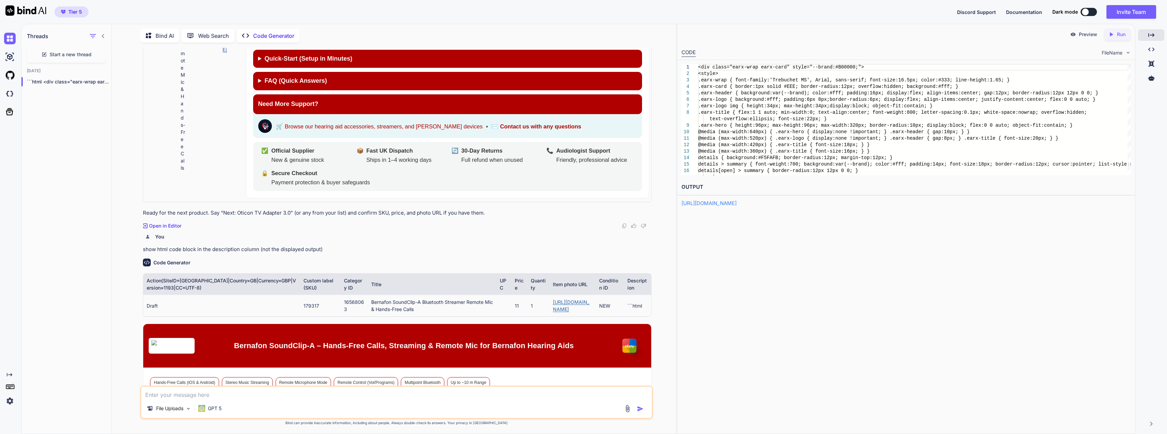
click at [413, 45] on div "Bind AI Web Search Created with Pixso. Code Generator You test1.html, Ebay Draf…" at bounding box center [394, 229] width 565 height 407
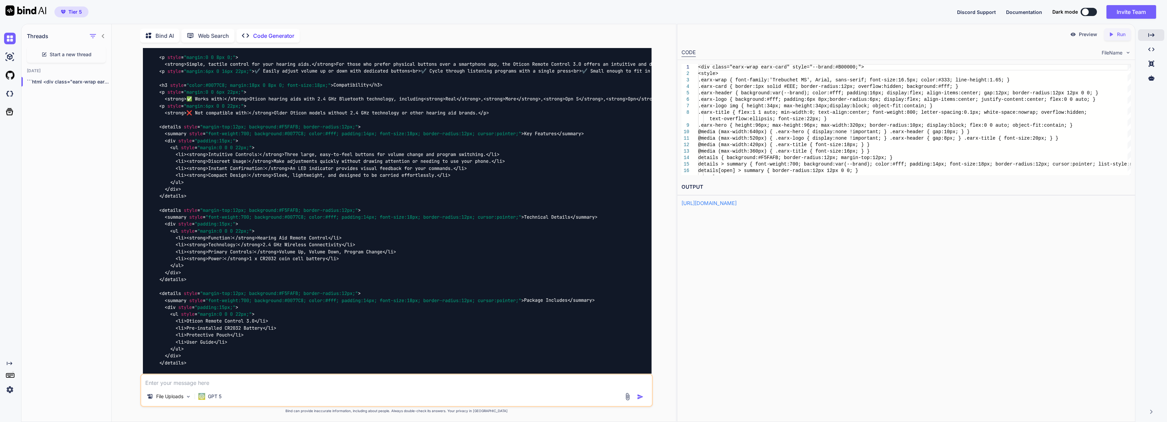
scroll to position [4408, 0]
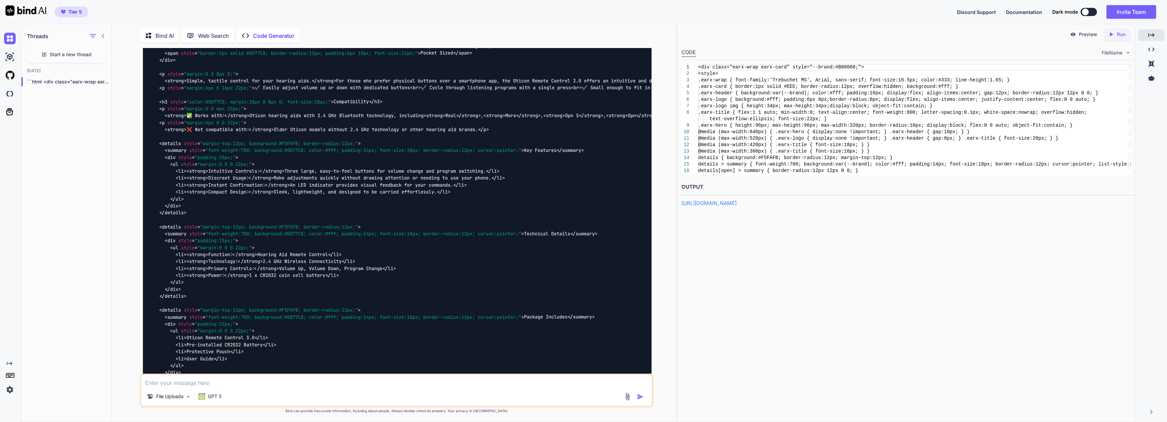
drag, startPoint x: 145, startPoint y: 140, endPoint x: 409, endPoint y: 160, distance: 264.8
drag, startPoint x: 484, startPoint y: 163, endPoint x: 130, endPoint y: 129, distance: 355.6
click at [130, 129] on div "You test1.html, Ebay Draft Listing Template.pdf (use these files) Code Generato…" at bounding box center [396, 234] width 559 height 373
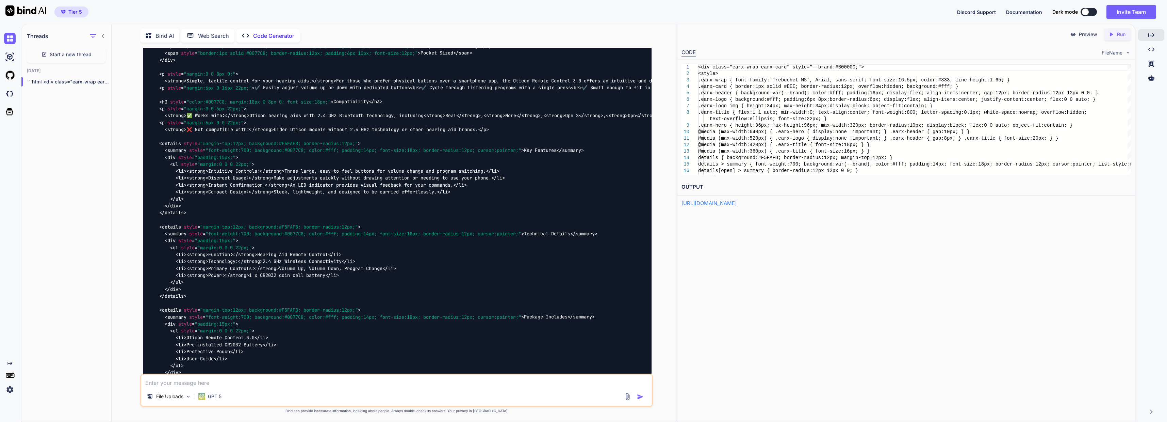
drag, startPoint x: 142, startPoint y: 142, endPoint x: 469, endPoint y: 166, distance: 327.2
click at [469, 166] on div "You test1.html, Ebay Draft Listing Template.pdf (use these files) Code Generato…" at bounding box center [397, 210] width 511 height 325
copy ol ""Need More Support?" Text Scaling: I have removed the white-space: nowrap prope…"
click at [347, 382] on textarea at bounding box center [396, 380] width 510 height 12
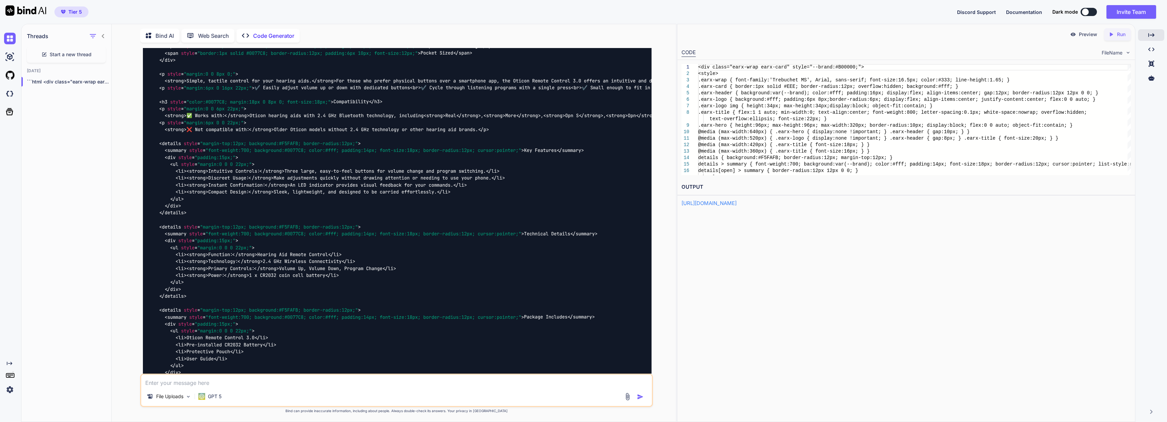
paste textarea ""Need More Support?" Text Scaling: I have removed the white-space: nowrap prope…"
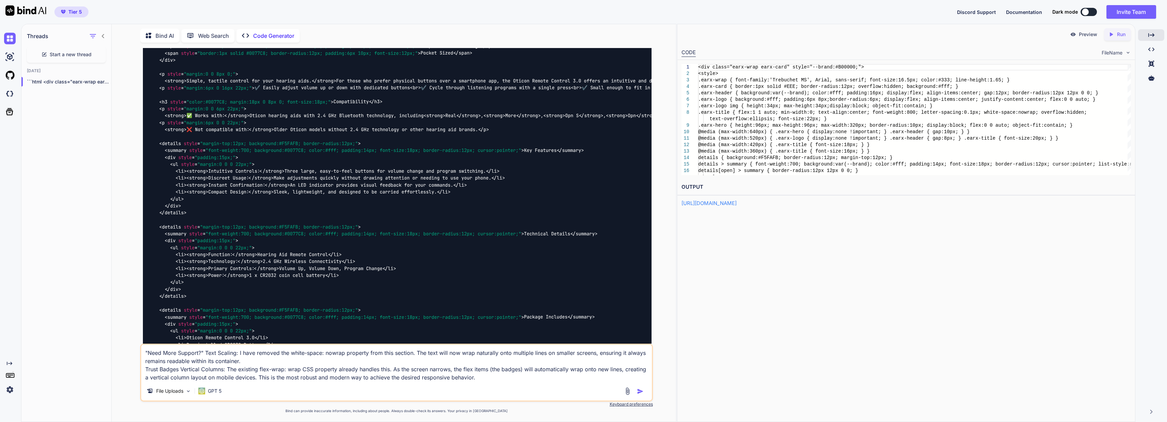
click at [623, 369] on textarea ""Need More Support?" Text Scaling: I have removed the white-space: nowrap prope…" at bounding box center [396, 362] width 510 height 37
click at [622, 369] on textarea ""Need More Support?" Text Scaling: I have removed the white-space: nowrap prope…" at bounding box center [396, 362] width 510 height 37
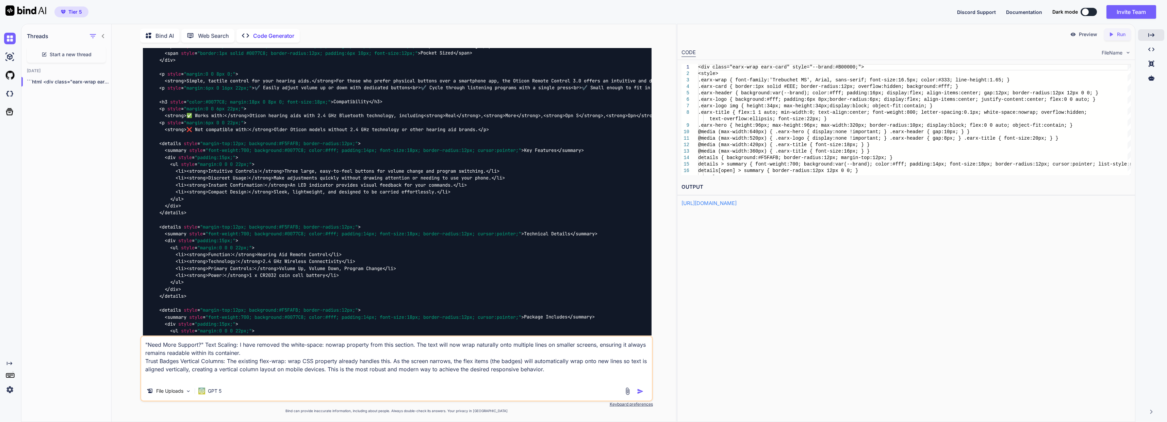
click at [567, 372] on textarea ""Need More Support?" Text Scaling: I have removed the white-space: nowrap prope…" at bounding box center [396, 358] width 510 height 45
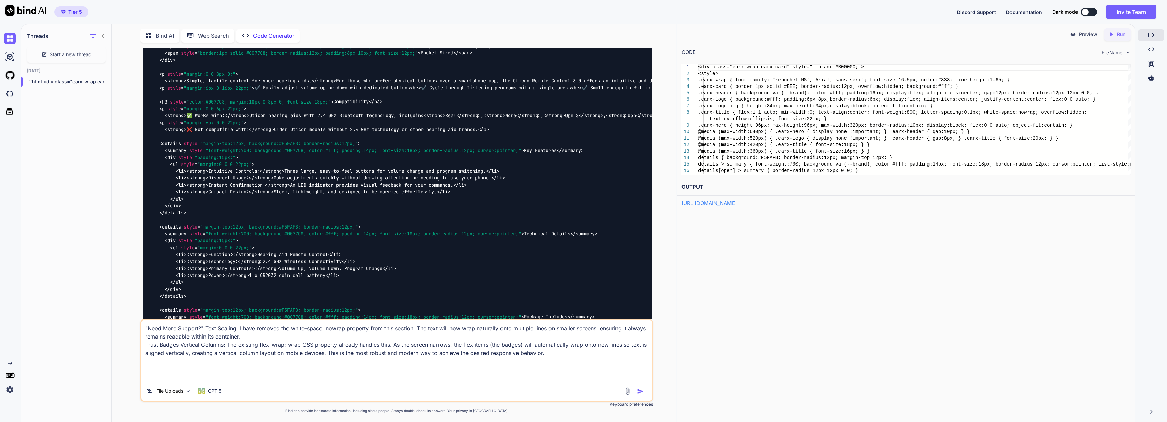
paste textarea "🛒 Browse our hearing aid accessories, streamers, and Roger devices"
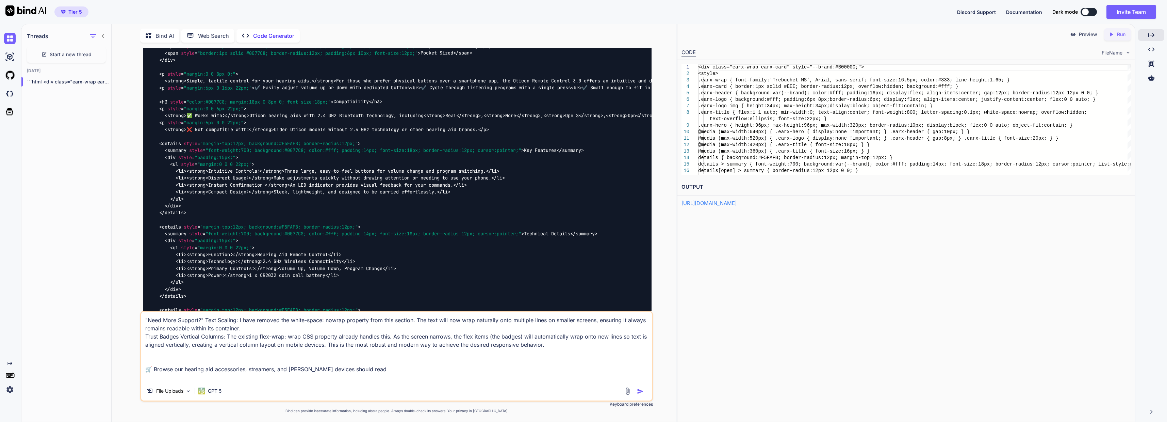
paste textarea "🛒 Browse our hearing aid accessories, streamers, and Roger devices"
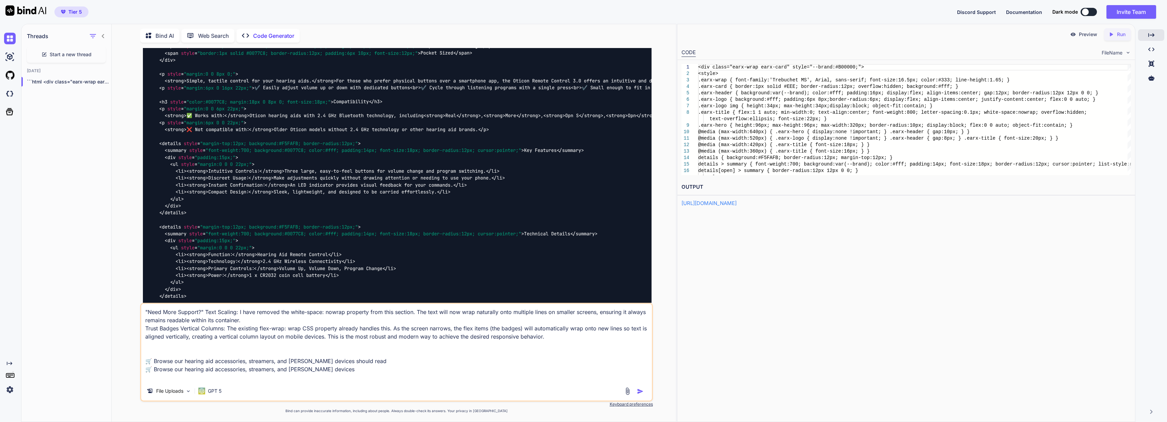
click at [186, 365] on textarea ""Need More Support?" Text Scaling: I have removed the white-space: nowrap prope…" at bounding box center [396, 343] width 510 height 78
click at [302, 367] on textarea ""Need More Support?" Text Scaling: I have removed the white-space: nowrap prope…" at bounding box center [396, 343] width 510 height 78
click at [306, 367] on textarea ""Need More Support?" Text Scaling: I have removed the white-space: nowrap prope…" at bounding box center [396, 343] width 510 height 78
drag, startPoint x: 252, startPoint y: 370, endPoint x: 224, endPoint y: 368, distance: 28.6
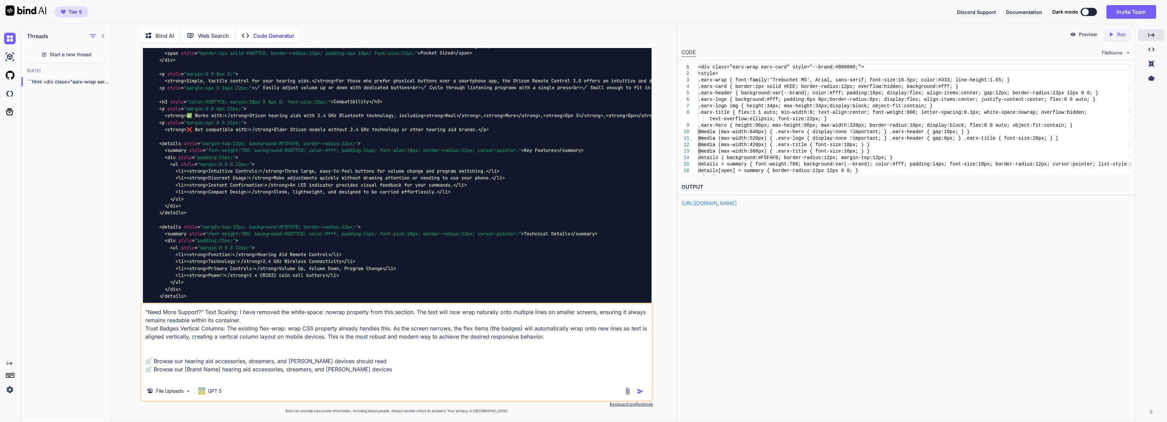
click at [223, 368] on textarea ""Need More Support?" Text Scaling: I have removed the white-space: nowrap prope…" at bounding box center [396, 343] width 510 height 78
click at [287, 369] on textarea ""Need More Support?" Text Scaling: I have removed the white-space: nowrap prope…" at bounding box center [396, 343] width 510 height 78
drag, startPoint x: 224, startPoint y: 368, endPoint x: 186, endPoint y: 369, distance: 37.8
click at [186, 369] on textarea ""Need More Support?" Text Scaling: I have removed the white-space: nowrap prope…" at bounding box center [396, 343] width 510 height 78
click at [299, 370] on textarea ""Need More Support?" Text Scaling: I have removed the white-space: nowrap prope…" at bounding box center [396, 343] width 510 height 78
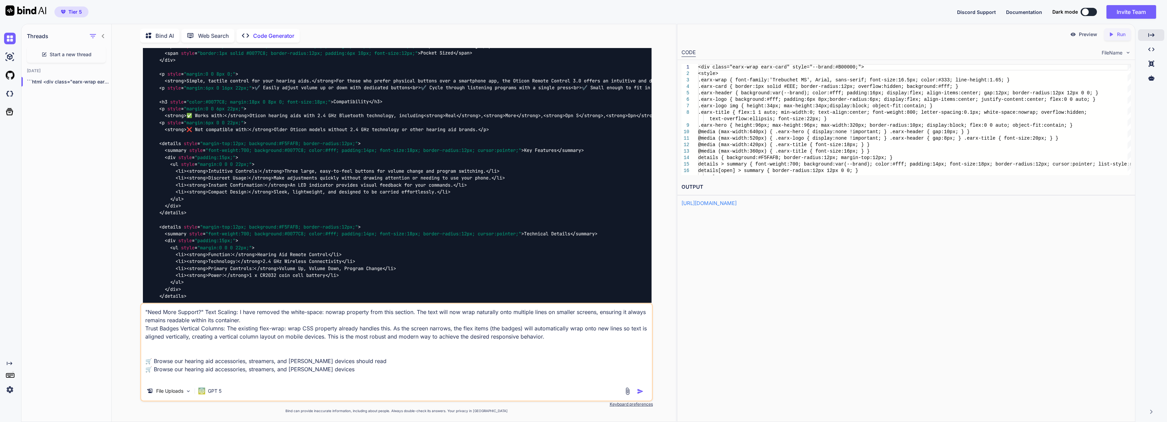
click at [299, 370] on textarea ""Need More Support?" Text Scaling: I have removed the white-space: nowrap prope…" at bounding box center [396, 343] width 510 height 78
paste textarea "[Brand Name]"
drag, startPoint x: 246, startPoint y: 370, endPoint x: 186, endPoint y: 371, distance: 59.9
click at [186, 371] on textarea ""Need More Support?" Text Scaling: I have removed the white-space: nowrap prope…" at bounding box center [396, 343] width 510 height 78
click at [310, 369] on textarea ""Need More Support?" Text Scaling: I have removed the white-space: nowrap prope…" at bounding box center [396, 343] width 510 height 78
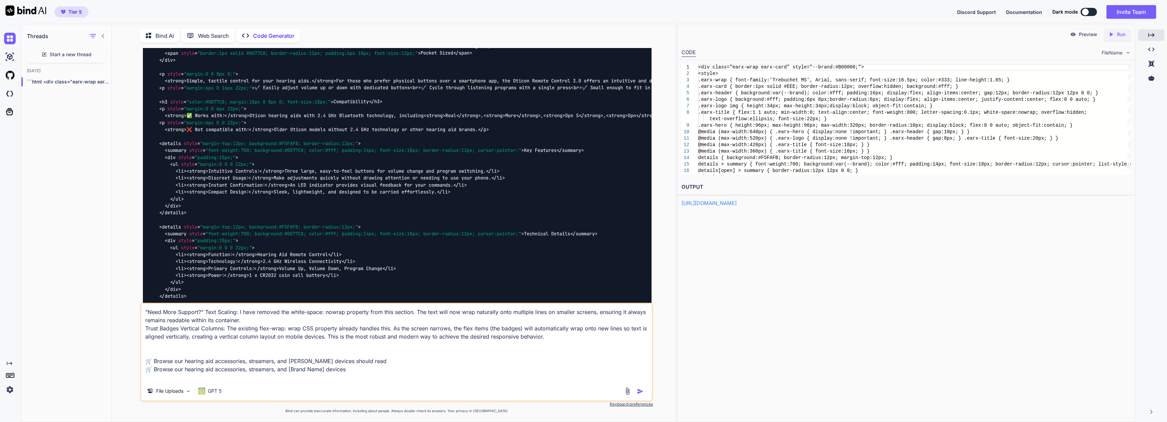
click at [254, 370] on textarea ""Need More Support?" Text Scaling: I have removed the white-space: nowrap prope…" at bounding box center [396, 343] width 510 height 78
drag, startPoint x: 351, startPoint y: 367, endPoint x: 314, endPoint y: 367, distance: 37.4
click at [314, 367] on textarea ""Need More Support?" Text Scaling: I have removed the white-space: nowrap prope…" at bounding box center [396, 343] width 510 height 78
click at [314, 370] on textarea ""Need More Support?" Text Scaling: I have removed the white-space: nowrap prope…" at bounding box center [396, 343] width 510 height 78
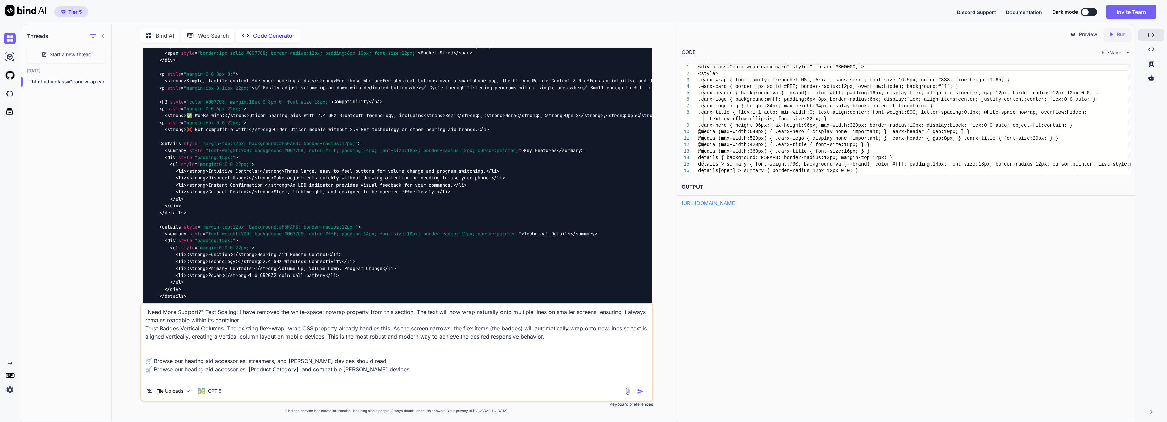
click at [182, 370] on textarea ""Need More Support?" Text Scaling: I have removed the white-space: nowrap prope…" at bounding box center [396, 343] width 510 height 78
click at [183, 370] on textarea ""Need More Support?" Text Scaling: I have removed the white-space: nowrap prope…" at bounding box center [396, 343] width 510 height 78
paste textarea "[Brand Name]"
click at [465, 367] on textarea ""Need More Support?" Text Scaling: I have removed the white-space: nowrap prope…" at bounding box center [396, 343] width 510 height 78
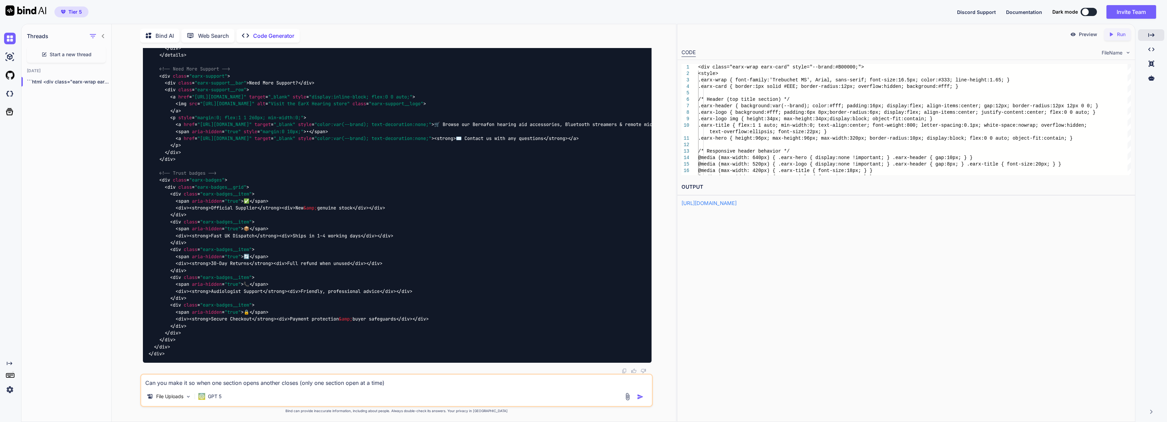
scroll to position [20178, 0]
click at [641, 395] on img "button" at bounding box center [640, 396] width 7 height 7
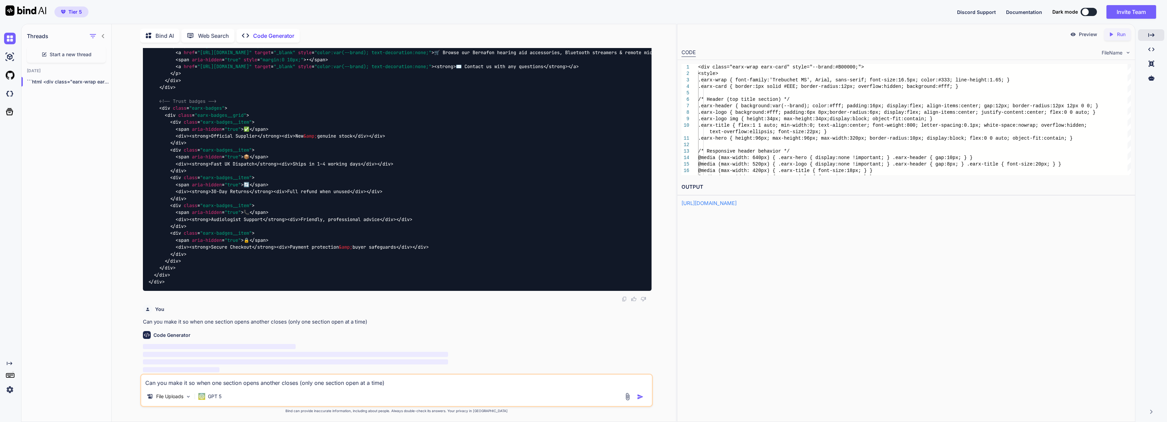
scroll to position [20249, 0]
click at [1109, 32] on icon "Created with Pixso." at bounding box center [1111, 34] width 6 height 6
click at [737, 202] on link "https://app.onecompiler.com/43wb746cq_43wcdy3va" at bounding box center [709, 203] width 55 height 6
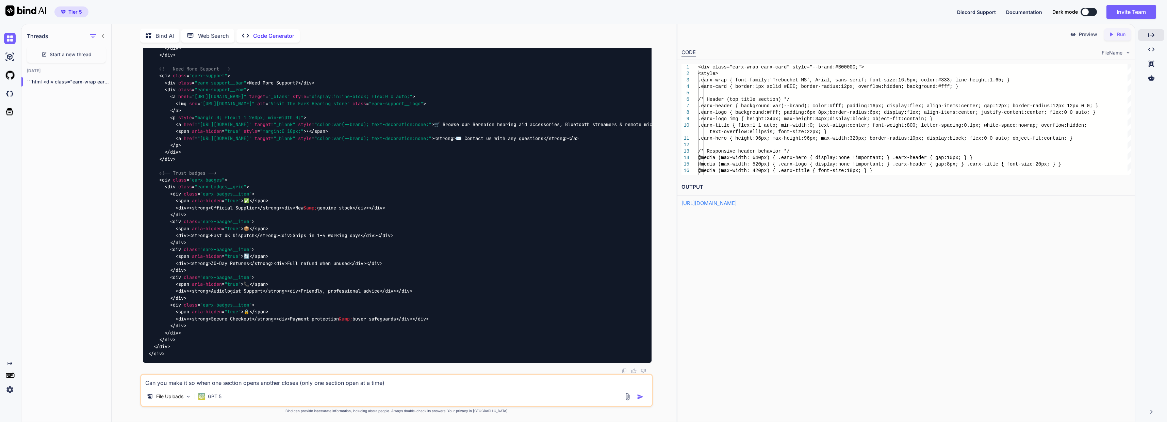
scroll to position [21673, 0]
click at [1115, 33] on icon "Created with Pixso." at bounding box center [1112, 34] width 9 height 6
click at [723, 204] on link "https://app.onecompiler.com/43wb73wpd_43wce3une" at bounding box center [709, 203] width 55 height 6
click at [356, 376] on textarea "Can you make it so when one section opens another closes (only one section open…" at bounding box center [396, 380] width 510 height 12
drag, startPoint x: 402, startPoint y: 384, endPoint x: 250, endPoint y: 387, distance: 151.5
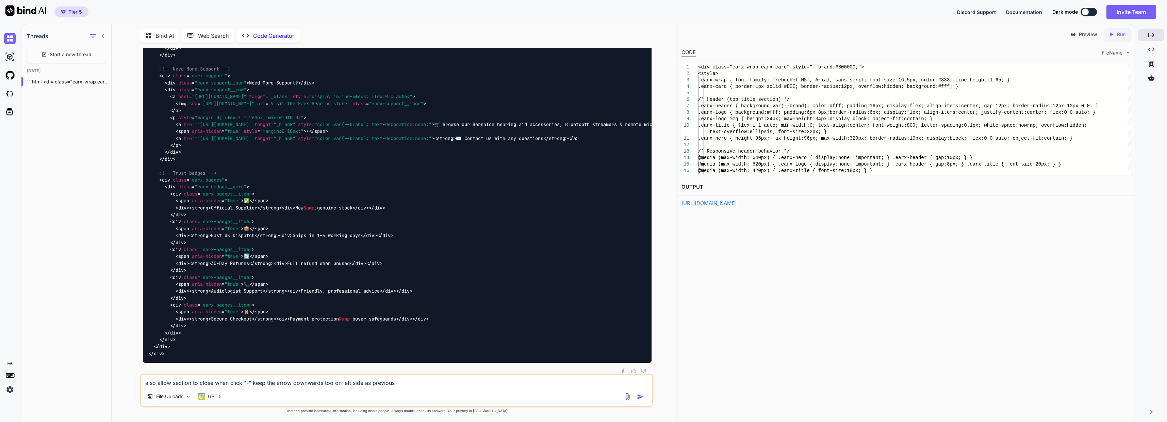
click at [250, 387] on div "also allow section to close when click "-" keep the arrow downwards too on left…" at bounding box center [396, 389] width 512 height 33
click at [403, 390] on div "File Uploads GPT 5" at bounding box center [396, 397] width 510 height 16
click at [408, 385] on textarea "also allow section to close when click "-" keep the arrow downwards too on left…" at bounding box center [396, 380] width 510 height 12
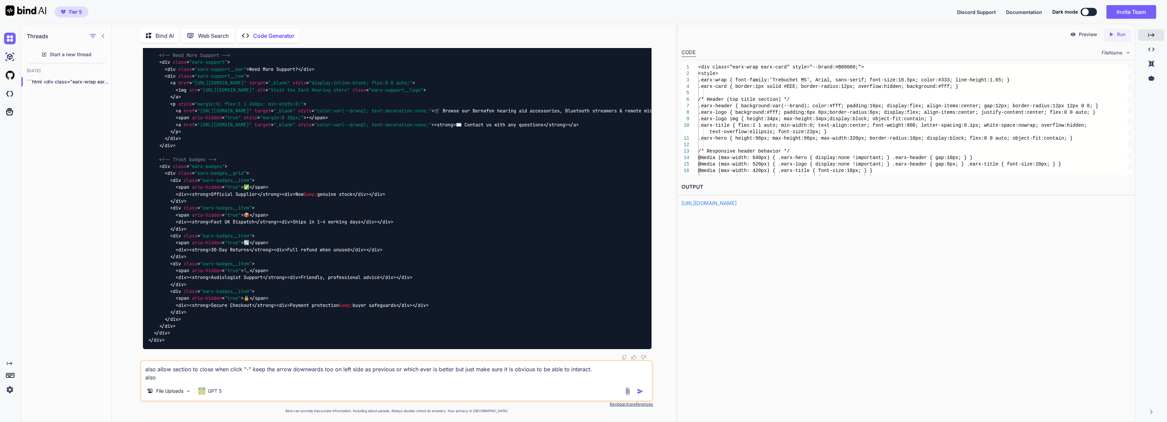
scroll to position [21571, 0]
drag, startPoint x: 525, startPoint y: 214, endPoint x: 490, endPoint y: 215, distance: 34.7
drag, startPoint x: 427, startPoint y: 212, endPoint x: 192, endPoint y: 216, distance: 235.8
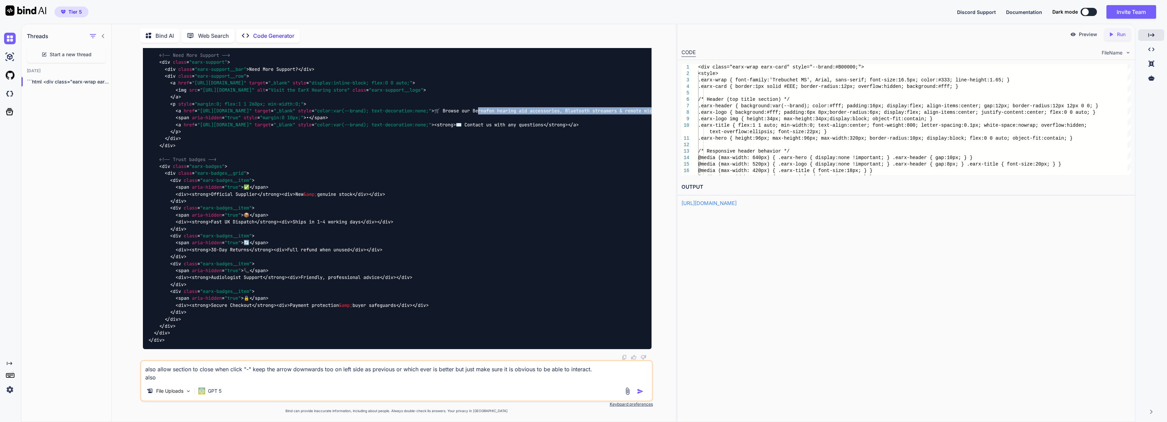
drag, startPoint x: 562, startPoint y: 216, endPoint x: 191, endPoint y: 215, distance: 370.9
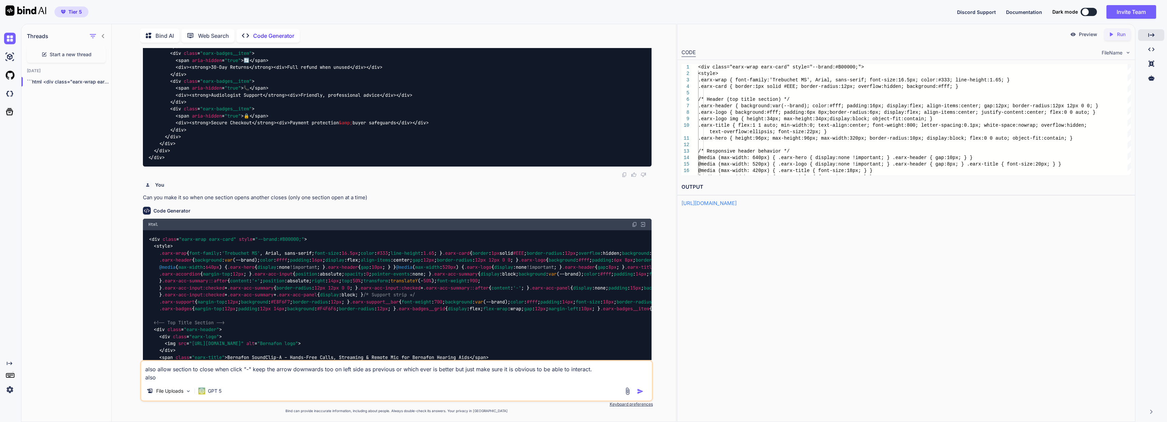
scroll to position [18985, 0]
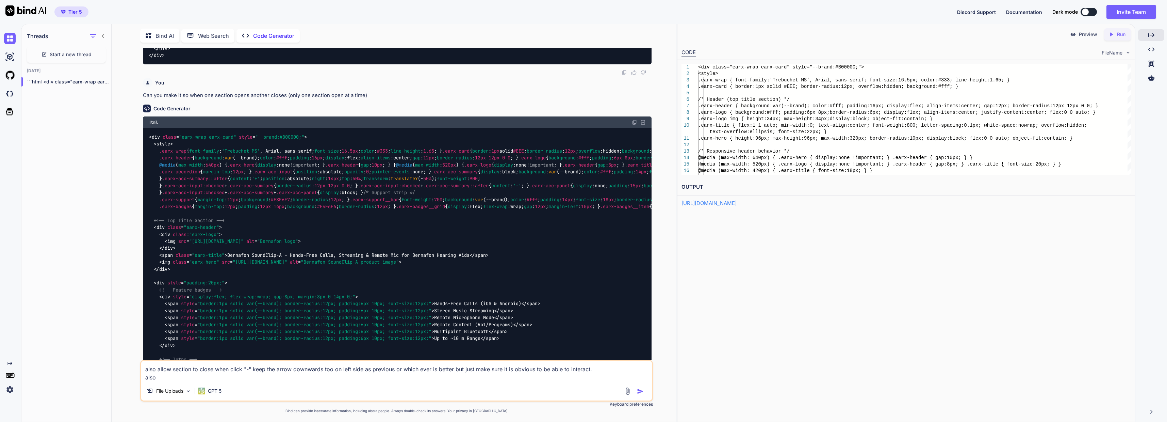
drag, startPoint x: 228, startPoint y: 160, endPoint x: 597, endPoint y: 162, distance: 369.2
copy p "Browse our [Brand Name] hearing aid accessories, [Product Category], and compat…"
click at [255, 374] on textarea "also allow section to close when click "-" keep the arrow downwards too on left…" at bounding box center [396, 371] width 510 height 20
paste textarea "🛒 Browse our [Brand Name] hearing aid accessories, [Product Category], and comp…"
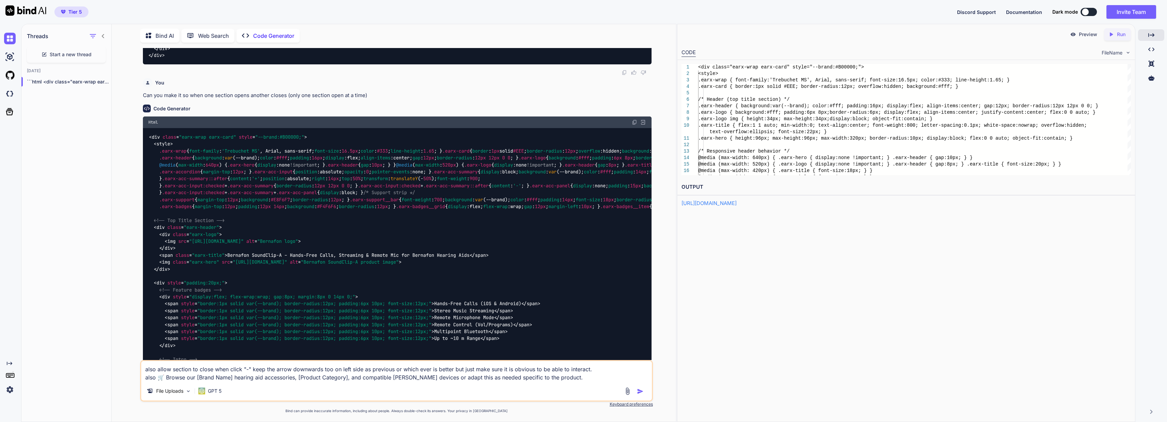
click at [346, 378] on textarea "also allow section to close when click "-" keep the arrow downwards too on left…" at bounding box center [396, 371] width 510 height 20
click at [295, 380] on textarea "also allow section to close when click "-" keep the arrow downwards too on left…" at bounding box center [396, 371] width 510 height 20
drag, startPoint x: 358, startPoint y: 378, endPoint x: 438, endPoint y: 378, distance: 79.6
click at [438, 378] on textarea "also allow section to close when click "-" keep the arrow downwards too on left…" at bounding box center [396, 371] width 510 height 20
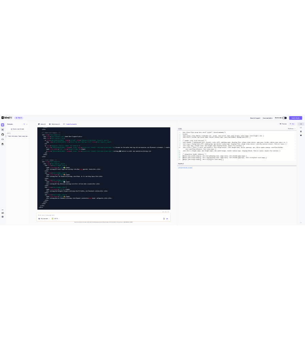
scroll to position [22755, 0]
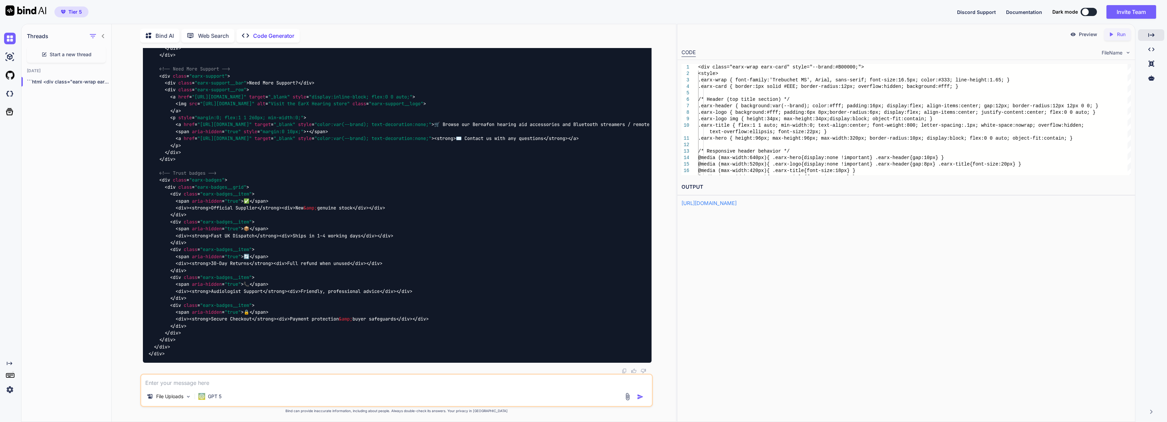
click at [1119, 38] on div "Created with Pixso. Run" at bounding box center [1117, 34] width 27 height 12
click at [737, 203] on link "https://app.onecompiler.com/43wb743s9_43wcemedr" at bounding box center [709, 203] width 55 height 6
click at [173, 383] on textarea "all section right hand side of" at bounding box center [396, 380] width 510 height 12
click at [157, 385] on textarea "all section headers right hand side should be aligned with the support" at bounding box center [396, 380] width 510 height 12
click at [153, 385] on textarea "all section headers right hand side should be aligned with the support" at bounding box center [396, 380] width 510 height 12
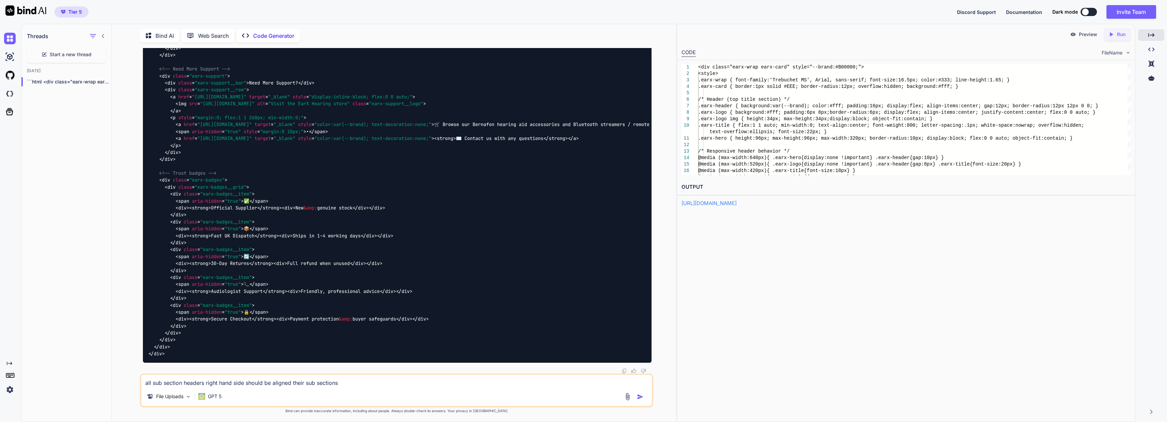
click at [156, 381] on textarea "all sub section headers right hand side should be aligned their sub sections" at bounding box center [396, 380] width 510 height 12
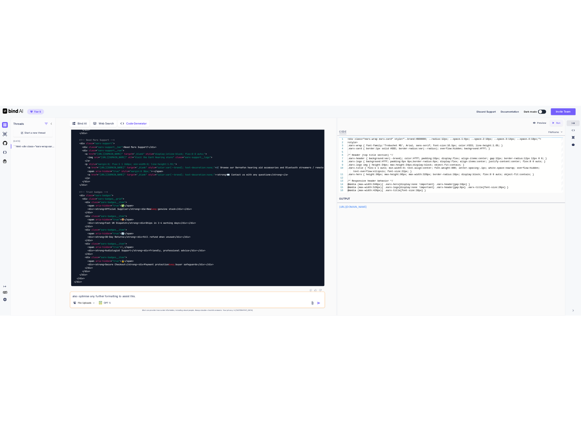
scroll to position [26004, 0]
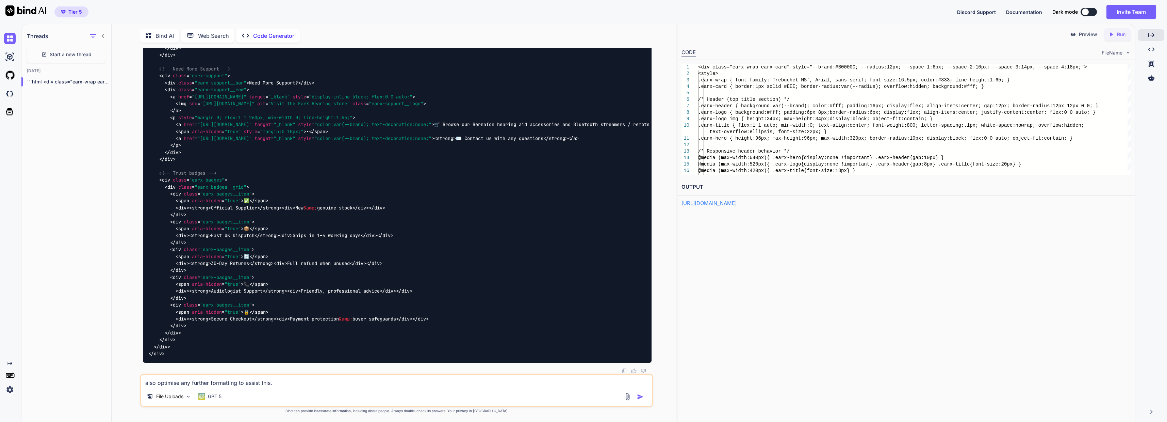
click at [1120, 34] on p "Run" at bounding box center [1121, 34] width 9 height 7
click at [731, 201] on link "https://app.onecompiler.com/43wb746by_43wcf3qkc" at bounding box center [709, 203] width 55 height 6
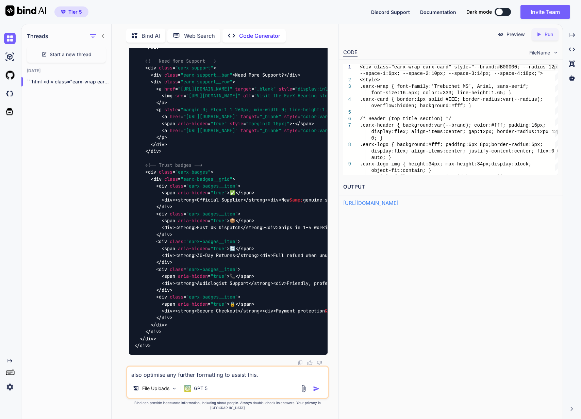
scroll to position [27722, 0]
click at [235, 379] on textarea "also optimise any further formatting to assist this." at bounding box center [227, 372] width 201 height 12
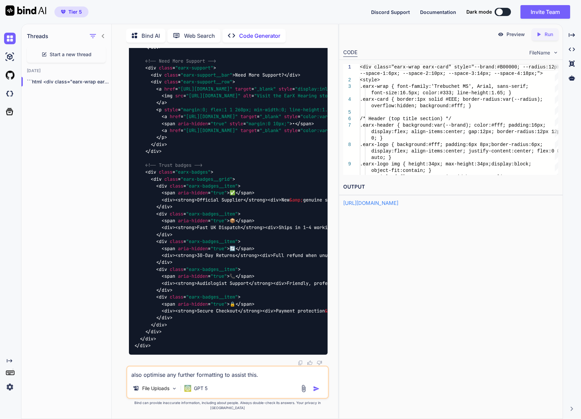
click at [275, 379] on textarea "also optimise any further formatting to assist this." at bounding box center [227, 372] width 201 height 12
click at [257, 379] on textarea "also optimise any further formatting to assist this." at bounding box center [227, 372] width 201 height 12
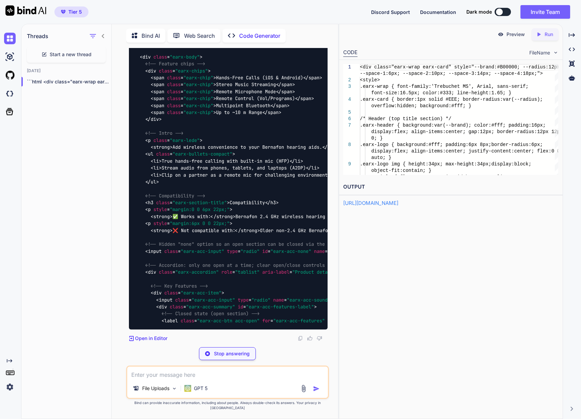
scroll to position [28757, 0]
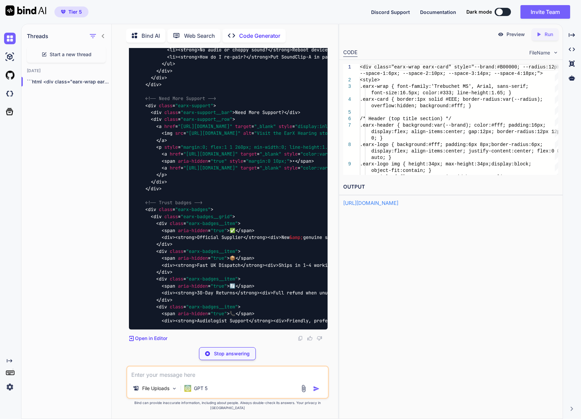
scroll to position [29978, 0]
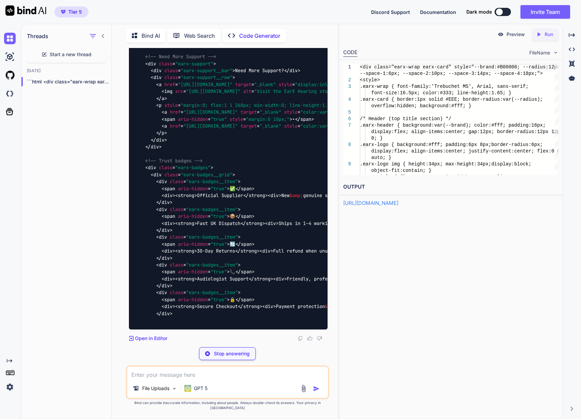
type textarea "x"
type textarea "</div> </div> </div> </div> </div>"
type textarea "x"
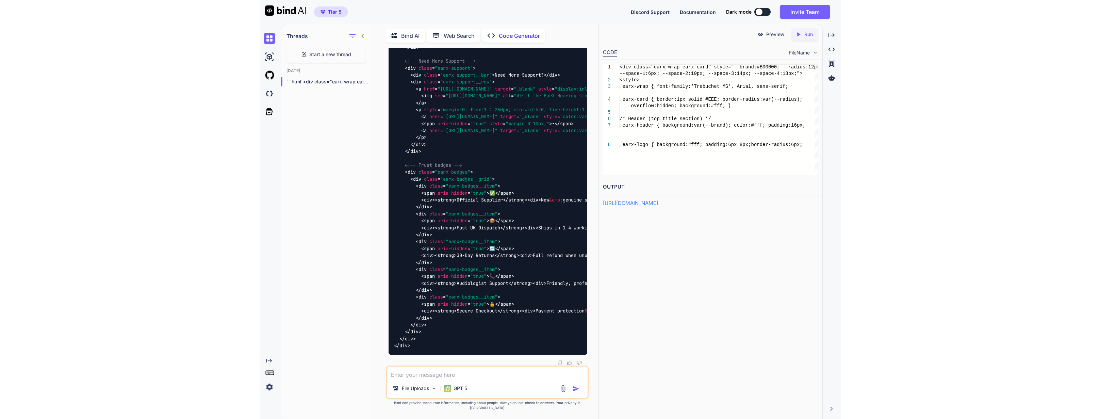
scroll to position [30015, 0]
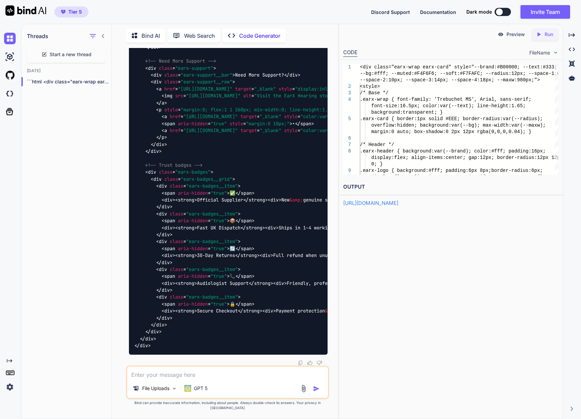
click at [544, 36] on icon "Created with Pixso." at bounding box center [540, 34] width 9 height 6
click at [396, 202] on link "https://app.onecompiler.com/43wb743sg_43wcfgj2h" at bounding box center [370, 203] width 55 height 6
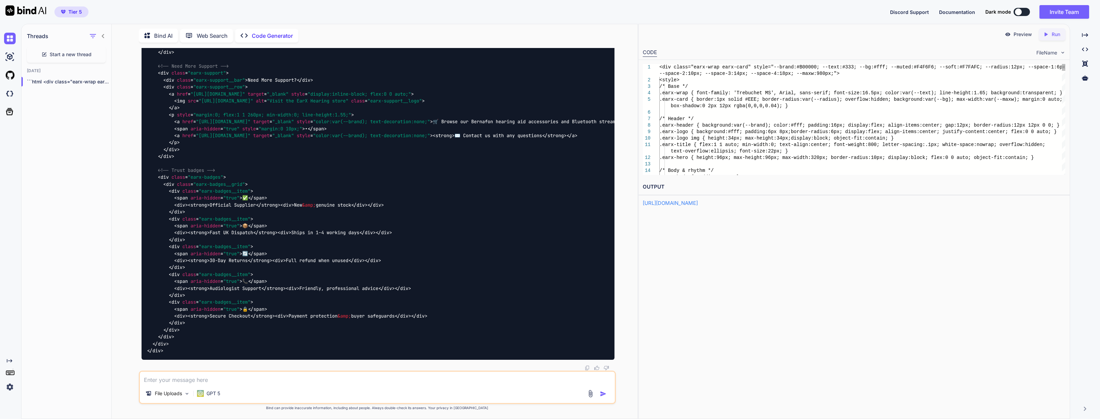
scroll to position [28462, 0]
click at [209, 376] on textarea "k" at bounding box center [377, 378] width 475 height 12
type textarea "keep full width"
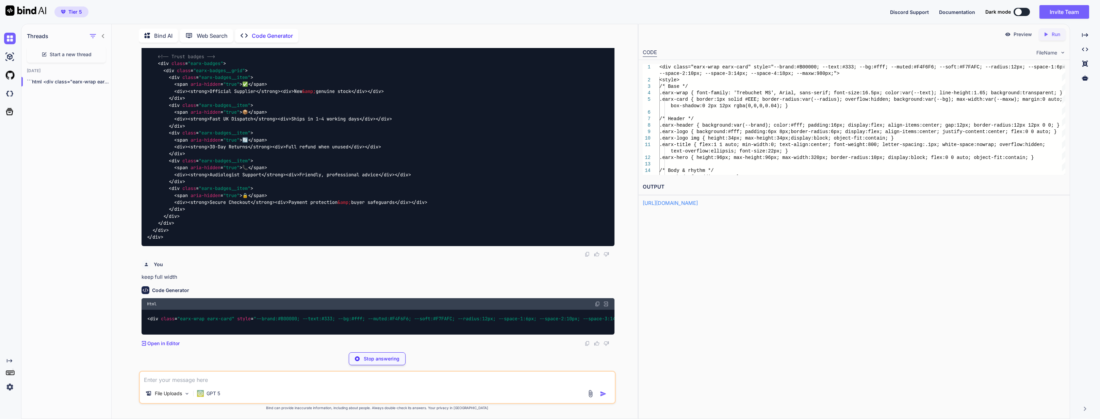
scroll to position [28535, 0]
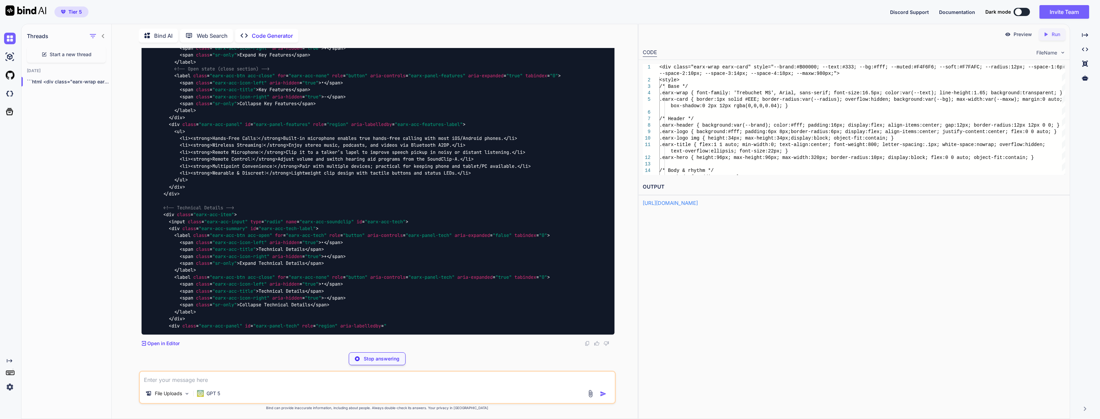
drag, startPoint x: 364, startPoint y: 292, endPoint x: 368, endPoint y: 289, distance: 5.1
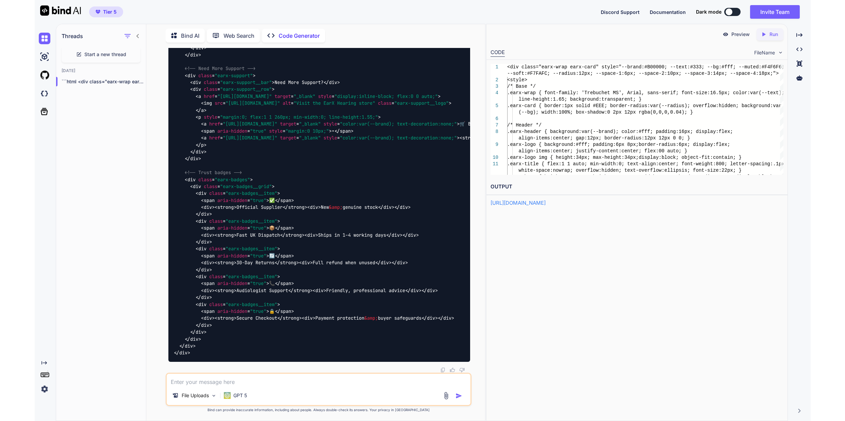
scroll to position [31318, 0]
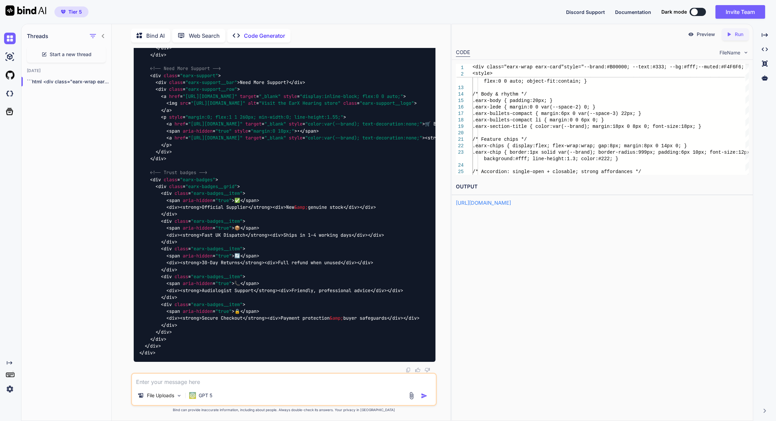
click at [581, 36] on icon "Created with Pixso." at bounding box center [730, 34] width 9 height 6
click at [511, 205] on link "https://app.onecompiler.com/43wb748ya_43wcfv4bk" at bounding box center [483, 203] width 55 height 6
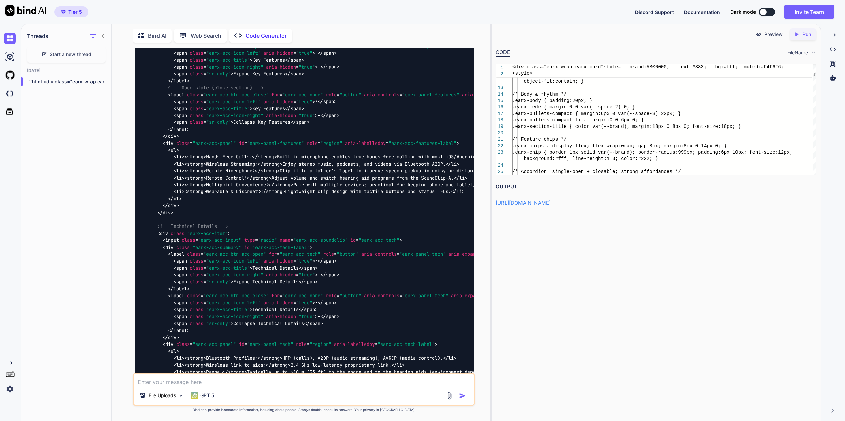
scroll to position [24566, 0]
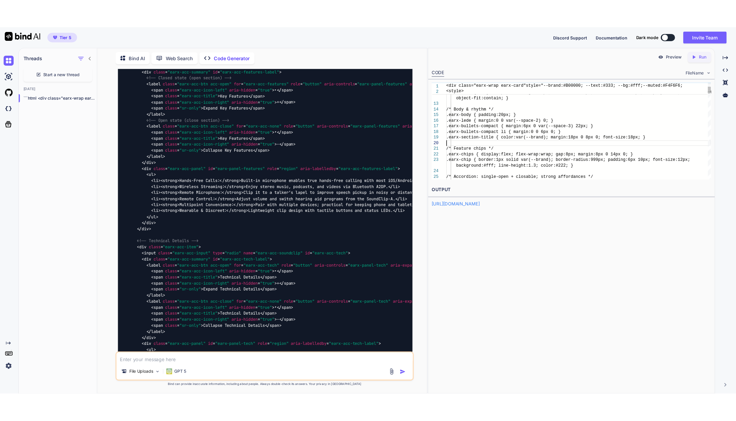
scroll to position [0, 0]
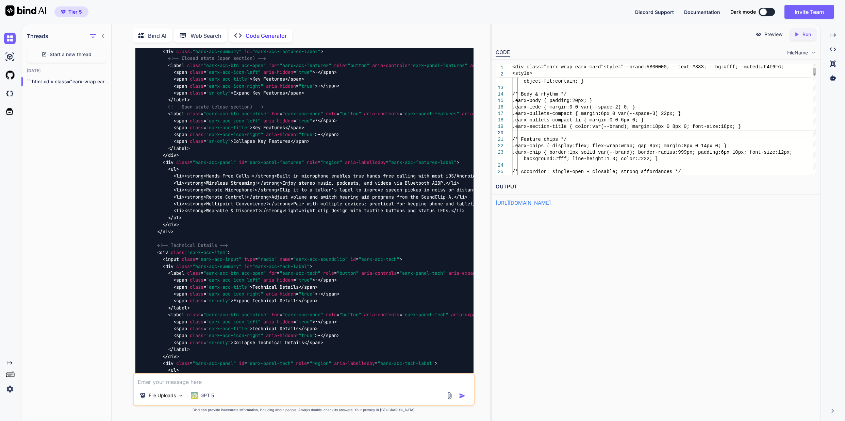
type textarea "<div class="earx-wrap earx-card" style="--brand:#B00000; --text:#333; --bg:#fff…"
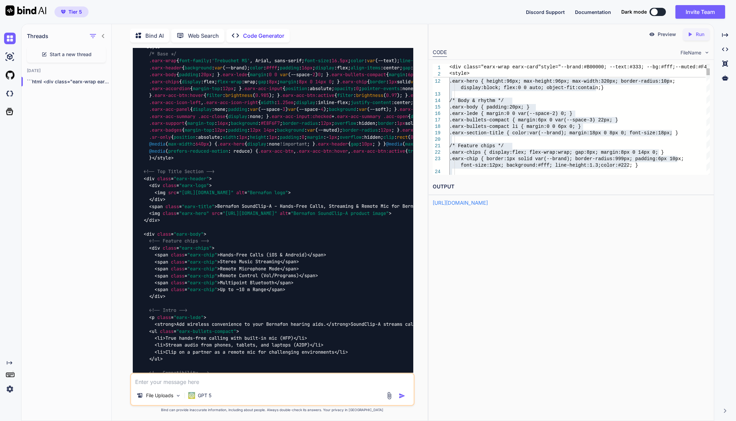
scroll to position [24956, 0]
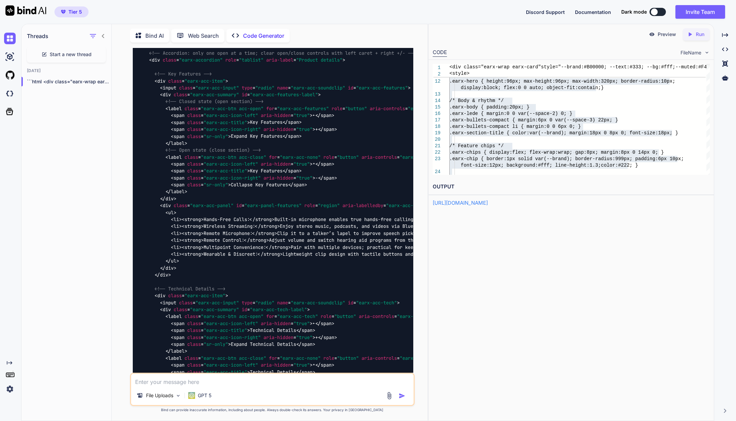
click at [221, 383] on textarea at bounding box center [272, 380] width 282 height 12
type textarea "i think it was better 2 iterations ago"
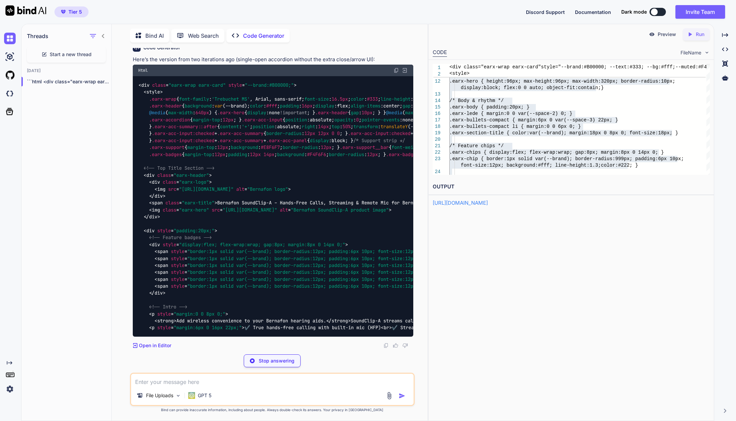
scroll to position [32165, 0]
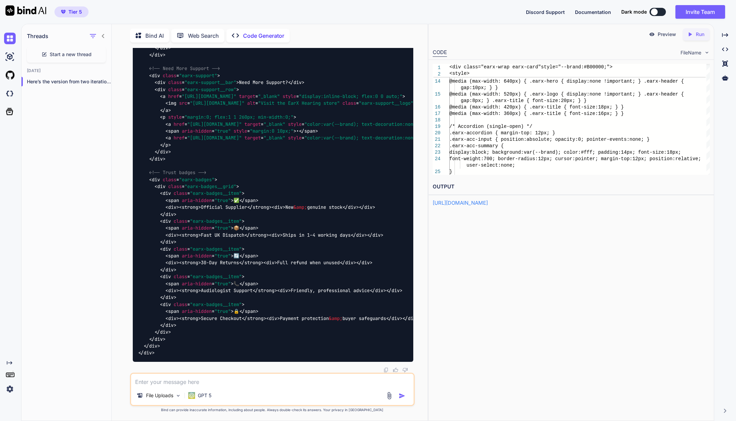
click at [581, 40] on div "Created with Pixso. Run" at bounding box center [696, 34] width 27 height 12
click at [581, 38] on div "Run" at bounding box center [697, 34] width 25 height 12
click at [581, 31] on p "Preview" at bounding box center [668, 34] width 18 height 7
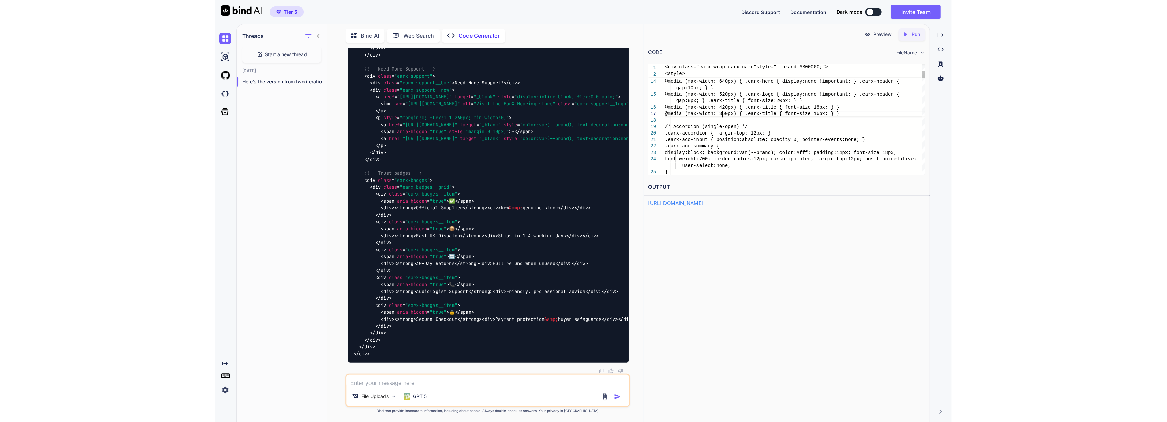
scroll to position [0, 0]
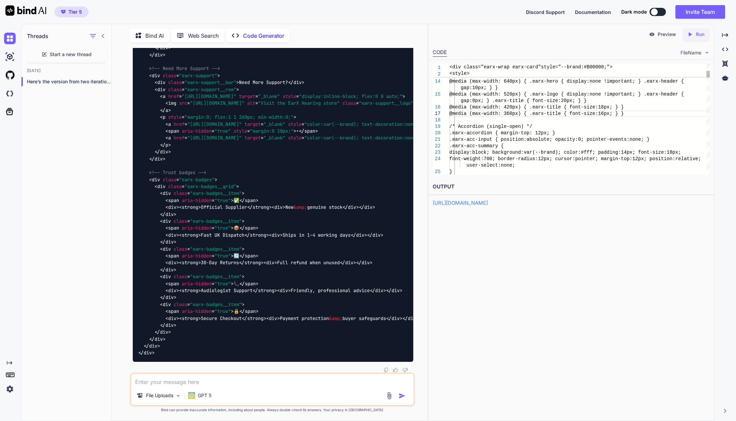
type textarea "<div class="earx-wrap earx-card" style="--brand:#B00000;"> <style> .earx-wrap {…"
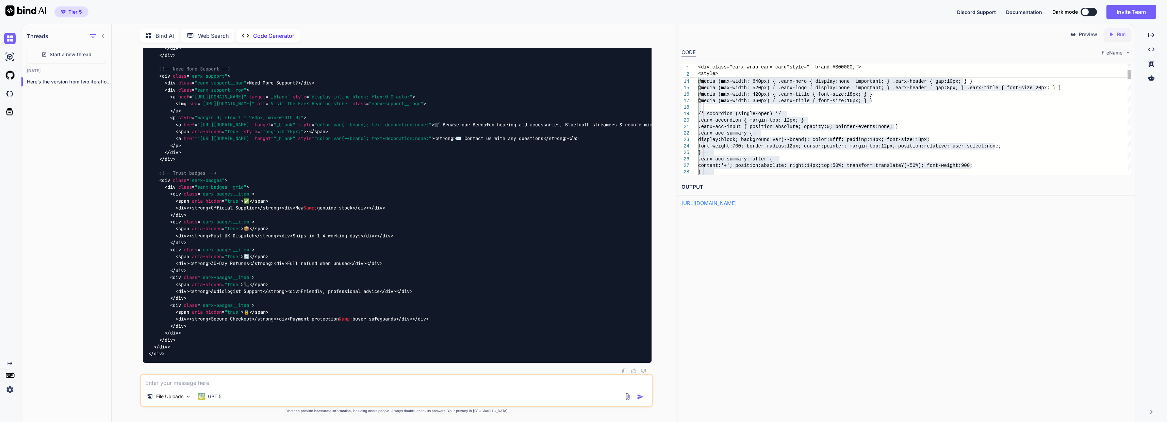
scroll to position [31225, 0]
click at [275, 384] on textarea at bounding box center [396, 380] width 510 height 12
type textarea "no last one was better but remove the outer div box to prevent an extra set of …"
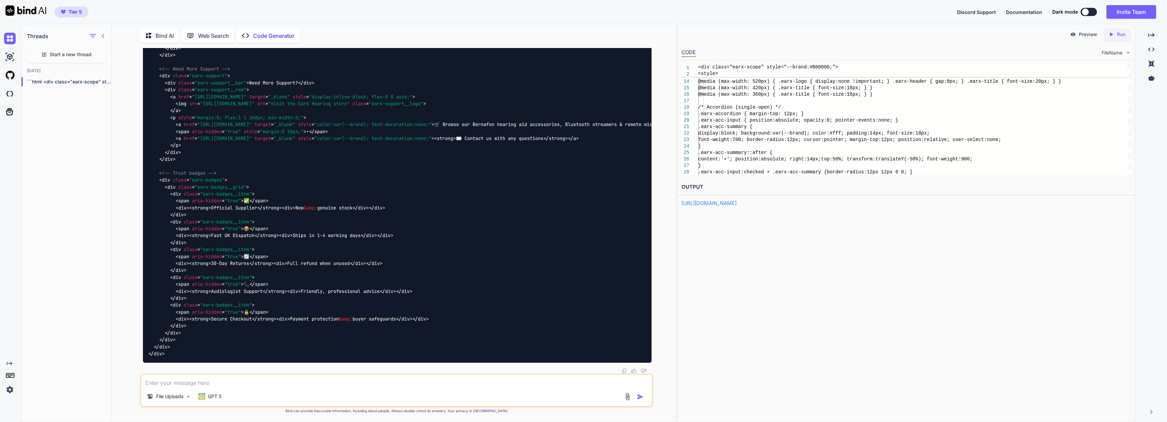
scroll to position [33433, 0]
click at [581, 37] on icon "Created with Pixso." at bounding box center [1112, 34] width 9 height 6
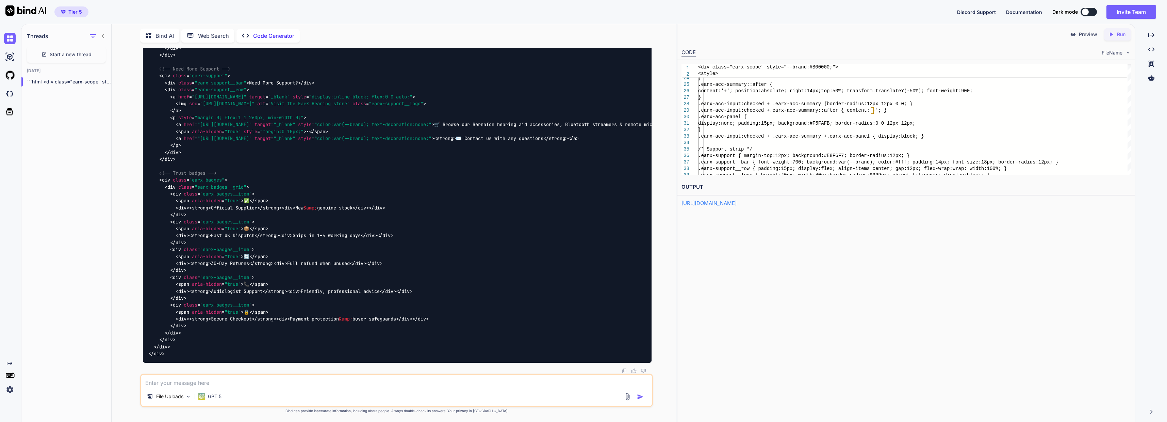
click at [581, 37] on p "Run" at bounding box center [1121, 34] width 9 height 7
click at [581, 204] on link "https://app.onecompiler.com/43wb743s9_43wcgsu24" at bounding box center [709, 203] width 55 height 6
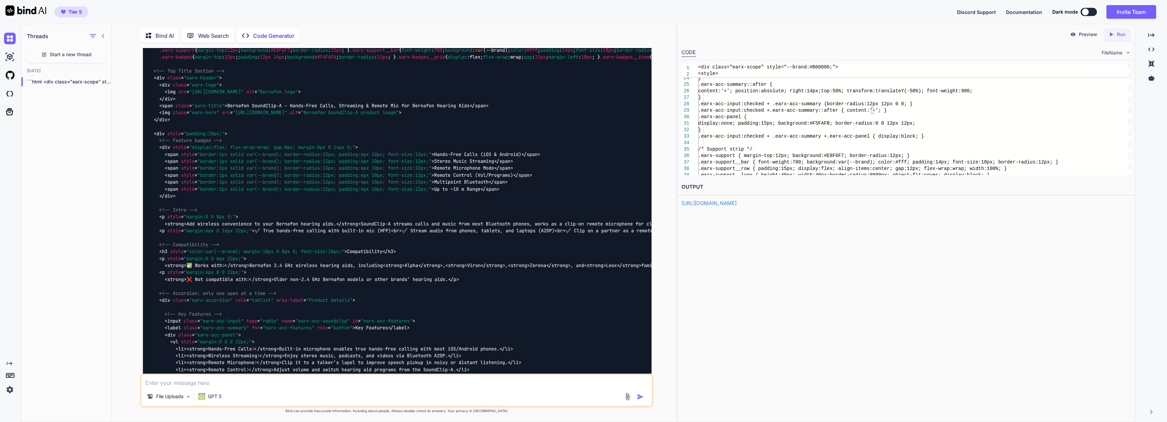
scroll to position [28547, 0]
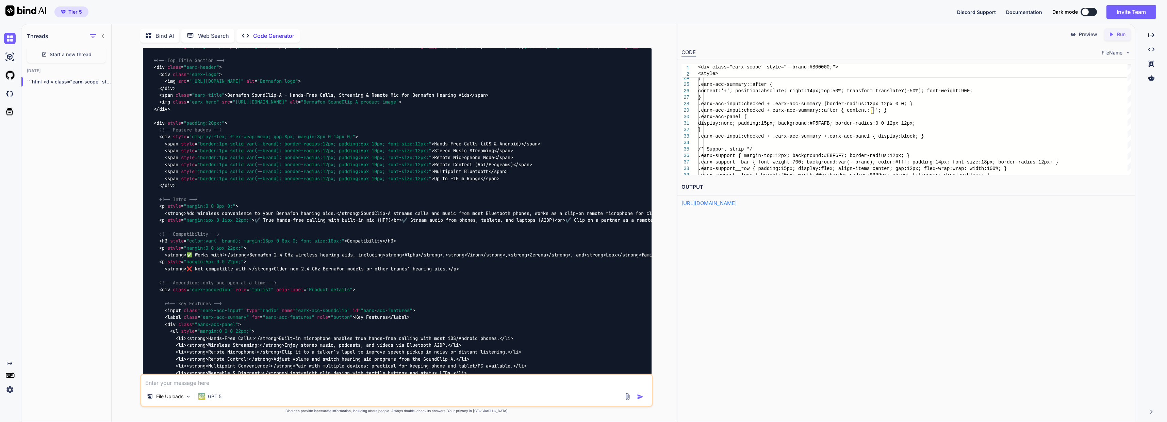
click at [379, 380] on textarea at bounding box center [396, 380] width 510 height 12
click at [362, 378] on textarea at bounding box center [396, 380] width 510 height 12
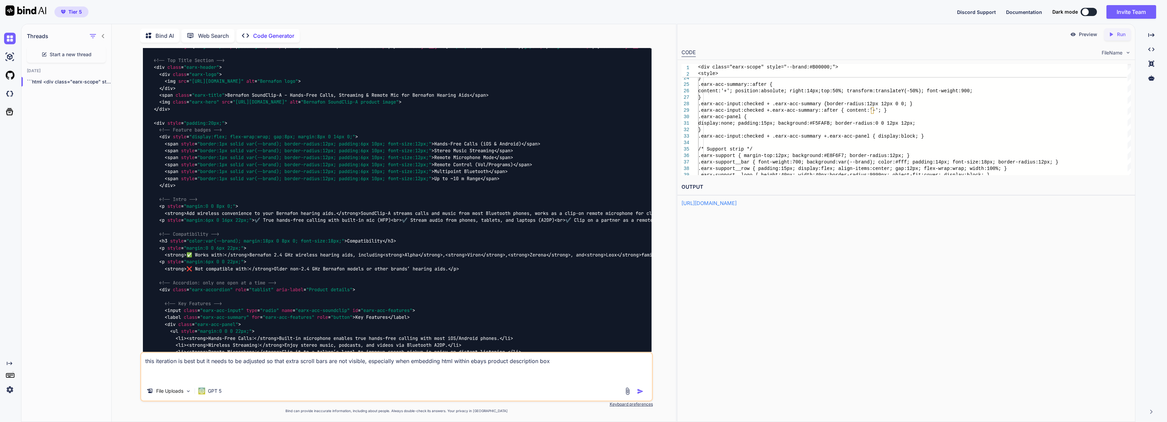
paste textarea "<div class="earx-wrap earx-card" style="--brand:#B00000; --text:#333; --bg:#fff…"
type textarea "this iteration is best but it needs to be adjusted so that extra scroll bars ar…"
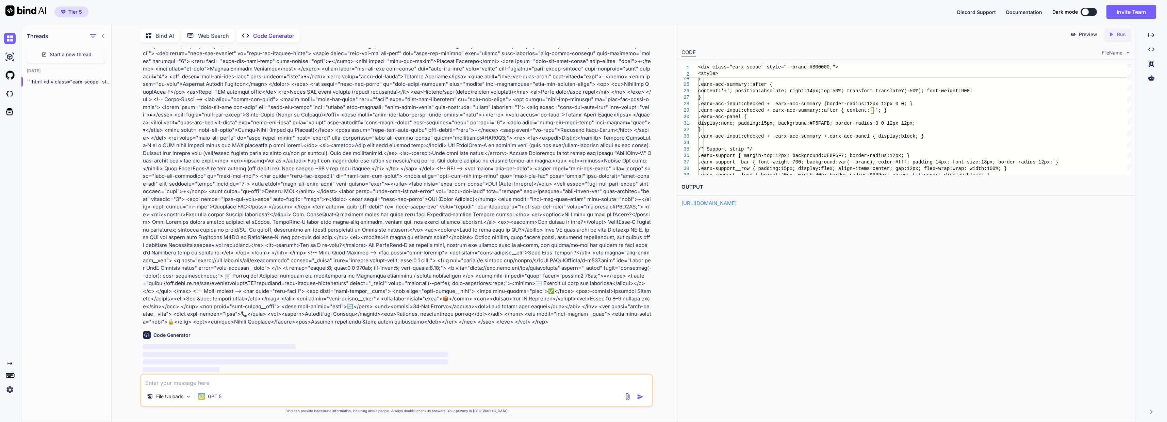
scroll to position [34336, 0]
click at [96, 36] on icon "button" at bounding box center [93, 36] width 8 height 8
click at [104, 35] on icon at bounding box center [102, 35] width 5 height 5
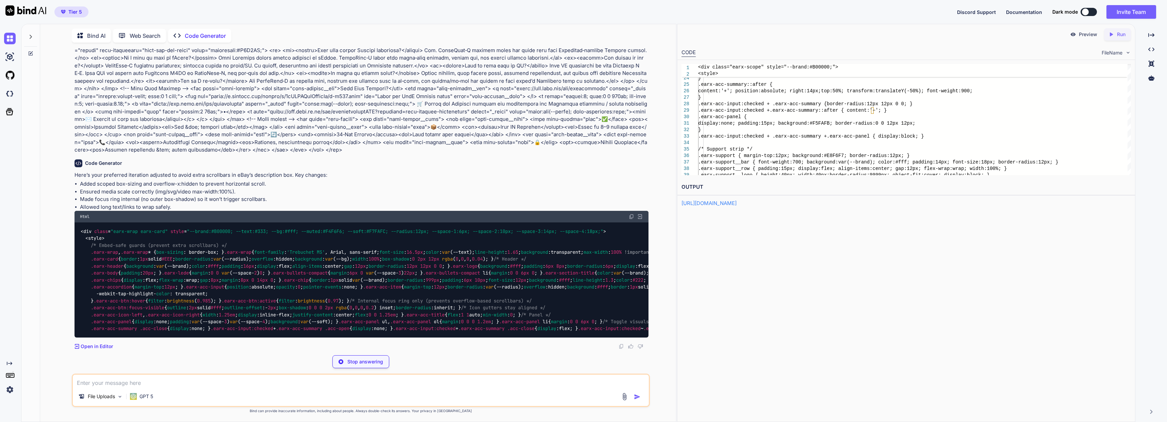
scroll to position [34178, 0]
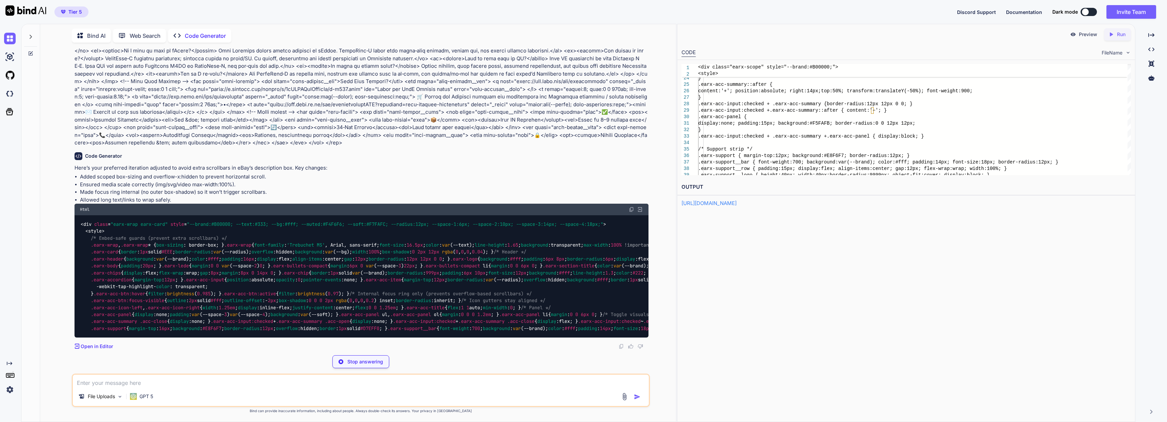
click at [581, 207] on img at bounding box center [631, 209] width 5 height 5
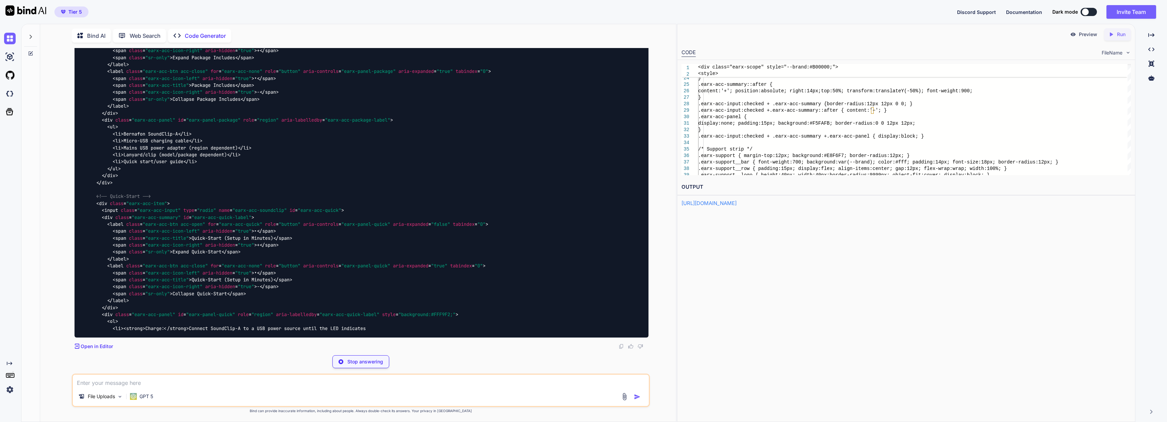
click at [581, 36] on icon "Created with Pixso." at bounding box center [1111, 34] width 6 height 6
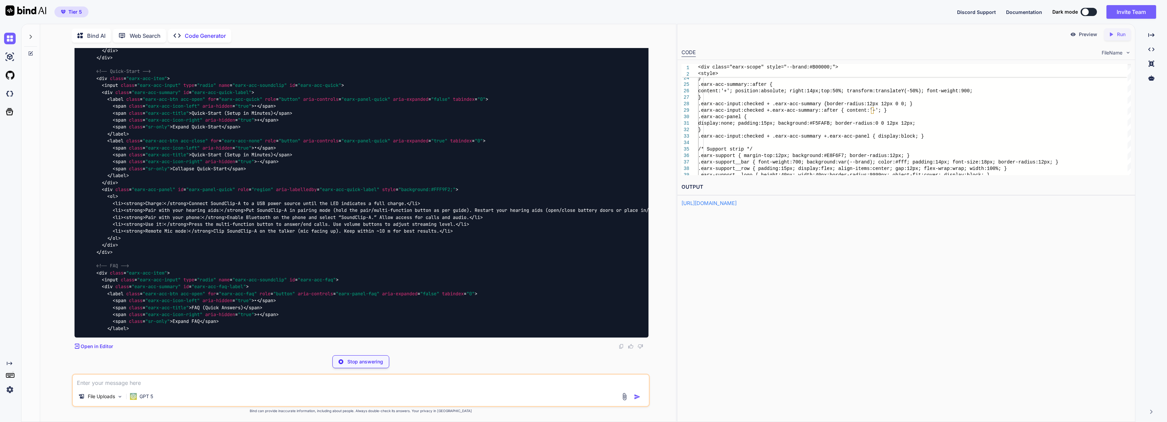
click at [581, 205] on link "https://app.onecompiler.com/43wb743s9_43wch4nc7" at bounding box center [709, 203] width 55 height 6
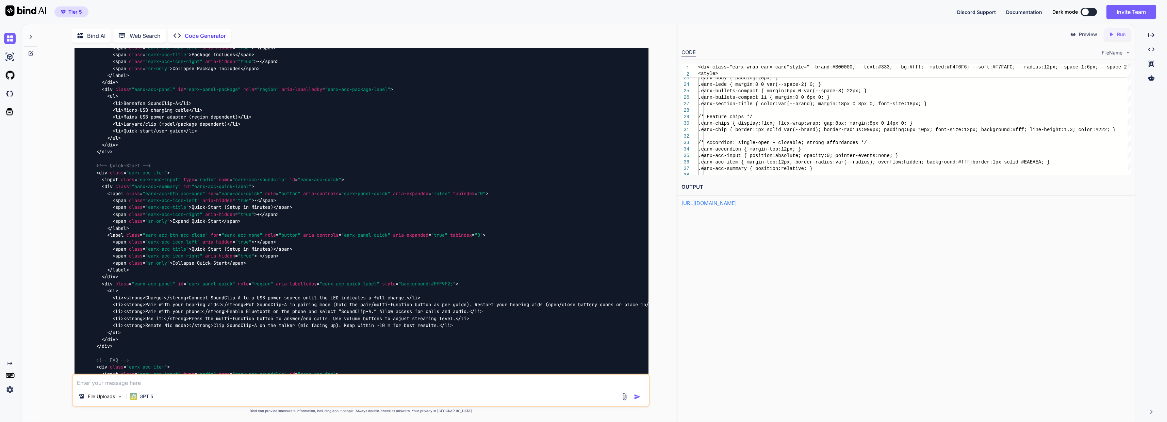
scroll to position [26011, 0]
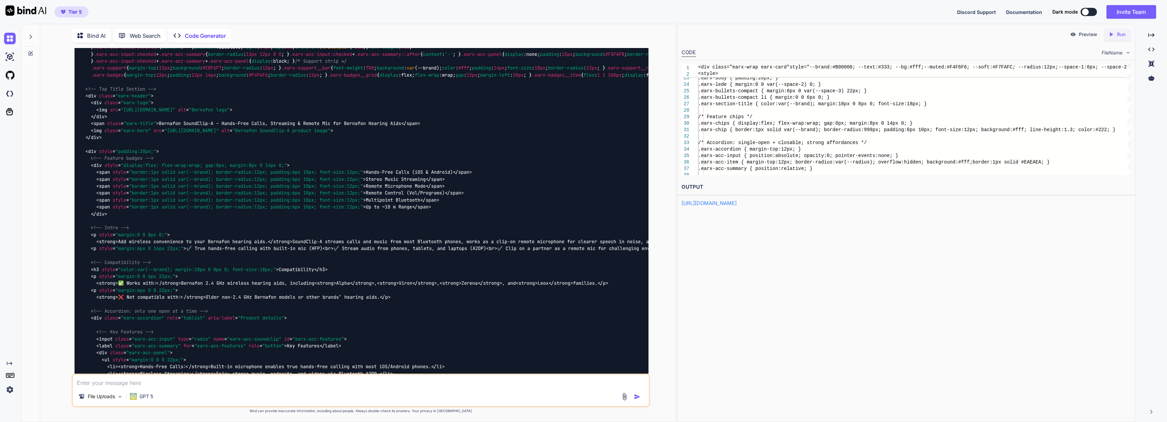
scroll to position [28121, 0]
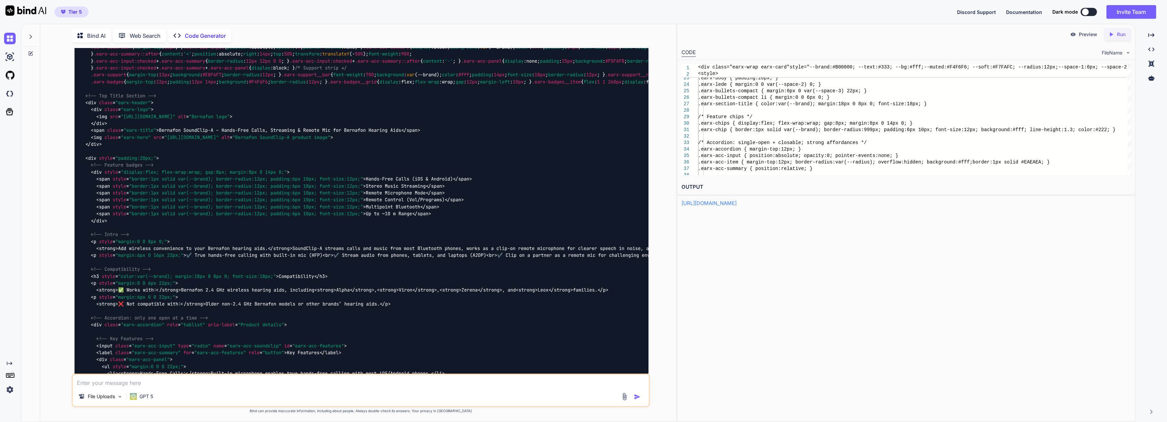
drag, startPoint x: 166, startPoint y: 268, endPoint x: 70, endPoint y: 274, distance: 96.2
click at [69, 274] on div "You test1.html, Ebay Draft Listing Template.pdf (use these files) Code Generato…" at bounding box center [361, 234] width 631 height 373
copy p "keep full width"
click at [154, 382] on textarea at bounding box center [361, 380] width 576 height 12
paste textarea "keep full width"
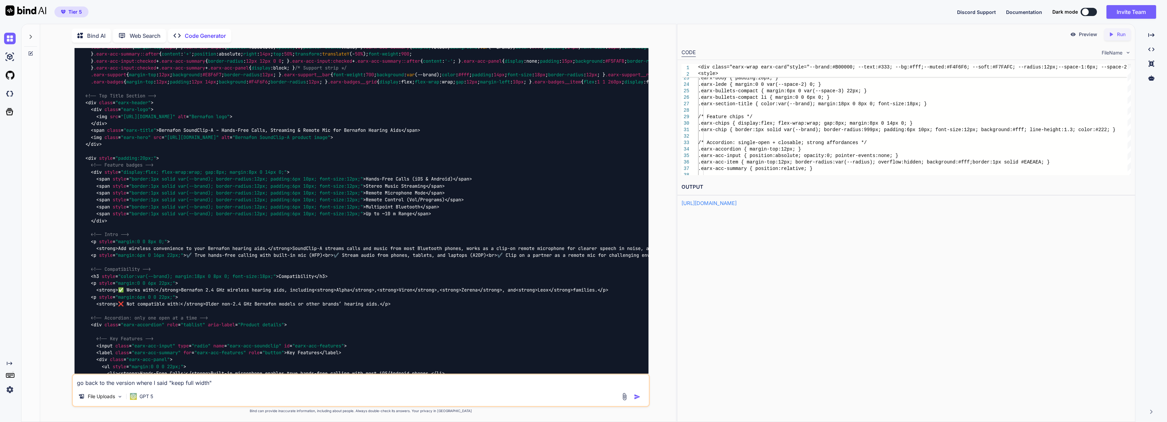
type textarea "go back to the version where I said "keep full width""
click at [581, 396] on button "button" at bounding box center [639, 396] width 10 height 7
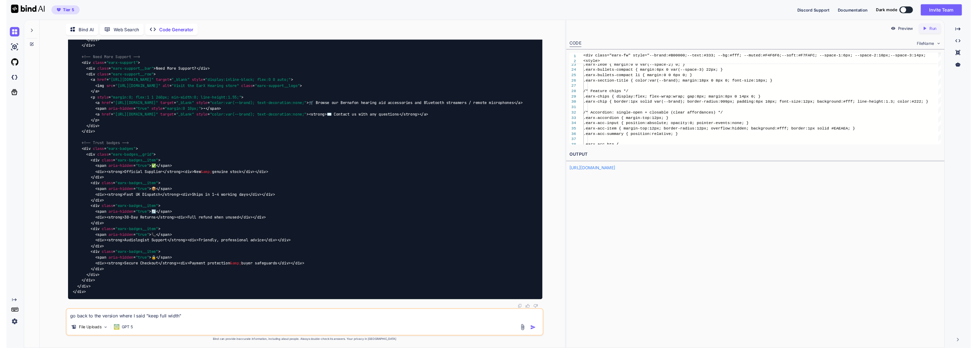
scroll to position [38514, 0]
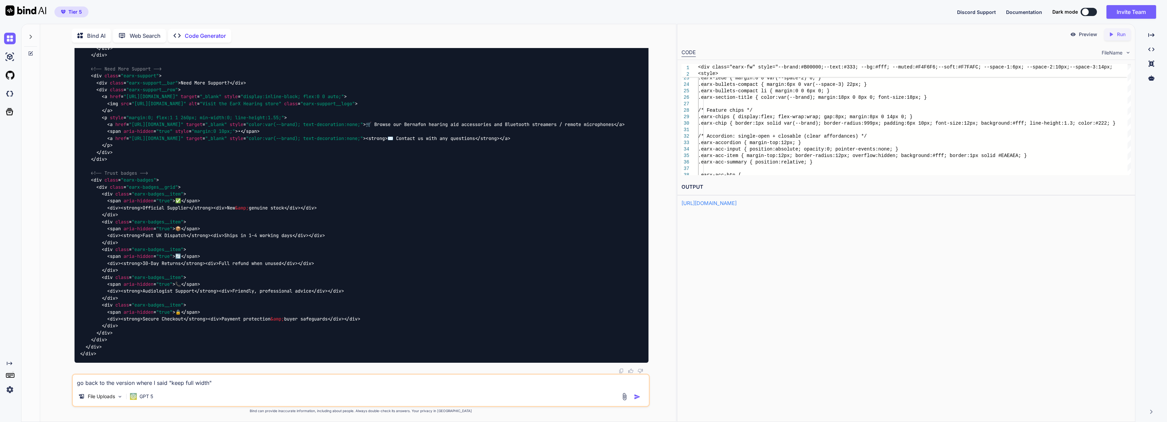
click at [581, 35] on icon at bounding box center [1111, 34] width 3 height 4
click at [581, 203] on link "https://app.onecompiler.com/43wb73z89_43wchd7tt" at bounding box center [709, 203] width 55 height 6
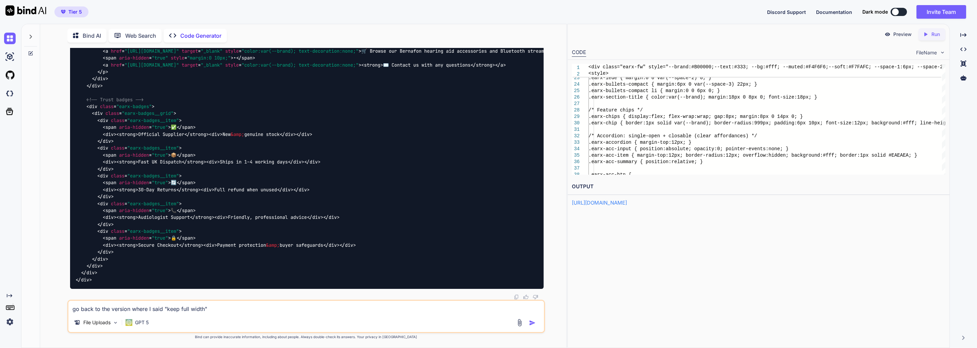
scroll to position [39094, 0]
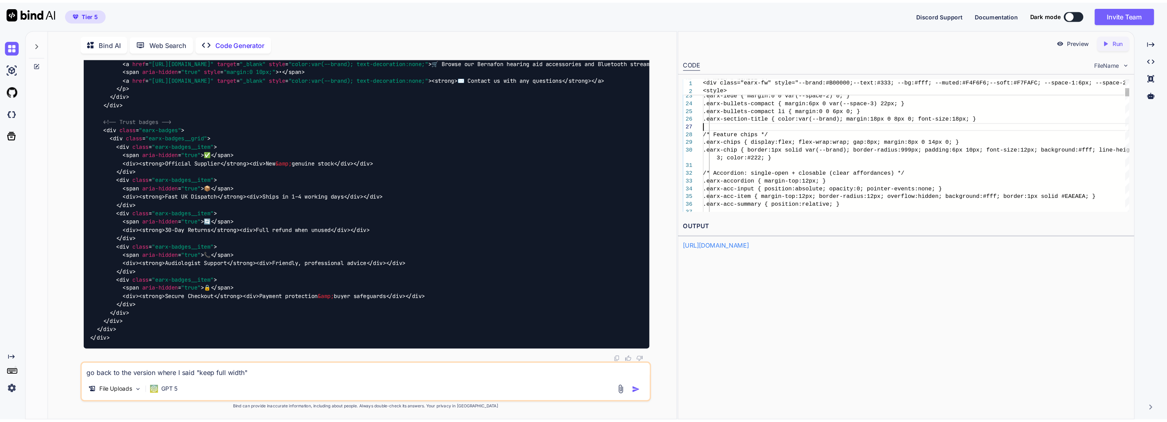
scroll to position [0, 0]
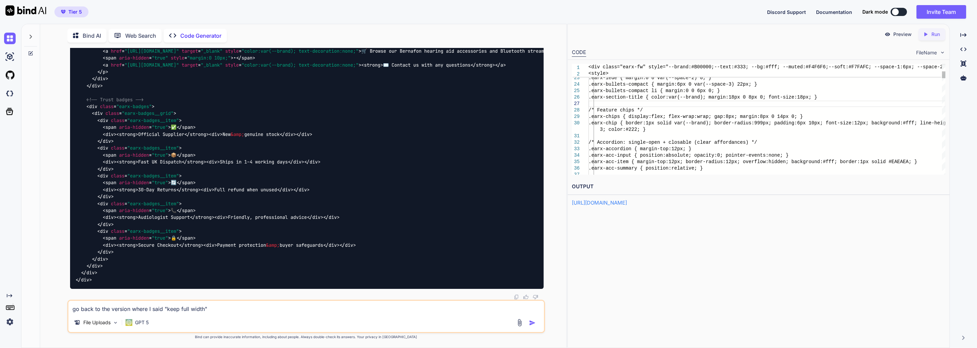
type textarea "<div class="earx-fw" style="--brand:#B00000; --text:#333; --bg:#fff; --muted:#F…"
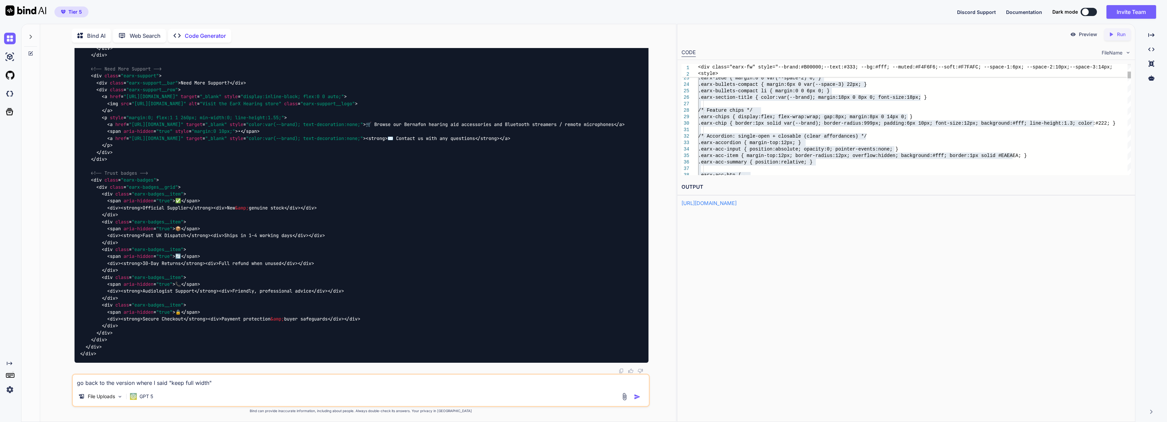
scroll to position [38514, 0]
click at [205, 384] on textarea "com" at bounding box center [361, 380] width 576 height 12
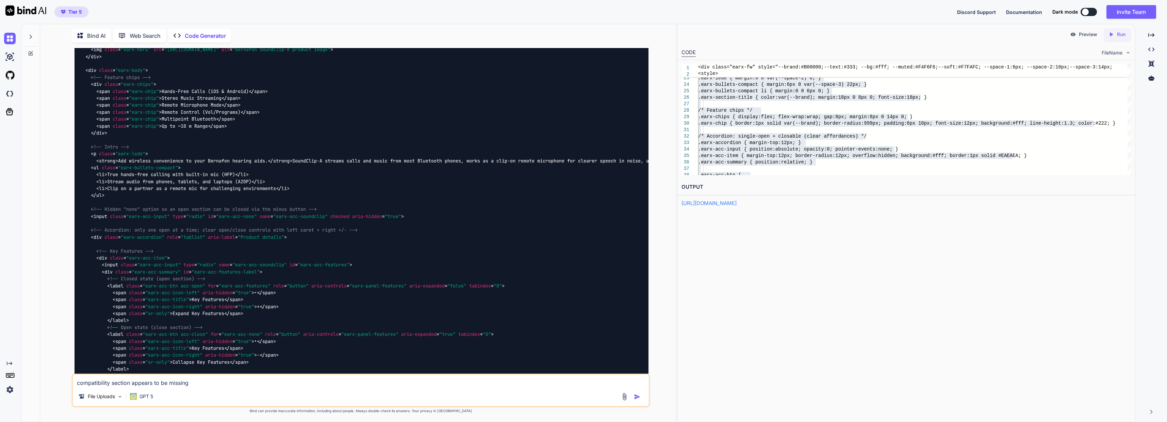
scroll to position [30110, 0]
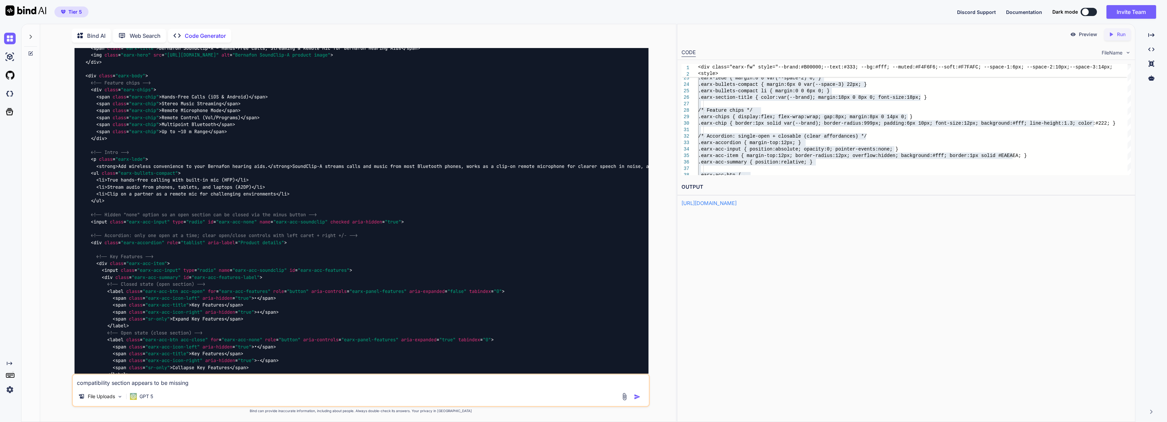
type textarea "compatibility section appears to be missing"
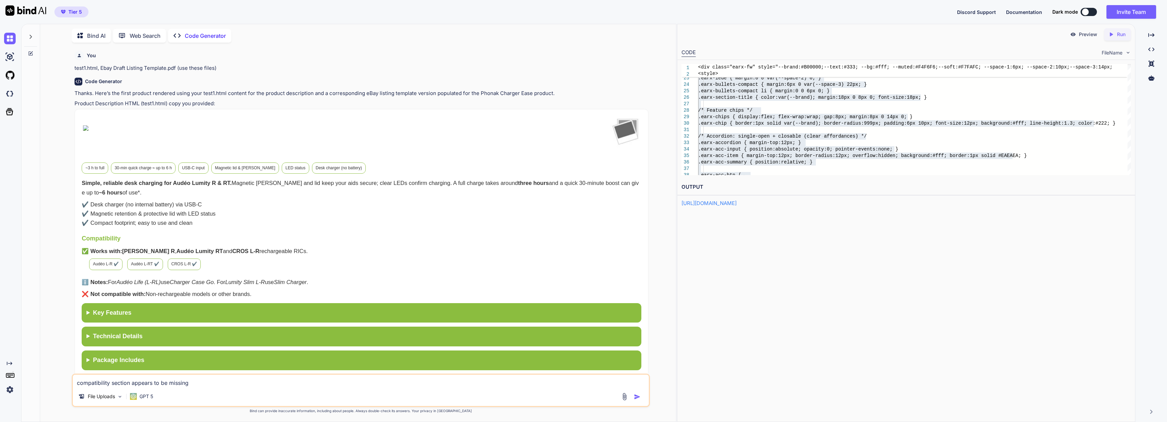
scroll to position [28185, 0]
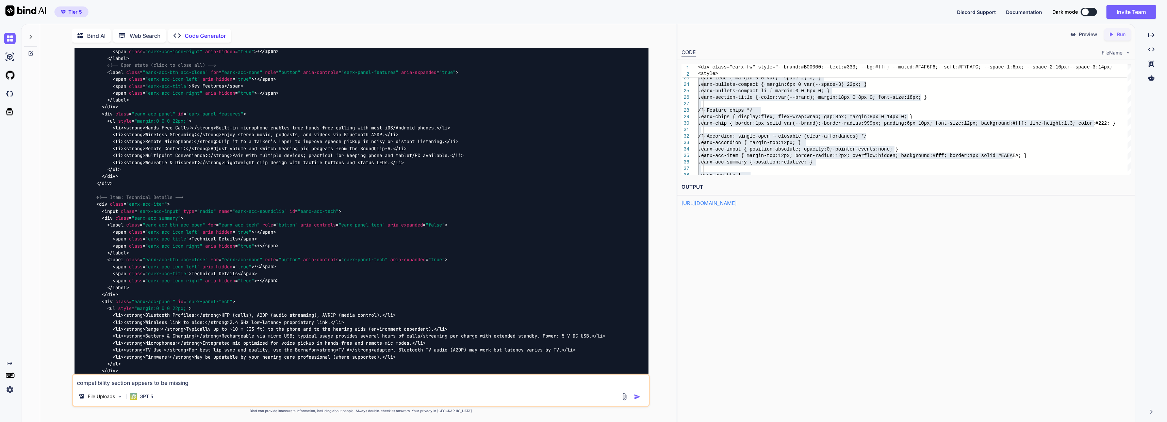
scroll to position [21569, 0]
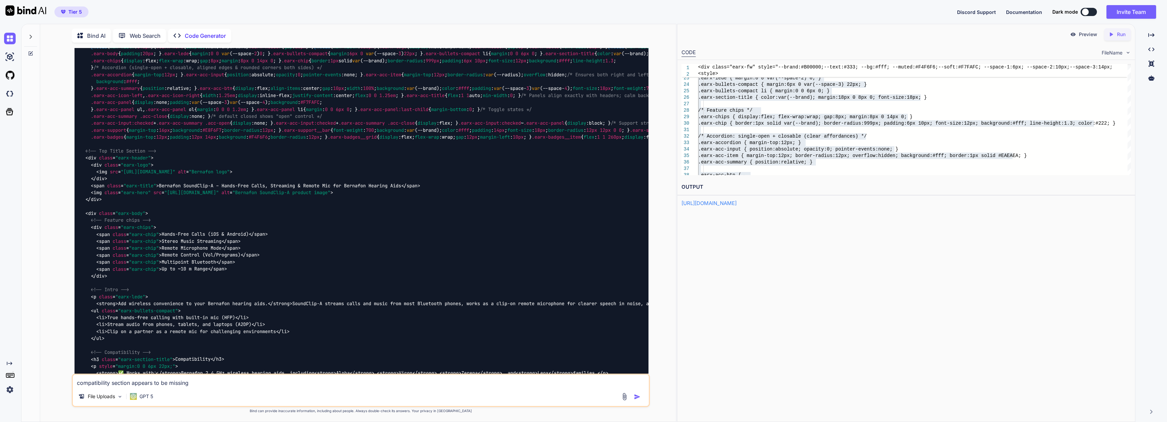
drag, startPoint x: 492, startPoint y: 204, endPoint x: 301, endPoint y: 212, distance: 190.4
click at [215, 386] on textarea "compatibility section appears to be missing" at bounding box center [361, 380] width 576 height 12
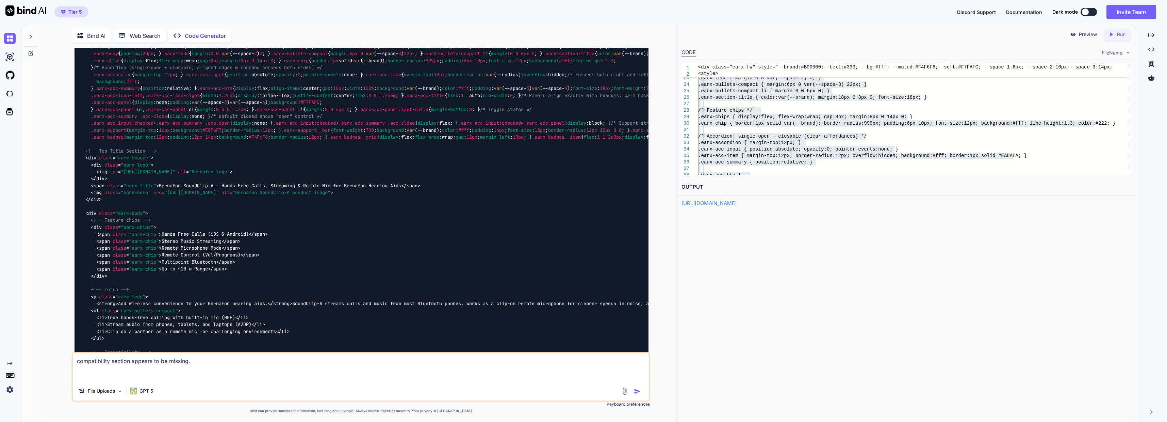
paste textarea "also 🛒 Browse our [Brand Name] hearing aid accessories and [Product Category] /…"
click at [290, 379] on textarea "compatibility section appears to be missing. also 🛒 Browse our [Brand Name] hea…" at bounding box center [361, 367] width 576 height 29
click at [295, 380] on textarea "compatibility section appears to be missing. also 🛒 Browse our [Brand Name] hea…" at bounding box center [361, 367] width 576 height 29
drag, startPoint x: 295, startPoint y: 380, endPoint x: 238, endPoint y: 388, distance: 57.0
click at [238, 388] on div "compatibility section appears to be missing. also 🛒 Browse our [Brand Name] hea…" at bounding box center [361, 377] width 578 height 50
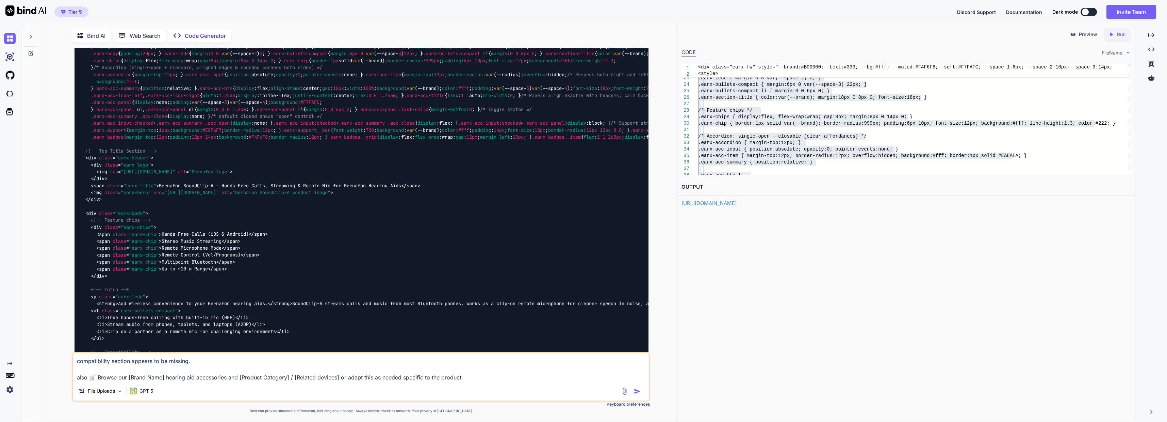
click at [299, 378] on textarea "compatibility section appears to be missing. also 🛒 Browse our [Brand Name] hea…" at bounding box center [361, 367] width 576 height 29
drag, startPoint x: 294, startPoint y: 378, endPoint x: 290, endPoint y: 380, distance: 4.9
click at [290, 380] on textarea "compatibility section appears to be missing. also 🛒 Browse our [Brand Name] hea…" at bounding box center [361, 367] width 576 height 29
type textarea "compatibility section appears to be missing. also 🛒 Browse our [Brand Name] hea…"
click at [581, 390] on img "button" at bounding box center [637, 391] width 7 height 7
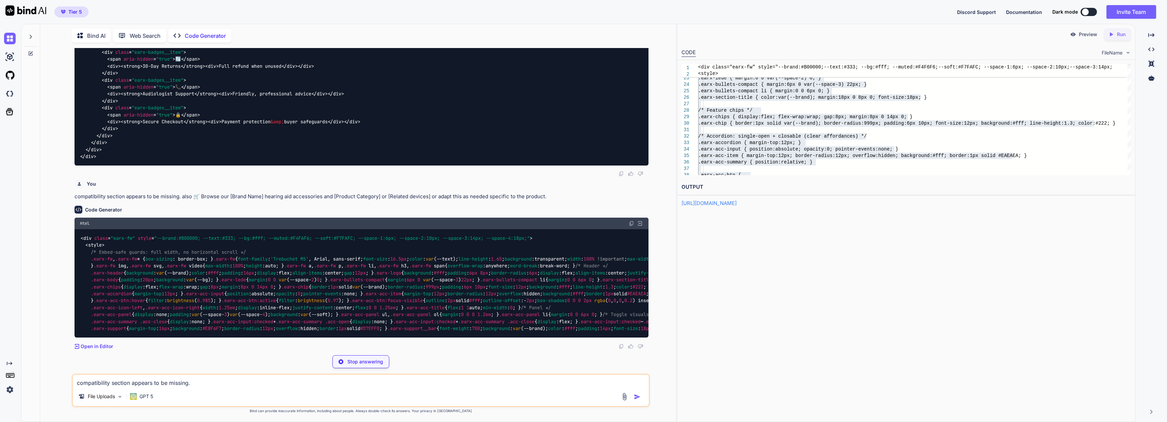
scroll to position [39073, 0]
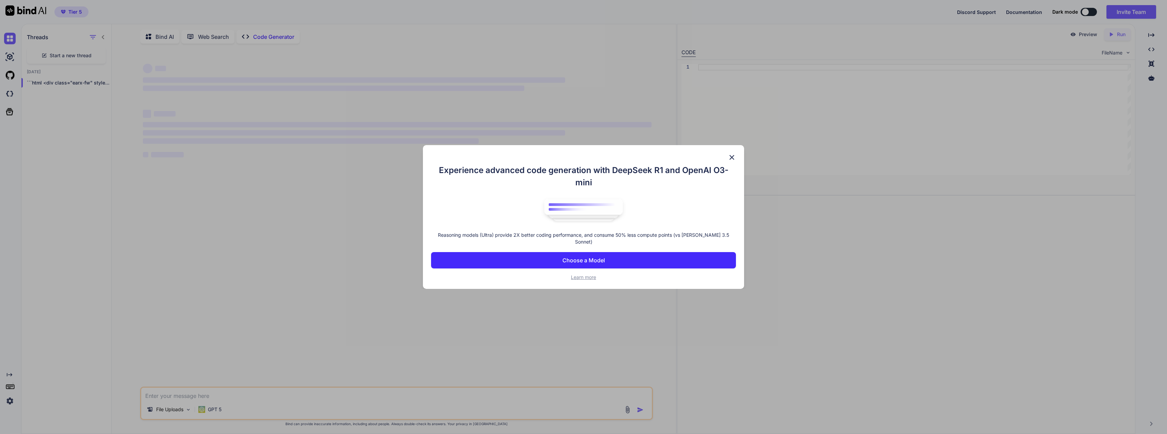
click at [578, 305] on div "Experience advanced code generation with DeepSeek R1 and OpenAI O3-mini Reasoni…" at bounding box center [583, 217] width 1167 height 434
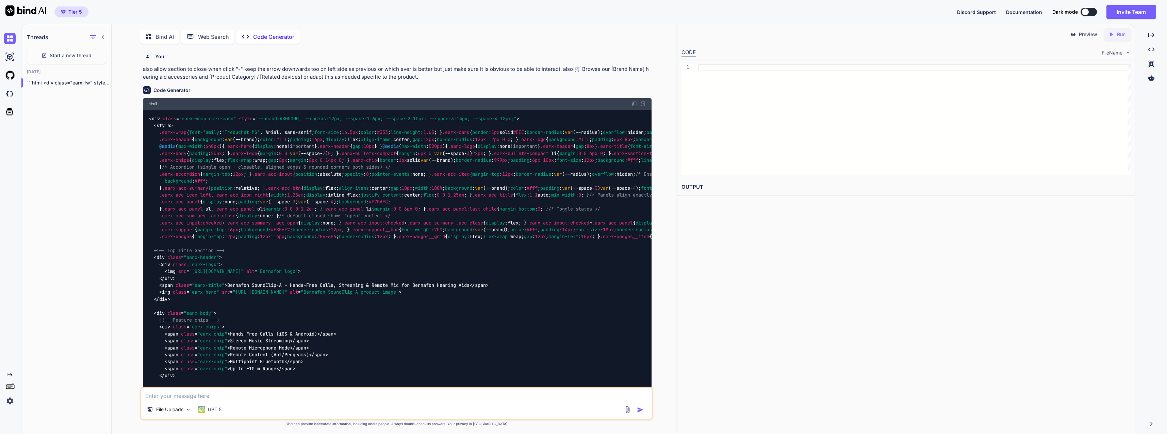
click at [736, 160] on div at bounding box center [914, 119] width 433 height 111
click at [732, 160] on div at bounding box center [914, 119] width 433 height 111
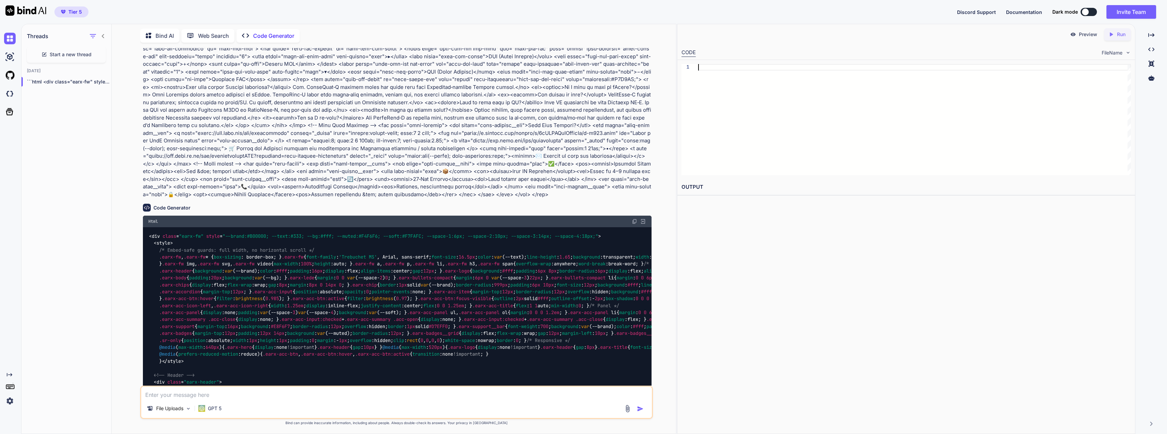
scroll to position [7559, 0]
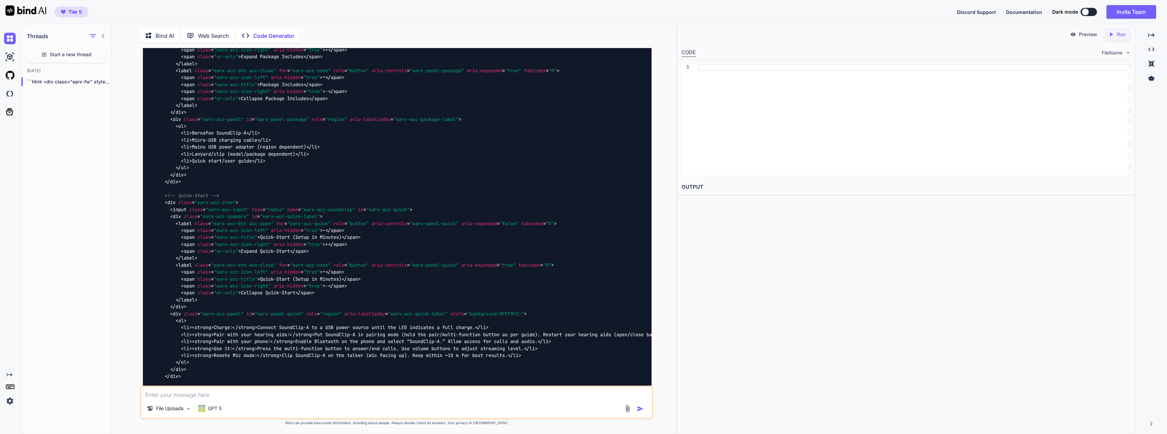
type textarea "x"
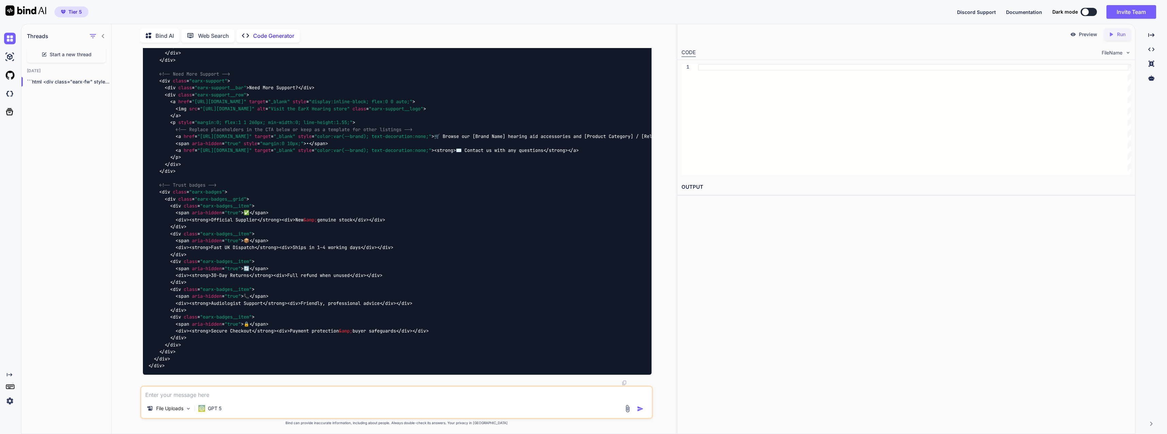
scroll to position [10238, 0]
click at [358, 390] on textarea at bounding box center [396, 392] width 510 height 12
paste textarea "also 🛒 Browse our [Brand Name] hearing aid accessories and [Product Category] /…"
type textarea "also 🛒 Browse our [Brand Name] hearing aid accessories and [Product Category] /…"
type textarea "x"
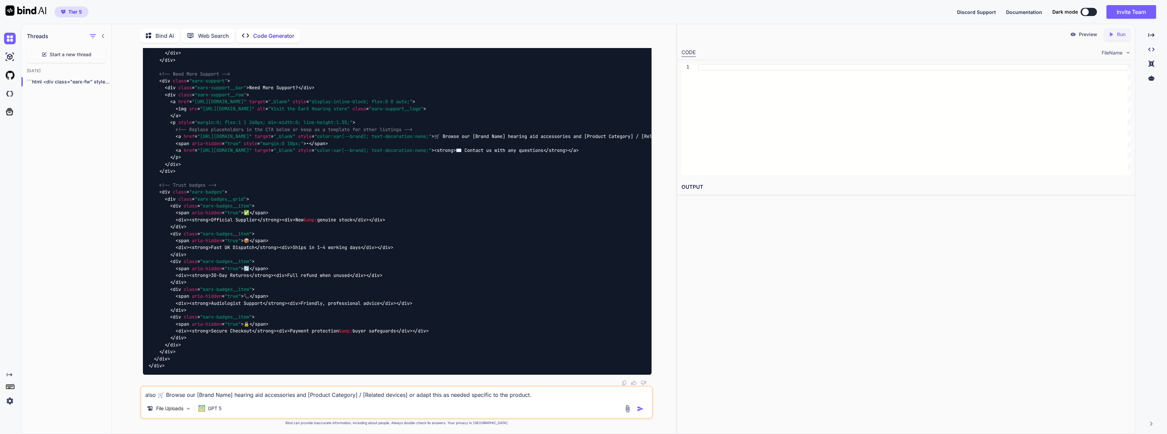
click at [146, 394] on textarea "also 🛒 Browse our [Brand Name] hearing aid accessories and [Product Category] /…" at bounding box center [396, 392] width 510 height 12
drag, startPoint x: 540, startPoint y: 396, endPoint x: 67, endPoint y: 387, distance: 473.4
click at [67, 387] on div "Threads Start a new thread [DATE] ```html <div class="earx-fw" style="--brand:#…" at bounding box center [348, 228] width 655 height 410
click at [624, 380] on img at bounding box center [624, 382] width 5 height 5
click at [348, 396] on textarea "also 🛒 Browse our [Brand Name] hearing aid accessories and [Product Category] /…" at bounding box center [396, 392] width 510 height 12
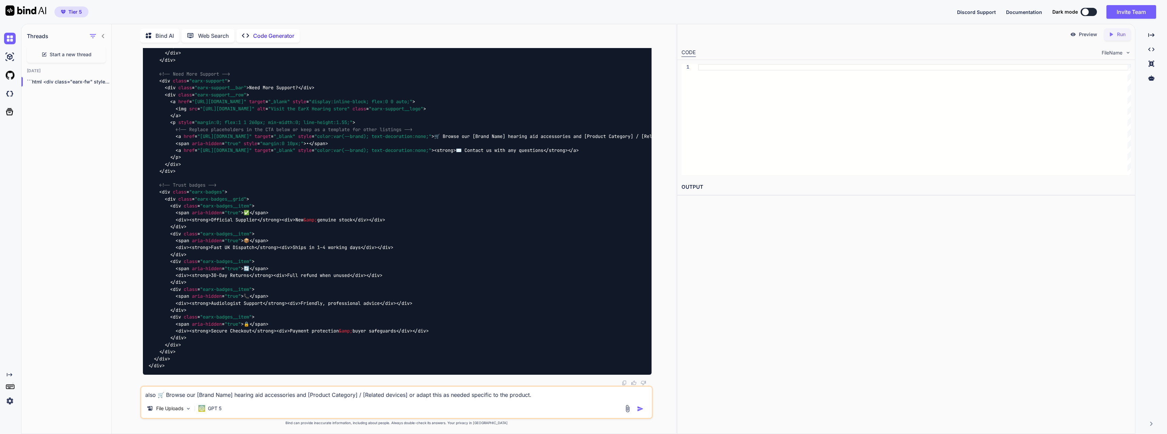
type textarea "a"
type textarea "x"
type textarea "al"
type textarea "x"
type textarea "als"
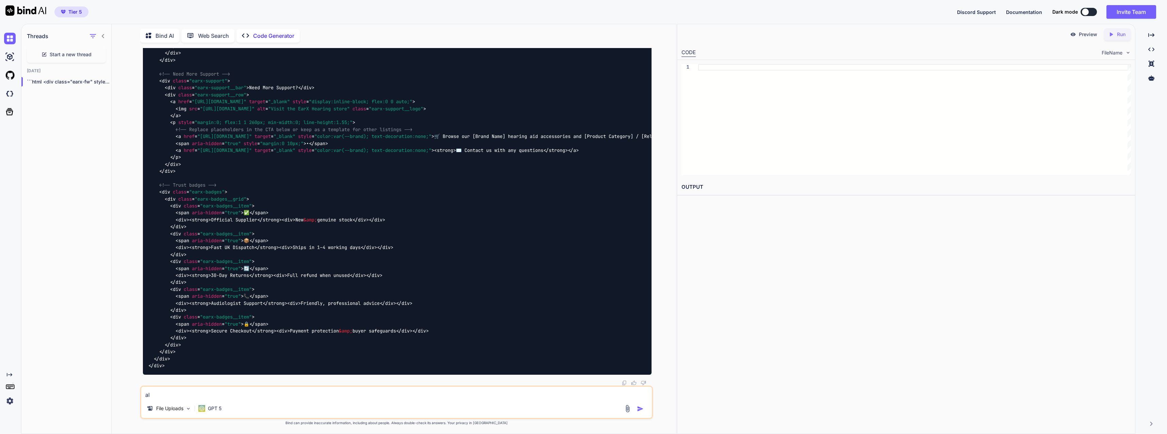
type textarea "x"
type textarea "also"
type textarea "x"
type textarea "also"
type textarea "x"
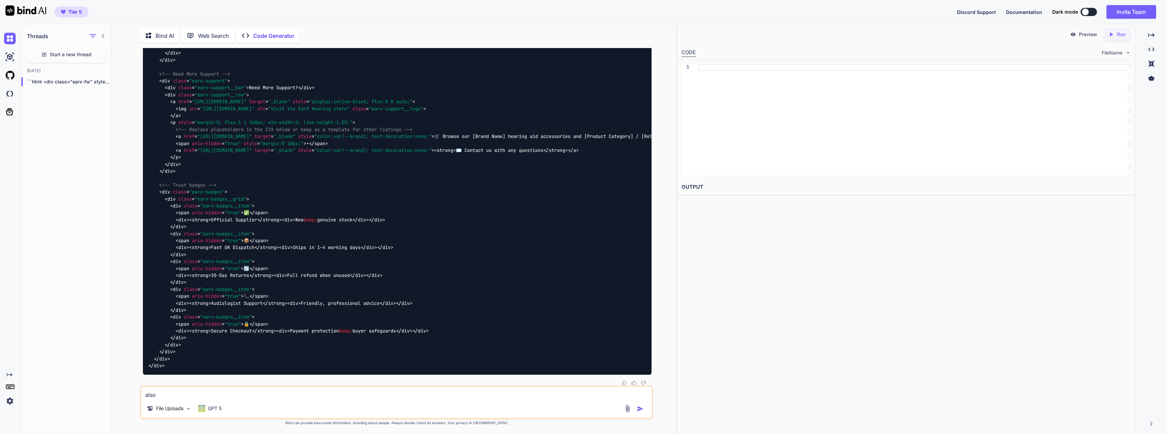
type textarea "also r"
type textarea "x"
type textarea "also ro"
type textarea "x"
type textarea "also rou"
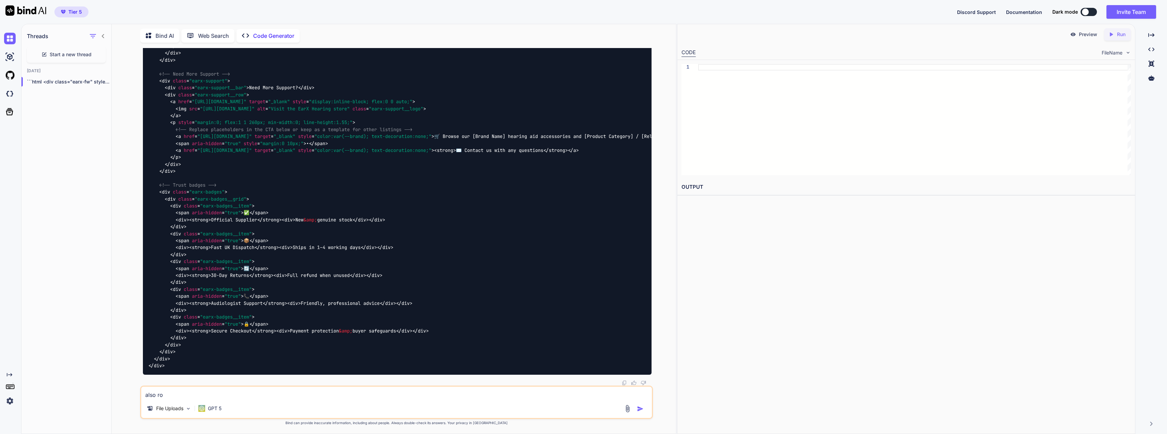
type textarea "x"
type textarea "also roun"
type textarea "x"
type textarea "also round"
type textarea "x"
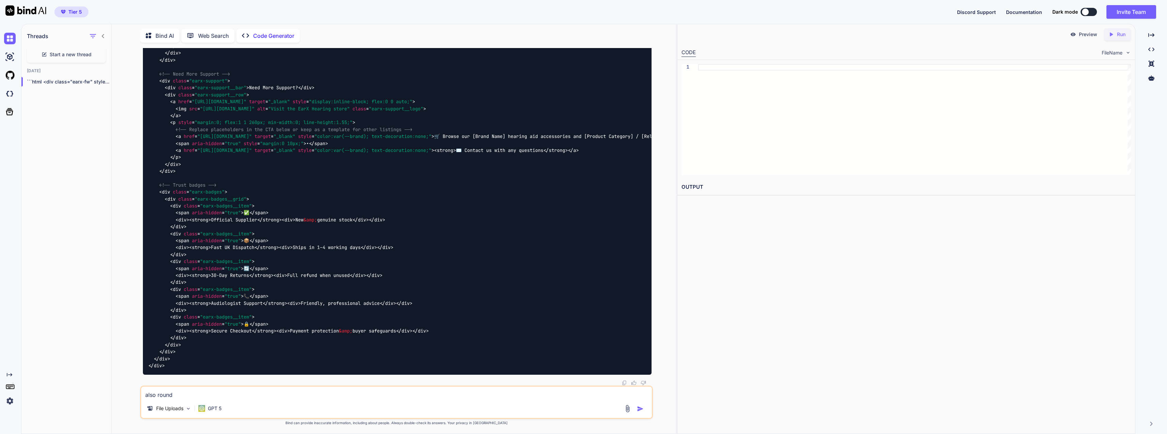
type textarea "also rounde"
type textarea "x"
type textarea "also rounded"
type textarea "x"
type textarea "also rounded"
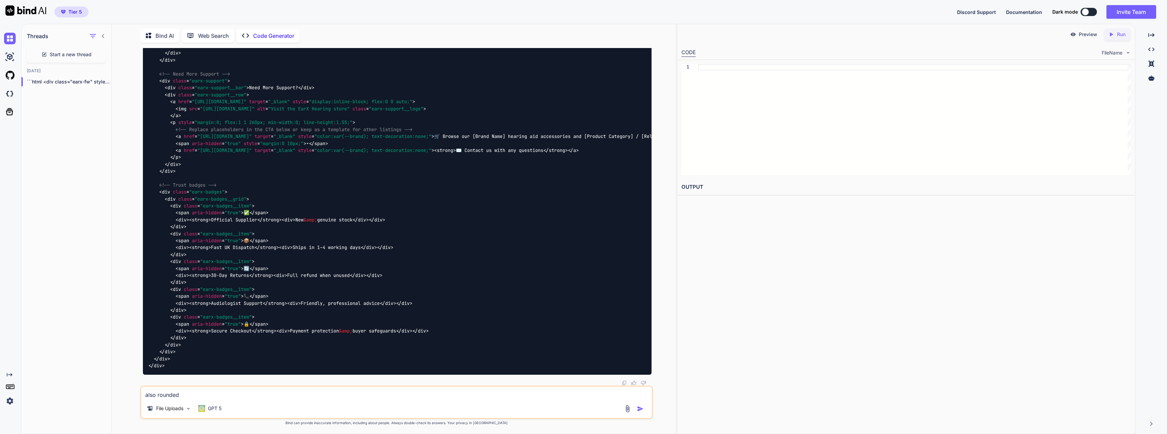
type textarea "x"
type textarea "also rounded c"
type textarea "x"
type textarea "also rounded co"
type textarea "x"
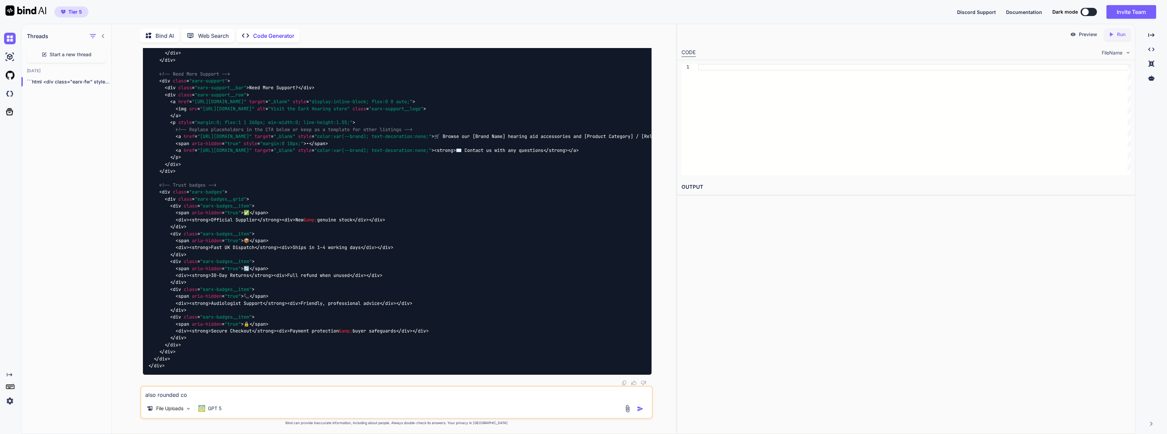
type textarea "also rounded cor"
type textarea "x"
type textarea "also rounded corn"
type textarea "x"
type textarea "also rounded corne"
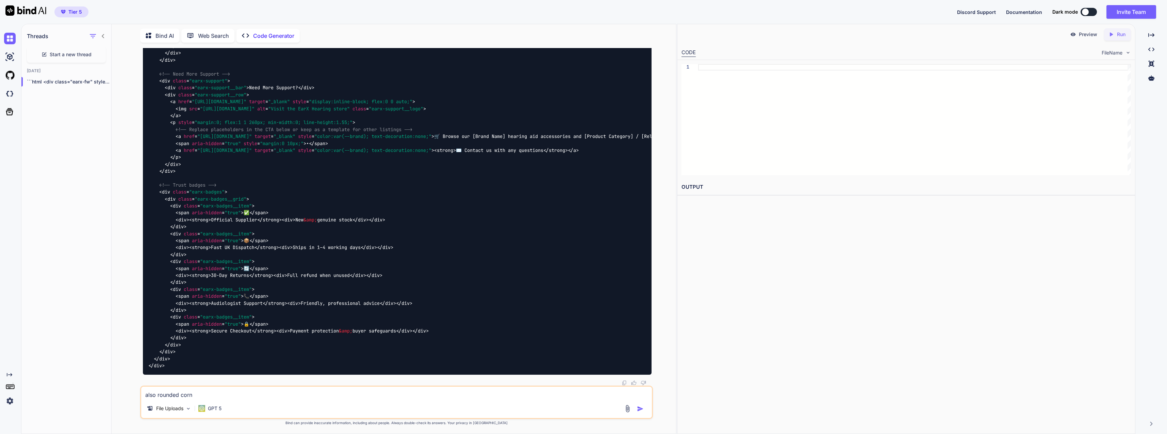
type textarea "x"
type textarea "also rounded corner"
type textarea "x"
type textarea "also rounded corners"
type textarea "x"
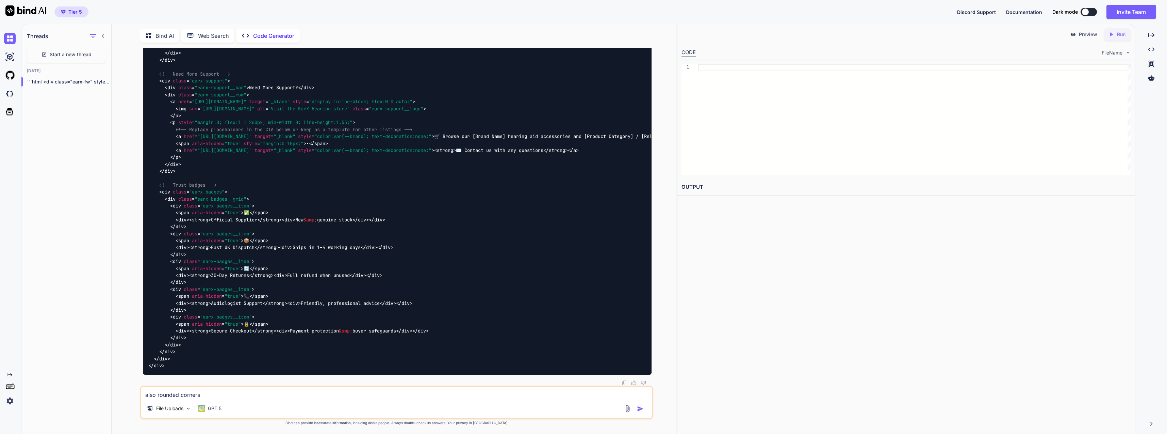
type textarea "also rounded corners"
type textarea "x"
type textarea "also rounded corners a"
type textarea "x"
type textarea "also rounded corners at"
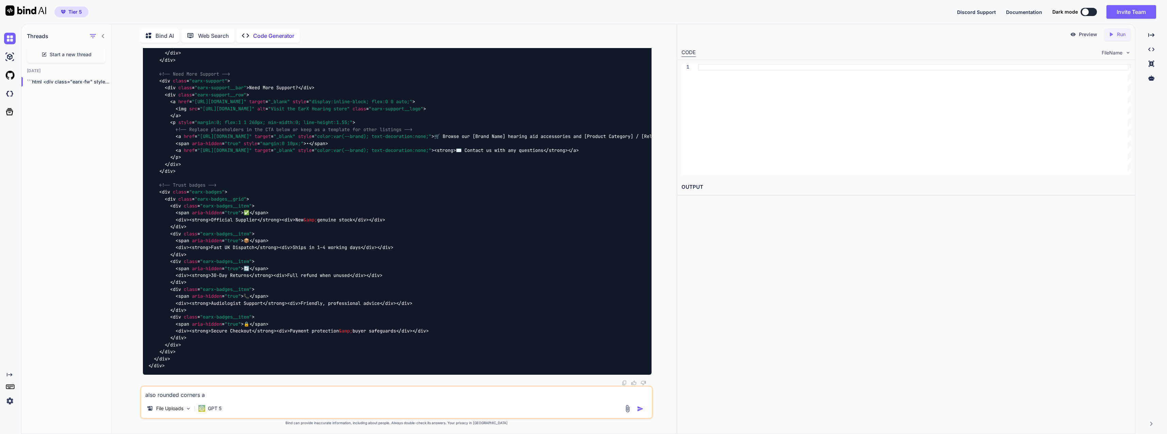
type textarea "x"
type textarea "also rounded corners at"
type textarea "x"
type textarea "also rounded corners at t"
type textarea "x"
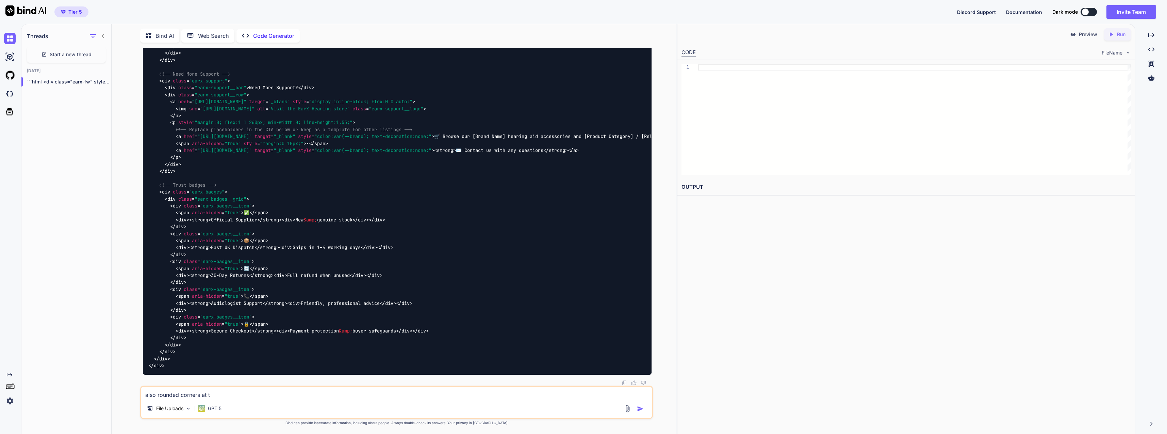
type textarea "also rounded corners at to"
type textarea "x"
type textarea "also rounded corners at top"
type textarea "x"
type textarea "also rounded corners at top"
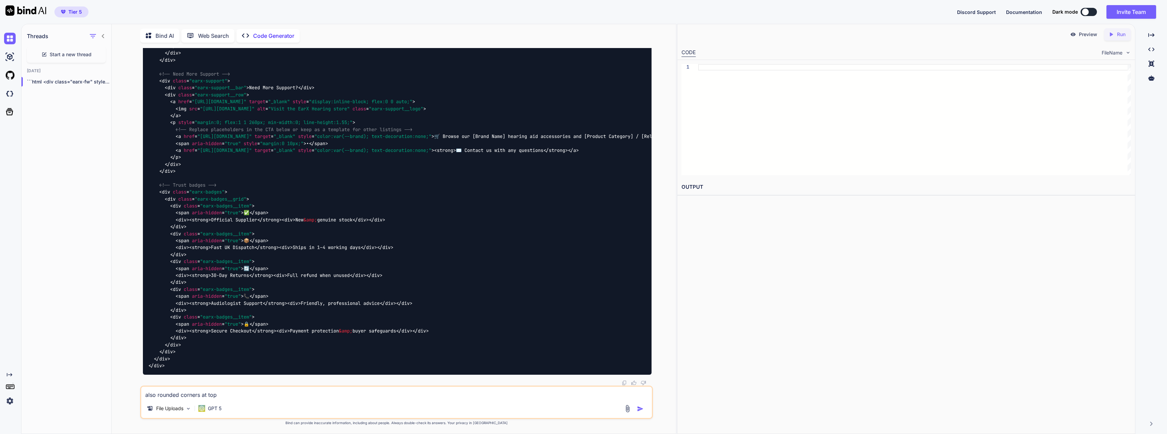
type textarea "x"
type textarea "also rounded corners at top o"
type textarea "x"
type textarea "also rounded corners at top of"
type textarea "x"
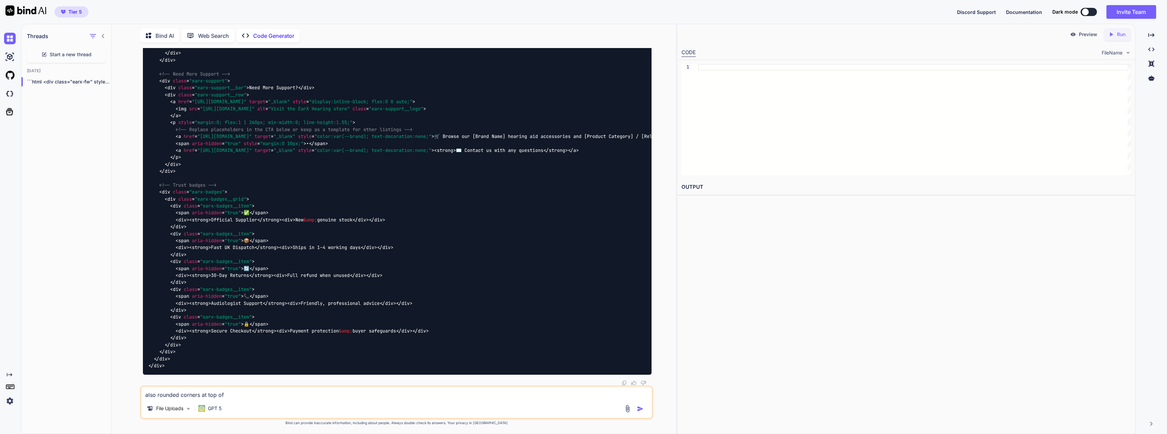
type textarea "also rounded corners at top of"
type textarea "x"
type textarea "also rounded corners at top of t"
type textarea "x"
type textarea "also rounded corners at top of ti"
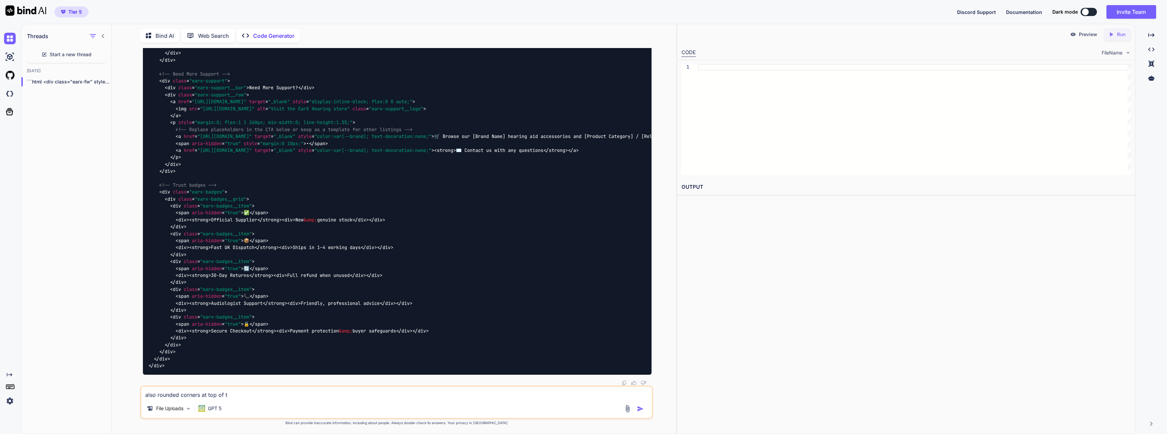
type textarea "x"
type textarea "also rounded corners at top of tit"
type textarea "x"
type textarea "also rounded corners at top of titl"
type textarea "x"
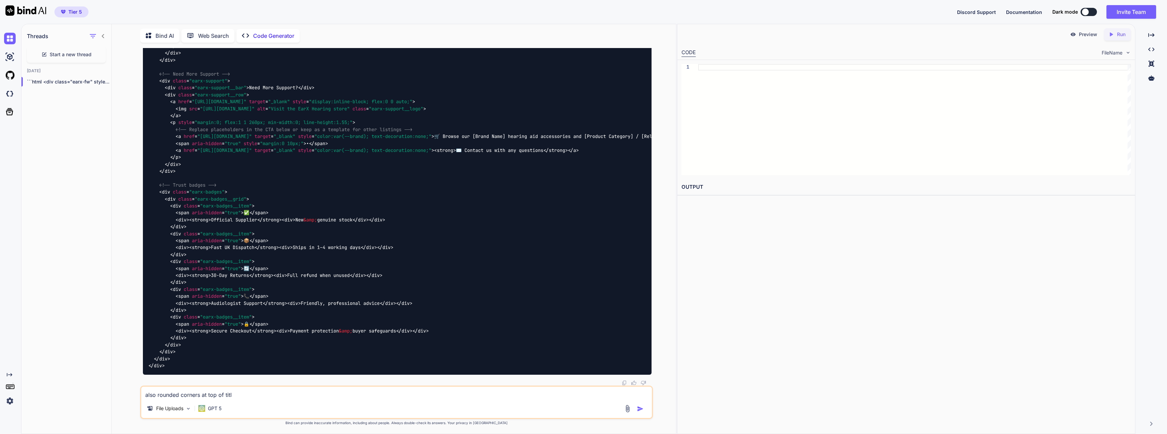
type textarea "also rounded corners at top of title"
type textarea "x"
type textarea "also rounded corners at top of title"
type textarea "x"
type textarea "also rounded corners at top of title s"
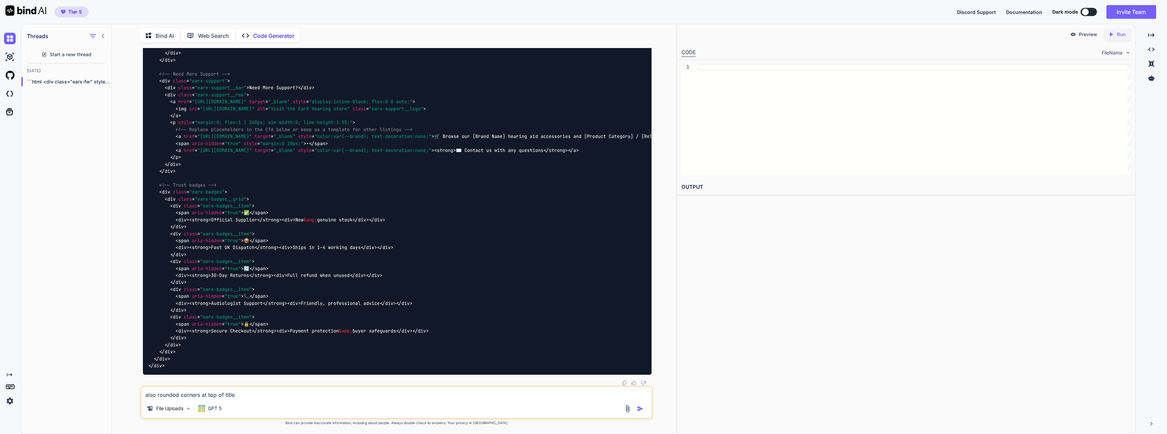
type textarea "x"
type textarea "also rounded corners at top of title se"
type textarea "x"
type textarea "also rounded corners at top of title sec"
type textarea "x"
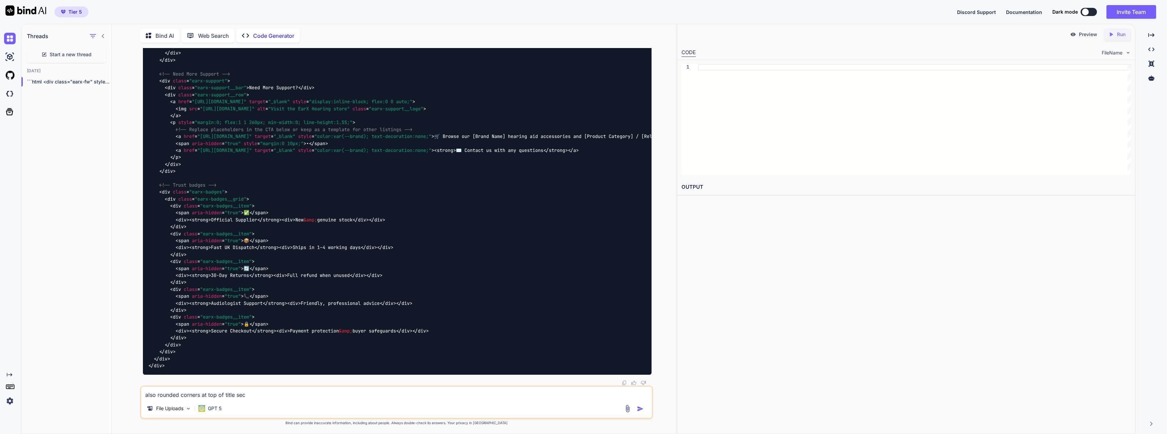
type textarea "also rounded corners at top of title sect"
type textarea "x"
type textarea "also rounded corners at top of title secti"
type textarea "x"
type textarea "also rounded corners at top of title sectio"
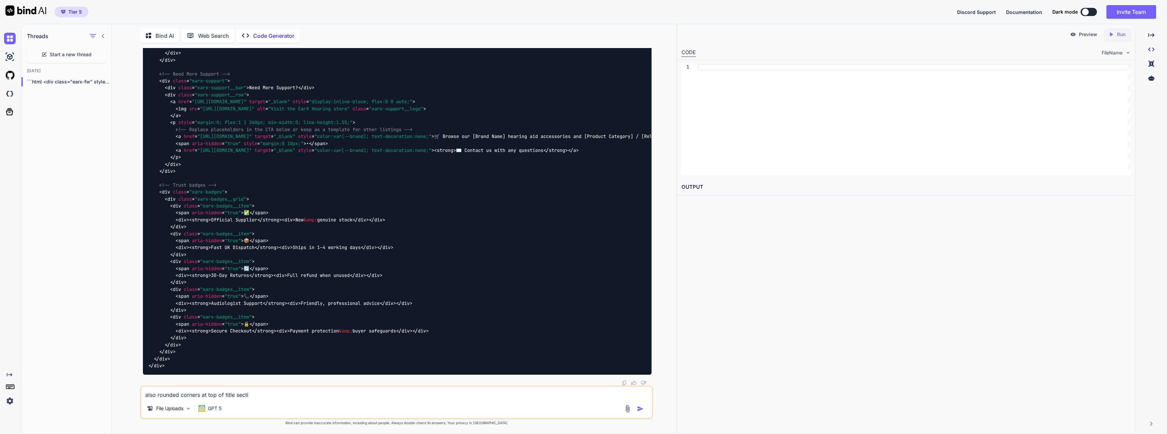
type textarea "x"
type textarea "also rounded corners at top of title section"
type textarea "x"
type textarea "also rounded corners at top of title section"
type textarea "x"
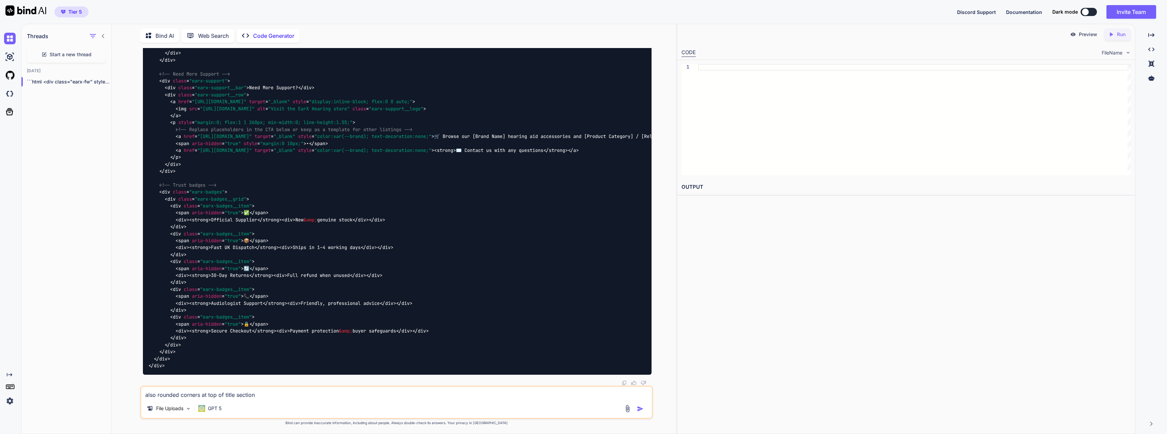
type textarea "also rounded corners at top of title section h"
type textarea "x"
type textarea "also rounded corners at top of title section he"
type textarea "x"
type textarea "also rounded corners at top of title section hea"
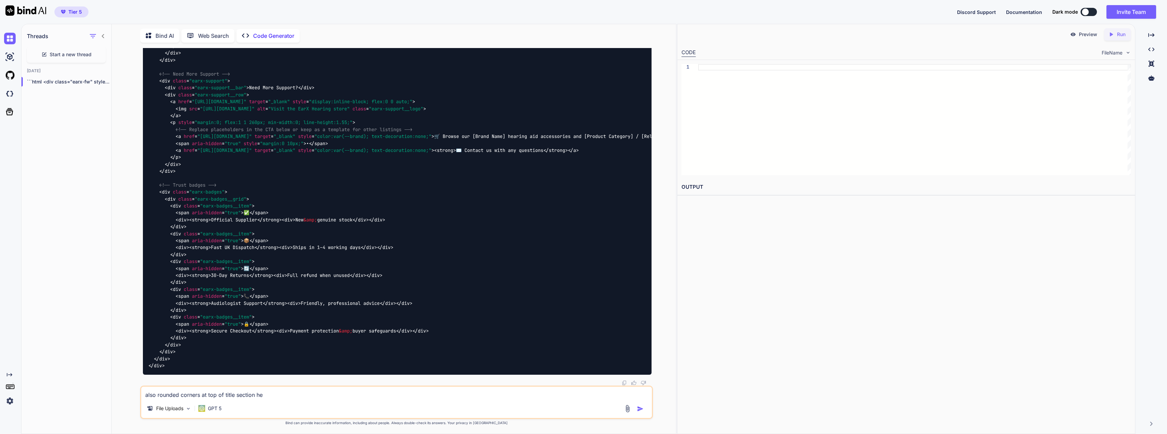
type textarea "x"
type textarea "also rounded corners at top of title section head"
type textarea "x"
type textarea "also rounded corners at top of title section heade"
type textarea "x"
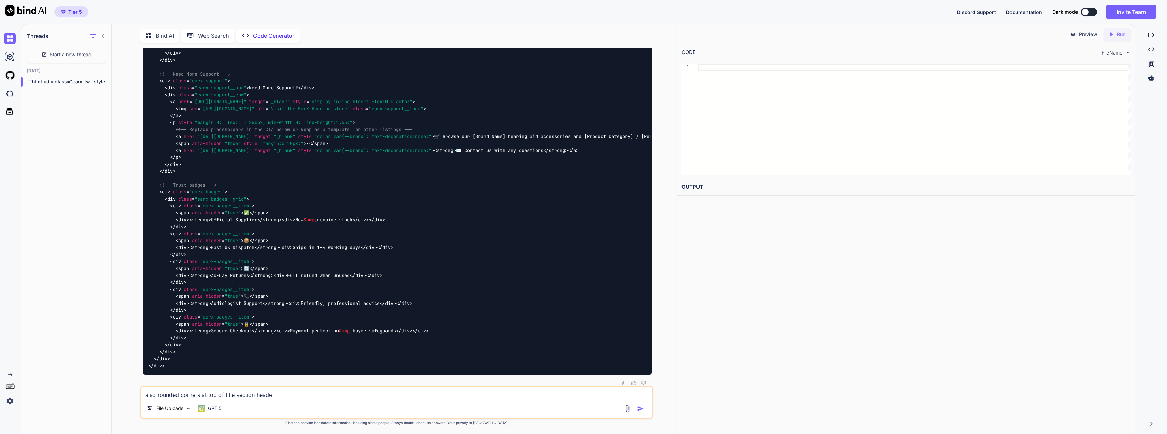
type textarea "also rounded corners at top of title section header"
type textarea "x"
type textarea "also rounded corners at top of title section header"
type textarea "x"
type textarea "also rounded corners at top of title section header a"
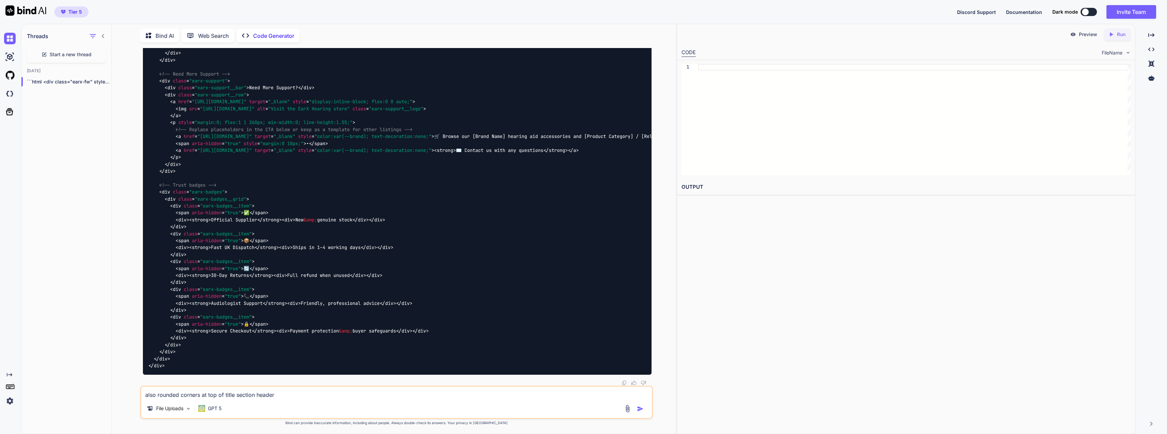
type textarea "x"
type textarea "also rounded corners at top of title section header as"
type textarea "x"
type textarea "also rounded corners at top of title section header as"
type textarea "x"
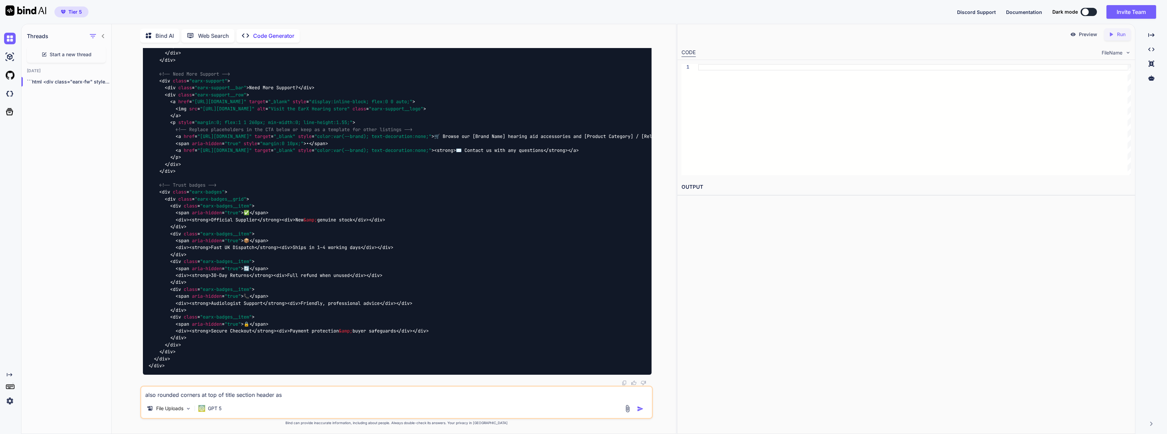
type textarea "also rounded corners at top of title section header as o"
type textarea "x"
type textarea "also rounded corners at top of title section header as ot"
type textarea "x"
type textarea "also rounded corners at top of title section header as oth"
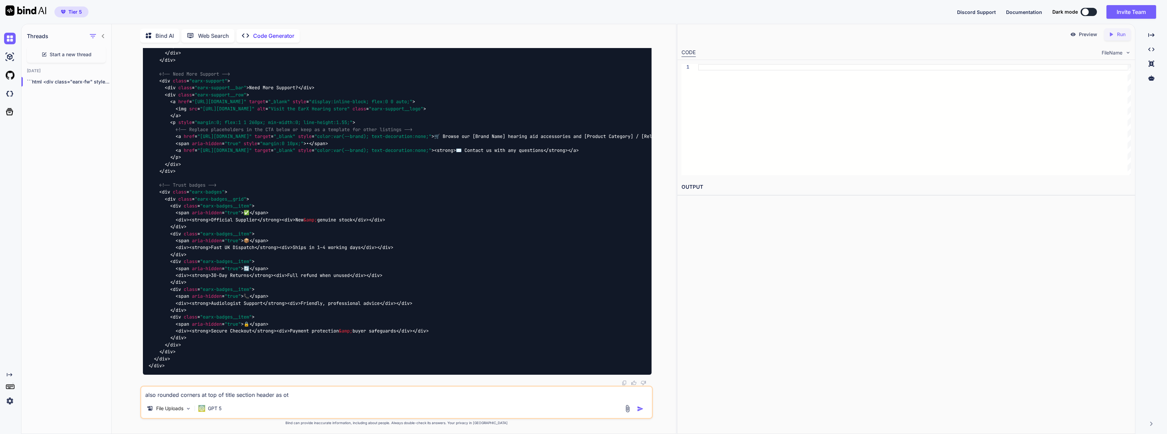
type textarea "x"
type textarea "also rounded corners at top of title section header as othe"
type textarea "x"
type textarea "also rounded corners at top of title section header as other"
type textarea "x"
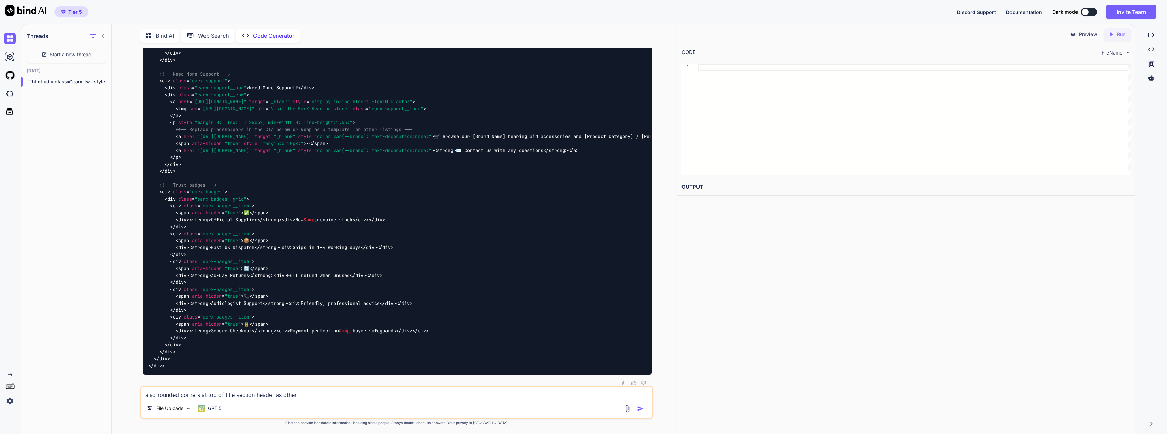
type textarea "also rounded corners at top of title section header as other"
type textarea "x"
type textarea "also rounded corners at top of title section header as other s"
type textarea "x"
type textarea "also rounded corners at top of title section header as other se"
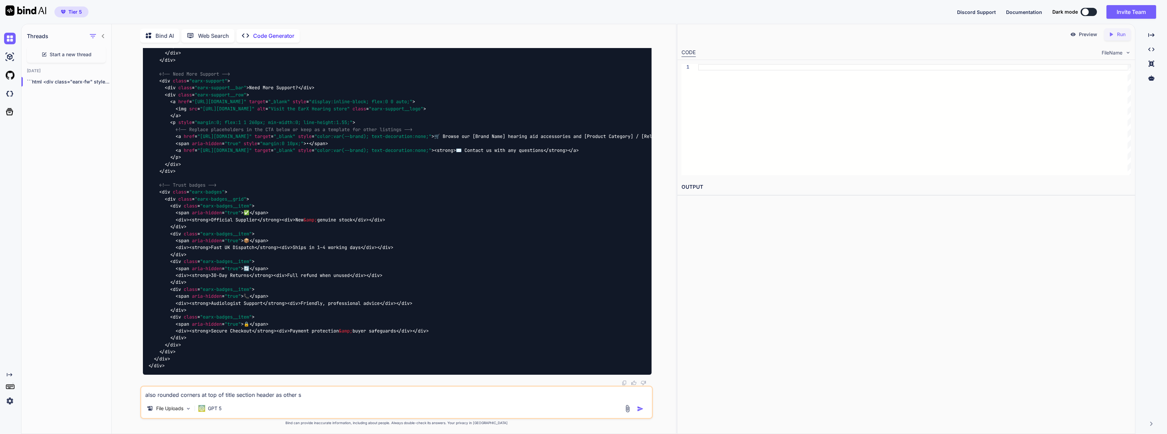
type textarea "x"
type textarea "also rounded corners at top of title section header as other sec"
type textarea "x"
type textarea "also rounded corners at top of title section header as other sect"
type textarea "x"
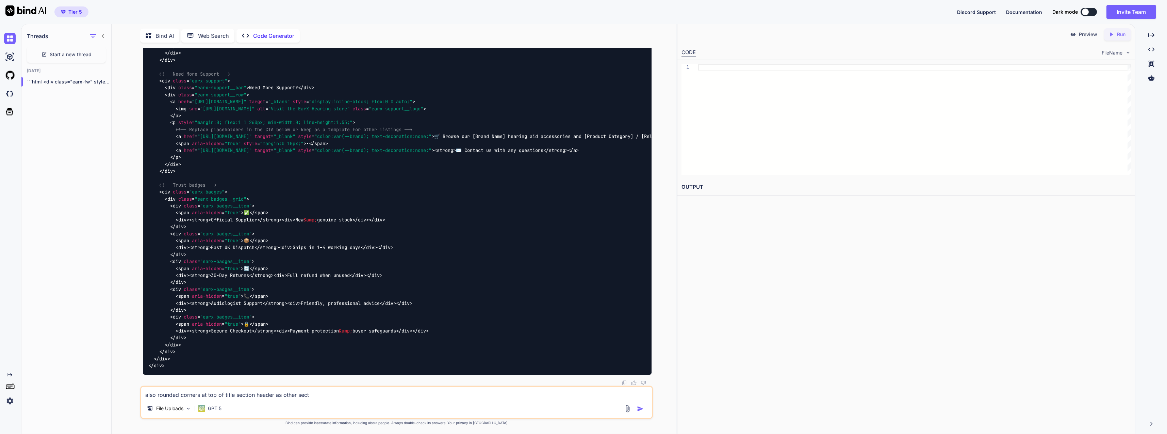
type textarea "also rounded corners at top of title section header as other secti"
type textarea "x"
type textarea "also rounded corners at top of title section header as other sectio"
type textarea "x"
type textarea "also rounded corners at top of title section header as other section"
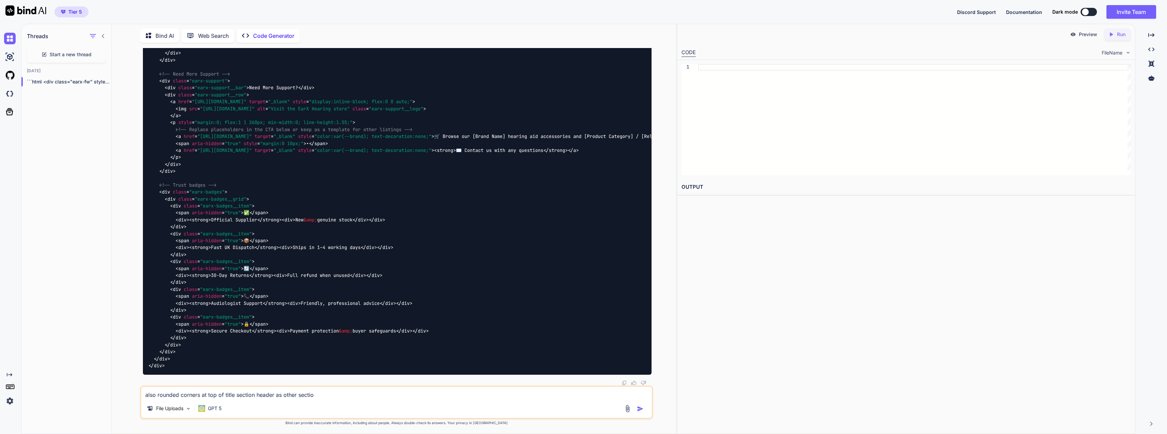
type textarea "x"
type textarea "also rounded corners at top of title section header as other sections"
type textarea "x"
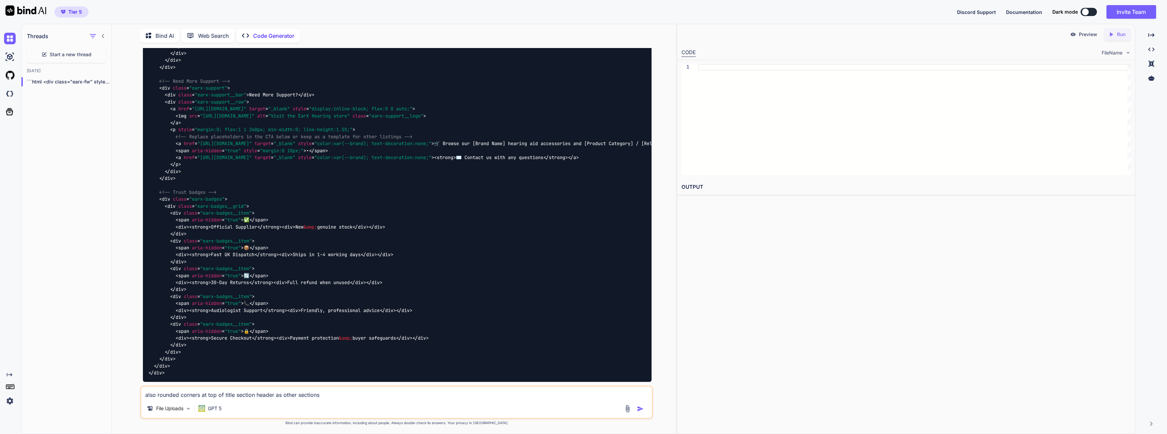
scroll to position [8094, 0]
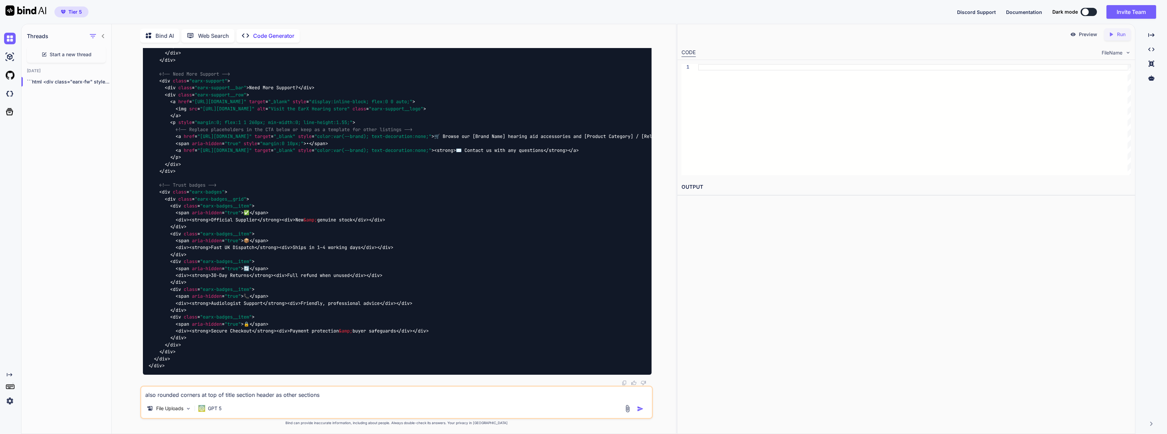
type textarea "also rounded corners at top of title section header as other sections"
type textarea "<div class="earx-badges__item"> <span aria-hidden="true">🔒</span> <div><strong>…"
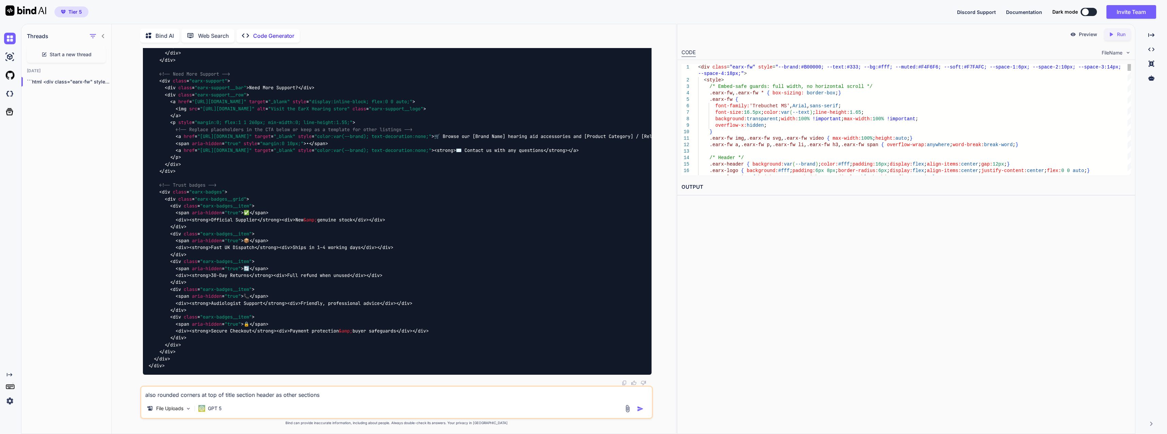
type textarea "x"
click at [1113, 33] on icon "Created with Pixso." at bounding box center [1111, 34] width 6 height 6
click at [1084, 36] on p "Preview" at bounding box center [1088, 34] width 18 height 7
click at [353, 396] on textarea "also rounded corners at top of title section header as other sections" at bounding box center [396, 392] width 510 height 12
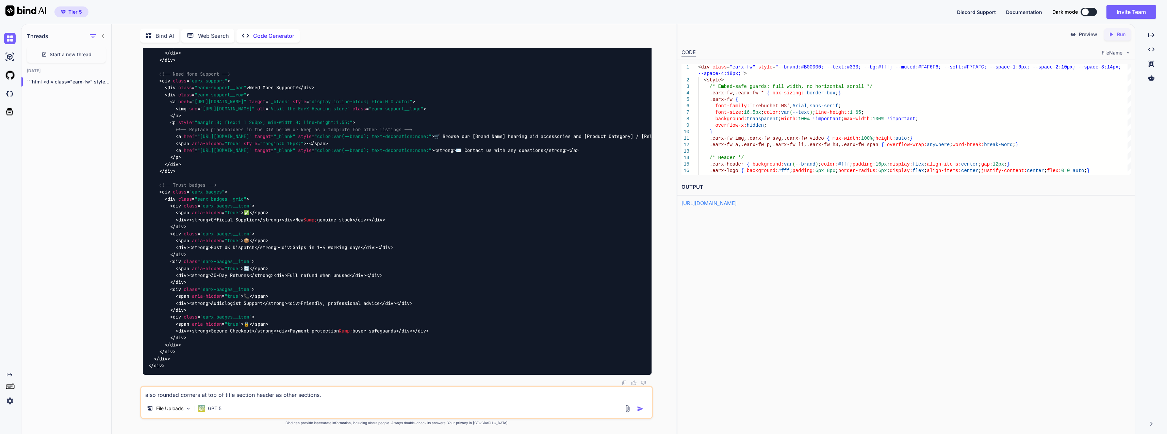
paste textarea "🛒 Browse our [Brand Name] hearing aid accessories and [Product Category] / [Rel…"
click at [327, 392] on textarea "also rounded corners at top of title section header as other sections. 🛒 Browse…" at bounding box center [396, 392] width 510 height 12
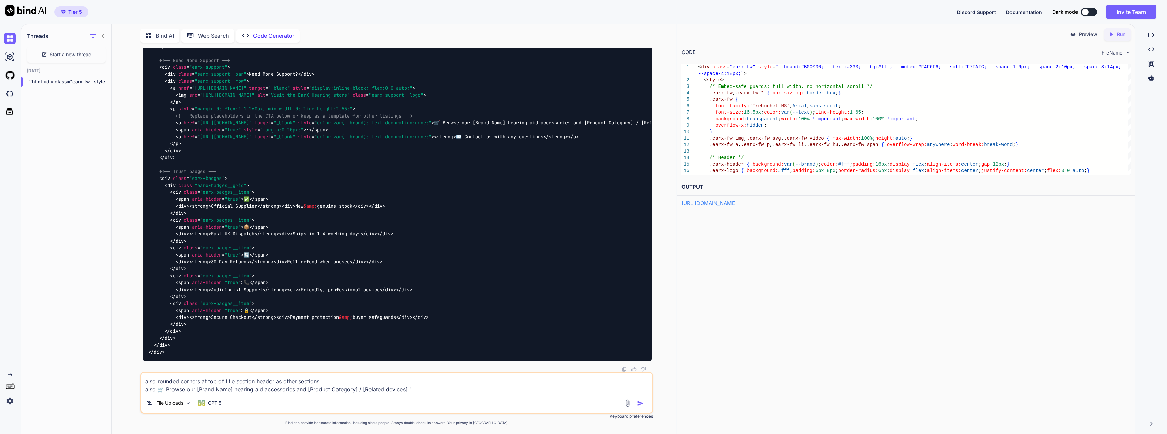
click at [159, 388] on textarea "also rounded corners at top of title section header as other sections. also 🛒 B…" at bounding box center [396, 383] width 510 height 20
click at [454, 387] on textarea "also rounded corners at top of title section header as other sections. also "🛒 …" at bounding box center [396, 383] width 510 height 20
type textarea "also rounded corners at top of title section header as other sections. also "🛒 …"
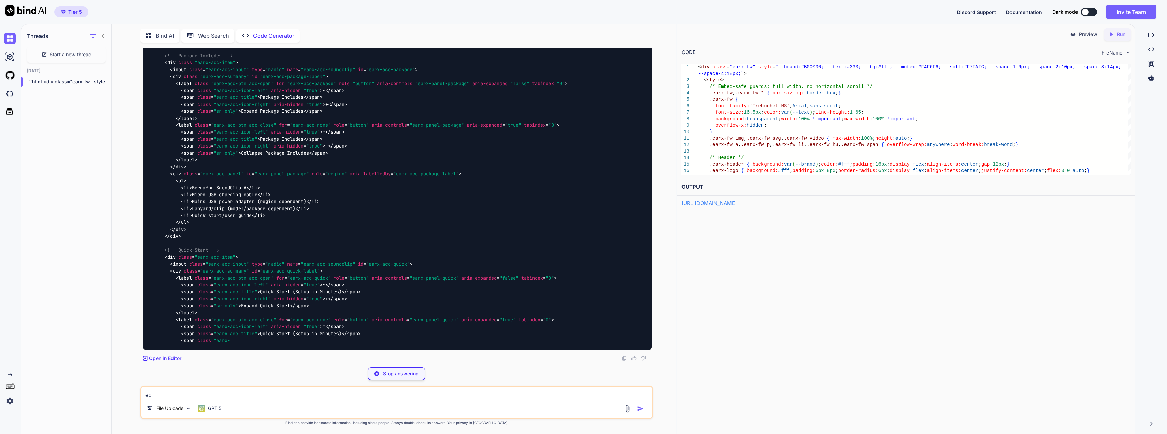
scroll to position [12009, 0]
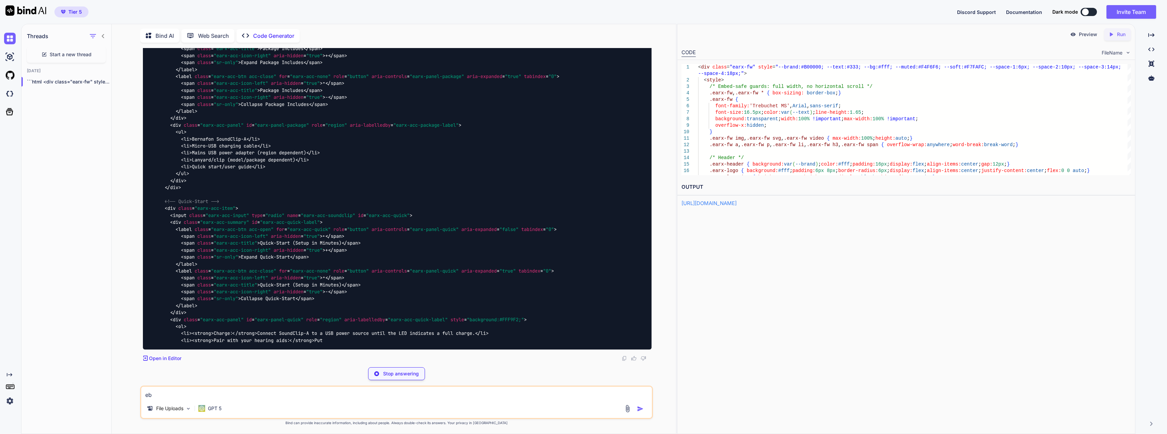
click at [332, 390] on textarea "eb" at bounding box center [396, 392] width 510 height 12
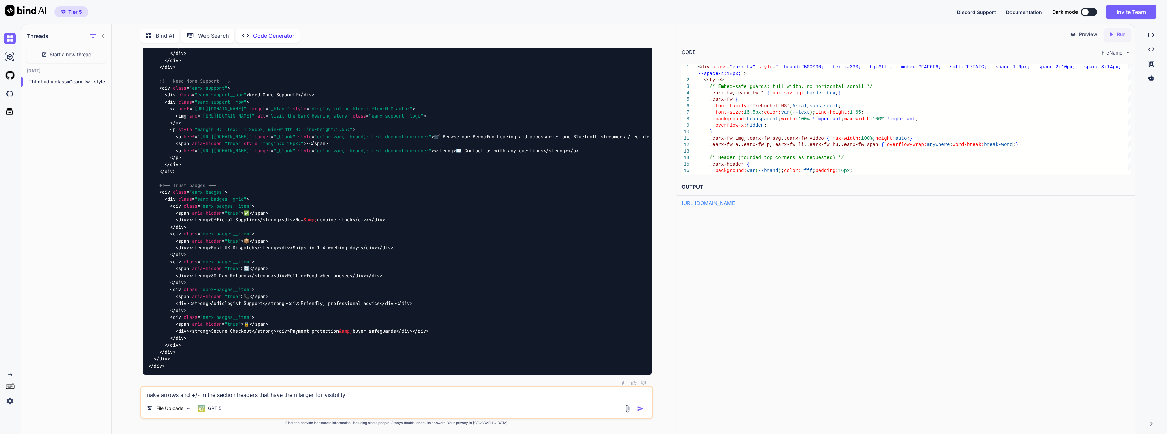
scroll to position [12601, 0]
type textarea "make arrows and +/- in the section headers that have them larger for visibility"
click at [1118, 35] on p "Run" at bounding box center [1121, 34] width 9 height 7
click at [737, 201] on link "[URL][DOMAIN_NAME]" at bounding box center [709, 203] width 55 height 6
click at [642, 406] on img "button" at bounding box center [640, 408] width 7 height 7
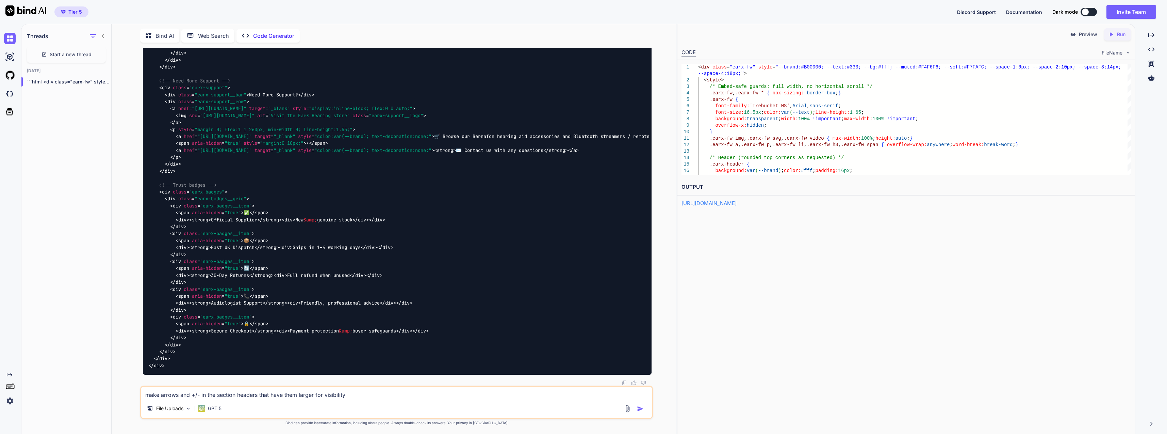
scroll to position [15040, 0]
click at [1112, 34] on icon at bounding box center [1111, 34] width 3 height 4
click at [710, 205] on link "[URL][DOMAIN_NAME]" at bounding box center [709, 203] width 55 height 6
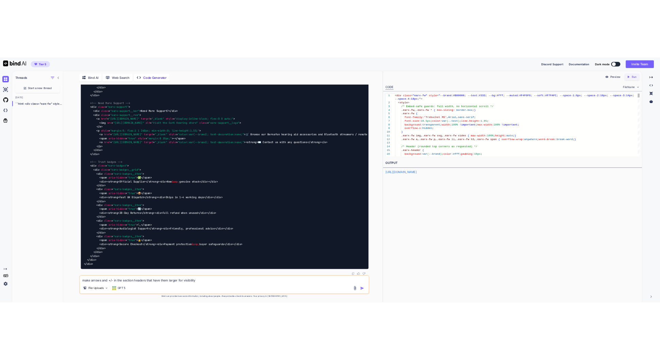
scroll to position [0, 0]
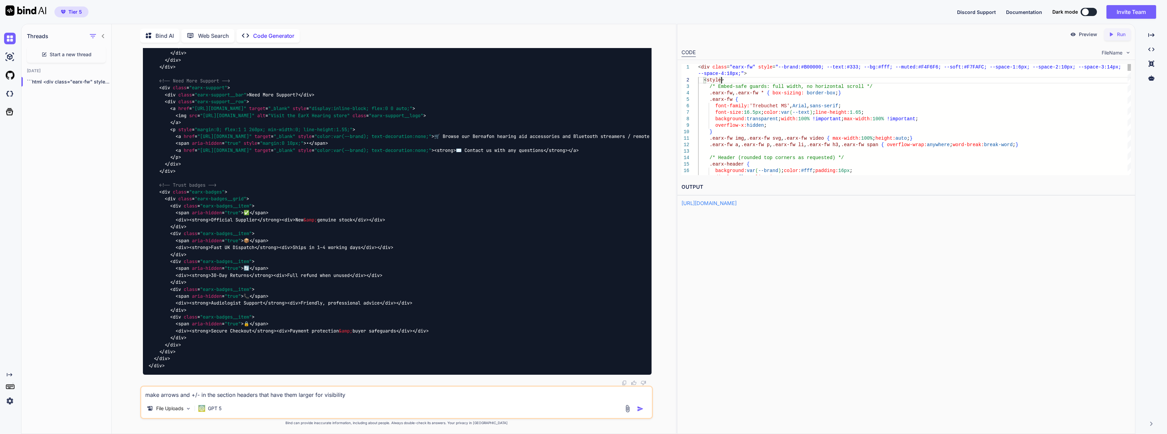
type textarea "<div class="earx-fw" style="--brand:#B00000; --text:#333; --bg:#fff; --muted:#F…"
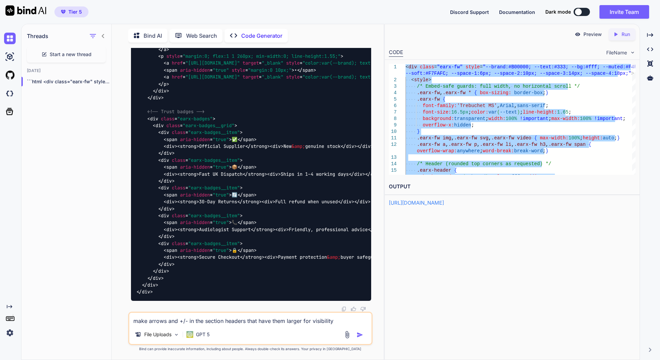
scroll to position [15836, 0]
click at [298, 317] on textarea "make arrows and +/- in the section headers that have them larger for visibility" at bounding box center [250, 319] width 242 height 12
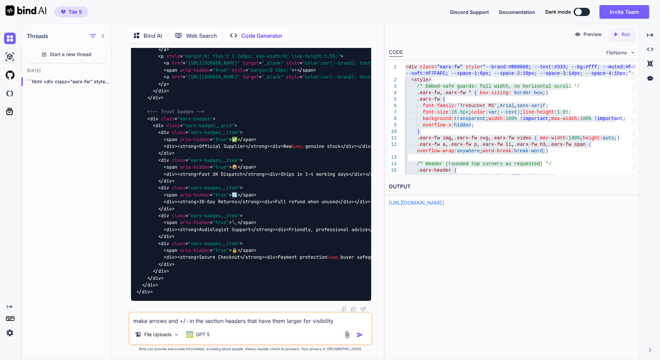
click at [343, 335] on div "File Uploads GPT 5" at bounding box center [250, 336] width 242 height 16
click at [348, 335] on img at bounding box center [347, 335] width 8 height 8
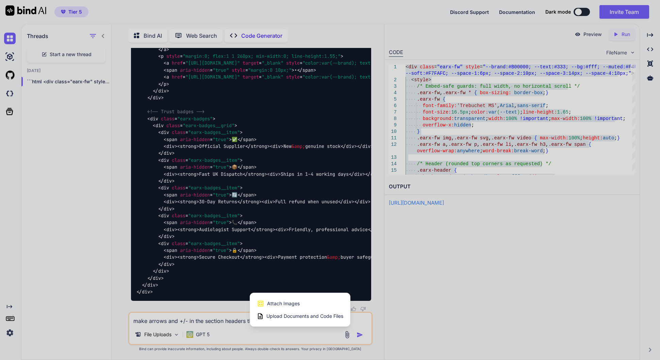
click at [301, 316] on span "Upload Documents and Code Files" at bounding box center [304, 316] width 77 height 7
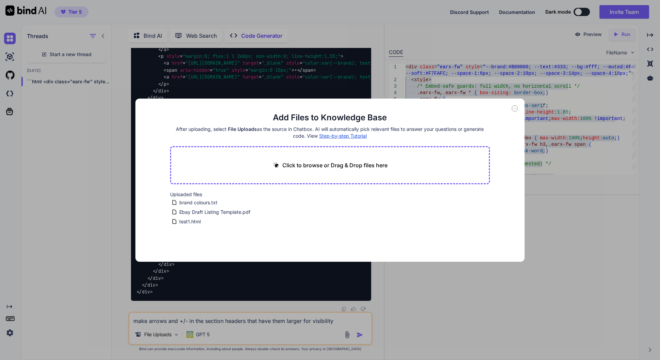
click at [282, 327] on div "Add Files to Knowledge Base After uploading, select File Uploads as the source …" at bounding box center [330, 180] width 660 height 360
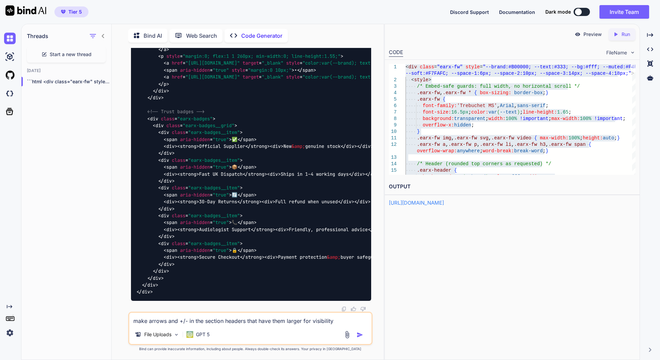
click at [241, 325] on div "make arrows and +/- in the section headers that have them larger for visibility…" at bounding box center [250, 328] width 244 height 33
click at [241, 324] on textarea "make arrows and +/- in the section headers that have them larger for visibility" at bounding box center [250, 319] width 242 height 12
type textarea "Next product from "Ebay Draft Listing Template.pdf""
click at [361, 336] on img "button" at bounding box center [360, 335] width 7 height 7
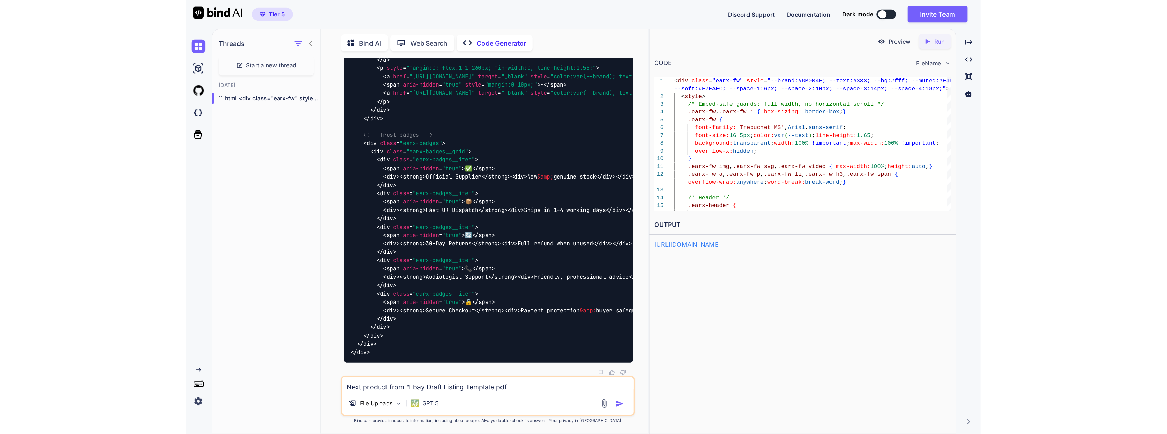
scroll to position [16118, 0]
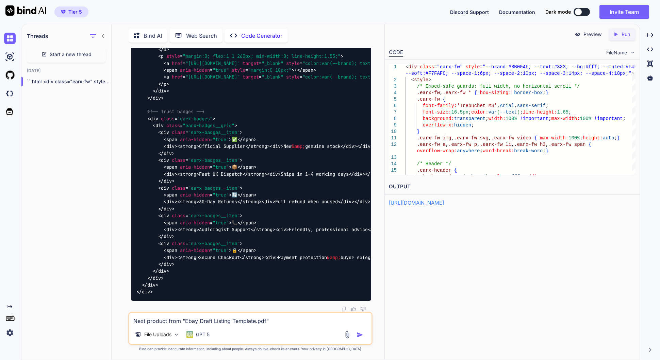
click at [628, 34] on p "Run" at bounding box center [626, 34] width 9 height 7
click at [444, 205] on link "[URL][DOMAIN_NAME]" at bounding box center [416, 203] width 55 height 6
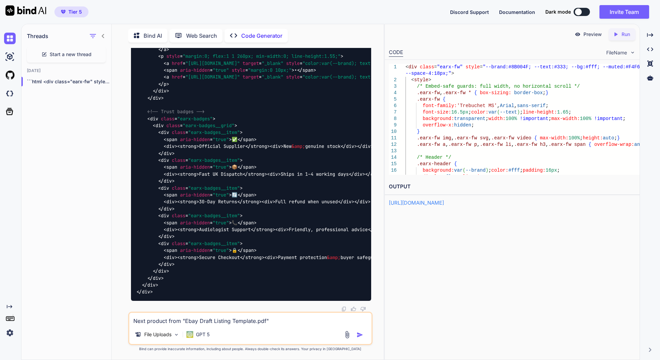
click at [228, 325] on textarea "Next product from "Ebay Draft Listing Template.pdf"" at bounding box center [250, 319] width 242 height 12
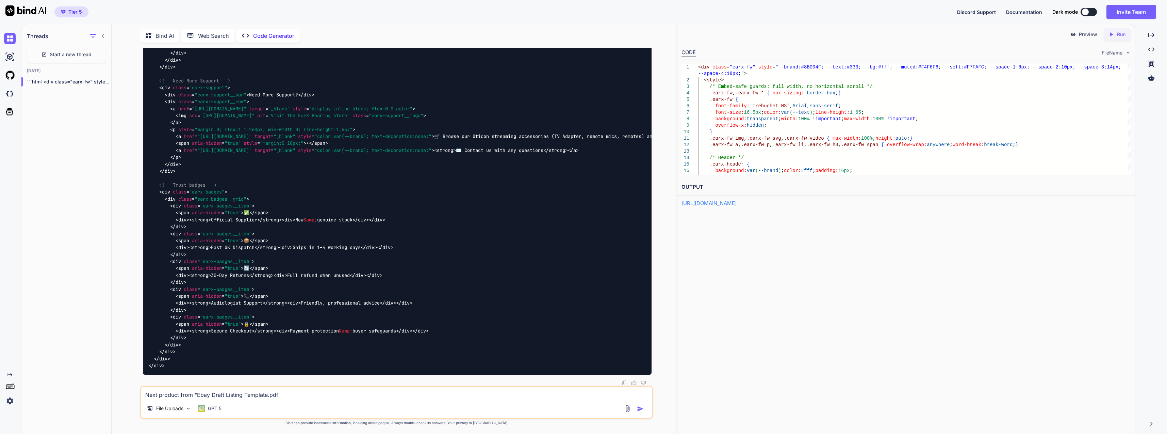
scroll to position [15321, 0]
click at [228, 389] on textarea "Next product from "Ebay Draft Listing Template.pdf"" at bounding box center [396, 392] width 510 height 12
click at [216, 394] on textarea "right product image in title header is missing" at bounding box center [396, 392] width 510 height 12
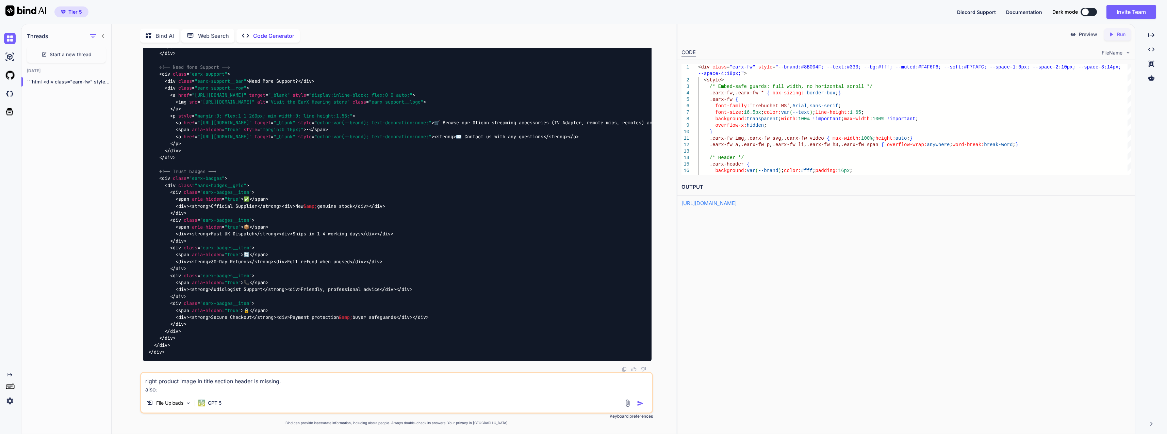
paste textarea "🛒 Browse our Oticon streaming accessories (TV Adapter, remote mics, remotes) an…"
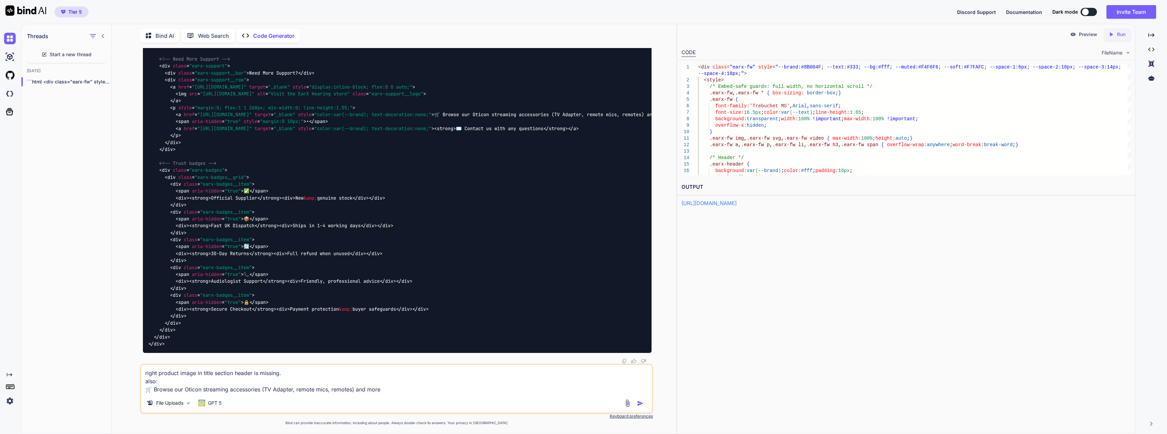
click at [147, 392] on textarea "right product image in title section header is missing. also: 🛒 Browse our Otic…" at bounding box center [396, 378] width 510 height 29
click at [397, 390] on textarea "right product image in title section header is missing. also: "🛒 Browse our Oti…" at bounding box center [396, 378] width 510 height 29
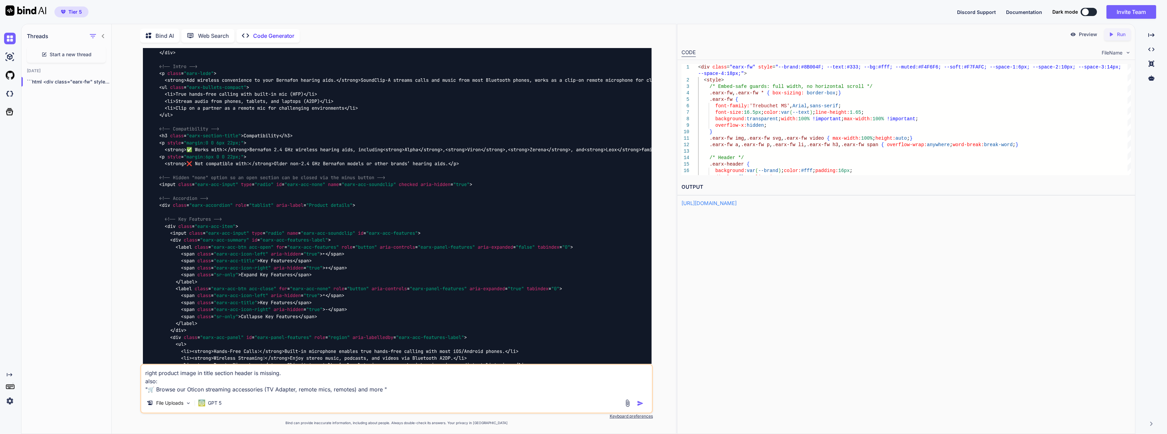
scroll to position [10489, 0]
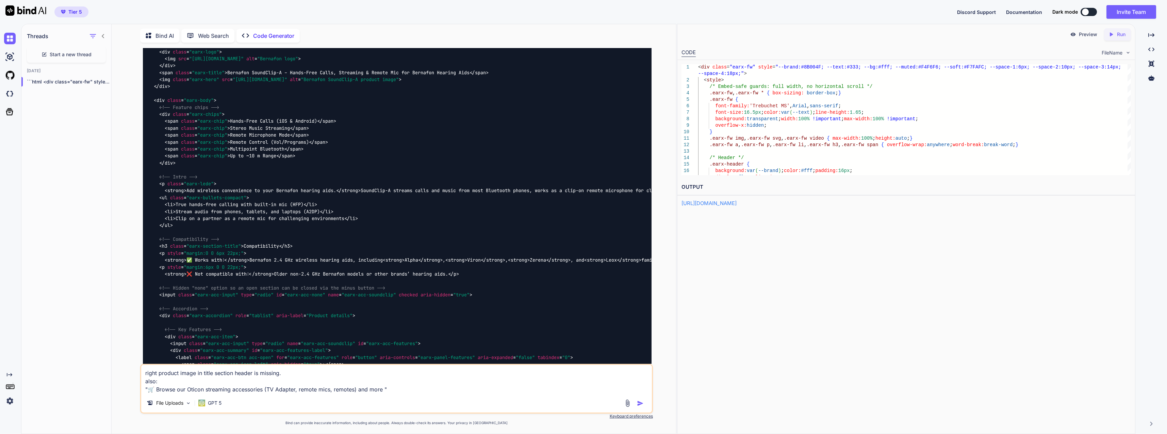
drag, startPoint x: 321, startPoint y: 154, endPoint x: 561, endPoint y: 155, distance: 239.9
copy p ""🛒 Browse our [Brand Name] hearing aid accessories and [Product Category] / [Re…"
click at [385, 387] on textarea "right product image in title section header is missing. also: "🛒 Browse our Oti…" at bounding box center [396, 378] width 510 height 29
click at [405, 390] on textarea "right product image in title section header is missing. also: "🛒 Browse our Oti…" at bounding box center [396, 378] width 510 height 29
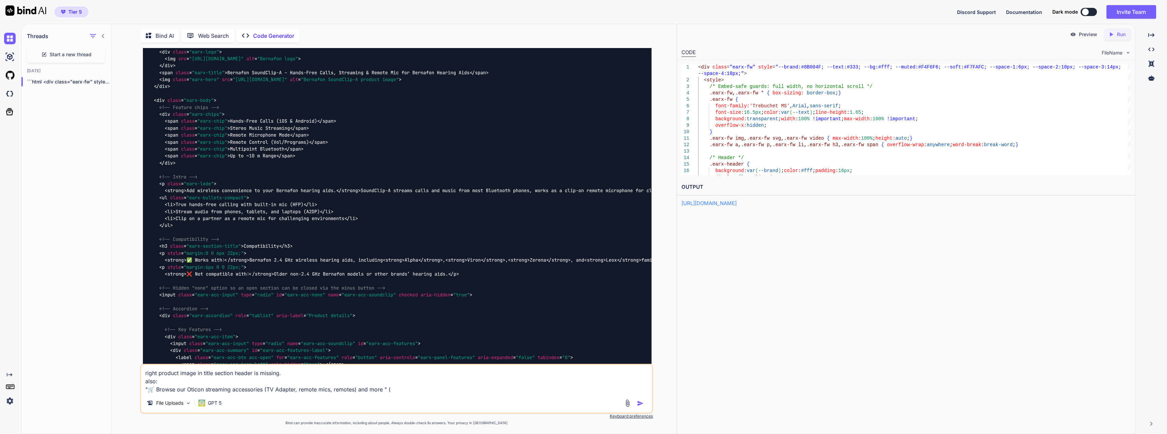
paste textarea ""🛒 Browse our [Brand Name] hearing aid accessories and [Product Category] / [Re…"
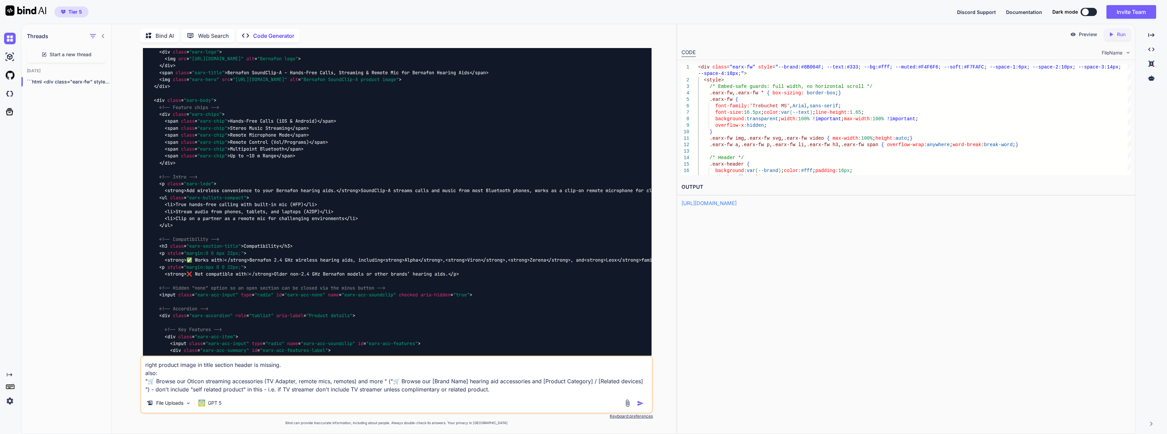
click at [223, 386] on textarea "right product image in title section header is missing. also: "🛒 Browse our Oti…" at bounding box center [396, 374] width 510 height 37
click at [211, 388] on textarea "right product image in title section header is missing. also: "🛒 Browse our Oti…" at bounding box center [396, 374] width 510 height 37
click at [259, 367] on textarea "right product image in title section header is missing. also: "🛒 Browse our Oti…" at bounding box center [396, 374] width 510 height 37
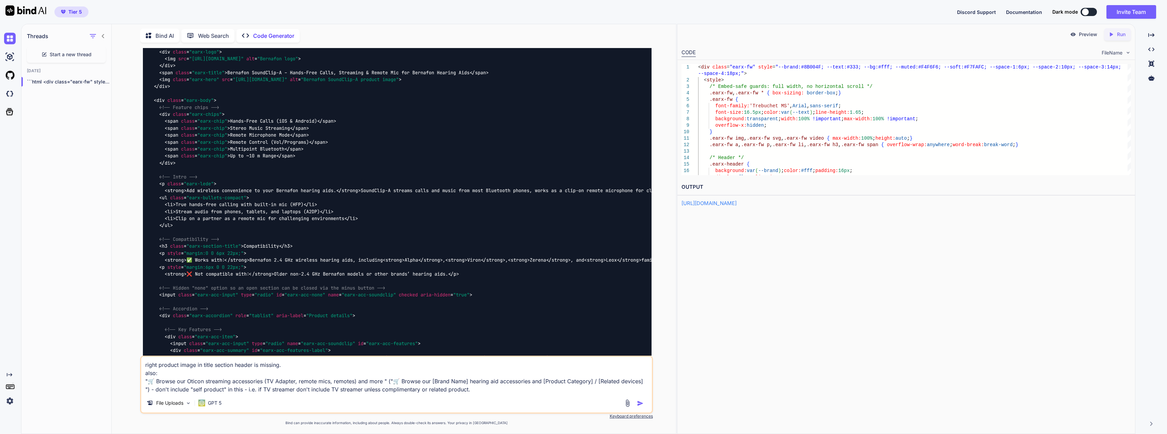
click at [256, 370] on textarea "right product image in title section header is missing. also: "🛒 Browse our Oti…" at bounding box center [396, 374] width 510 height 37
type textarea "right product image in title section header is missing. also: "🛒 Browse our Oti…"
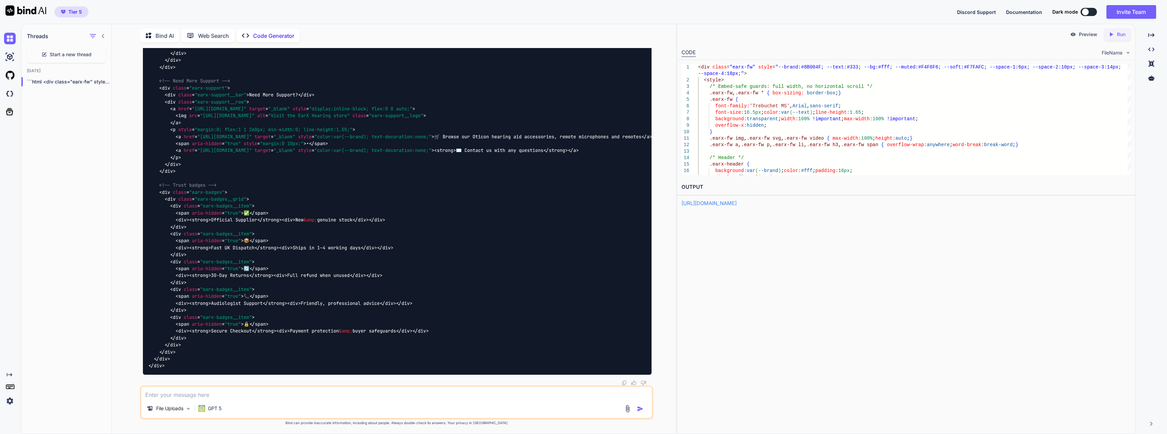
scroll to position [19828, 0]
type textarea "<div class="earx-fw" style="--brand:#8B004F; --text:#333; --bg:#fff; --muted:#F…"
click at [737, 203] on link "[URL][DOMAIN_NAME]" at bounding box center [709, 203] width 55 height 6
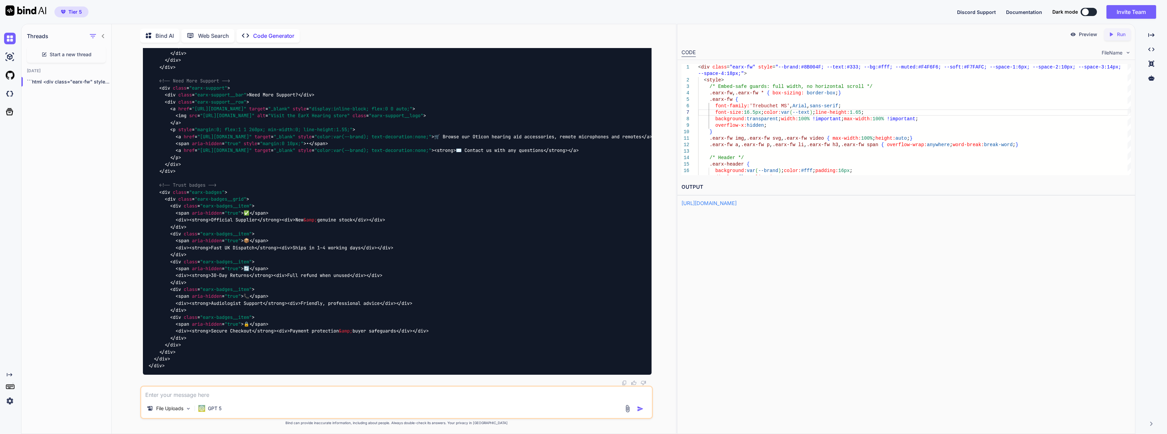
scroll to position [17616, 0]
click at [1112, 35] on icon at bounding box center [1111, 34] width 3 height 4
click at [753, 206] on div "[URL][DOMAIN_NAME]" at bounding box center [907, 203] width 450 height 8
click at [737, 204] on link "[URL][DOMAIN_NAME]" at bounding box center [709, 203] width 55 height 6
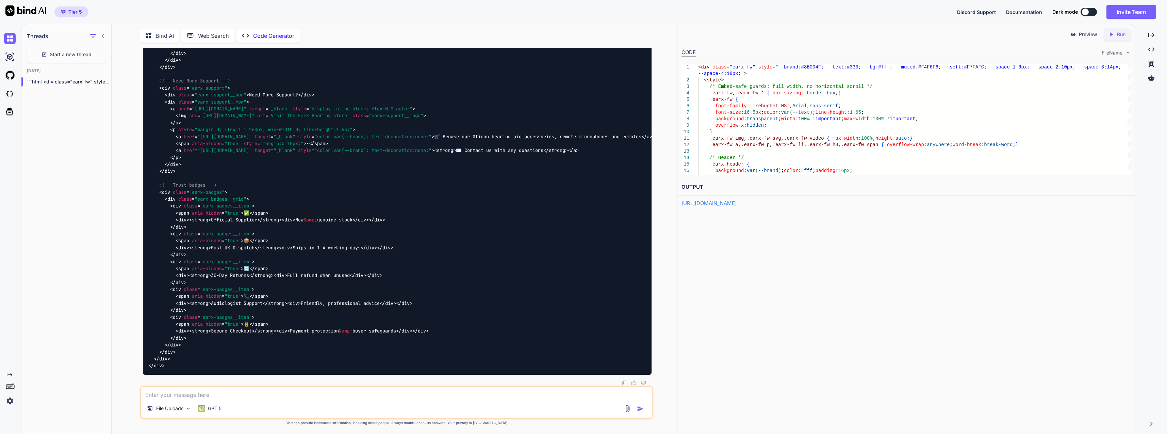
drag, startPoint x: 251, startPoint y: 212, endPoint x: 511, endPoint y: 205, distance: 260.4
copy p "("🛒 Browse our [Brand Name] hearing aid accessories and [Product Category] / [R…"
click at [292, 393] on textarea at bounding box center [396, 392] width 510 height 12
paste textarea "("🛒 Browse our [Brand Name] hearing aid accessories and [Product Category] / [R…"
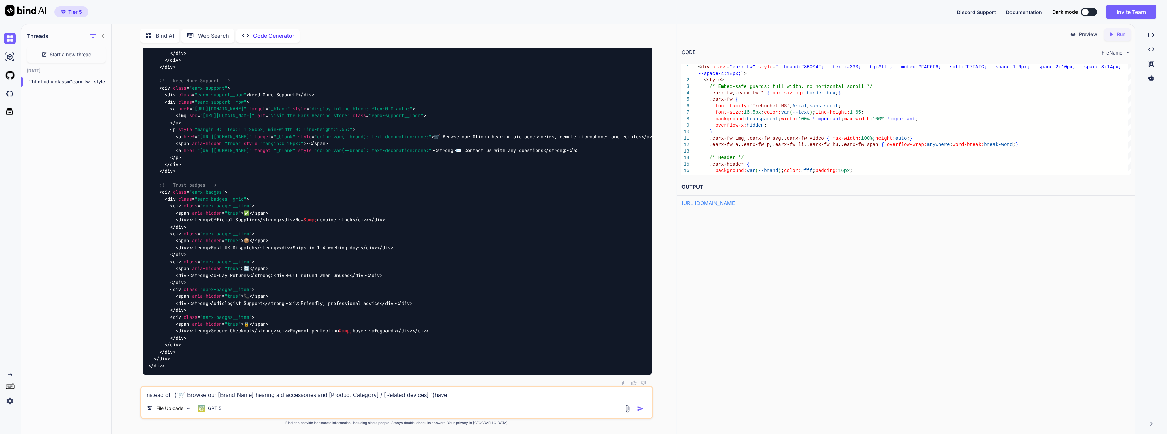
paste textarea "("🛒 Browse our [Brand Name] hearing aid accessories and [Product Category] / [R…"
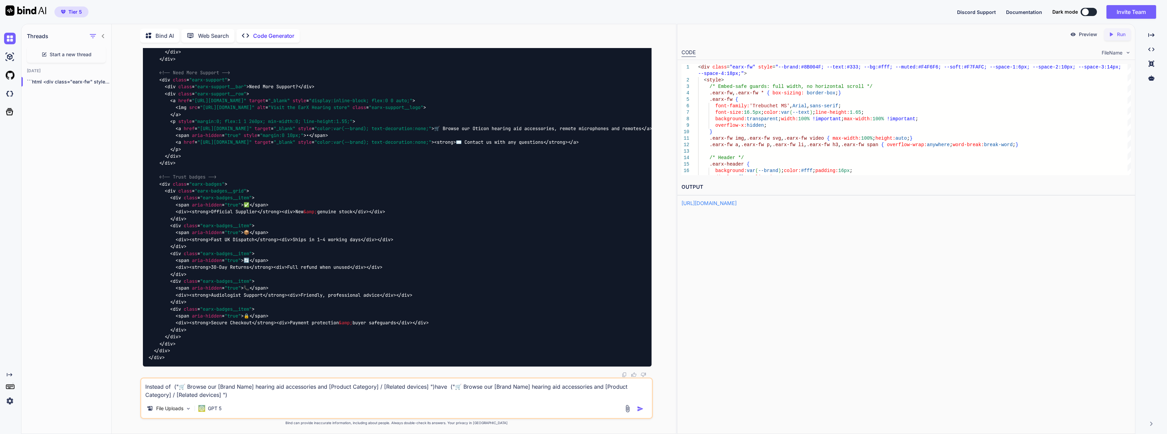
drag, startPoint x: 554, startPoint y: 386, endPoint x: 593, endPoint y: 386, distance: 38.8
click at [592, 386] on textarea "Instead of ("🛒 Browse our [Brand Name] hearing aid accessories and [Product Cat…" at bounding box center [396, 388] width 510 height 20
click at [566, 396] on textarea "Instead of ("🛒 Browse our [Brand Name] hearing aid accessories and [Product Cat…" at bounding box center [396, 388] width 510 height 20
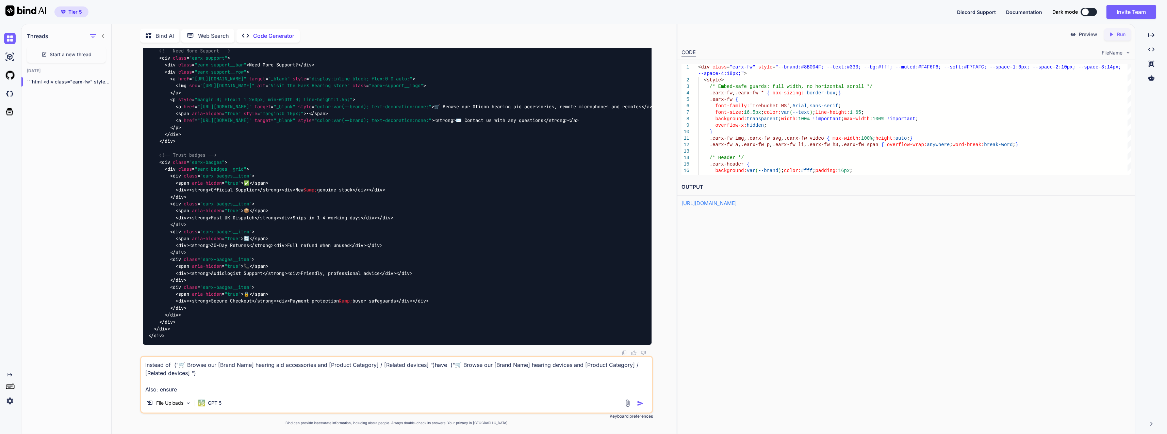
click at [627, 404] on img at bounding box center [628, 403] width 8 height 8
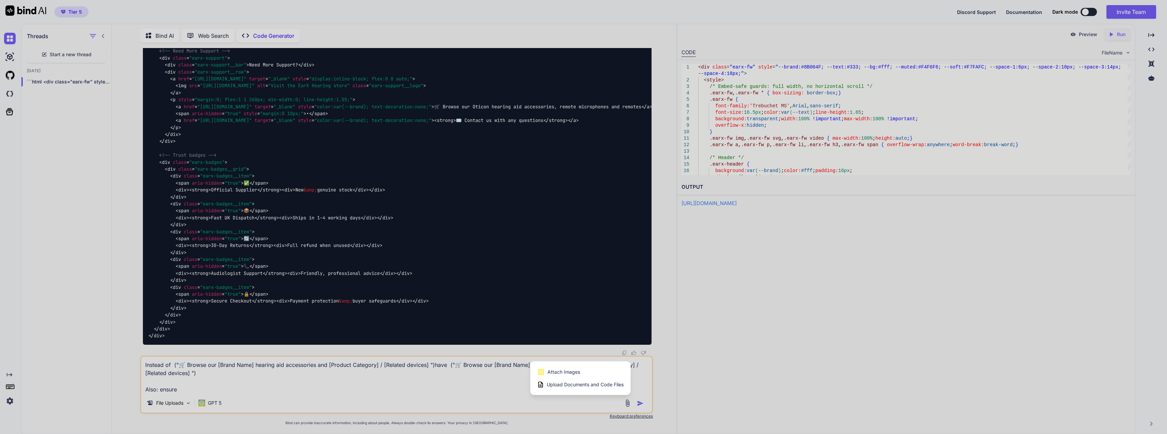
click at [584, 380] on div "Upload Documents and Code Files" at bounding box center [580, 384] width 86 height 12
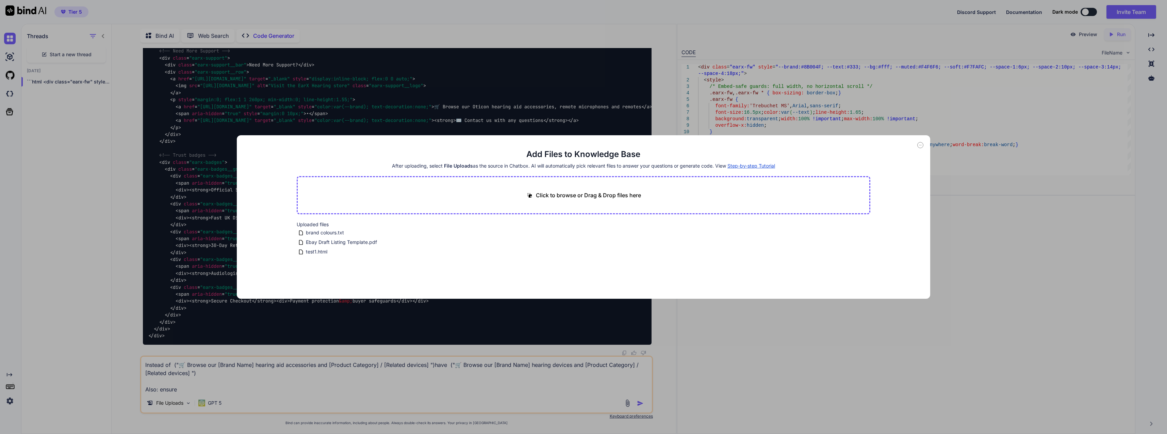
click at [438, 394] on div "Add Files to Knowledge Base After uploading, select File Uploads as the source …" at bounding box center [583, 217] width 1167 height 434
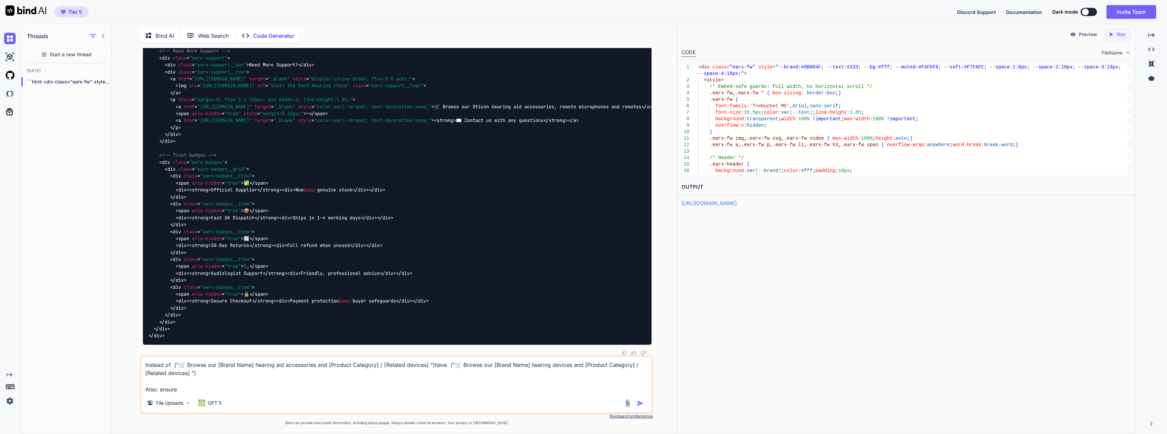
click at [371, 394] on div "Instead of ("🛒 Browse our [Brand Name] hearing aid accessories and [Product Cat…" at bounding box center [396, 384] width 512 height 58
click at [368, 390] on textarea "Instead of ("🛒 Browse our [Brand Name] hearing aid accessories and [Product Cat…" at bounding box center [396, 374] width 510 height 37
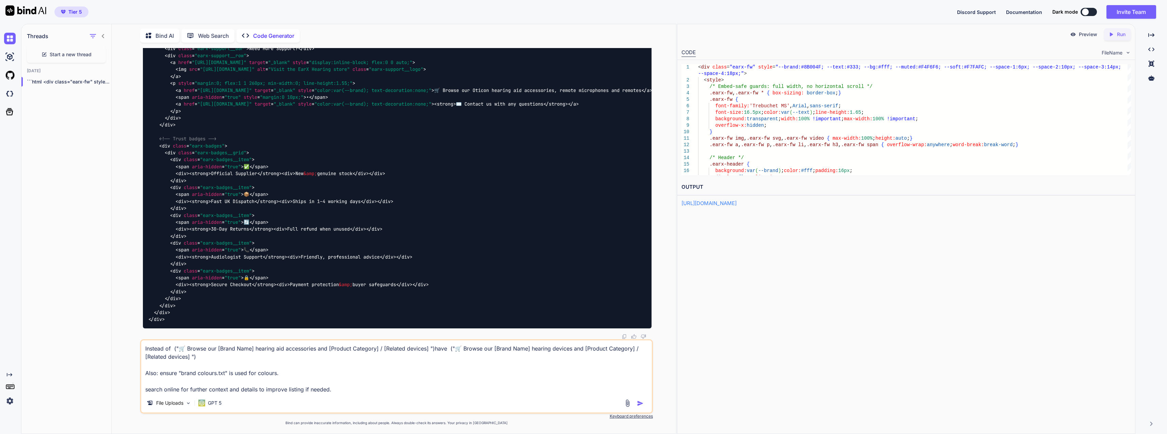
type textarea "Instead of ("🛒 Browse our [Brand Name] hearing aid accessories and [Product Cat…"
click at [638, 402] on img "button" at bounding box center [640, 402] width 7 height 7
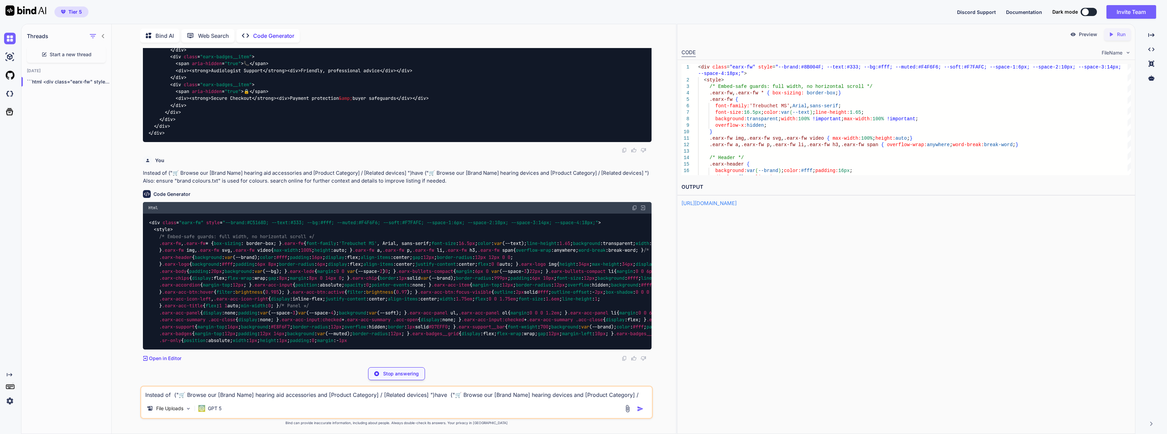
scroll to position [19942, 0]
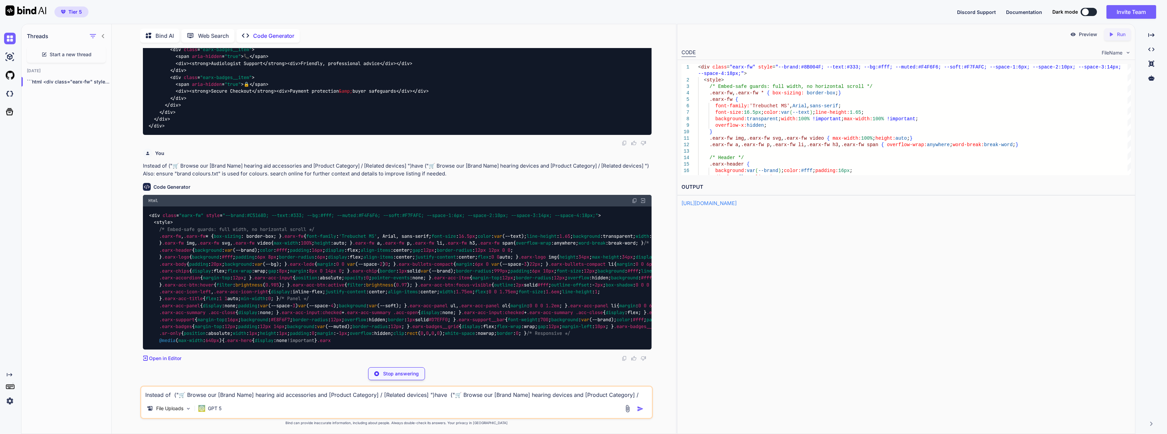
click at [643, 203] on img at bounding box center [643, 200] width 6 height 6
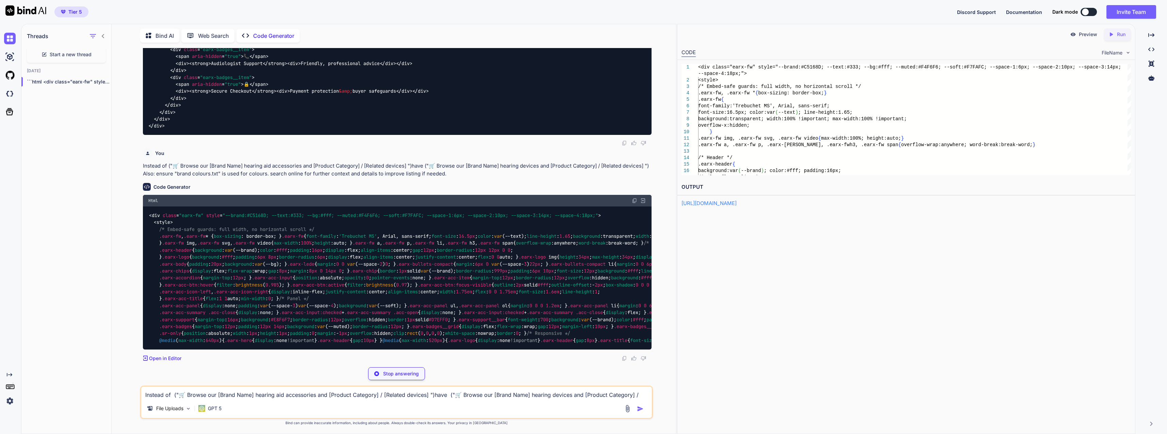
scroll to position [20180, 0]
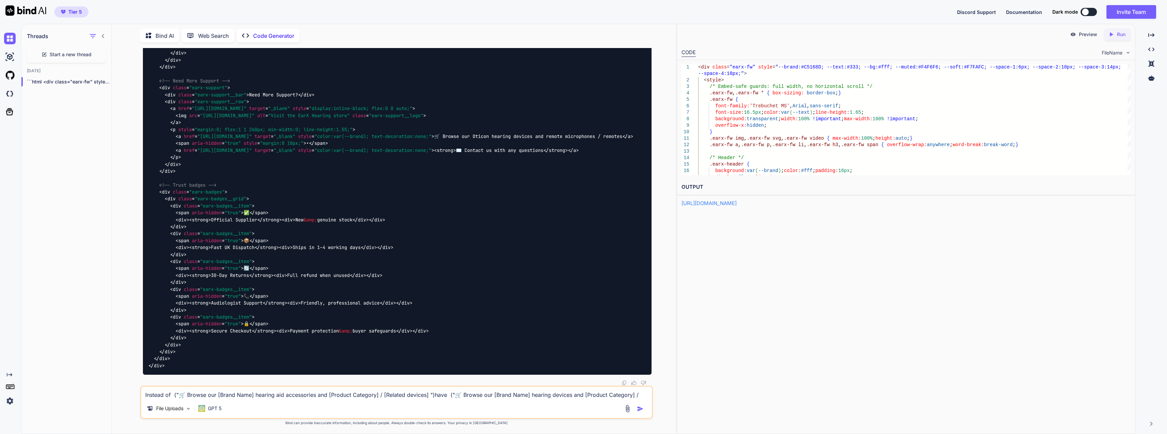
scroll to position [19994, 0]
click at [1118, 33] on p "Run" at bounding box center [1121, 34] width 9 height 7
click at [737, 200] on link "[URL][DOMAIN_NAME]" at bounding box center [709, 203] width 55 height 6
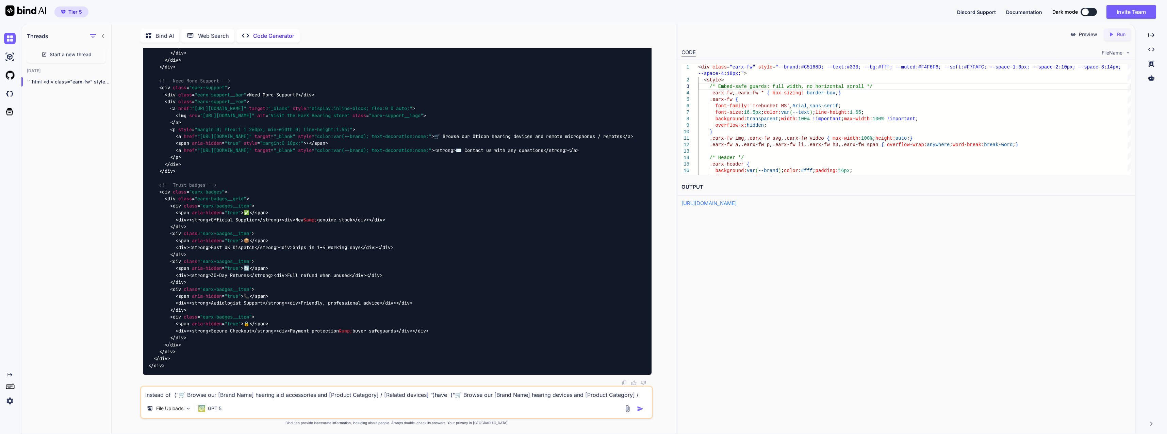
scroll to position [22, 0]
click at [9, 376] on icon "Created with Pixso." at bounding box center [9, 374] width 5 height 5
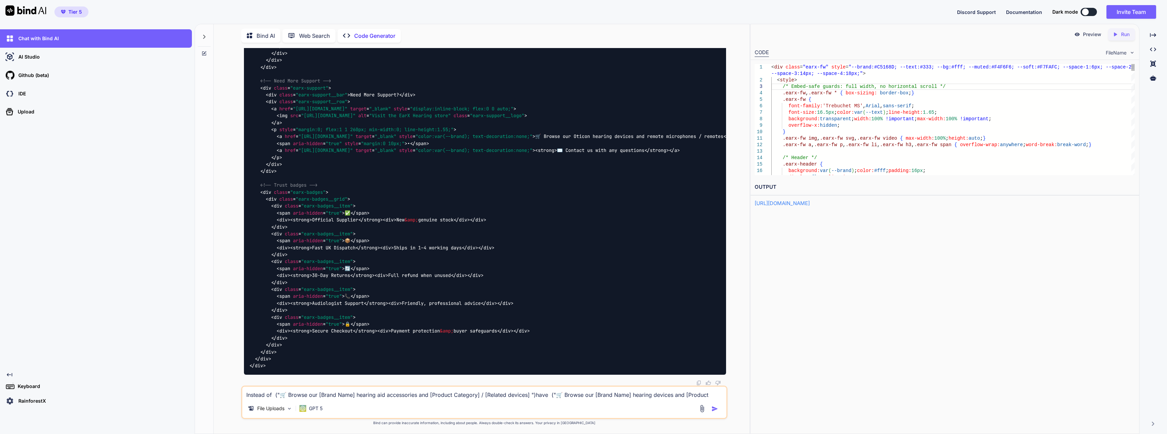
scroll to position [20032, 0]
click at [10, 372] on icon "Created with Pixso." at bounding box center [9, 374] width 5 height 5
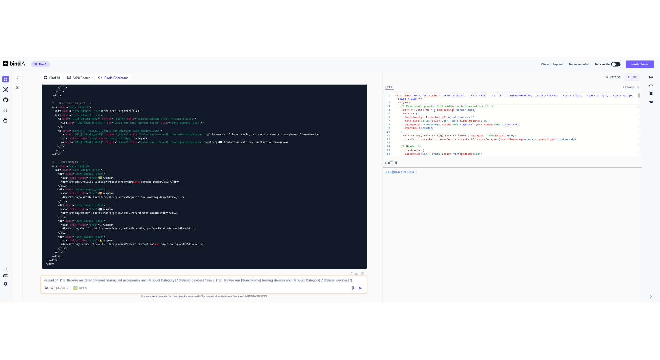
scroll to position [19910, 0]
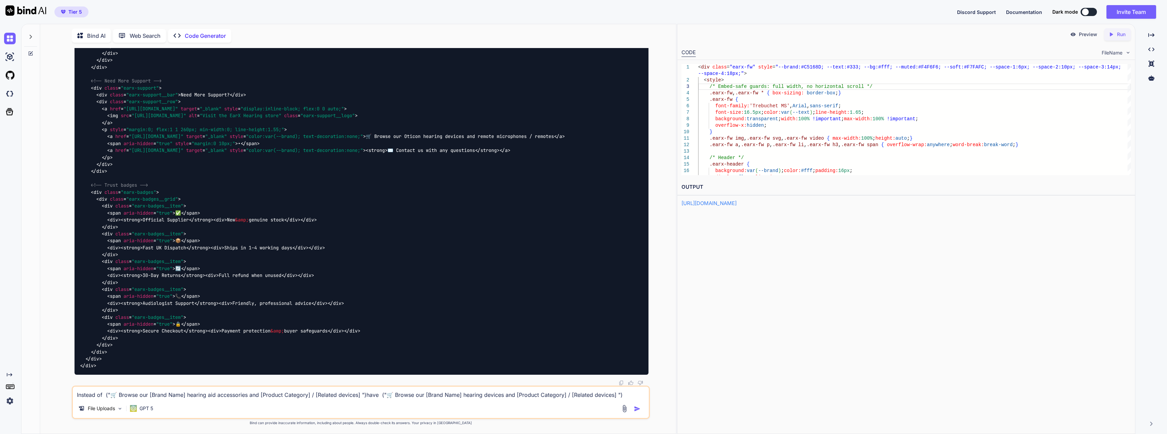
click at [13, 401] on img at bounding box center [10, 401] width 12 height 12
click at [12, 399] on img at bounding box center [10, 401] width 12 height 12
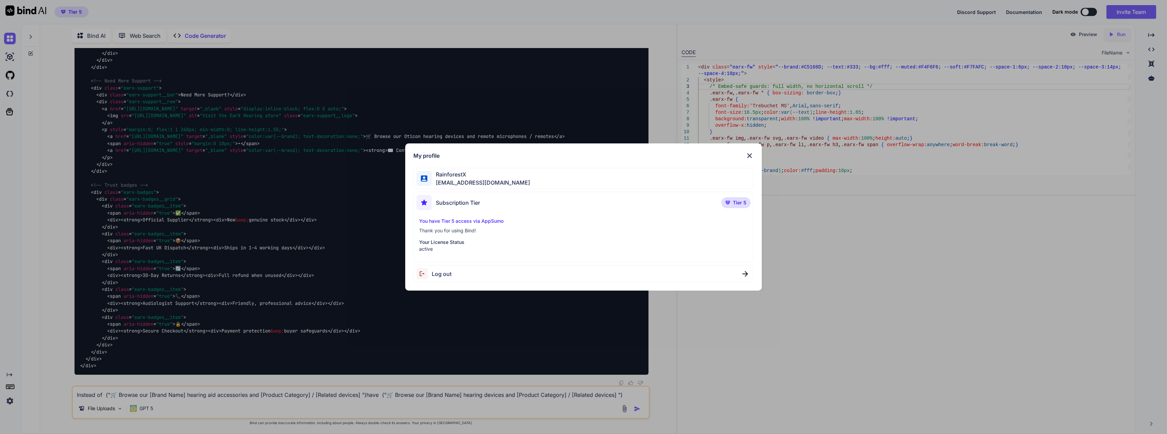
click at [12, 399] on div "My profile RainforestX [EMAIL_ADDRESS][DOMAIN_NAME] Subscription Tier Tier 5 Yo…" at bounding box center [583, 217] width 1167 height 434
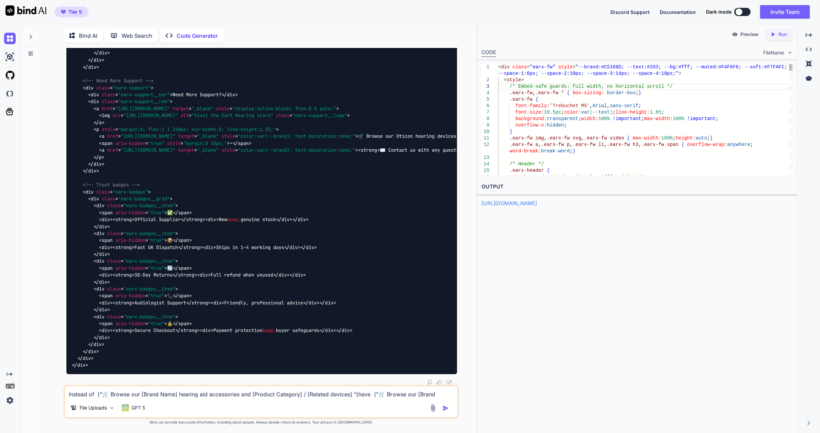
scroll to position [20209, 0]
